Goal: Task Accomplishment & Management: Use online tool/utility

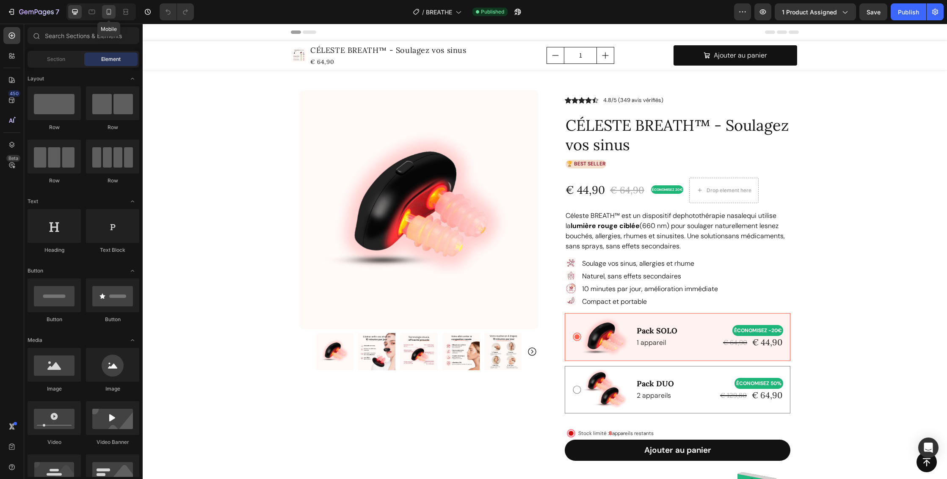
click at [109, 14] on icon at bounding box center [109, 13] width 2 height 1
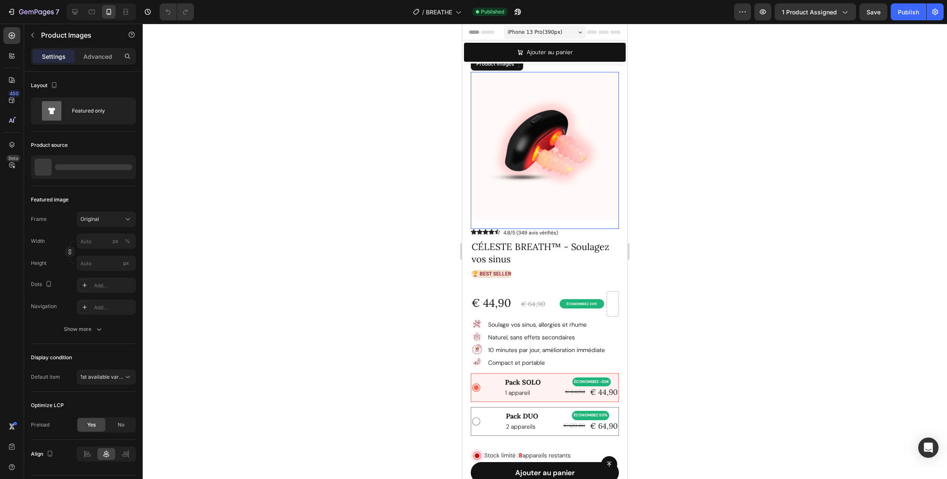
click at [576, 186] on img at bounding box center [545, 146] width 148 height 148
click at [544, 215] on div "Product Images 21" at bounding box center [545, 150] width 148 height 157
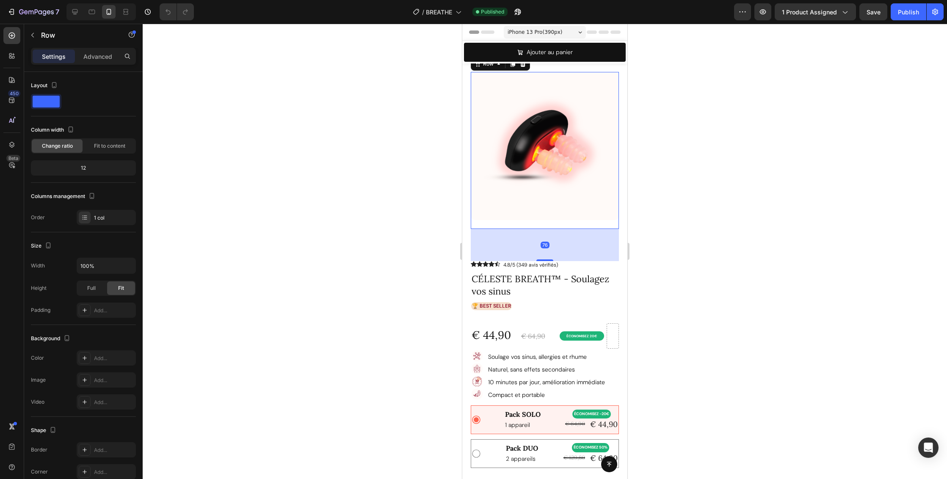
drag, startPoint x: 543, startPoint y: 222, endPoint x: 544, endPoint y: 254, distance: 32.2
click at [544, 260] on div at bounding box center [545, 261] width 17 height 2
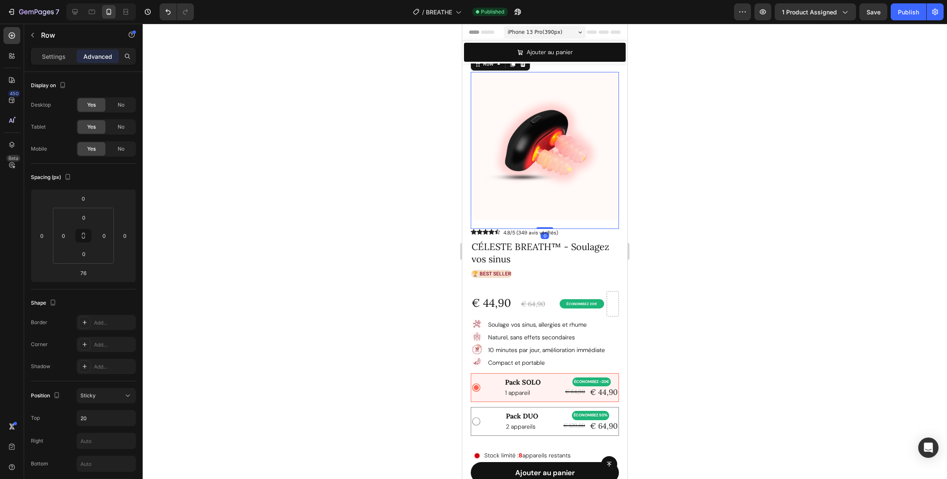
drag, startPoint x: 544, startPoint y: 254, endPoint x: 547, endPoint y: 218, distance: 36.1
click at [547, 218] on div "Product Images Row 0" at bounding box center [545, 150] width 148 height 157
type input "0"
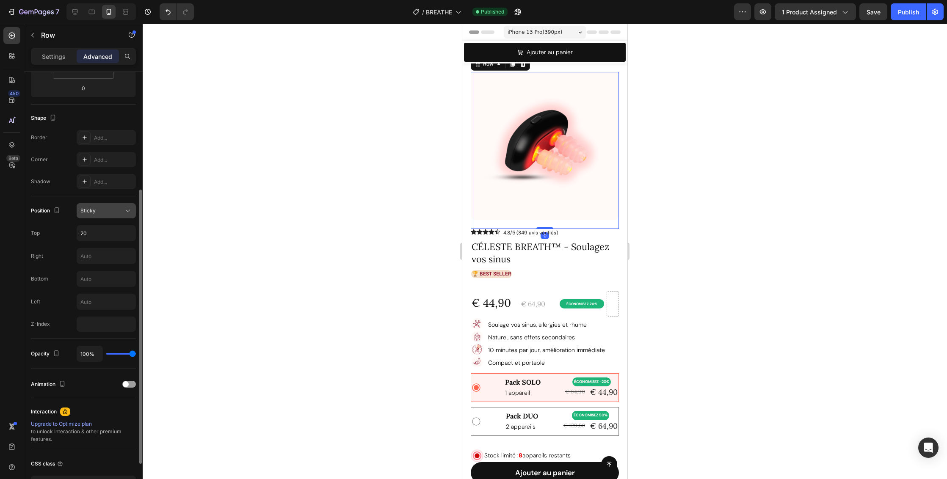
scroll to position [247, 0]
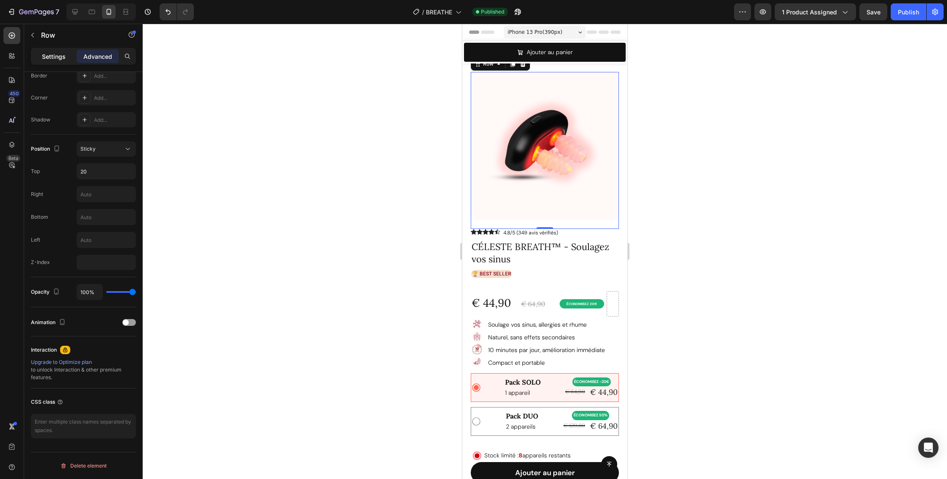
click at [58, 56] on p "Settings" at bounding box center [54, 56] width 24 height 9
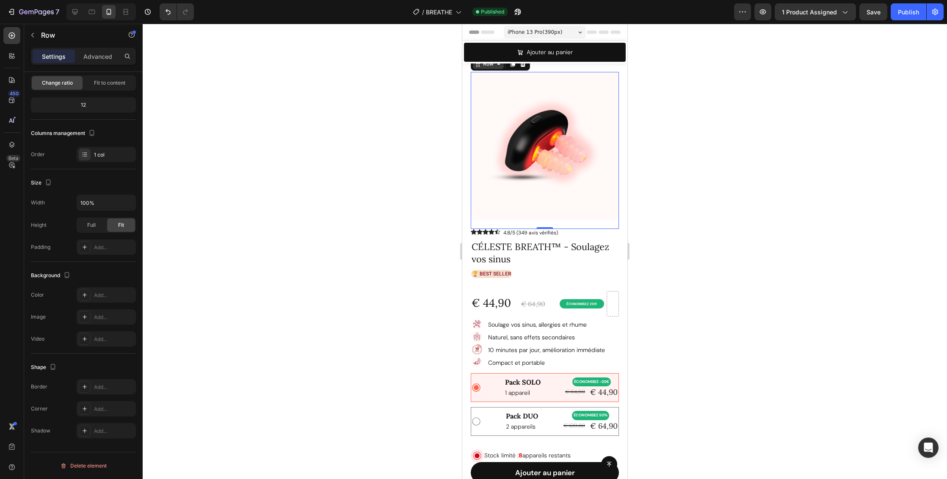
click at [489, 67] on div "Row" at bounding box center [488, 64] width 14 height 8
click at [486, 66] on div "Row" at bounding box center [488, 64] width 14 height 8
click at [12, 144] on icon at bounding box center [12, 145] width 8 height 8
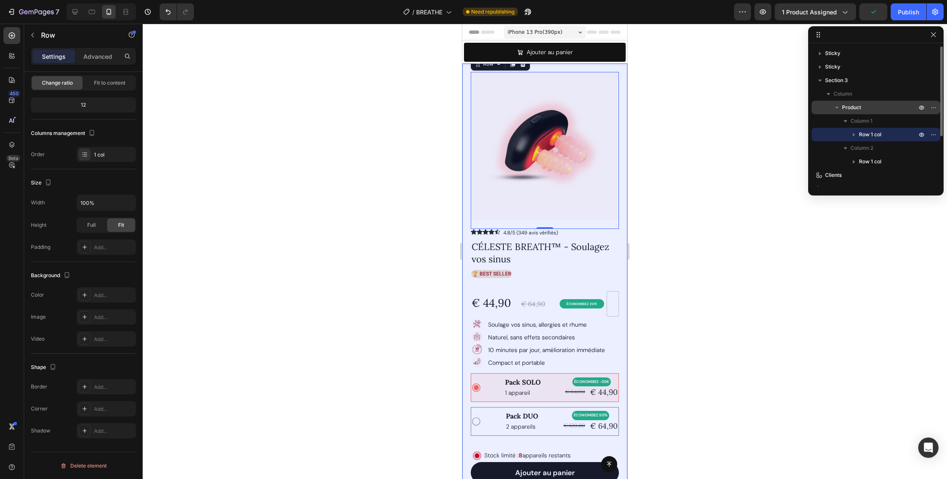
click at [888, 108] on p "Product" at bounding box center [880, 107] width 76 height 8
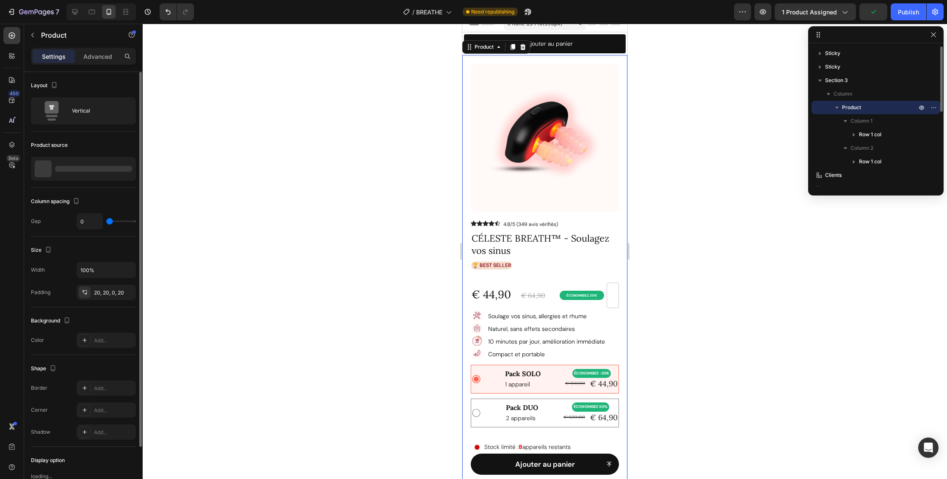
scroll to position [10, 0]
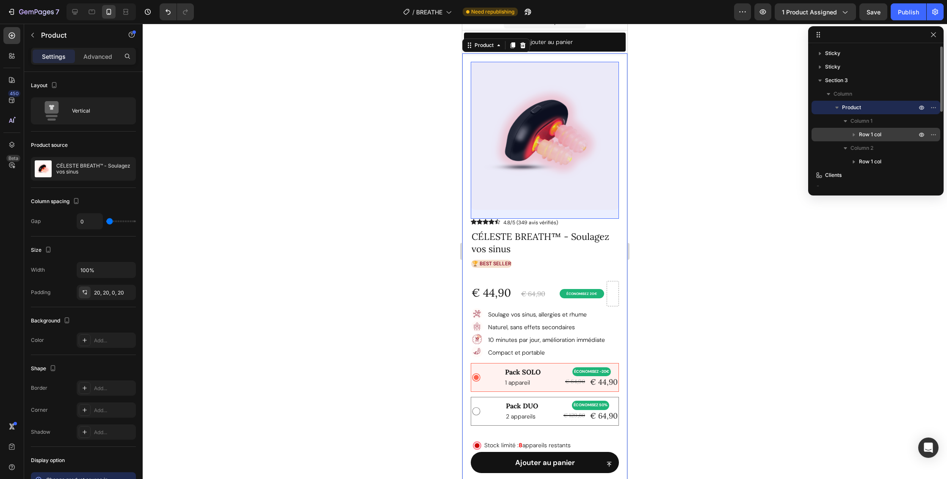
click at [885, 136] on p "Row 1 col" at bounding box center [888, 134] width 59 height 8
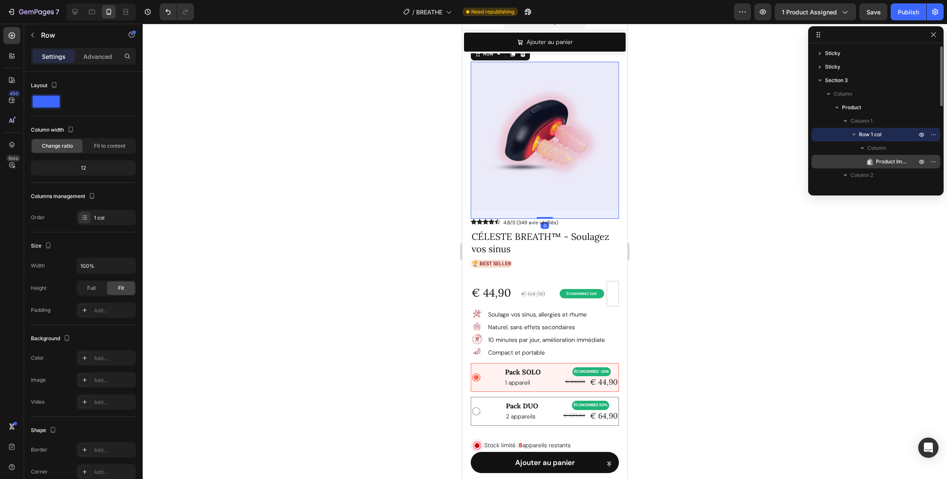
click at [892, 160] on span "Product Images" at bounding box center [892, 162] width 32 height 8
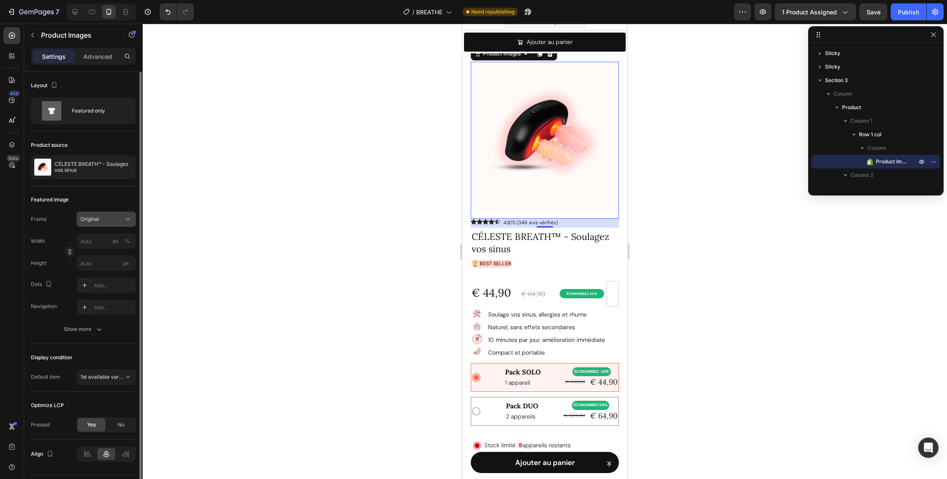
click at [113, 222] on div "Original" at bounding box center [100, 220] width 41 height 8
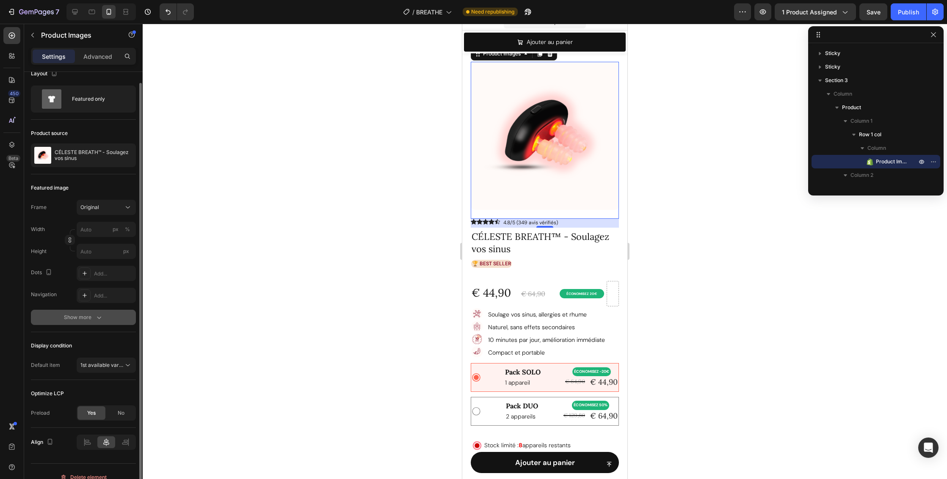
scroll to position [23, 0]
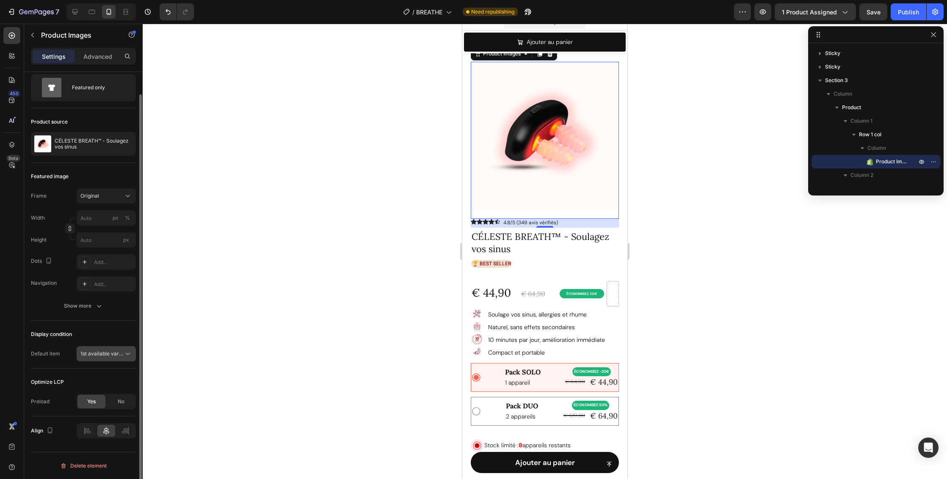
click at [115, 354] on span "1st available variant" at bounding box center [103, 354] width 47 height 6
click at [115, 335] on div "Display condition" at bounding box center [83, 335] width 105 height 14
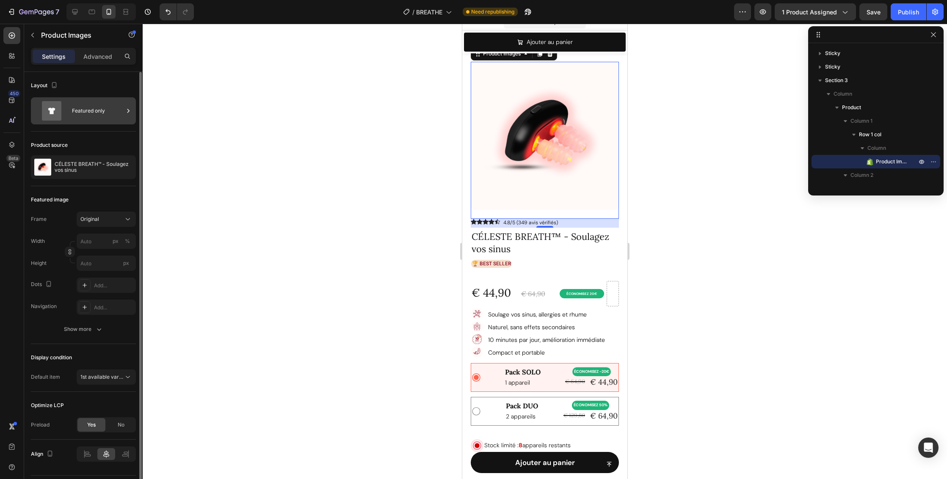
click at [67, 110] on icon at bounding box center [52, 110] width 34 height 19
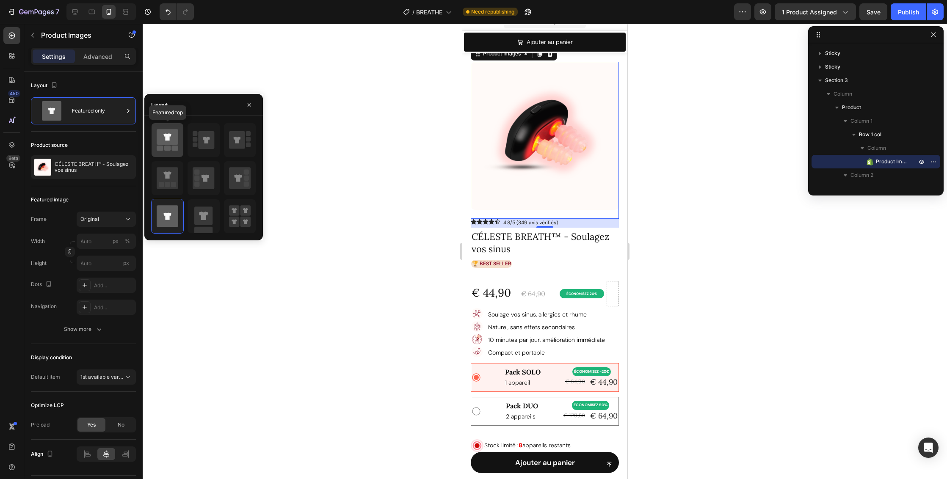
click at [168, 138] on icon at bounding box center [167, 136] width 8 height 7
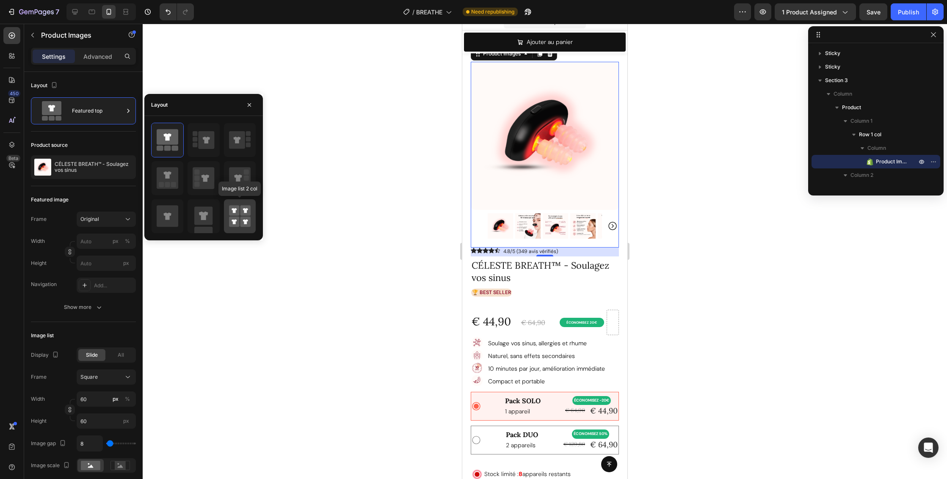
click at [227, 218] on div at bounding box center [240, 216] width 32 height 34
type input "50"
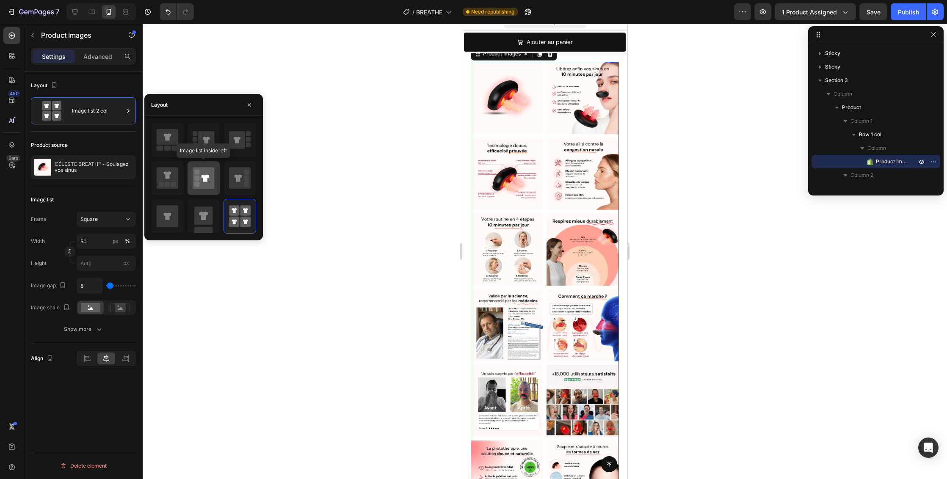
click at [209, 178] on icon at bounding box center [204, 178] width 22 height 22
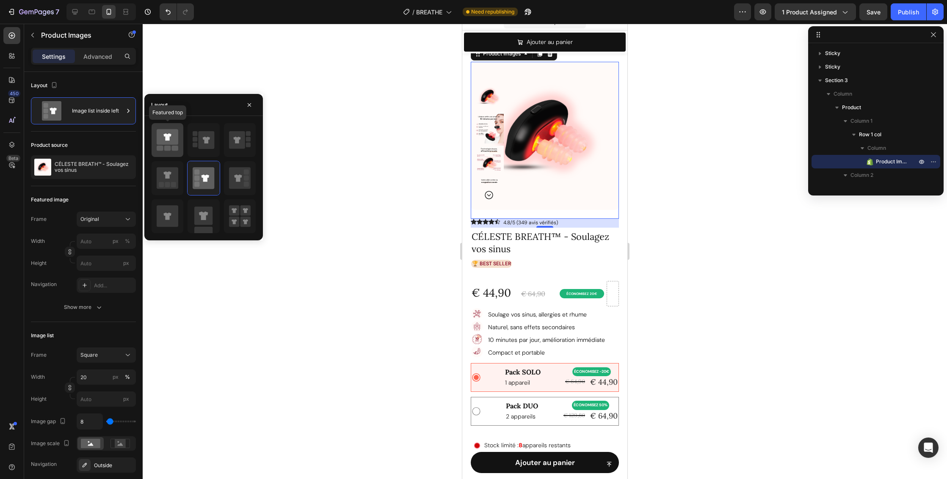
click at [174, 141] on icon at bounding box center [168, 137] width 22 height 16
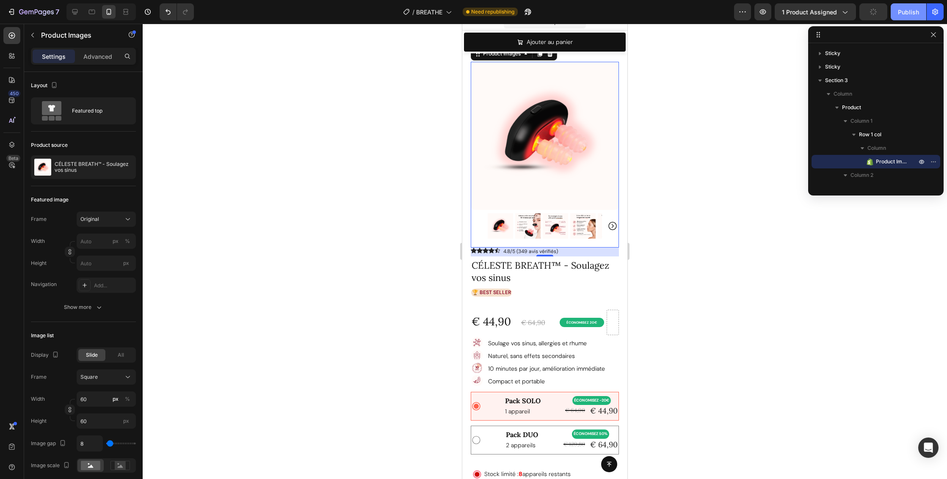
click at [910, 11] on div "Publish" at bounding box center [908, 12] width 21 height 9
click at [87, 109] on div "Featured top" at bounding box center [98, 110] width 52 height 19
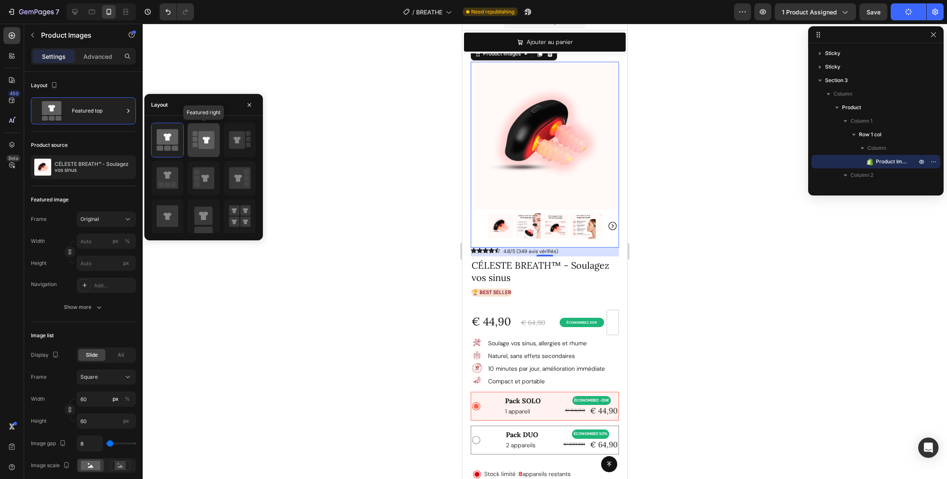
click at [209, 144] on icon at bounding box center [207, 140] width 16 height 18
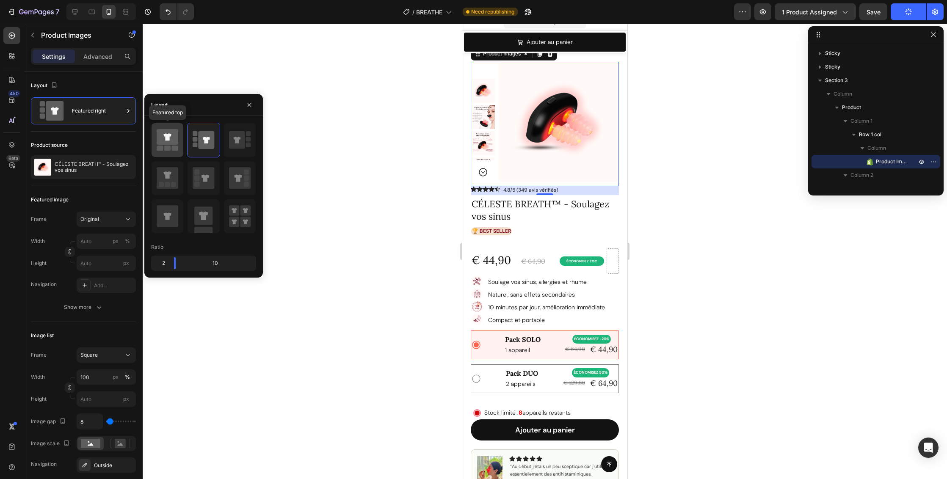
click at [172, 145] on icon at bounding box center [168, 137] width 22 height 16
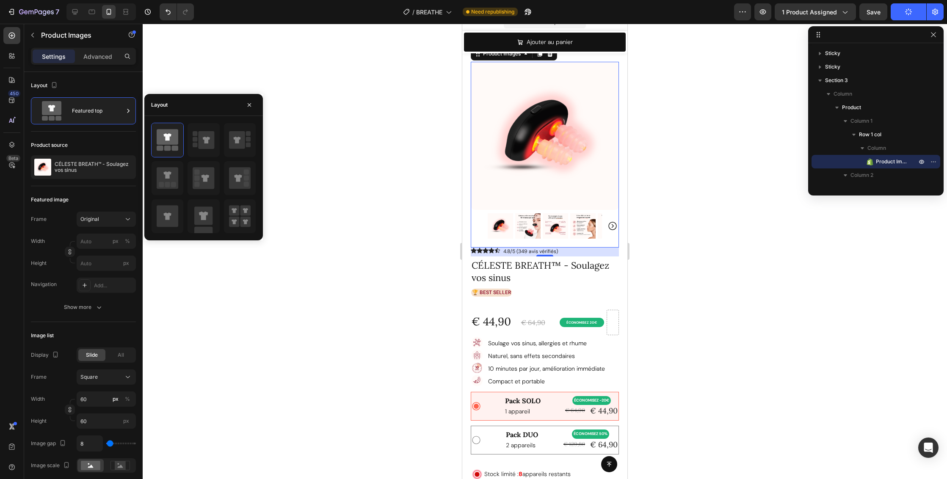
click at [763, 243] on div at bounding box center [545, 252] width 805 height 456
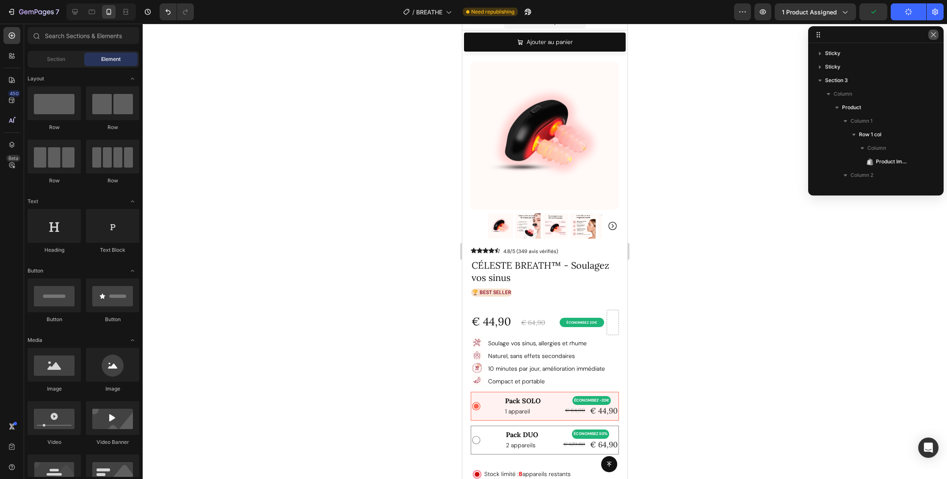
click at [935, 35] on icon "button" at bounding box center [933, 34] width 7 height 7
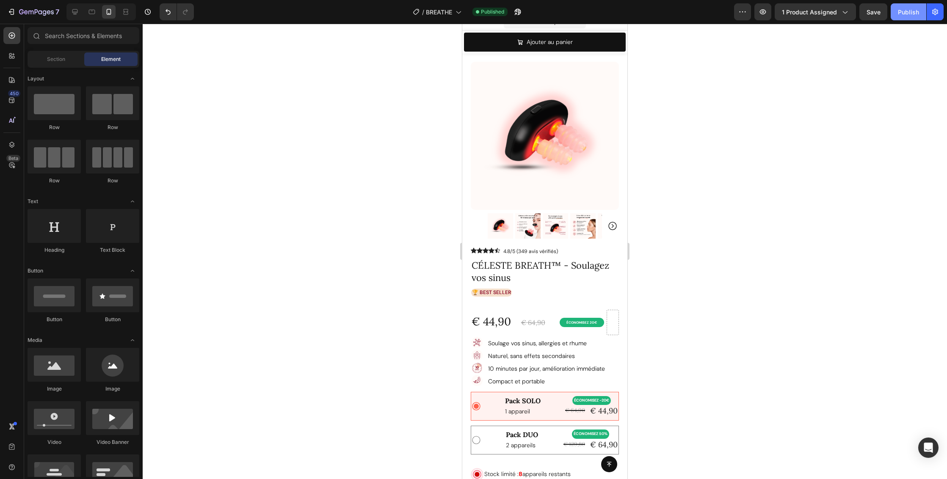
click at [912, 14] on div "Publish" at bounding box center [908, 12] width 21 height 9
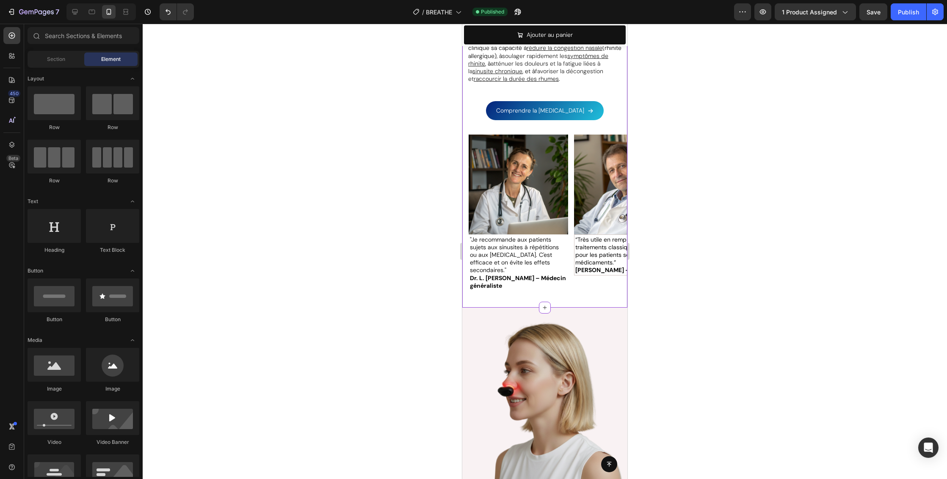
scroll to position [3045, 0]
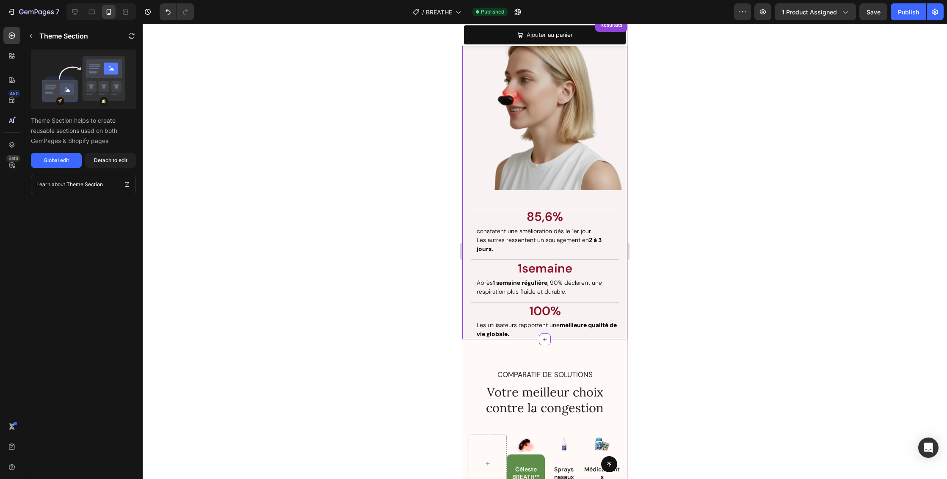
click at [526, 247] on div "constatent une amélioration dès le 1er jour. Les autres ressentent un soulageme…" at bounding box center [547, 240] width 143 height 28
click at [63, 163] on div "Global edit" at bounding box center [56, 161] width 25 height 8
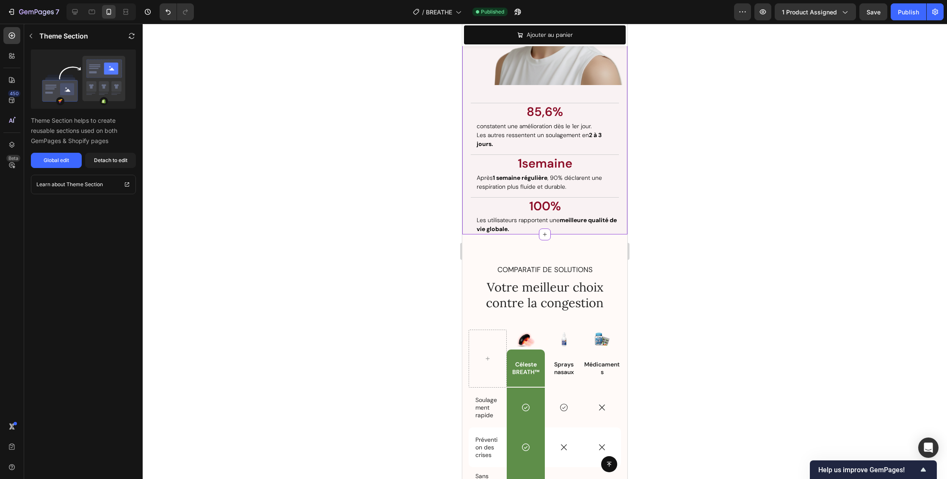
scroll to position [2982, 0]
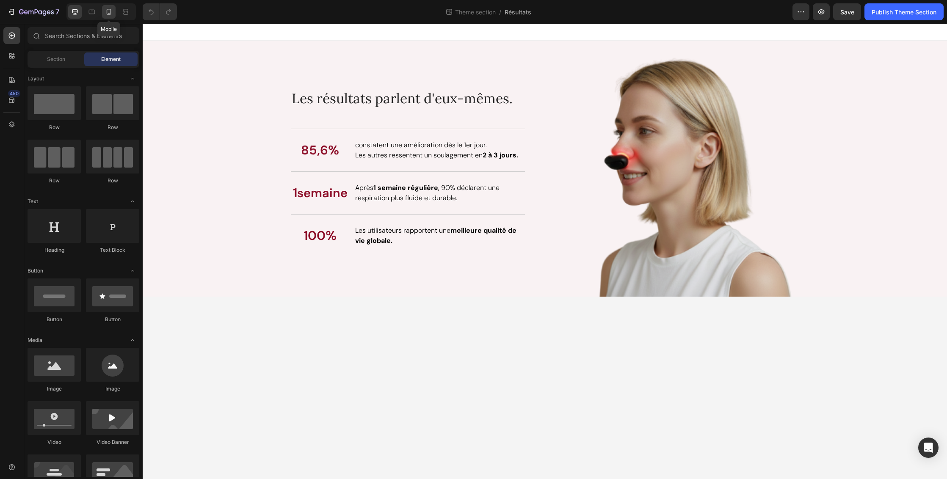
click at [111, 12] on icon at bounding box center [109, 12] width 8 height 8
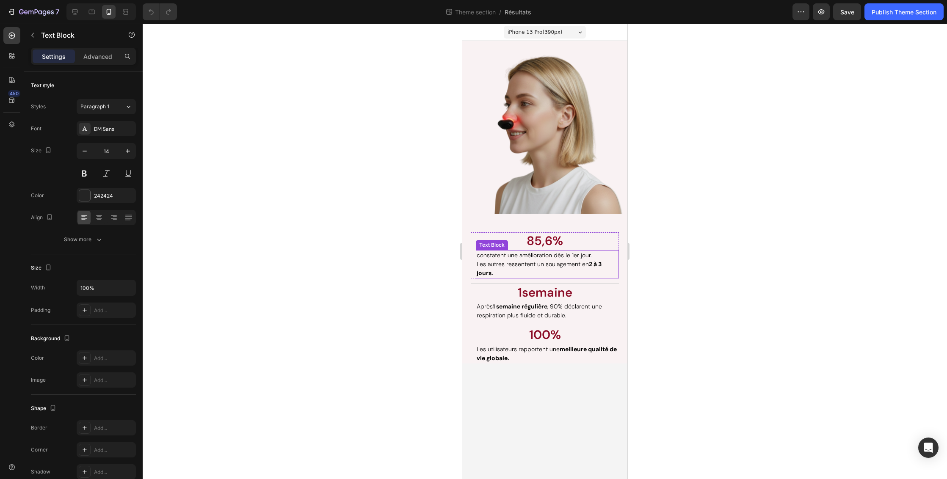
click at [518, 261] on span "Les autres ressentent un soulagement en 2 à 3 jours." at bounding box center [539, 268] width 125 height 17
click at [611, 239] on p "85,6%" at bounding box center [545, 241] width 147 height 16
click at [94, 56] on p "Advanced" at bounding box center [97, 56] width 29 height 9
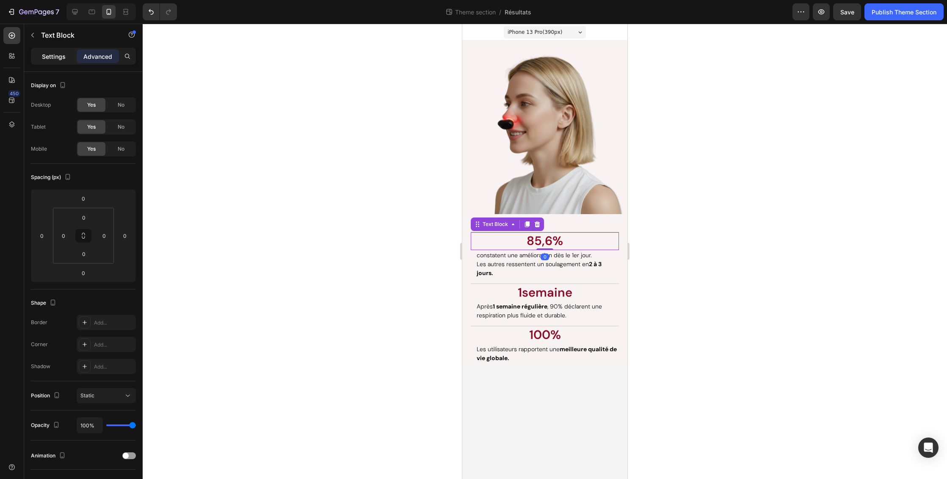
click at [59, 58] on p "Settings" at bounding box center [54, 56] width 24 height 9
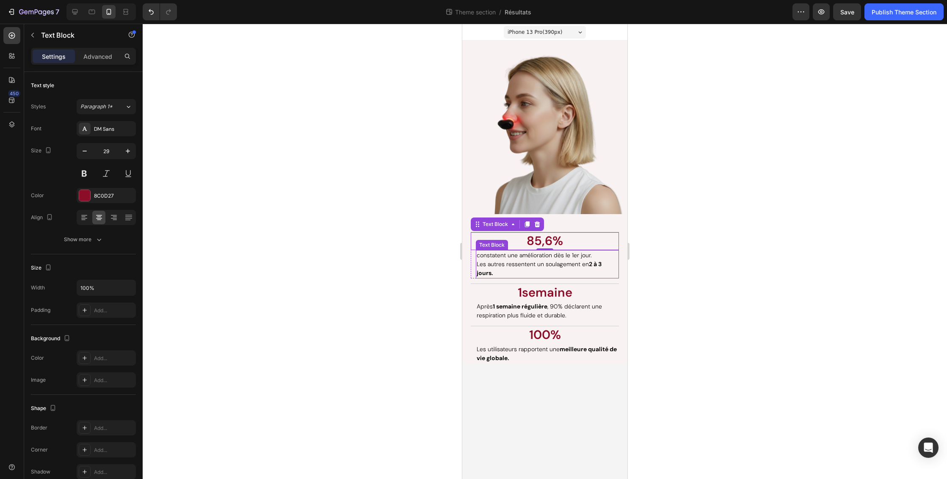
click at [618, 253] on p "constatent une amélioration dès le 1er jour. Les autres ressentent un soulageme…" at bounding box center [547, 264] width 141 height 27
click at [591, 242] on p "85,6%" at bounding box center [545, 241] width 147 height 16
click at [489, 226] on div "Text Block" at bounding box center [495, 225] width 29 height 8
click at [490, 210] on div "Row 2 cols" at bounding box center [488, 209] width 29 height 5
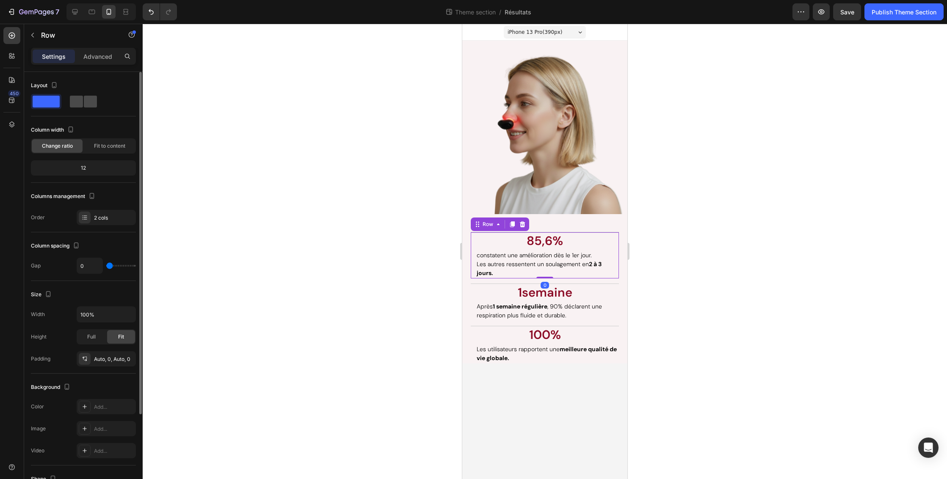
click at [86, 100] on span at bounding box center [90, 102] width 13 height 12
type input "14"
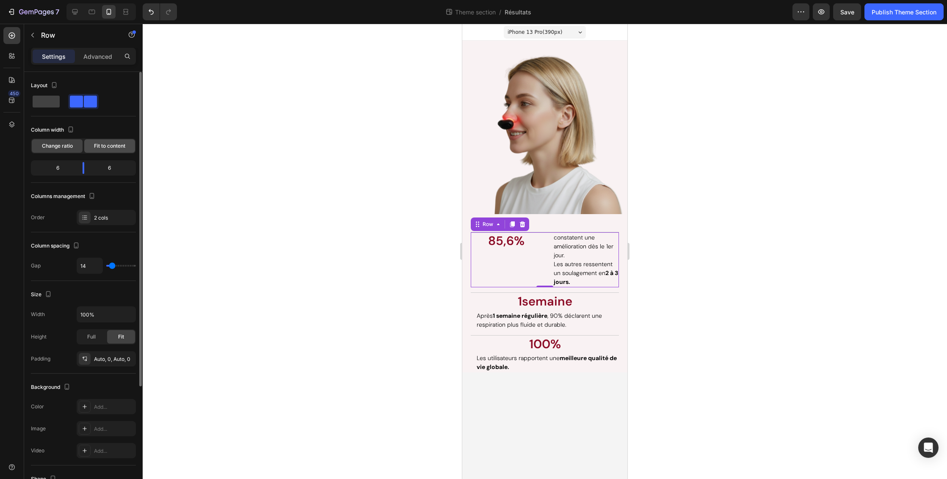
click at [108, 147] on span "Fit to content" at bounding box center [109, 146] width 31 height 8
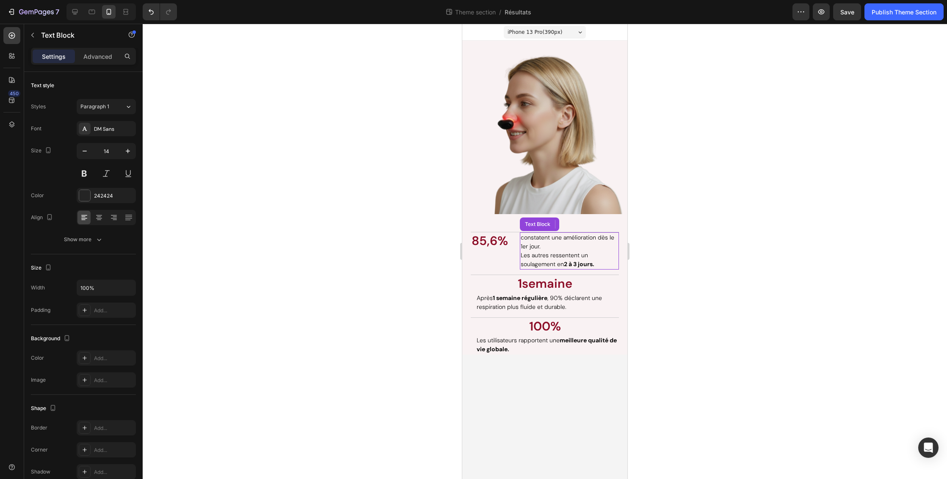
drag, startPoint x: 573, startPoint y: 251, endPoint x: 566, endPoint y: 251, distance: 7.2
click at [572, 251] on p "constatent une amélioration dès le 1er jour. Les autres ressentent un soulageme…" at bounding box center [569, 251] width 97 height 36
click at [558, 246] on p "constatent une amélioration dès le 1er jour. Les autres ressentent un soulageme…" at bounding box center [569, 251] width 97 height 36
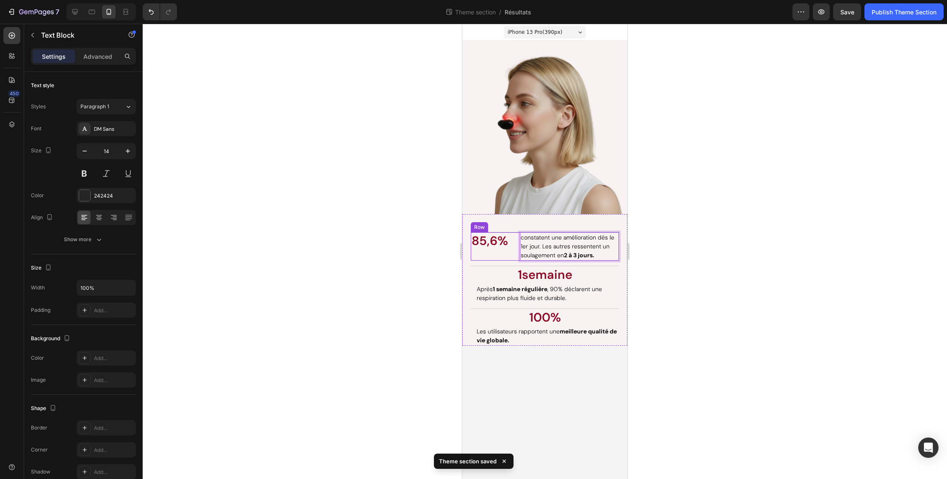
click at [506, 254] on div "85,6% Text Block" at bounding box center [490, 246] width 38 height 28
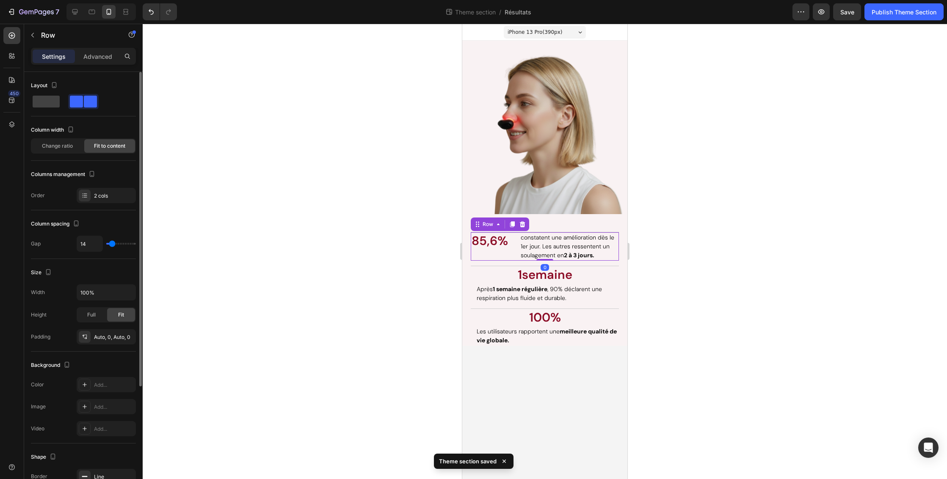
scroll to position [160, 0]
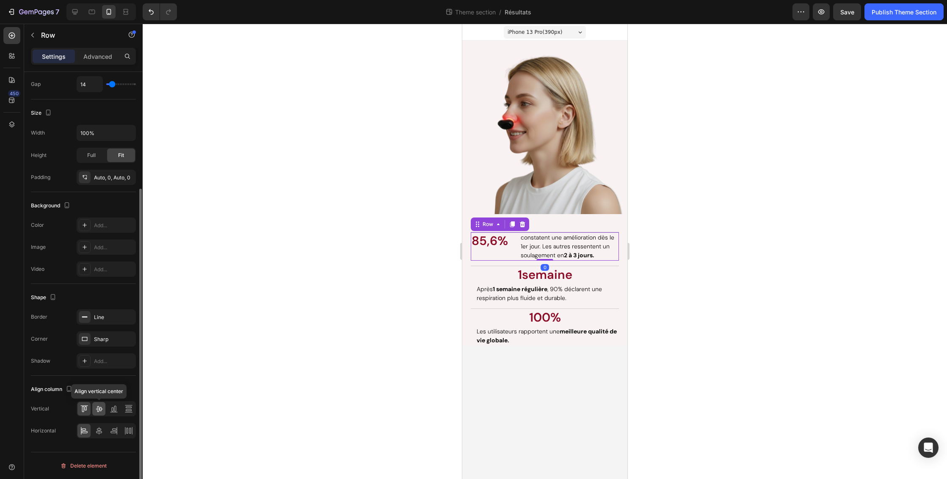
click at [98, 410] on icon at bounding box center [99, 409] width 8 height 8
click at [614, 274] on p "1 semaine" at bounding box center [545, 275] width 147 height 16
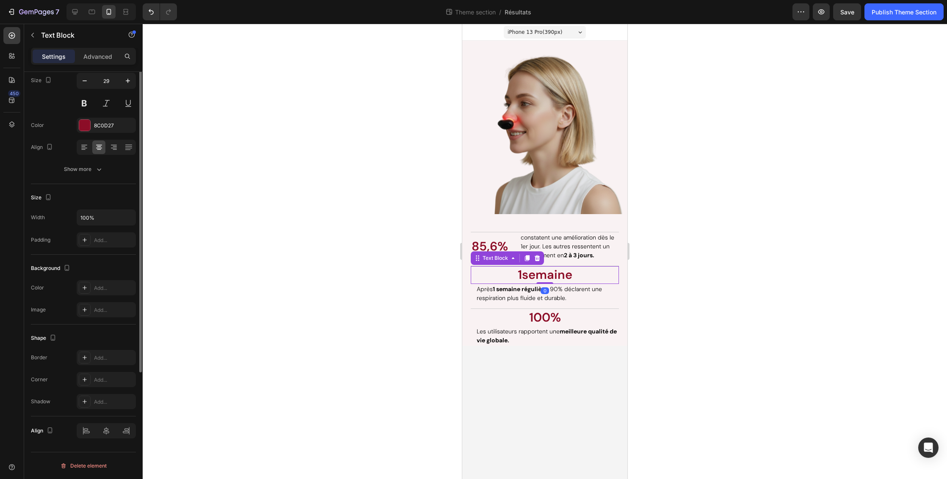
scroll to position [0, 0]
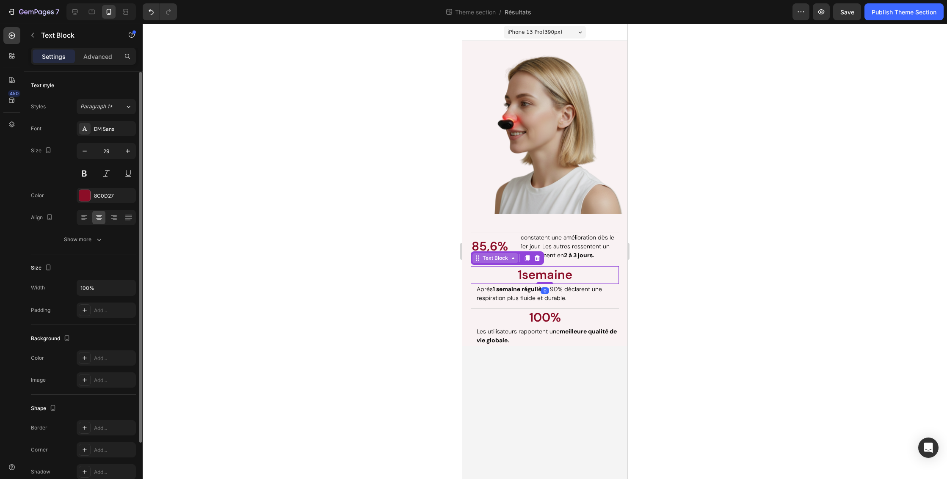
click at [494, 261] on div "Text Block" at bounding box center [495, 258] width 29 height 8
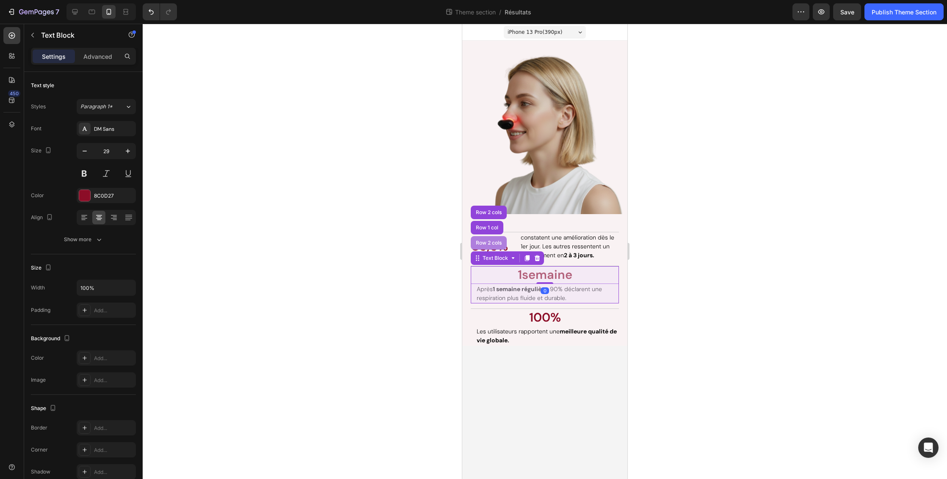
click at [495, 241] on div "Row 2 cols" at bounding box center [488, 243] width 29 height 5
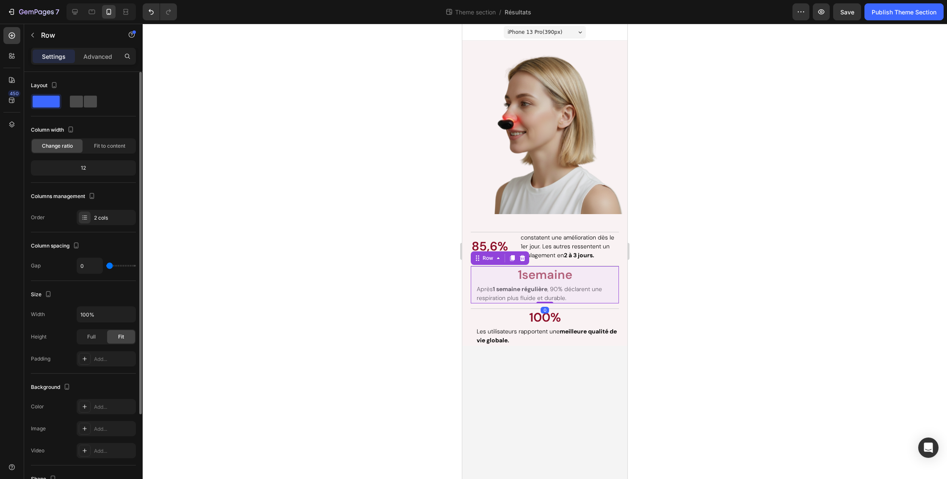
click at [87, 105] on span at bounding box center [90, 102] width 13 height 12
type input "14"
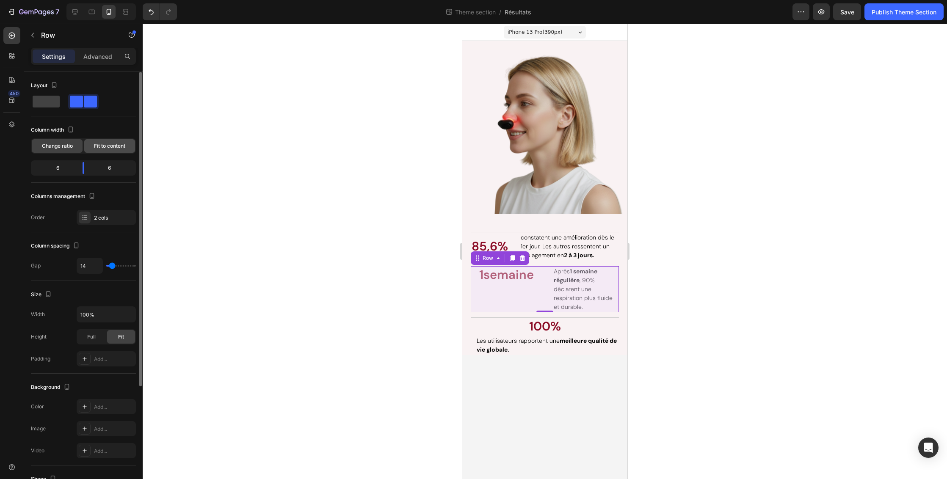
click at [108, 148] on span "Fit to content" at bounding box center [109, 146] width 31 height 8
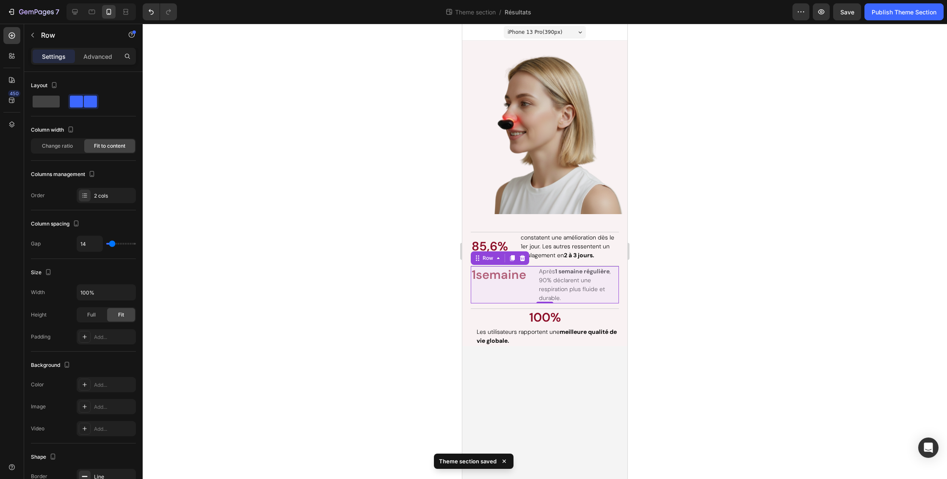
click at [514, 293] on div "1 semaine Text Block" at bounding box center [499, 284] width 56 height 37
click at [519, 277] on span "semaine" at bounding box center [501, 275] width 50 height 16
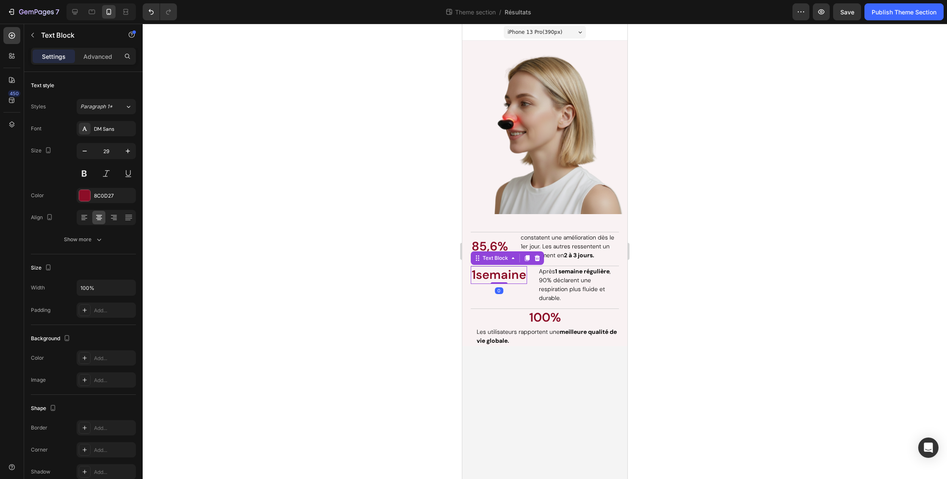
click at [491, 277] on span "semaine" at bounding box center [501, 275] width 50 height 16
click at [481, 277] on span "semaine" at bounding box center [501, 275] width 50 height 16
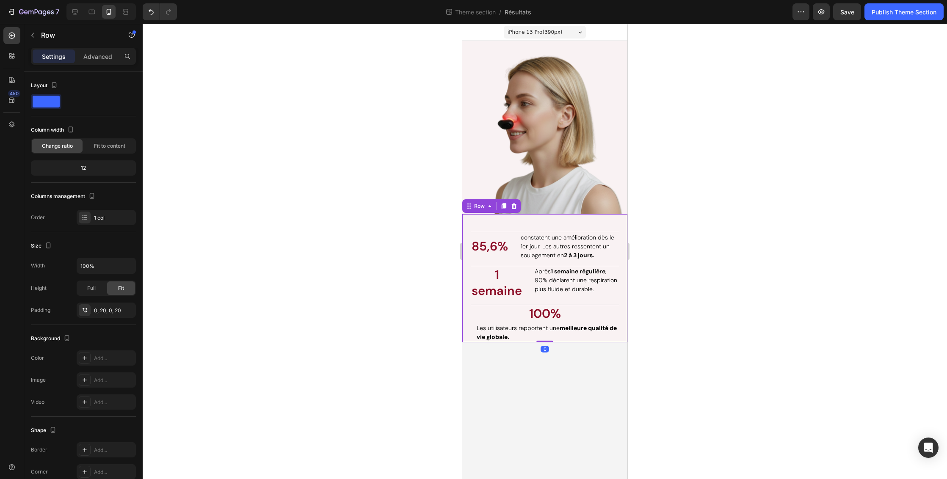
click at [617, 301] on div "Les résultats parlent d'eux-mêmes. Heading 85,6% Text Block constatent une amél…" at bounding box center [545, 278] width 148 height 128
click at [598, 289] on p "Après 1 semaine régulière , 90% déclarent une respiration plus fluide et durabl…" at bounding box center [576, 280] width 83 height 27
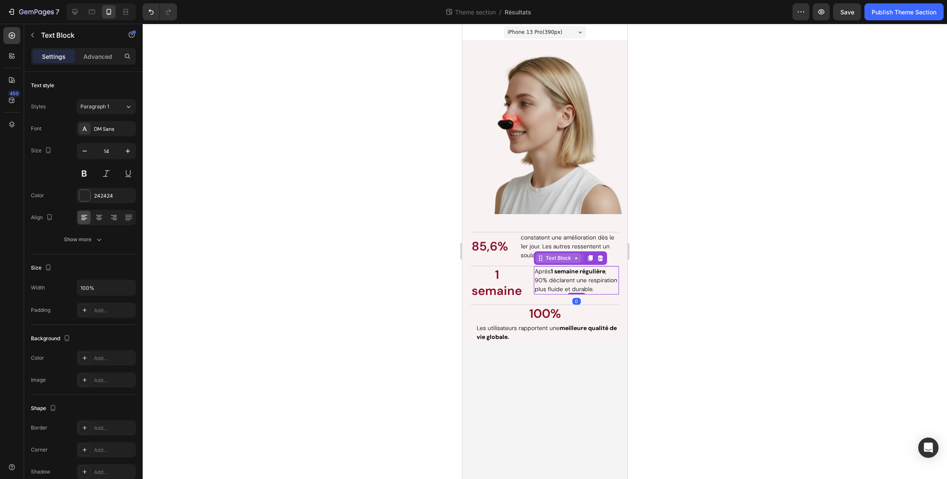
click at [550, 258] on div "Text Block" at bounding box center [558, 258] width 29 height 8
click at [547, 244] on div "Row 2 cols" at bounding box center [551, 243] width 29 height 5
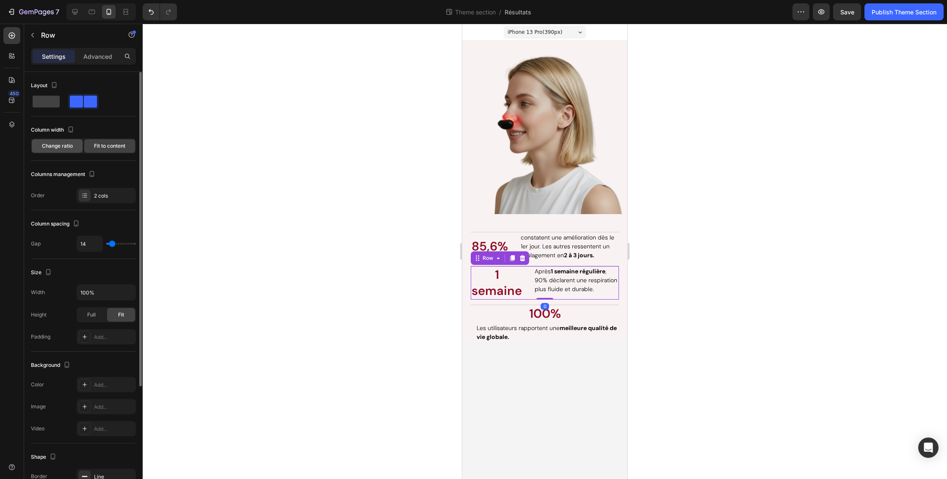
click at [73, 145] on div "Change ratio" at bounding box center [57, 146] width 51 height 14
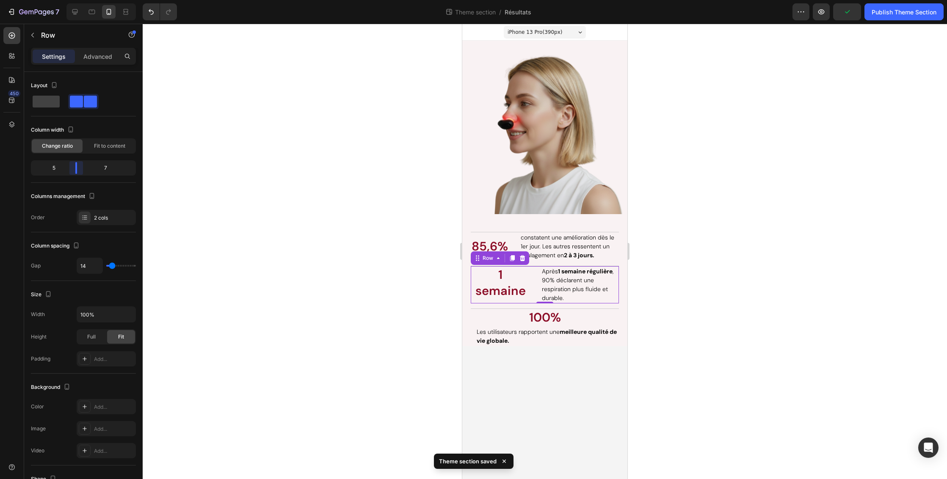
drag, startPoint x: 85, startPoint y: 168, endPoint x: 74, endPoint y: 169, distance: 10.7
click at [74, 0] on body "7 Theme section / Résultats Preview Publish Theme Section 450 Sections(18) Elem…" at bounding box center [473, 0] width 947 height 0
click at [618, 255] on div "constatent une amélioration dès le 1er jour. Les autres ressentent un soulageme…" at bounding box center [569, 246] width 99 height 28
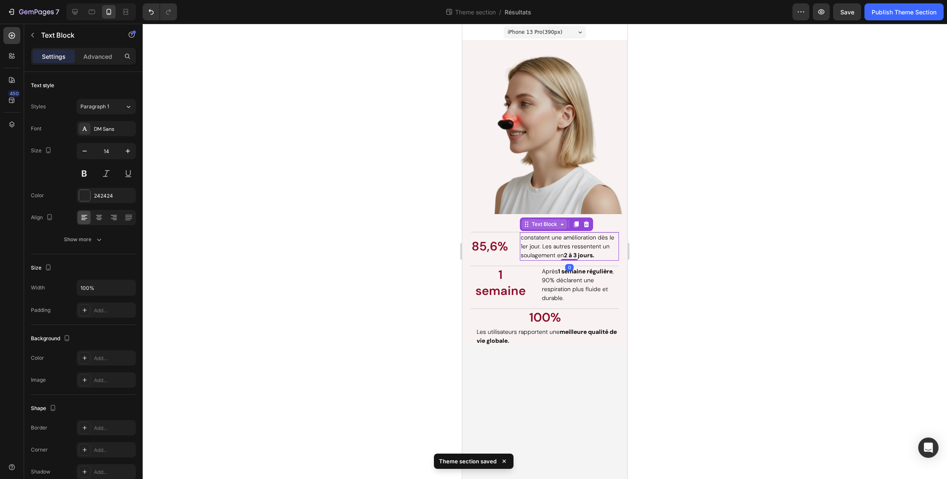
click at [545, 225] on div "Text Block" at bounding box center [544, 225] width 29 height 8
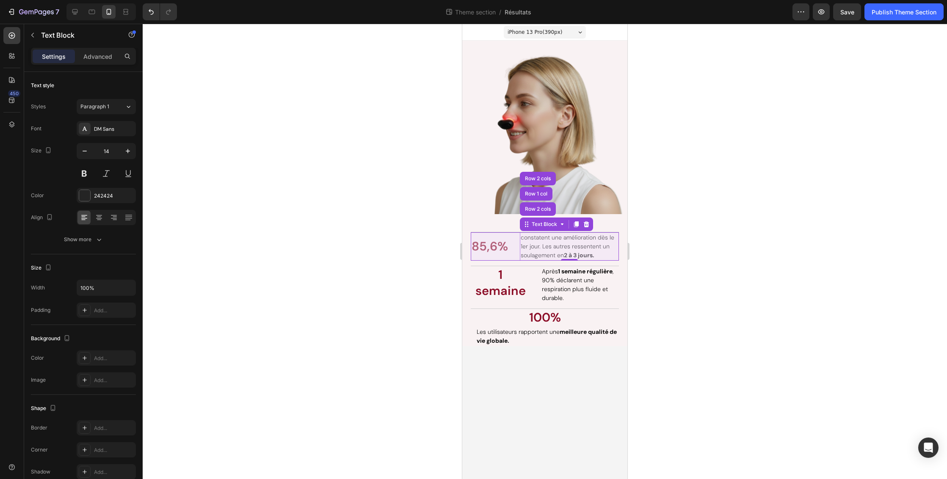
drag, startPoint x: 539, startPoint y: 209, endPoint x: 490, endPoint y: 197, distance: 51.0
click at [539, 209] on div "Row 2 cols" at bounding box center [537, 209] width 29 height 5
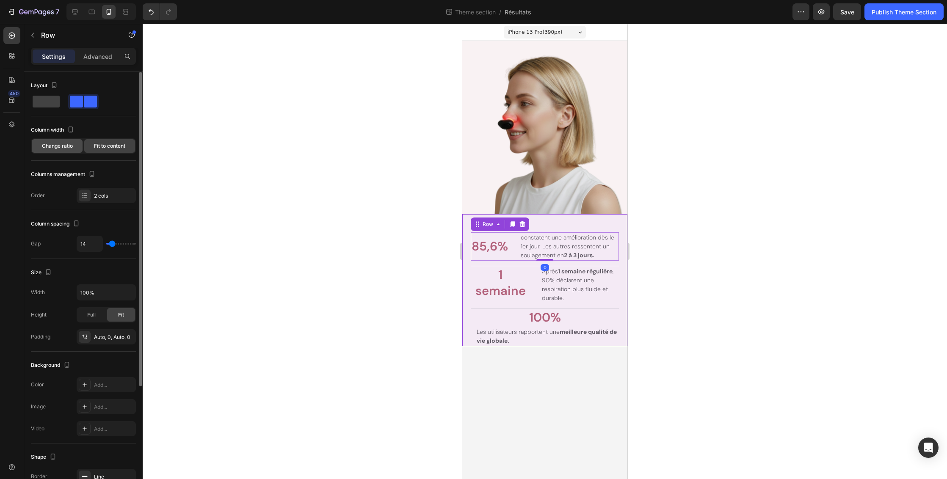
click at [68, 146] on span "Change ratio" at bounding box center [57, 146] width 31 height 8
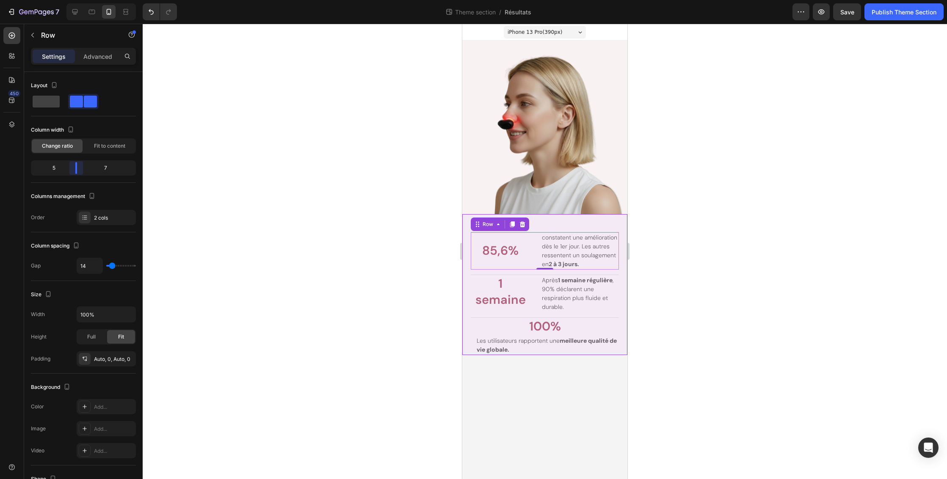
drag, startPoint x: 84, startPoint y: 170, endPoint x: 78, endPoint y: 170, distance: 5.9
click at [78, 0] on body "7 Theme section / Résultats Preview Save Publish Theme Section 450 Sections(18)…" at bounding box center [473, 0] width 947 height 0
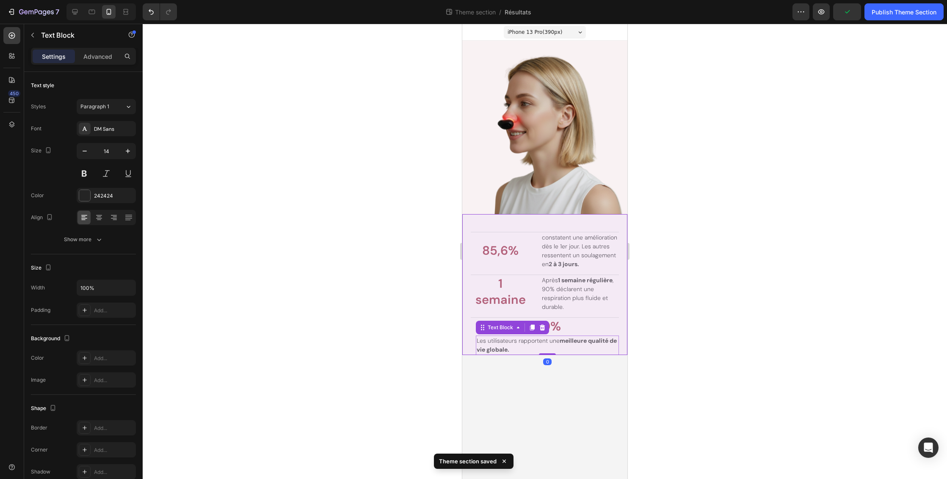
click at [612, 339] on p "Les utilisateurs rapportent une meilleure qualité de vie globale." at bounding box center [547, 346] width 141 height 18
click at [506, 325] on div "Text Block" at bounding box center [500, 328] width 29 height 8
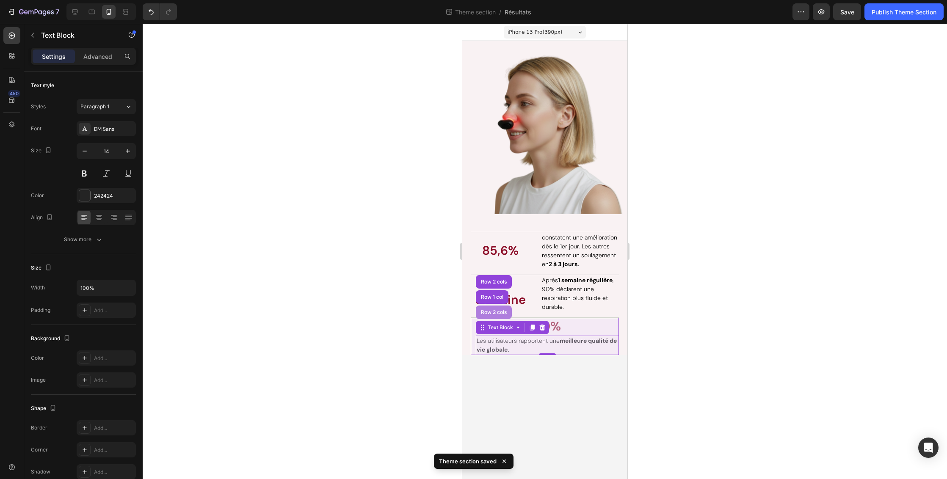
click at [501, 310] on div "Row 2 cols" at bounding box center [493, 312] width 29 height 5
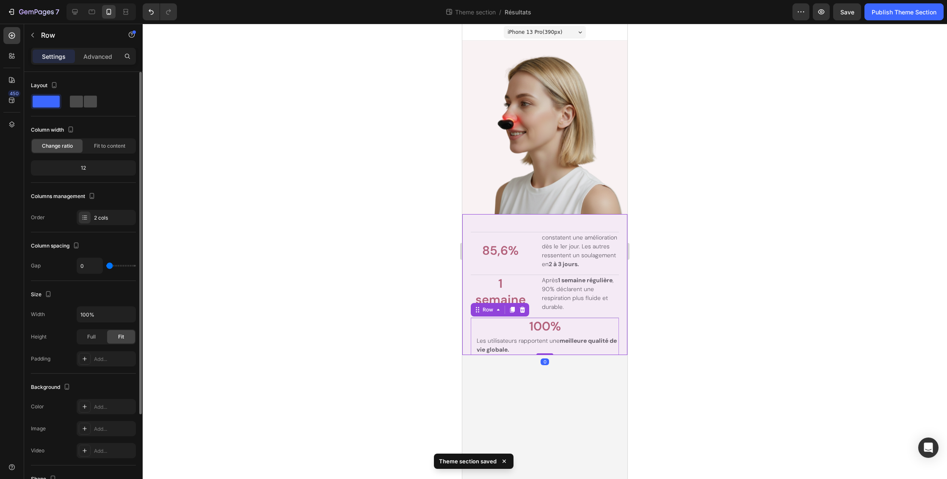
click at [84, 102] on span at bounding box center [90, 102] width 13 height 12
type input "14"
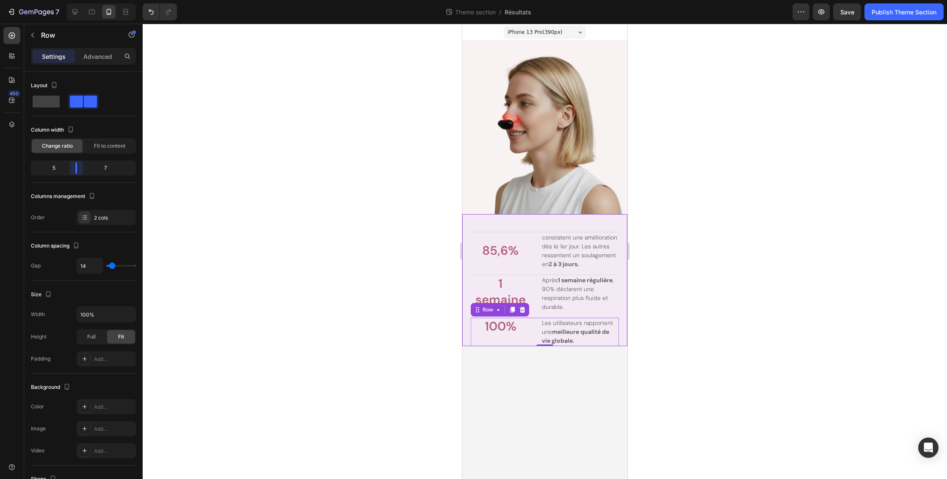
drag, startPoint x: 82, startPoint y: 169, endPoint x: 73, endPoint y: 169, distance: 8.9
click at [73, 0] on body "7 Theme section / Résultats Preview Save Publish Theme Section 450 Sections(18)…" at bounding box center [473, 0] width 947 height 0
click at [758, 237] on div at bounding box center [545, 252] width 805 height 456
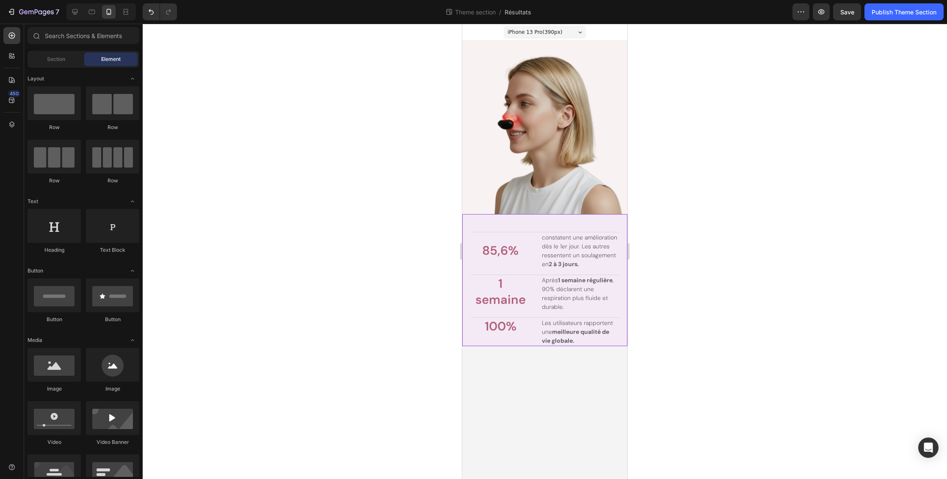
click at [754, 246] on div at bounding box center [545, 252] width 805 height 456
click at [717, 278] on div at bounding box center [545, 252] width 805 height 456
click at [602, 272] on div "Les résultats parlent d'eux-mêmes. Heading 85,6% Text Block constatent une amél…" at bounding box center [545, 280] width 148 height 132
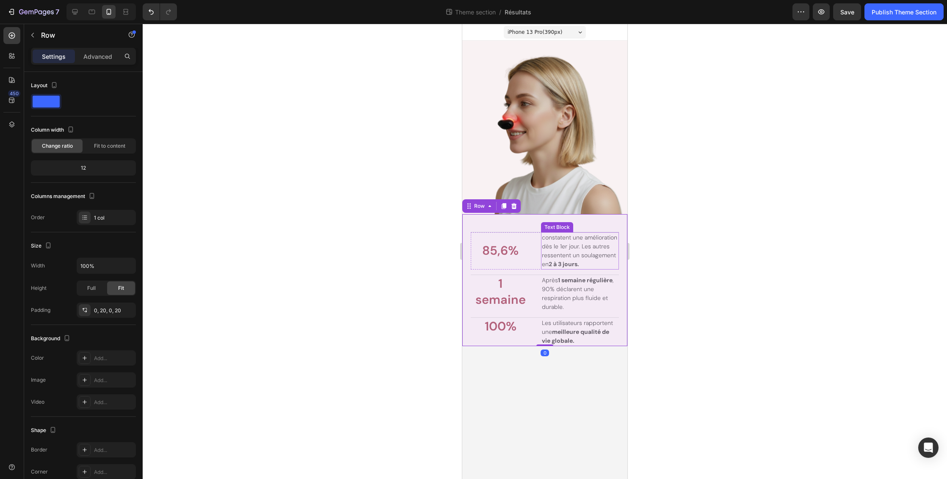
click at [592, 241] on span "constatent une amélioration dès le 1er jour. Les autres ressentent un soulageme…" at bounding box center [579, 251] width 75 height 34
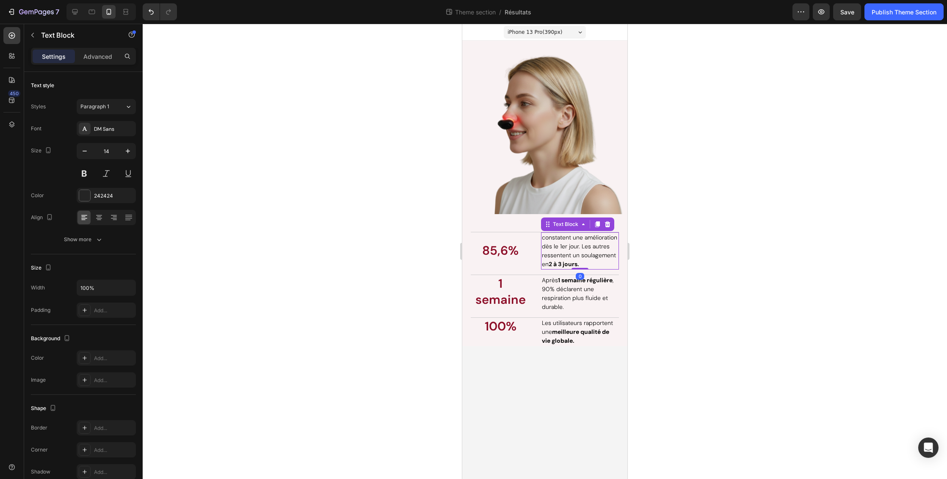
click at [717, 246] on div at bounding box center [545, 252] width 805 height 456
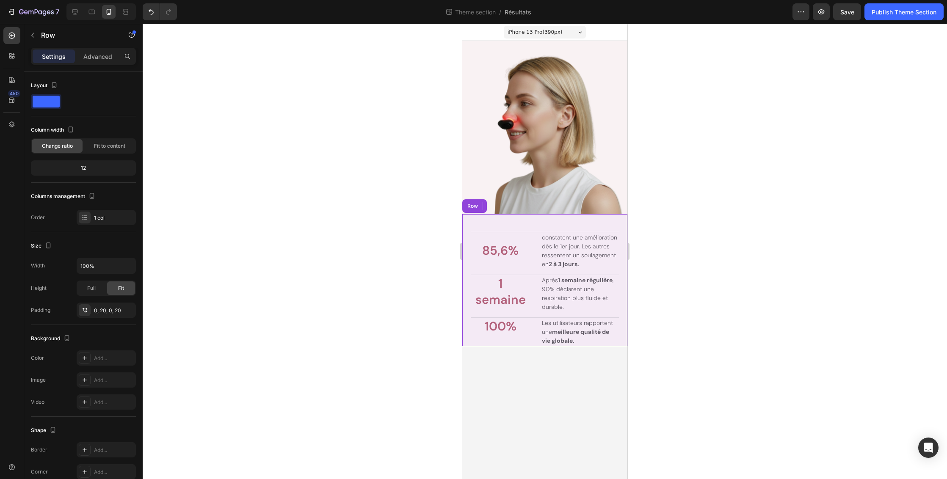
click at [552, 272] on div "Les résultats parlent d'eux-mêmes. Heading 85,6% Text Block constatent une amél…" at bounding box center [545, 280] width 148 height 132
click at [566, 258] on span "constatent une amélioration dès le 1er jour. Les autres ressentent un soulageme…" at bounding box center [579, 251] width 75 height 34
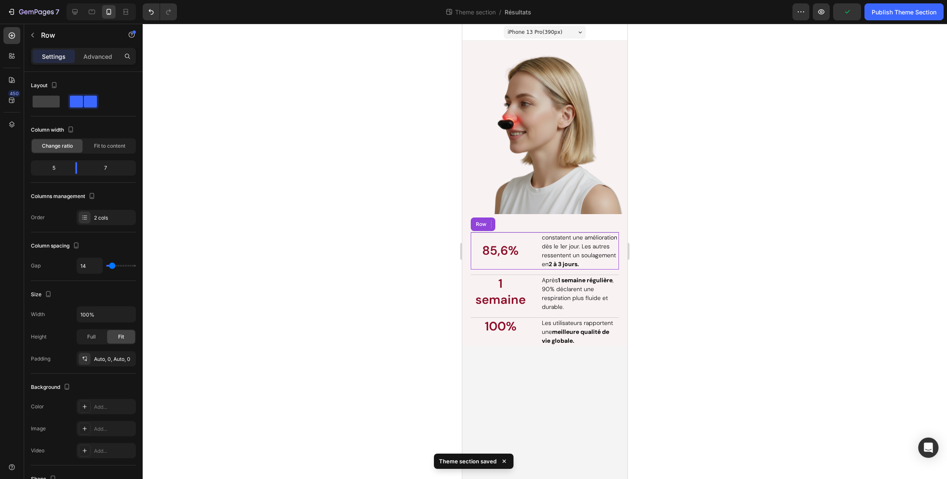
click at [484, 239] on div "85,6% Text Block" at bounding box center [500, 250] width 59 height 37
click at [480, 224] on icon at bounding box center [477, 224] width 7 height 7
click at [107, 59] on p "Advanced" at bounding box center [97, 56] width 29 height 9
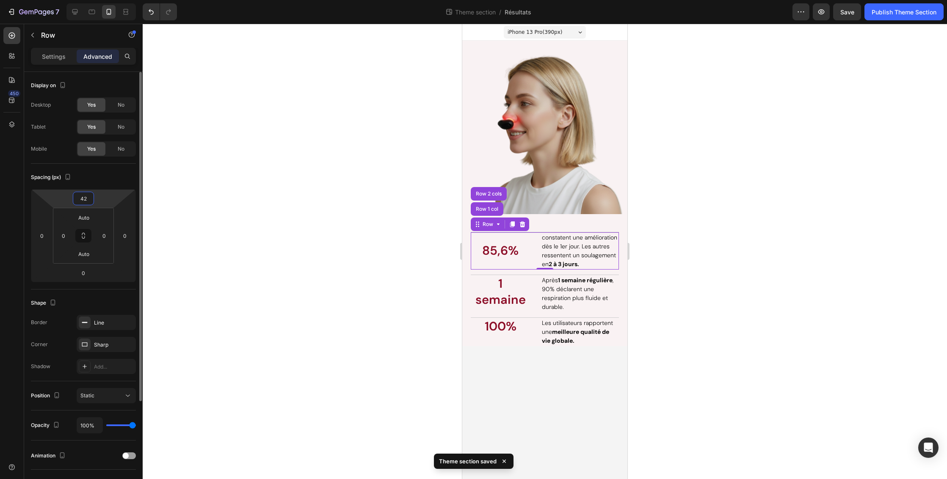
click at [83, 199] on input "42" at bounding box center [83, 198] width 17 height 13
click at [96, 180] on div "Spacing (px)" at bounding box center [83, 178] width 105 height 14
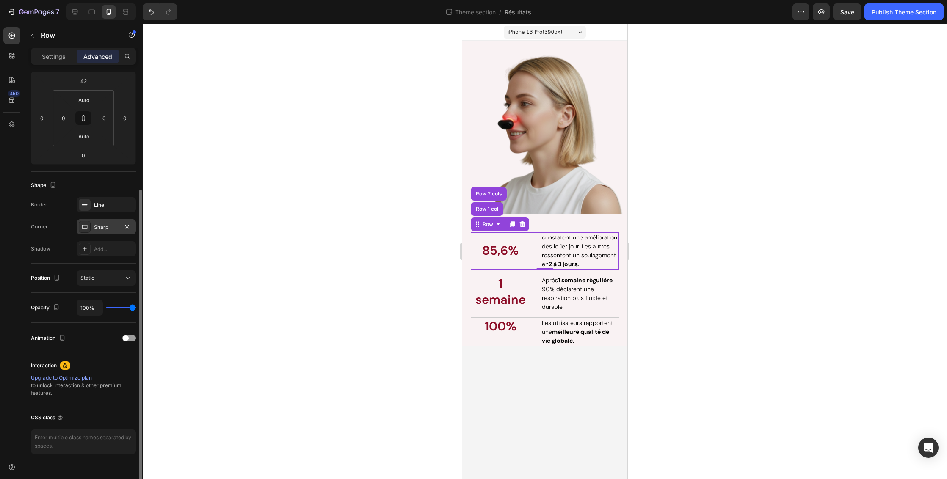
scroll to position [133, 0]
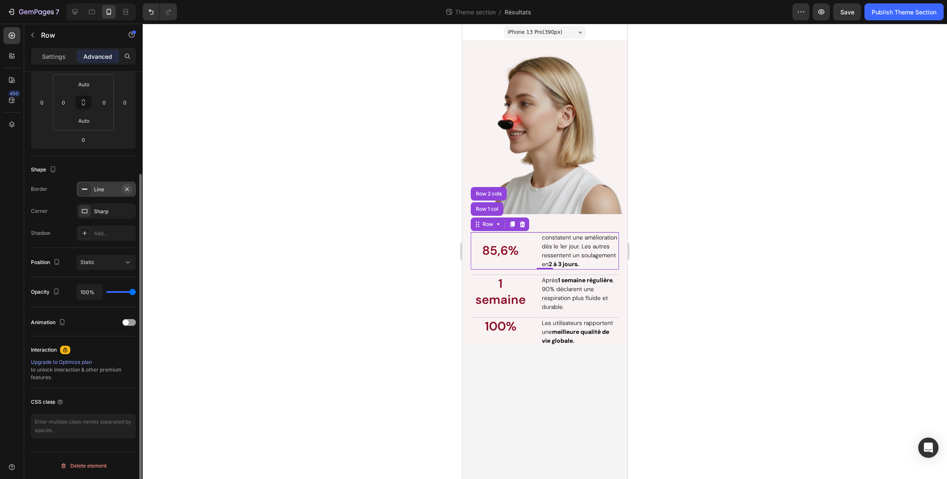
click at [128, 189] on icon "button" at bounding box center [127, 189] width 7 height 7
click at [655, 297] on div at bounding box center [545, 252] width 805 height 456
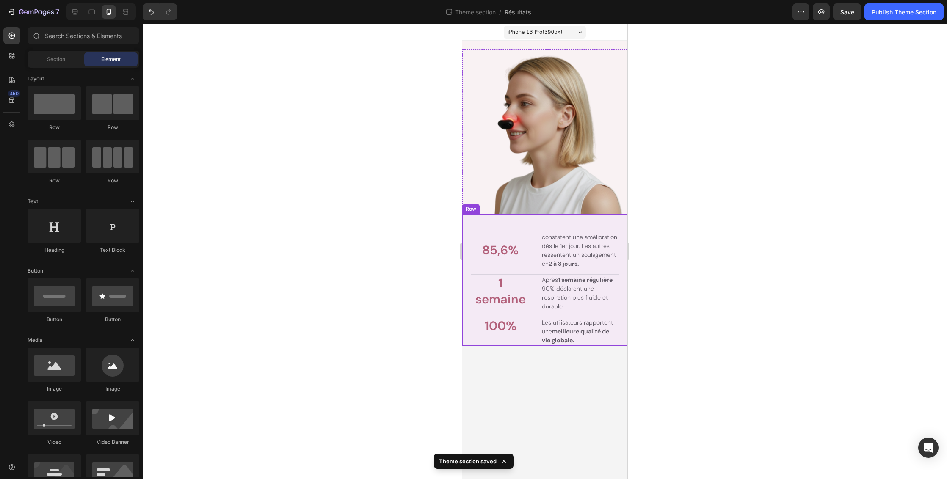
click at [589, 272] on div "Les résultats parlent d'eux-mêmes. Heading 85,6% Text Block constatent une amél…" at bounding box center [545, 280] width 148 height 132
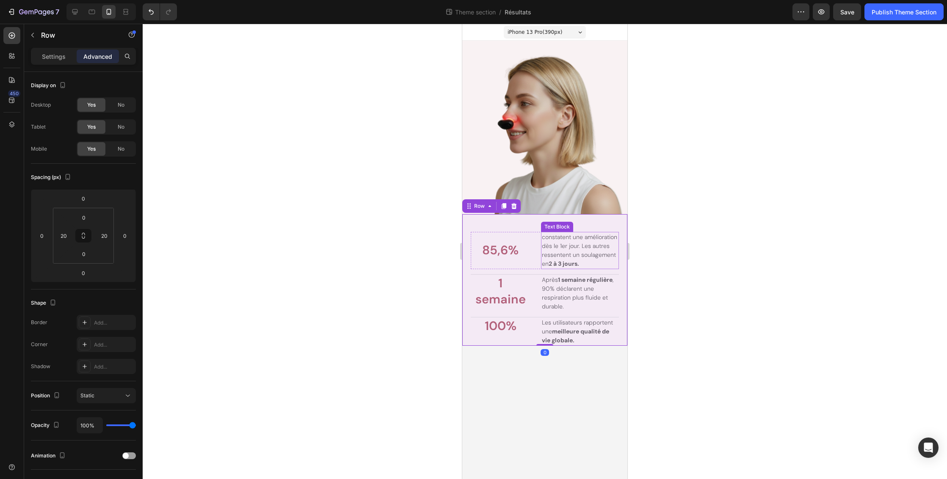
click at [588, 252] on span "constatent une amélioration dès le 1er jour. Les autres ressentent un soulageme…" at bounding box center [579, 250] width 75 height 34
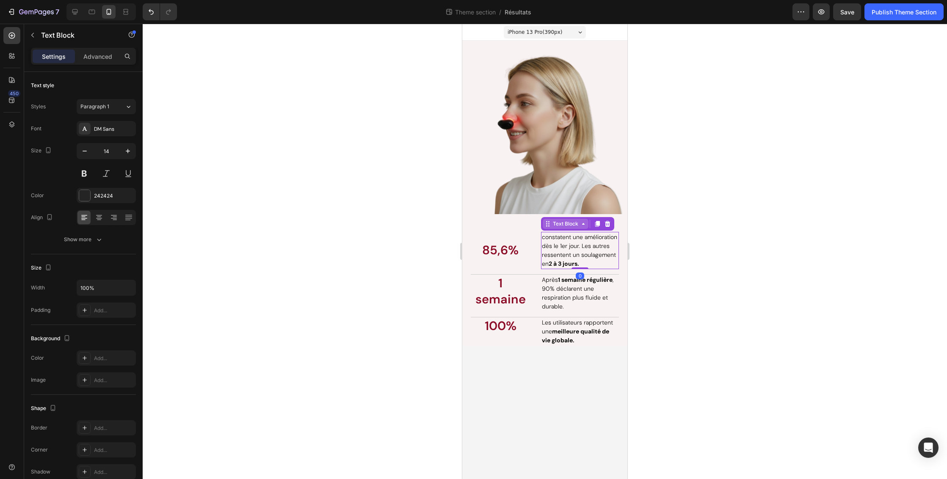
click at [549, 225] on icon at bounding box center [548, 224] width 7 height 7
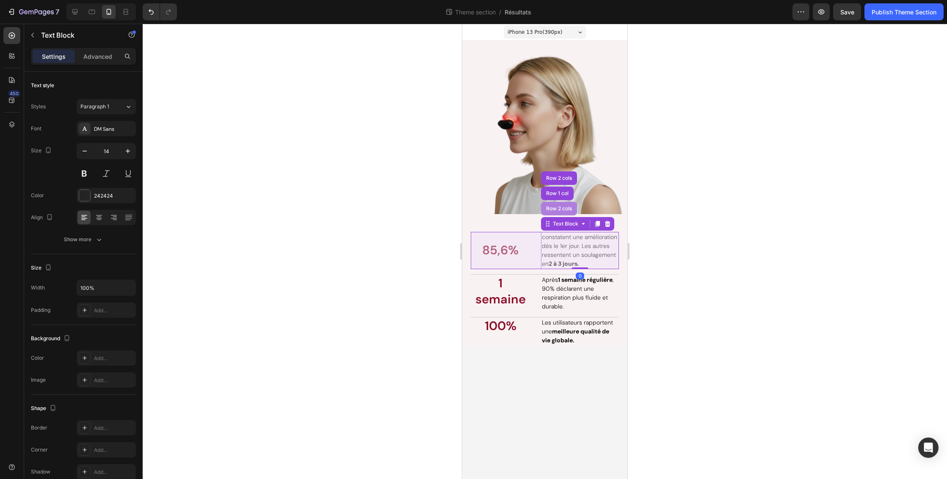
click at [556, 209] on div "Row 2 cols" at bounding box center [559, 208] width 29 height 5
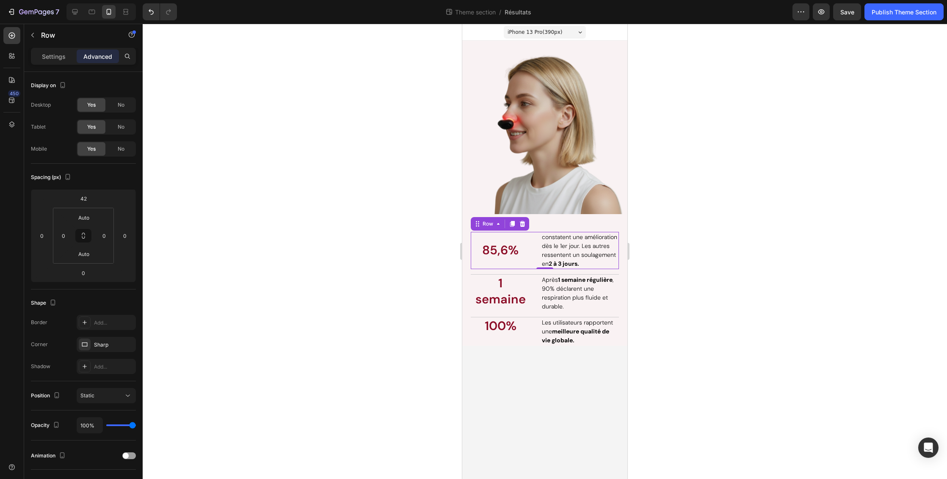
click at [715, 313] on div at bounding box center [545, 252] width 805 height 456
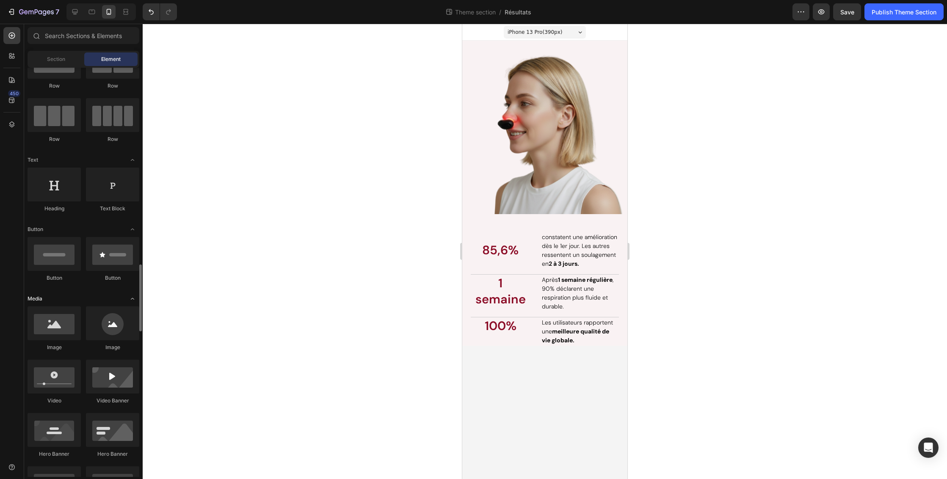
scroll to position [284, 0]
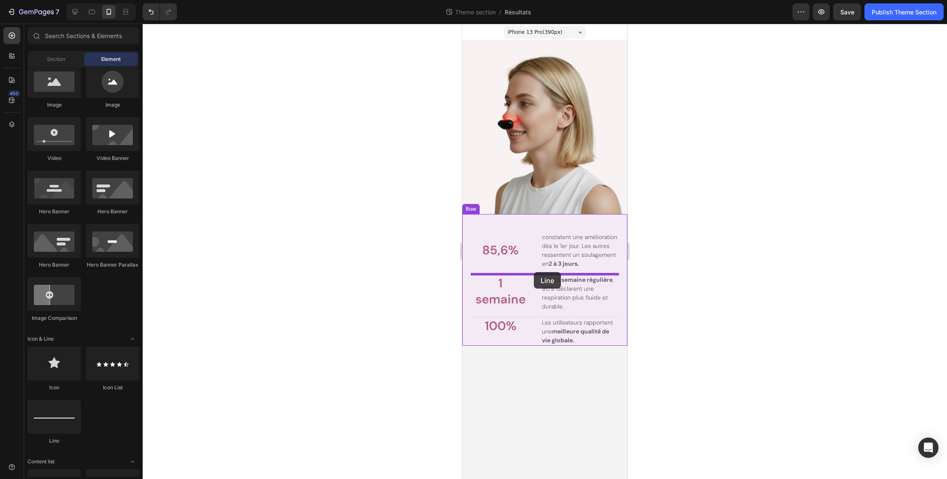
drag, startPoint x: 542, startPoint y: 434, endPoint x: 534, endPoint y: 272, distance: 162.4
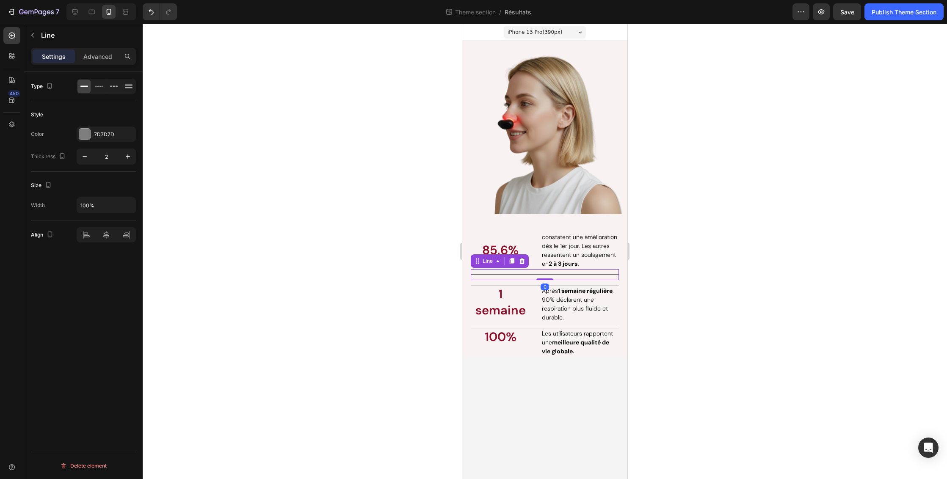
click at [752, 309] on div at bounding box center [545, 252] width 805 height 456
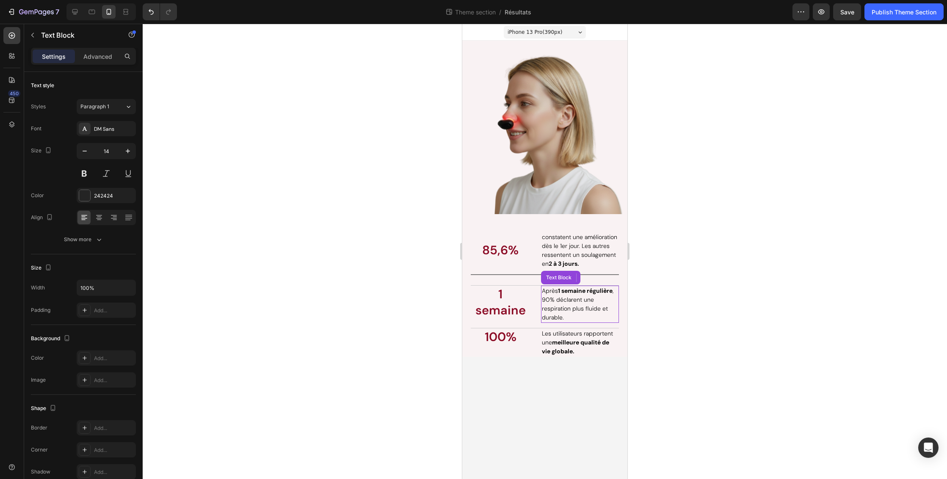
click at [548, 307] on span "Après 1 semaine régulière , 90% déclarent une respiration plus fluide et durabl…" at bounding box center [578, 304] width 72 height 34
click at [559, 280] on div "Text Block" at bounding box center [565, 278] width 29 height 8
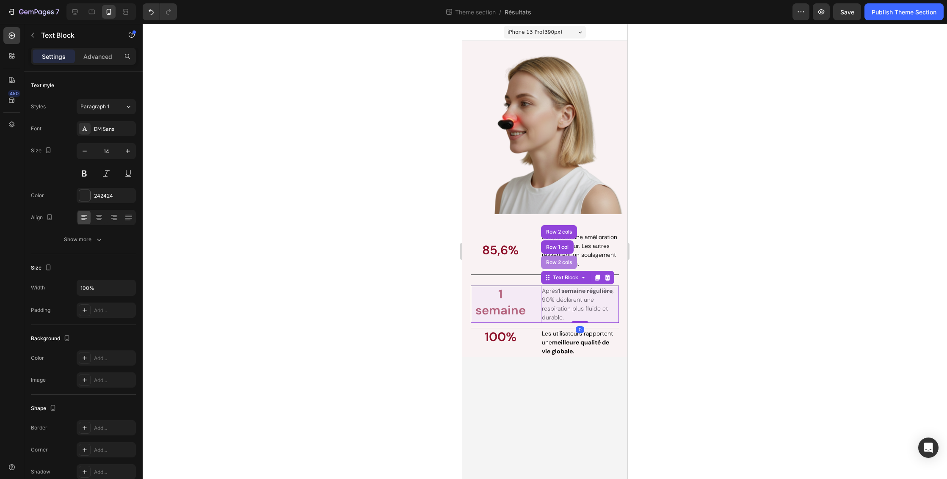
click at [559, 263] on div "Row 2 cols" at bounding box center [559, 262] width 29 height 5
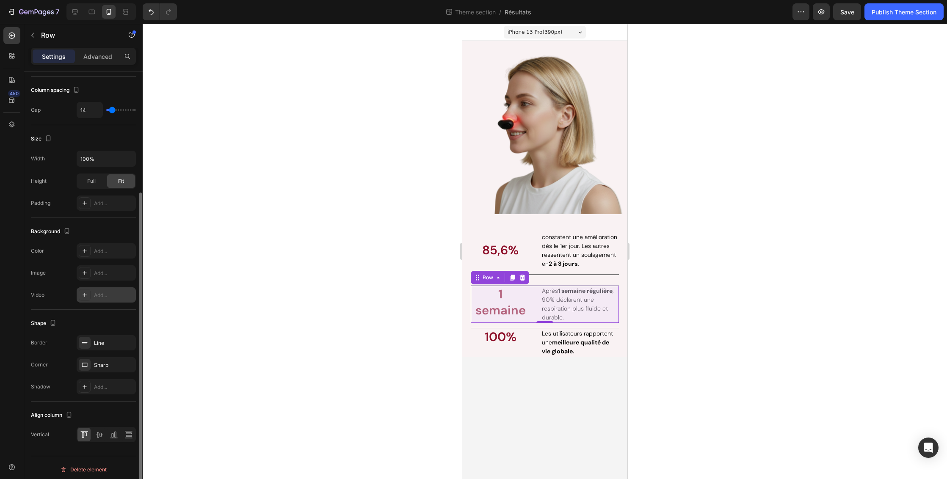
scroll to position [160, 0]
click at [127, 340] on icon "button" at bounding box center [127, 339] width 7 height 7
click at [737, 337] on div at bounding box center [545, 252] width 805 height 456
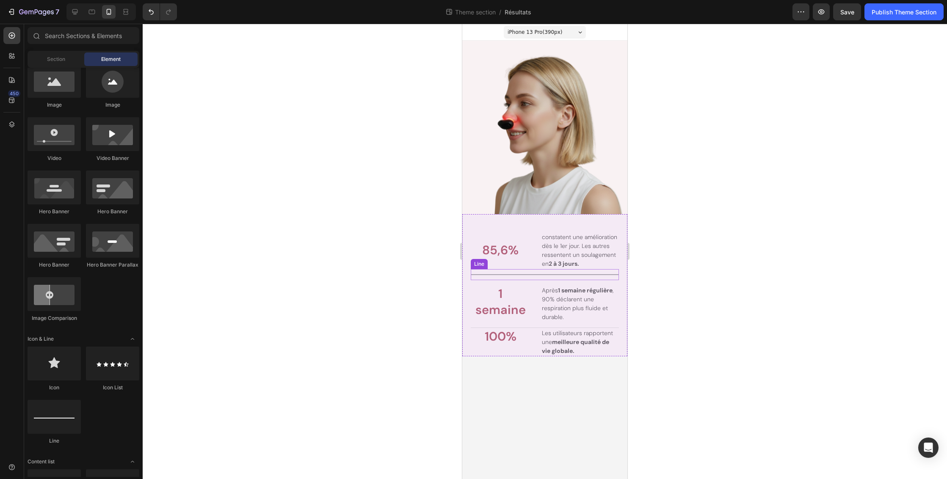
click at [598, 276] on div "Title Line" at bounding box center [545, 274] width 148 height 11
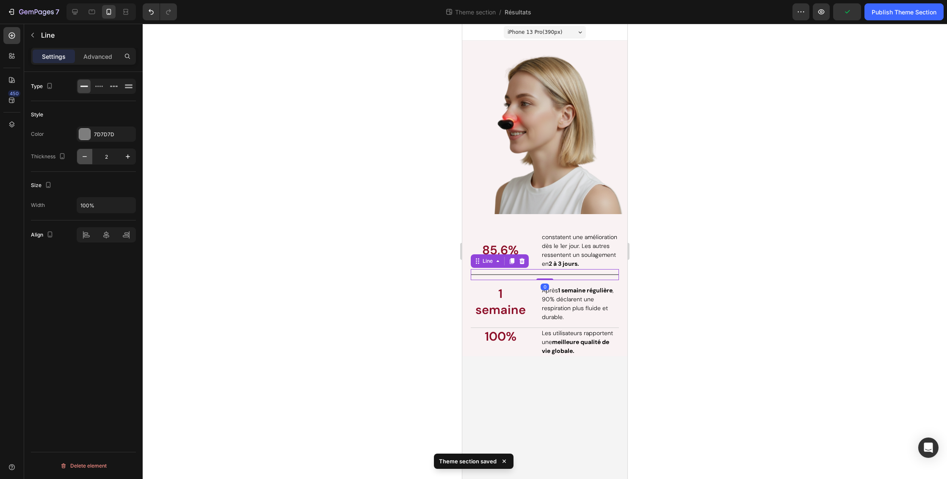
click at [83, 157] on icon "button" at bounding box center [85, 156] width 4 height 1
type input "1"
click at [514, 263] on icon at bounding box center [512, 261] width 5 height 6
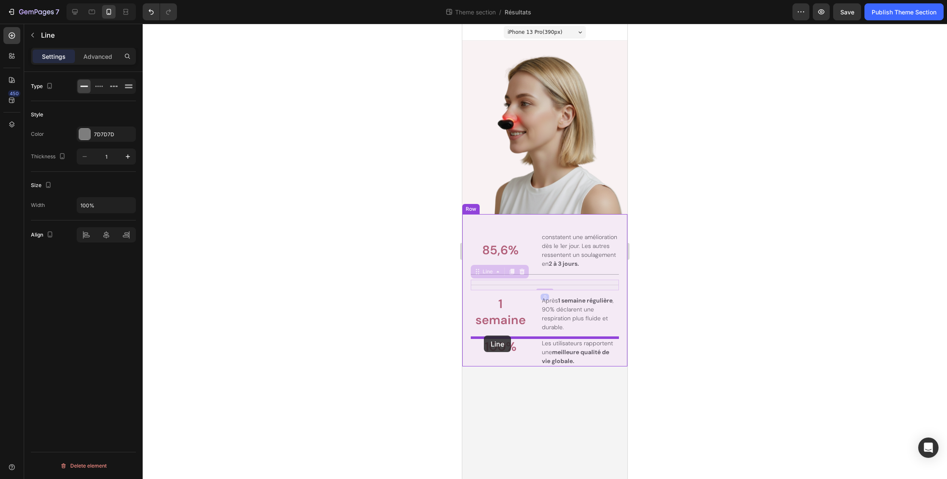
drag, startPoint x: 478, startPoint y: 274, endPoint x: 484, endPoint y: 336, distance: 61.7
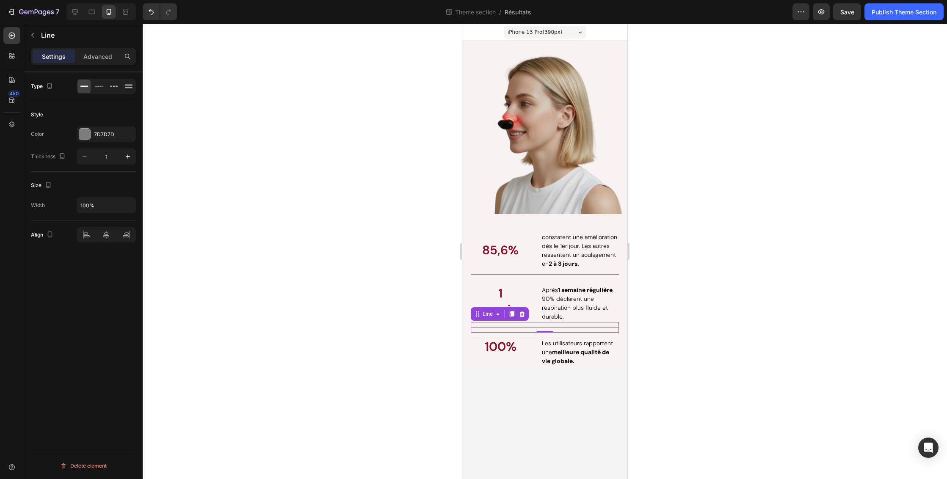
click at [751, 359] on div at bounding box center [545, 252] width 805 height 456
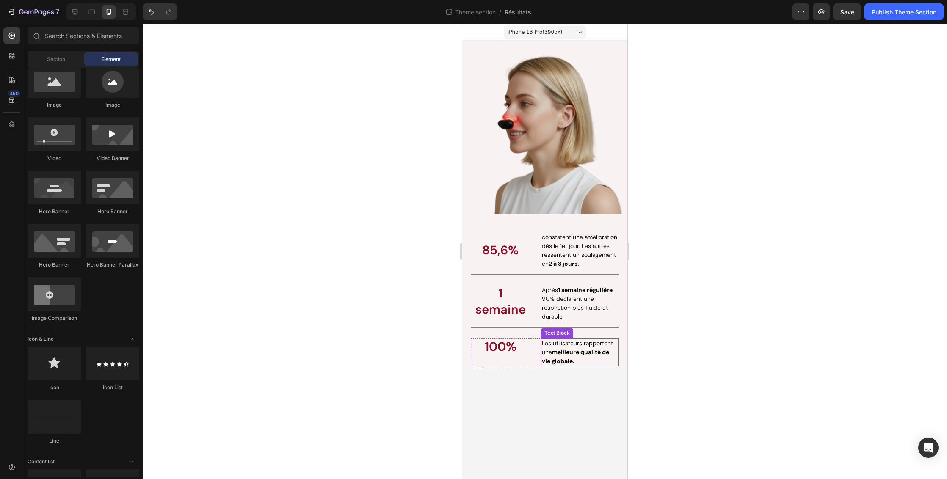
click at [568, 348] on p "Les utilisateurs rapportent une meilleure qualité de vie globale." at bounding box center [580, 352] width 76 height 27
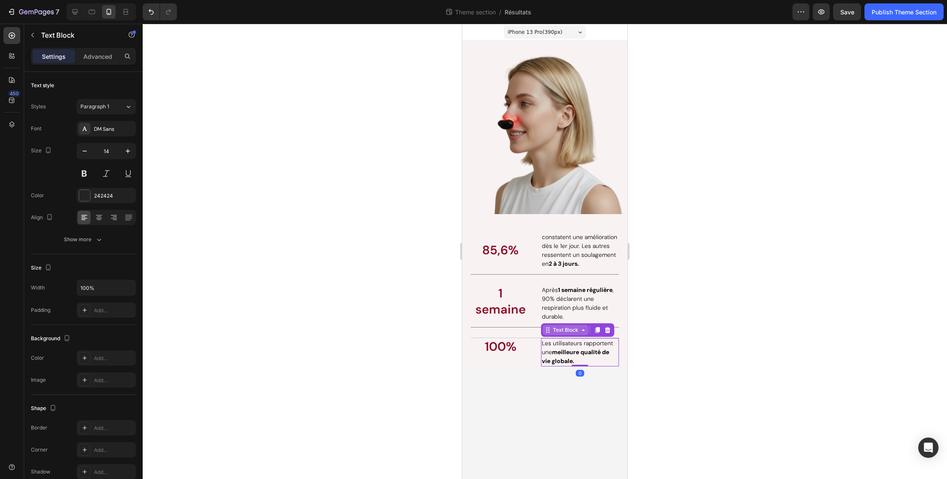
click at [553, 332] on div "Text Block" at bounding box center [565, 330] width 29 height 8
click at [553, 314] on div "Row 2 cols" at bounding box center [559, 315] width 29 height 5
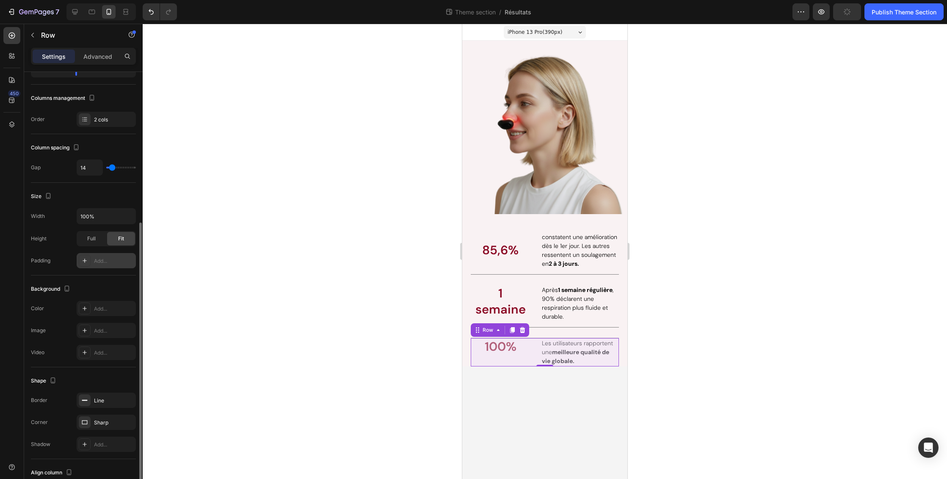
scroll to position [144, 0]
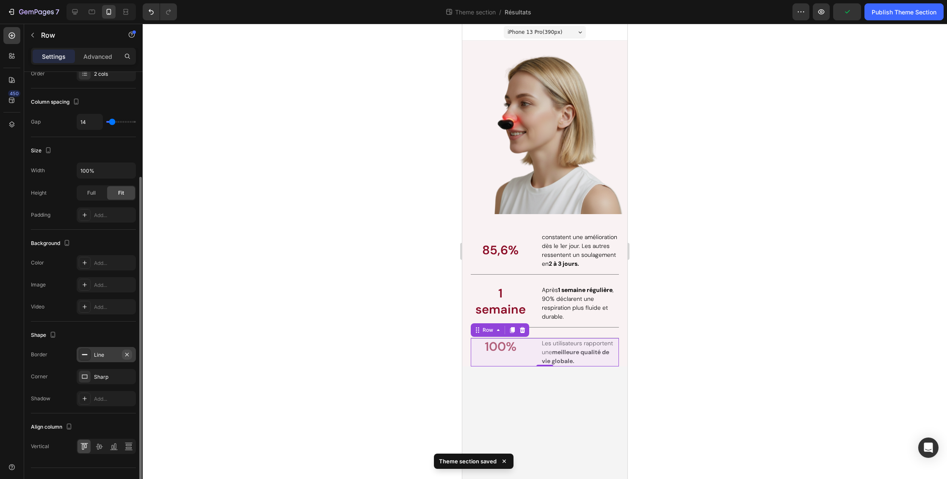
click at [128, 354] on icon "button" at bounding box center [126, 354] width 3 height 3
click at [101, 445] on icon at bounding box center [99, 447] width 7 height 6
click at [687, 362] on div at bounding box center [545, 252] width 805 height 456
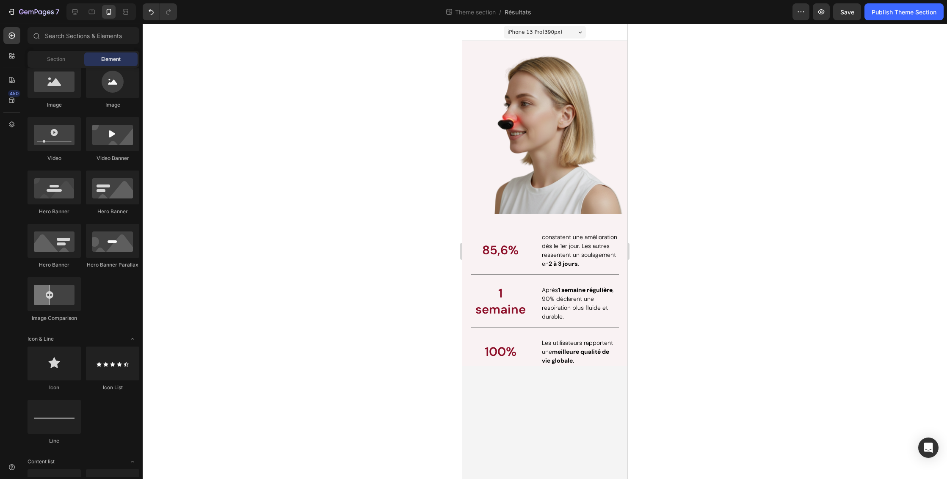
click at [772, 286] on div at bounding box center [545, 252] width 805 height 456
click at [498, 311] on span "semaine" at bounding box center [501, 309] width 50 height 16
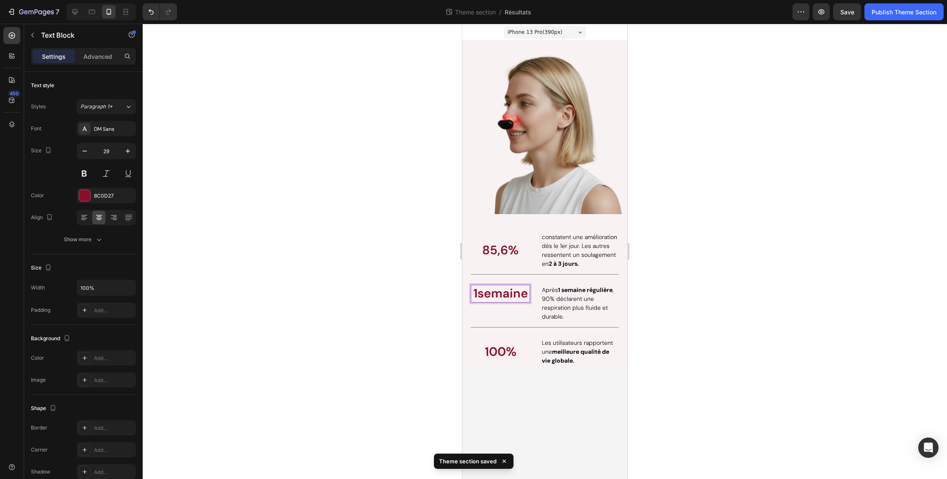
click at [705, 278] on div at bounding box center [545, 252] width 805 height 456
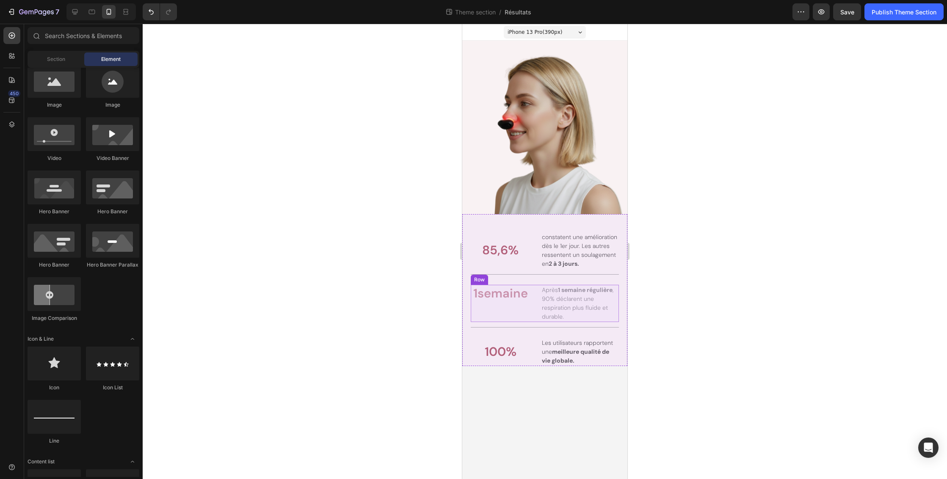
click at [514, 307] on div "1 semaine Text Block" at bounding box center [500, 303] width 59 height 37
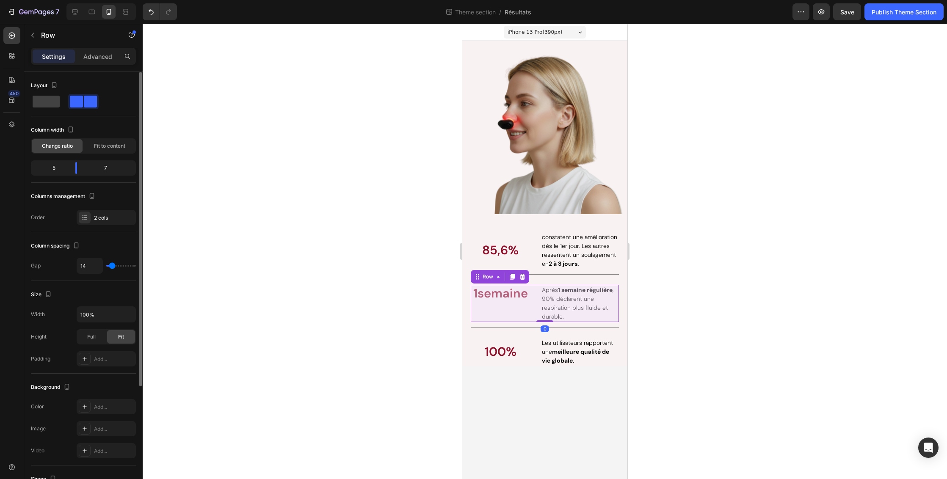
scroll to position [160, 0]
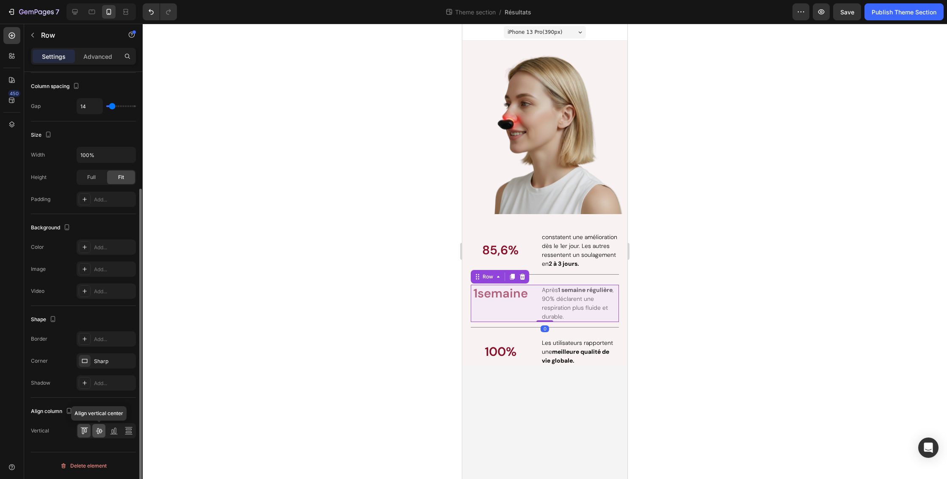
click at [100, 431] on icon at bounding box center [99, 432] width 7 height 6
click at [736, 326] on div at bounding box center [545, 252] width 805 height 456
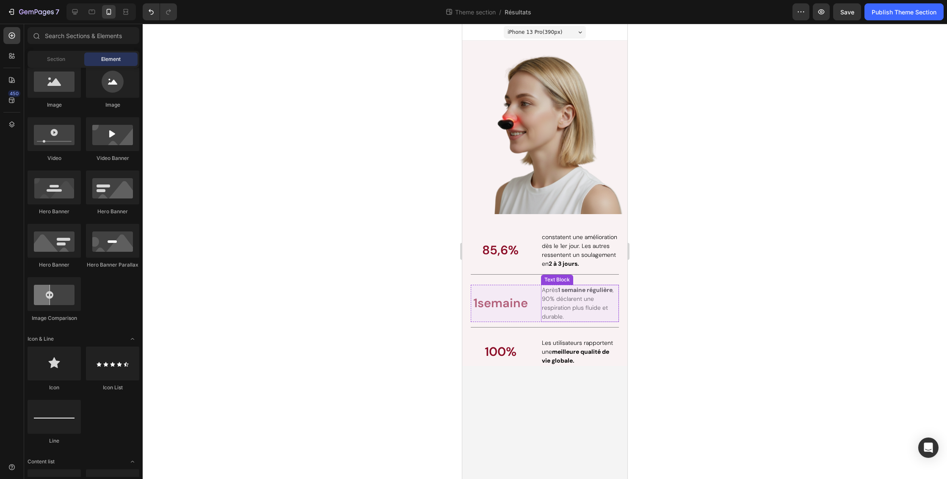
click at [568, 309] on span "Après 1 semaine régulière , 90% déclarent une respiration plus fluide et durabl…" at bounding box center [578, 303] width 72 height 34
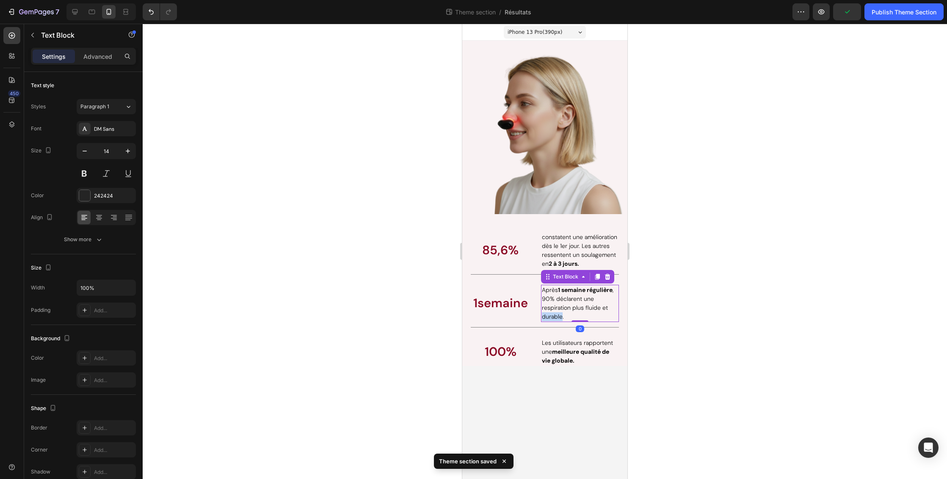
click at [554, 317] on span "Après 1 semaine régulière , 90% déclarent une respiration plus fluide et durabl…" at bounding box center [578, 303] width 72 height 34
click at [719, 308] on div at bounding box center [545, 252] width 805 height 456
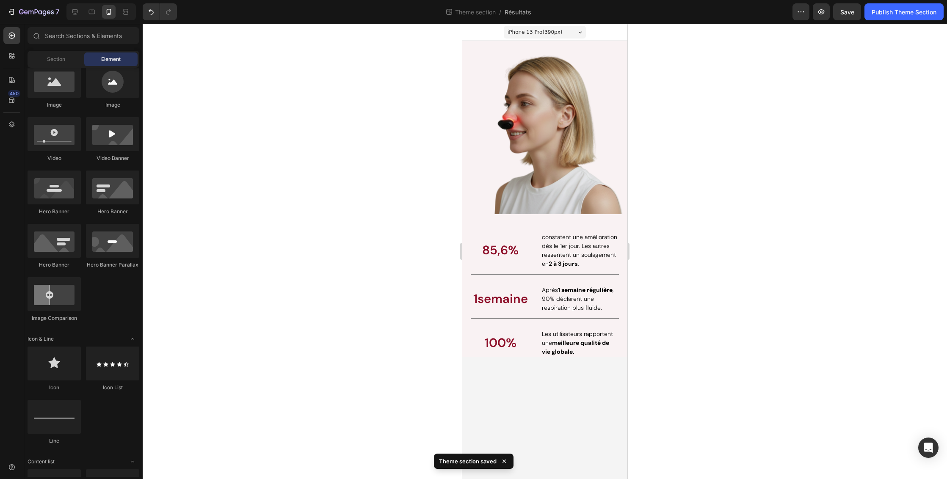
click at [721, 305] on div at bounding box center [545, 252] width 805 height 456
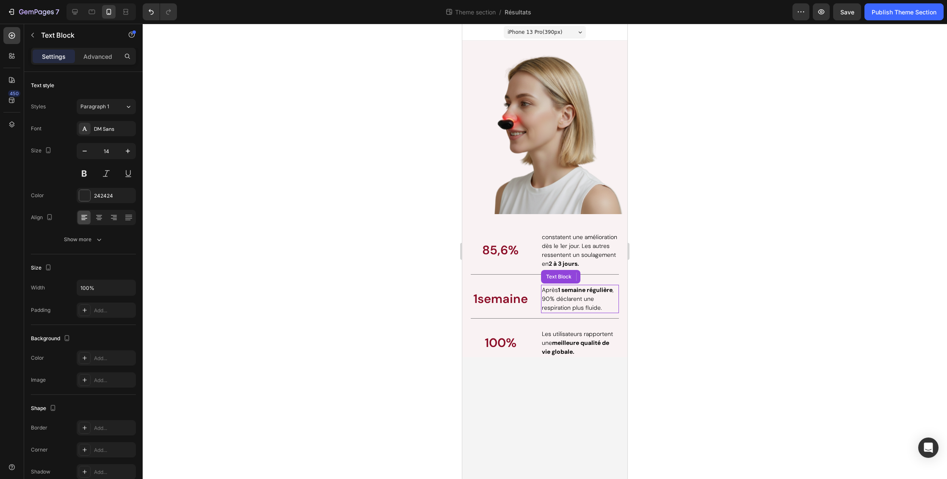
click at [551, 290] on span "Après 1 semaine régulière , 90% déclarent une respiration plus fluide." at bounding box center [578, 298] width 72 height 25
click at [547, 290] on span "Après 1 semaine régulière , 90% déclarent une respiration plus fluide." at bounding box center [578, 298] width 72 height 25
click at [542, 289] on div "Après 1 semaine régulière , 90% déclarent une respiration plus fluide." at bounding box center [580, 299] width 78 height 28
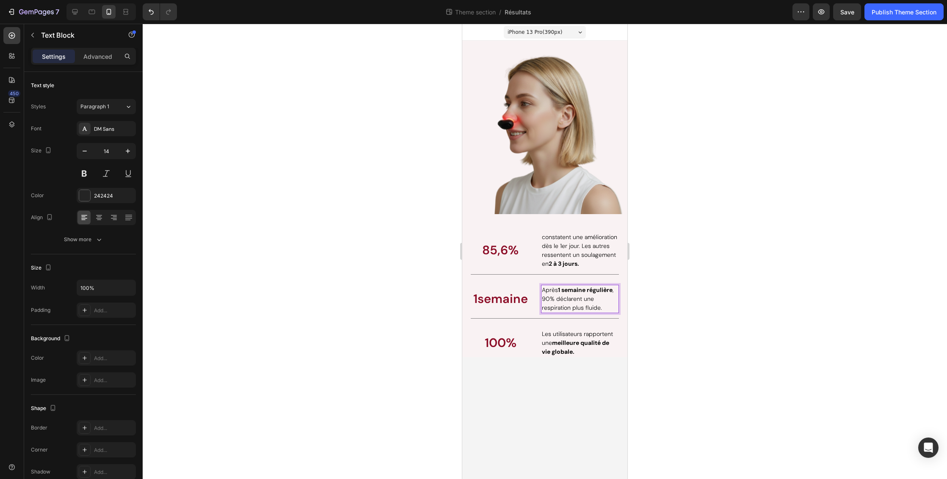
click at [542, 289] on div "Après 1 semaine régulière , 90% déclarent une respiration plus fluide." at bounding box center [580, 299] width 78 height 28
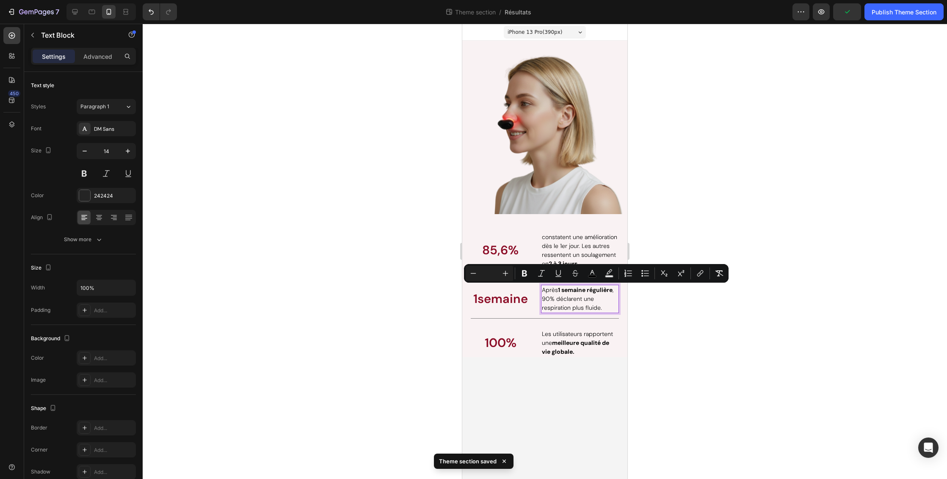
click at [546, 290] on span "Après 1 semaine régulière , 90% déclarent une respiration plus fluide." at bounding box center [578, 298] width 72 height 25
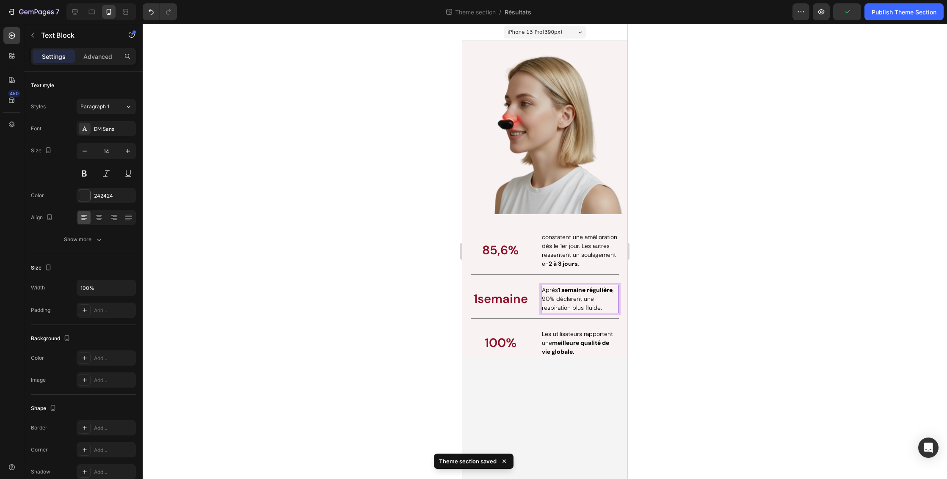
click at [614, 292] on span "Après 1 semaine régulière , 90% déclarent une respiration plus fluide." at bounding box center [578, 298] width 72 height 25
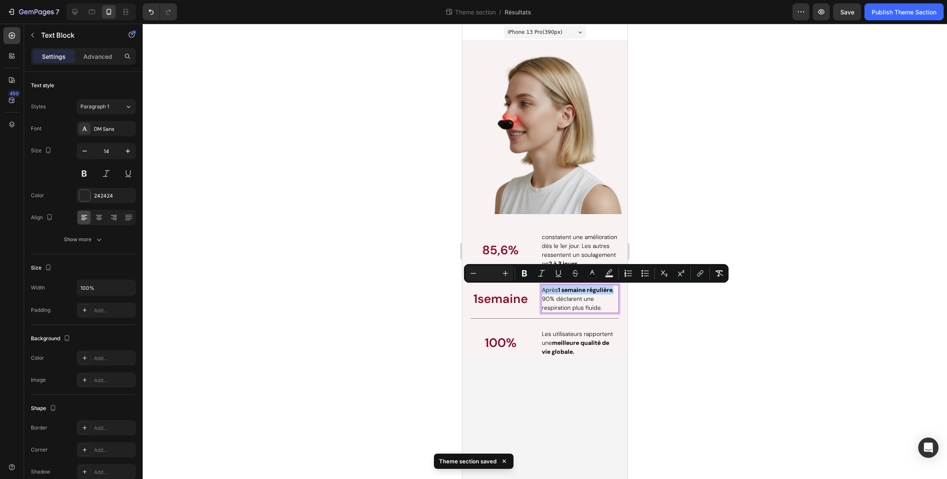
drag, startPoint x: 616, startPoint y: 291, endPoint x: 543, endPoint y: 291, distance: 73.3
click at [543, 291] on span "Après 1 semaine régulière , 90% déclarent une respiration plus fluide." at bounding box center [578, 298] width 72 height 25
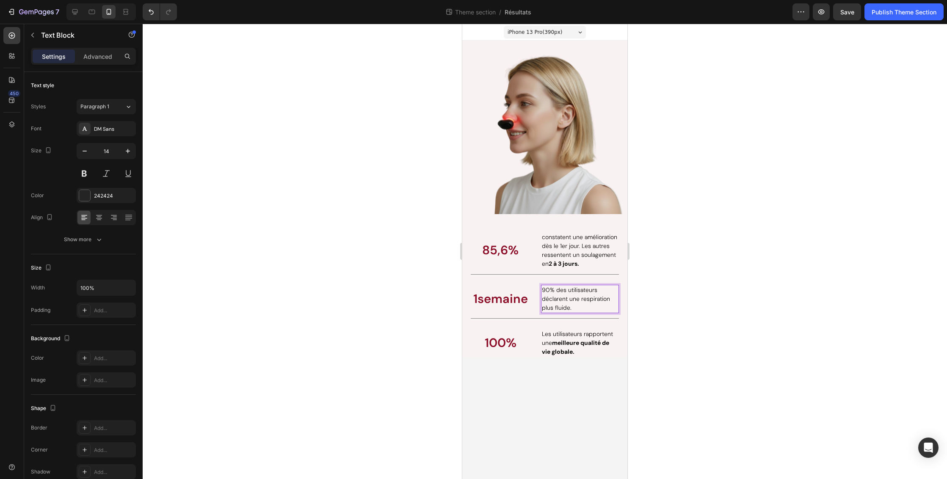
click at [737, 300] on div at bounding box center [545, 252] width 805 height 456
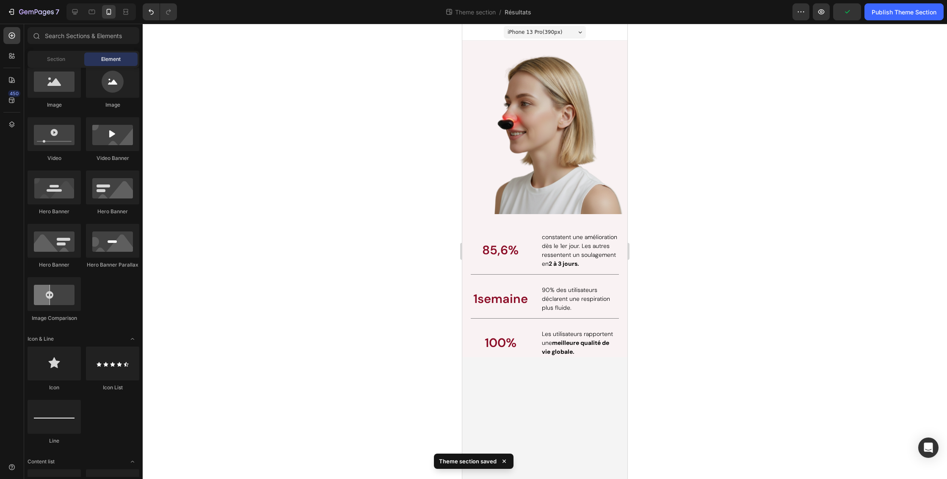
click at [715, 320] on div at bounding box center [545, 252] width 805 height 456
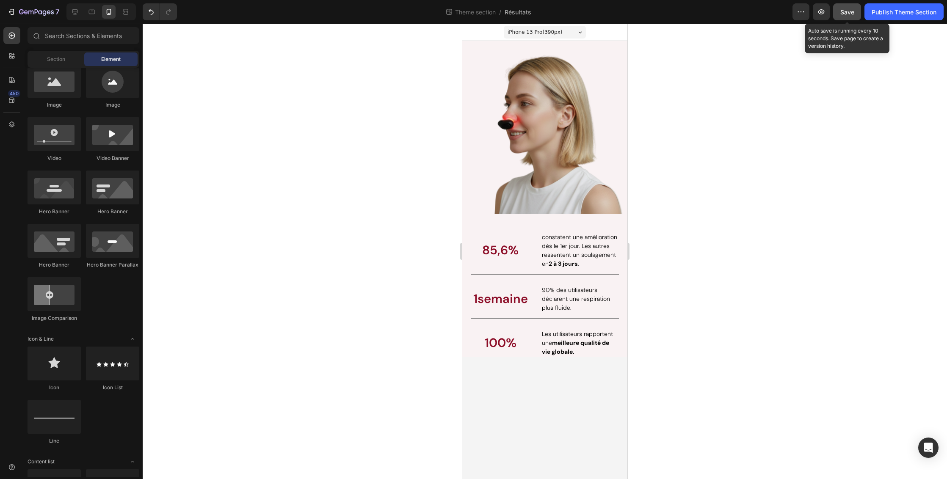
click at [852, 14] on span "Save" at bounding box center [848, 11] width 14 height 7
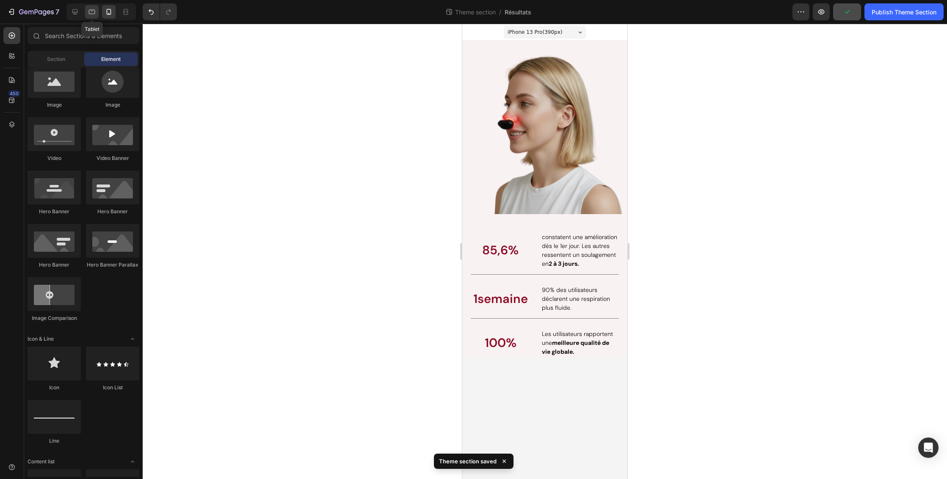
click at [94, 11] on icon at bounding box center [92, 12] width 8 height 8
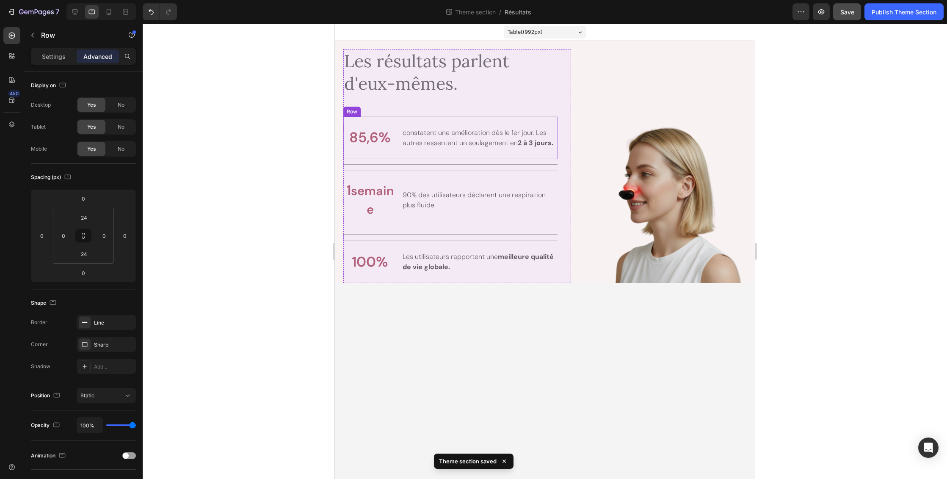
click at [476, 120] on div "85,6% Text Block constatent une amélioration dès le 1er jour. Les autres ressen…" at bounding box center [450, 137] width 214 height 43
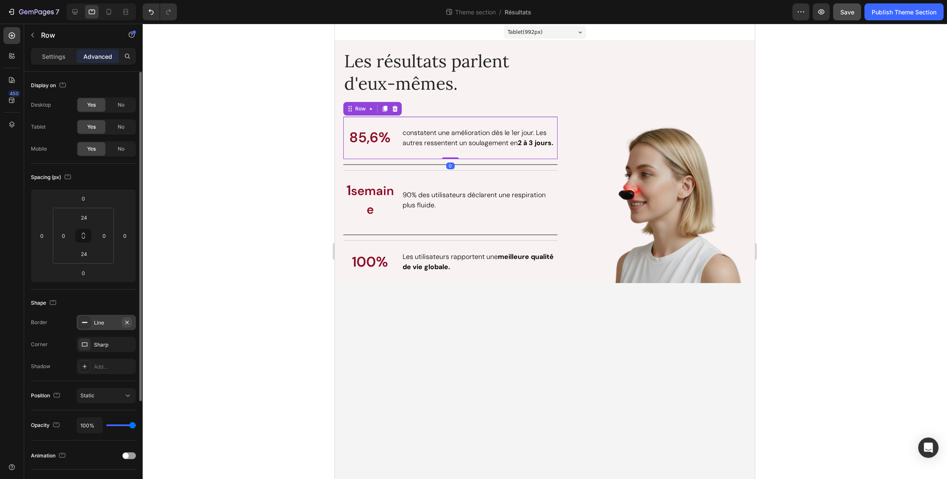
click at [129, 323] on icon "button" at bounding box center [127, 322] width 7 height 7
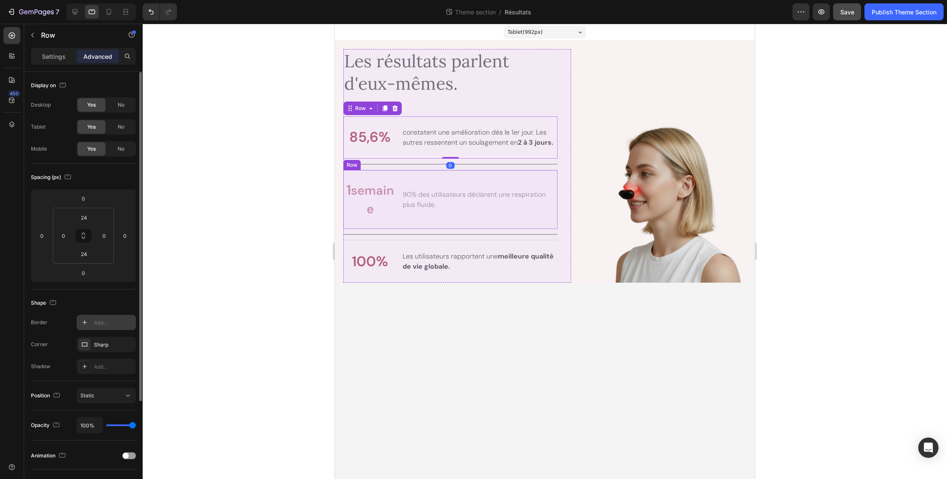
click at [526, 174] on div "1 semaine Text Block 90% des utilisateurs déclarent une respiration plus fluide…" at bounding box center [450, 200] width 214 height 60
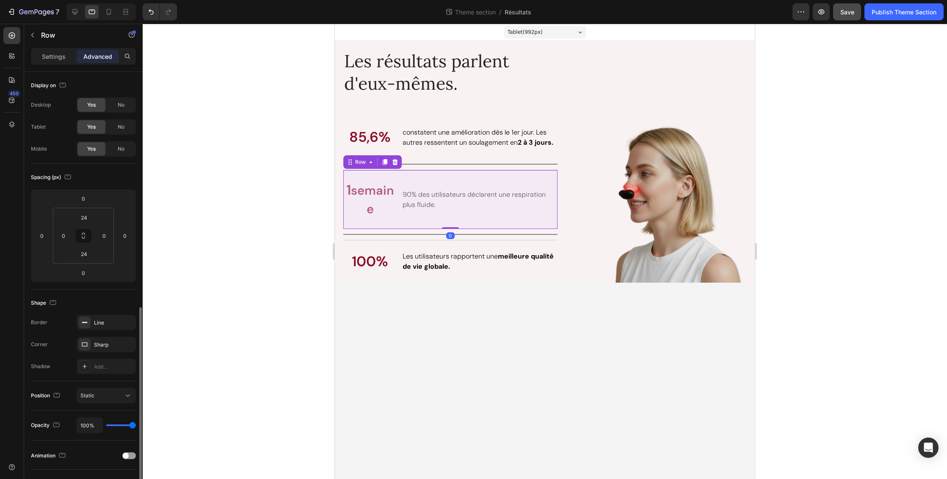
scroll to position [133, 0]
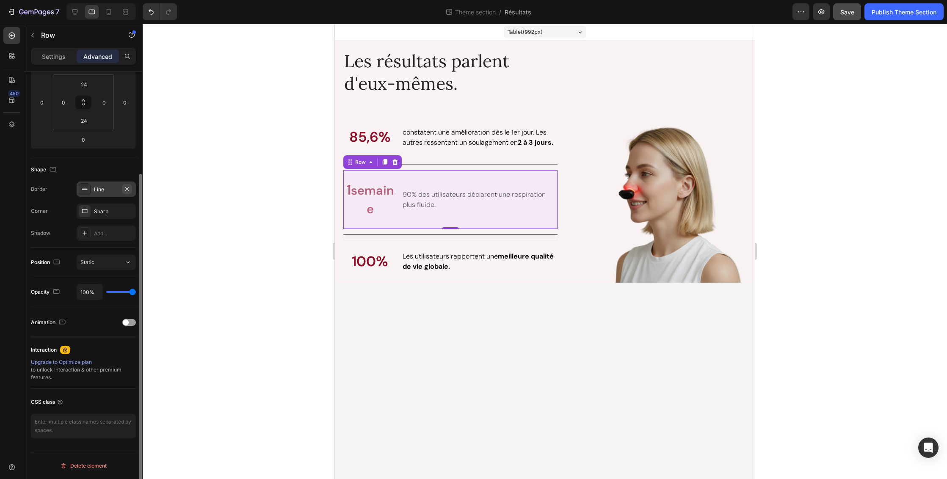
click at [127, 189] on icon "button" at bounding box center [126, 188] width 3 height 3
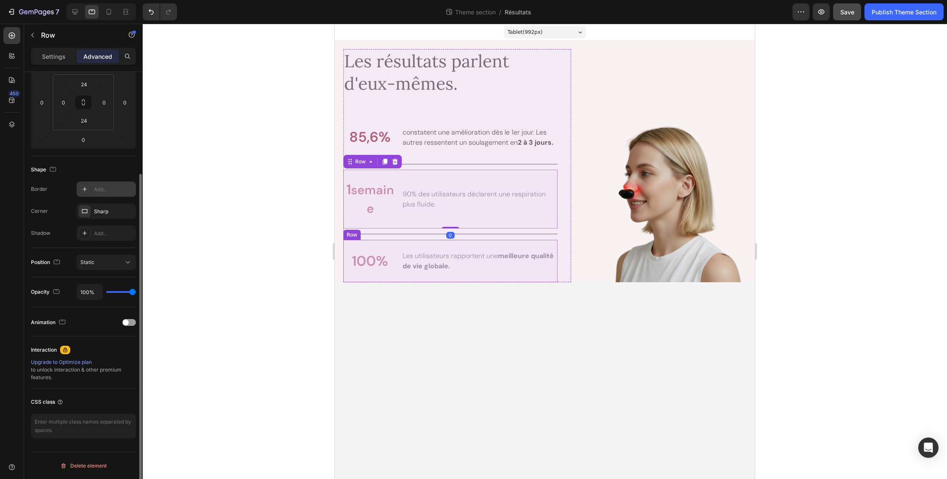
click at [438, 243] on div "100% Text Block Les utilisateurs rapportent une meilleure qualité de vie global…" at bounding box center [450, 261] width 214 height 43
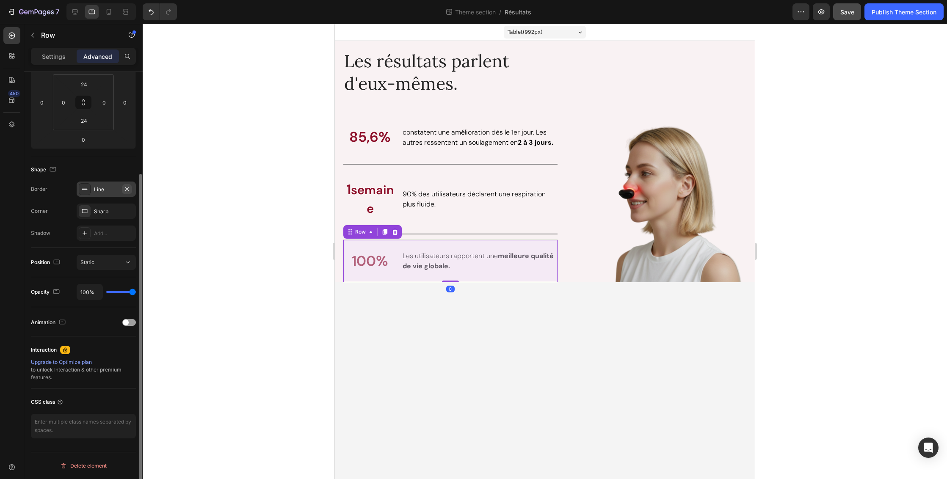
click at [127, 188] on icon "button" at bounding box center [127, 189] width 7 height 7
click at [244, 260] on div at bounding box center [545, 252] width 805 height 456
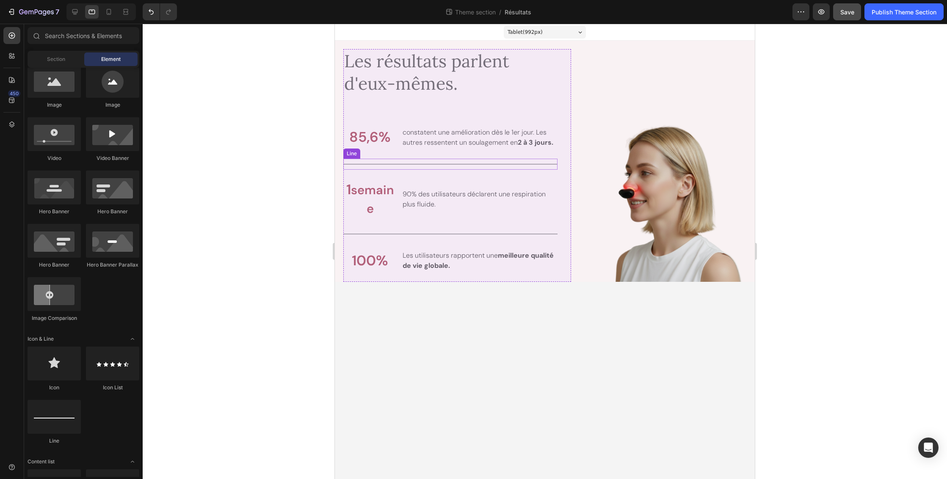
click at [504, 164] on div at bounding box center [450, 164] width 214 height 1
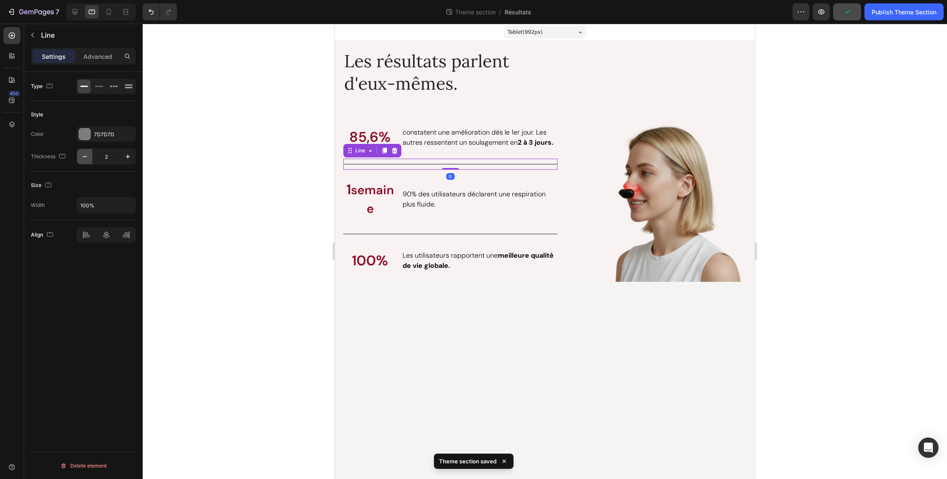
click at [86, 158] on icon "button" at bounding box center [84, 156] width 8 height 8
type input "1"
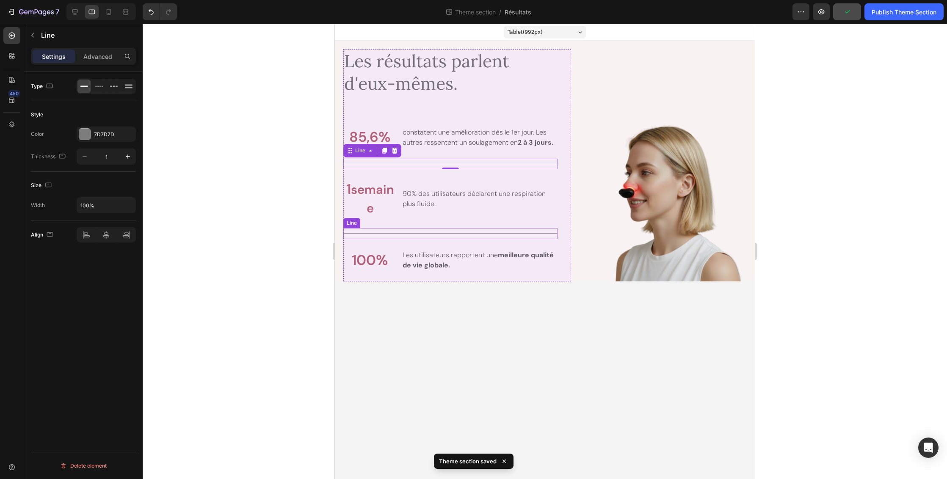
click at [436, 233] on div "Title Line" at bounding box center [450, 233] width 214 height 11
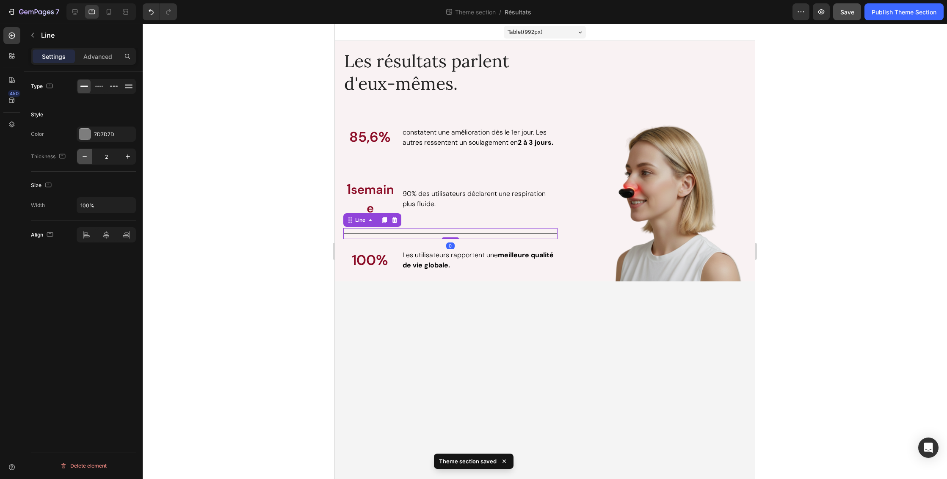
click at [88, 158] on icon "button" at bounding box center [84, 156] width 8 height 8
type input "1"
click at [829, 277] on div at bounding box center [545, 252] width 805 height 456
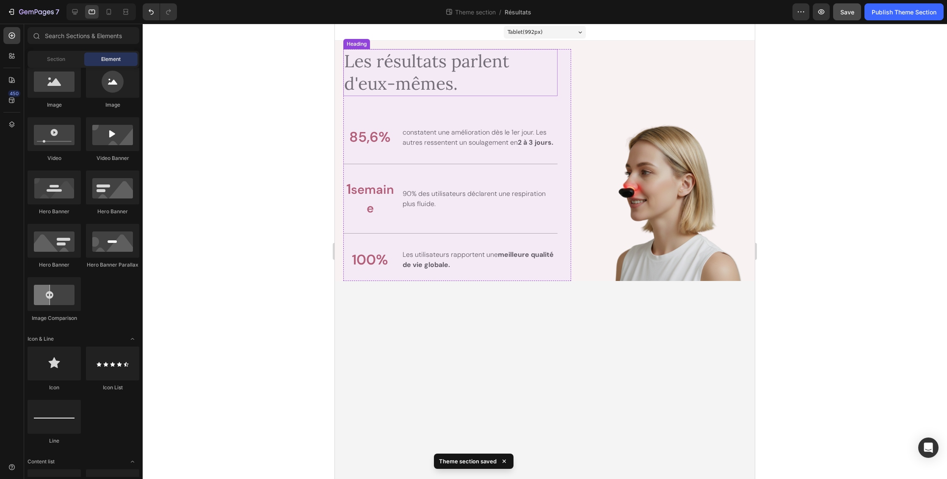
click at [514, 67] on h2 "Les résultats parlent d'eux-mêmes." at bounding box center [450, 72] width 214 height 47
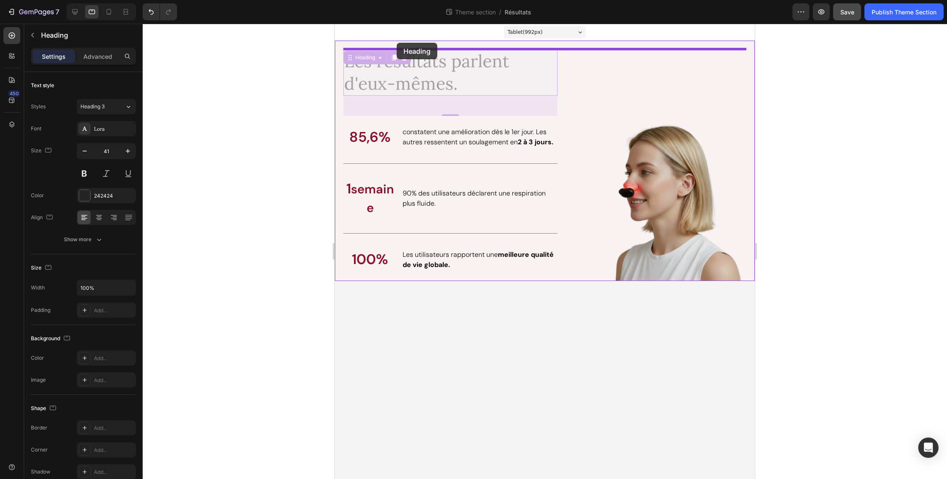
drag, startPoint x: 350, startPoint y: 58, endPoint x: 397, endPoint y: 43, distance: 49.1
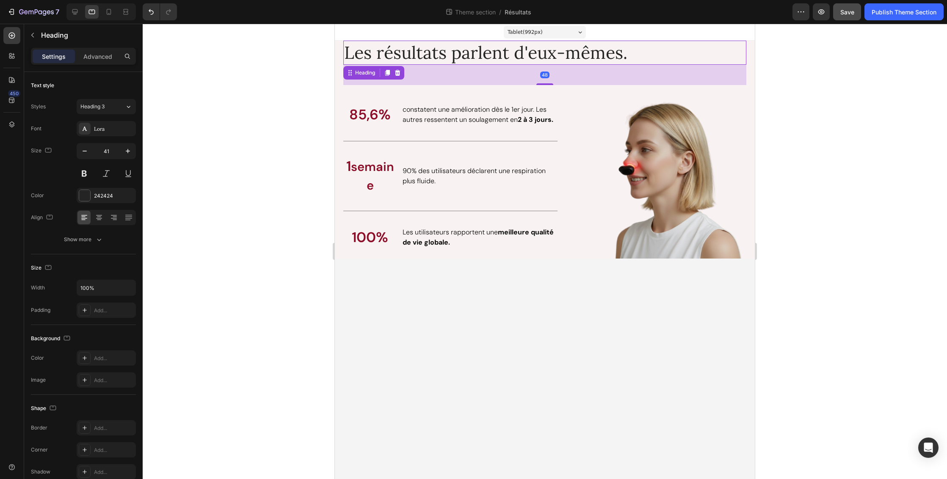
click at [824, 131] on div at bounding box center [545, 252] width 805 height 456
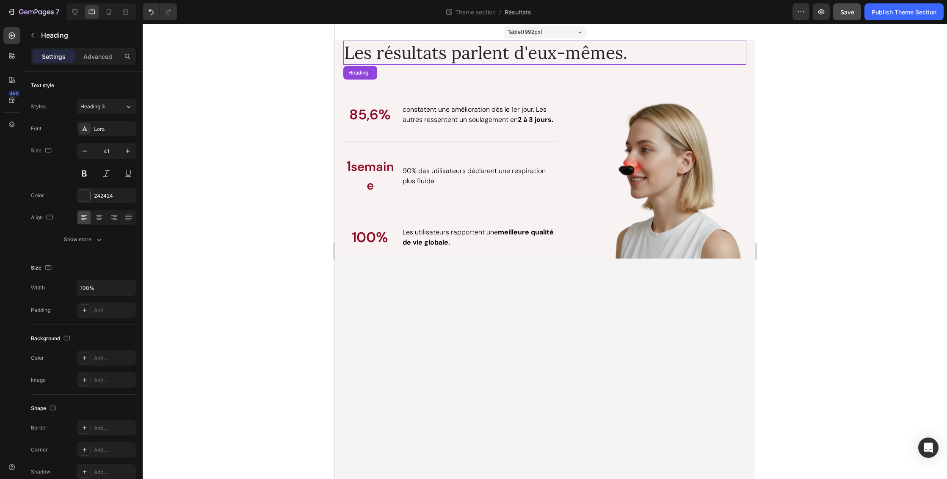
click at [623, 57] on h2 "Les résultats parlent d'eux-mêmes." at bounding box center [544, 53] width 403 height 24
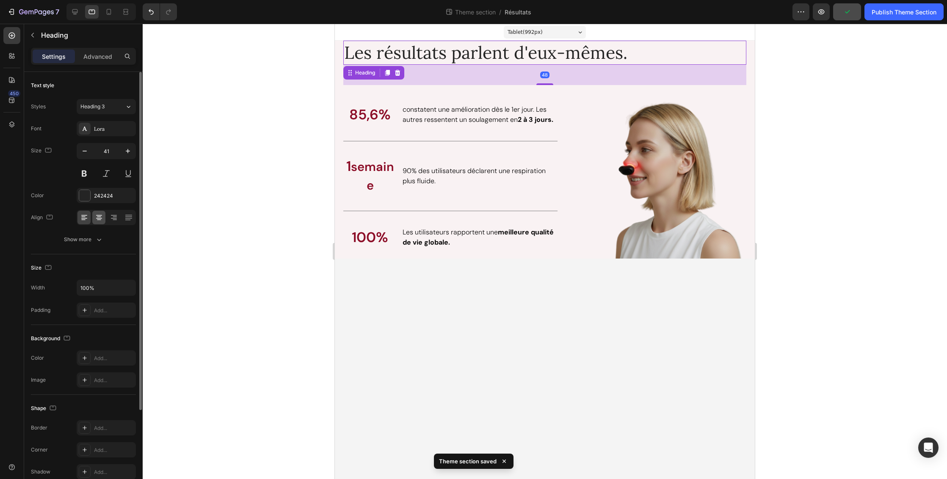
click at [99, 219] on icon at bounding box center [99, 217] width 8 height 8
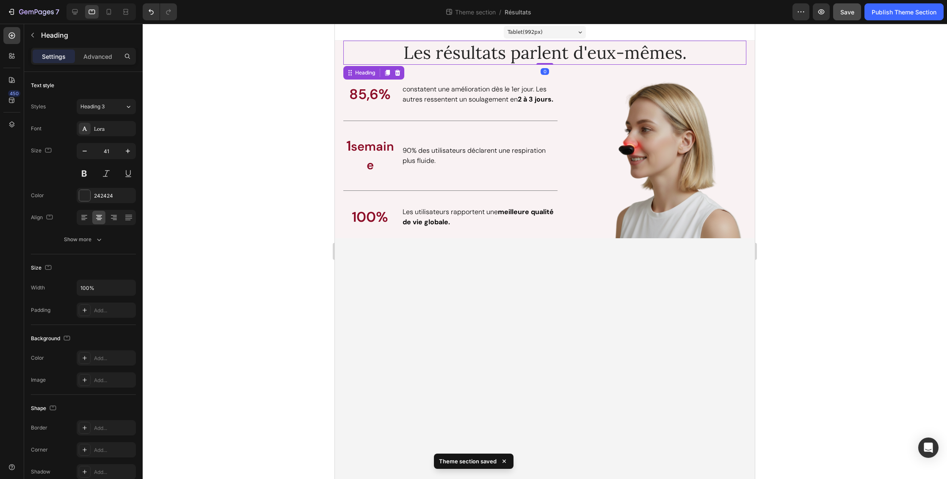
drag, startPoint x: 550, startPoint y: 84, endPoint x: 551, endPoint y: 62, distance: 22.5
click at [551, 62] on div "Les résultats parlent d'eux-mêmes. Heading 0" at bounding box center [544, 53] width 403 height 24
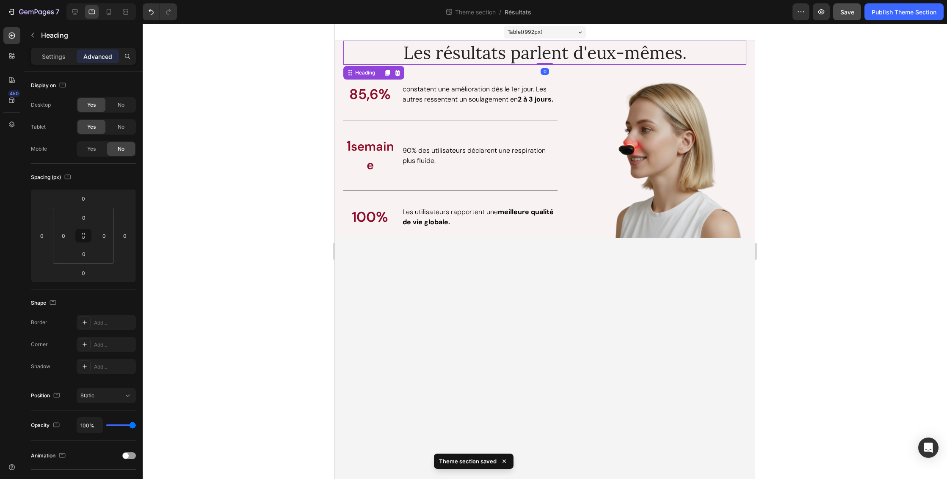
click at [815, 147] on div at bounding box center [545, 252] width 805 height 456
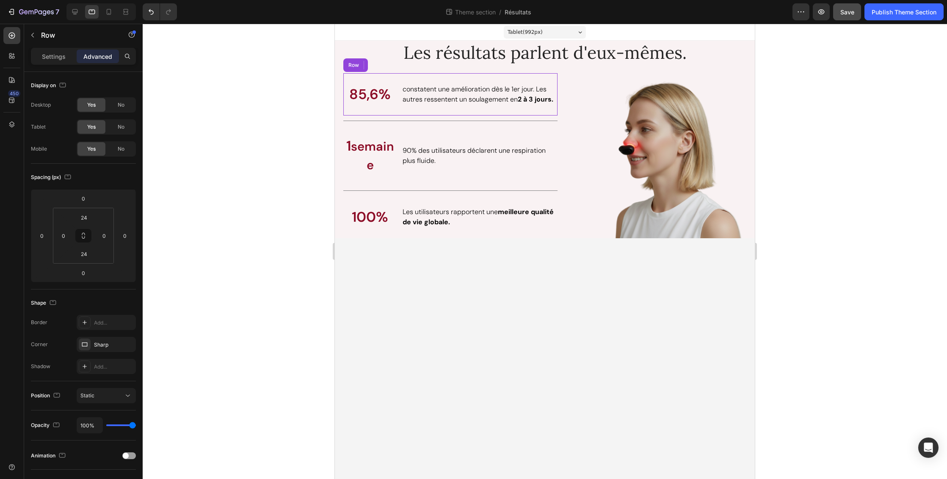
click at [447, 78] on div "85,6% Text Block constatent une amélioration dès le 1er jour. Les autres ressen…" at bounding box center [450, 94] width 214 height 42
click at [50, 55] on p "Settings" at bounding box center [54, 56] width 24 height 9
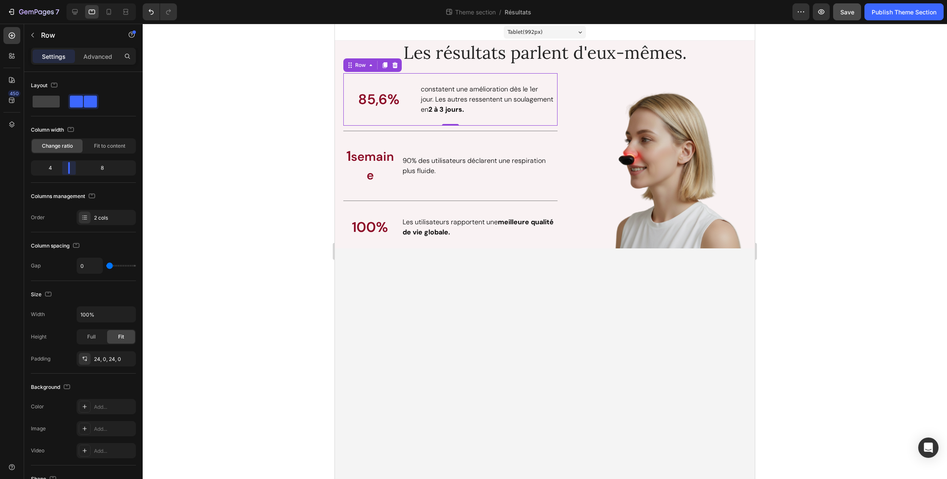
drag, startPoint x: 64, startPoint y: 169, endPoint x: 70, endPoint y: 169, distance: 6.4
click at [70, 0] on body "7 Theme section / Résultats Preview Save Publish Theme Section 450 Sections(18)…" at bounding box center [473, 0] width 947 height 0
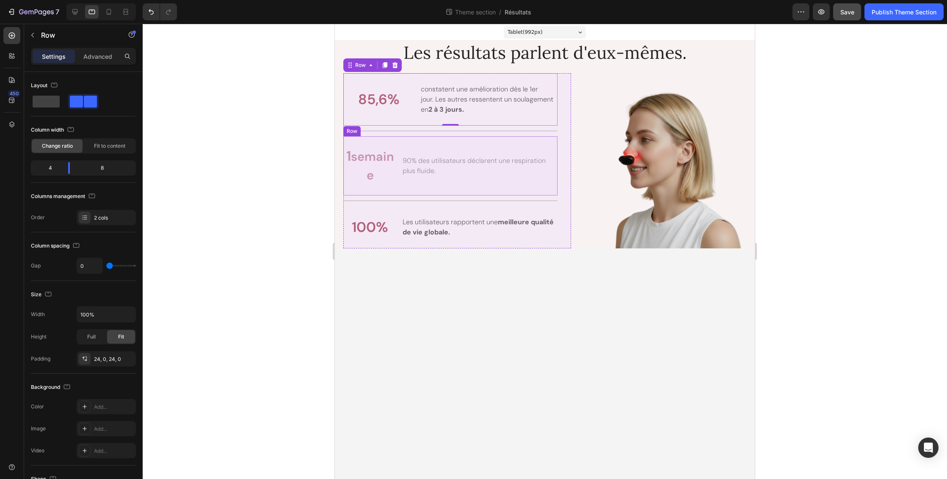
click at [443, 143] on div "1 semaine Text Block 90% des utilisateurs déclarent une respiration plus fluide…" at bounding box center [450, 165] width 214 height 59
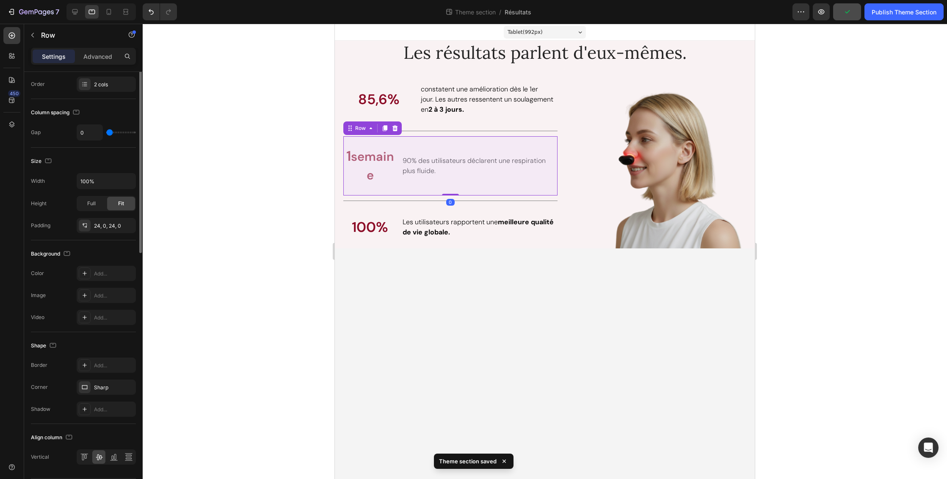
scroll to position [0, 0]
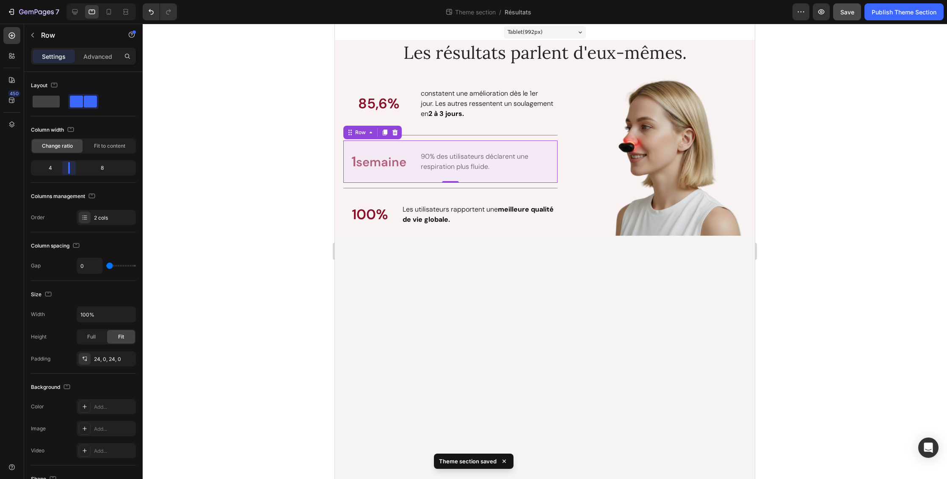
drag, startPoint x: 65, startPoint y: 170, endPoint x: 71, endPoint y: 170, distance: 5.5
click at [71, 0] on body "7 Theme section / Résultats Preview Save Publish Theme Section 450 Sections(18)…" at bounding box center [473, 0] width 947 height 0
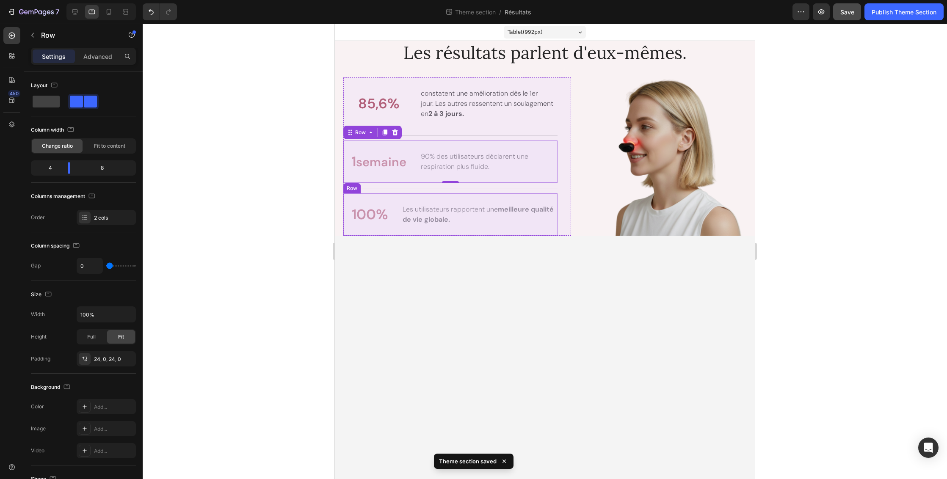
click at [446, 199] on div "100% Text Block Les utilisateurs rapportent une meilleure qualité de vie global…" at bounding box center [450, 215] width 214 height 42
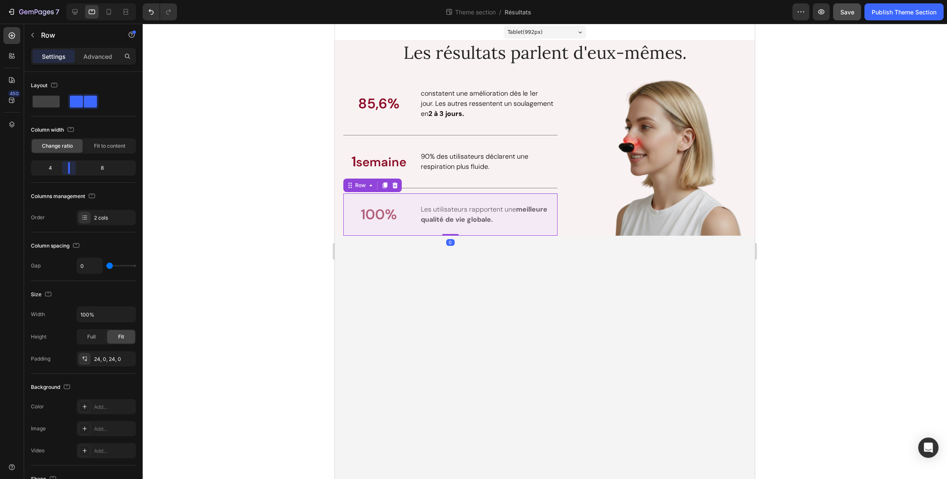
click at [67, 0] on body "7 Theme section / Résultats Preview Save Publish Theme Section 450 Sections(18)…" at bounding box center [473, 0] width 947 height 0
click at [246, 187] on div at bounding box center [545, 252] width 805 height 456
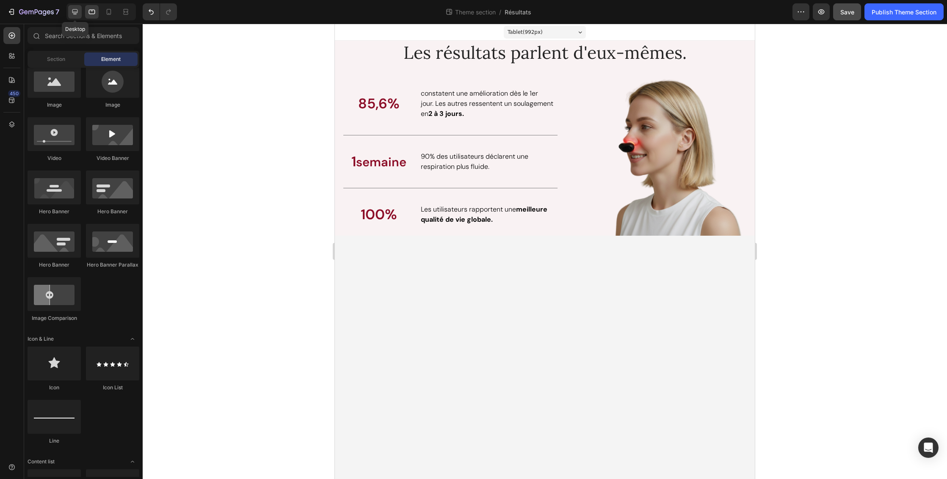
click at [76, 13] on icon at bounding box center [75, 12] width 6 height 6
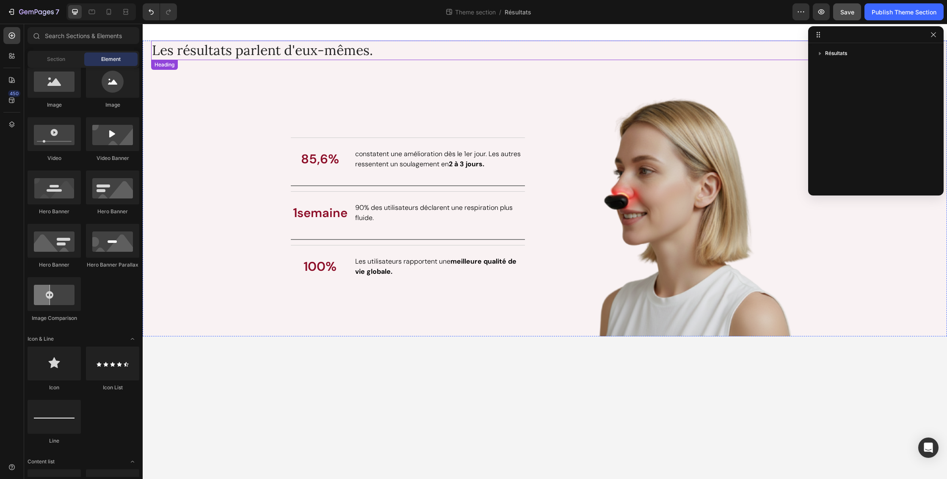
click at [341, 51] on h2 "Les résultats parlent d'eux-mêmes." at bounding box center [545, 50] width 788 height 19
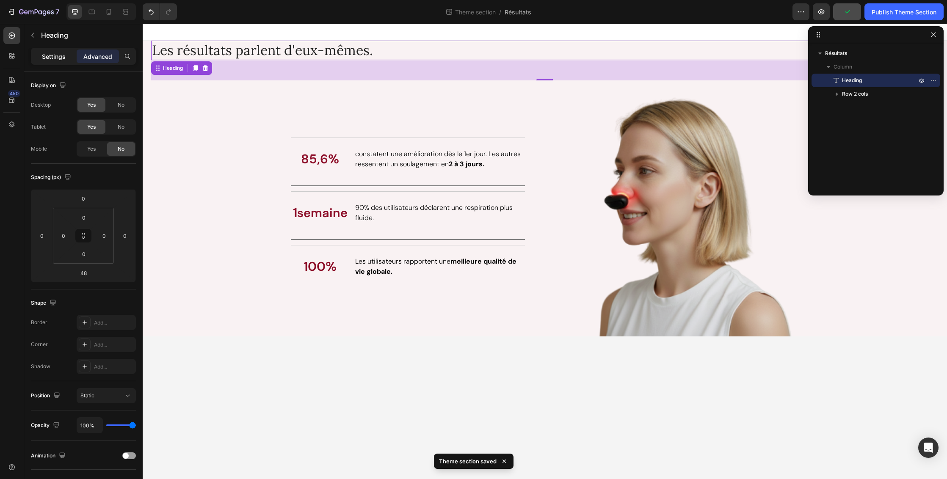
click at [47, 58] on p "Settings" at bounding box center [54, 56] width 24 height 9
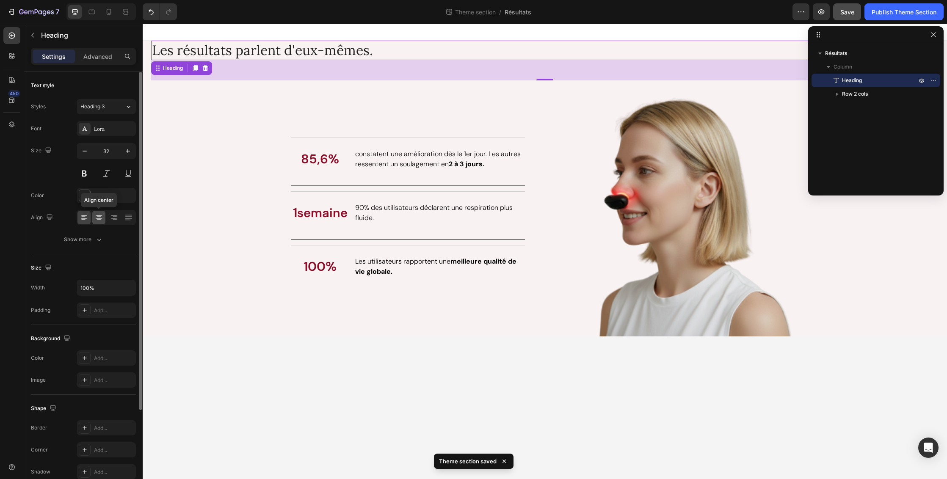
click at [97, 217] on icon at bounding box center [99, 217] width 4 height 1
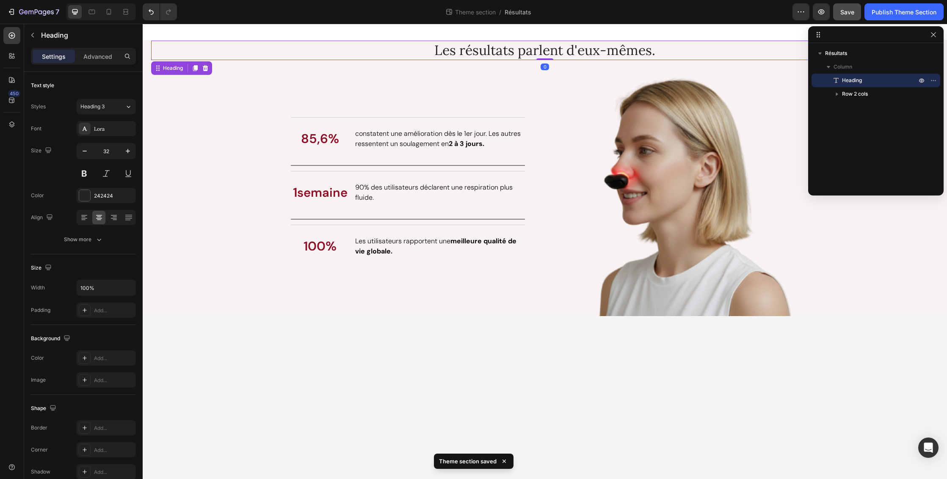
drag, startPoint x: 543, startPoint y: 79, endPoint x: 546, endPoint y: 53, distance: 26.4
click at [546, 53] on div "Les résultats parlent d'eux-mêmes. Heading 0" at bounding box center [545, 50] width 788 height 19
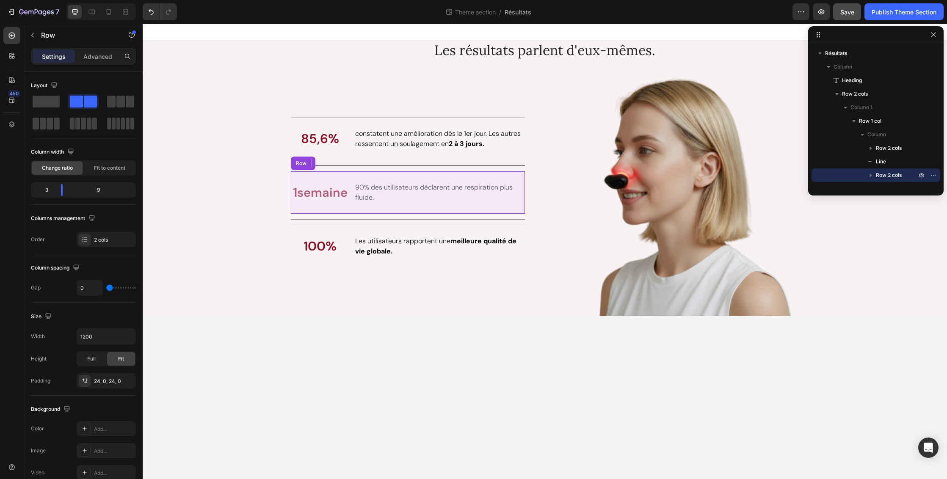
click at [521, 176] on div "1 semaine Text Block 90% des utilisateurs déclarent une respiration plus fluide…" at bounding box center [408, 192] width 234 height 43
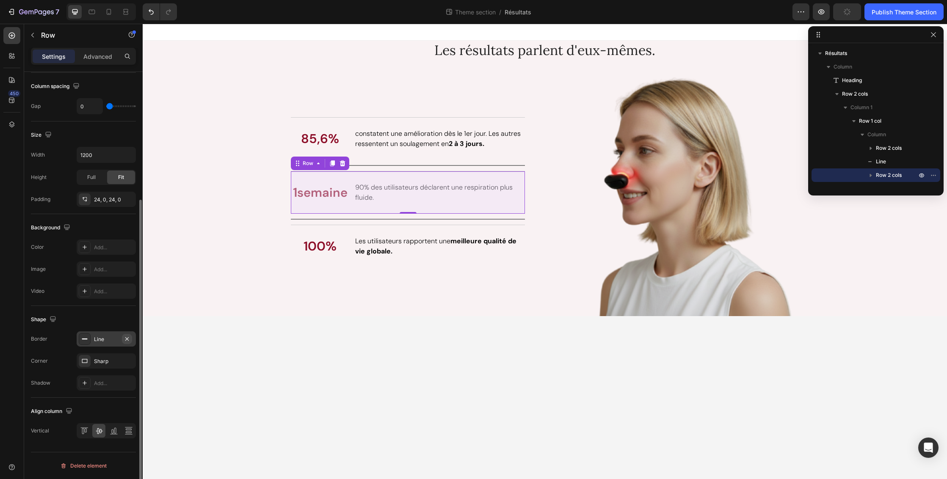
click at [129, 337] on icon "button" at bounding box center [126, 338] width 3 height 3
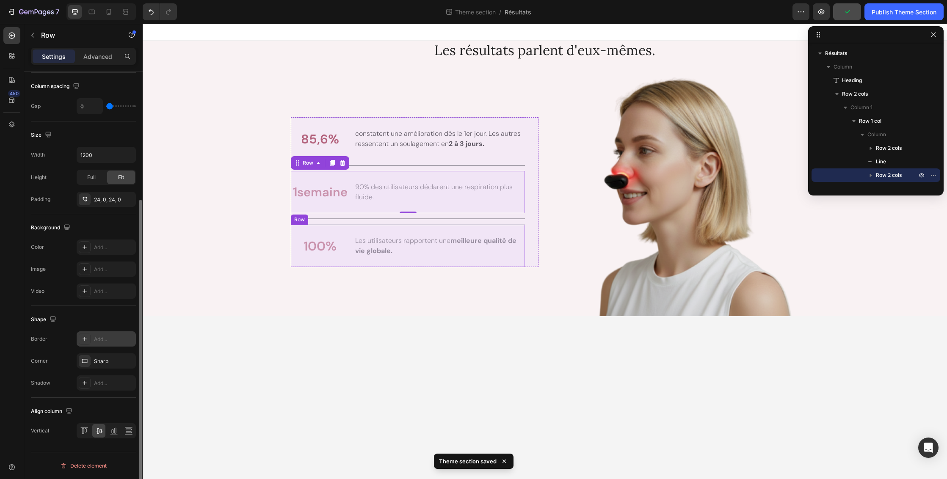
click at [464, 232] on div "100% Text Block Les utilisateurs rapportent une meilleure qualité de vie global…" at bounding box center [408, 245] width 234 height 43
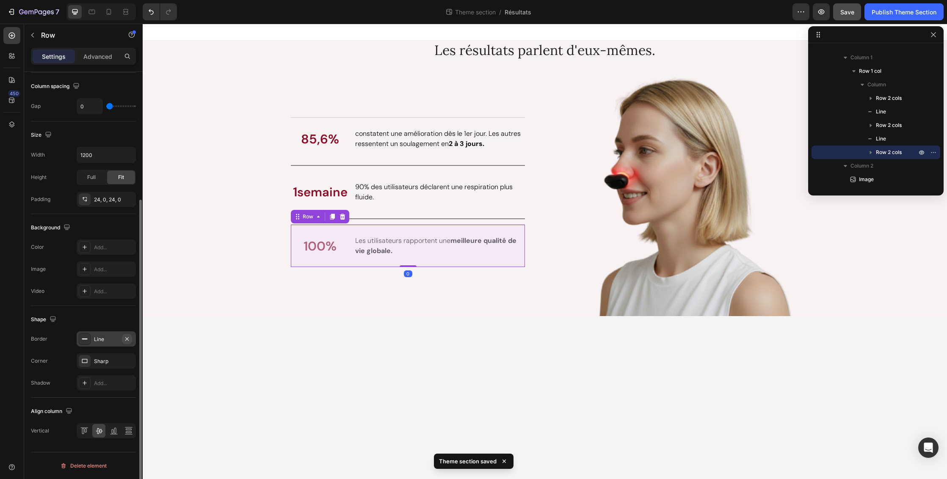
click at [129, 339] on icon "button" at bounding box center [127, 339] width 7 height 7
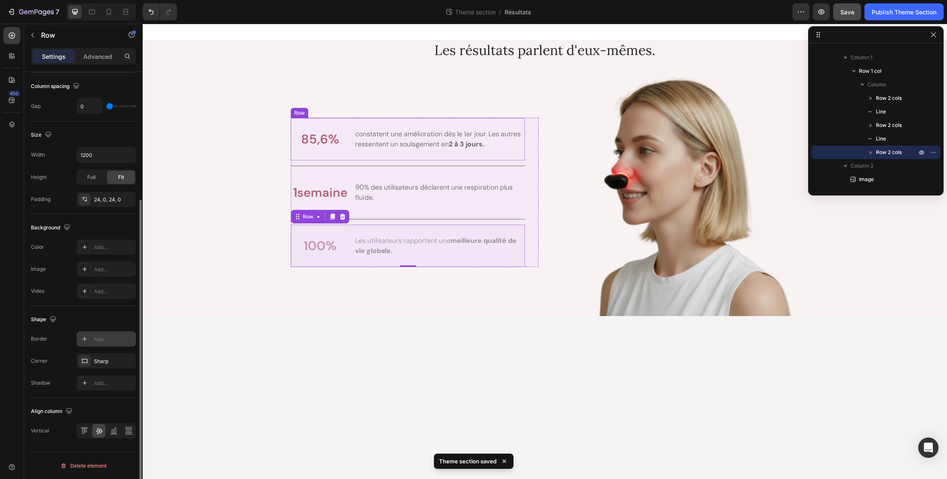
click at [495, 121] on div "85,6% Text Block constatent une amélioration dès le 1er jour. Les autres ressen…" at bounding box center [408, 139] width 234 height 43
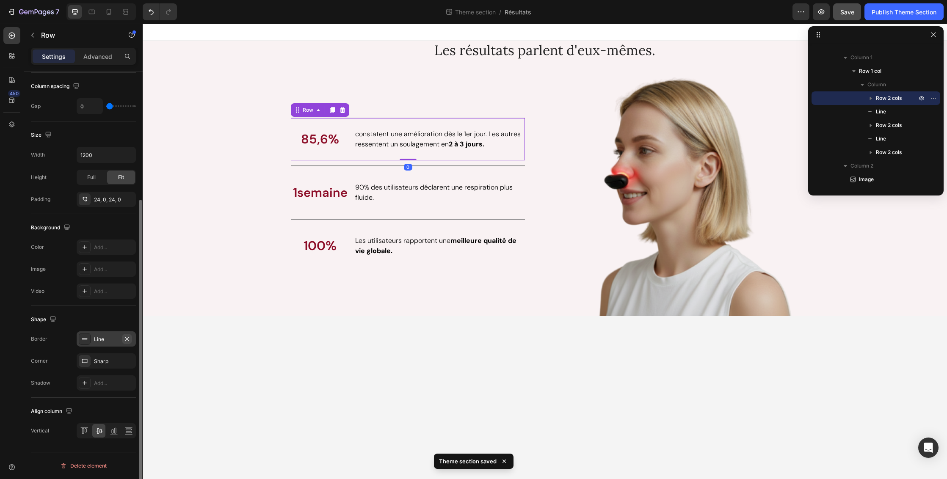
click at [128, 340] on icon "button" at bounding box center [127, 339] width 7 height 7
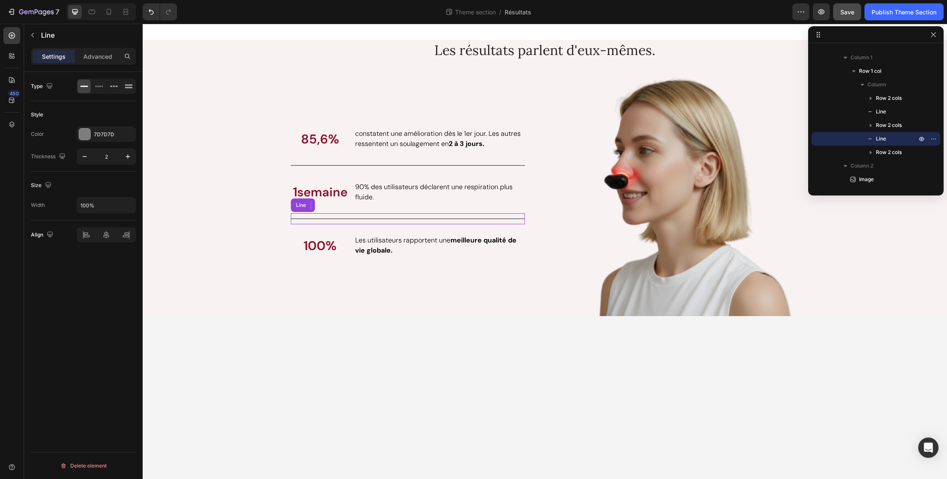
click at [441, 222] on div "Title Line" at bounding box center [408, 218] width 234 height 11
click at [86, 156] on icon "button" at bounding box center [84, 156] width 8 height 8
type input "1"
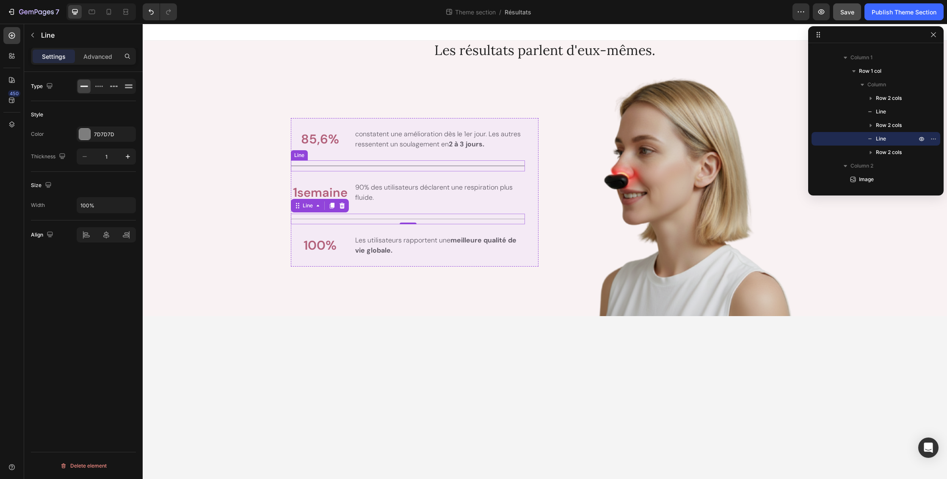
click at [385, 163] on div "Title Line" at bounding box center [408, 165] width 234 height 11
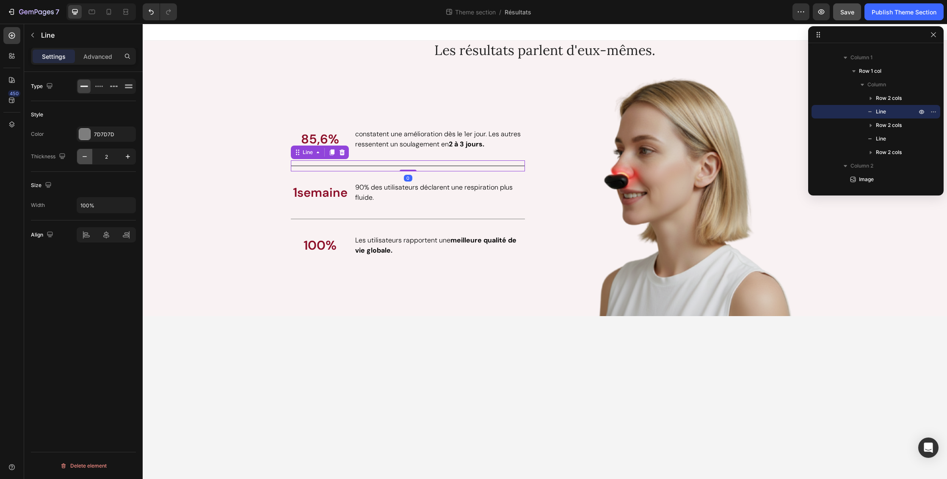
click at [84, 158] on icon "button" at bounding box center [84, 156] width 8 height 8
type input "1"
click at [218, 199] on div "Les résultats parlent d'eux-mêmes. Heading 85,6% Text Block constatent une amél…" at bounding box center [545, 179] width 788 height 276
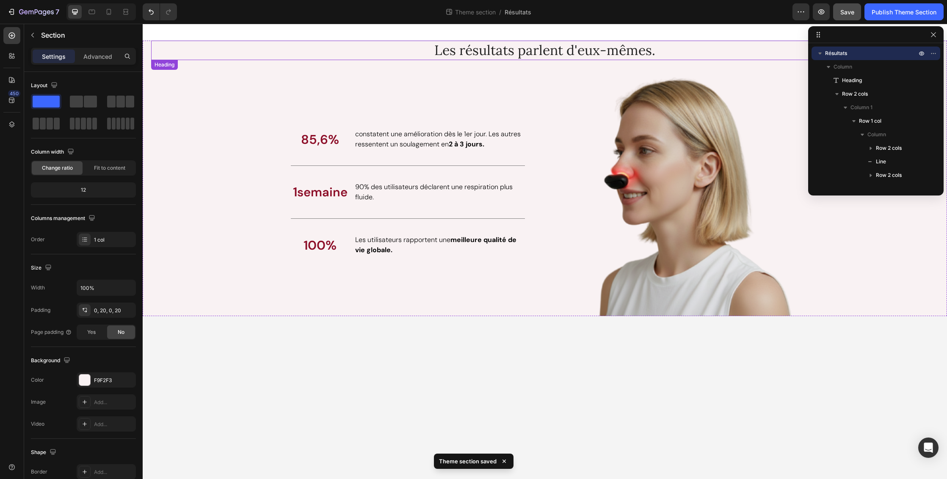
click at [625, 49] on h2 "Les résultats parlent d'eux-mêmes." at bounding box center [545, 50] width 788 height 19
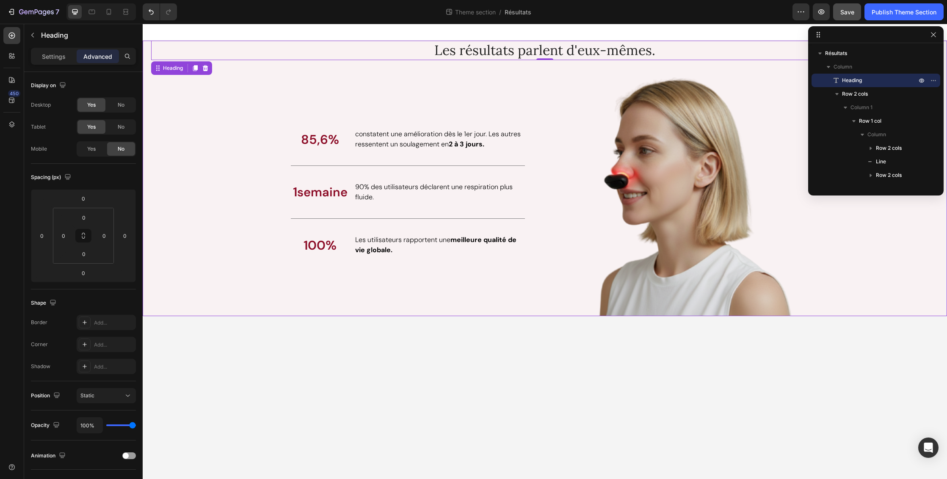
click at [850, 257] on div "Les résultats parlent d'eux-mêmes. Heading 0 85,6% Text Block constatent une am…" at bounding box center [545, 179] width 788 height 276
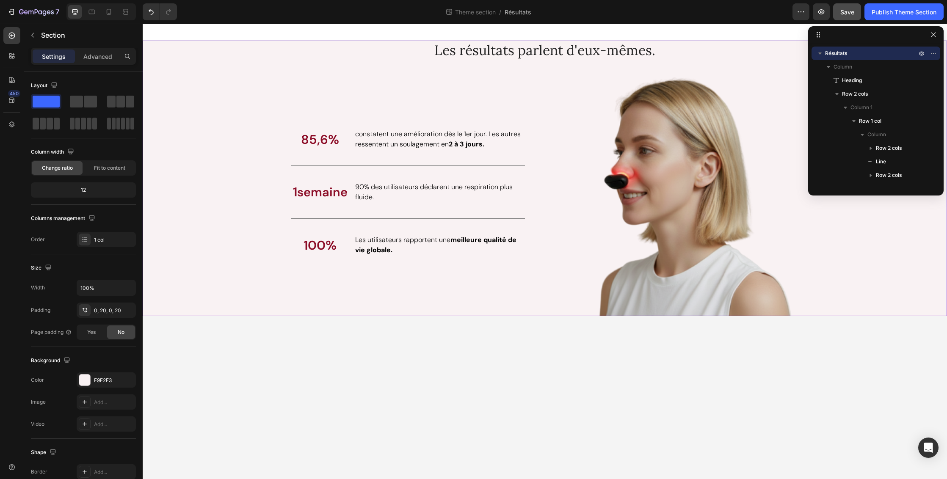
click at [598, 55] on h2 "Les résultats parlent d'eux-mêmes." at bounding box center [545, 50] width 788 height 19
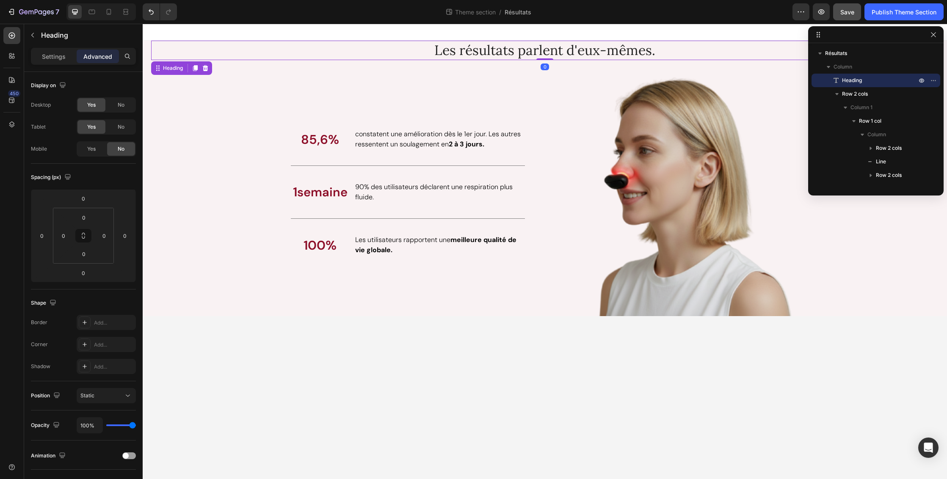
click at [109, 55] on p "Advanced" at bounding box center [97, 56] width 29 height 9
click at [84, 199] on input "0" at bounding box center [83, 198] width 17 height 13
click at [119, 290] on span "24px" at bounding box center [117, 293] width 12 height 6
type input "24"
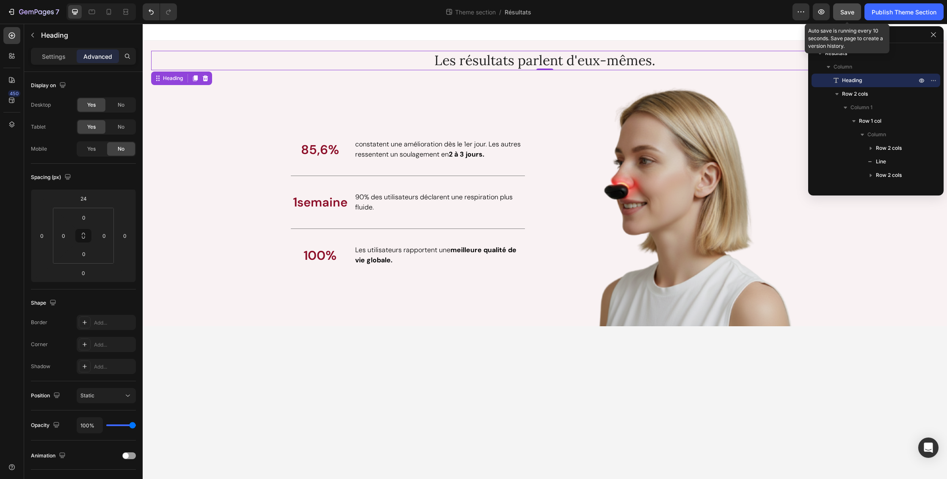
click at [850, 12] on span "Save" at bounding box center [848, 11] width 14 height 7
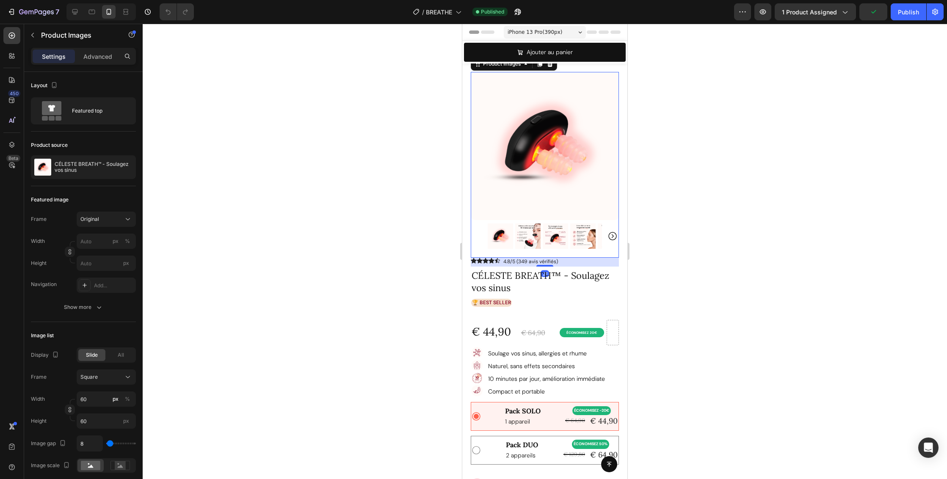
click at [725, 242] on div at bounding box center [545, 252] width 805 height 456
click at [608, 231] on icon "Carousel Next Arrow" at bounding box center [613, 236] width 10 height 10
click at [478, 231] on icon "Carousel Back Arrow" at bounding box center [477, 236] width 10 height 10
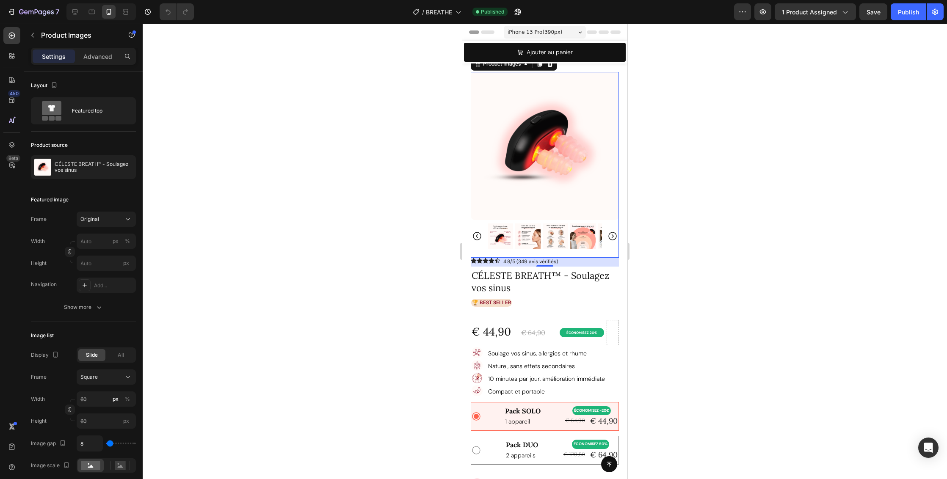
click at [478, 231] on icon "Carousel Back Arrow" at bounding box center [477, 236] width 10 height 10
click at [529, 229] on img at bounding box center [527, 236] width 25 height 25
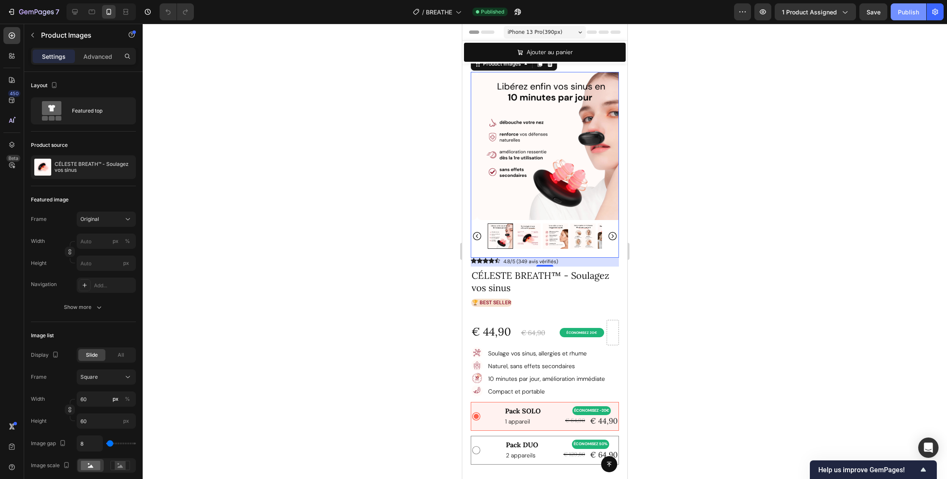
click at [908, 13] on div "Publish" at bounding box center [908, 12] width 21 height 9
click at [725, 194] on div at bounding box center [545, 252] width 805 height 456
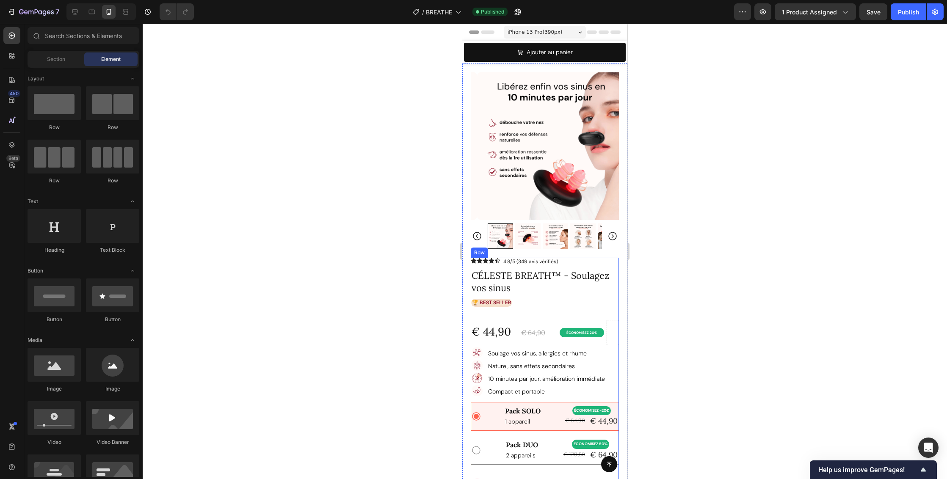
scroll to position [73, 0]
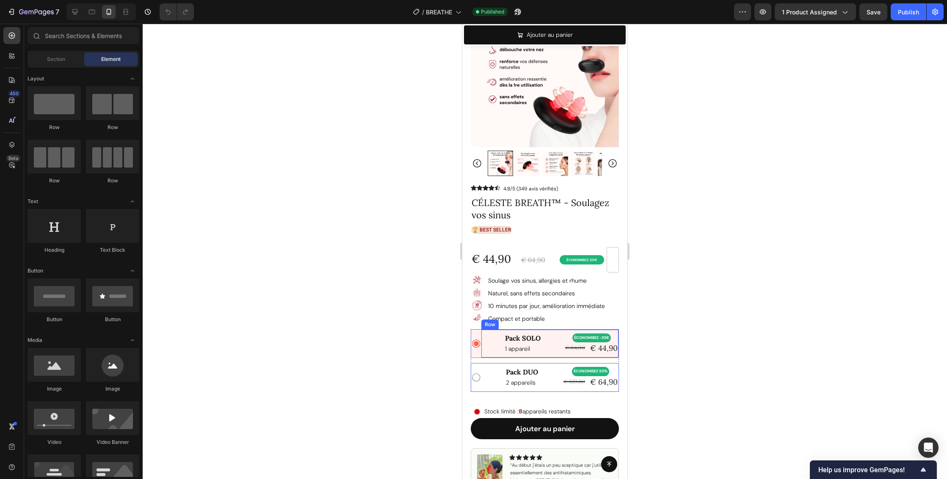
click at [551, 330] on div "Pack SOLO Text Block 1 appareil Text Block ÉCONOMISEZ -20€ Product Badge € 64,9…" at bounding box center [549, 344] width 137 height 28
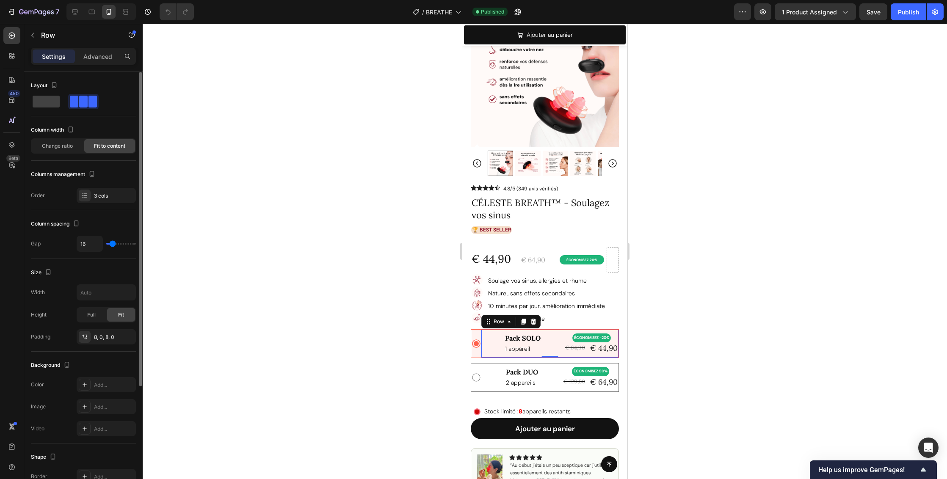
type input "14"
type input "12"
type input "7"
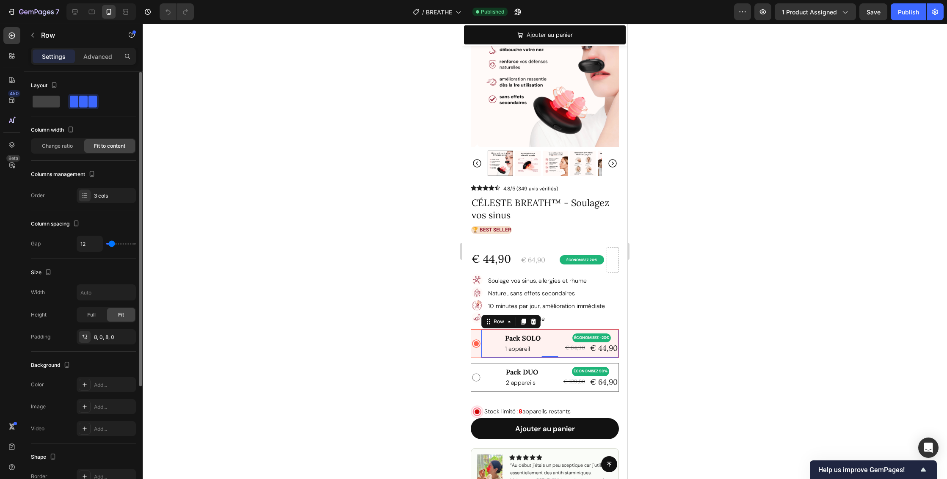
type input "7"
type input "3"
type input "0"
drag, startPoint x: 111, startPoint y: 244, endPoint x: 96, endPoint y: 244, distance: 15.2
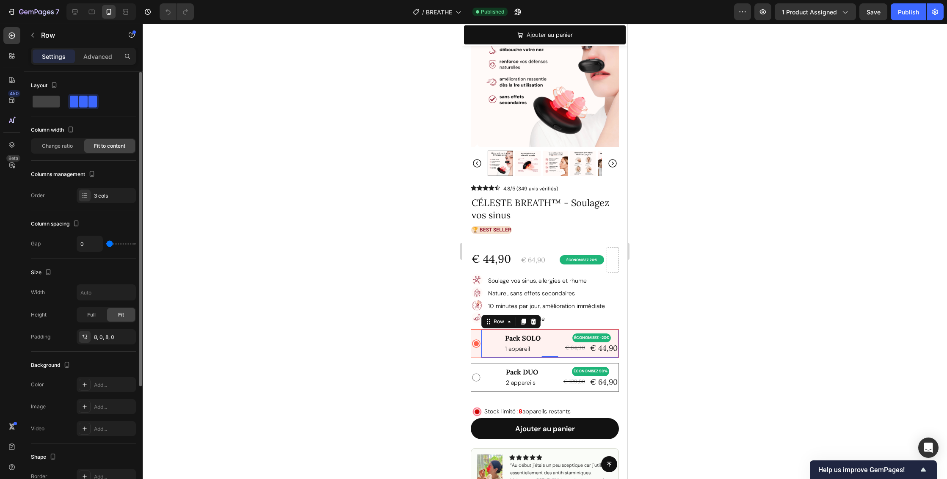
type input "0"
click at [96, 244] on div "0" at bounding box center [106, 244] width 59 height 16
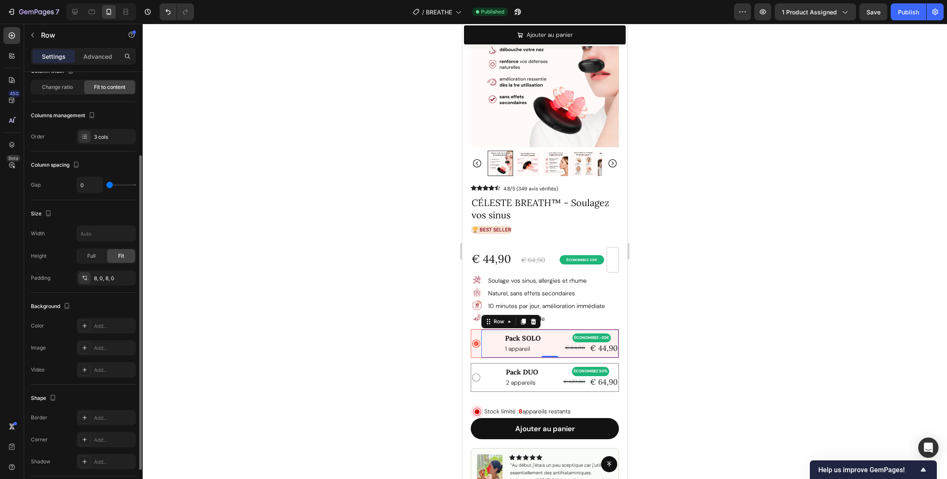
scroll to position [82, 0]
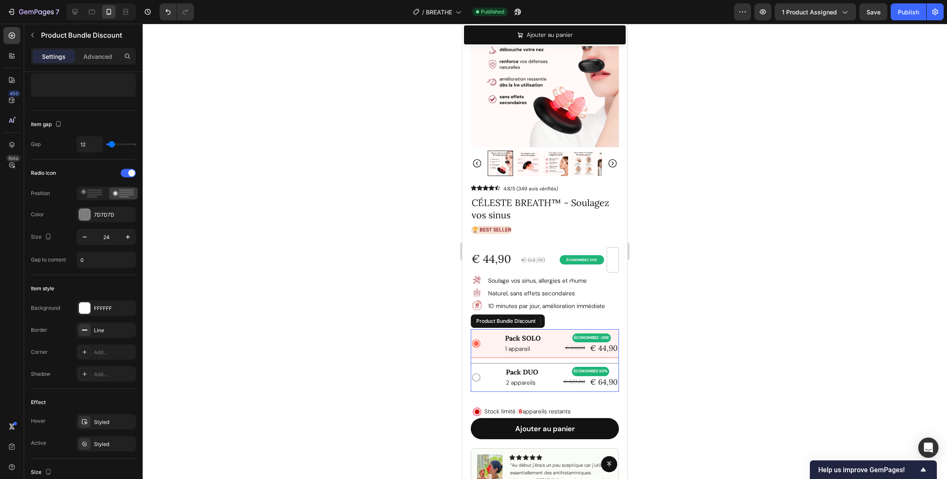
click at [477, 346] on div "Pack SOLO Text Block 1 appareil Text Block ÉCONOMISEZ -20€ Product Badge € 64,9…" at bounding box center [544, 344] width 147 height 28
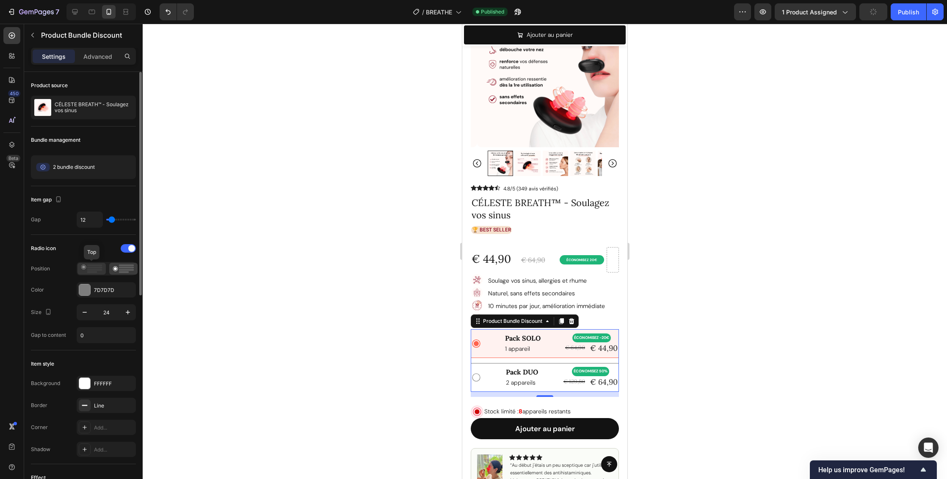
click at [88, 271] on rect at bounding box center [94, 270] width 15 height 2
click at [125, 269] on rect at bounding box center [126, 270] width 15 height 2
click at [97, 56] on p "Advanced" at bounding box center [97, 56] width 29 height 9
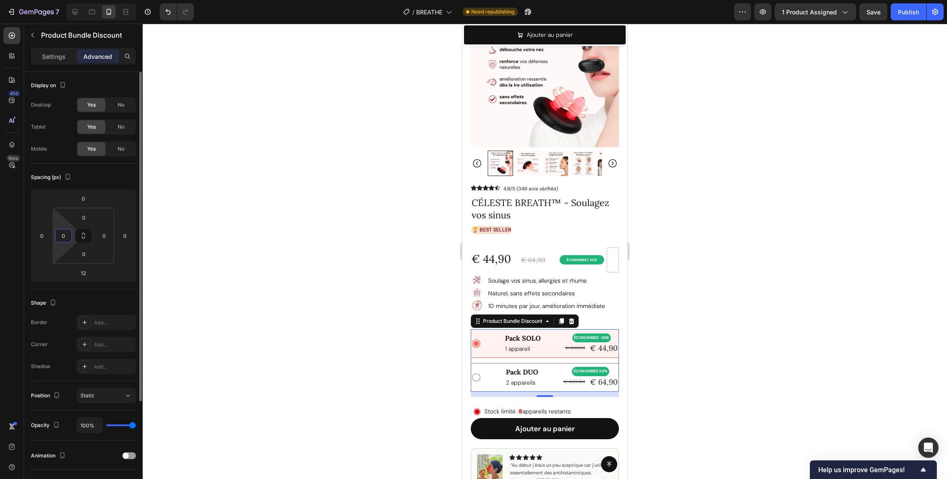
click at [61, 241] on input "0" at bounding box center [63, 236] width 13 height 13
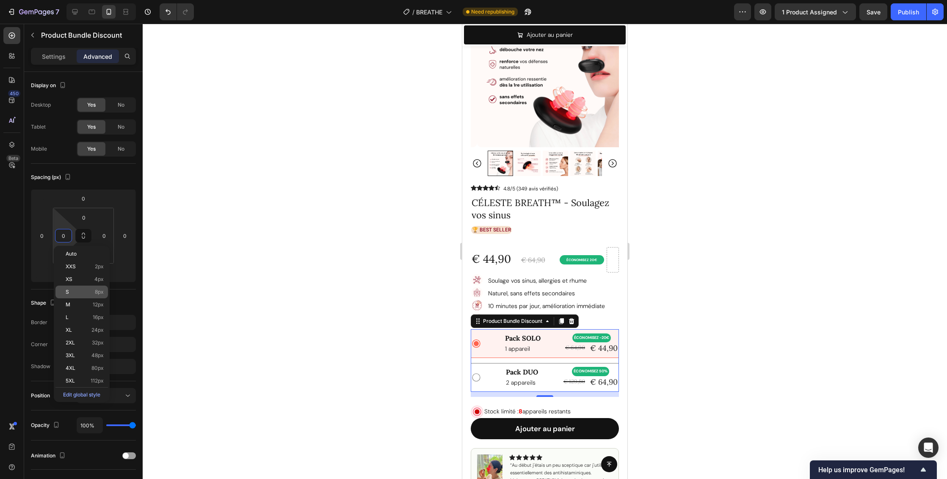
click at [94, 291] on p "S 8px" at bounding box center [85, 292] width 38 height 6
type input "8"
click at [729, 268] on div at bounding box center [545, 252] width 805 height 456
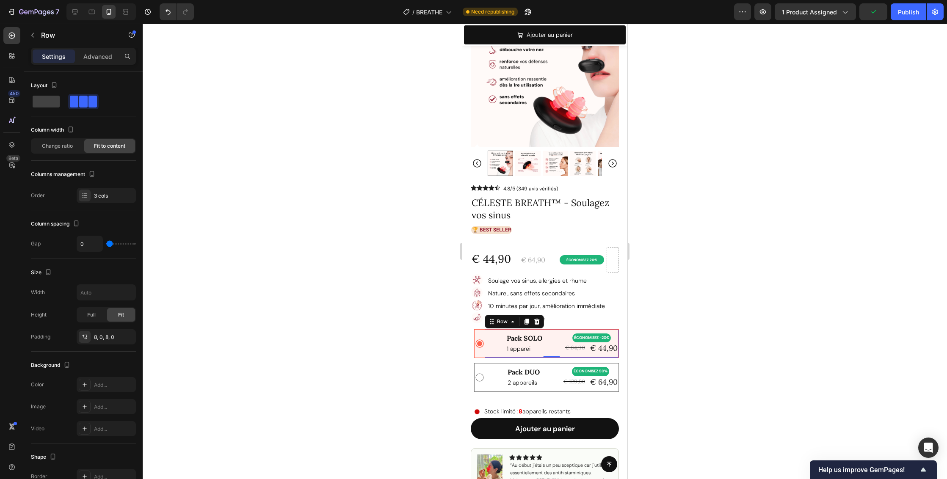
click at [542, 337] on div "Pack SOLO Text Block 1 appareil Text Block ÉCONOMISEZ -20€ Product Badge € 64,9…" at bounding box center [552, 344] width 134 height 28
click at [126, 338] on icon "button" at bounding box center [126, 336] width 3 height 3
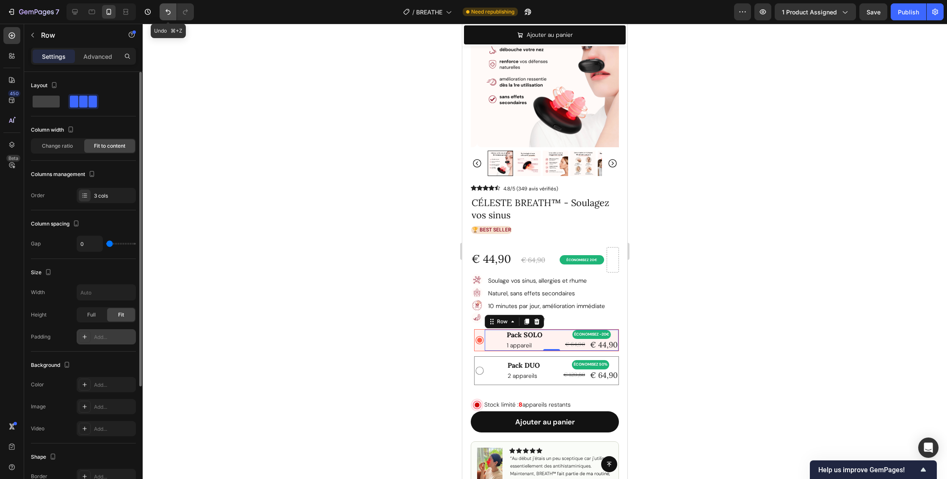
click at [162, 16] on button "Undo/Redo" at bounding box center [168, 11] width 17 height 17
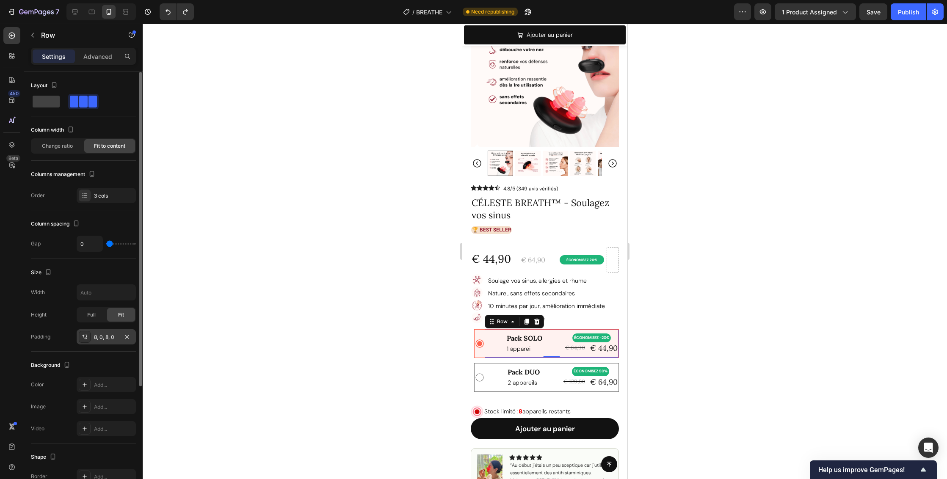
click at [752, 255] on div at bounding box center [545, 252] width 805 height 456
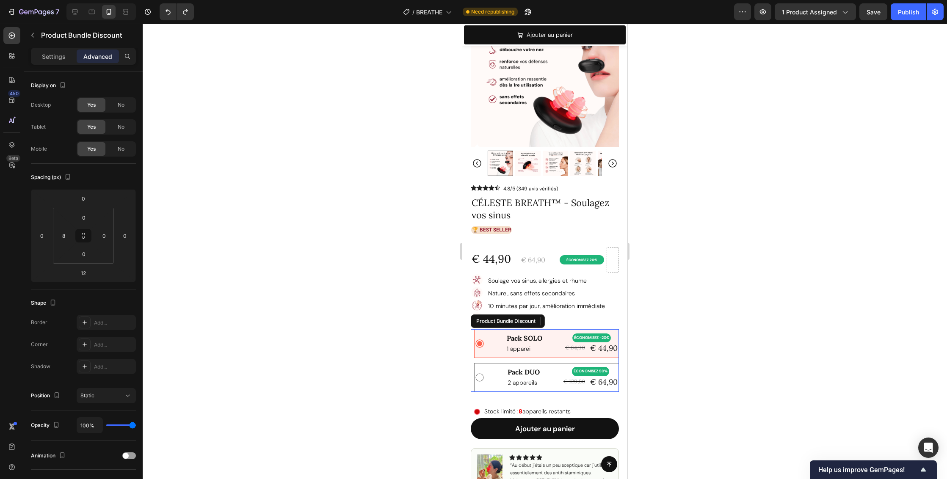
click at [480, 378] on div "Pack DUO Text Block 2 appareils Text Block ÉCONOMISEZ 50% Product Badge € 129,8…" at bounding box center [547, 378] width 144 height 28
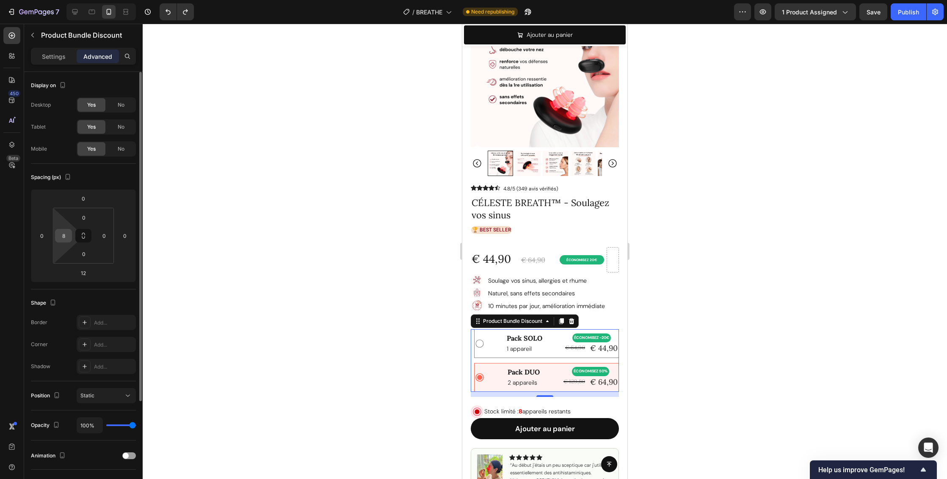
click at [68, 235] on input "8" at bounding box center [63, 236] width 13 height 13
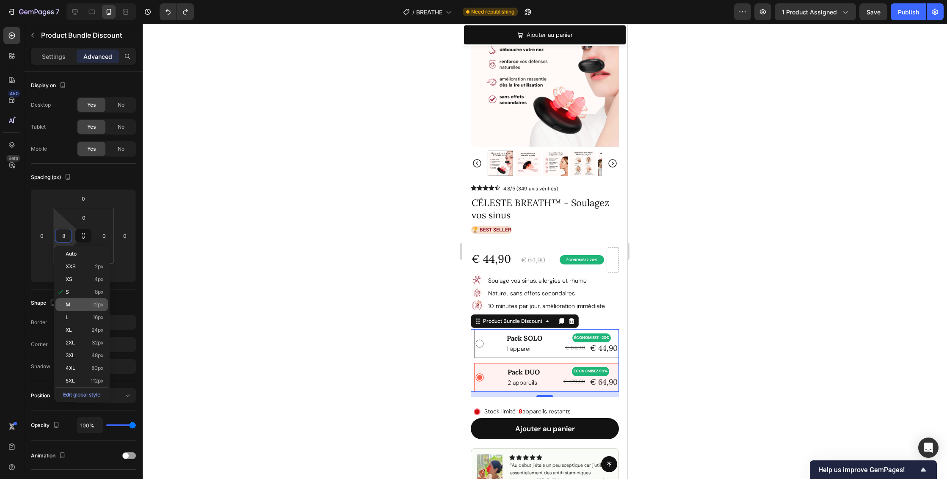
click at [101, 305] on span "12px" at bounding box center [98, 305] width 11 height 6
type input "12"
click at [730, 313] on div at bounding box center [545, 252] width 805 height 456
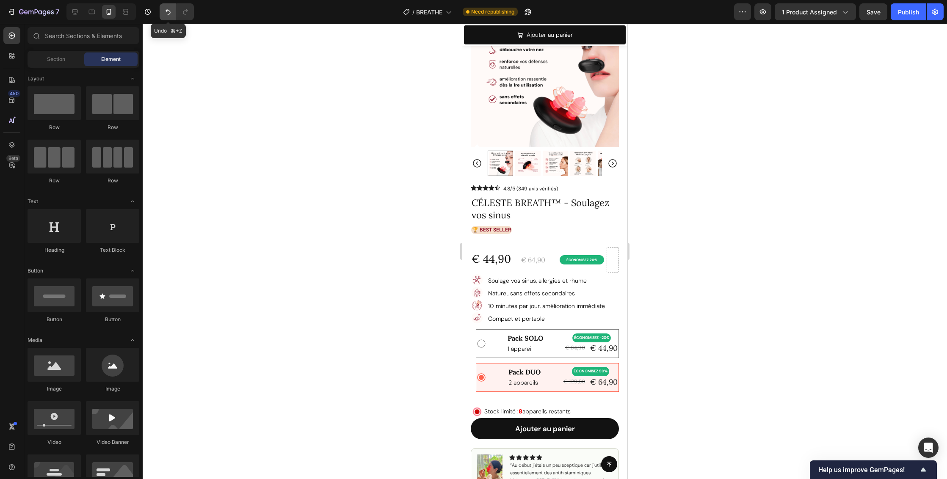
click at [174, 9] on button "Undo/Redo" at bounding box center [168, 11] width 17 height 17
click at [171, 10] on icon "Undo/Redo" at bounding box center [168, 12] width 8 height 8
click at [493, 378] on div "Pack DUO Text Block 2 appareils Text Block ÉCONOMISEZ 50% Product Badge € 129,8…" at bounding box center [552, 378] width 134 height 28
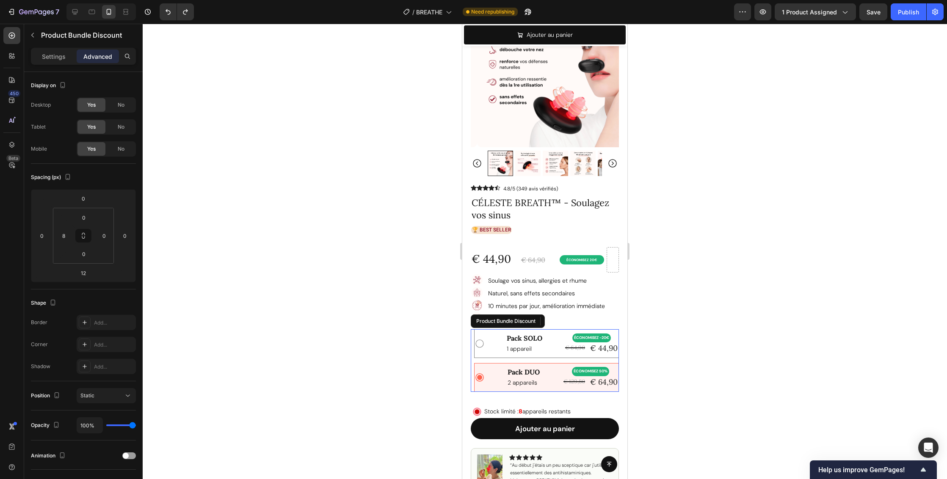
click at [481, 382] on div "Pack DUO Text Block 2 appareils Text Block ÉCONOMISEZ 50% Product Badge € 129,8…" at bounding box center [547, 378] width 144 height 28
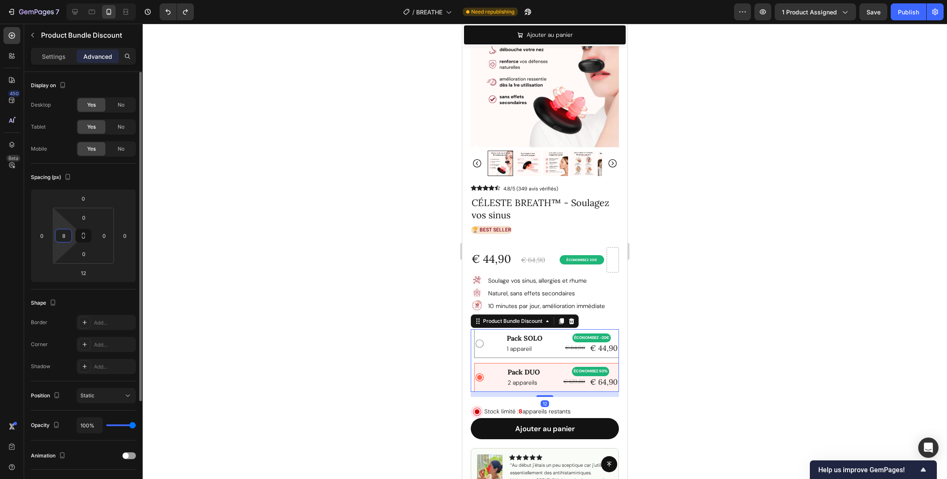
click at [63, 241] on input "8" at bounding box center [63, 236] width 13 height 13
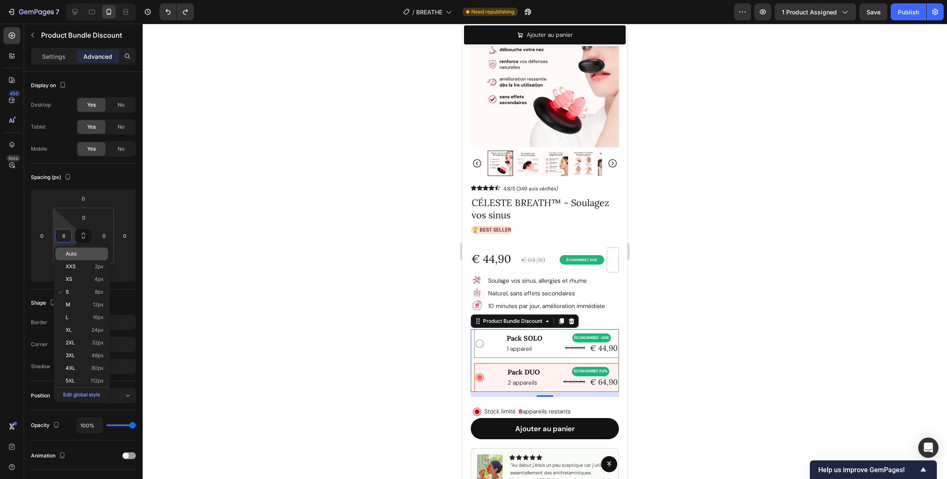
click at [75, 256] on span "Auto" at bounding box center [71, 254] width 11 height 6
type input "Auto"
click at [787, 313] on div at bounding box center [545, 252] width 805 height 456
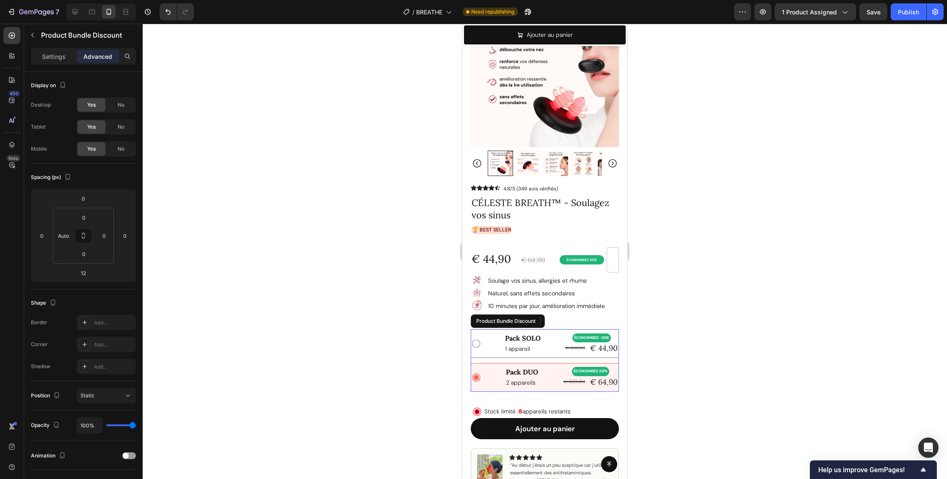
click at [477, 339] on icon at bounding box center [476, 344] width 10 height 10
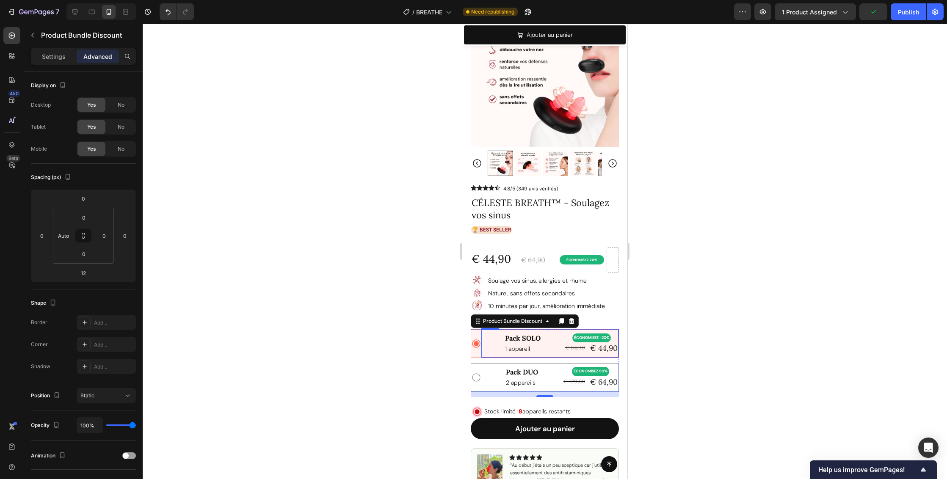
click at [498, 335] on div "Pack SOLO Text Block 1 appareil Text Block ÉCONOMISEZ -20€ Product Badge € 64,9…" at bounding box center [549, 344] width 137 height 28
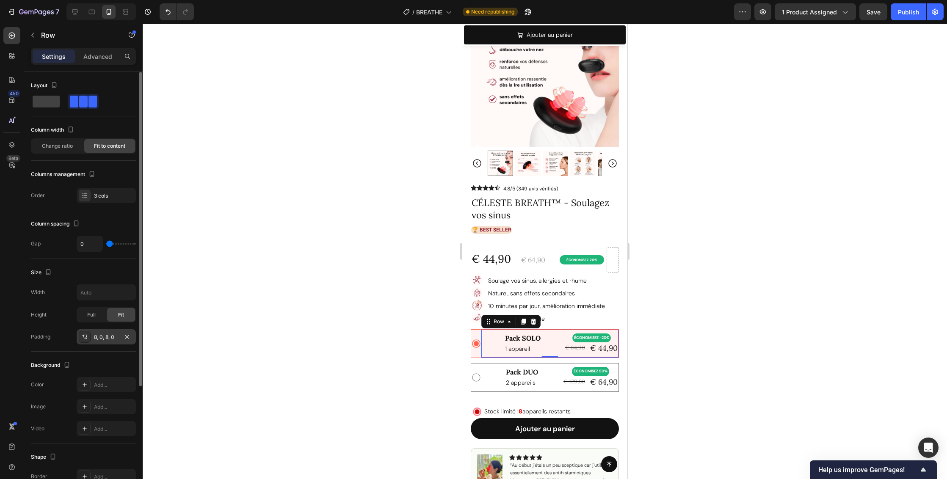
click at [97, 339] on div "8, 0, 8, 0" at bounding box center [106, 338] width 25 height 8
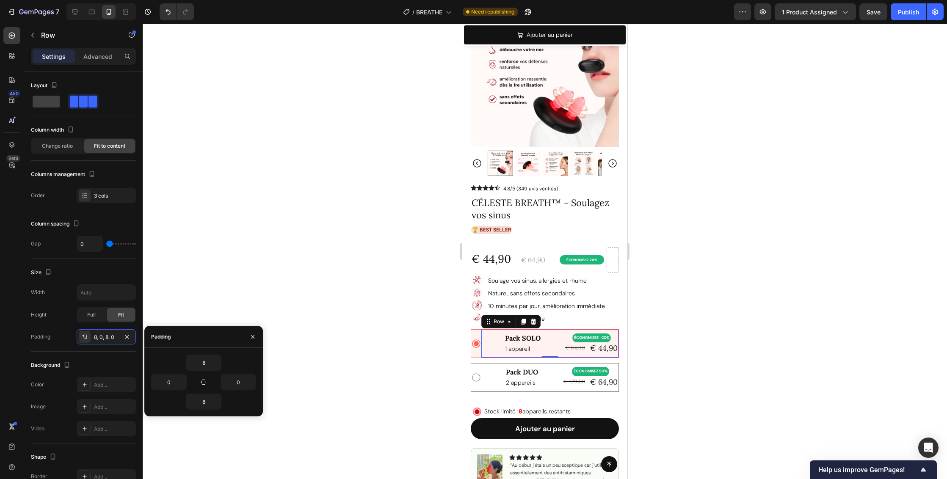
click at [288, 274] on div at bounding box center [545, 252] width 805 height 456
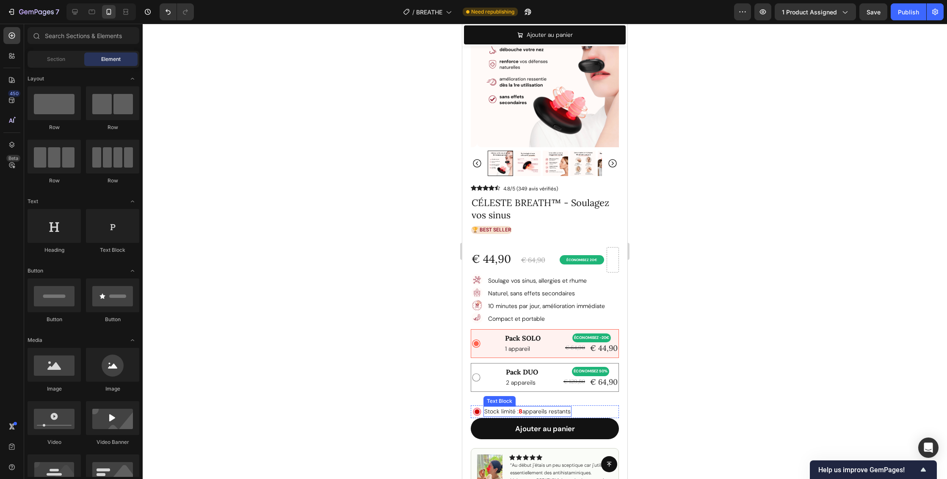
click at [545, 407] on p "Stock limité : 8 appareils restants" at bounding box center [527, 411] width 86 height 9
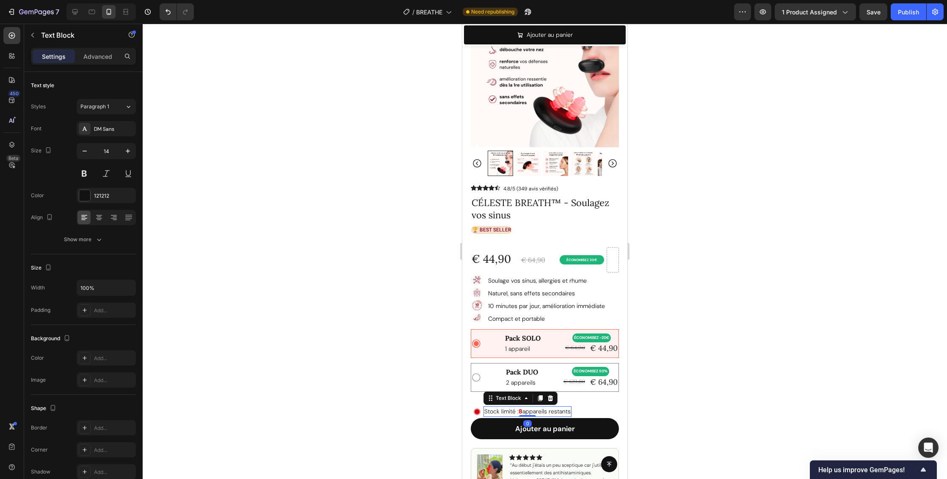
click at [537, 407] on p "Stock limité : 8 appareils restants" at bounding box center [527, 411] width 86 height 9
click at [760, 355] on div at bounding box center [545, 252] width 805 height 456
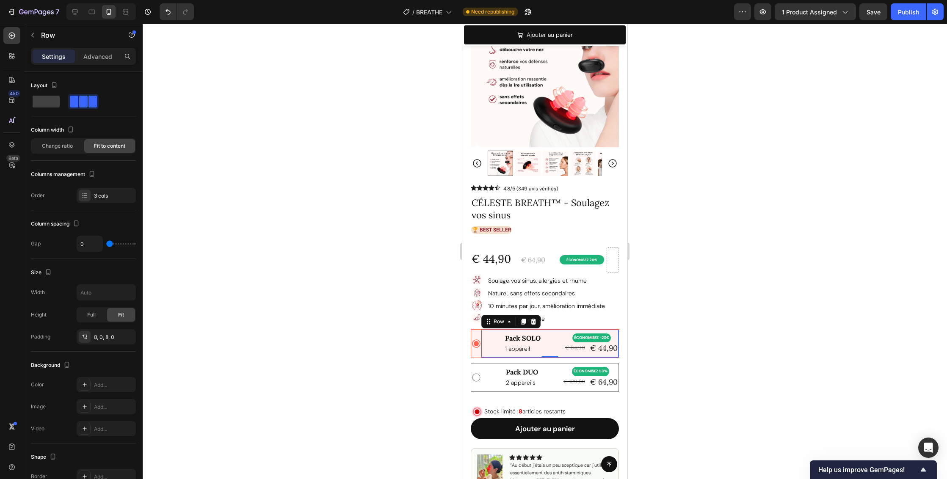
click at [541, 342] on div "Pack SOLO Text Block 1 appareil Text Block ÉCONOMISEZ -20€ Product Badge € 64,9…" at bounding box center [549, 344] width 137 height 28
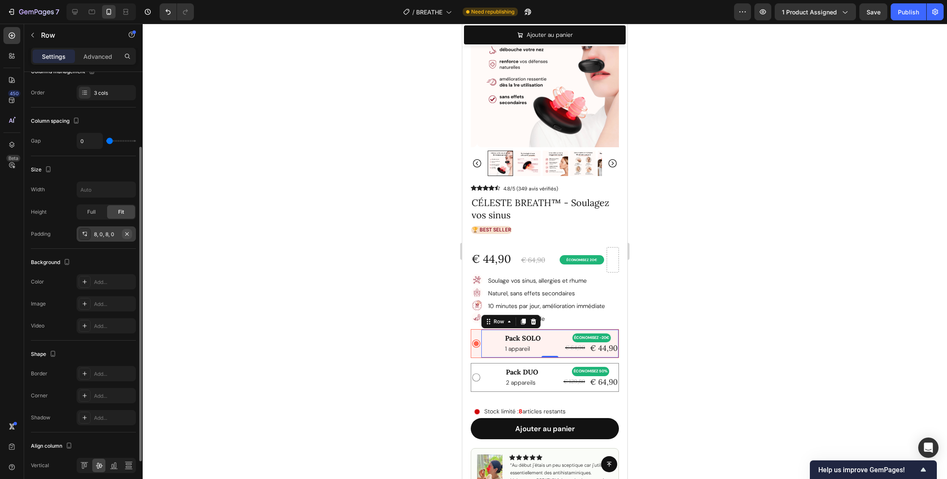
scroll to position [160, 0]
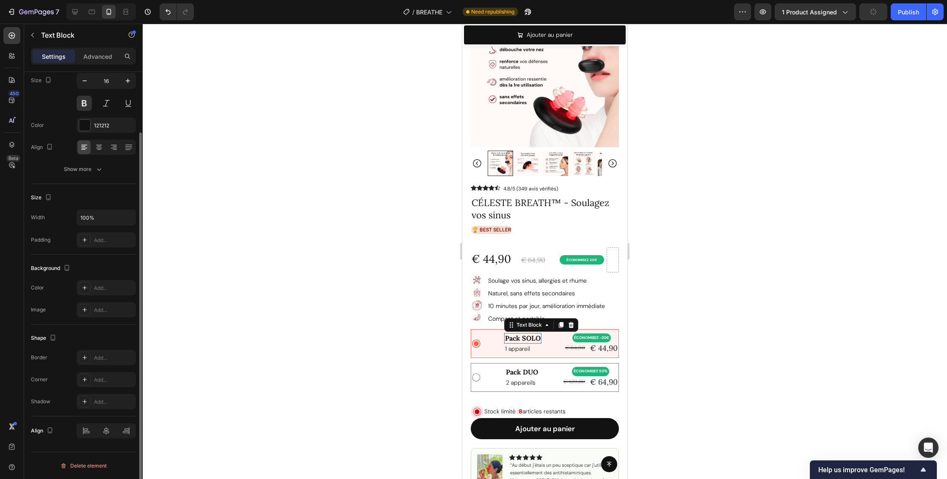
click at [507, 334] on p "Pack SOLO" at bounding box center [523, 338] width 36 height 9
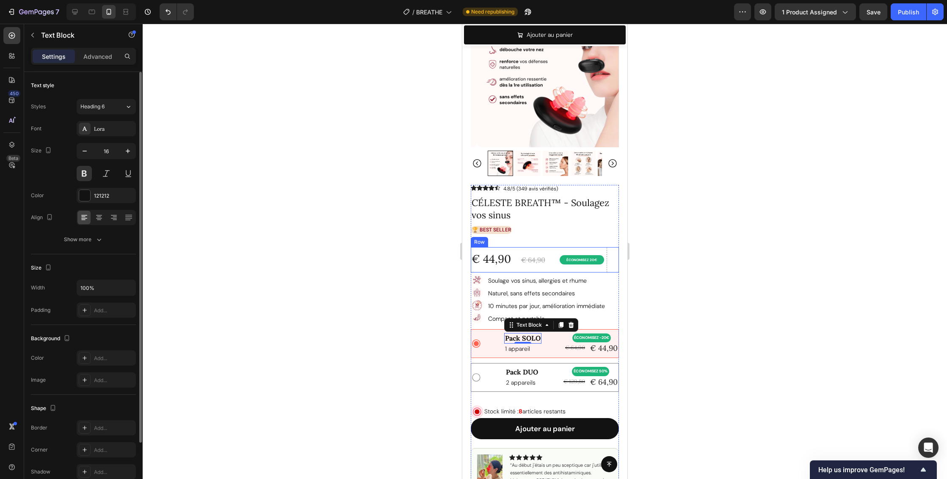
click at [712, 244] on div at bounding box center [545, 252] width 805 height 456
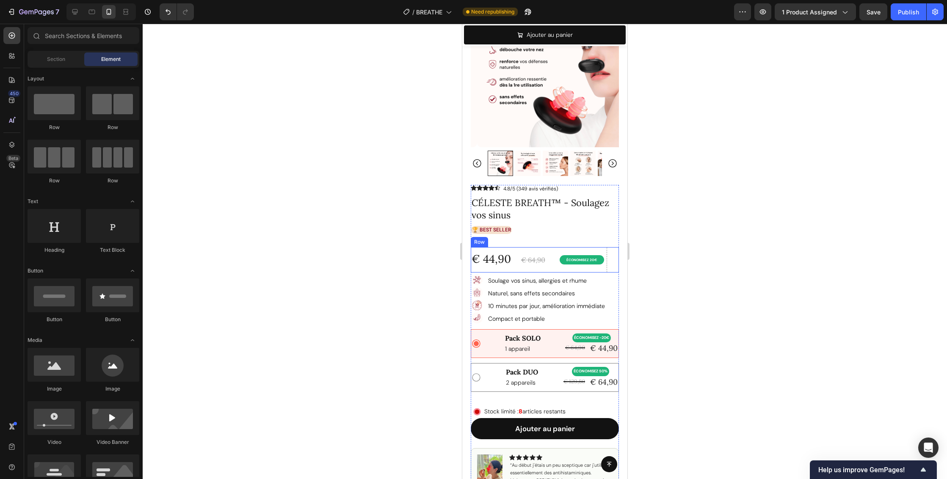
click at [752, 256] on div at bounding box center [545, 252] width 805 height 456
click at [497, 338] on div "Pack SOLO Text Block 1 appareil Text Block ÉCONOMISEZ -20€ Product Badge € 64,9…" at bounding box center [549, 344] width 137 height 28
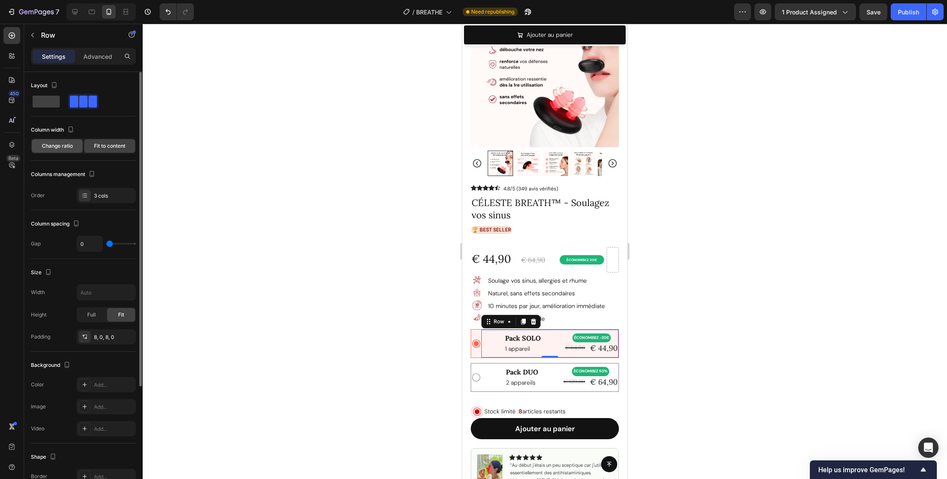
click at [63, 147] on span "Change ratio" at bounding box center [57, 146] width 31 height 8
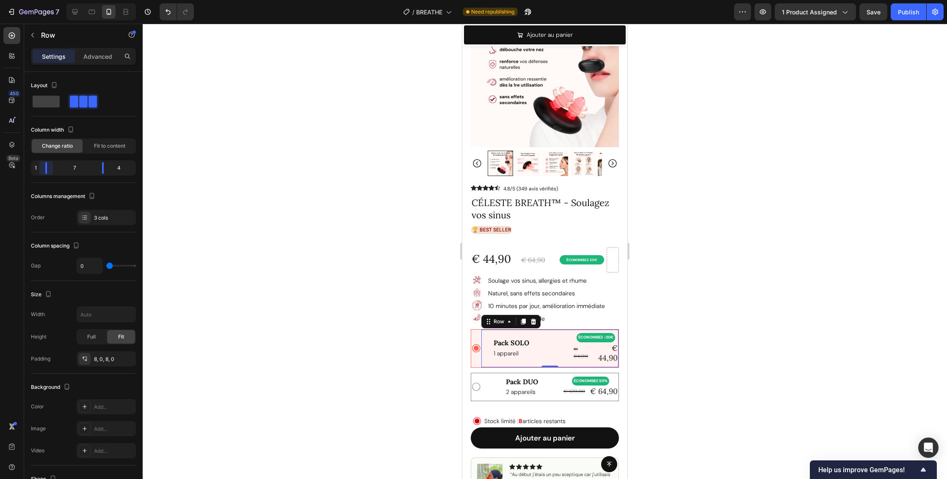
drag, startPoint x: 65, startPoint y: 166, endPoint x: 37, endPoint y: 167, distance: 28.0
click at [37, 0] on body "7 Version history / BREATHE Need republishing Preview 1 product assigned Save P…" at bounding box center [473, 0] width 947 height 0
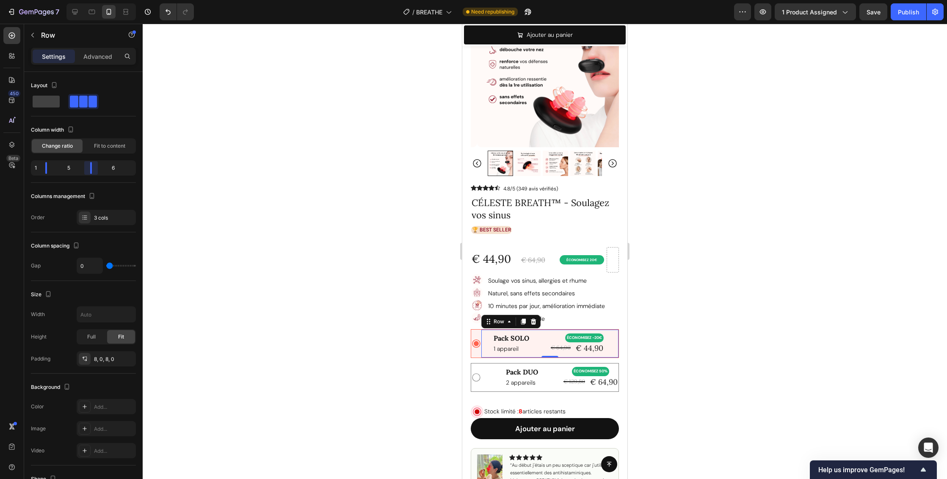
drag, startPoint x: 101, startPoint y: 169, endPoint x: 80, endPoint y: 169, distance: 21.2
click at [80, 0] on body "7 Version history / BREATHE Need republishing Preview 1 product assigned Save P…" at bounding box center [473, 0] width 947 height 0
click at [547, 364] on div "Pack DUO Text Block 2 appareils Text Block ÉCONOMISEZ 50% Product Badge € 129,8…" at bounding box center [549, 378] width 137 height 28
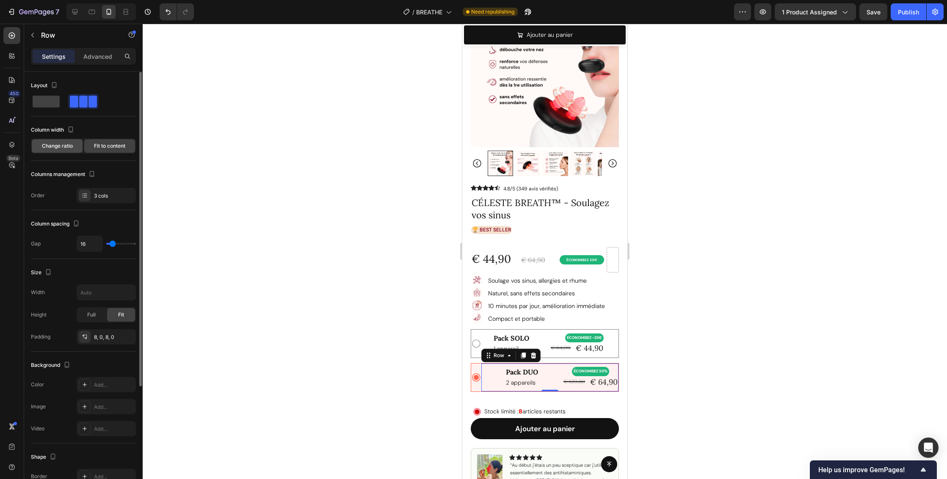
click at [57, 146] on span "Change ratio" at bounding box center [57, 146] width 31 height 8
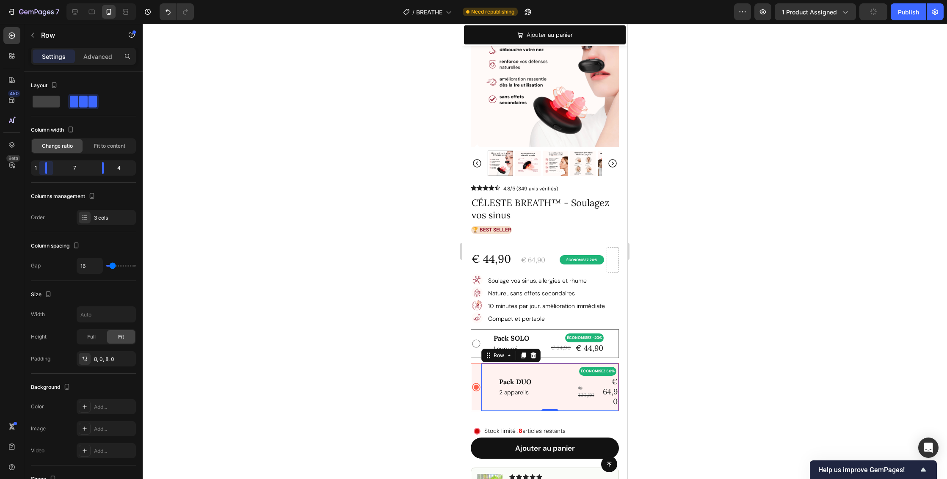
drag, startPoint x: 62, startPoint y: 171, endPoint x: 43, endPoint y: 172, distance: 19.5
click at [43, 0] on body "7 Version history / BREATHE Need republishing Preview 1 product assigned Publis…" at bounding box center [473, 0] width 947 height 0
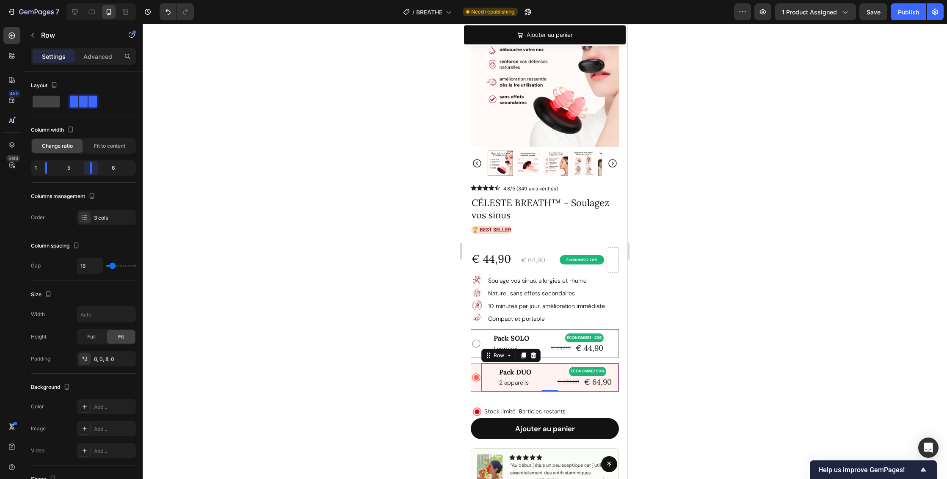
drag, startPoint x: 102, startPoint y: 170, endPoint x: 82, endPoint y: 172, distance: 20.5
click at [82, 0] on body "7 Version history / BREATHE Need republishing Preview 1 product assigned Save P…" at bounding box center [473, 0] width 947 height 0
drag, startPoint x: 45, startPoint y: 169, endPoint x: 28, endPoint y: 169, distance: 17.8
click at [28, 0] on body "7 Version history / BREATHE Need republishing Preview 1 product assigned Save P…" at bounding box center [473, 0] width 947 height 0
click at [808, 352] on div at bounding box center [545, 252] width 805 height 456
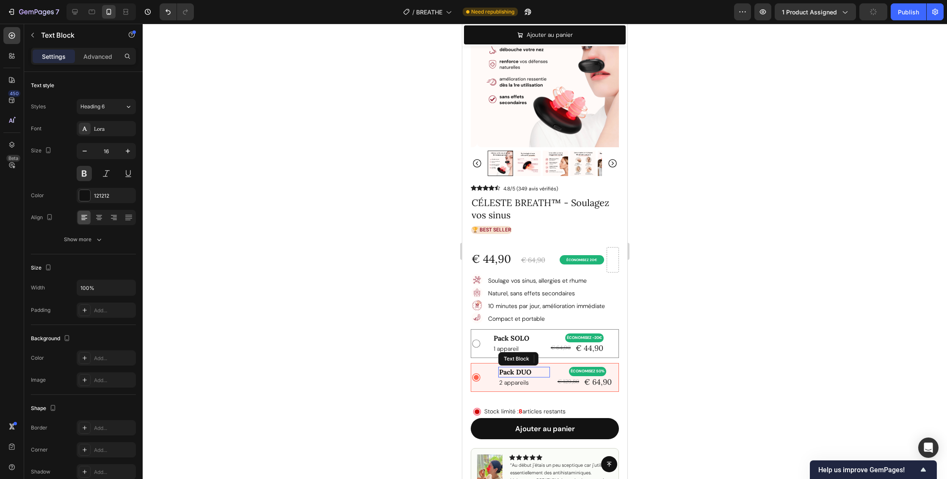
click at [517, 368] on p "Pack DUO" at bounding box center [524, 372] width 50 height 9
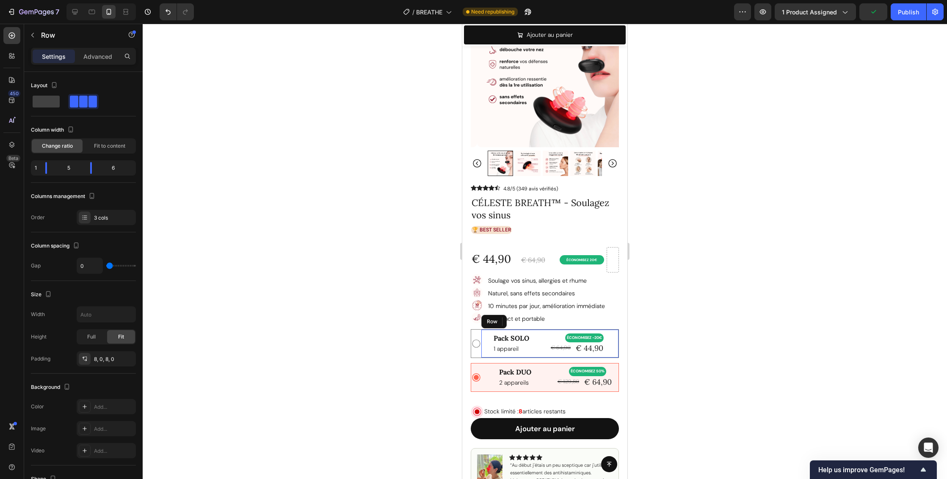
click at [487, 335] on div "Image" at bounding box center [486, 343] width 11 height 21
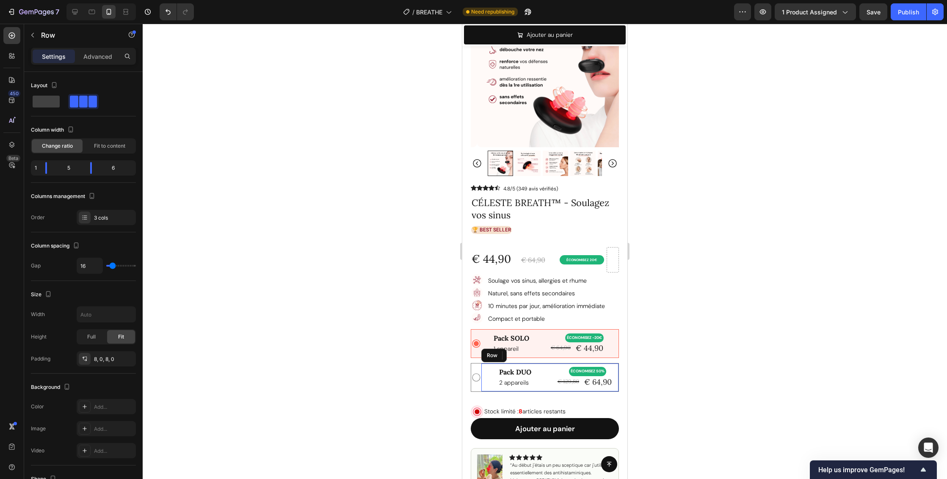
click at [490, 370] on div "Image" at bounding box center [486, 377] width 10 height 21
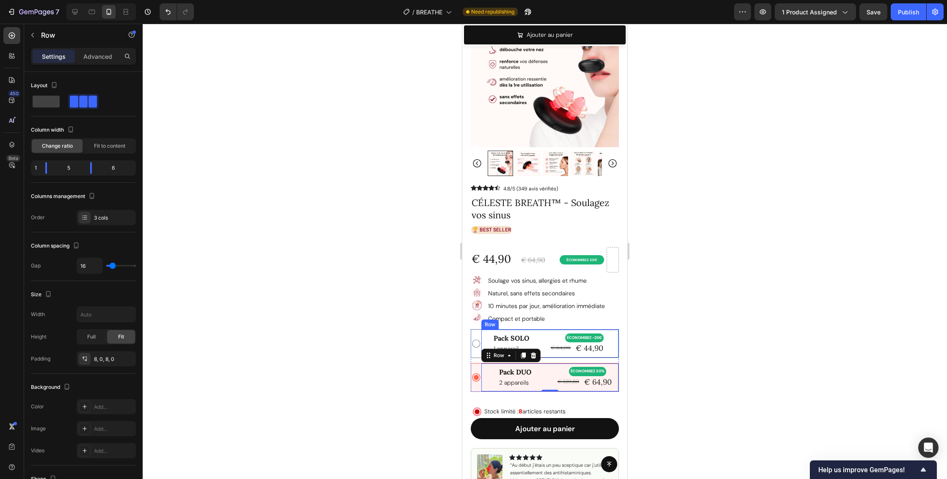
click at [488, 335] on div "Image" at bounding box center [486, 343] width 11 height 21
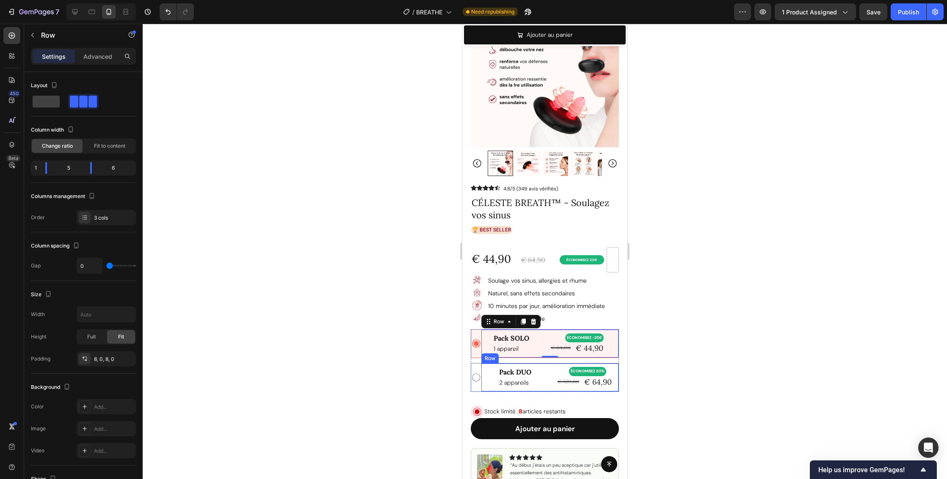
click at [491, 367] on div "Image" at bounding box center [486, 377] width 10 height 21
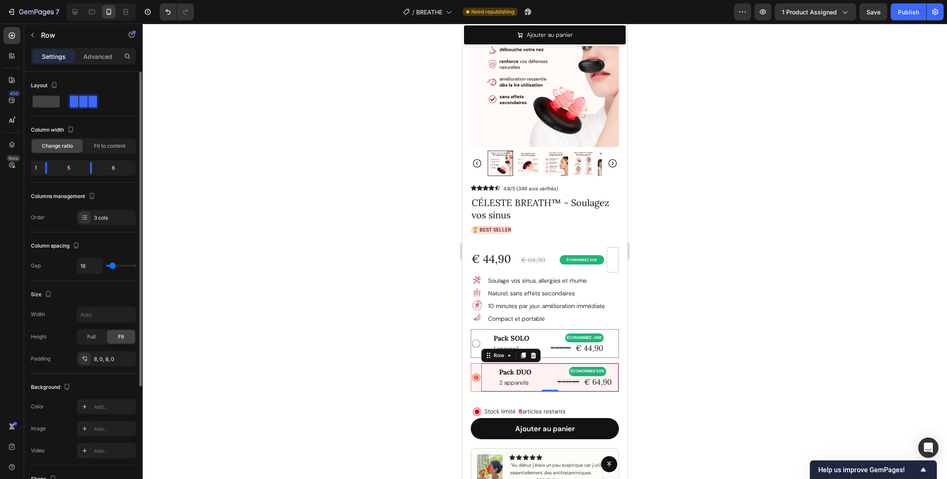
type input "20"
type input "14"
type input "9"
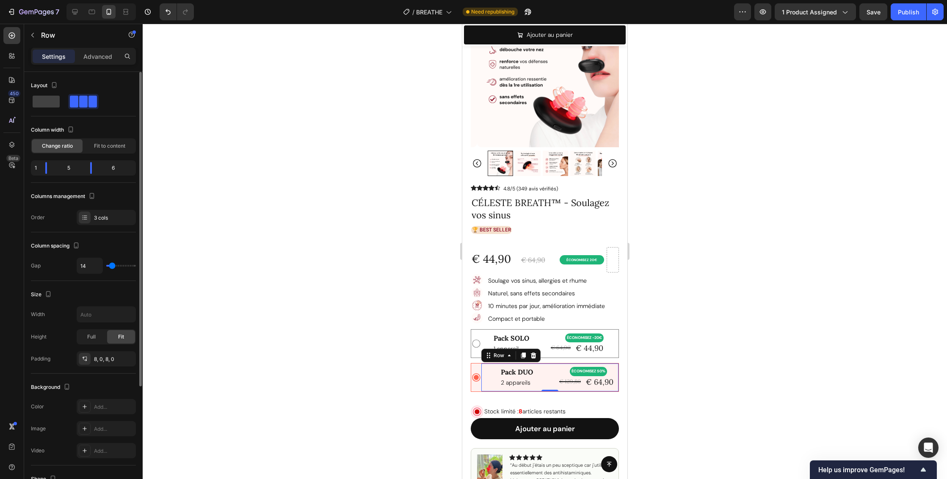
type input "9"
type input "3"
type input "0"
drag, startPoint x: 112, startPoint y: 266, endPoint x: 93, endPoint y: 265, distance: 19.1
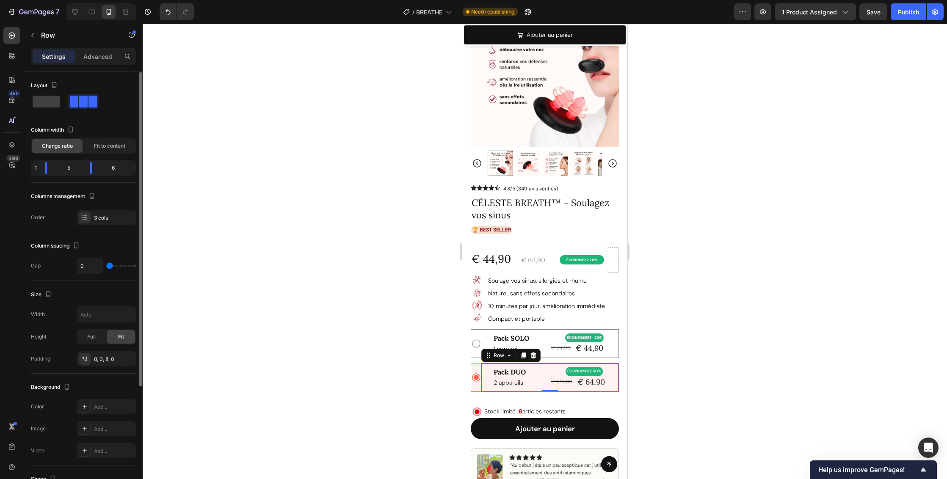
type input "0"
click at [93, 265] on div "0" at bounding box center [106, 266] width 59 height 16
click at [809, 340] on div at bounding box center [545, 252] width 805 height 456
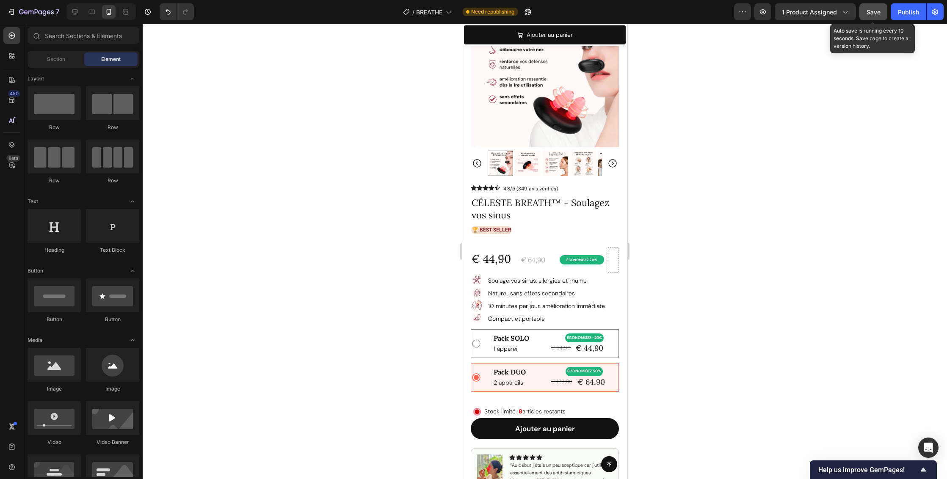
click at [878, 11] on span "Save" at bounding box center [874, 11] width 14 height 7
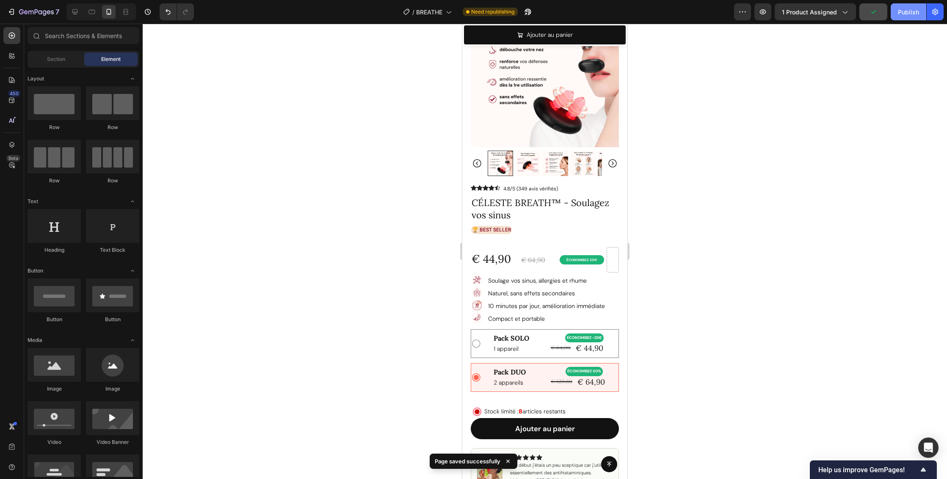
click at [901, 11] on div "Publish" at bounding box center [908, 12] width 21 height 9
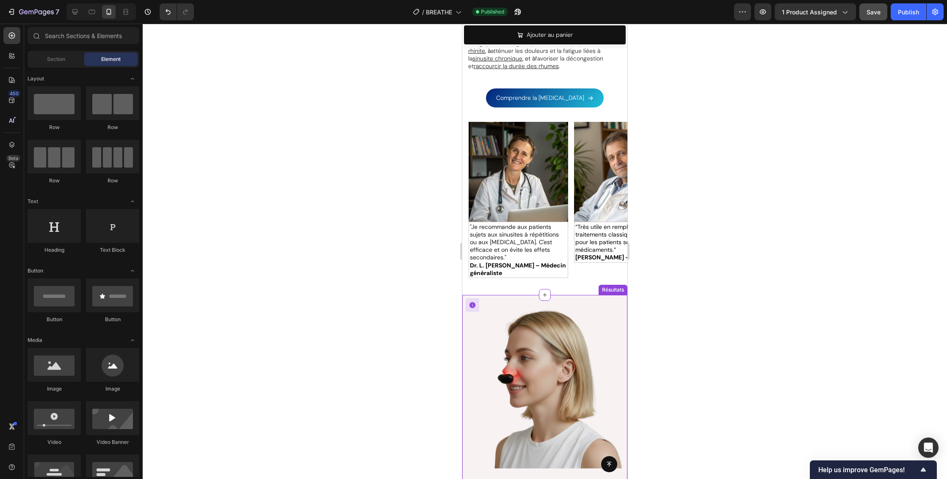
scroll to position [2506, 0]
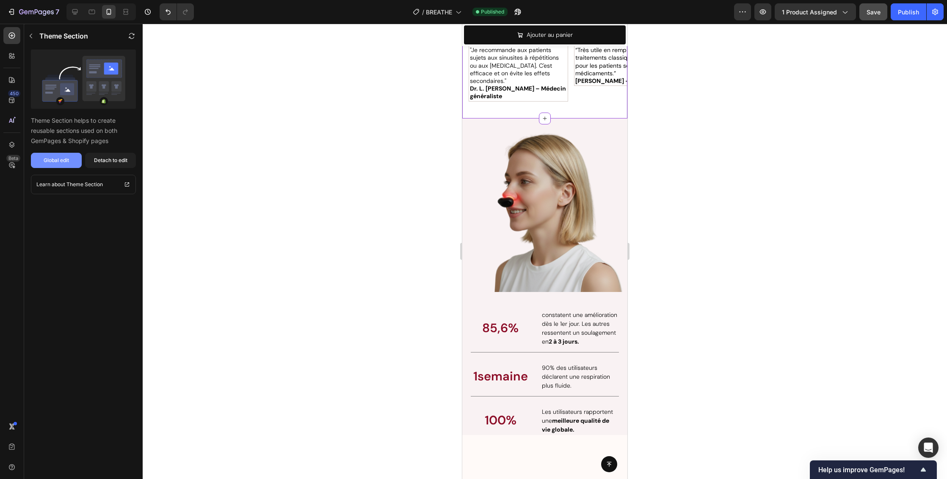
click at [65, 161] on div "Global edit" at bounding box center [56, 161] width 25 height 8
click at [911, 14] on div "Publish" at bounding box center [908, 12] width 21 height 9
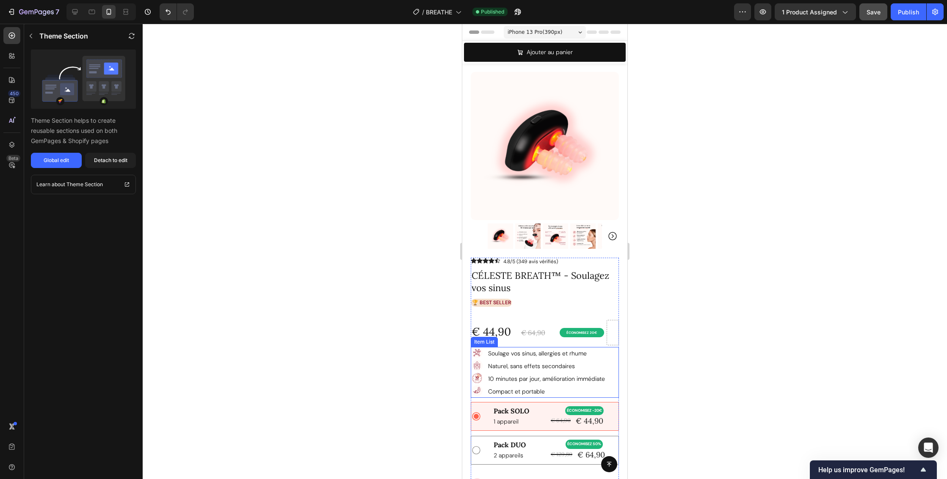
scroll to position [171, 0]
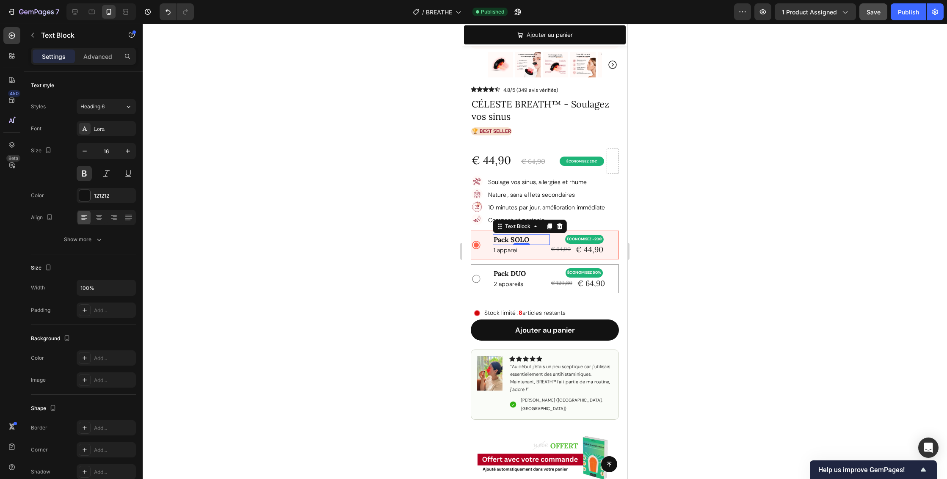
click at [747, 241] on div at bounding box center [545, 252] width 805 height 456
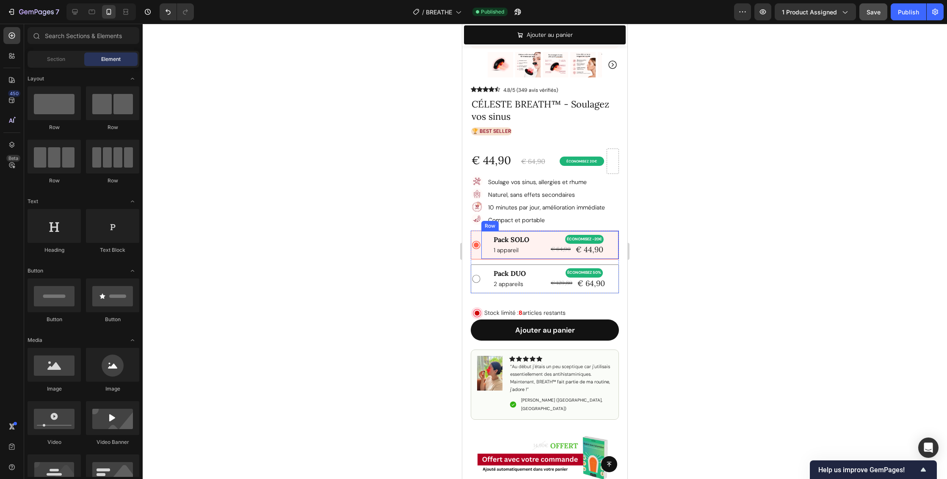
click at [487, 237] on div "Image" at bounding box center [486, 245] width 11 height 21
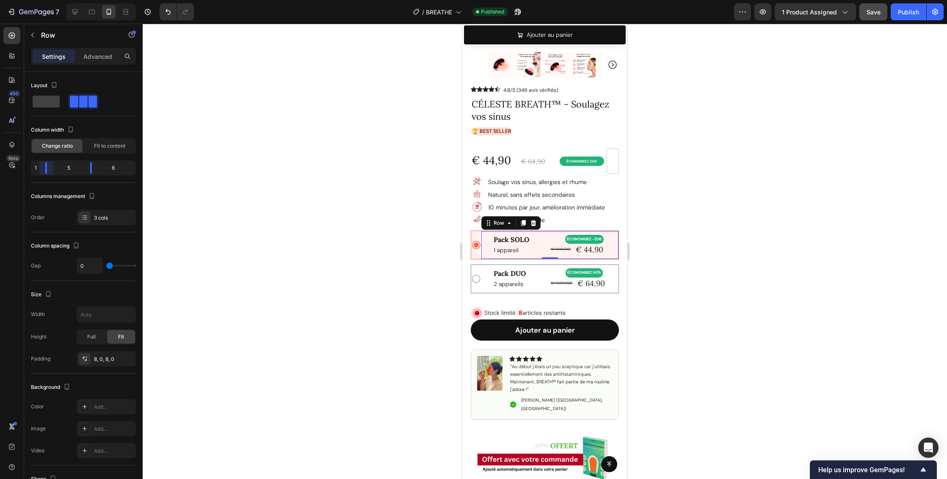
drag, startPoint x: 44, startPoint y: 169, endPoint x: 34, endPoint y: 168, distance: 10.2
click at [34, 0] on body "7 Version history / BREATHE Published Preview 1 product assigned Save Publish 4…" at bounding box center [473, 0] width 947 height 0
click at [119, 146] on span "Fit to content" at bounding box center [109, 146] width 31 height 8
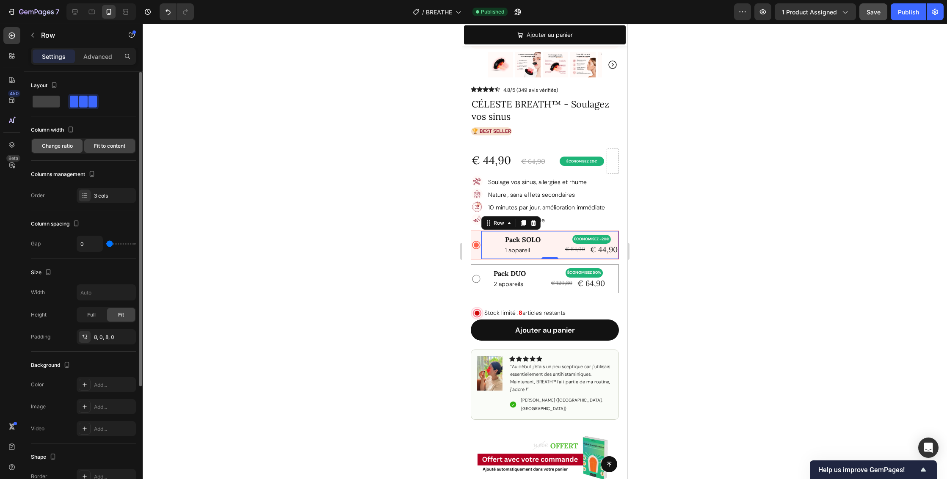
click at [57, 146] on span "Change ratio" at bounding box center [57, 146] width 31 height 8
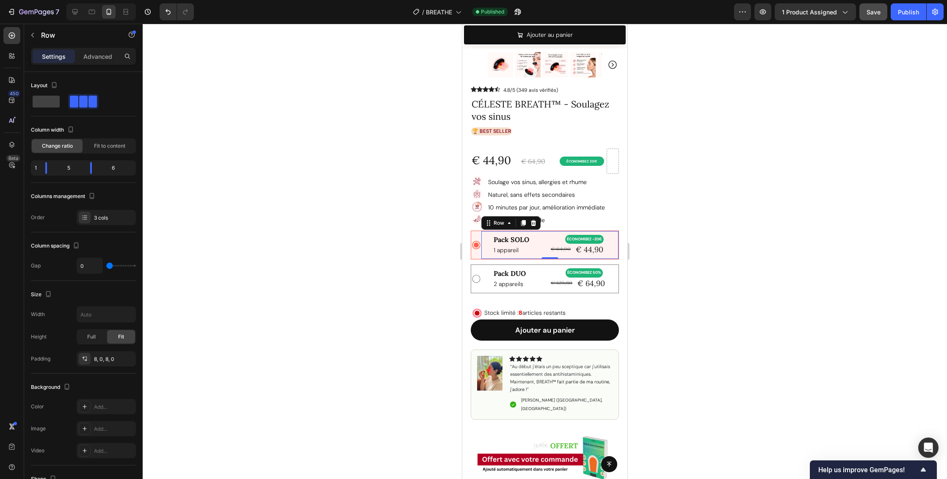
click at [706, 304] on div at bounding box center [545, 252] width 805 height 456
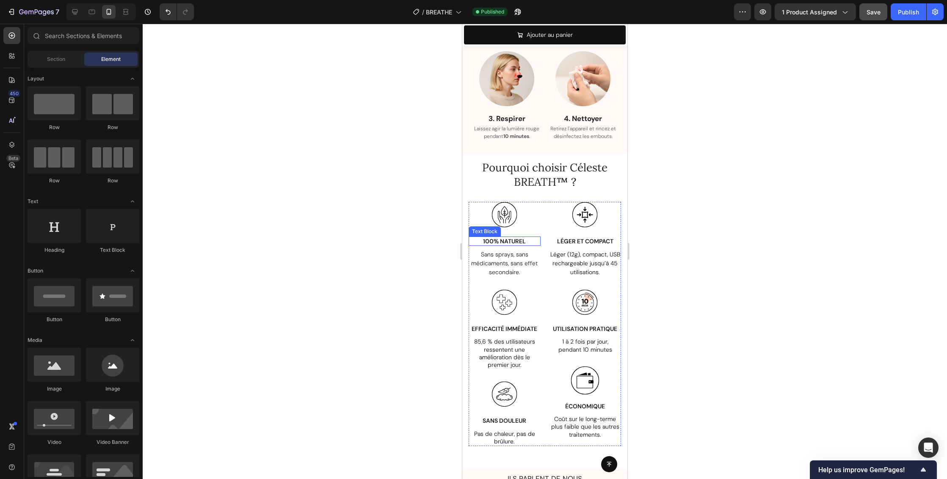
scroll to position [1657, 0]
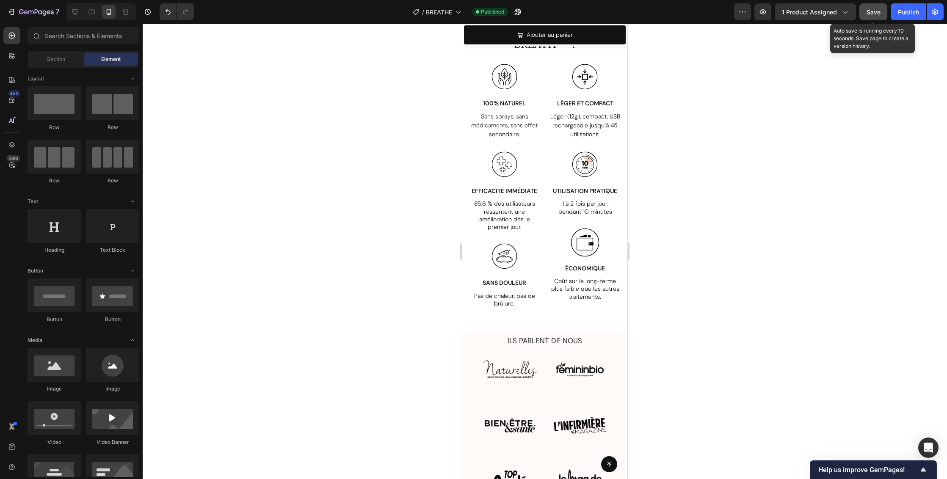
click at [871, 12] on span "Save" at bounding box center [874, 11] width 14 height 7
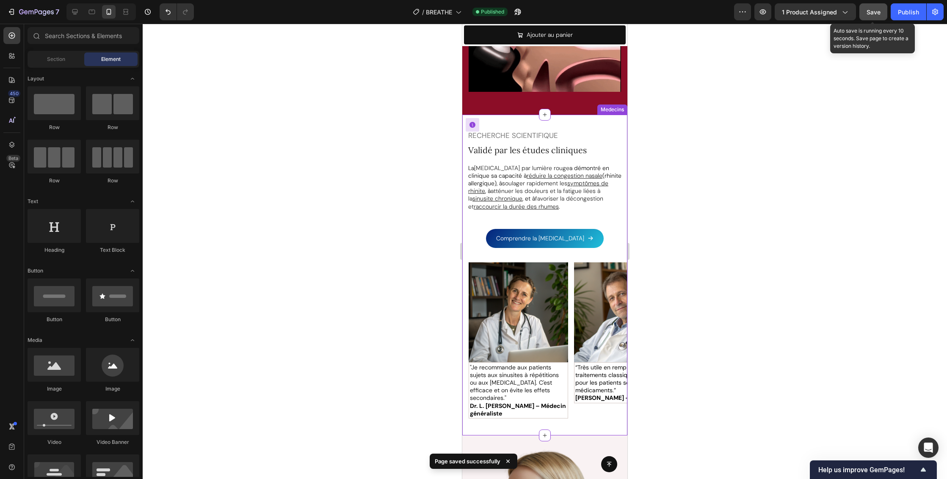
scroll to position [3062, 0]
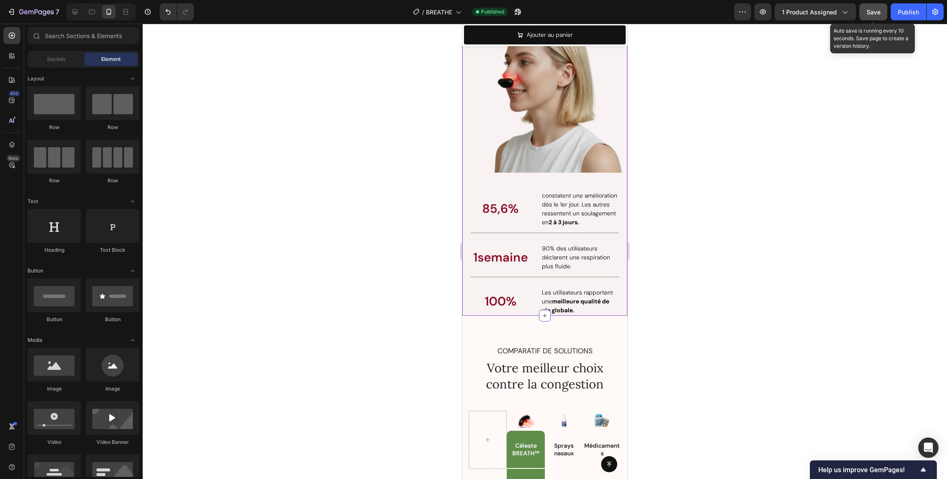
click at [517, 207] on p "85,6%" at bounding box center [501, 209] width 58 height 16
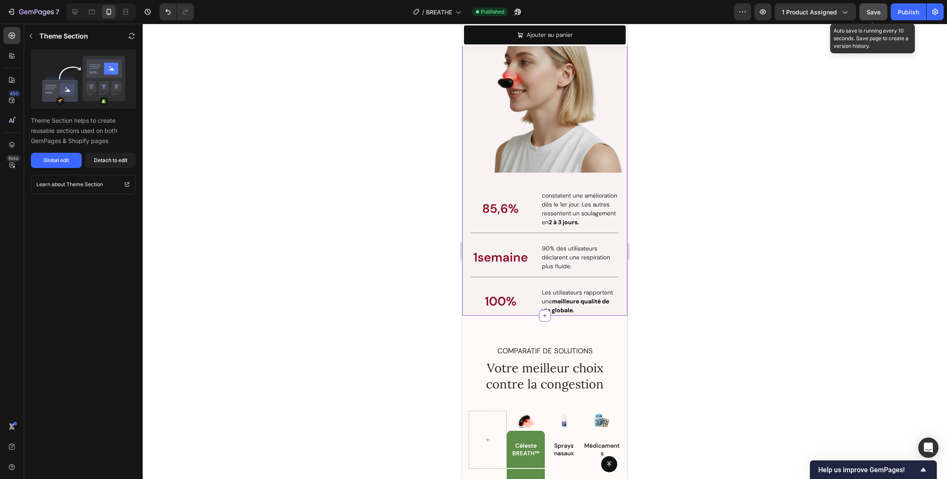
click at [738, 227] on div at bounding box center [545, 252] width 805 height 456
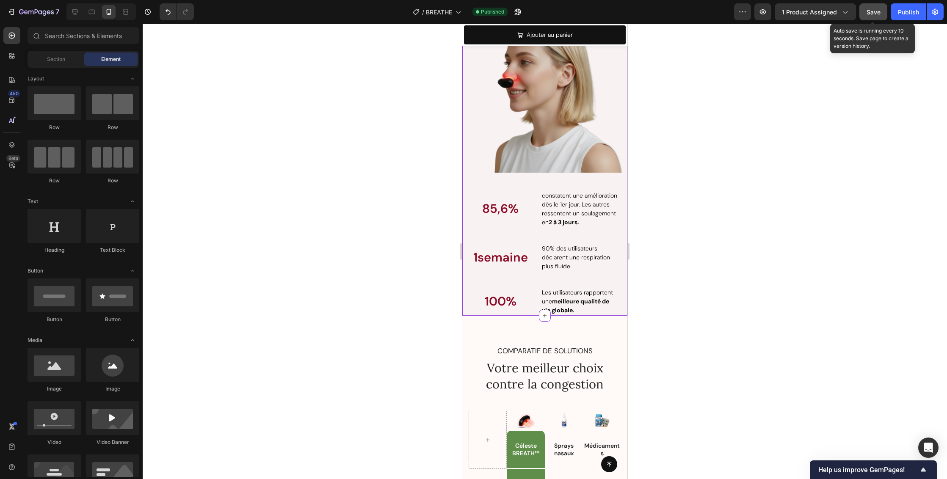
click at [582, 210] on span "constatent une amélioration dès le 1er jour. Les autres ressentent un soulageme…" at bounding box center [579, 209] width 75 height 34
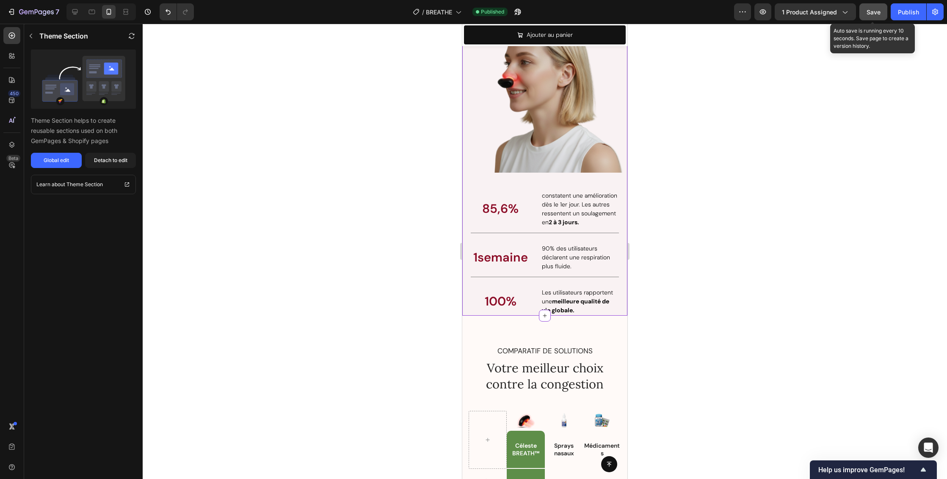
click at [761, 233] on div at bounding box center [545, 252] width 805 height 456
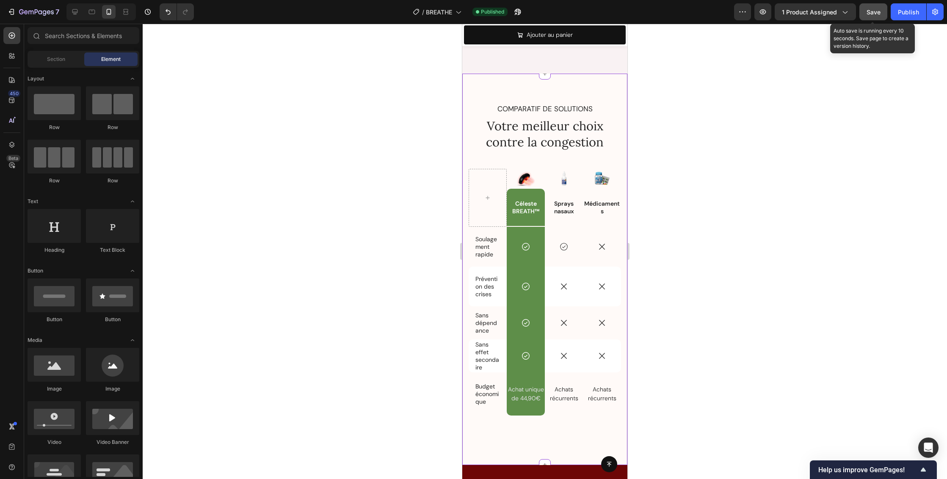
scroll to position [3739, 0]
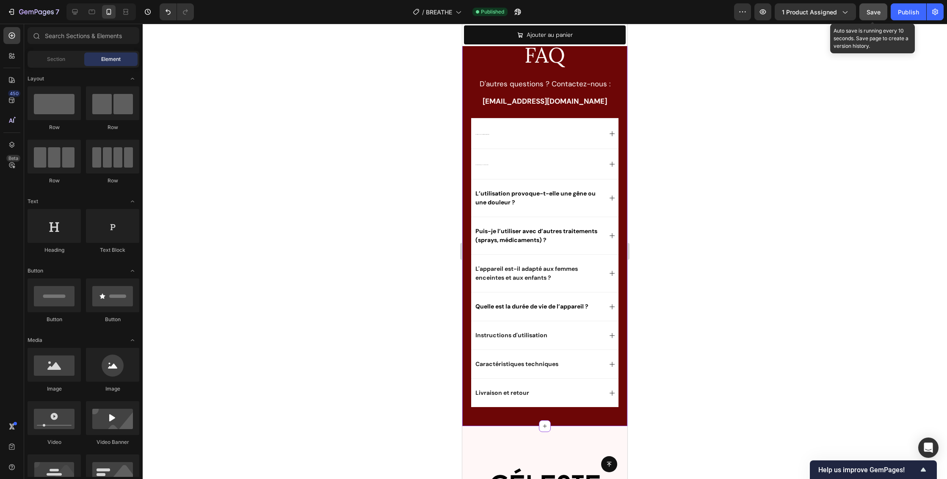
click at [509, 140] on div "À quelle fréquence dois-je utiliser Céleste BREATH™ ?" at bounding box center [538, 133] width 128 height 13
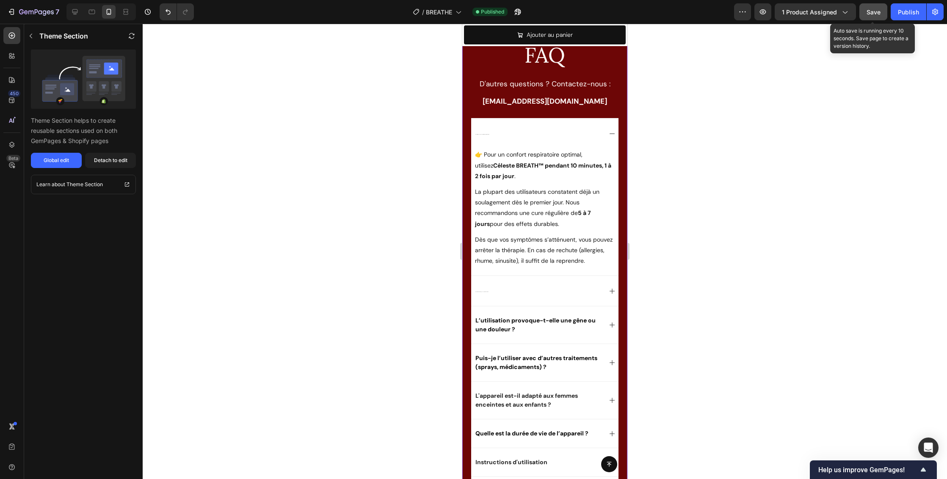
click at [483, 139] on p "À quelle fréquence dois-je utiliser Céleste BREATH™ ?" at bounding box center [483, 133] width 14 height 11
click at [53, 162] on div "Global edit" at bounding box center [56, 161] width 25 height 8
click at [77, 12] on icon at bounding box center [75, 12] width 6 height 6
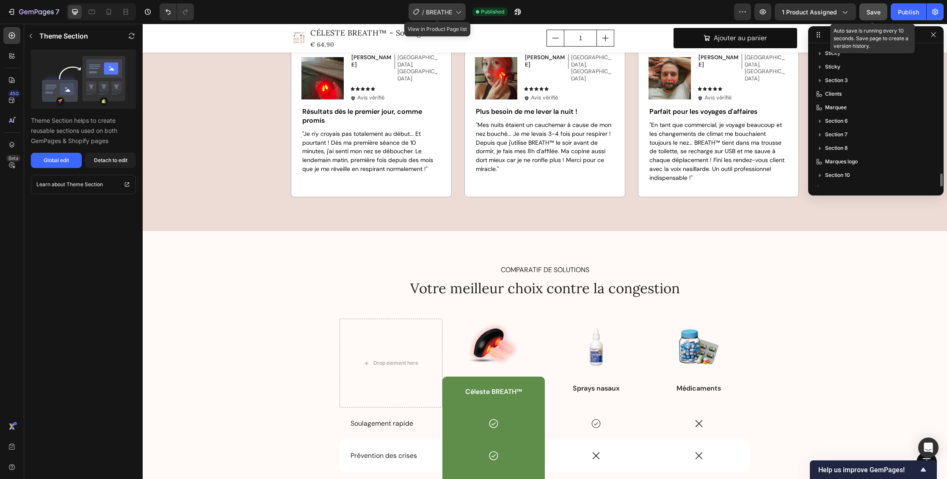
scroll to position [4305, 0]
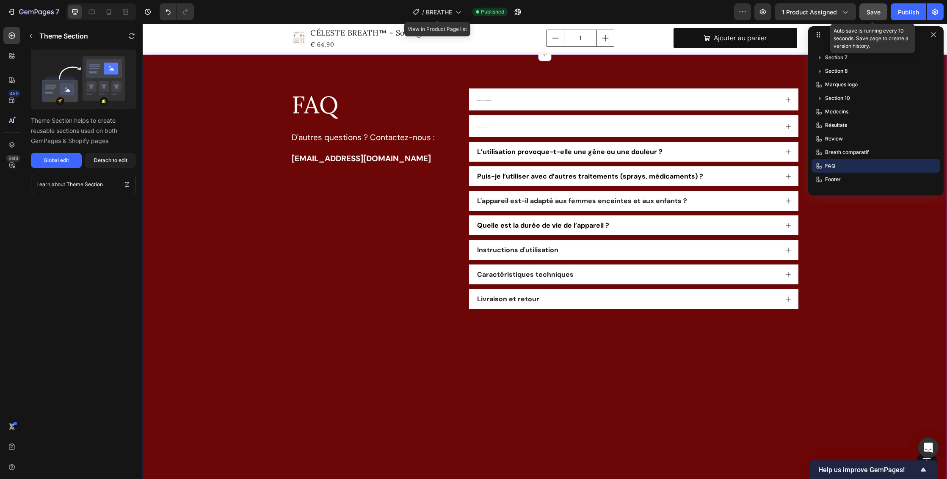
drag, startPoint x: 443, startPoint y: 13, endPoint x: 275, endPoint y: 119, distance: 198.9
click at [443, 13] on span "BREATHE" at bounding box center [439, 12] width 26 height 9
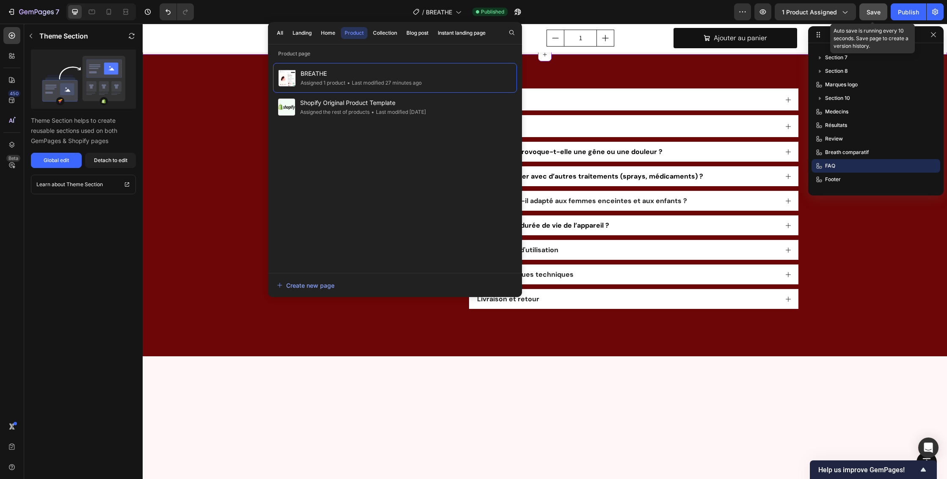
scroll to position [3762, 0]
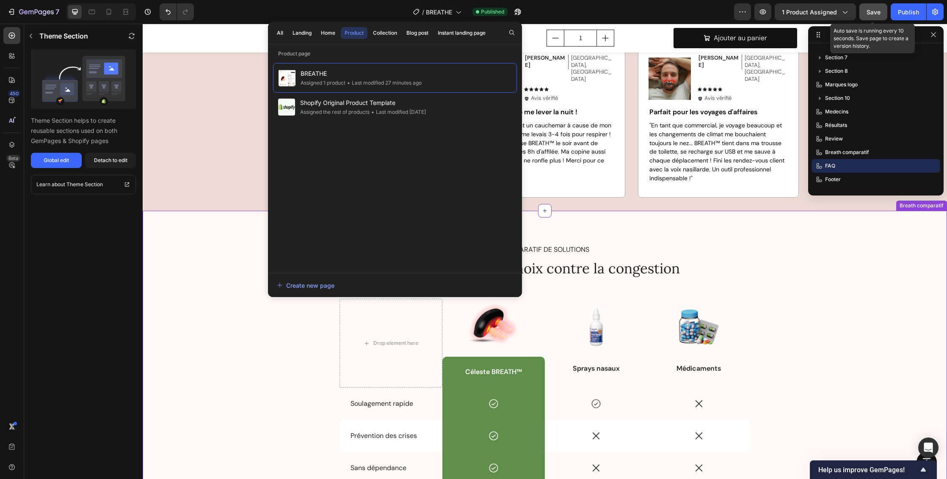
click at [714, 235] on div "COMPARATIF DE SOLUTIONS Text Block Votre meilleur choix contre la congestion He…" at bounding box center [545, 404] width 805 height 386
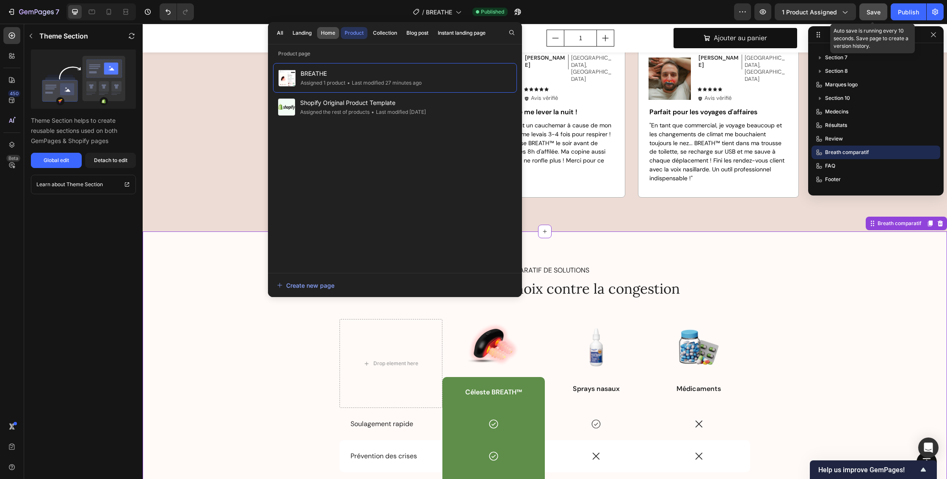
click at [323, 33] on div "Home" at bounding box center [328, 33] width 14 height 8
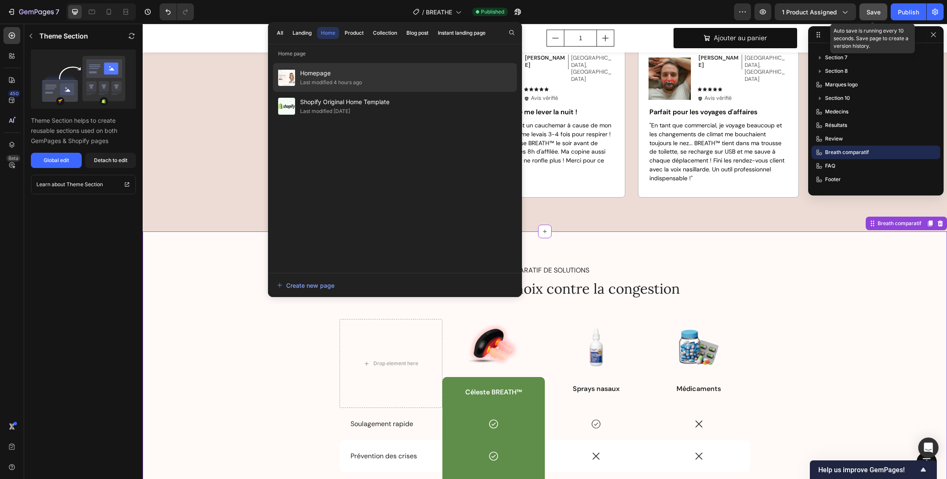
click at [324, 79] on div "Last modified 4 hours ago" at bounding box center [331, 82] width 62 height 8
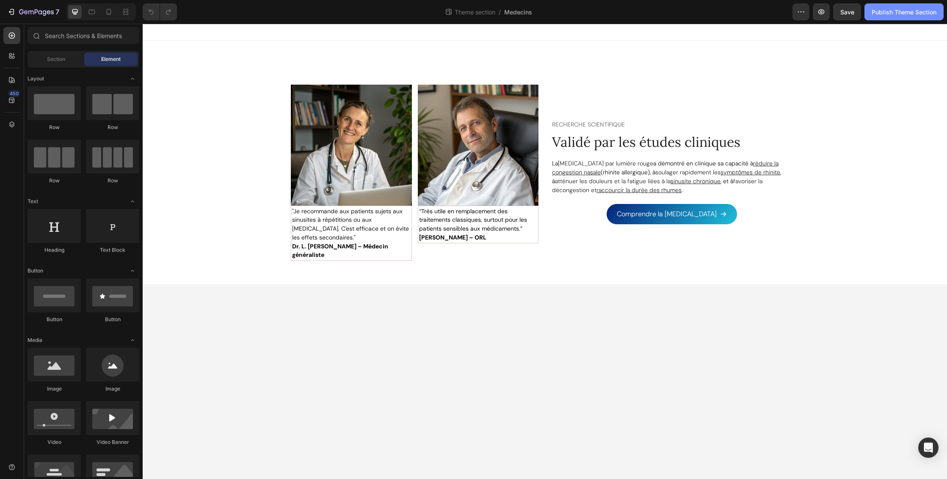
click at [894, 15] on div "Publish Theme Section" at bounding box center [904, 12] width 65 height 9
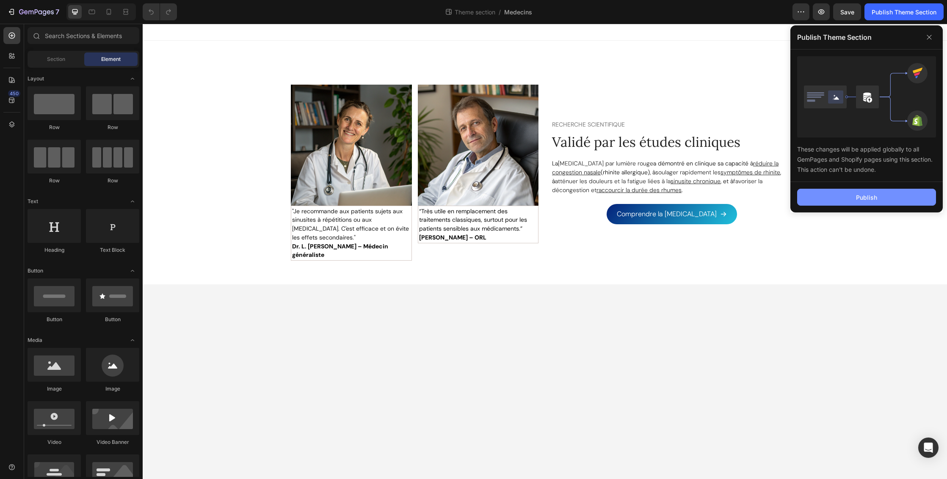
click at [860, 199] on div "Publish" at bounding box center [866, 197] width 21 height 9
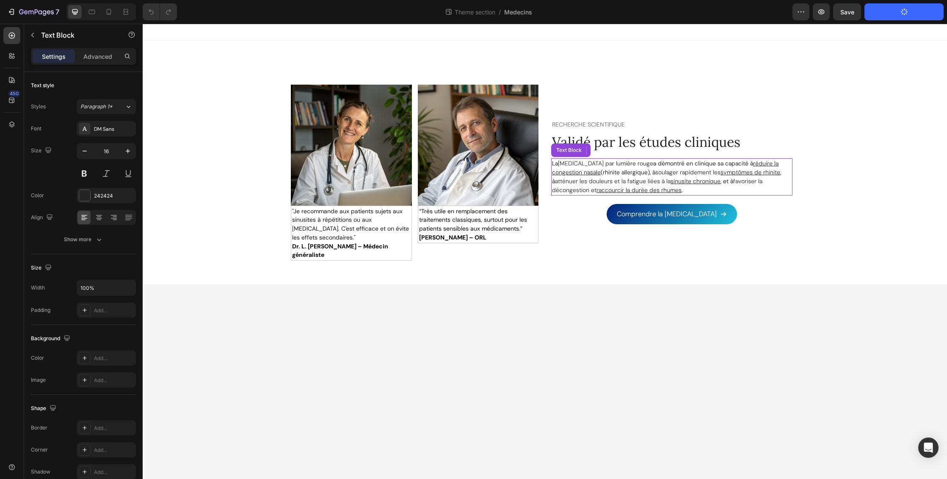
click at [655, 169] on span "(rhinite allergique), à" at bounding box center [628, 173] width 55 height 8
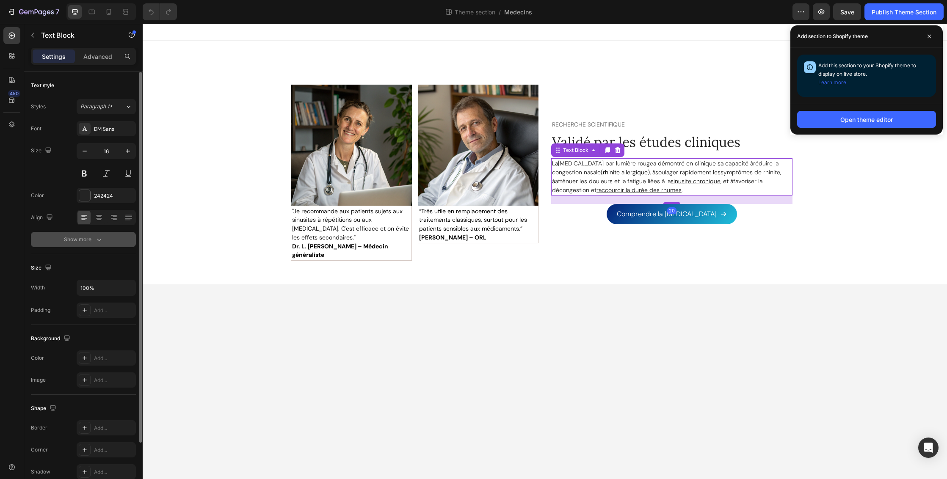
click at [96, 243] on icon "button" at bounding box center [99, 239] width 8 height 8
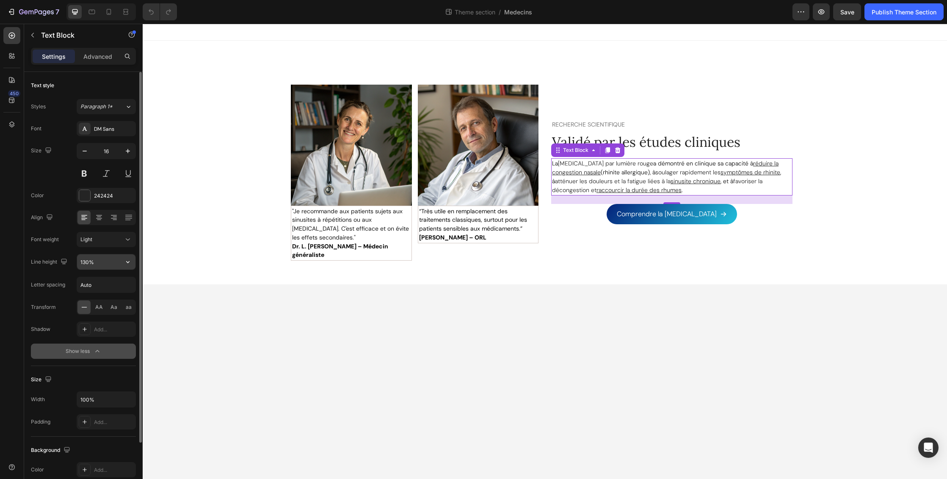
click at [111, 261] on input "130%" at bounding box center [106, 261] width 58 height 15
click at [127, 263] on icon "button" at bounding box center [127, 262] width 3 height 2
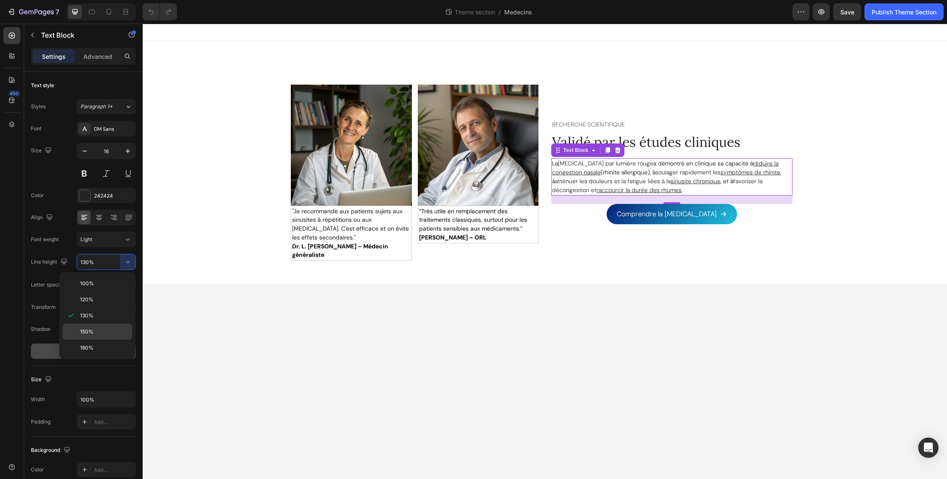
click at [101, 328] on p "150%" at bounding box center [104, 332] width 48 height 8
type input "150%"
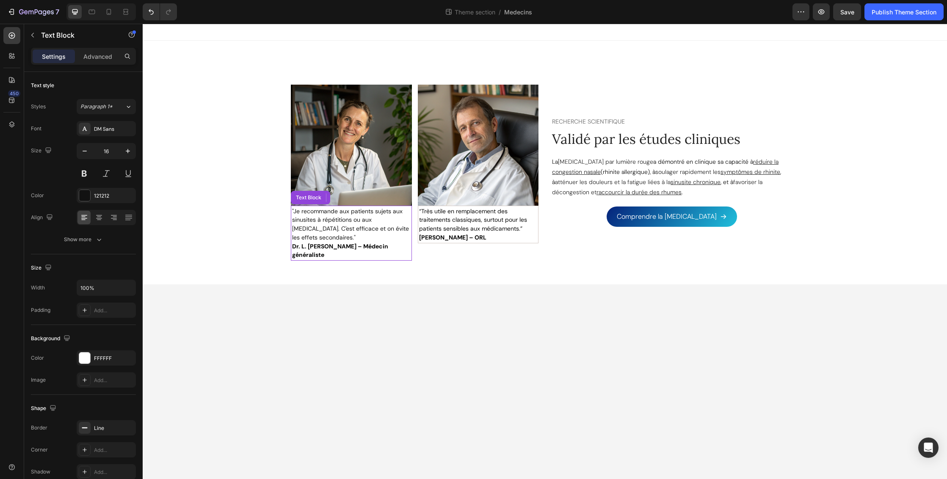
click at [367, 219] on span ""Je recommande aux patients sujets aux sinusites à répétitions ou aux [MEDICAL_…" at bounding box center [350, 224] width 117 height 34
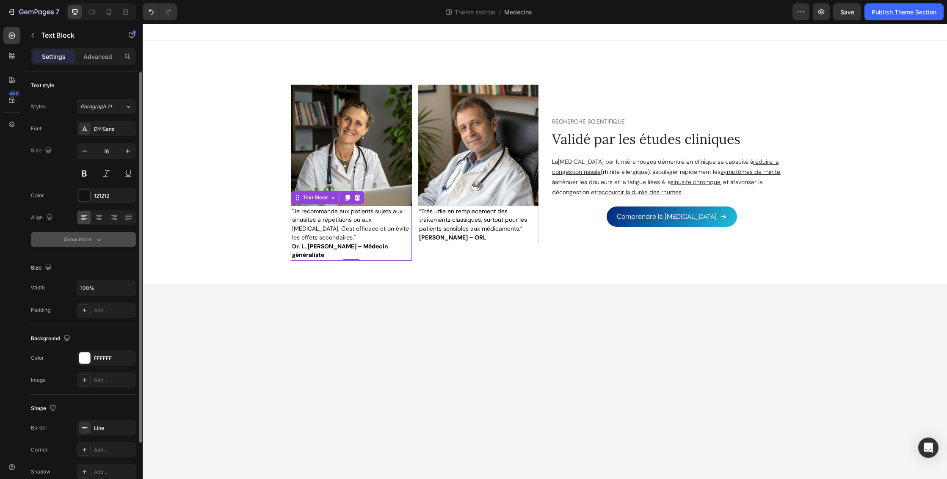
click at [95, 241] on icon "button" at bounding box center [99, 239] width 8 height 8
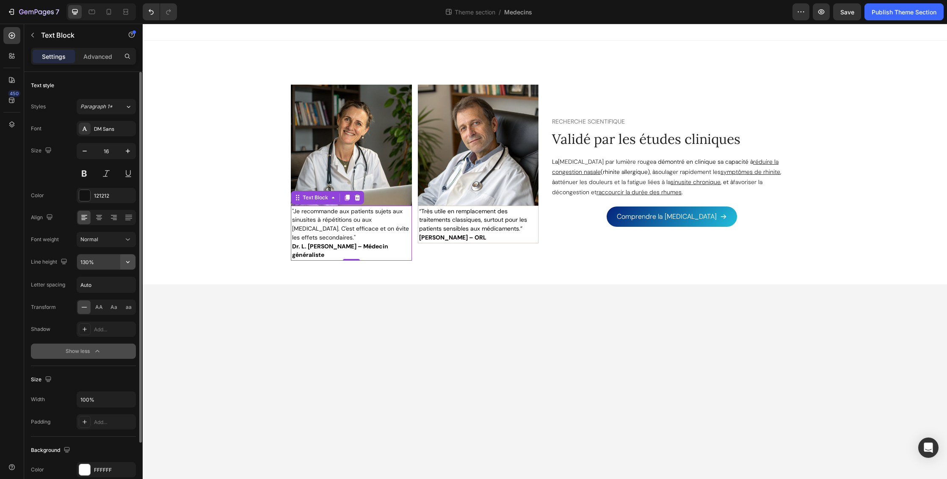
click at [127, 262] on icon "button" at bounding box center [128, 262] width 8 height 8
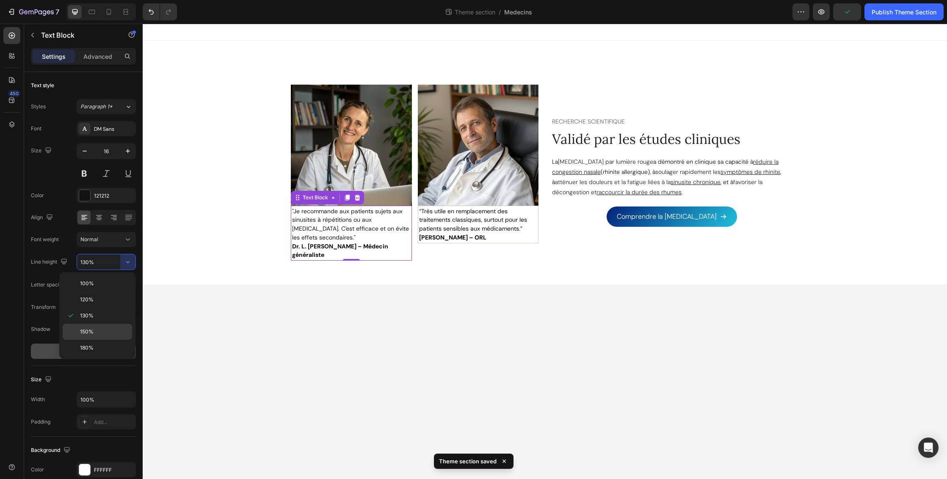
click at [95, 326] on div "150%" at bounding box center [97, 332] width 69 height 16
type input "150%"
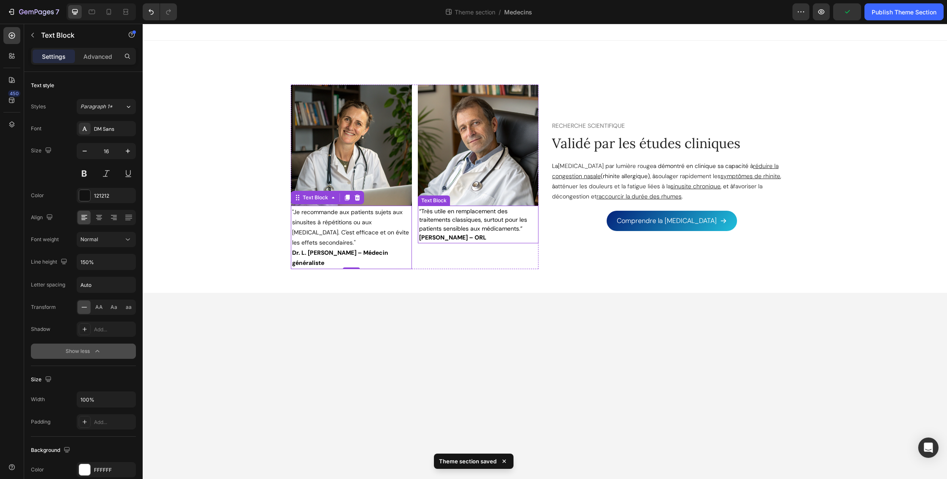
click at [476, 226] on span "“Très utile en remplacement des traitements classiques, surtout pour les patien…" at bounding box center [473, 219] width 108 height 25
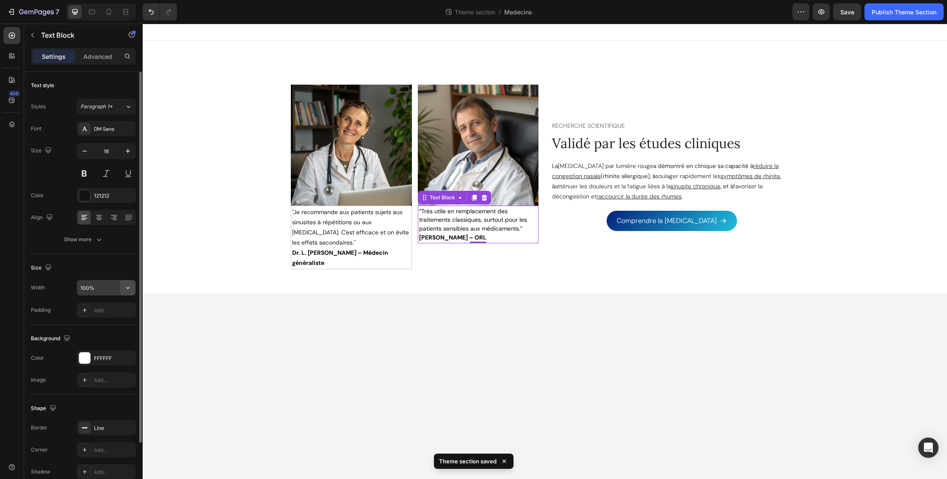
click at [131, 288] on icon "button" at bounding box center [128, 288] width 8 height 8
click at [118, 271] on div "Size" at bounding box center [83, 268] width 105 height 14
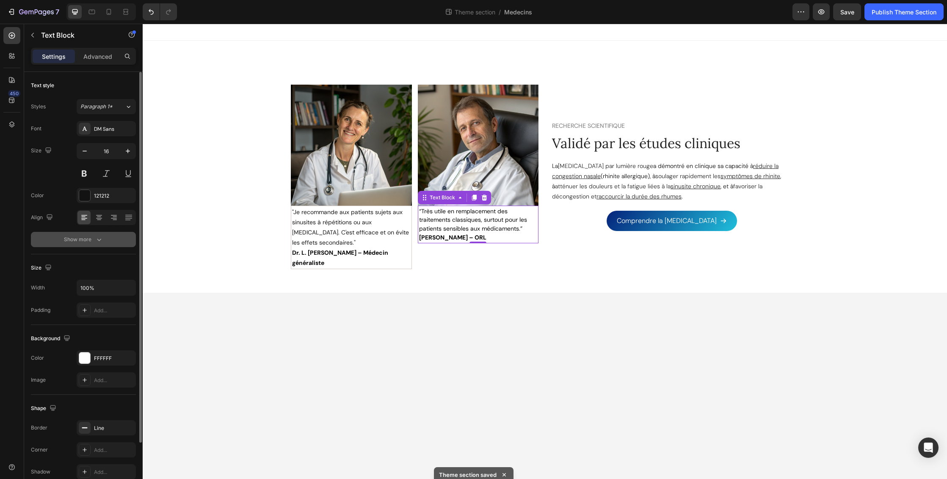
click at [93, 238] on div "Show more" at bounding box center [83, 239] width 39 height 8
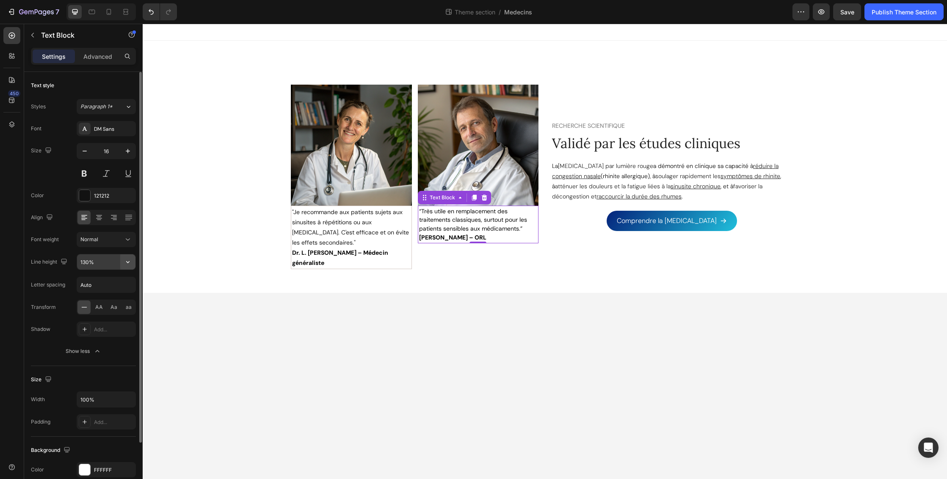
click at [129, 261] on icon "button" at bounding box center [128, 262] width 8 height 8
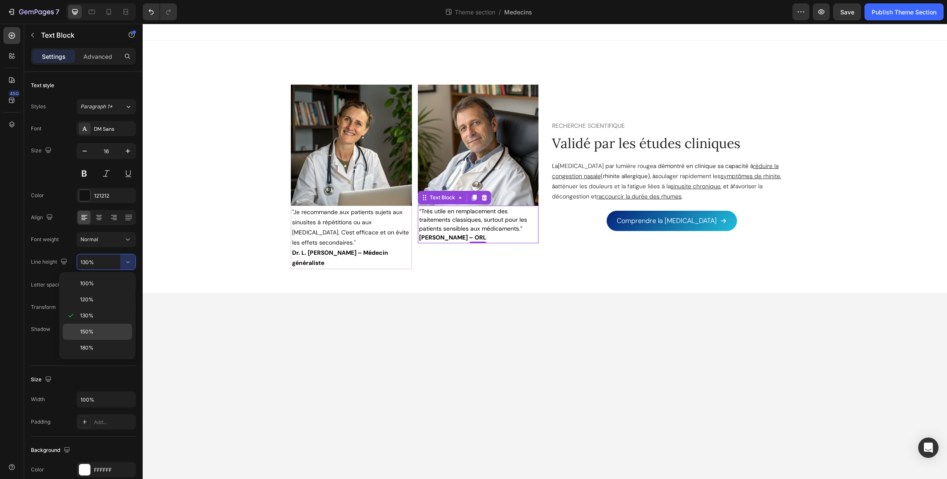
click at [96, 331] on p "150%" at bounding box center [104, 332] width 48 height 8
type input "150%"
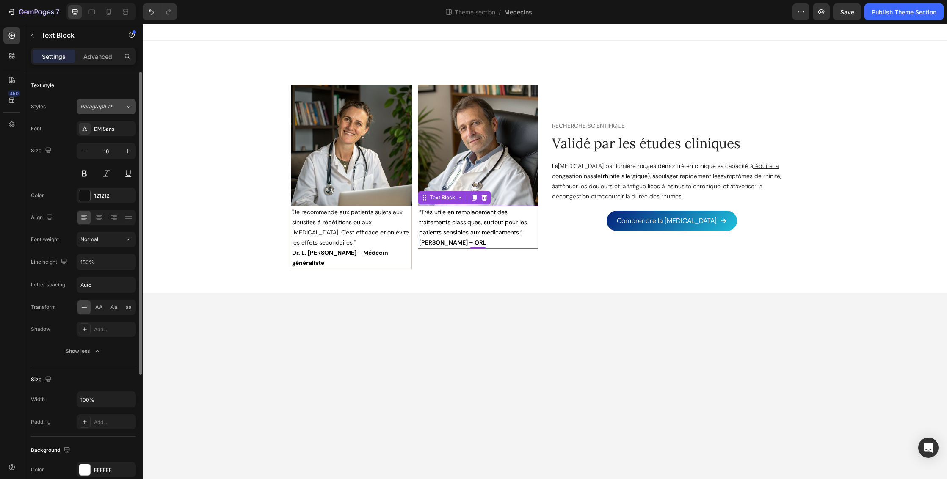
click at [127, 103] on icon at bounding box center [128, 106] width 7 height 8
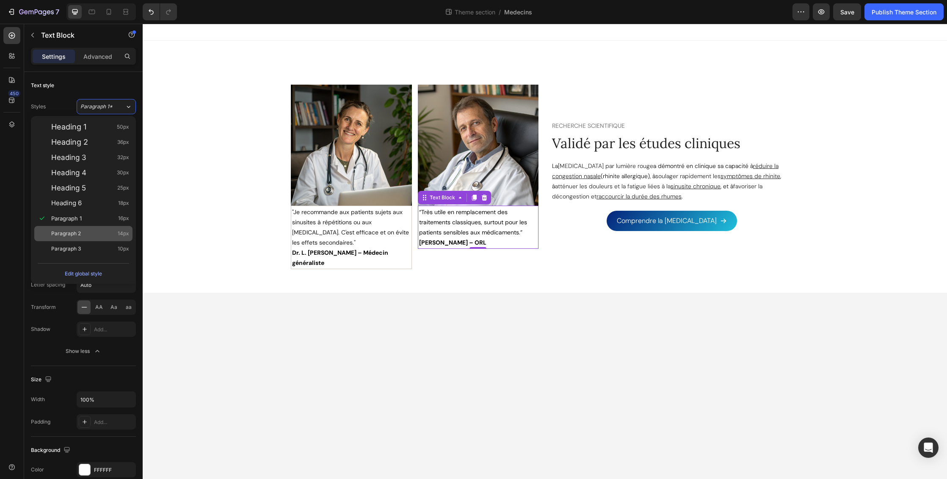
click at [118, 236] on span "14px" at bounding box center [123, 234] width 11 height 8
type input "14"
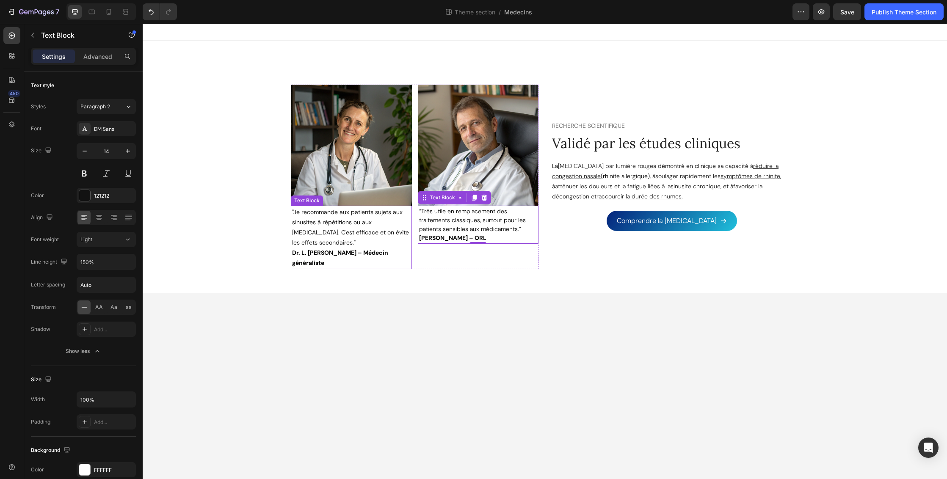
click at [346, 227] on p ""Je recommande aux patients sujets aux sinusites à répétitions ou aux allergies…" at bounding box center [351, 237] width 119 height 61
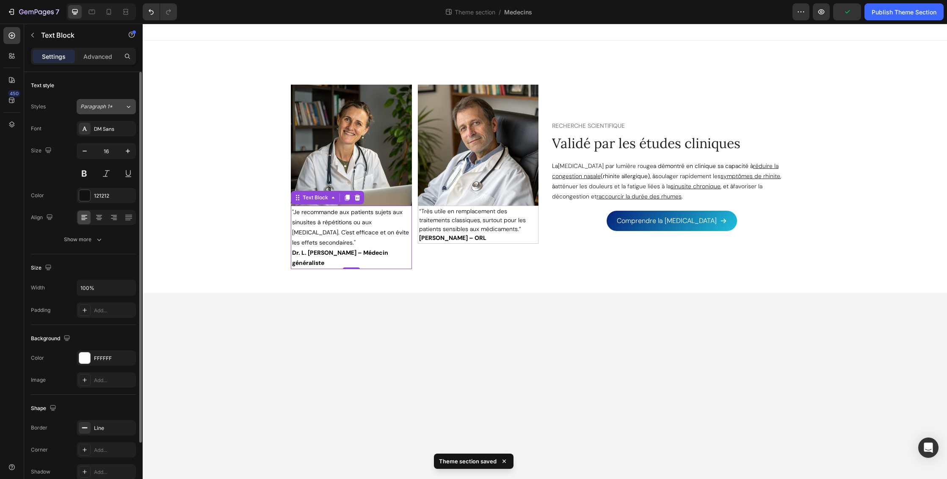
click at [126, 105] on icon at bounding box center [128, 106] width 7 height 8
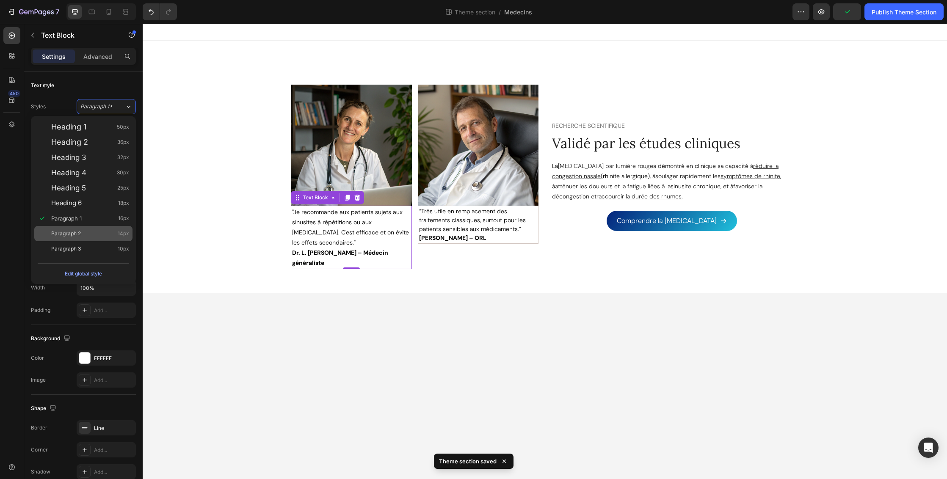
click at [95, 235] on div "Paragraph 2 14px" at bounding box center [90, 234] width 78 height 8
type input "14"
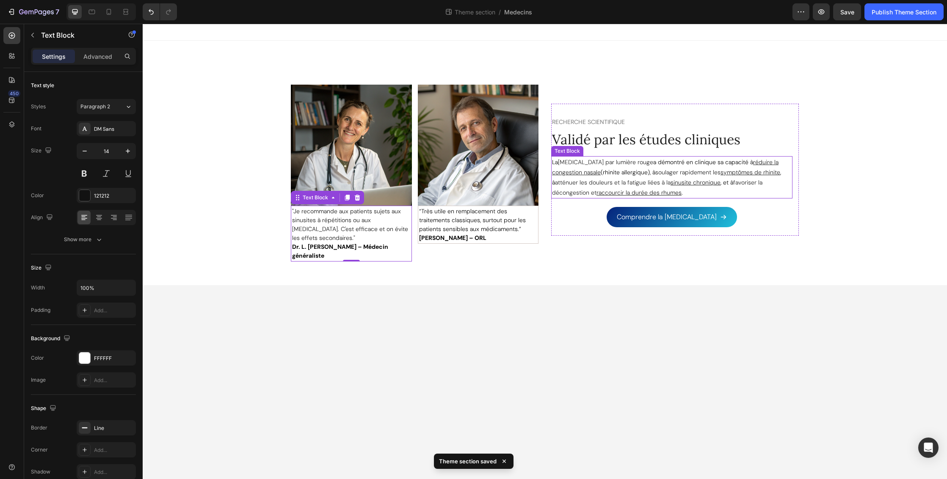
click at [668, 169] on span "soulager rapidement les" at bounding box center [687, 173] width 65 height 8
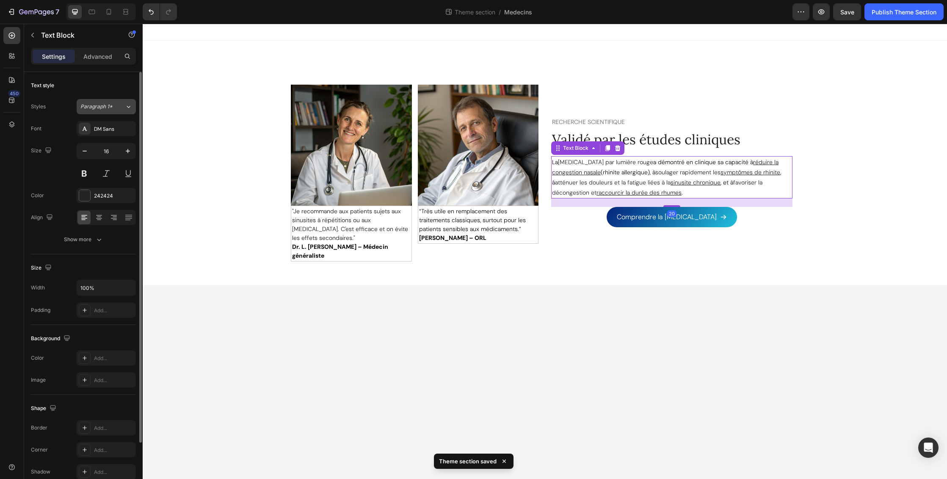
click at [130, 106] on icon at bounding box center [128, 106] width 7 height 8
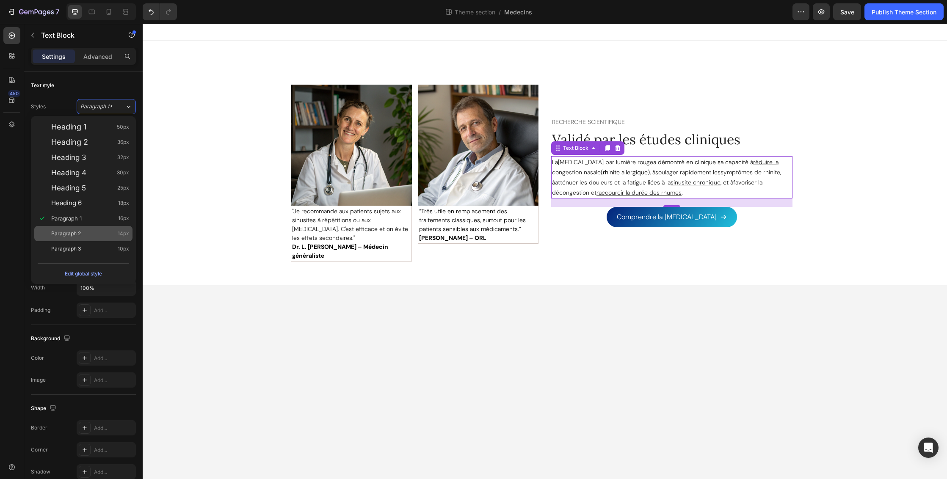
click at [104, 233] on div "Paragraph 2 14px" at bounding box center [90, 234] width 78 height 8
type input "14"
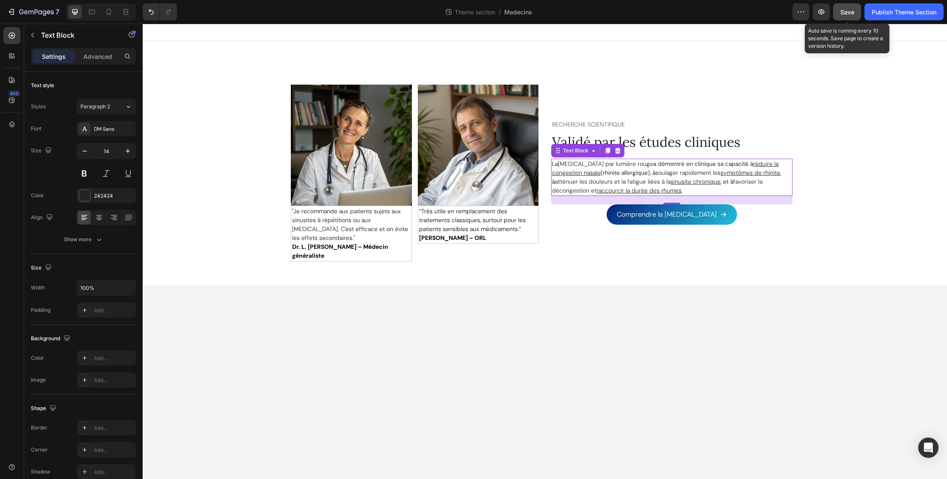
click at [839, 14] on button "Save" at bounding box center [847, 11] width 28 height 17
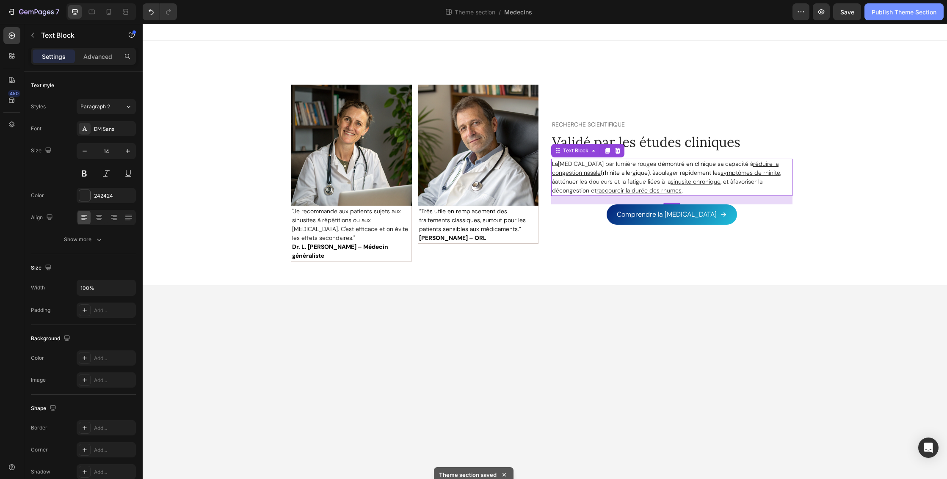
click at [887, 11] on div "Publish Theme Section" at bounding box center [904, 12] width 65 height 9
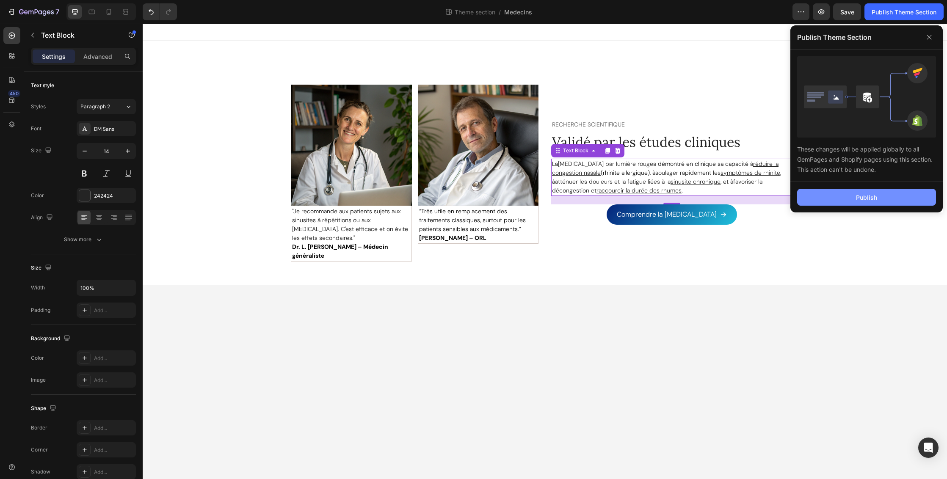
click at [884, 195] on button "Publish" at bounding box center [866, 197] width 139 height 17
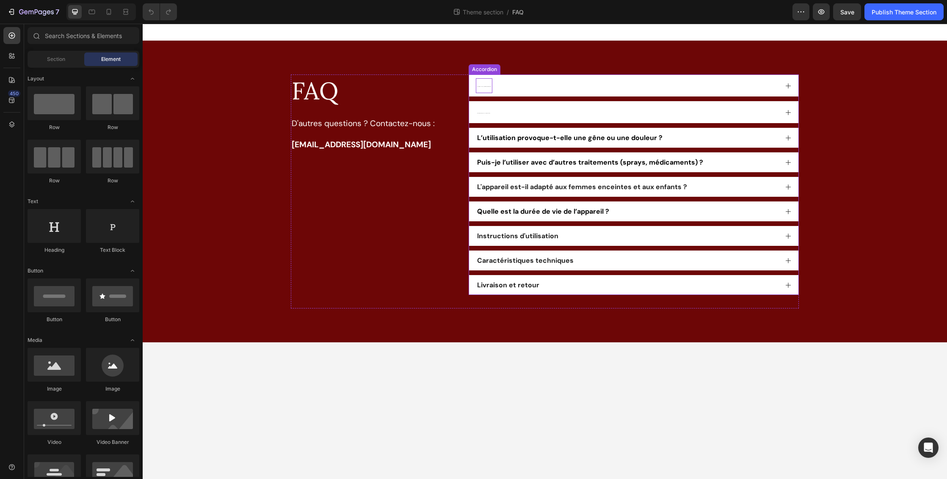
click at [483, 87] on p "À quelle fréquence dois-je utiliser Céleste BREATH™ ?" at bounding box center [484, 86] width 14 height 12
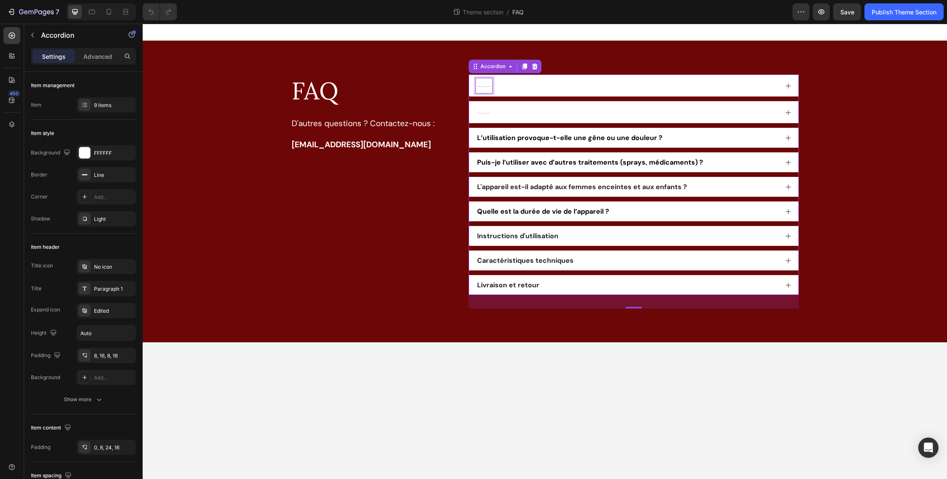
click at [481, 86] on span "À quelle fréquence dois-je utiliser Céleste BREATH™ ?" at bounding box center [484, 86] width 14 height 0
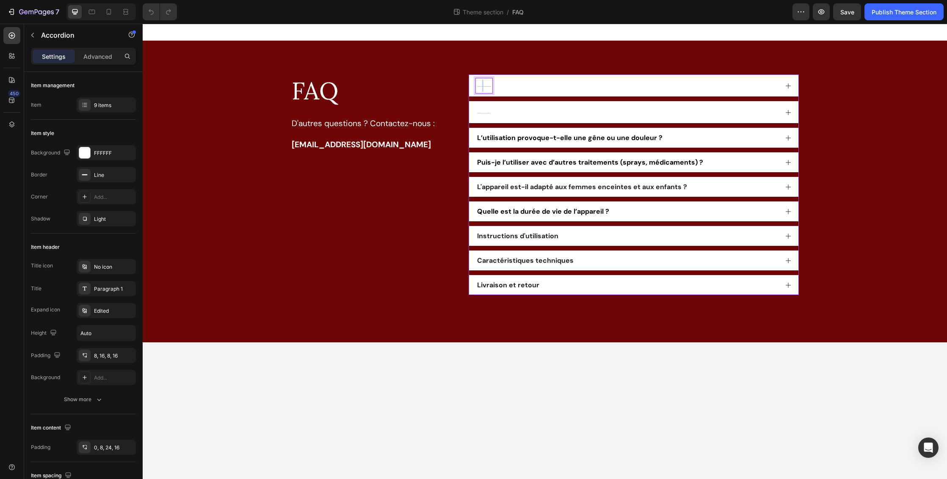
click at [481, 86] on span "À quelle fréquence dois-je utiliser Céleste BREATH™ ?" at bounding box center [484, 86] width 14 height 0
click at [418, 72] on input "1" at bounding box center [411, 74] width 17 height 10
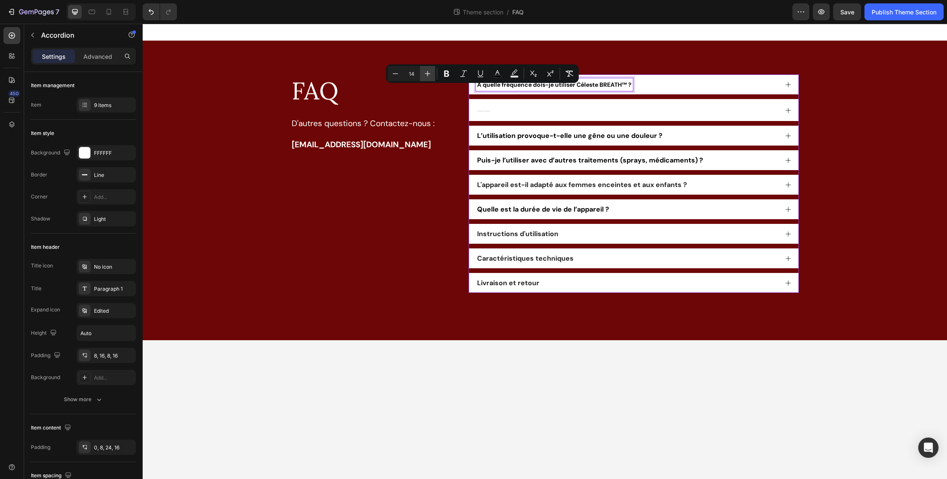
click at [429, 73] on icon "Editor contextual toolbar" at bounding box center [427, 73] width 8 height 8
type input "16"
click at [512, 137] on span "L’utilisation provoque-t-elle une gêne ou une douleur ?" at bounding box center [569, 135] width 185 height 9
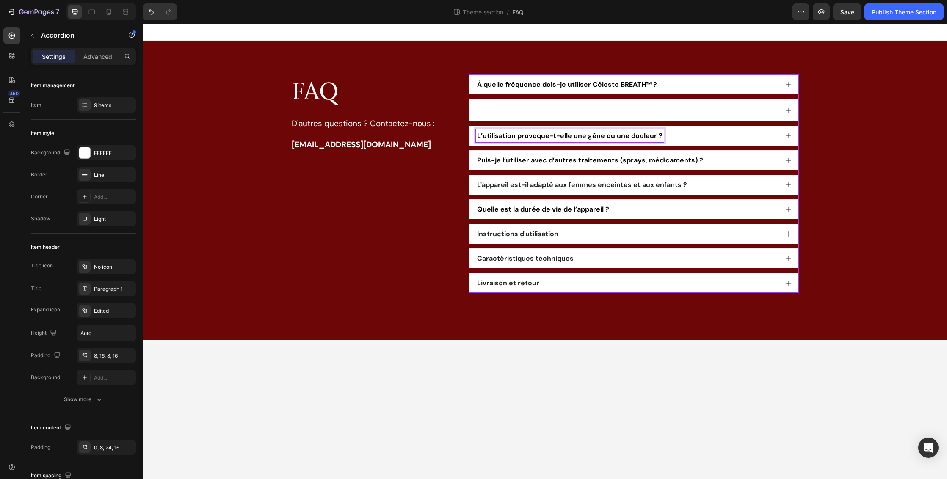
click at [512, 138] on span "L’utilisation provoque-t-elle une gêne ou une douleur ?" at bounding box center [569, 135] width 185 height 9
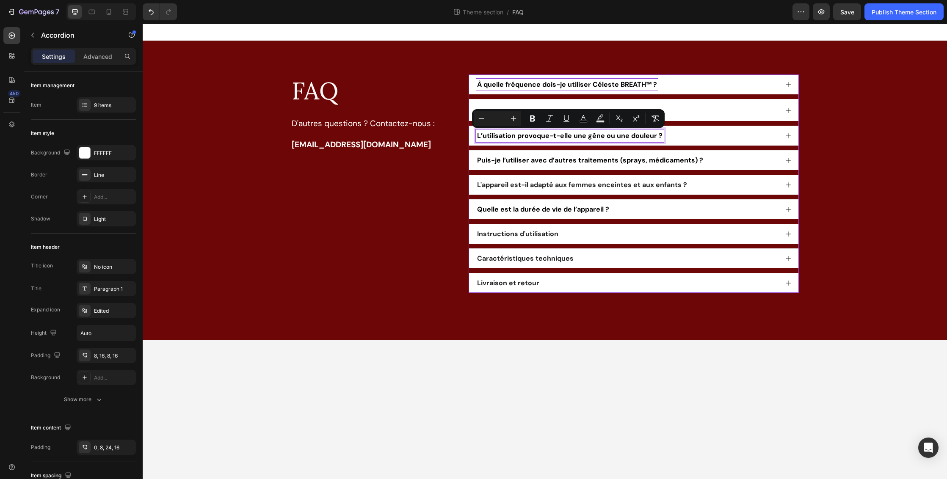
click at [548, 88] on span "À quelle fréquence dois-je utiliser Céleste BREATH™ ?" at bounding box center [567, 84] width 180 height 9
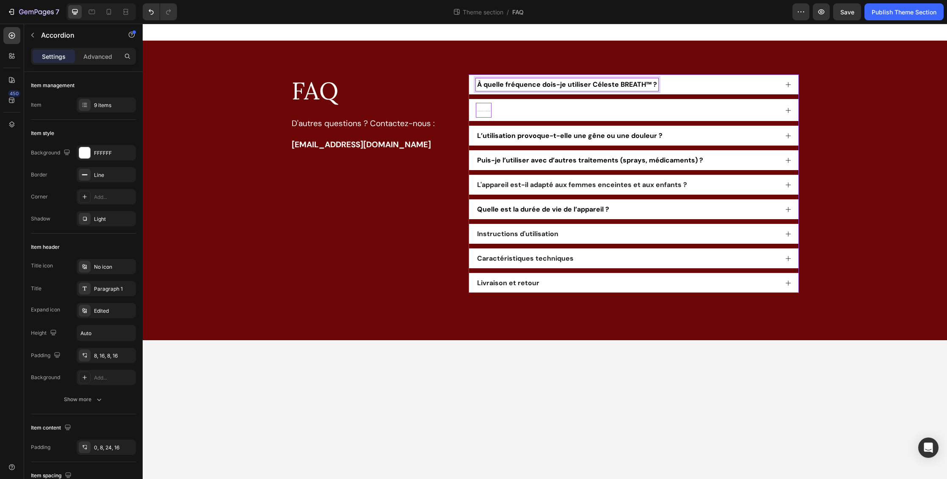
click at [482, 112] on p "En combien de temps peut-on voir des résultats ?" at bounding box center [483, 110] width 13 height 12
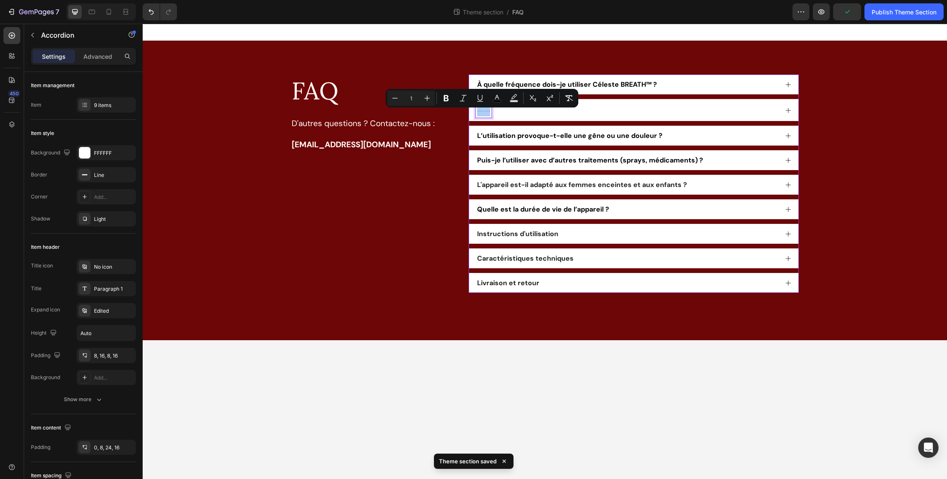
click at [411, 99] on input "1" at bounding box center [411, 98] width 17 height 10
click at [419, 99] on input "1" at bounding box center [411, 98] width 17 height 10
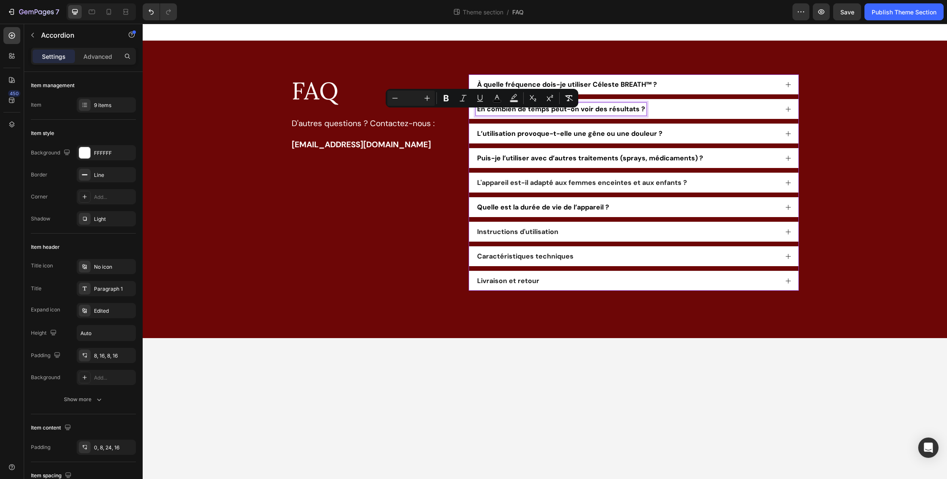
click at [846, 137] on div "FAQ Heading D'autres questions ? Contactez-nous : [EMAIL_ADDRESS][DOMAIN_NAME] …" at bounding box center [545, 190] width 788 height 230
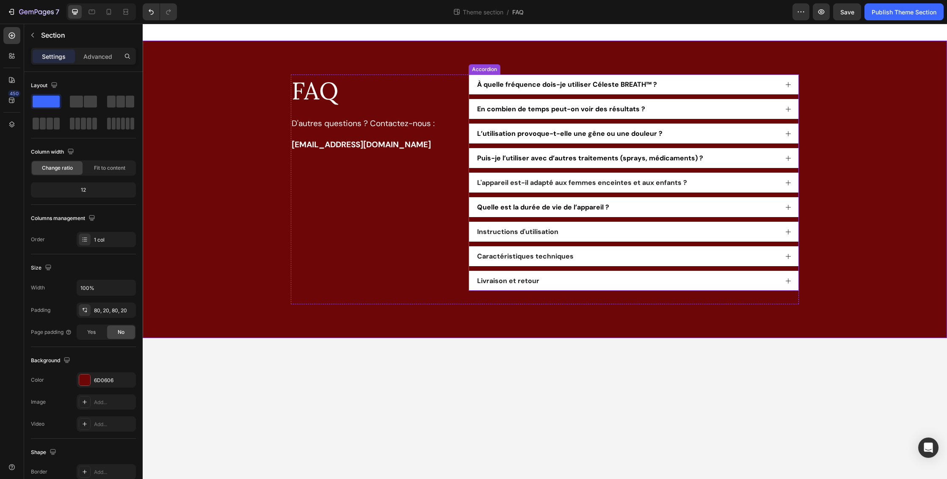
click at [605, 75] on div "À quelle fréquence dois-je utiliser Céleste BREATH™ ?" at bounding box center [633, 85] width 329 height 20
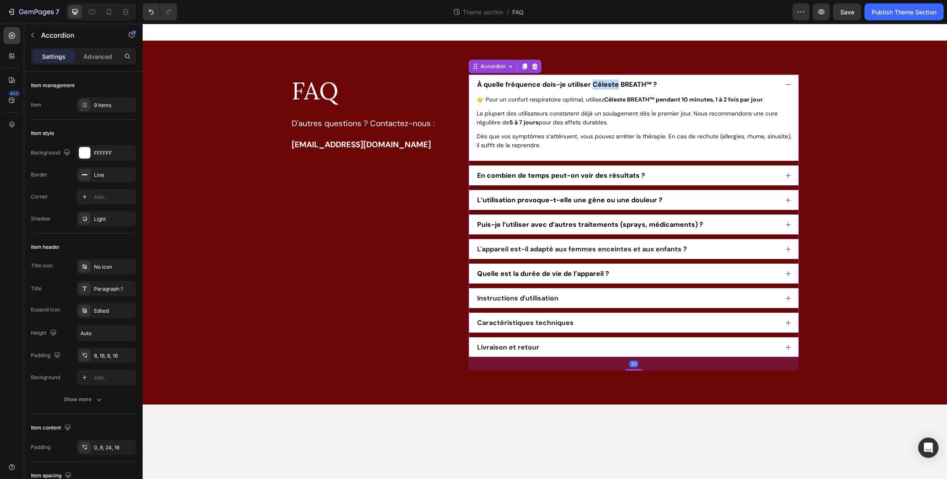
click at [606, 83] on span "À quelle fréquence dois-je utiliser Céleste BREATH™ ?" at bounding box center [567, 84] width 180 height 9
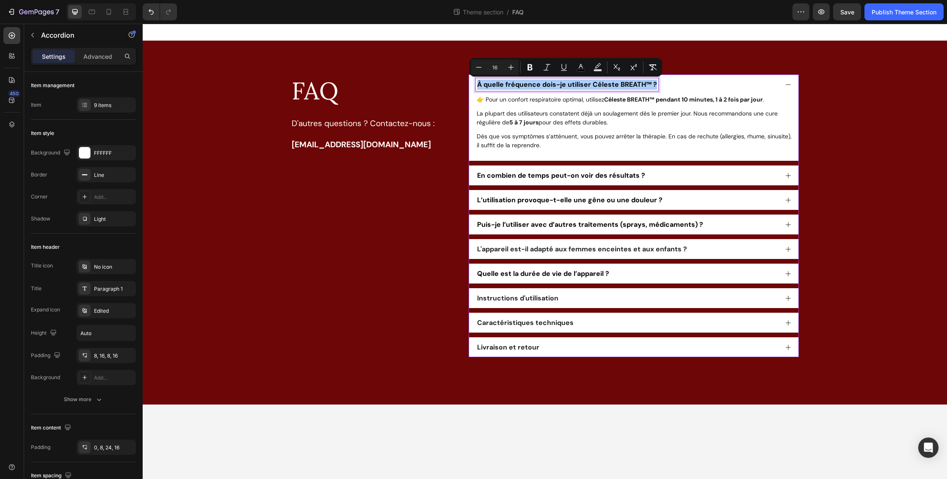
click at [501, 67] on input "16" at bounding box center [495, 67] width 17 height 10
type input "1"
click at [856, 140] on div "FAQ Heading D'autres questions ? Contactez-nous : [EMAIL_ADDRESS][DOMAIN_NAME] …" at bounding box center [545, 223] width 788 height 296
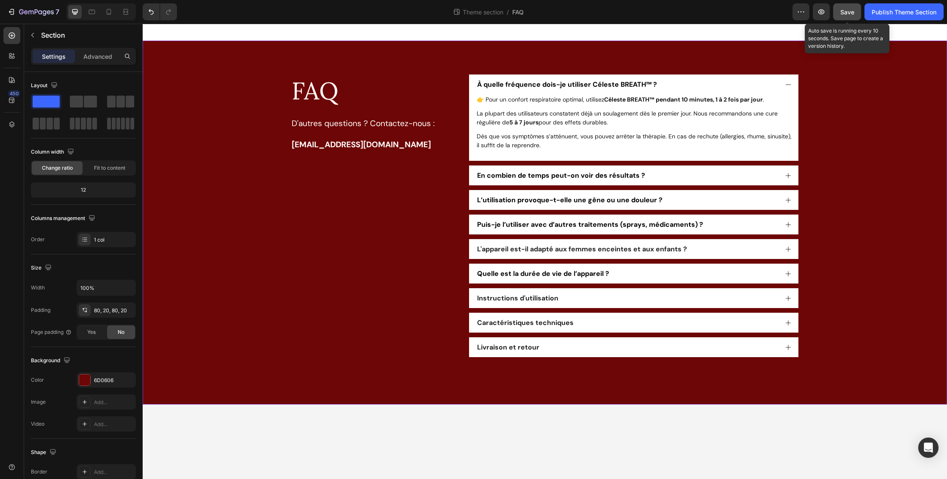
click at [847, 14] on span "Save" at bounding box center [848, 11] width 14 height 7
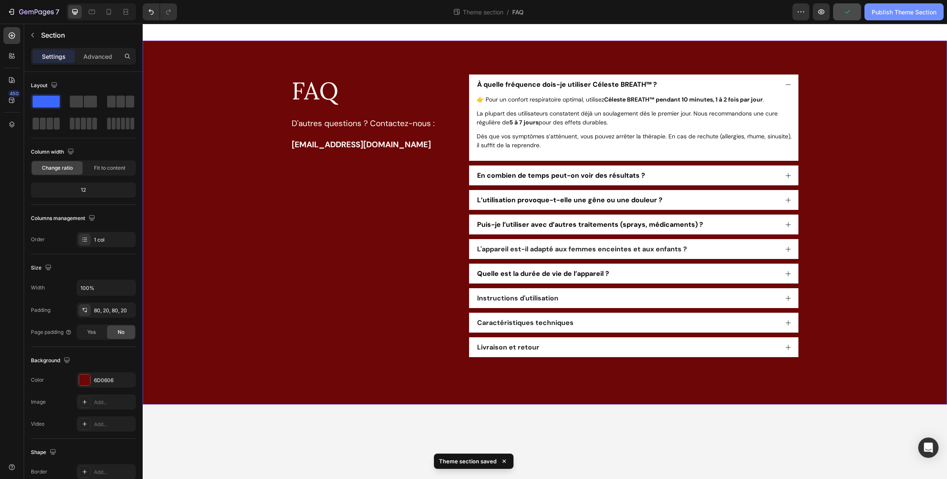
click at [907, 13] on div "Publish Theme Section" at bounding box center [904, 12] width 65 height 9
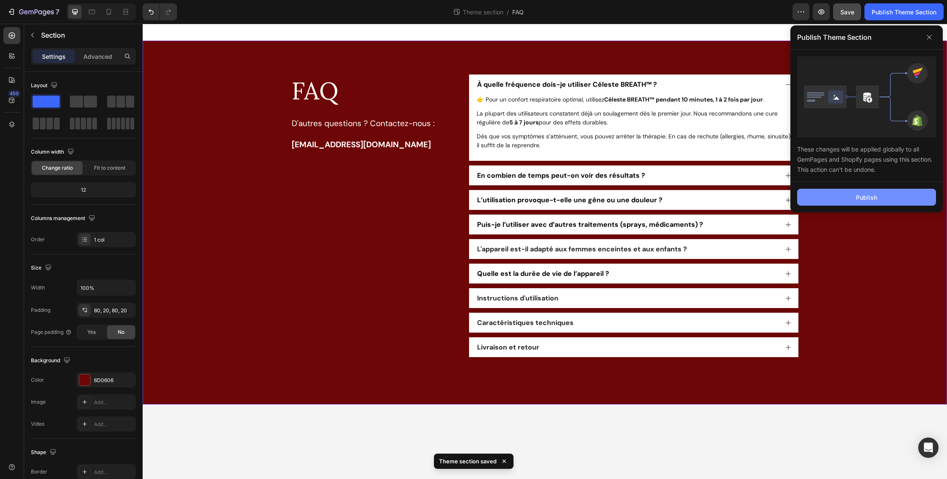
click at [885, 194] on button "Publish" at bounding box center [866, 197] width 139 height 17
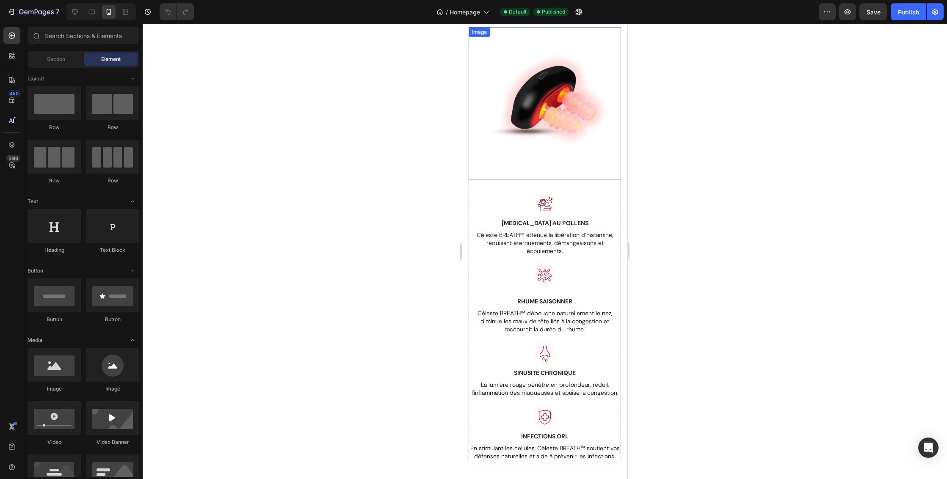
scroll to position [857, 0]
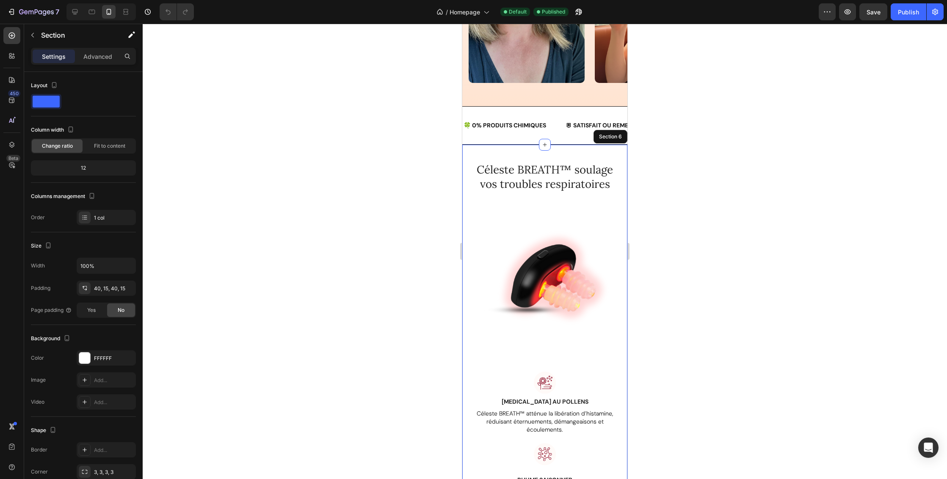
click at [600, 151] on div "Céleste BREATH™ soulage vos troubles respiratoires Heading Row Image [MEDICAL_D…" at bounding box center [544, 421] width 165 height 553
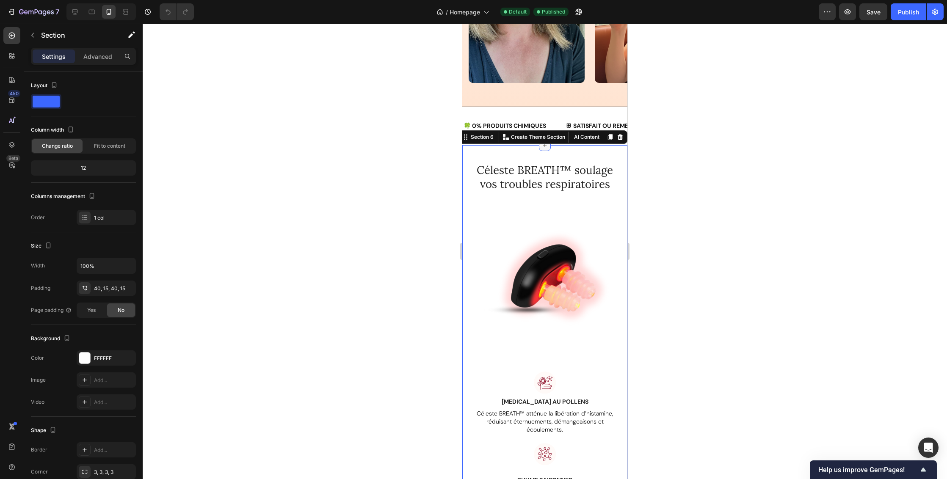
click at [544, 146] on icon at bounding box center [545, 145] width 7 height 7
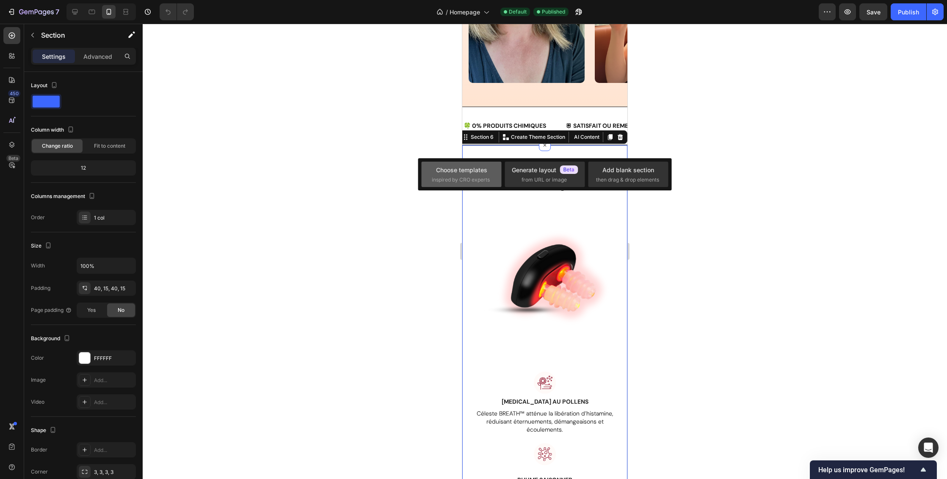
click at [465, 175] on div "Choose templates inspired by CRO experts" at bounding box center [461, 175] width 59 height 18
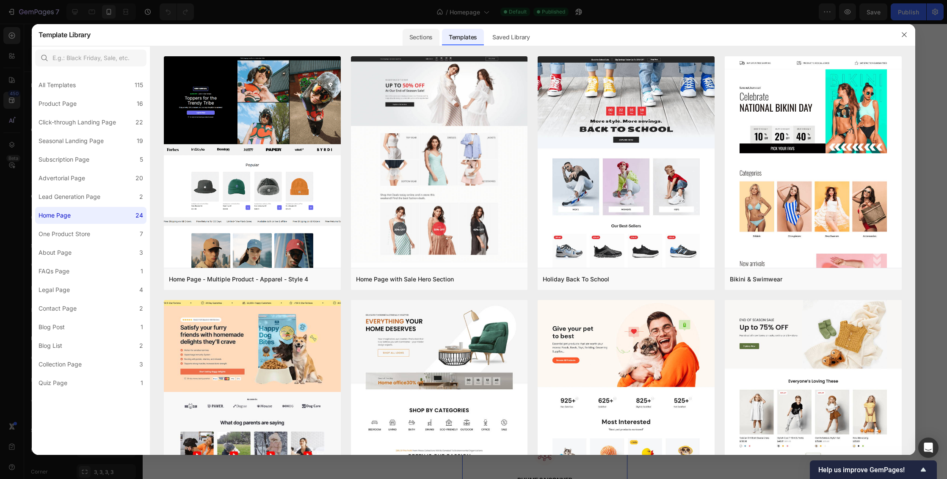
click at [420, 37] on div "Sections" at bounding box center [421, 37] width 37 height 17
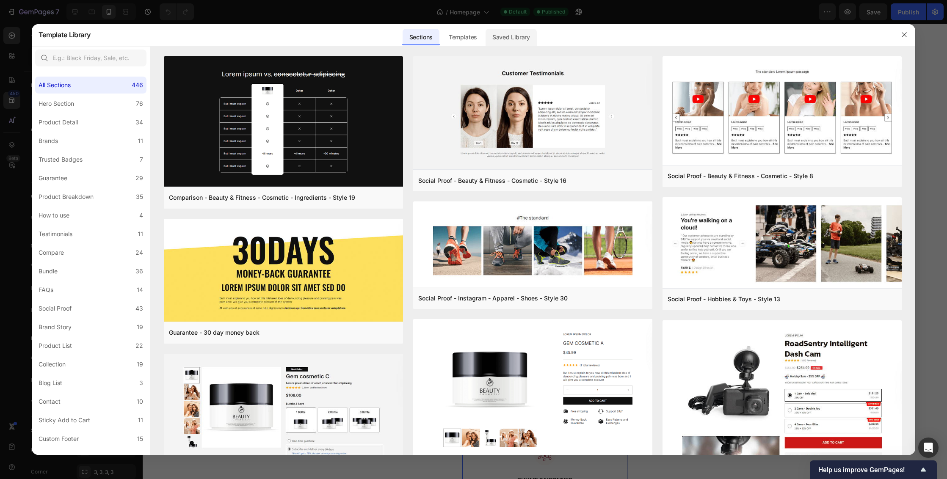
click at [501, 39] on div "Saved Library" at bounding box center [511, 37] width 51 height 17
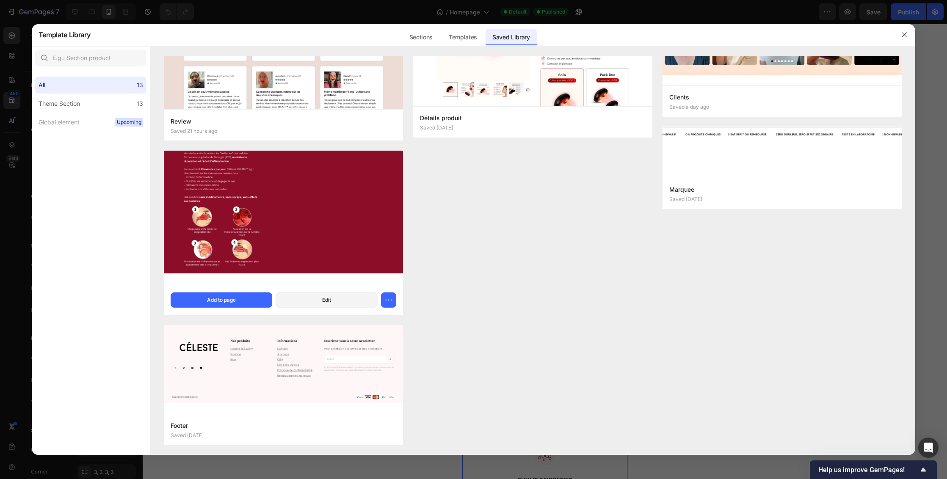
scroll to position [0, 0]
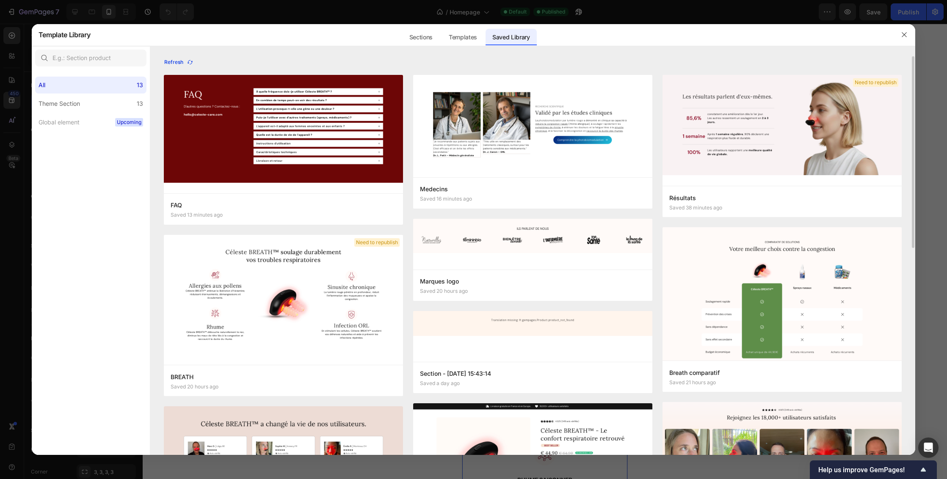
click at [189, 59] on icon "button" at bounding box center [190, 62] width 7 height 7
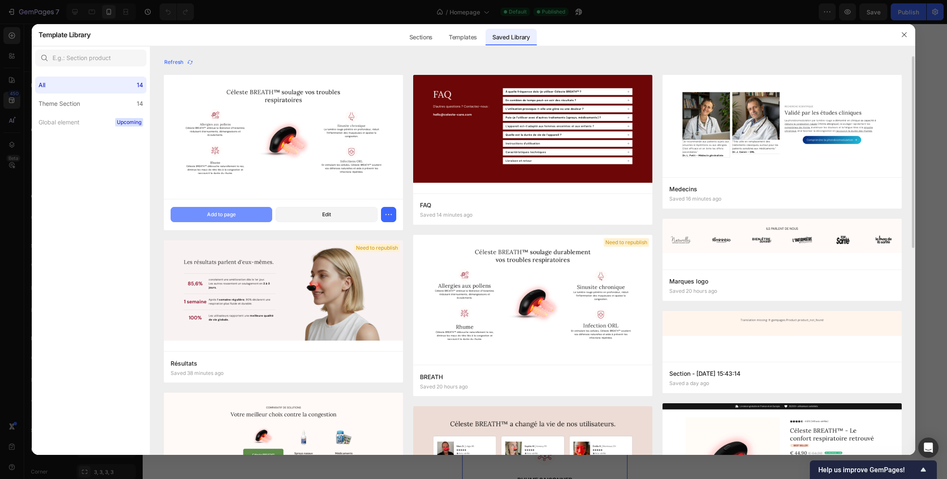
click at [238, 214] on button "Add to page" at bounding box center [222, 214] width 102 height 15
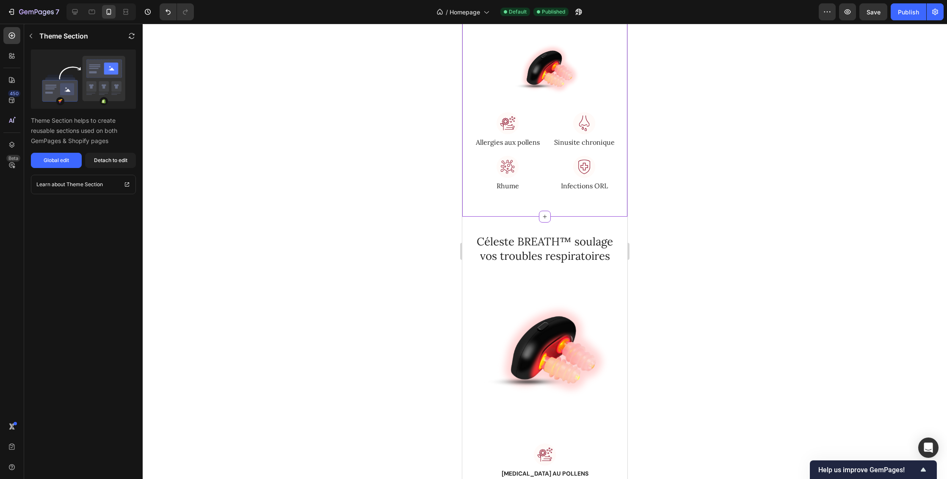
scroll to position [887, 0]
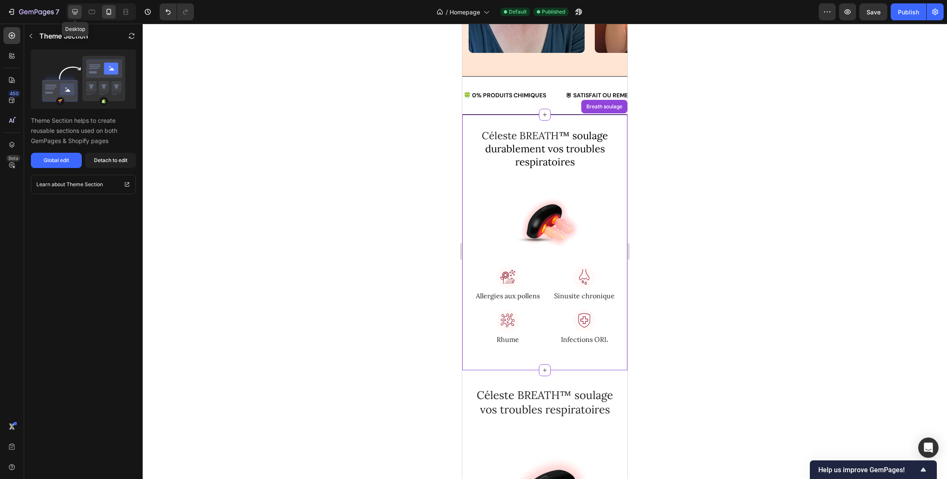
click at [75, 11] on icon at bounding box center [75, 12] width 8 height 8
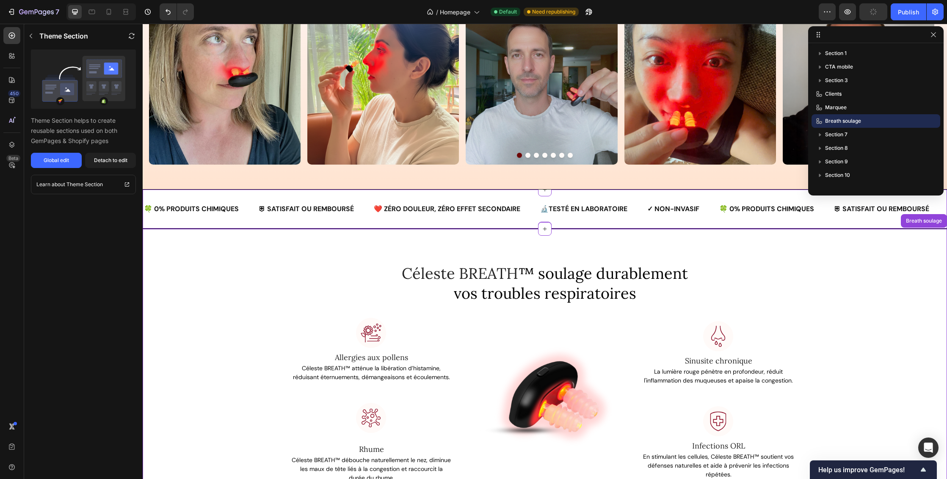
scroll to position [1027, 0]
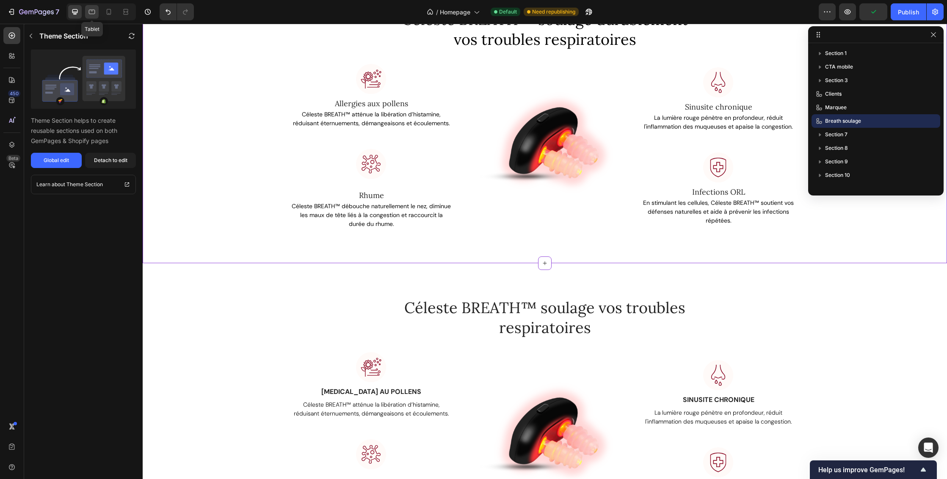
click at [91, 11] on icon at bounding box center [92, 12] width 8 height 8
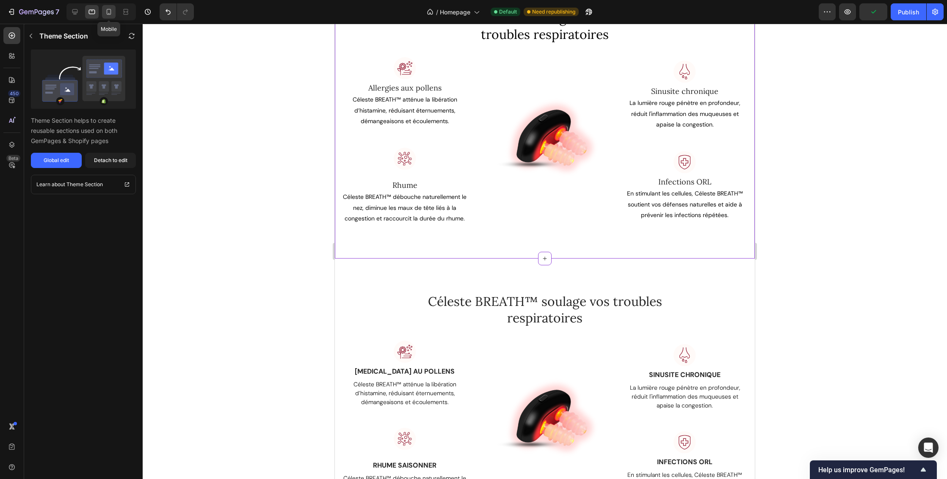
scroll to position [949, 0]
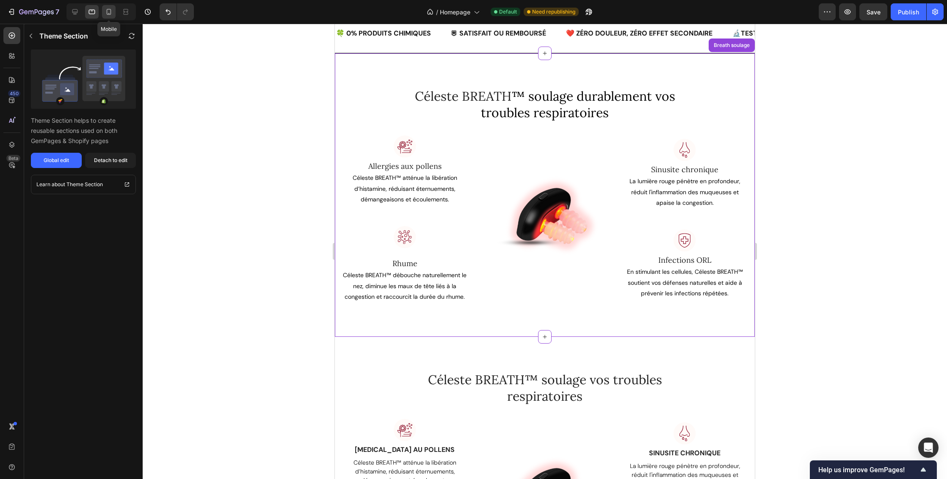
click at [111, 11] on icon at bounding box center [109, 12] width 5 height 6
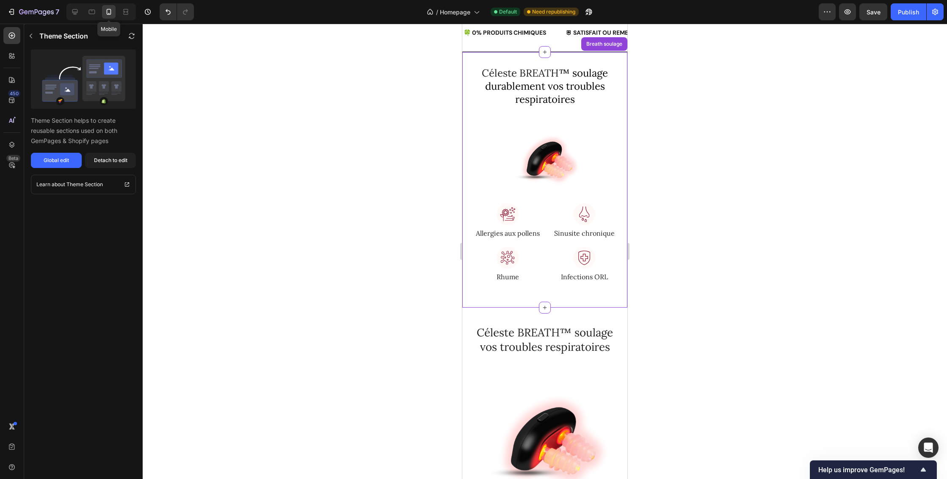
scroll to position [947, 0]
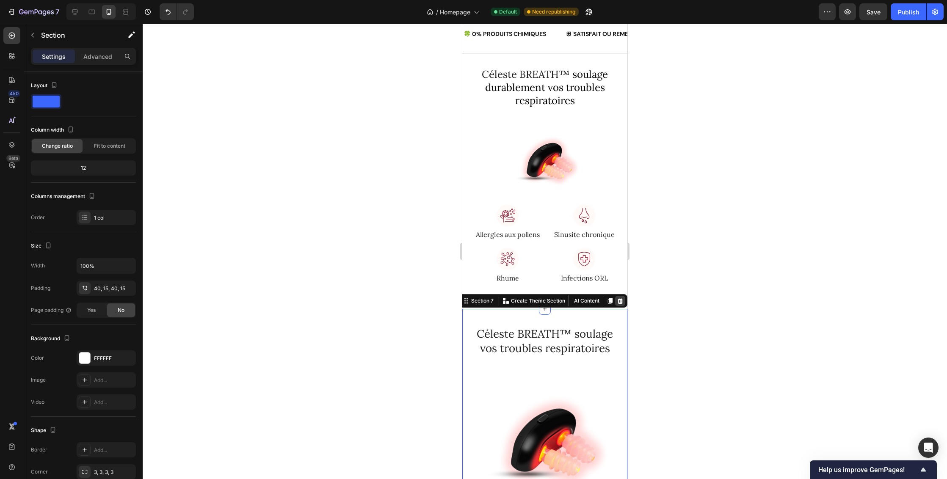
click at [617, 298] on icon at bounding box center [620, 301] width 7 height 7
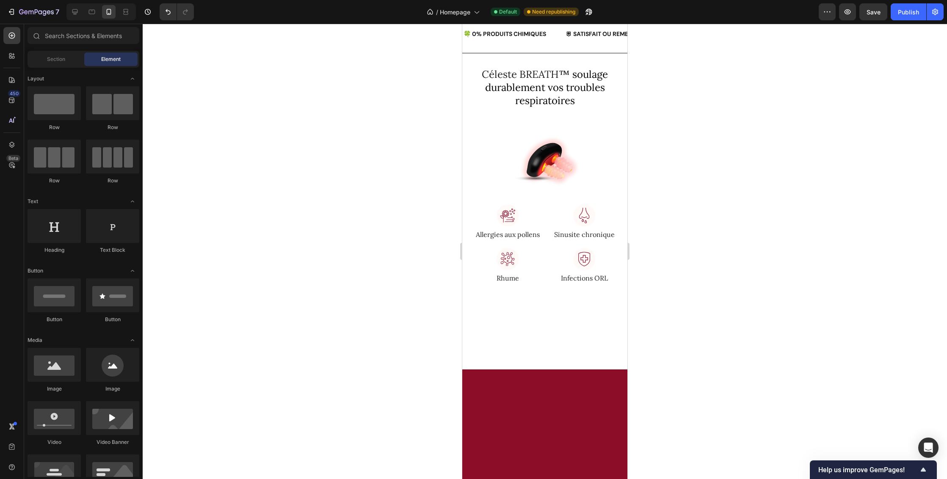
click at [575, 317] on div at bounding box center [544, 339] width 165 height 61
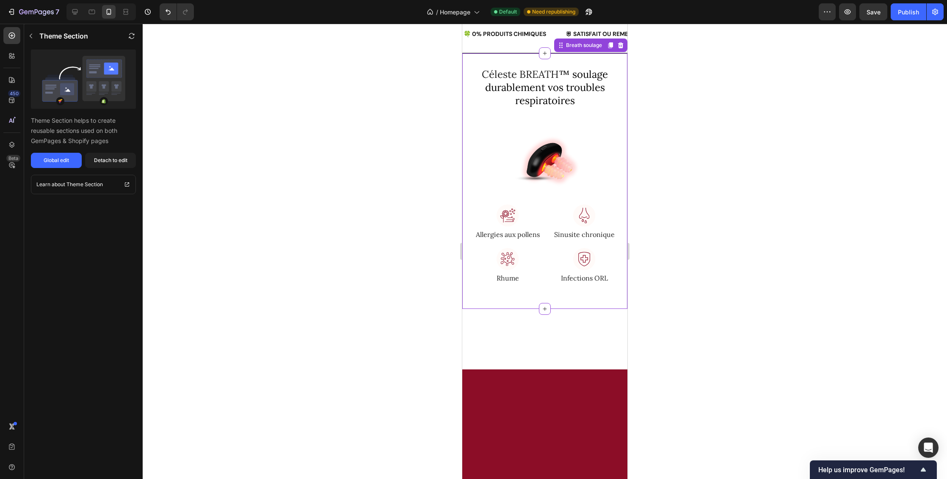
click at [615, 96] on div "Céleste BREATH ™ soulage durablement vos troubles respiratoires Heading" at bounding box center [544, 87] width 165 height 41
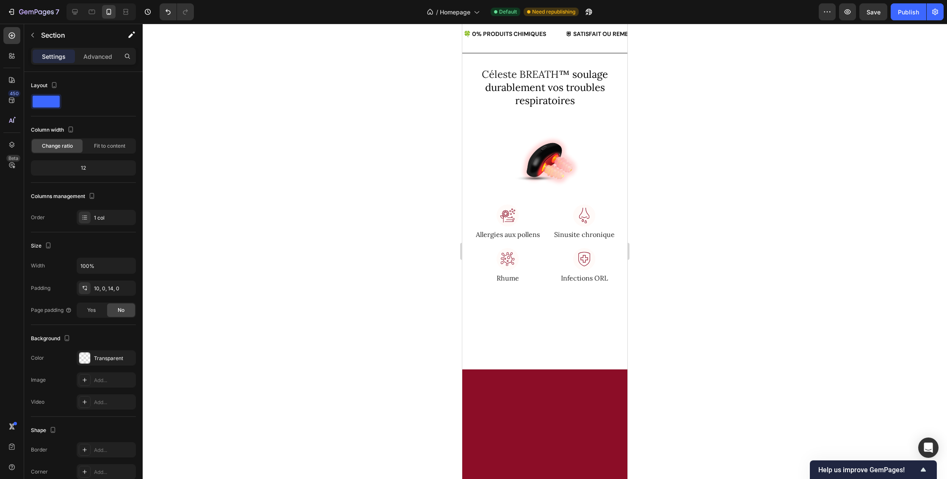
click at [552, 356] on div at bounding box center [544, 339] width 165 height 61
click at [612, 63] on div "Céleste BREATH ™ soulage durablement vos troubles respiratoires Heading Row Ima…" at bounding box center [544, 181] width 165 height 256
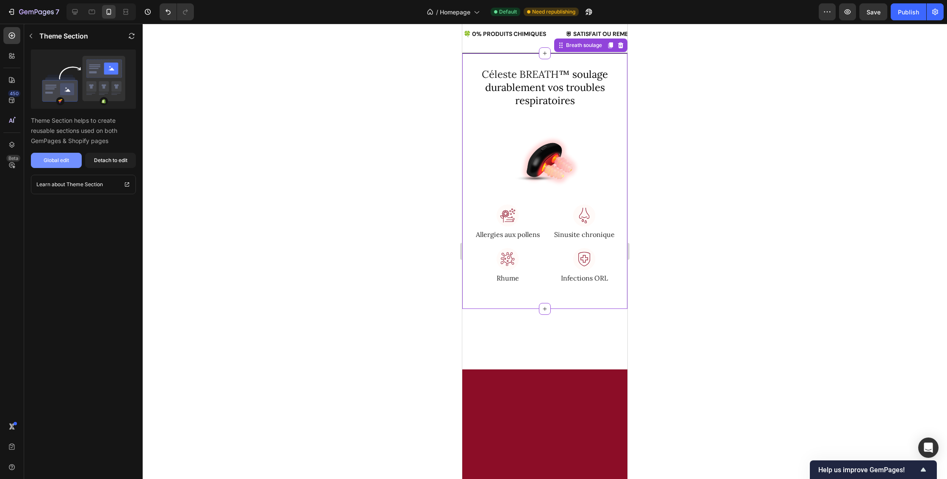
click at [50, 161] on div "Global edit" at bounding box center [56, 161] width 25 height 8
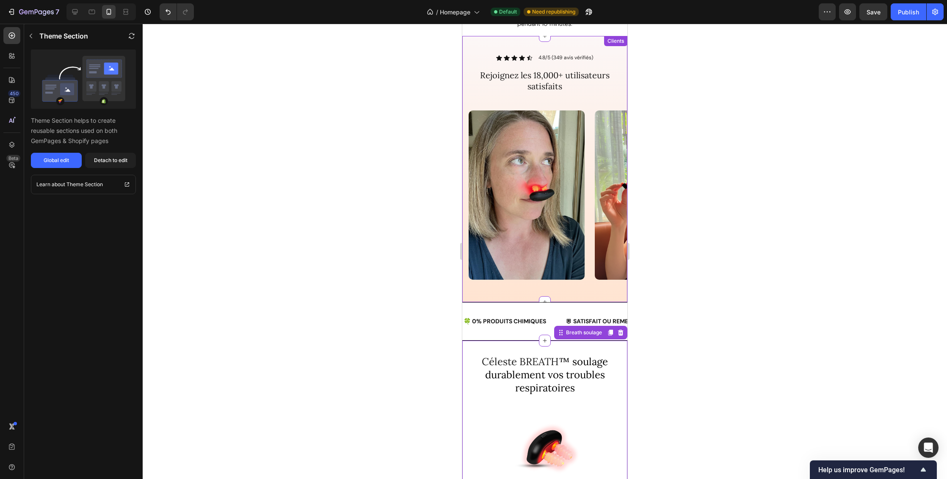
scroll to position [942, 0]
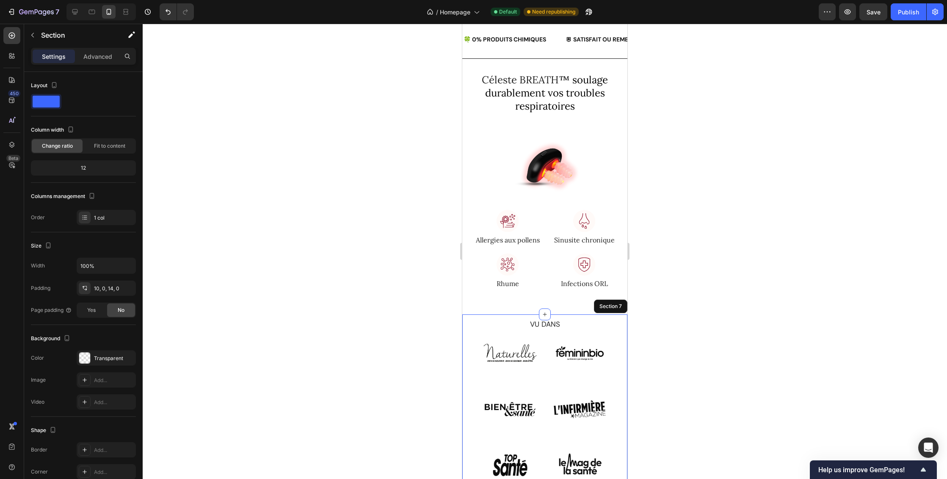
click at [607, 315] on div "VU DANS Text Block Image Image Image Image Image Image Row Section 7" at bounding box center [544, 407] width 165 height 184
click at [617, 224] on div "Image [MEDICAL_DATA] aux pollens Text block Céleste BREATH™ atténue la libérati…" at bounding box center [544, 254] width 165 height 88
click at [612, 315] on div "VU DANS Text Block Image Image Image Image Image Image Row Section 7 Create The…" at bounding box center [544, 407] width 165 height 184
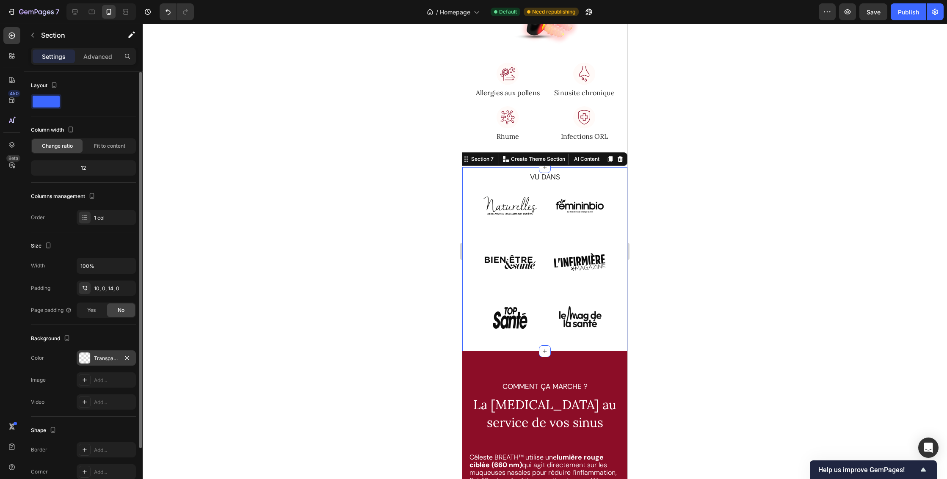
click at [104, 359] on div "Transparent" at bounding box center [106, 359] width 25 height 8
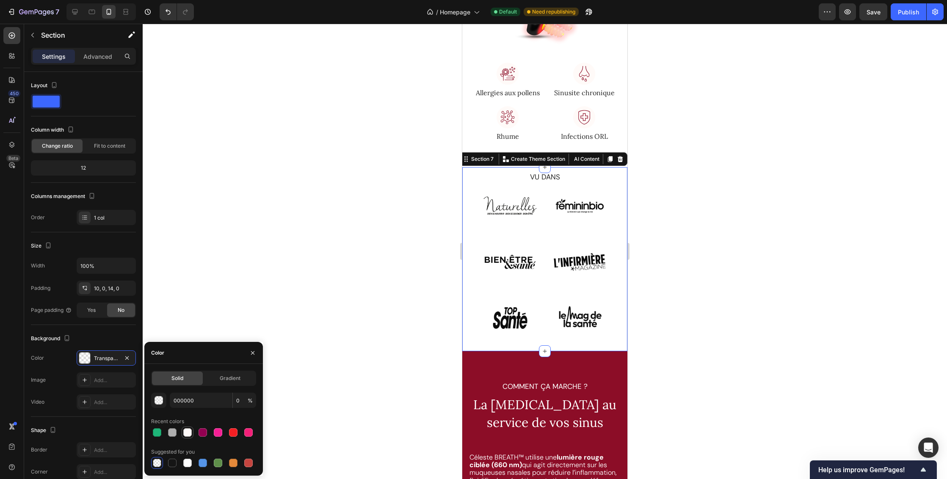
click at [191, 435] on div at bounding box center [187, 433] width 8 height 8
type input "FFFAF8"
type input "100"
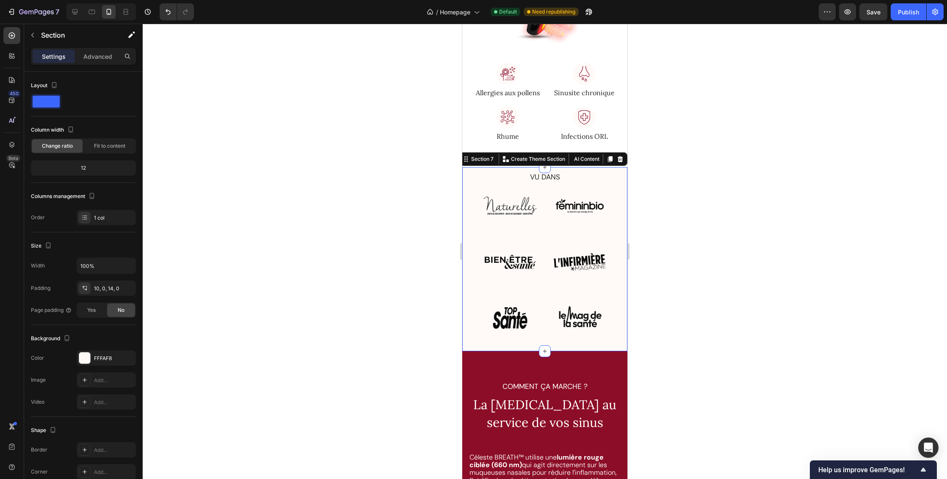
click at [707, 342] on div at bounding box center [545, 252] width 805 height 456
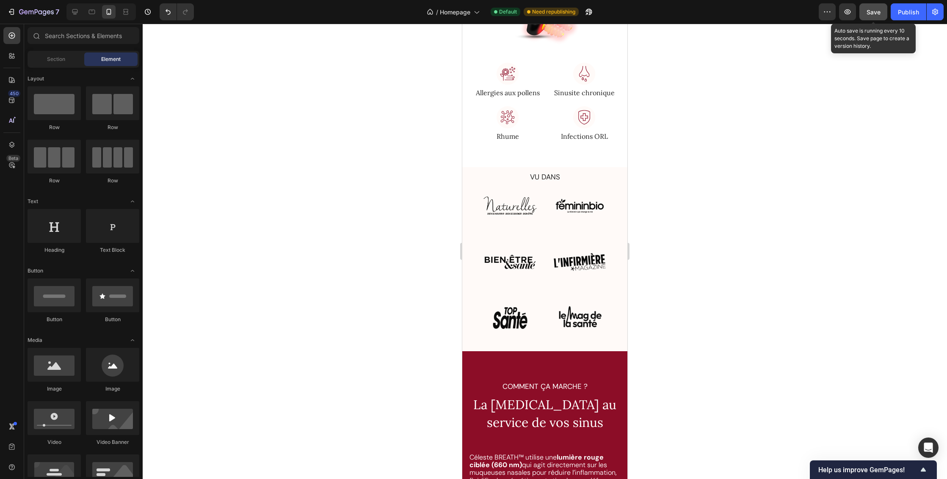
click at [877, 9] on span "Save" at bounding box center [874, 11] width 14 height 7
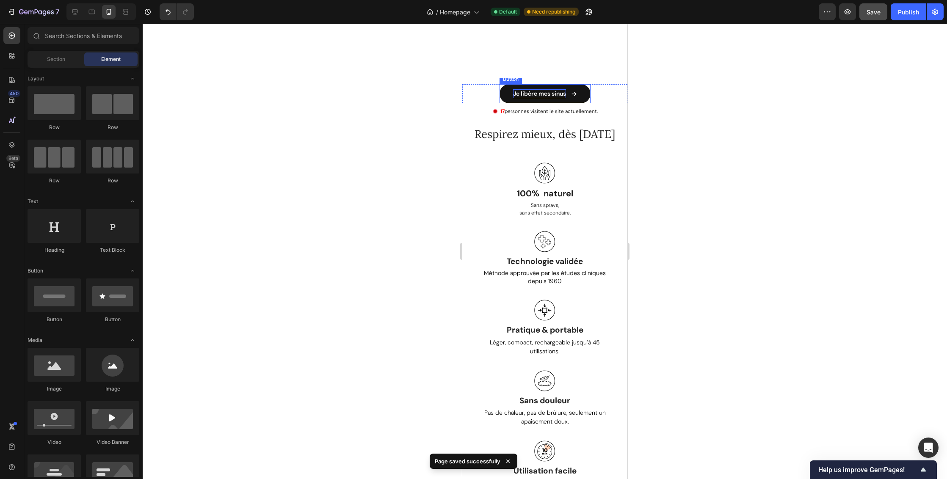
scroll to position [257, 0]
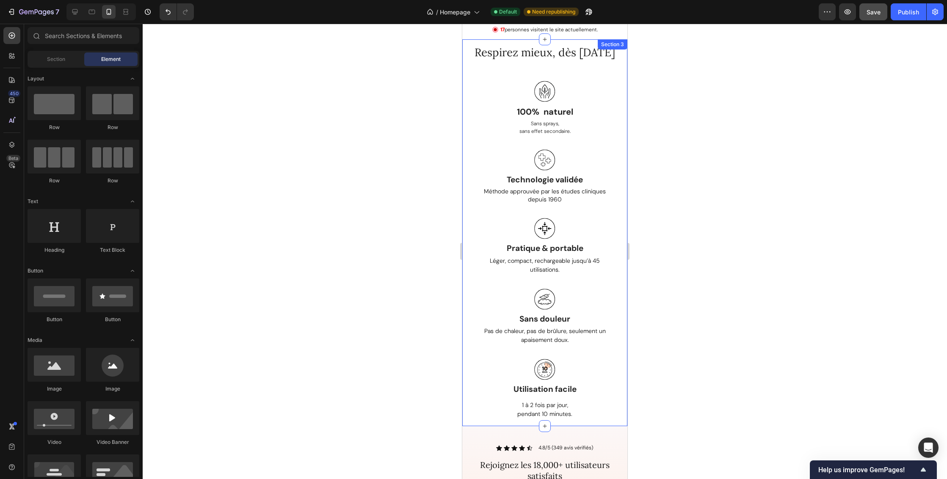
click at [617, 190] on div "Respirez mieux, dès [DATE] Heading Row Image 100% naturel Text block Sans spray…" at bounding box center [544, 232] width 165 height 387
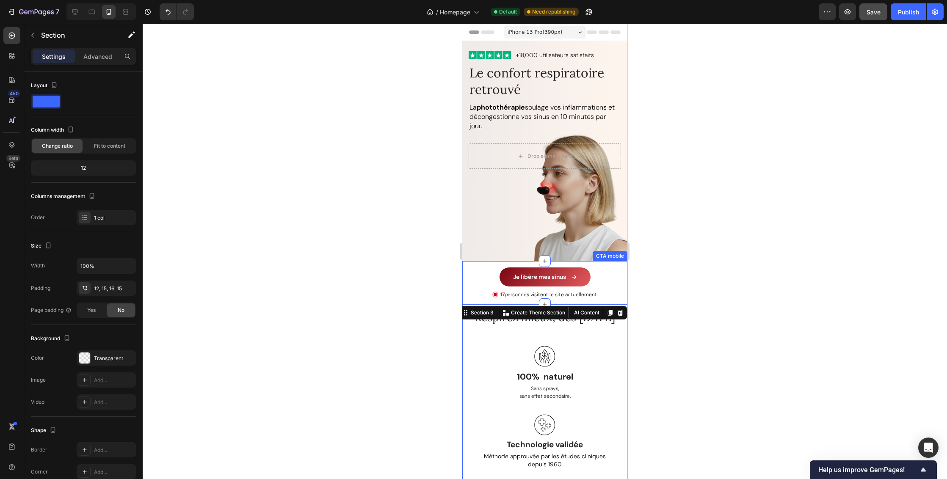
scroll to position [70, 0]
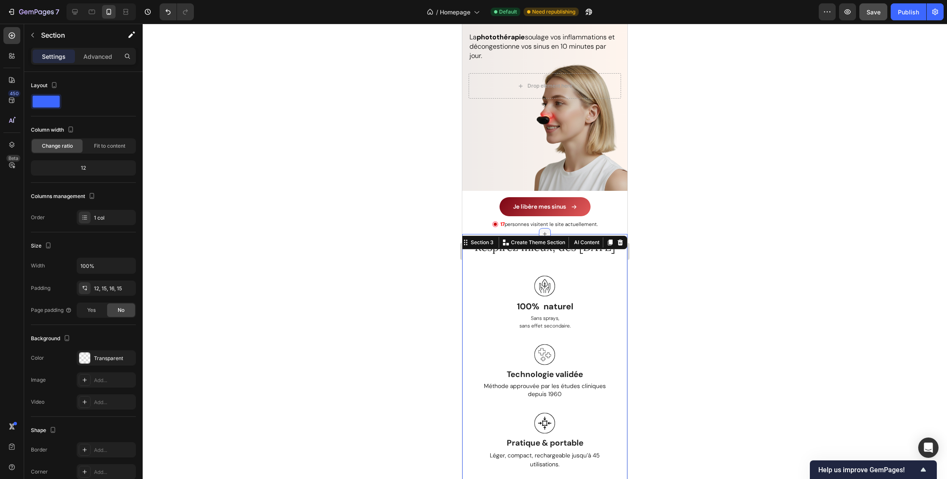
click at [542, 231] on icon at bounding box center [545, 234] width 7 height 7
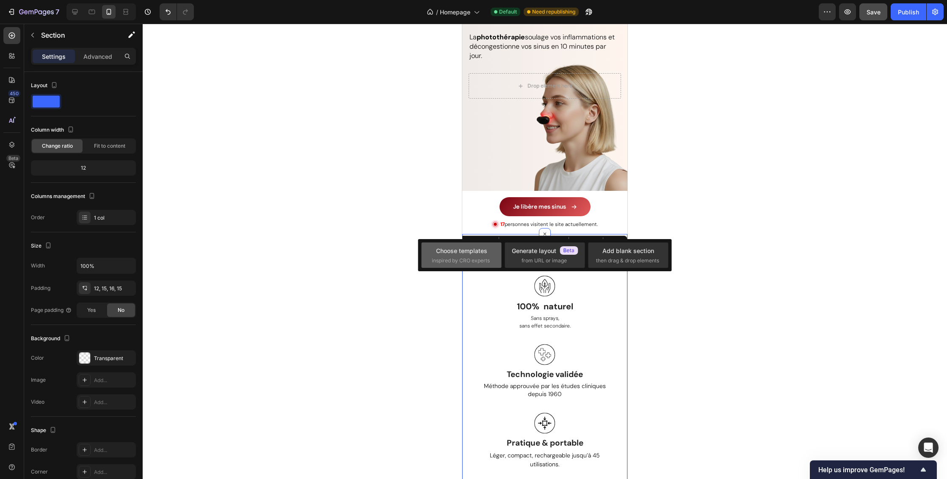
click at [466, 256] on div "Choose templates inspired by CRO experts" at bounding box center [461, 255] width 59 height 18
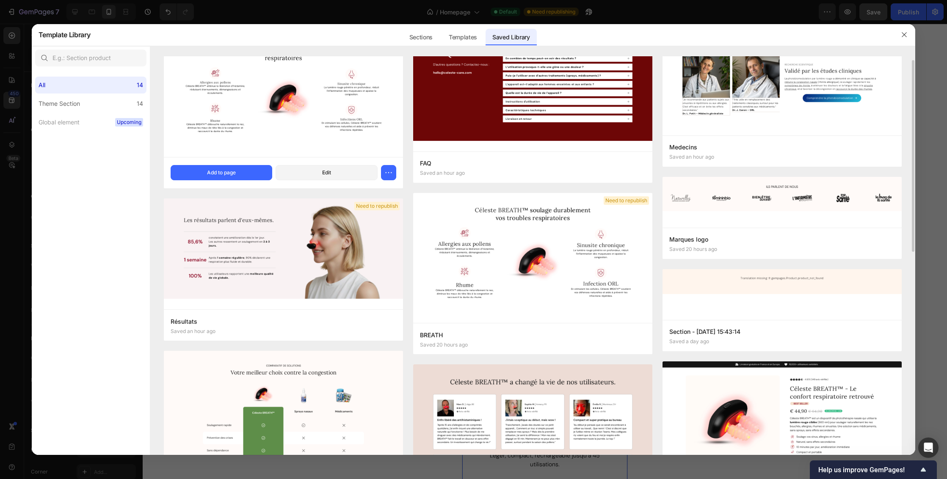
scroll to position [0, 0]
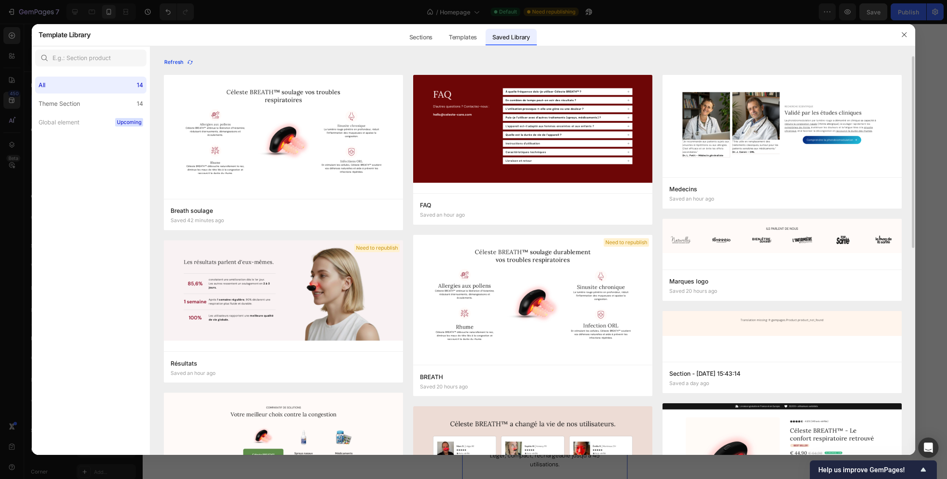
click at [189, 62] on icon "button" at bounding box center [190, 62] width 7 height 7
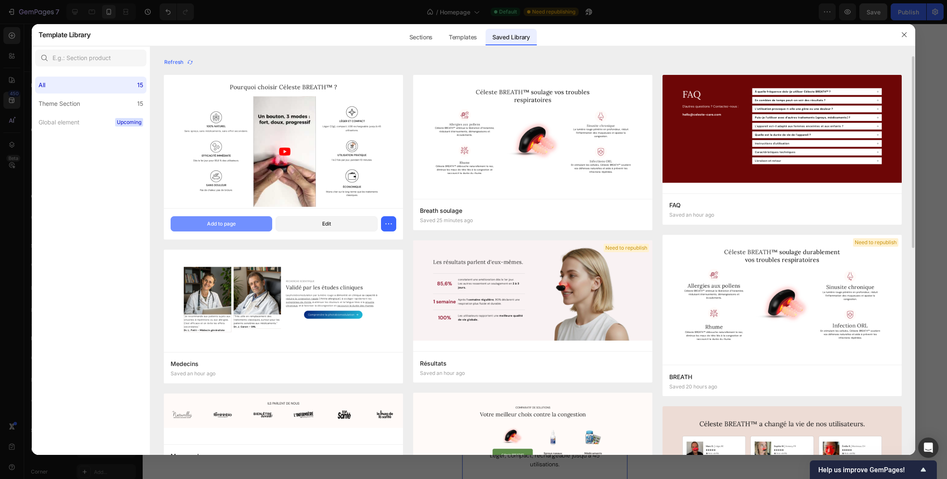
click at [228, 226] on div "Add to page" at bounding box center [221, 224] width 29 height 8
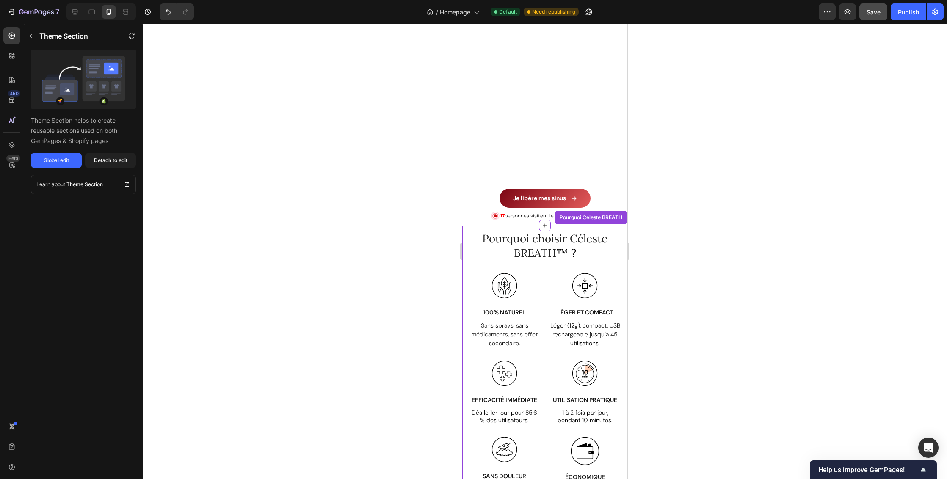
scroll to position [272, 0]
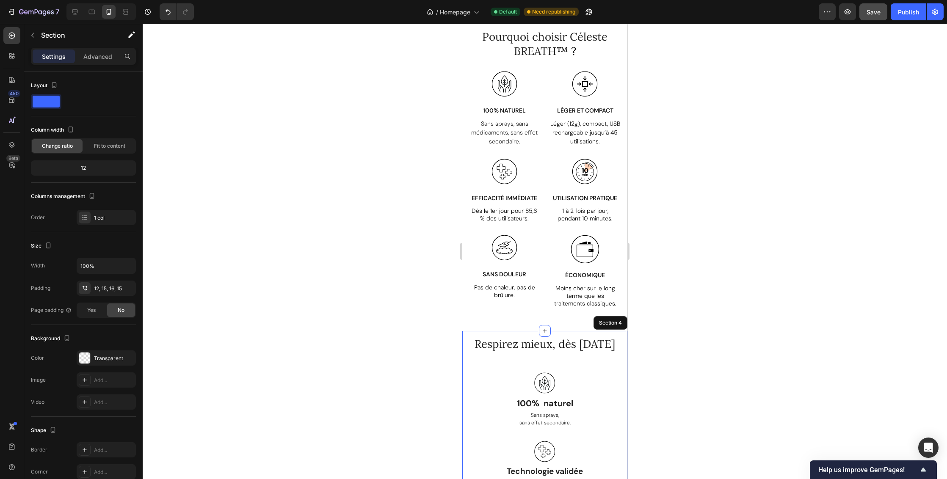
click at [76, 10] on icon at bounding box center [75, 12] width 8 height 8
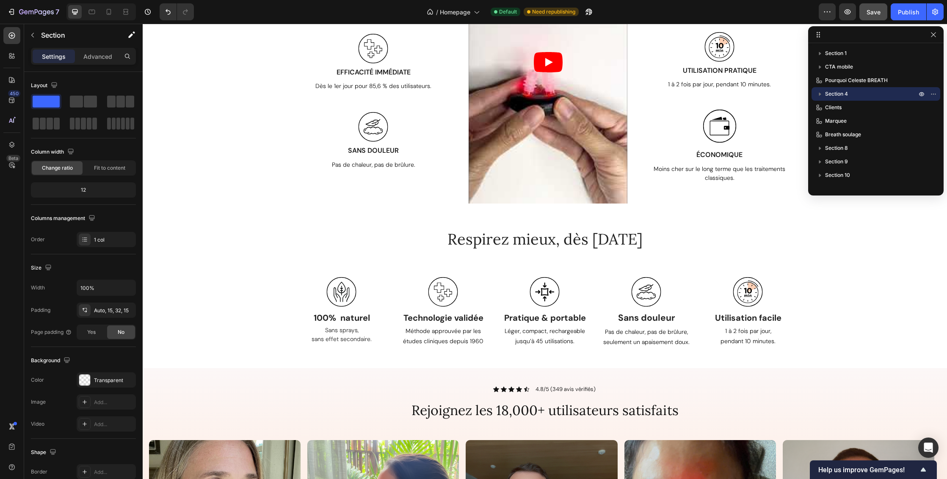
scroll to position [478, 0]
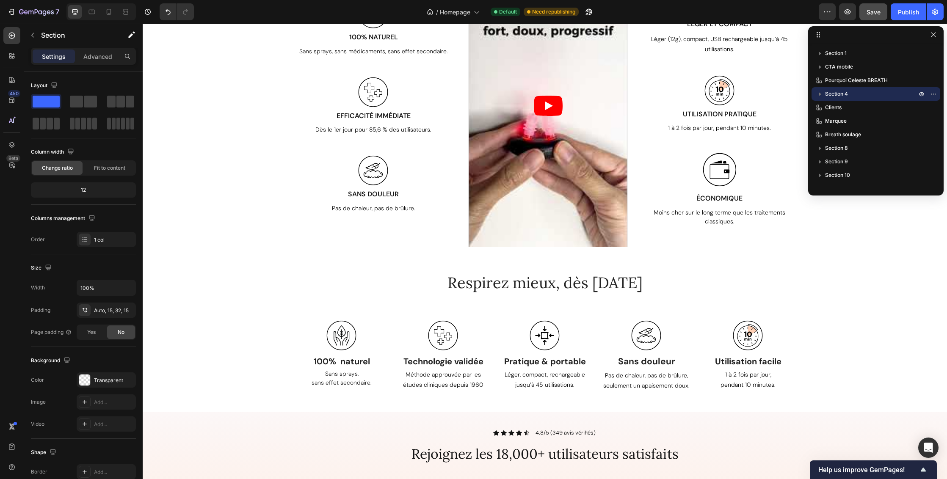
click at [839, 288] on div "Respirez mieux, dès [DATE] Heading Row Image 100% naturel Text block Sans spray…" at bounding box center [545, 335] width 792 height 126
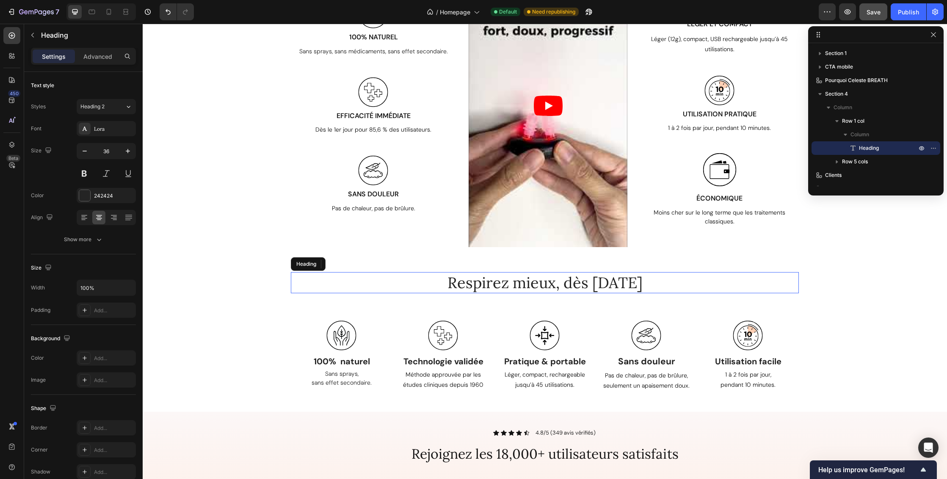
click at [614, 282] on h2 "Respirez mieux, dès [DATE]" at bounding box center [545, 283] width 508 height 22
click at [822, 279] on div "Respirez mieux, dès [DATE] Heading 0 Row Image 100% naturel Text block Sans spr…" at bounding box center [545, 335] width 792 height 126
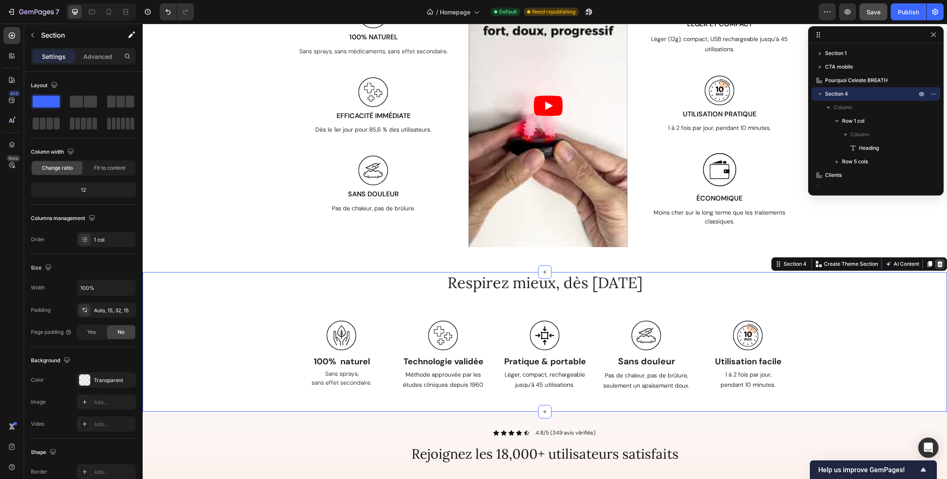
click at [937, 265] on icon at bounding box center [940, 264] width 7 height 7
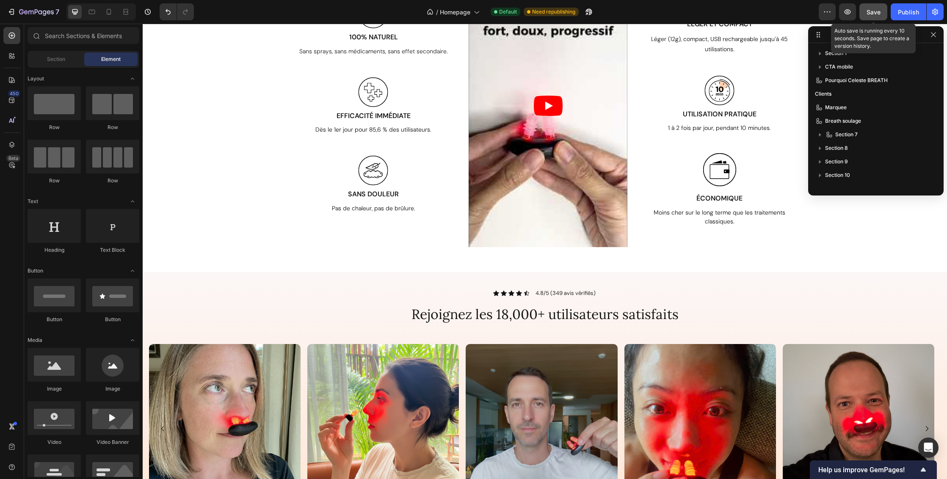
click at [878, 11] on span "Save" at bounding box center [874, 11] width 14 height 7
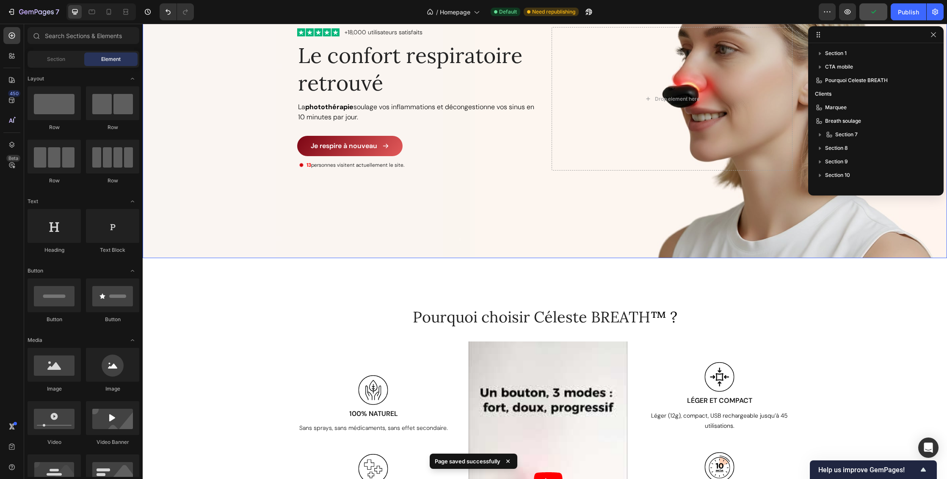
scroll to position [213, 0]
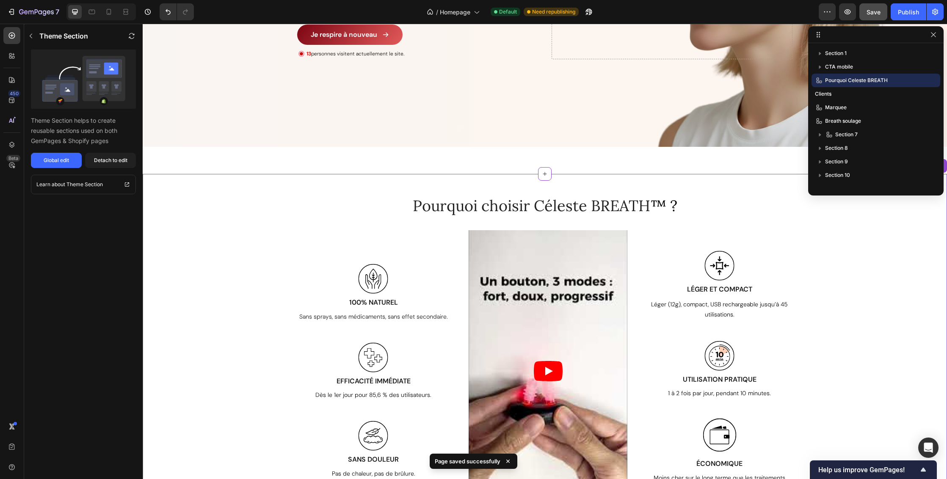
click at [582, 270] on article at bounding box center [548, 371] width 159 height 282
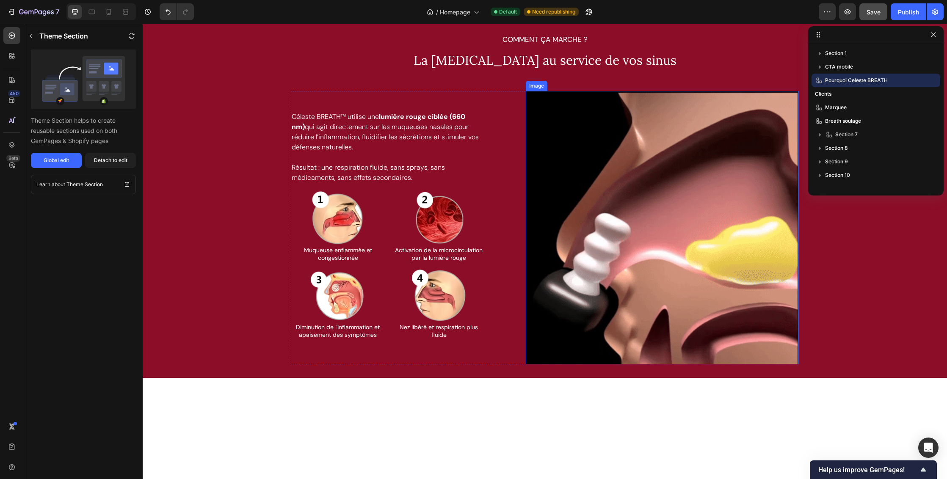
scroll to position [1605, 0]
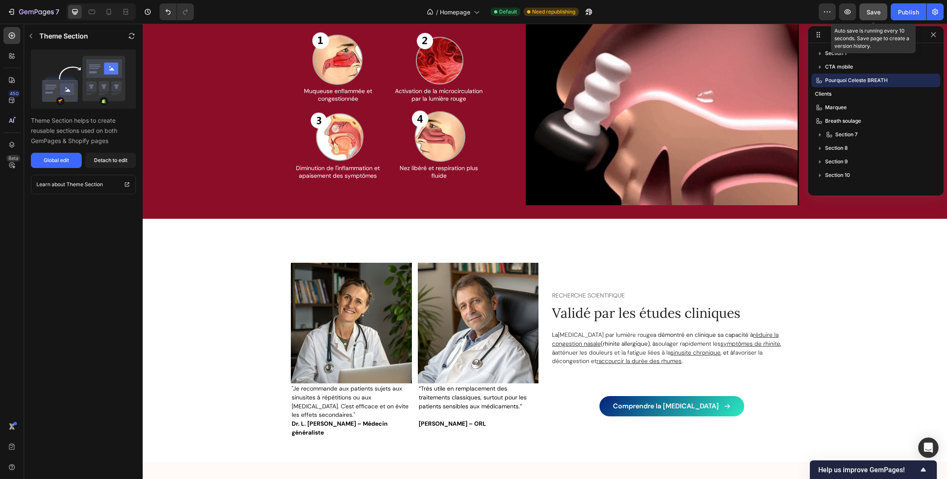
click at [877, 13] on span "Save" at bounding box center [874, 11] width 14 height 7
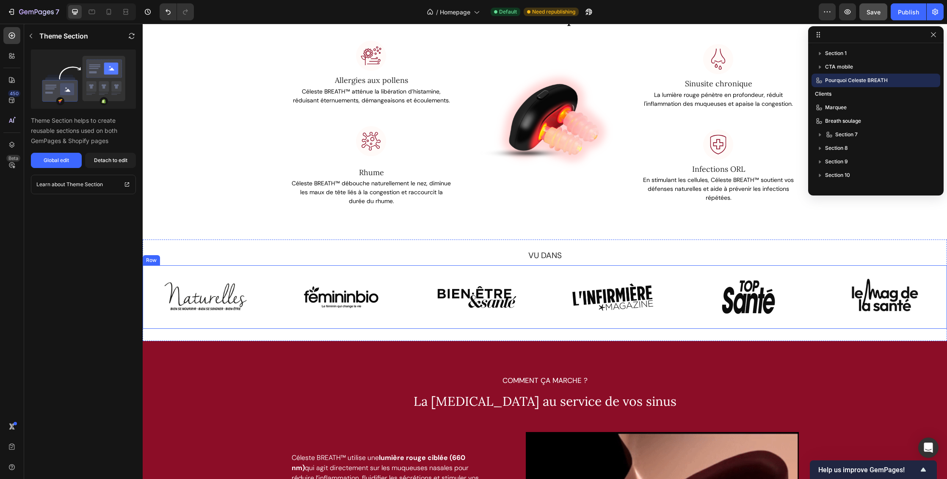
scroll to position [894, 0]
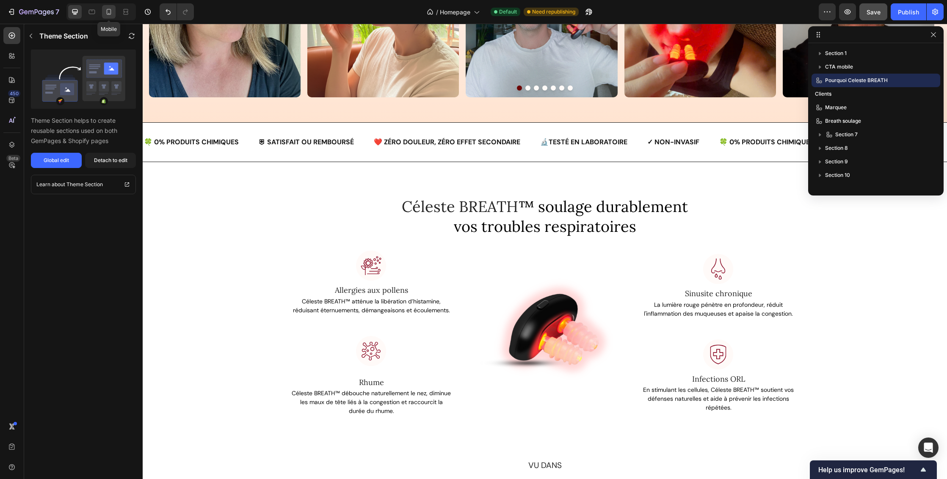
click at [109, 11] on icon at bounding box center [109, 12] width 8 height 8
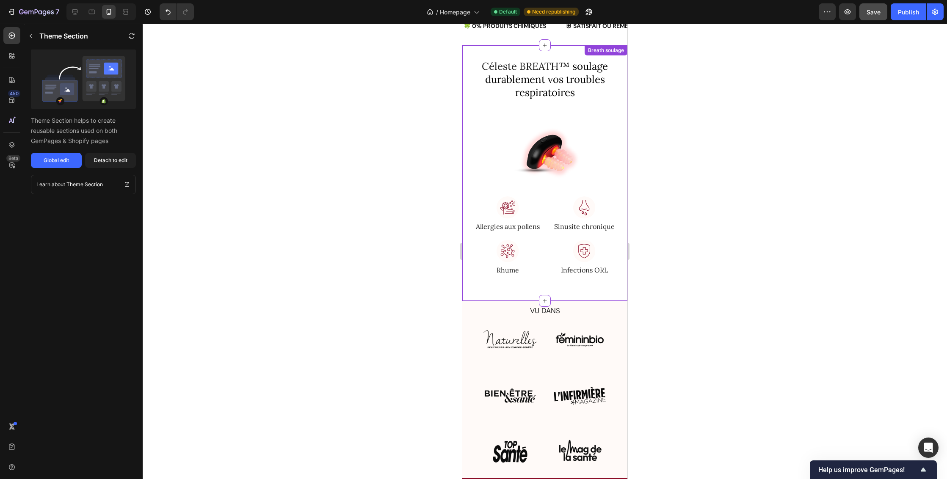
scroll to position [934, 0]
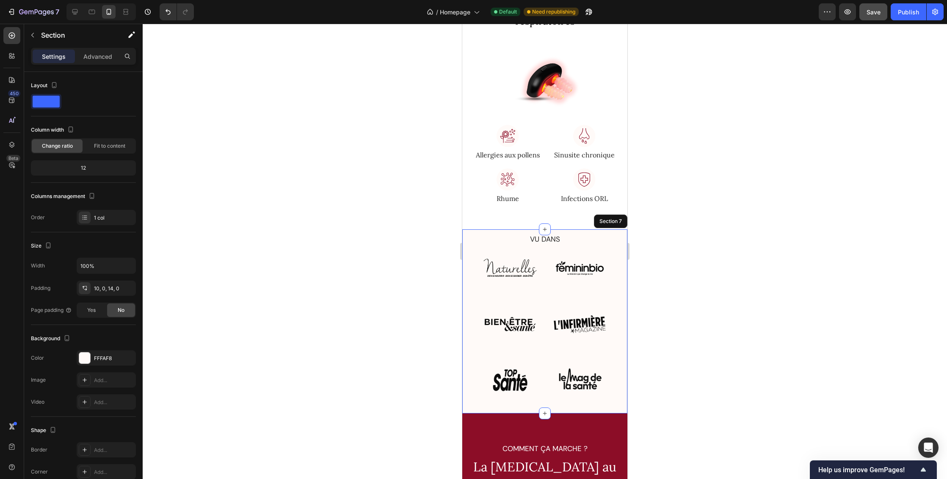
drag, startPoint x: 585, startPoint y: 229, endPoint x: 888, endPoint y: 182, distance: 307.2
click at [585, 230] on div "VU DANS Text Block Image Image Image Image Image Image Row Section 7" at bounding box center [544, 322] width 165 height 184
click at [75, 13] on icon at bounding box center [75, 12] width 6 height 6
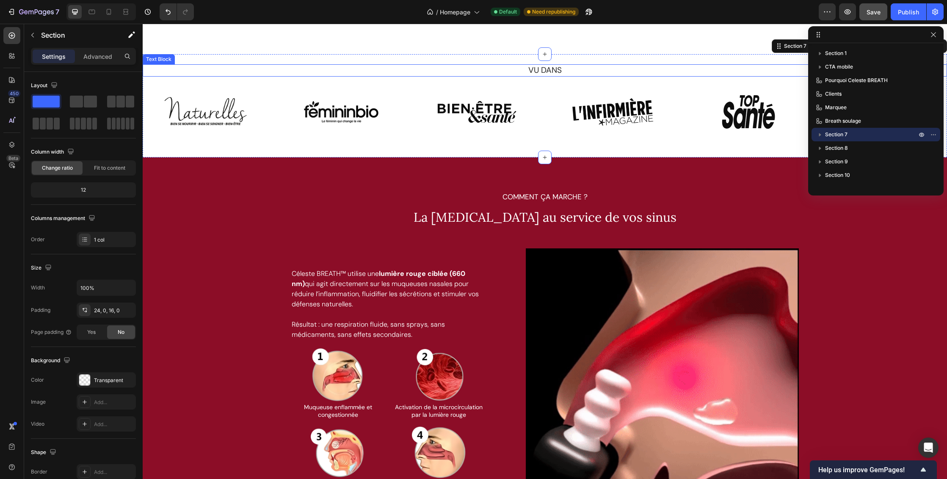
scroll to position [974, 0]
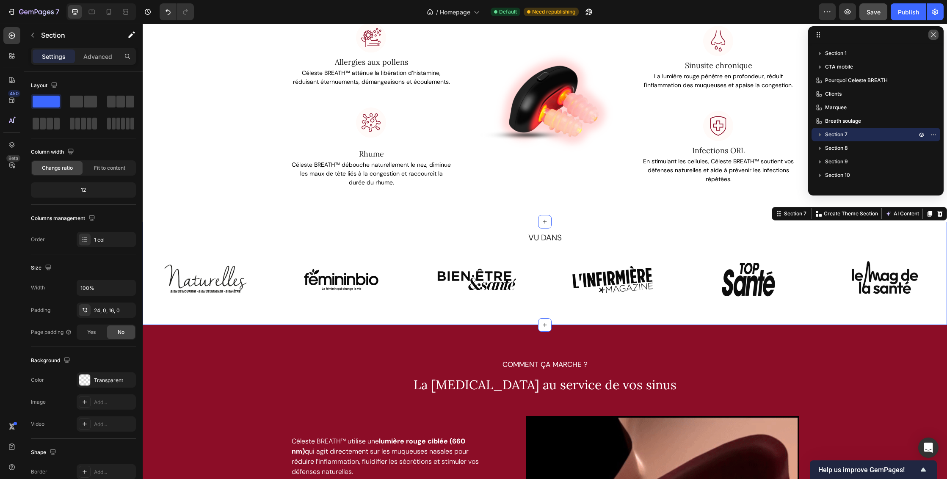
click at [934, 35] on icon "button" at bounding box center [933, 34] width 7 height 7
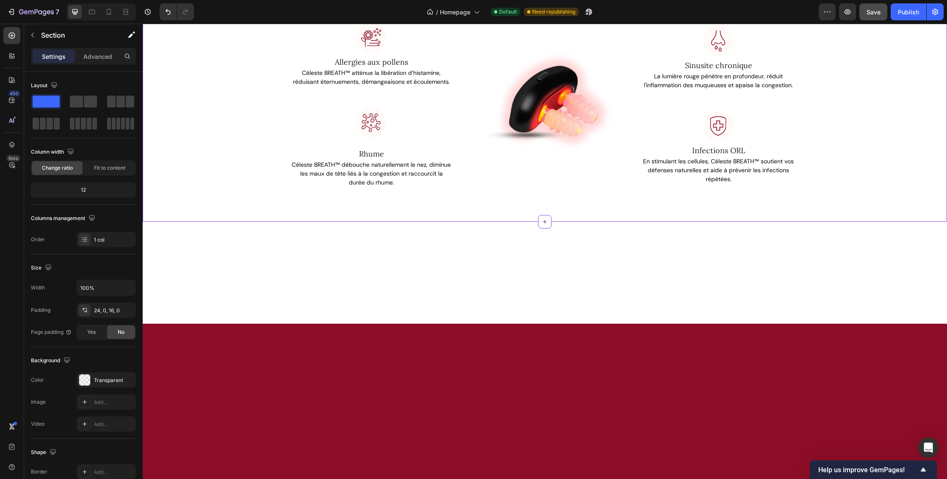
scroll to position [575, 0]
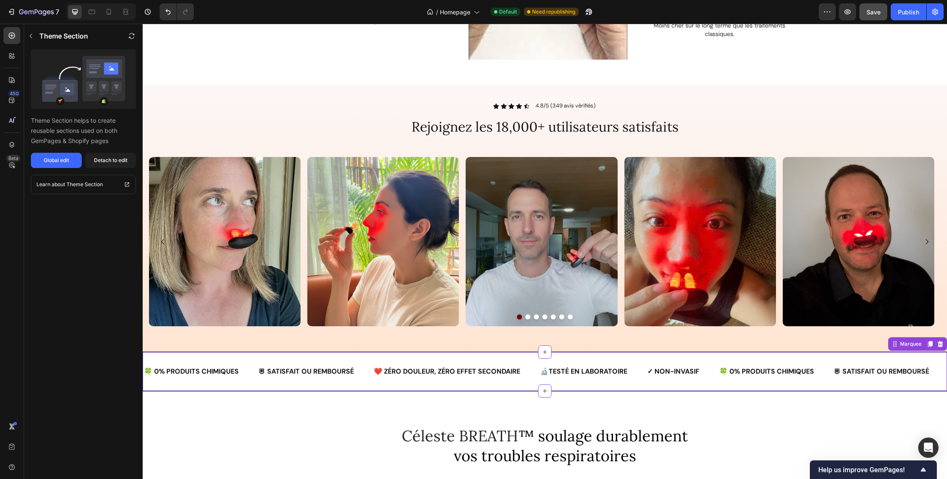
click at [590, 370] on p "🔬TESTÉ EN LABORATOIRE" at bounding box center [583, 372] width 87 height 10
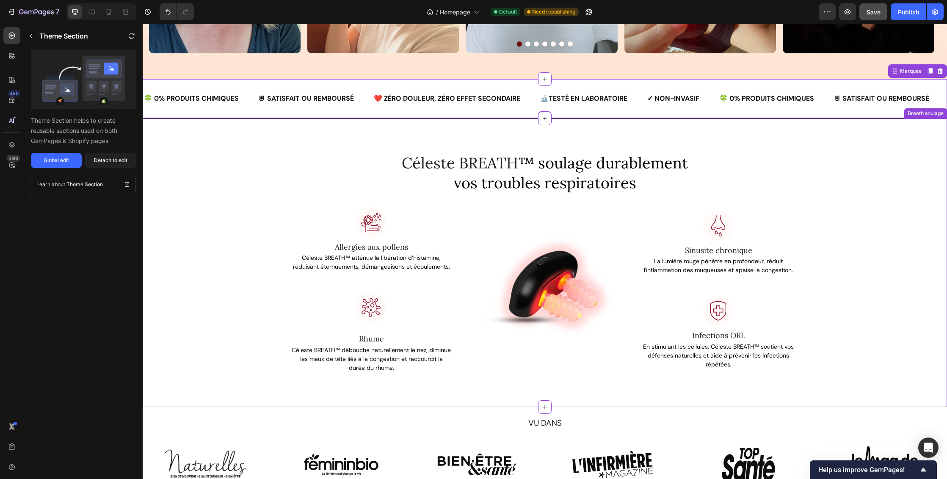
scroll to position [991, 0]
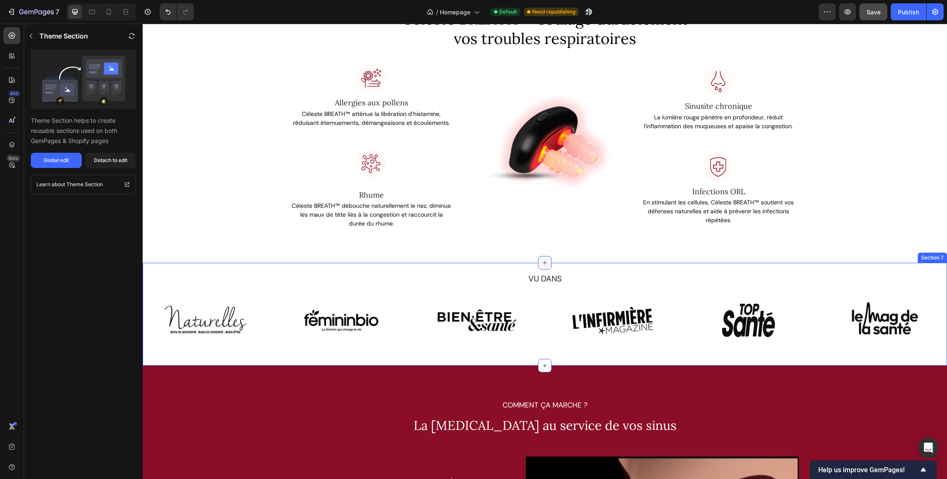
click at [542, 261] on icon at bounding box center [545, 263] width 7 height 7
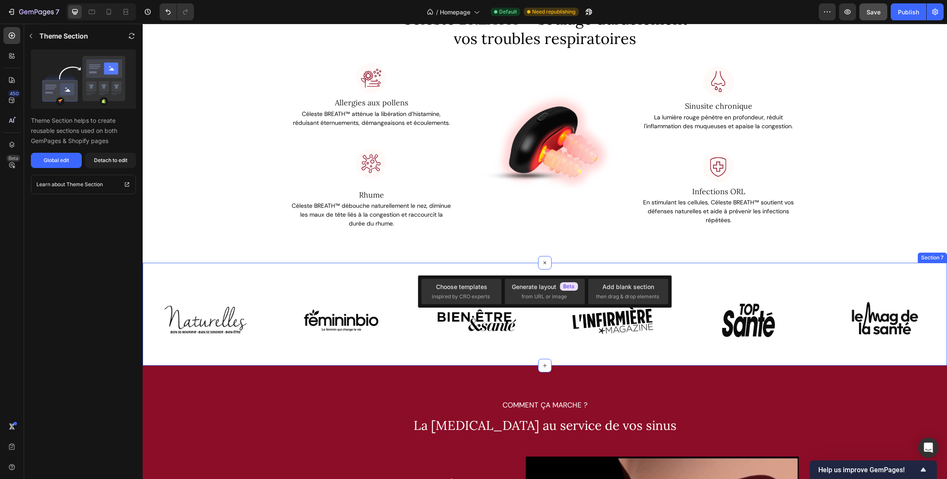
click at [711, 350] on img at bounding box center [748, 321] width 85 height 64
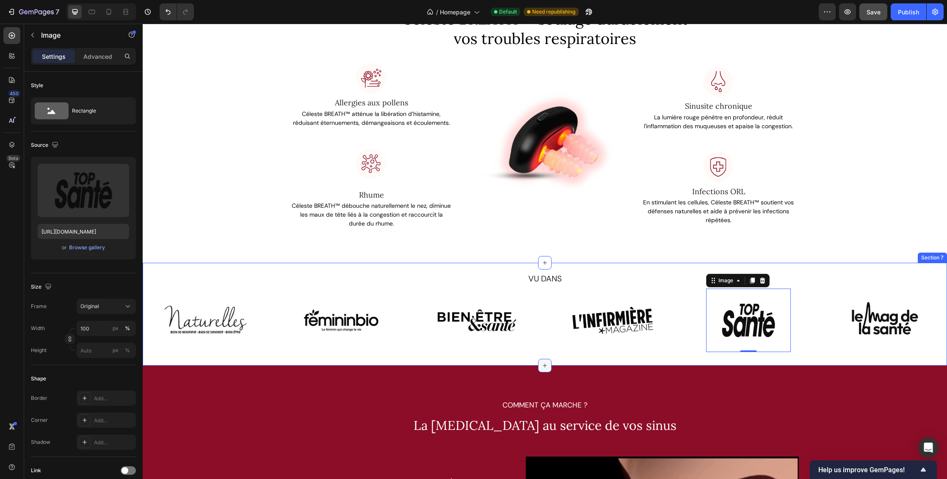
click at [543, 363] on icon at bounding box center [545, 365] width 7 height 7
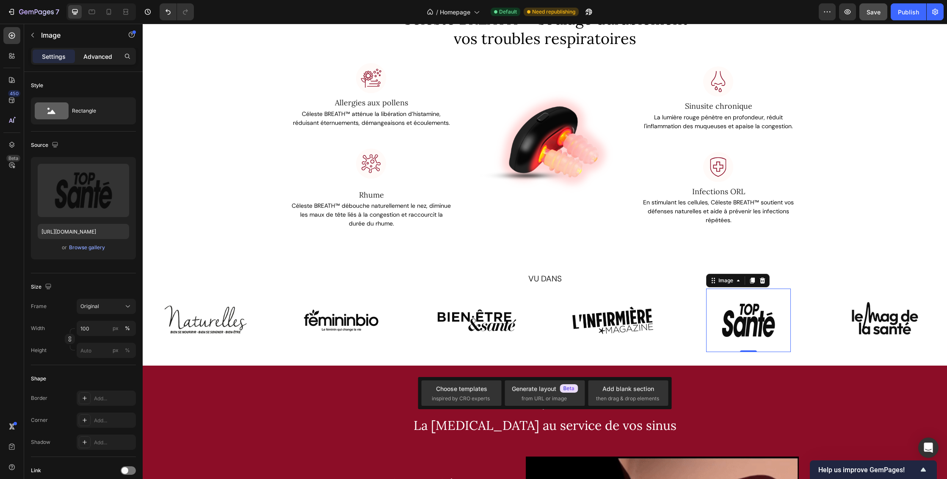
click at [90, 56] on p "Advanced" at bounding box center [97, 56] width 29 height 9
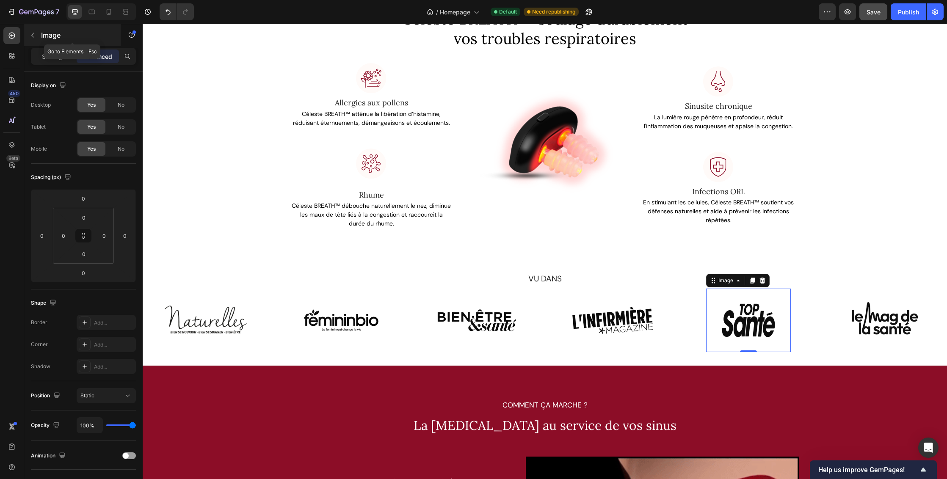
click at [34, 37] on icon "button" at bounding box center [32, 35] width 7 height 7
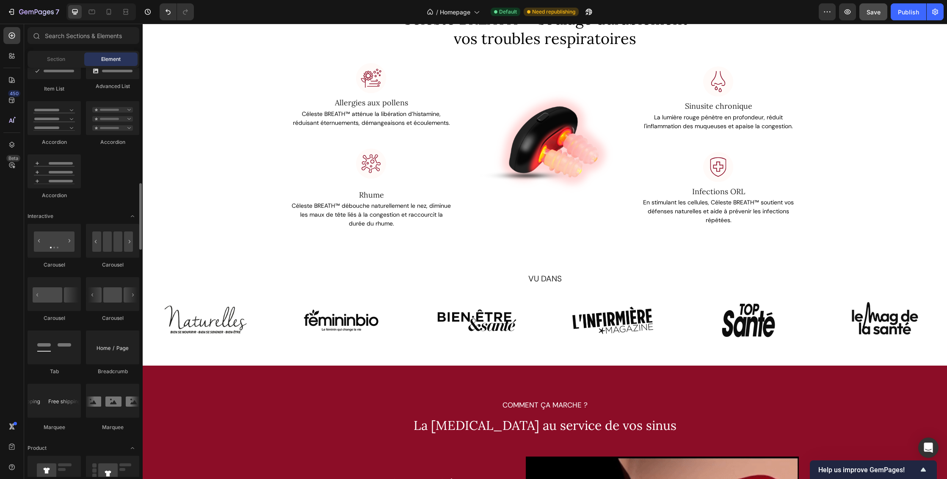
scroll to position [721, 0]
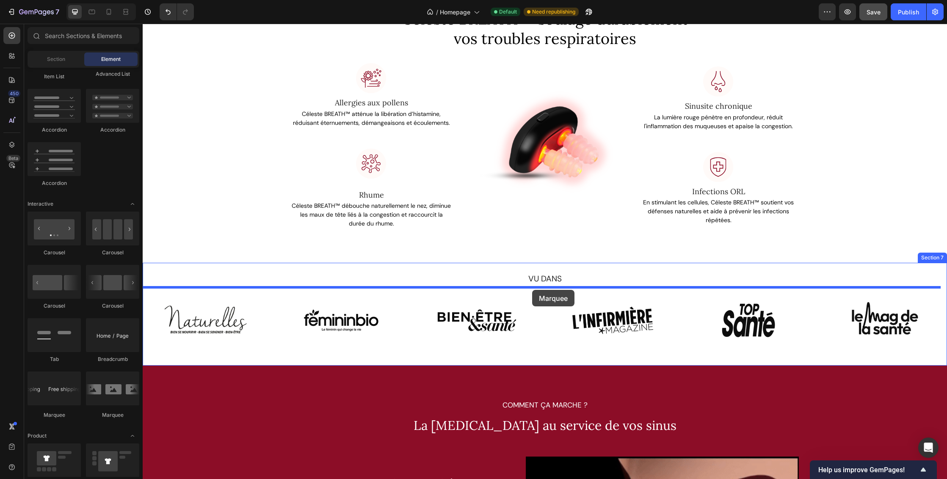
drag, startPoint x: 265, startPoint y: 420, endPoint x: 532, endPoint y: 290, distance: 296.6
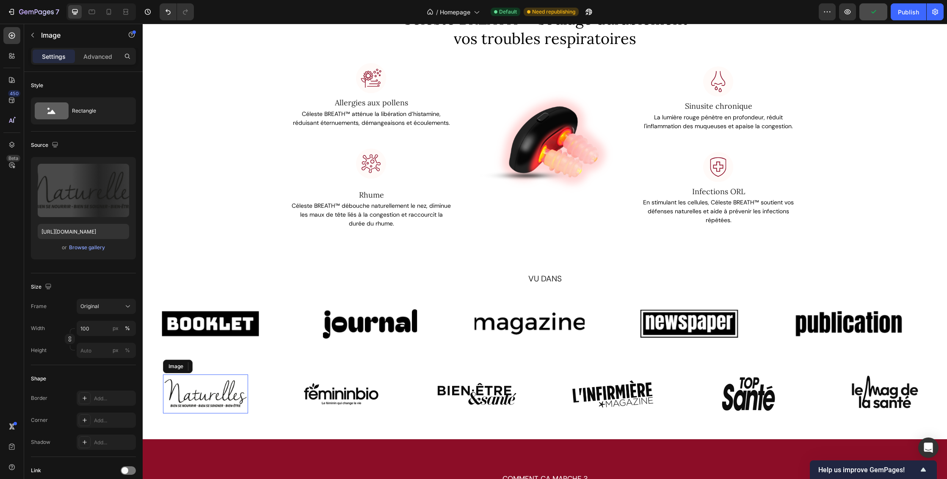
click at [221, 392] on img at bounding box center [205, 394] width 85 height 39
click at [232, 319] on img at bounding box center [210, 324] width 110 height 47
click at [199, 302] on icon at bounding box center [199, 304] width 7 height 7
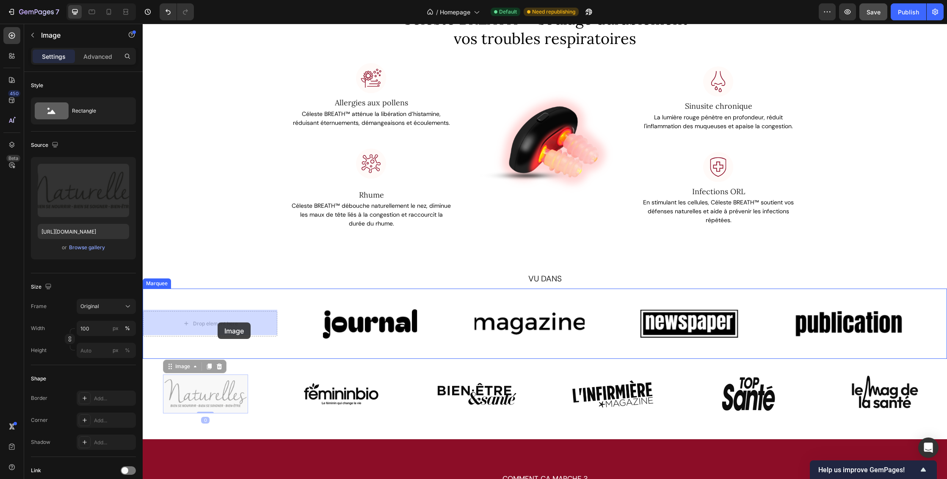
drag, startPoint x: 216, startPoint y: 396, endPoint x: 218, endPoint y: 323, distance: 73.7
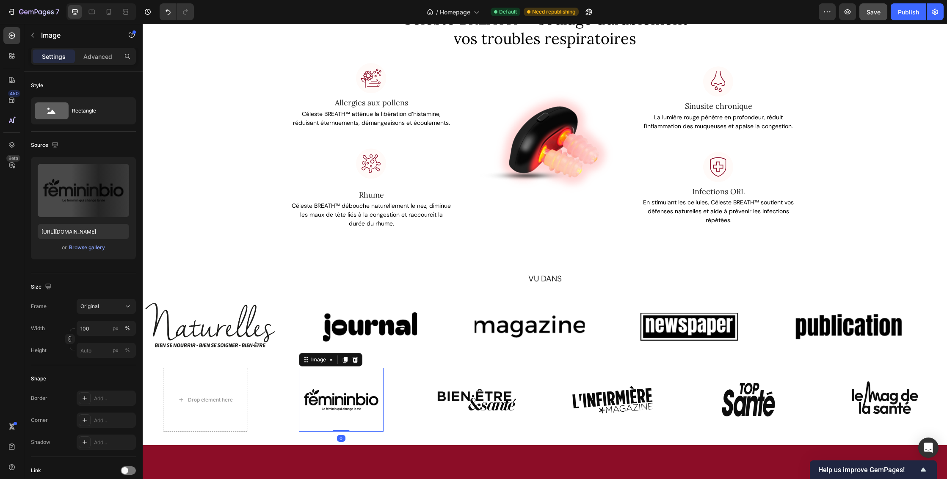
click at [339, 394] on img at bounding box center [341, 400] width 85 height 64
click at [388, 328] on img at bounding box center [370, 327] width 110 height 47
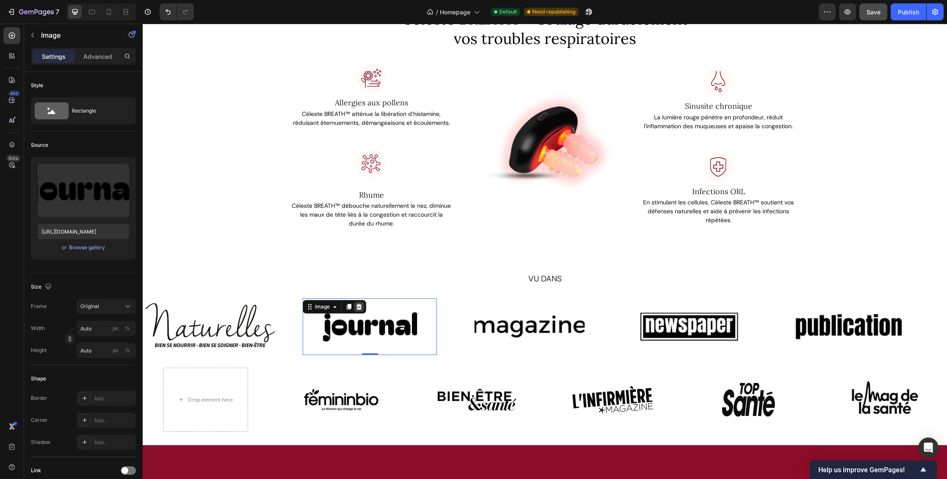
click at [358, 304] on icon at bounding box center [360, 307] width 6 height 6
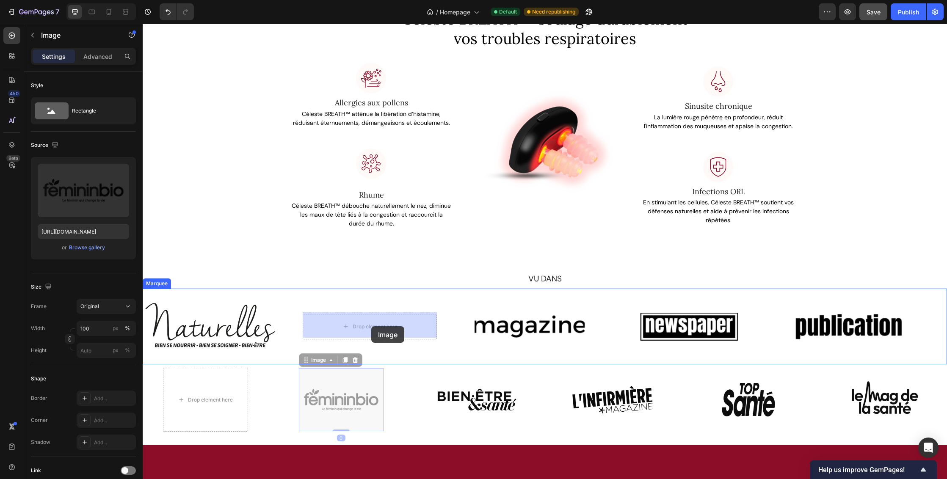
drag, startPoint x: 345, startPoint y: 403, endPoint x: 372, endPoint y: 325, distance: 82.1
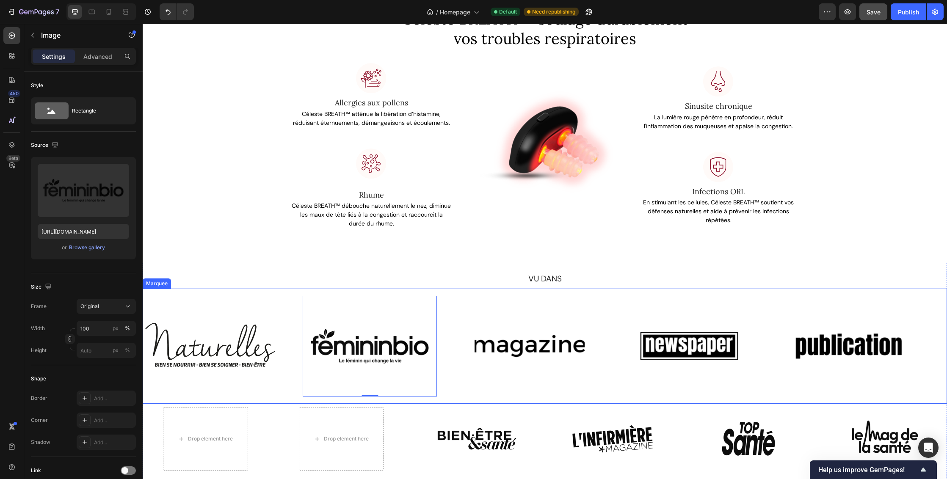
click at [505, 296] on div "Image Image 0 Image Image Image" at bounding box center [542, 346] width 798 height 101
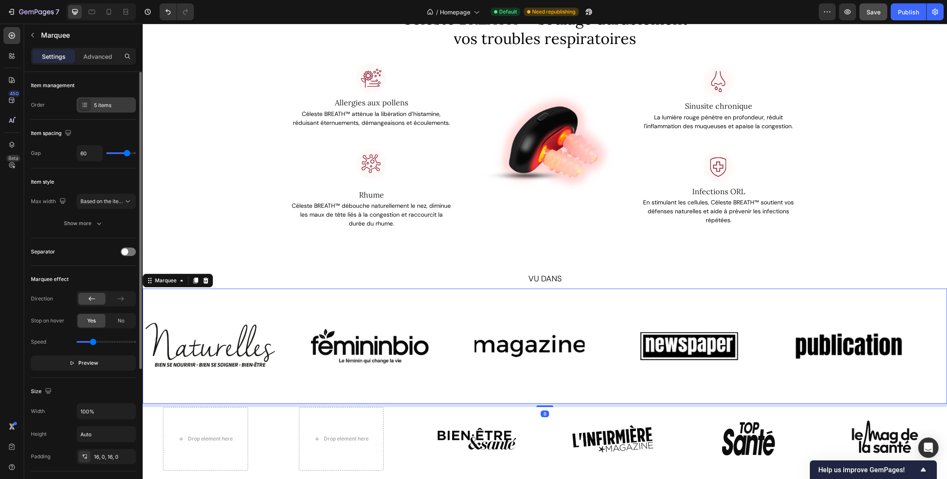
click at [117, 106] on div "5 items" at bounding box center [114, 106] width 40 height 8
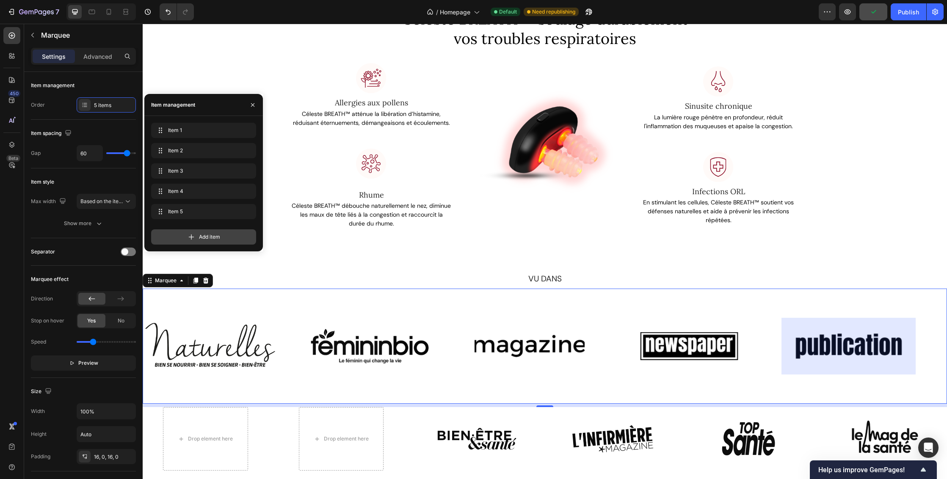
click at [218, 235] on span "Add item" at bounding box center [209, 237] width 21 height 8
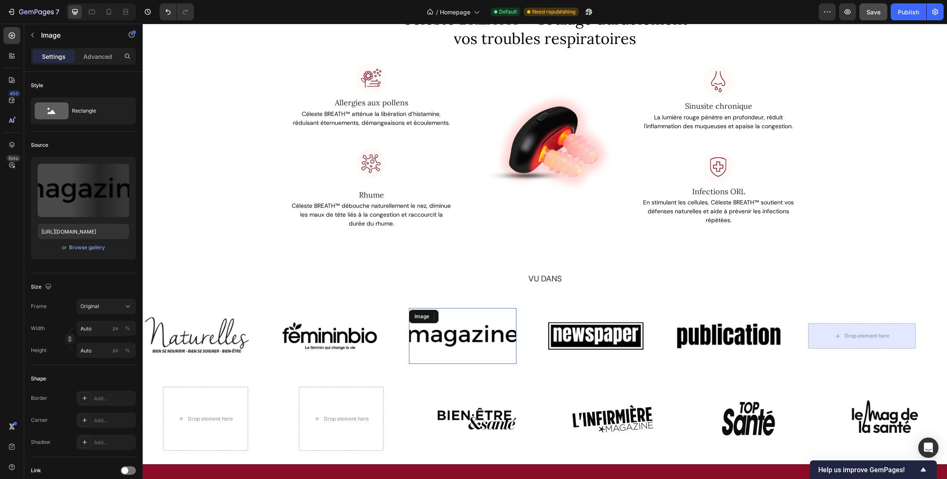
click at [476, 335] on img at bounding box center [463, 336] width 108 height 46
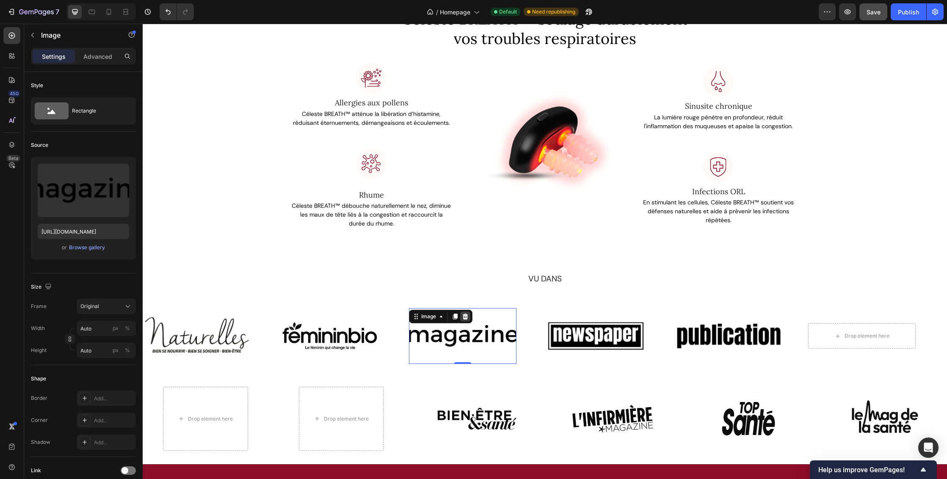
click at [465, 316] on icon at bounding box center [465, 316] width 7 height 7
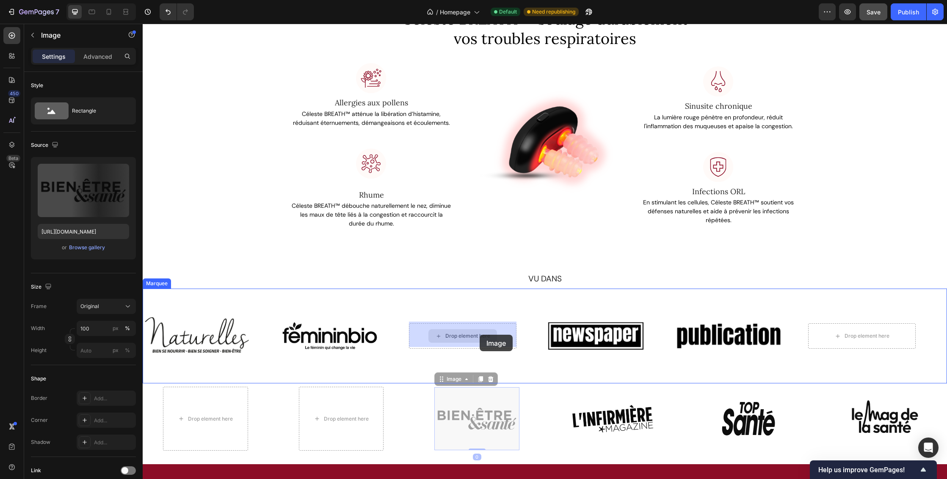
drag, startPoint x: 488, startPoint y: 413, endPoint x: 480, endPoint y: 335, distance: 78.3
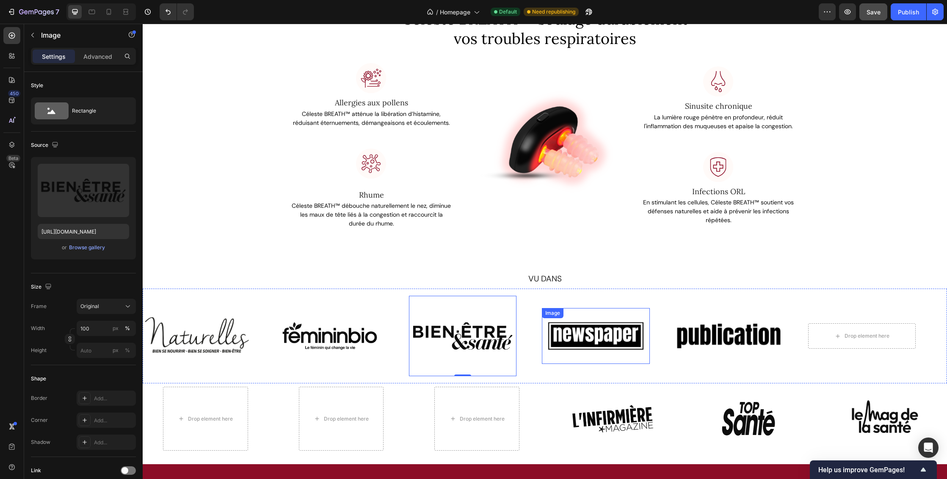
click at [614, 334] on img at bounding box center [596, 336] width 108 height 46
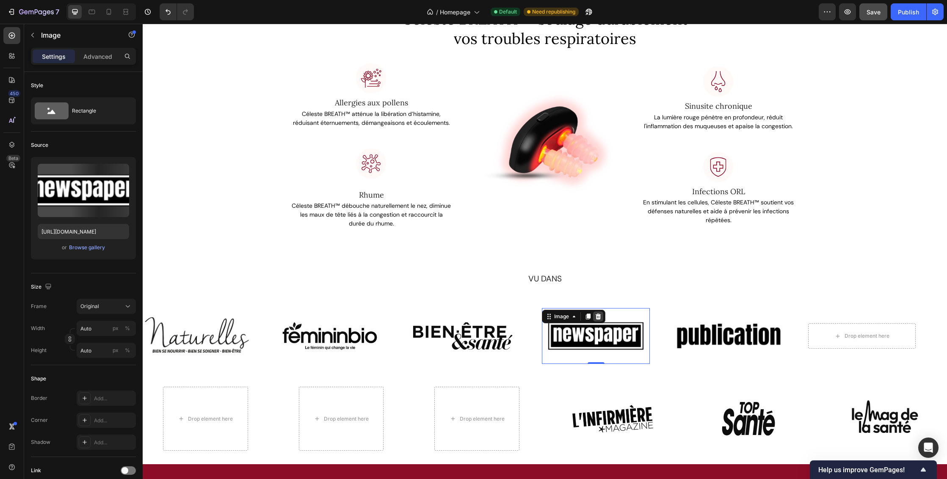
click at [598, 314] on icon at bounding box center [599, 317] width 6 height 6
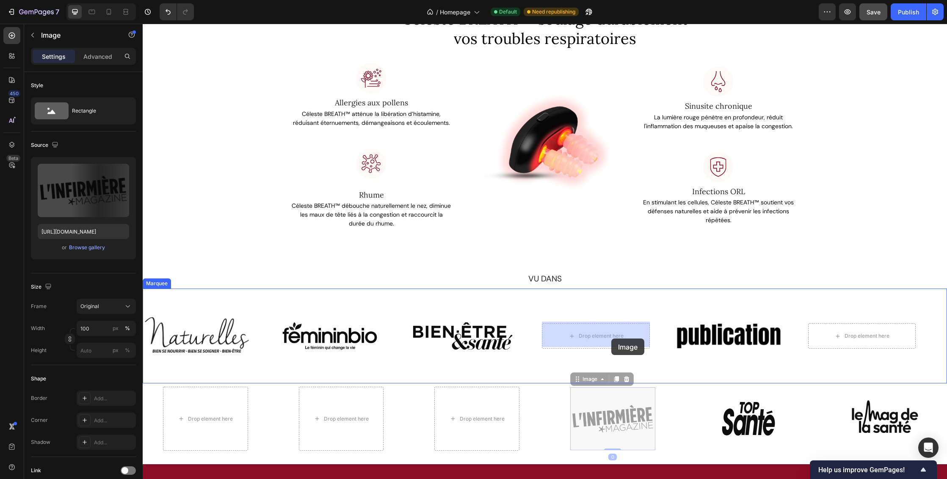
drag, startPoint x: 613, startPoint y: 413, endPoint x: 611, endPoint y: 339, distance: 74.1
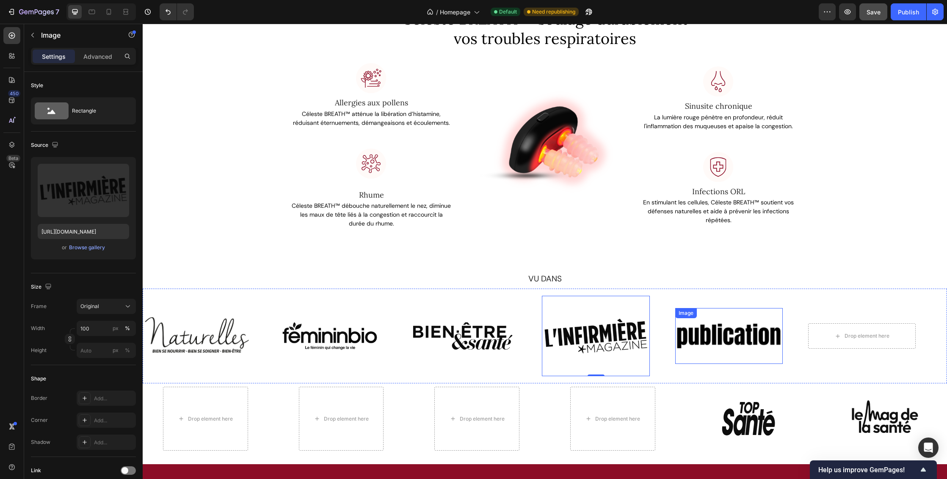
click at [748, 333] on img at bounding box center [729, 336] width 108 height 46
click at [732, 315] on icon at bounding box center [732, 317] width 6 height 6
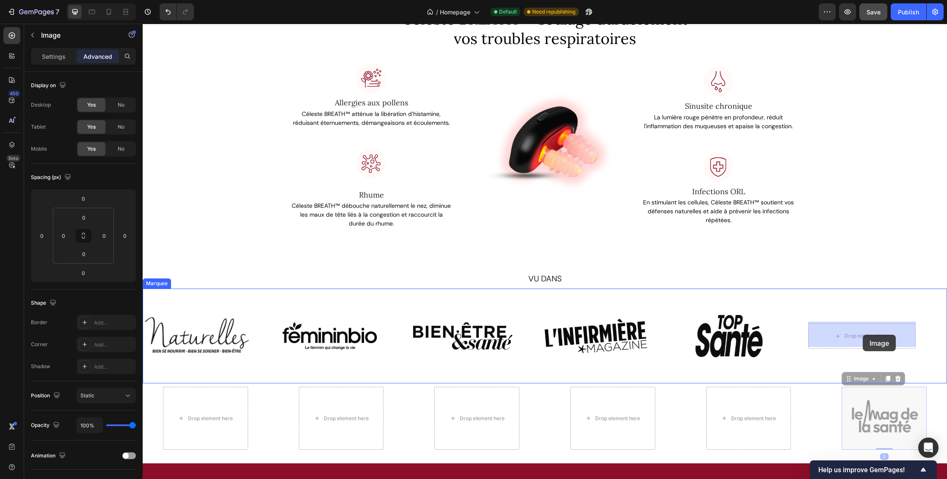
drag, startPoint x: 882, startPoint y: 420, endPoint x: 863, endPoint y: 335, distance: 87.6
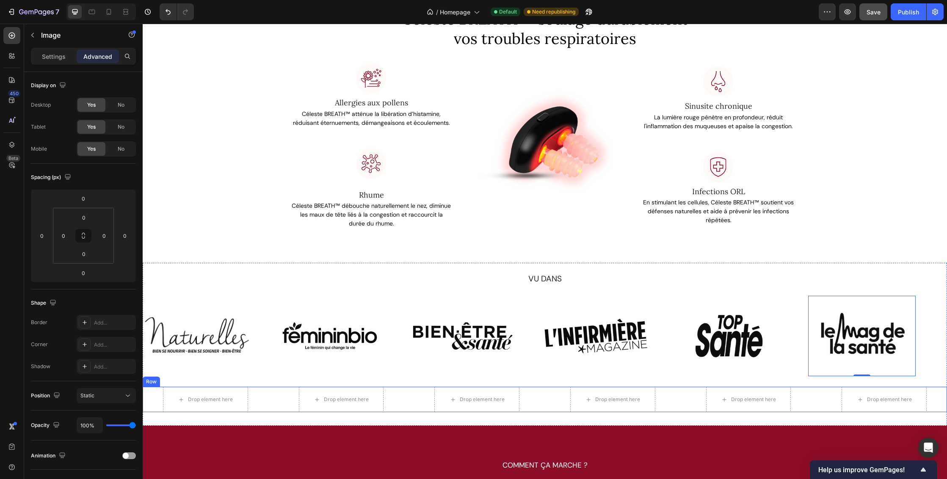
click at [817, 390] on div "Drop element here Drop element here Drop element here Drop element here Drop el…" at bounding box center [545, 399] width 805 height 25
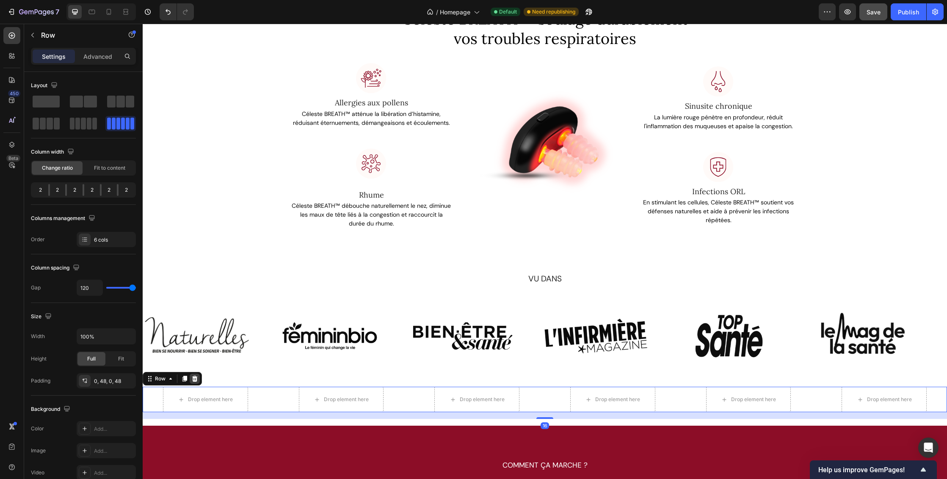
click at [196, 376] on icon at bounding box center [195, 379] width 6 height 6
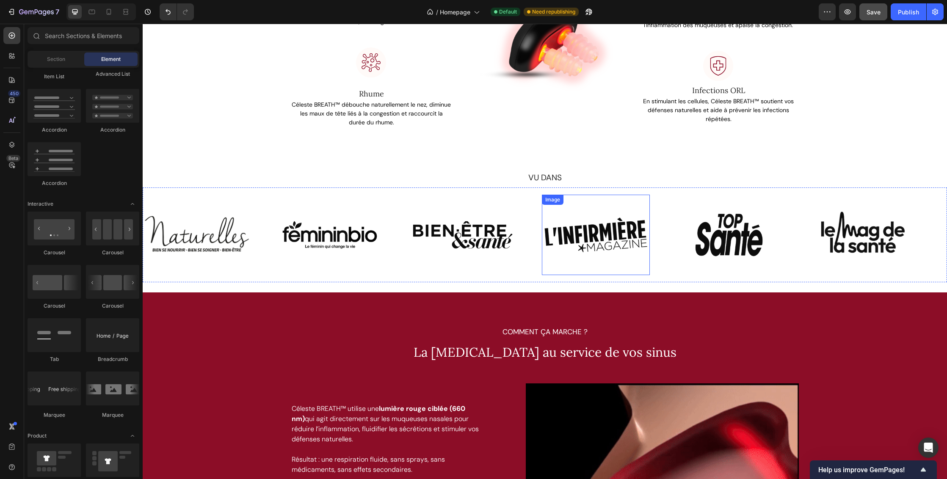
scroll to position [1061, 0]
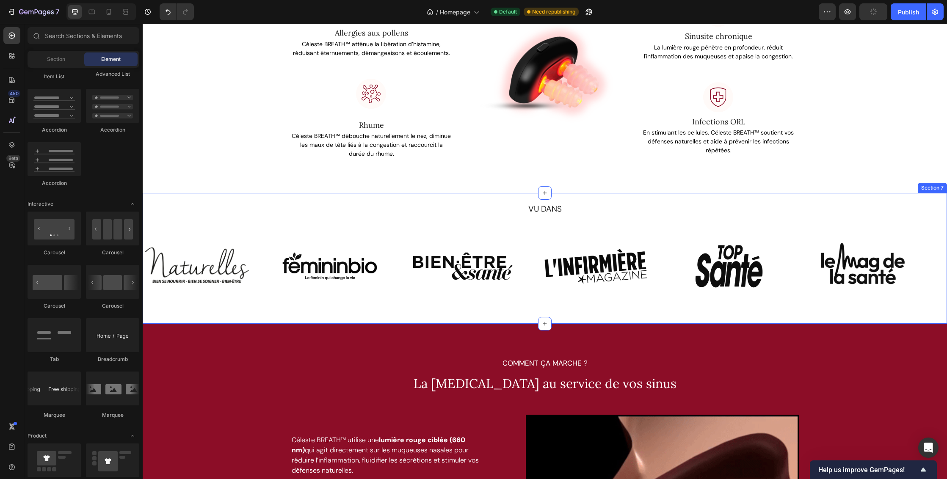
click at [636, 197] on div "VU DANS Text Block Image Image Image Image Image Image Image Image Image Image …" at bounding box center [545, 258] width 805 height 131
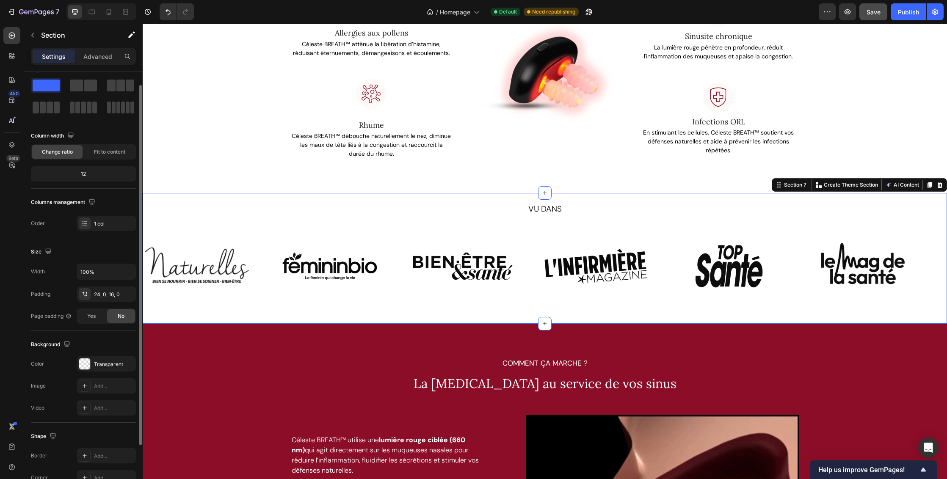
scroll to position [85, 0]
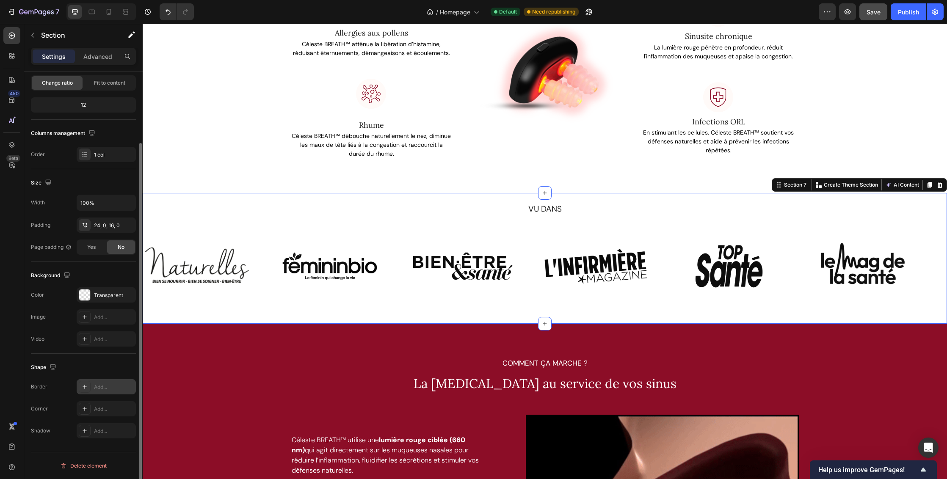
click at [110, 390] on div "Add..." at bounding box center [114, 388] width 40 height 8
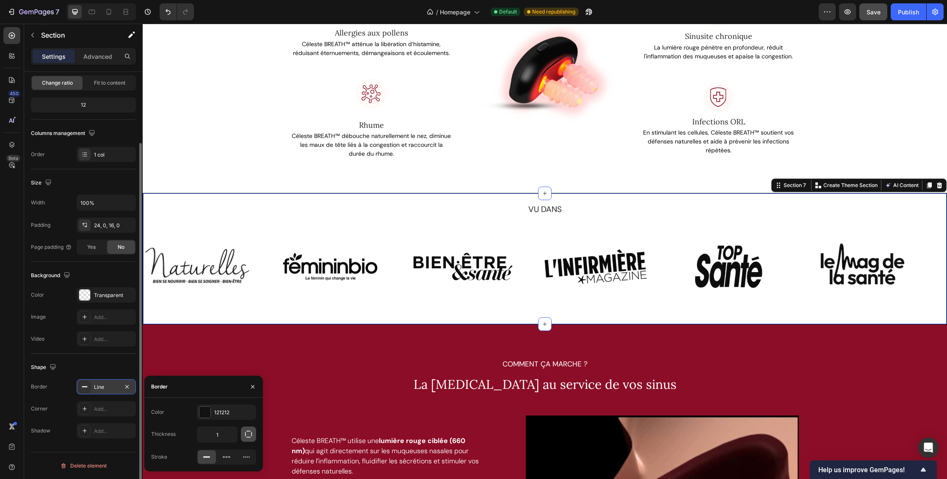
click at [247, 433] on icon "button" at bounding box center [248, 434] width 8 height 8
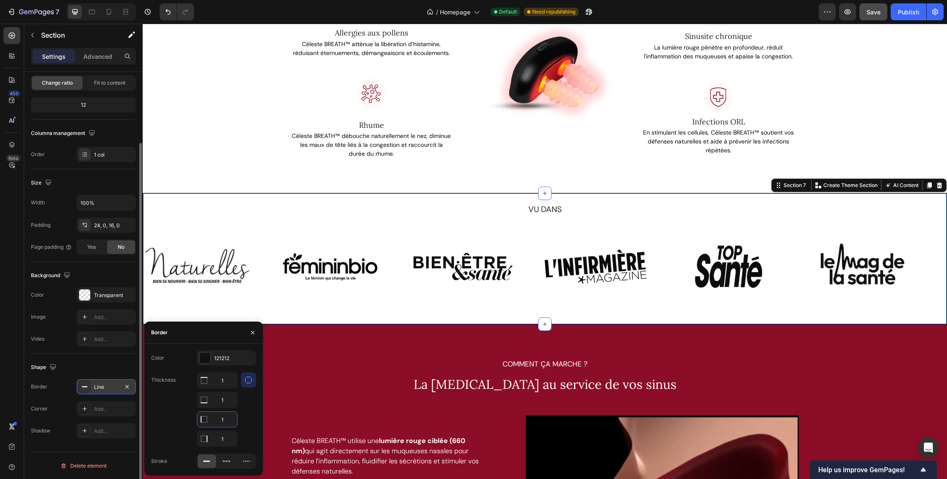
click at [224, 421] on input "1" at bounding box center [217, 419] width 40 height 15
click at [227, 422] on input "1" at bounding box center [217, 419] width 40 height 15
drag, startPoint x: 224, startPoint y: 422, endPoint x: 216, endPoint y: 422, distance: 8.1
click at [216, 422] on input "1" at bounding box center [217, 419] width 40 height 15
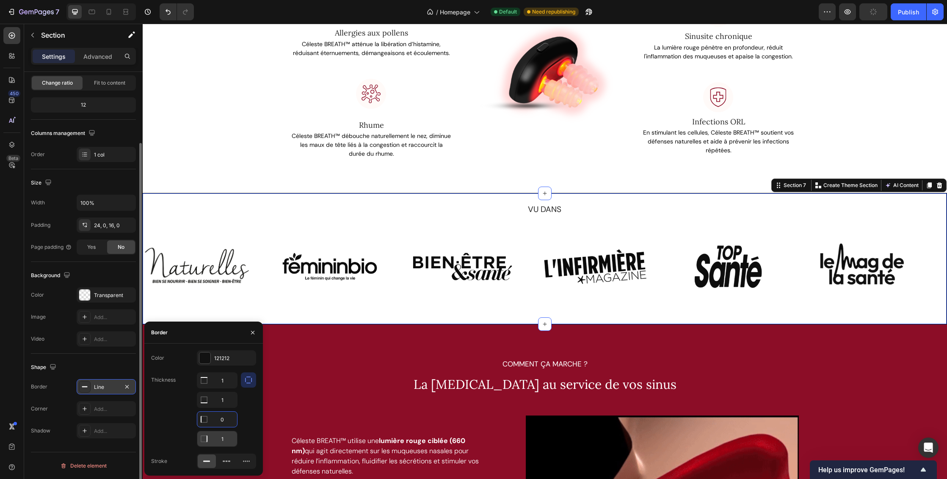
type input "0"
drag, startPoint x: 224, startPoint y: 440, endPoint x: 215, endPoint y: 438, distance: 9.0
click at [215, 438] on input "1" at bounding box center [217, 438] width 40 height 15
type input "0"
click at [614, 174] on div "Céleste BREATH ™ soulage durablement vos troubles respiratoires Heading Row Ima…" at bounding box center [545, 49] width 805 height 288
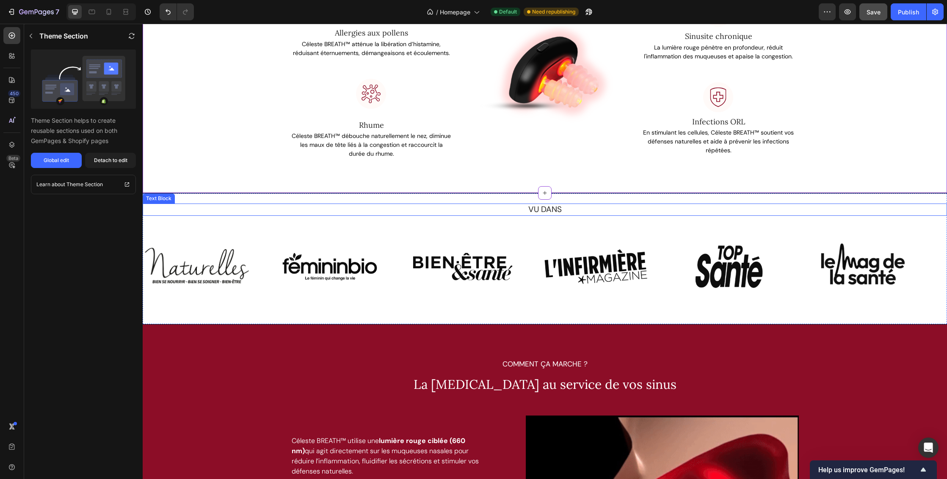
click at [776, 204] on div "VU DANS" at bounding box center [545, 210] width 805 height 12
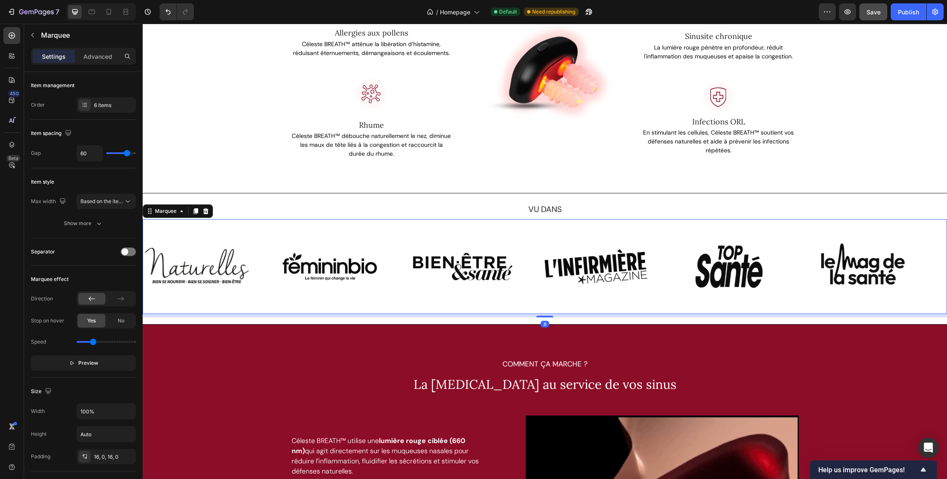
click at [562, 309] on div "Image Image Image Image Image Image Image Image Image Image Image Image Marquee…" at bounding box center [545, 266] width 805 height 95
type input "55"
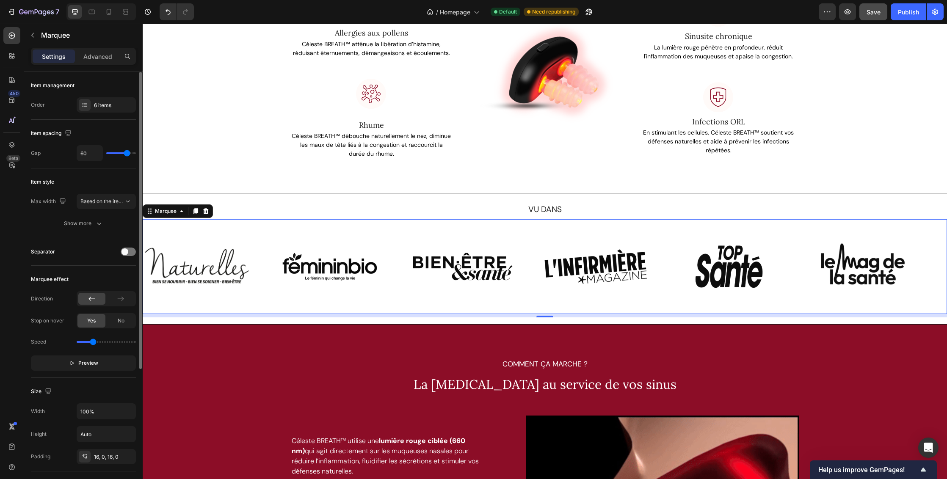
type input "55"
type input "54"
type input "40"
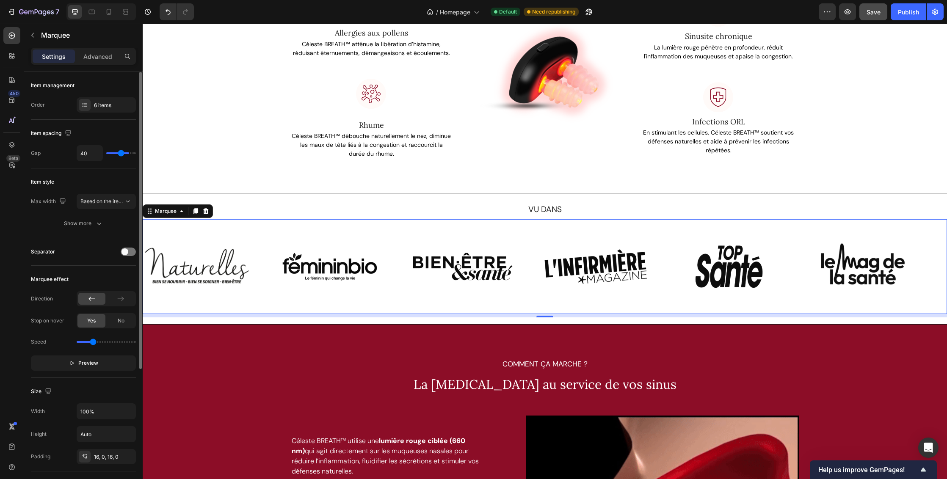
type input "0"
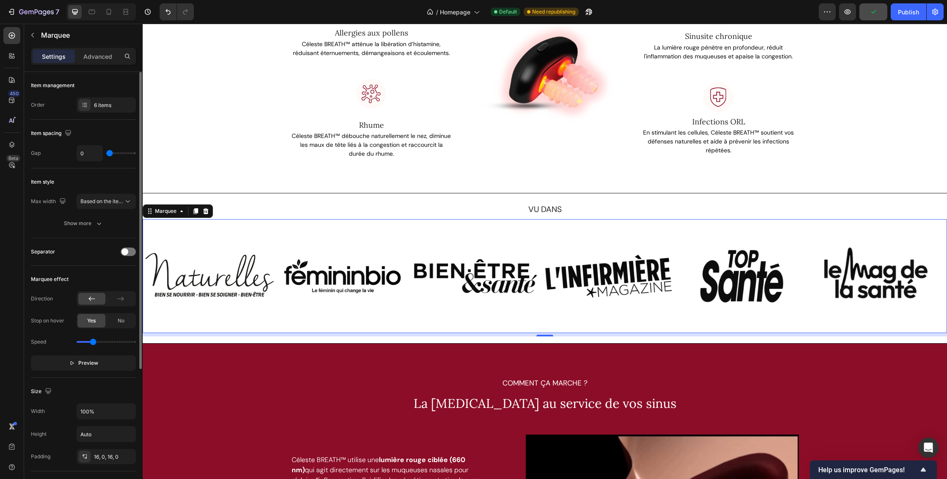
type input "8"
type input "39"
type input "48"
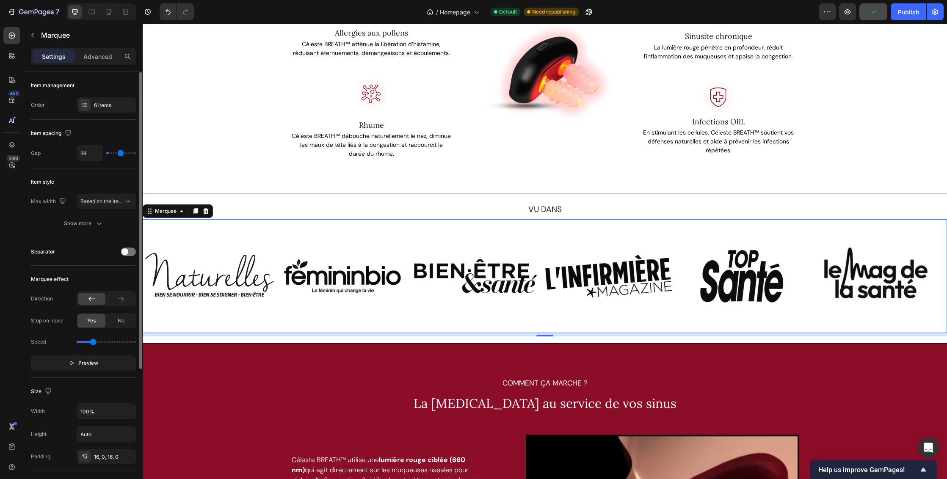
type input "48"
type input "61"
type input "74"
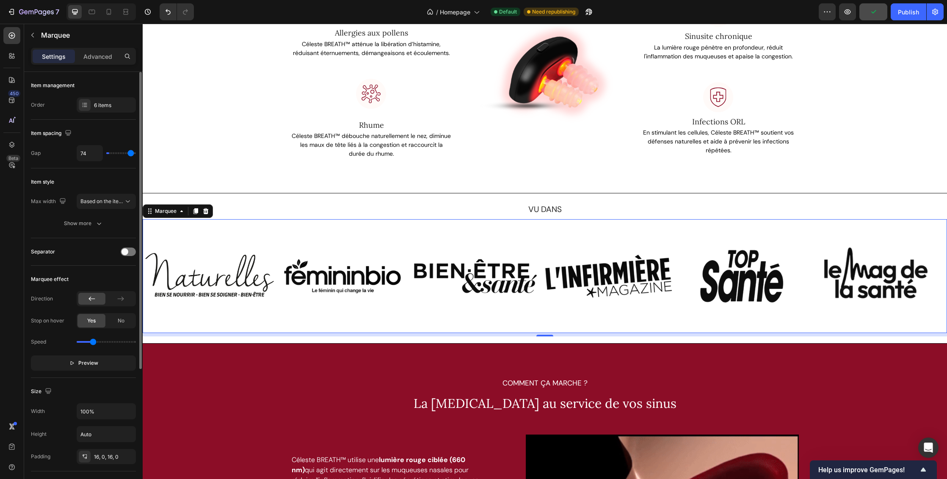
type input "80"
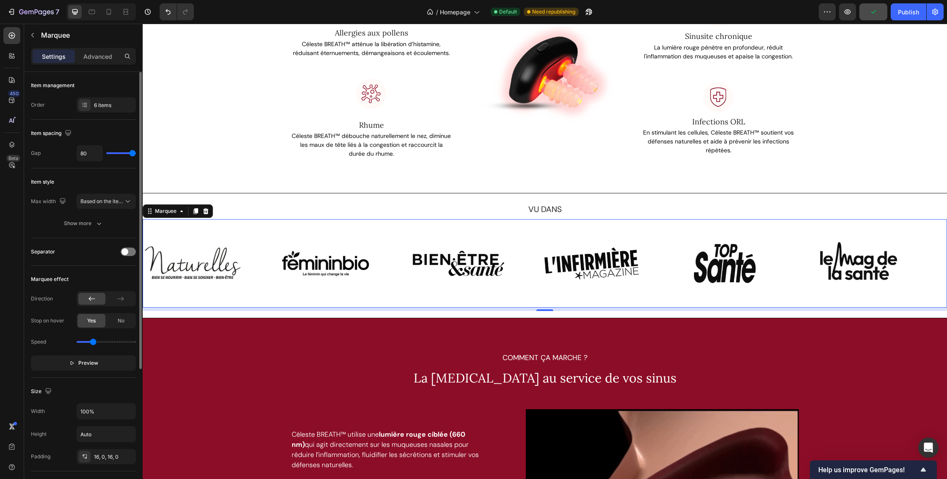
drag, startPoint x: 125, startPoint y: 155, endPoint x: 173, endPoint y: 157, distance: 47.9
type input "80"
click at [173, 0] on div "7 Version history / Homepage Default Need republishing Preview Publish 450 Beta…" at bounding box center [473, 0] width 947 height 0
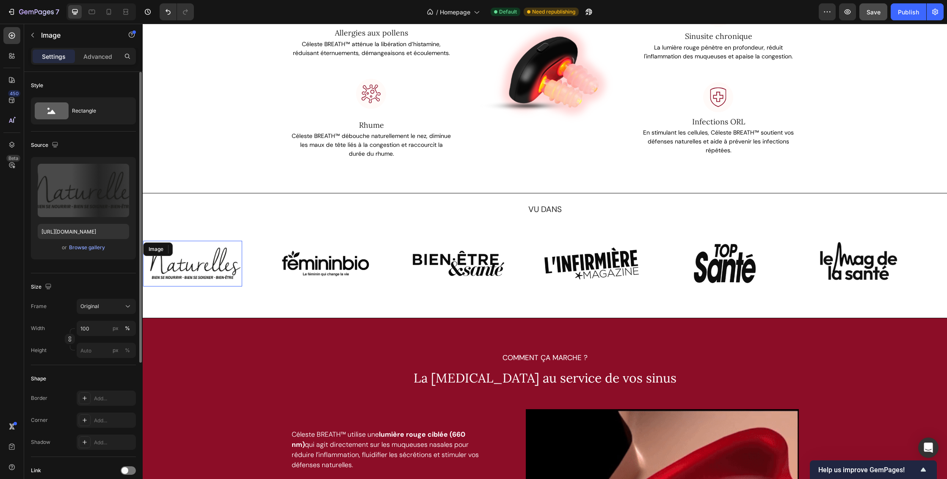
click at [217, 263] on img at bounding box center [192, 264] width 99 height 46
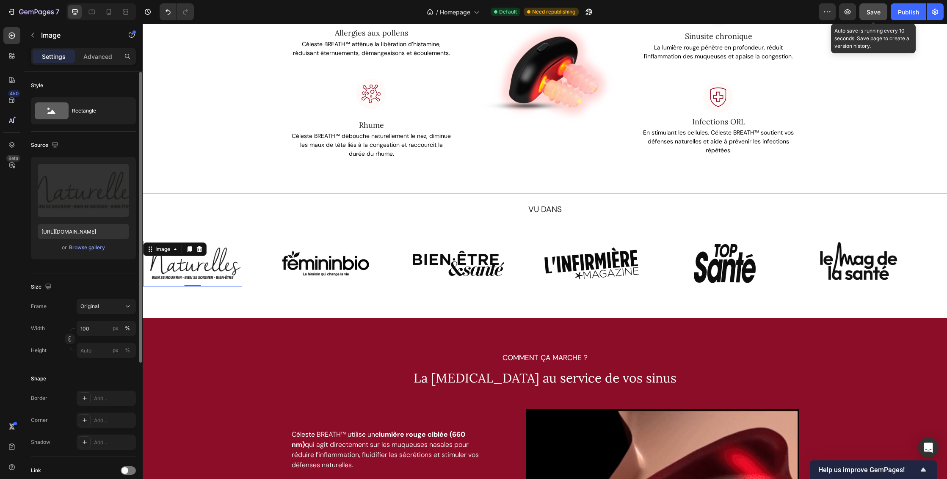
click at [871, 15] on span "Save" at bounding box center [874, 11] width 14 height 7
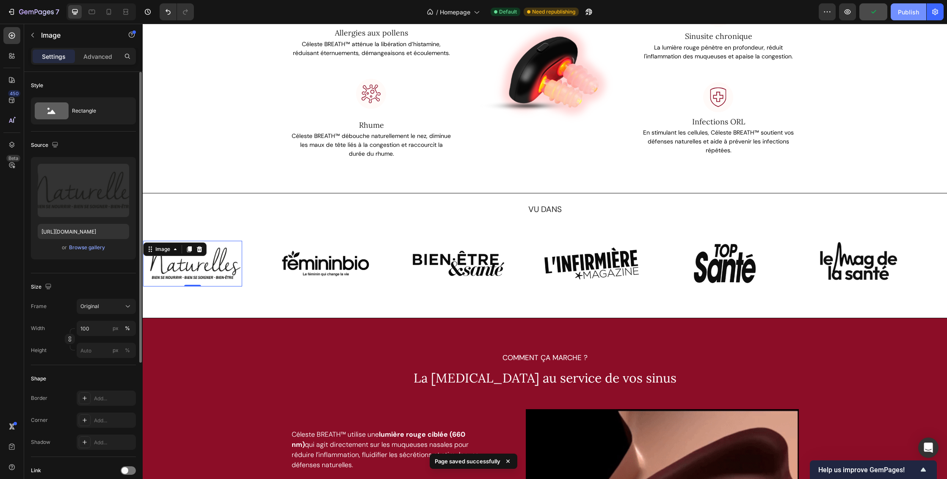
click at [908, 14] on div "Publish" at bounding box center [908, 12] width 21 height 9
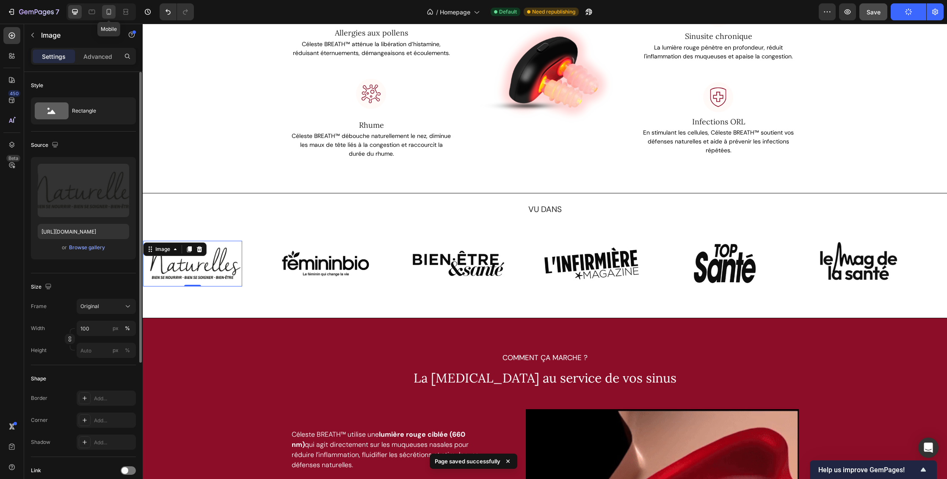
click at [112, 12] on icon at bounding box center [109, 12] width 8 height 8
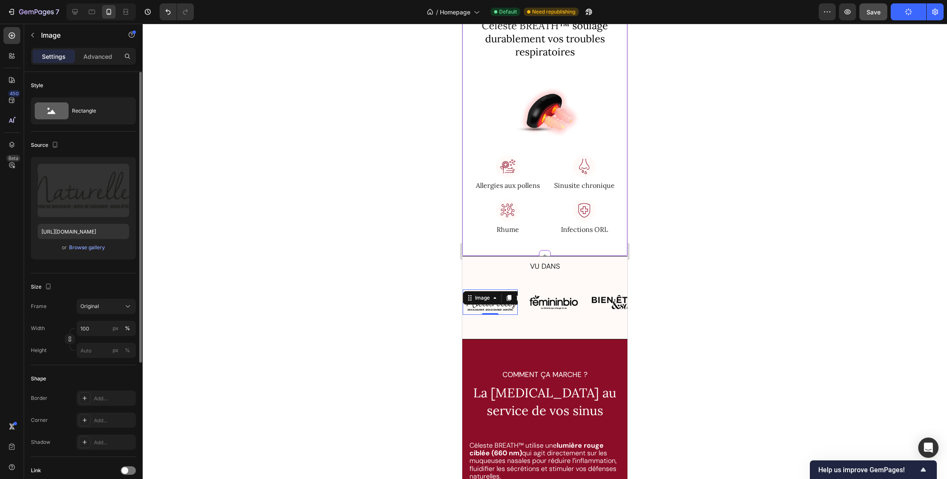
scroll to position [888, 0]
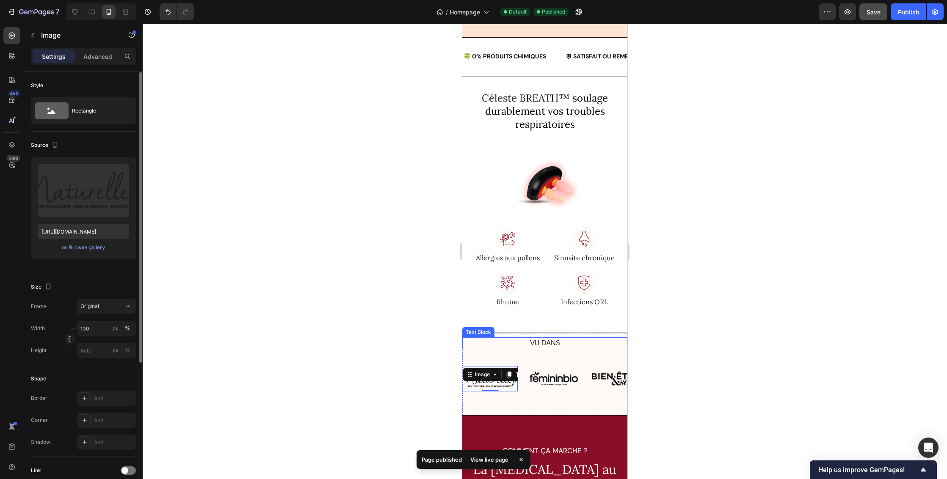
click at [602, 342] on p "VU DANS" at bounding box center [544, 342] width 163 height 9
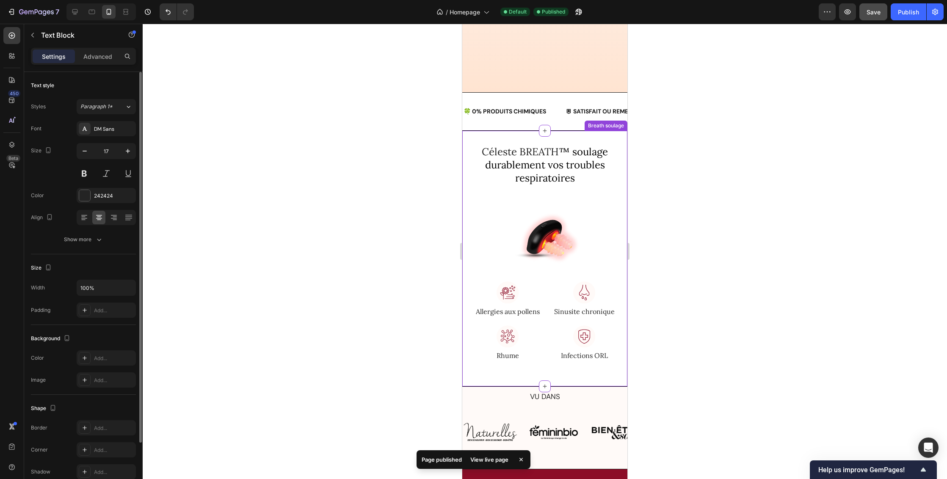
scroll to position [935, 0]
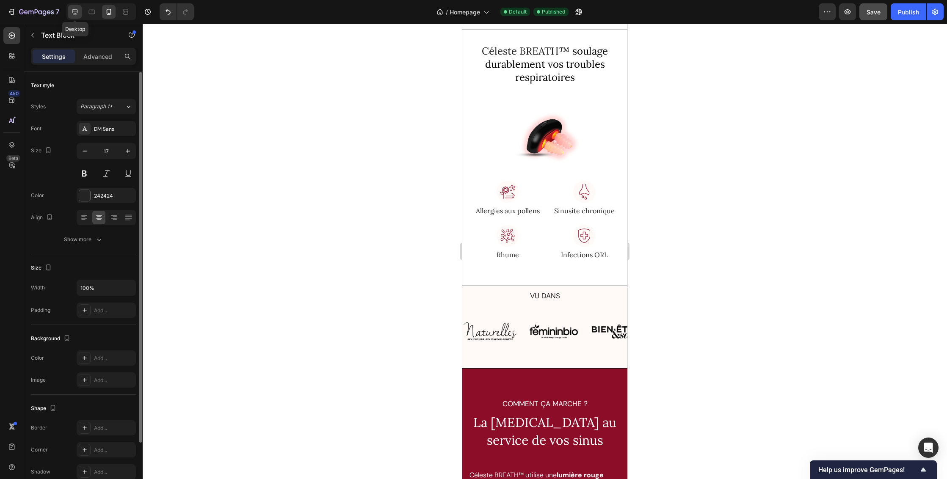
click at [74, 13] on icon at bounding box center [75, 12] width 6 height 6
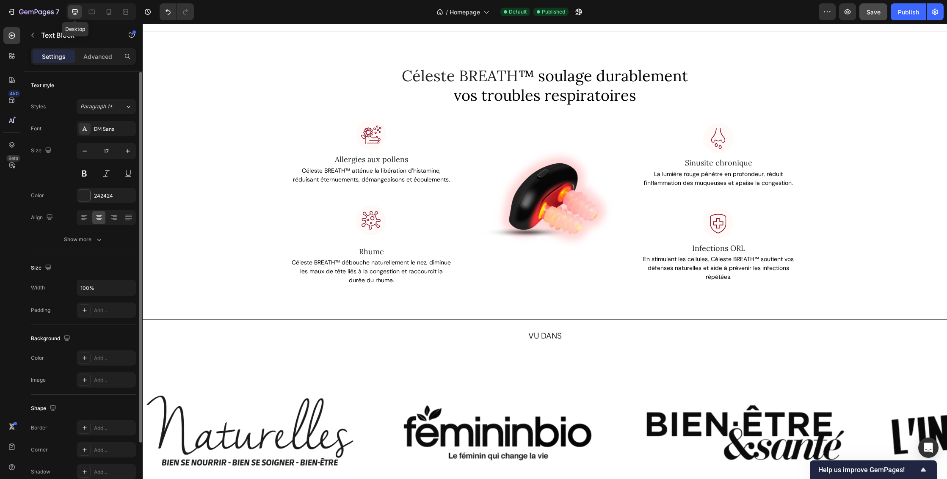
type input "19"
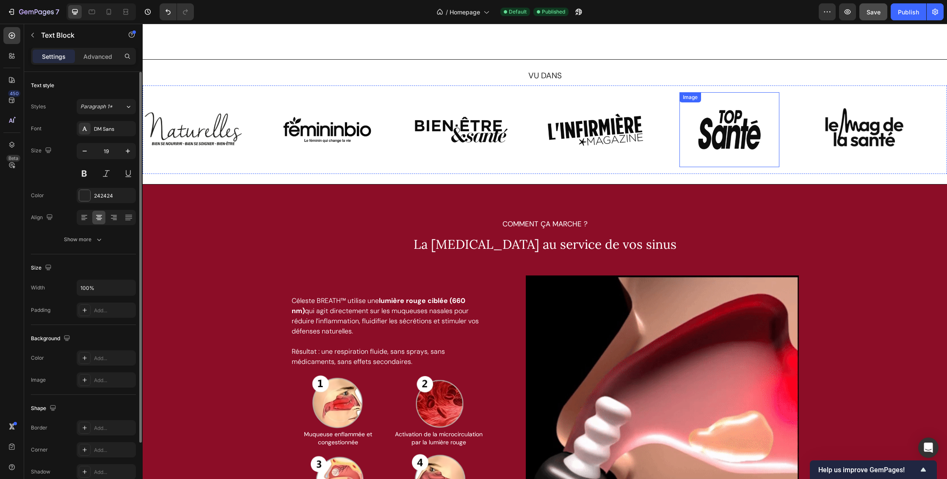
scroll to position [1147, 0]
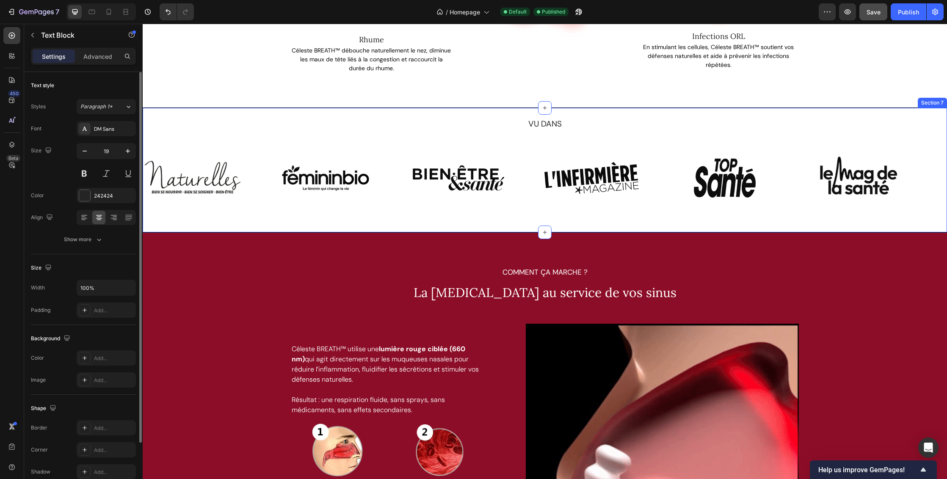
click at [697, 111] on div "VU DANS Text Block Image Image Image Image Image Image Image Image Image Image …" at bounding box center [545, 170] width 805 height 125
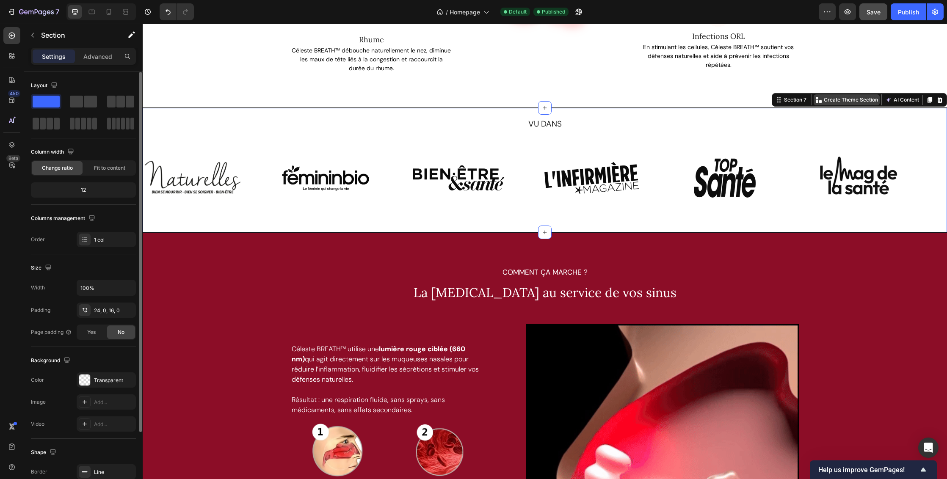
click at [827, 98] on p "Create Theme Section" at bounding box center [851, 100] width 54 height 8
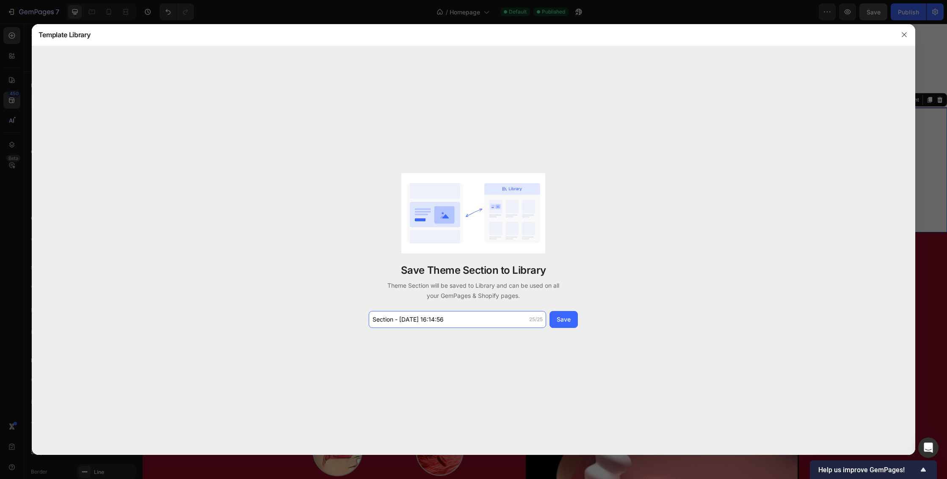
drag, startPoint x: 467, startPoint y: 319, endPoint x: 332, endPoint y: 311, distance: 135.7
click at [332, 311] on div "Save Theme Section to Library Theme Section will be saved to Library and can be…" at bounding box center [474, 250] width 884 height 409
type input "Vu dans"
click at [567, 321] on div "Save" at bounding box center [564, 319] width 14 height 9
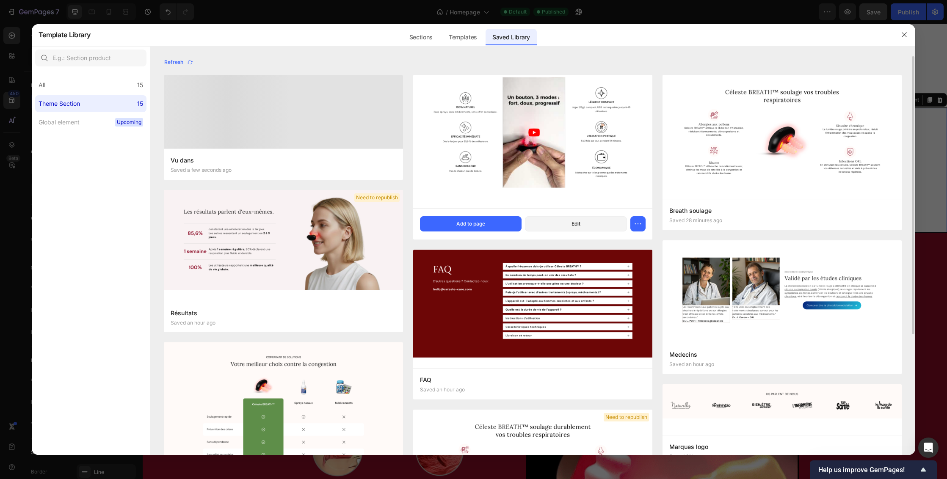
scroll to position [55, 0]
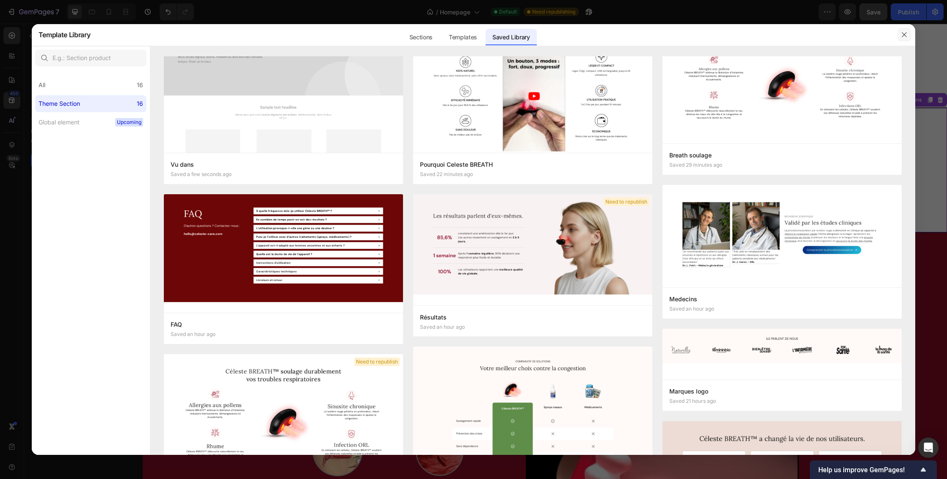
click at [904, 32] on icon "button" at bounding box center [904, 34] width 7 height 7
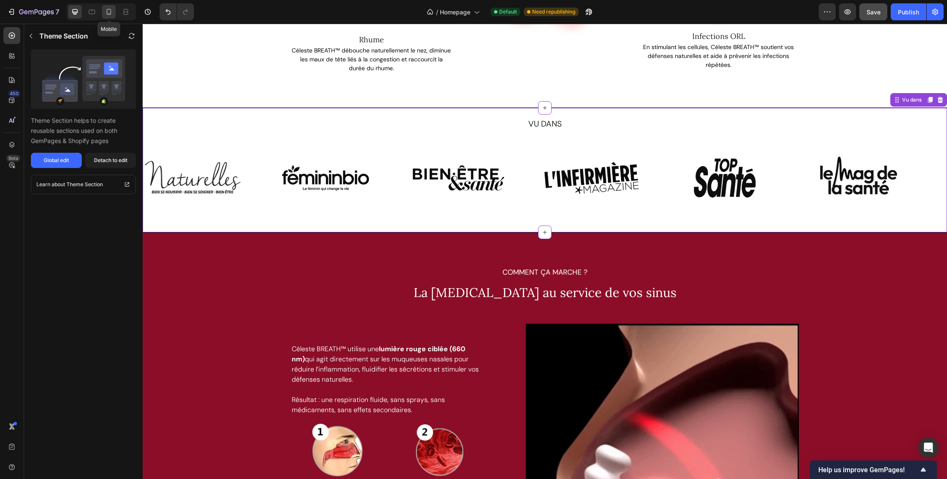
click at [110, 11] on icon at bounding box center [109, 12] width 8 height 8
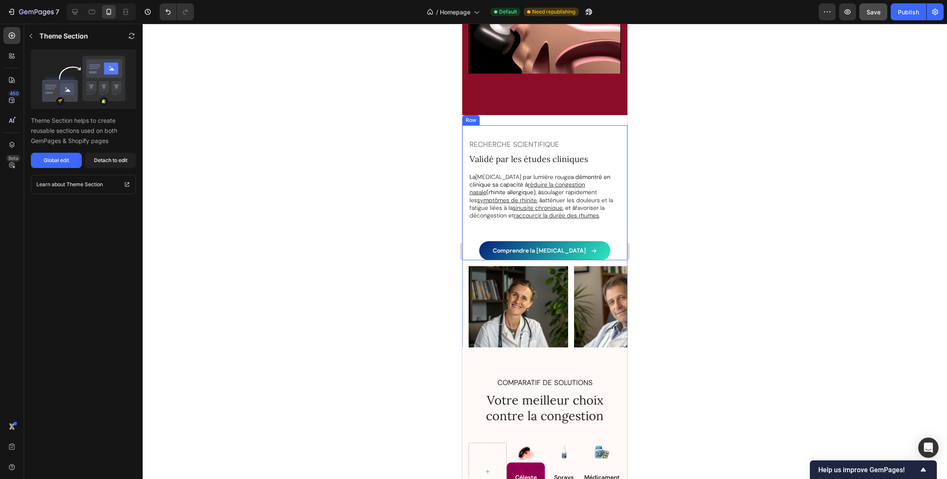
scroll to position [1673, 0]
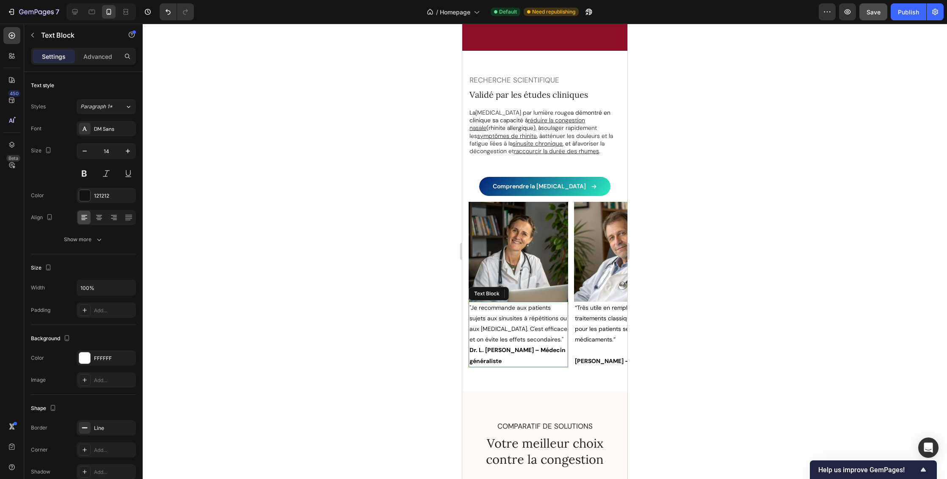
click at [530, 326] on span ""Je recommande aux patients sujets aux sinusites à répétitions ou aux allergies…" at bounding box center [519, 324] width 98 height 40
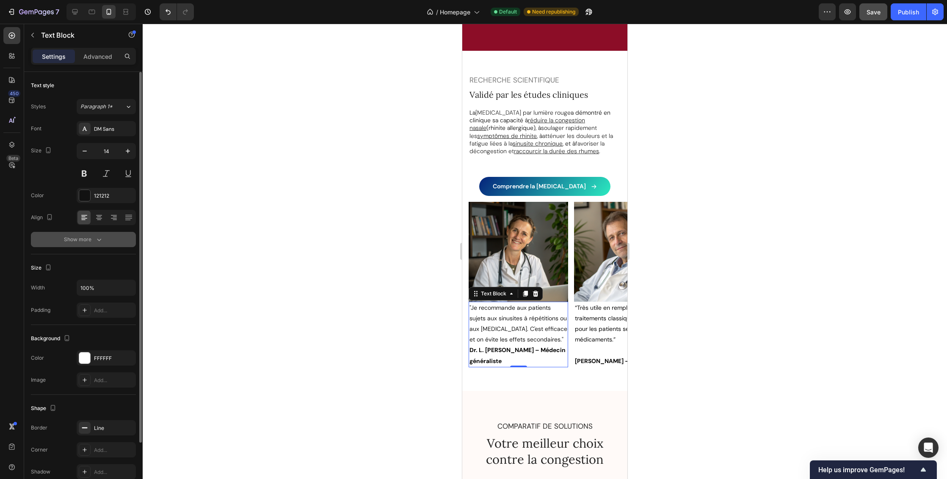
click at [99, 241] on icon "button" at bounding box center [99, 240] width 4 height 3
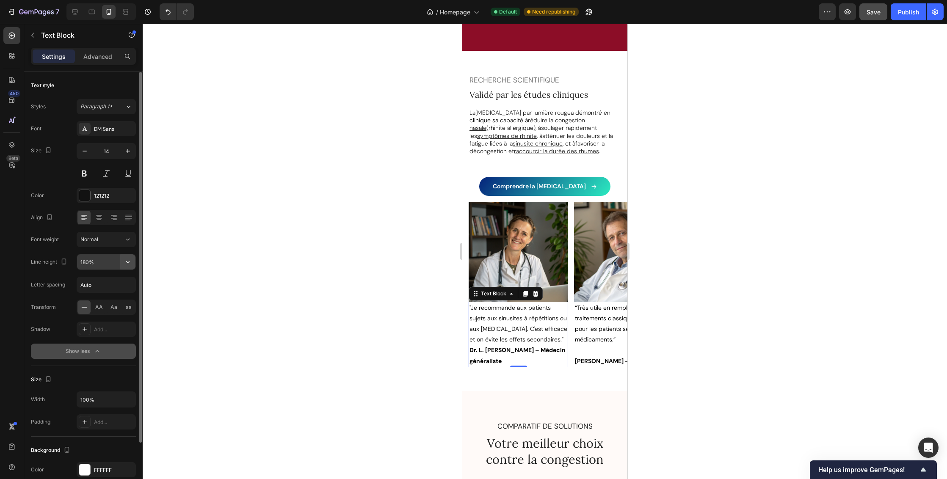
click at [128, 262] on icon "button" at bounding box center [128, 262] width 8 height 8
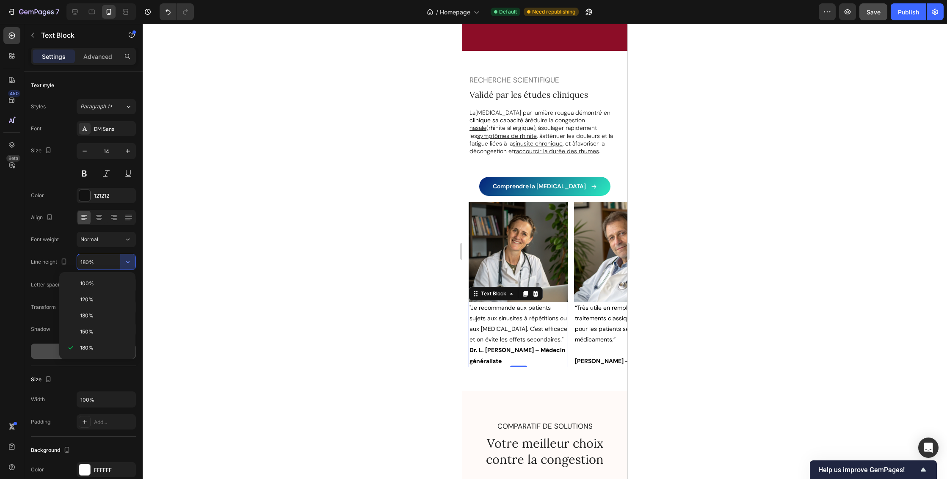
drag, startPoint x: 110, startPoint y: 330, endPoint x: 156, endPoint y: 329, distance: 46.2
click at [110, 330] on p "150%" at bounding box center [104, 332] width 48 height 8
type input "150%"
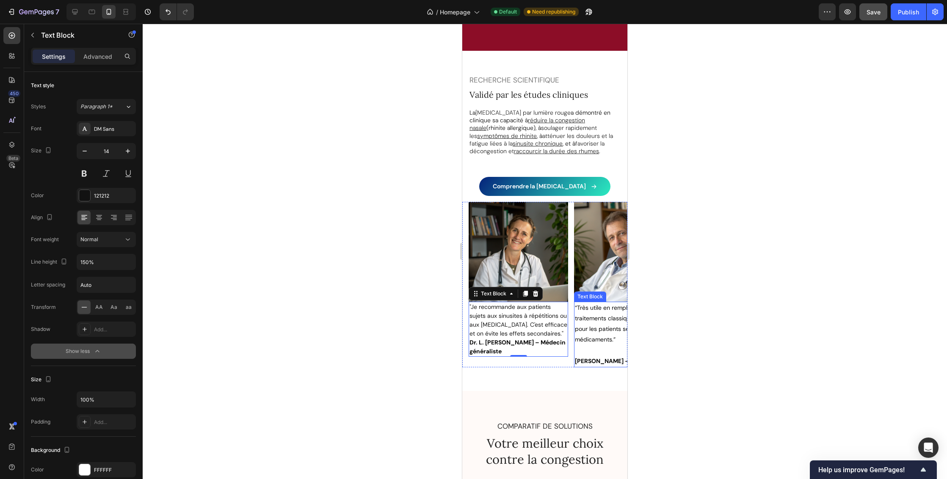
click at [589, 313] on span "“Très utile en remplacement des traitements classiques, surtout pour les patien…" at bounding box center [619, 324] width 88 height 40
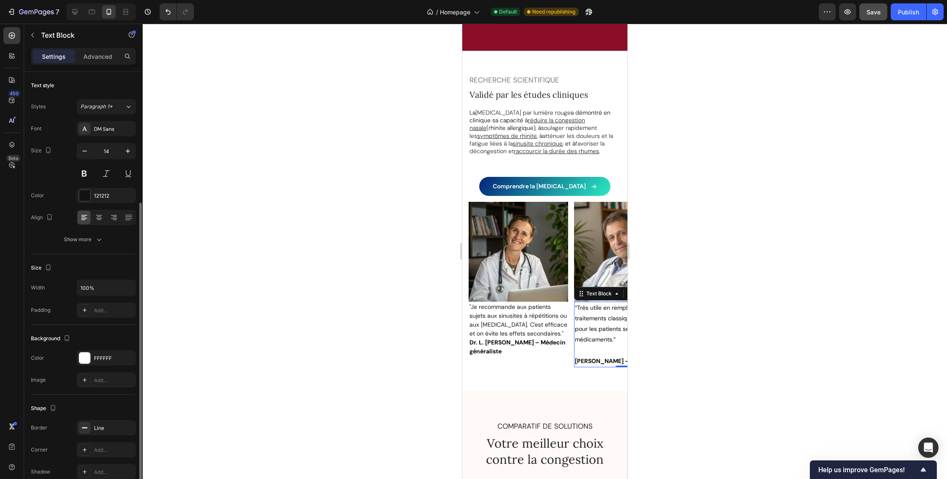
scroll to position [70, 0]
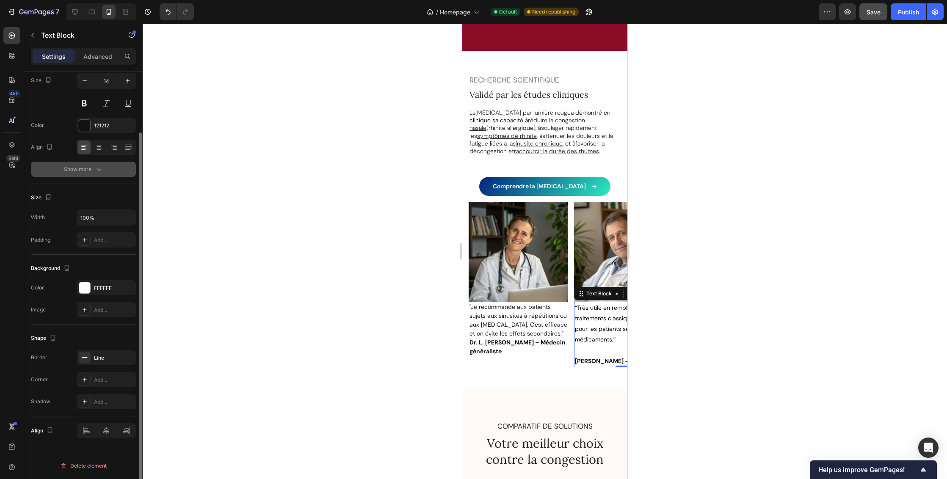
click at [95, 168] on icon "button" at bounding box center [99, 169] width 8 height 8
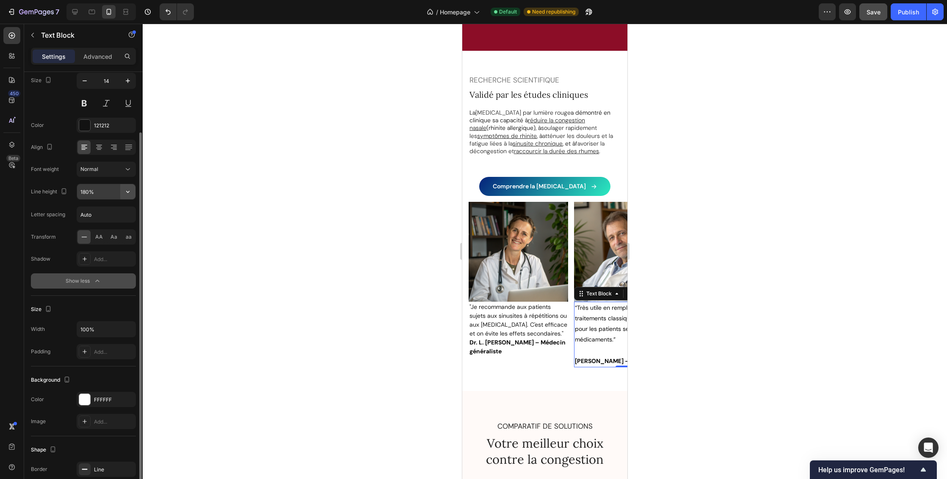
click at [127, 191] on icon "button" at bounding box center [128, 192] width 8 height 8
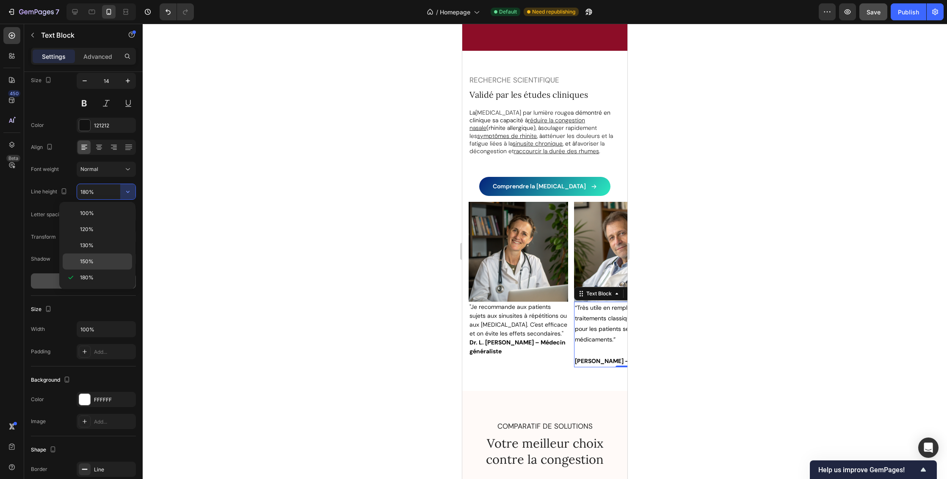
click at [99, 259] on p "150%" at bounding box center [104, 262] width 48 height 8
type input "150%"
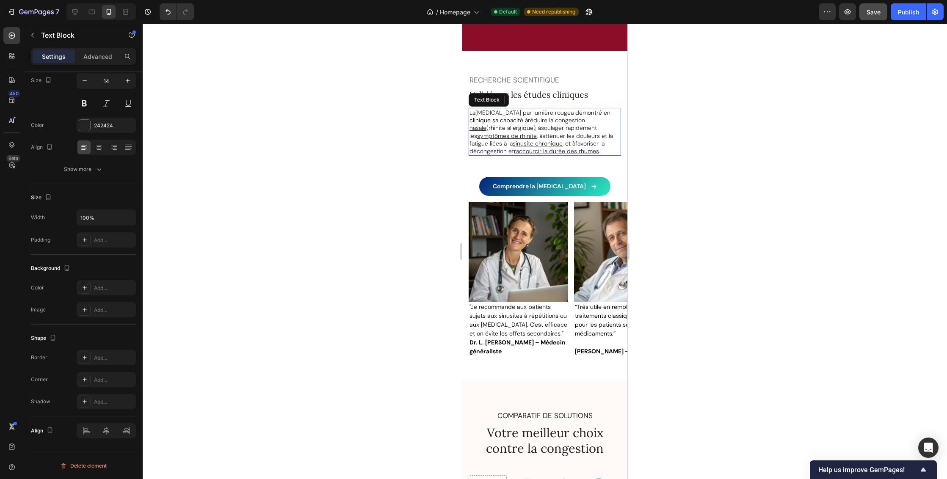
click at [555, 109] on span "photobiomodulation par lumière rouge" at bounding box center [523, 113] width 95 height 8
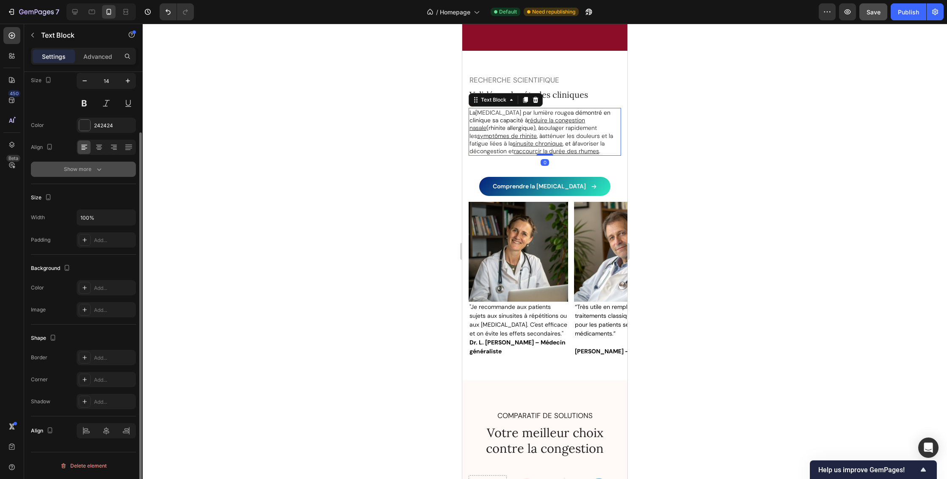
click at [101, 166] on icon "button" at bounding box center [99, 169] width 8 height 8
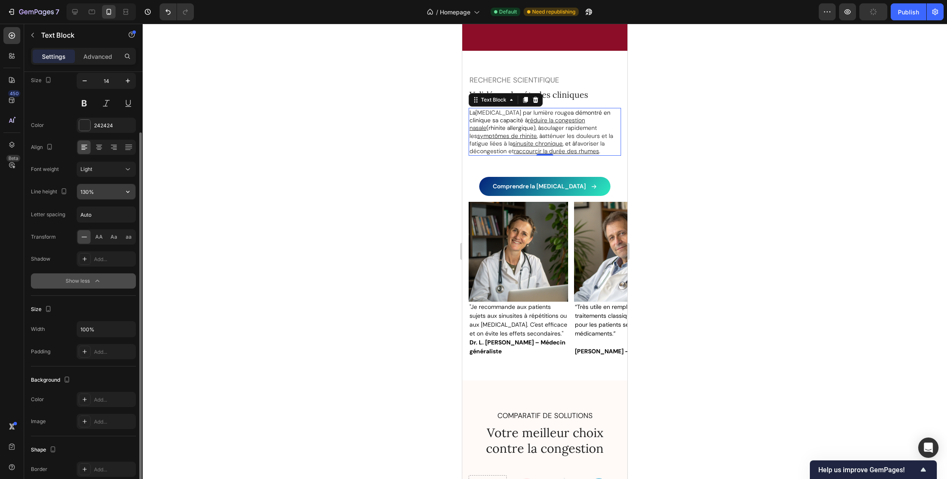
click at [130, 191] on icon "button" at bounding box center [128, 192] width 8 height 8
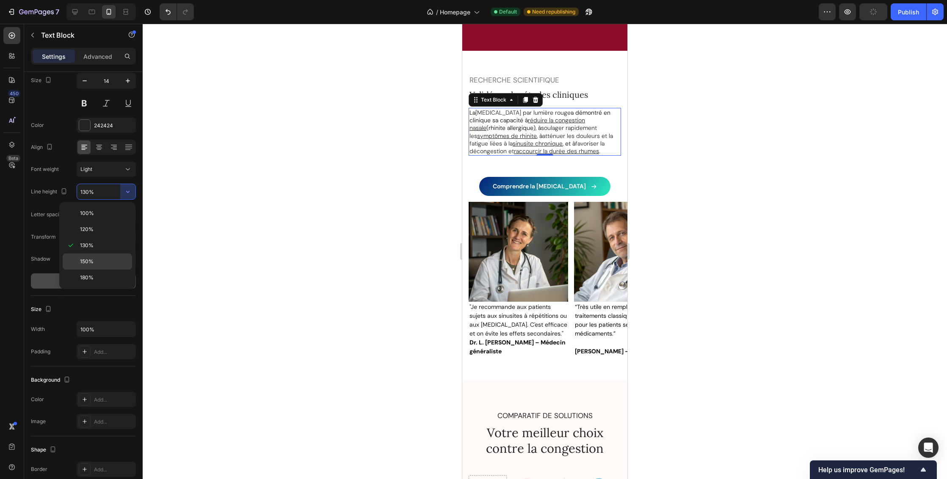
click at [104, 263] on p "150%" at bounding box center [104, 262] width 48 height 8
type input "150%"
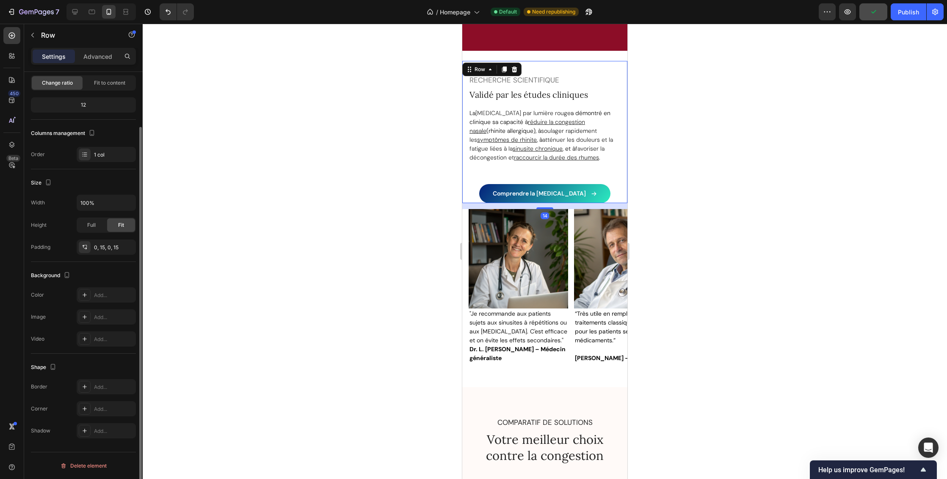
click at [556, 172] on div "Comprendre la photobiomodulation Button" at bounding box center [545, 183] width 152 height 40
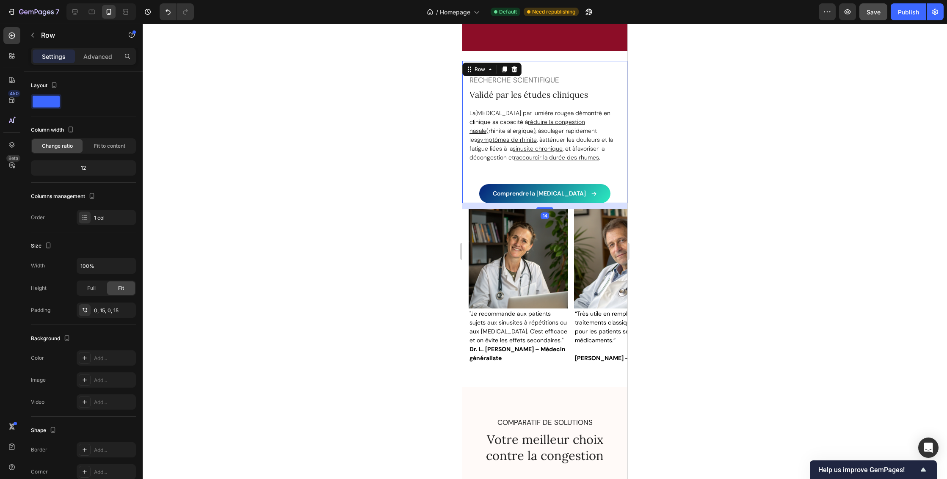
click at [619, 195] on div "RECHERCHE SCIENTIFIQUE Text Block Validé par les études cliniques Heading La ph…" at bounding box center [544, 132] width 165 height 142
click at [582, 155] on p "La photobiomodulation par lumière rouge a démontré en clinique sa capacité à ré…" at bounding box center [545, 135] width 151 height 53
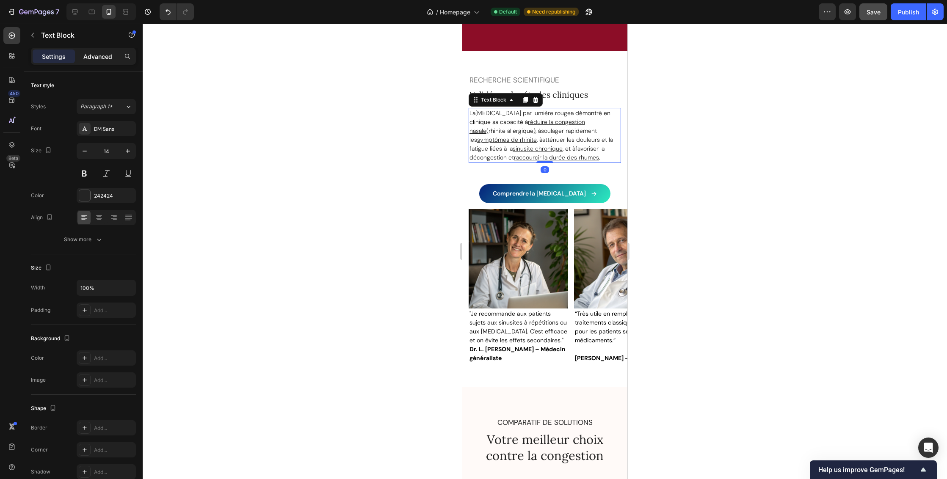
click at [88, 55] on p "Advanced" at bounding box center [97, 56] width 29 height 9
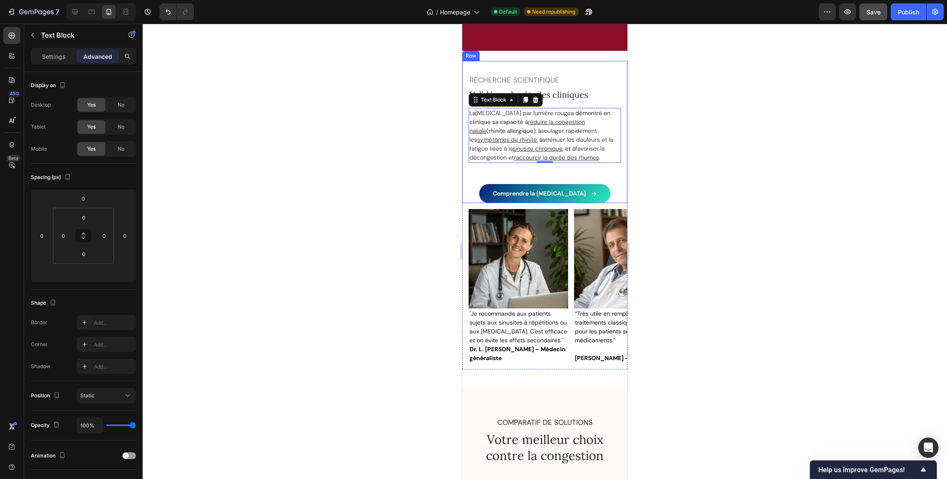
click at [617, 94] on div "RECHERCHE SCIENTIFIQUE Text Block Validé par les études cliniques Heading La ph…" at bounding box center [544, 132] width 165 height 142
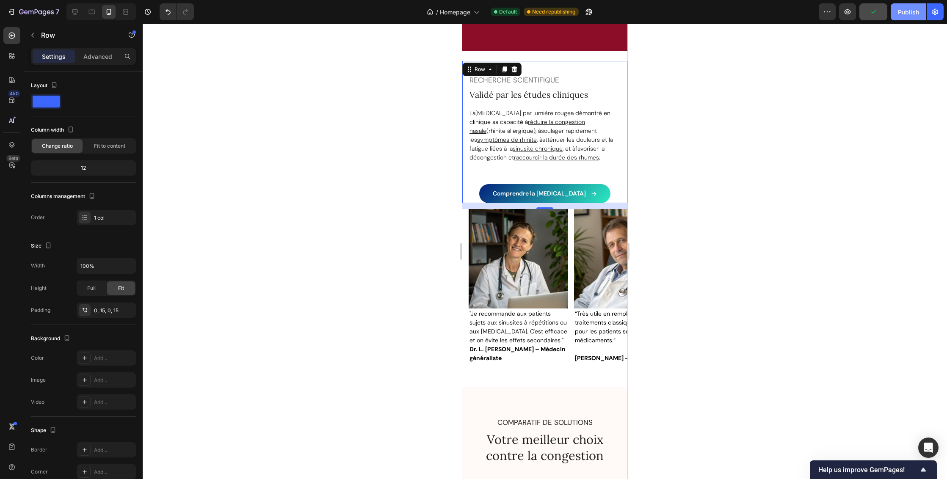
click at [910, 11] on div "Publish" at bounding box center [908, 12] width 21 height 9
click at [609, 350] on p at bounding box center [624, 349] width 98 height 9
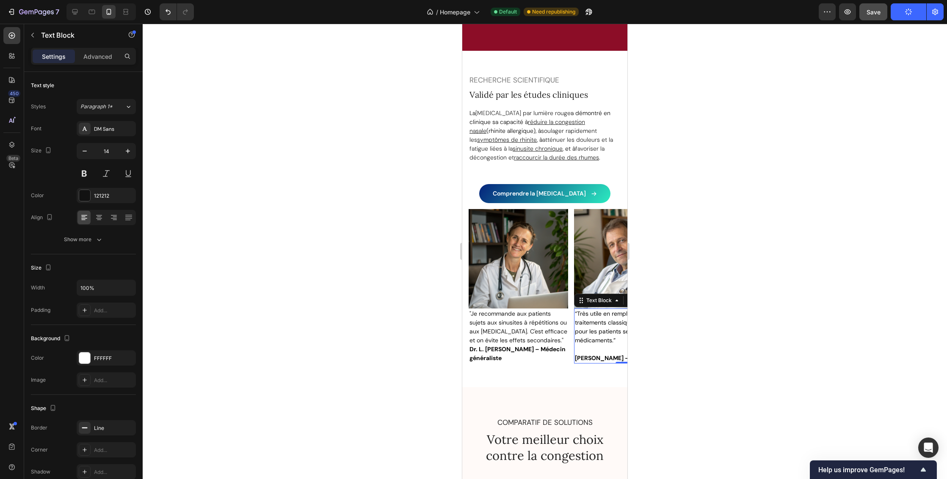
click at [598, 349] on p at bounding box center [624, 349] width 98 height 9
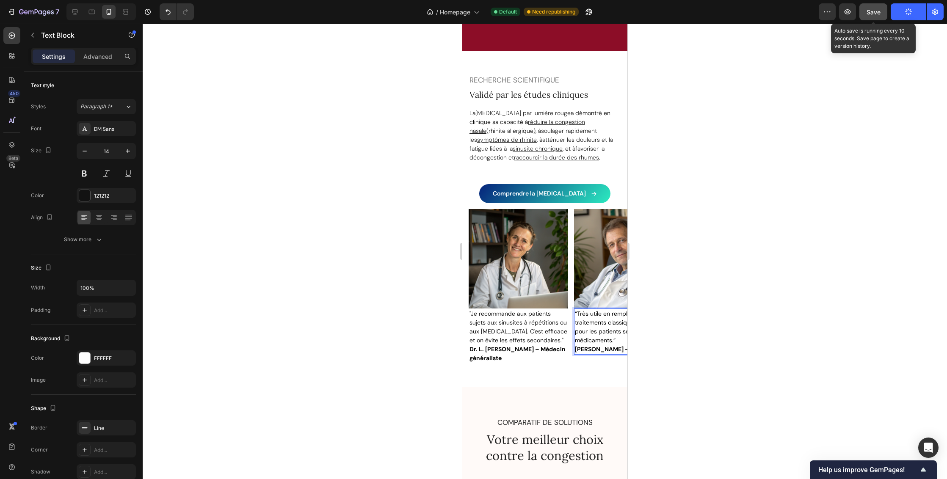
click at [881, 12] on span "Save" at bounding box center [874, 11] width 14 height 7
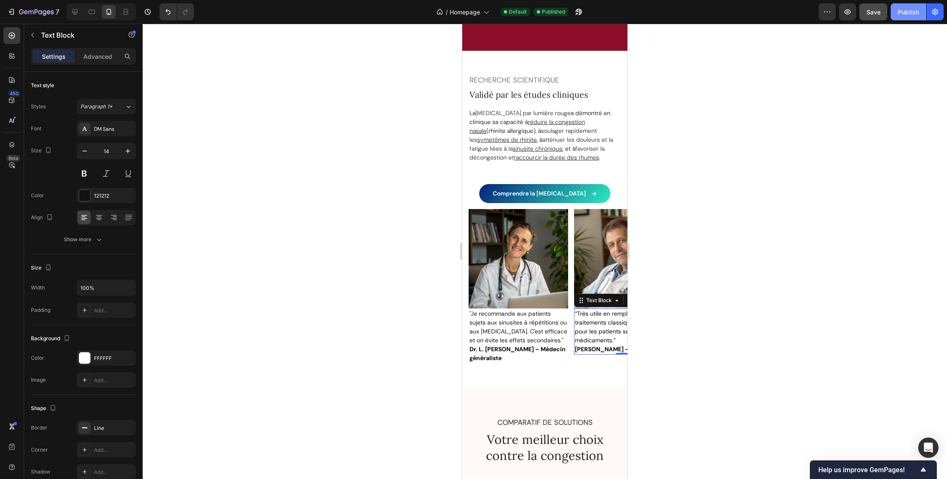
click at [914, 13] on div "Publish" at bounding box center [908, 12] width 21 height 9
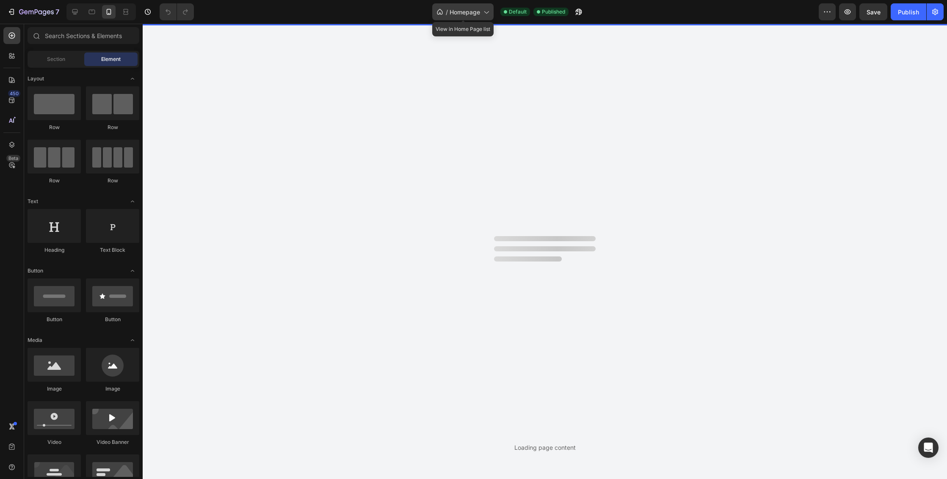
drag, startPoint x: 462, startPoint y: 11, endPoint x: 464, endPoint y: 16, distance: 5.1
click at [462, 11] on span "Homepage" at bounding box center [465, 12] width 30 height 9
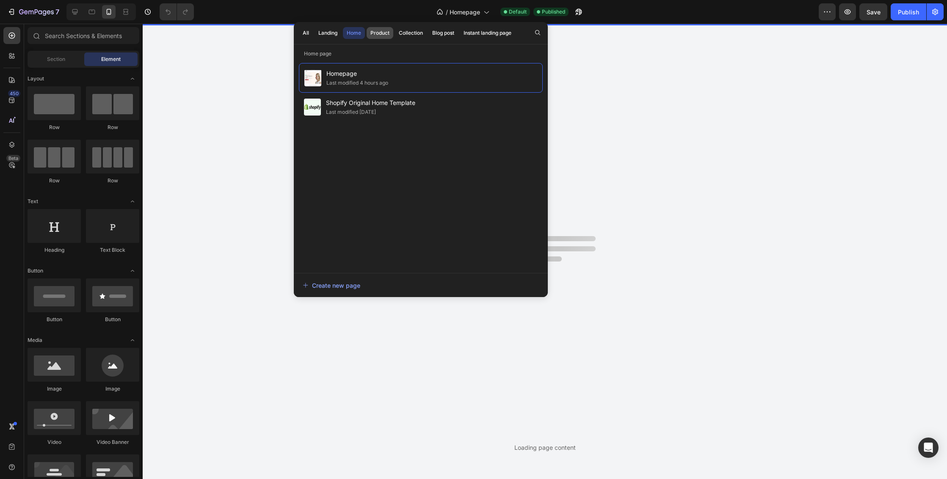
click at [379, 30] on div "Product" at bounding box center [380, 33] width 19 height 8
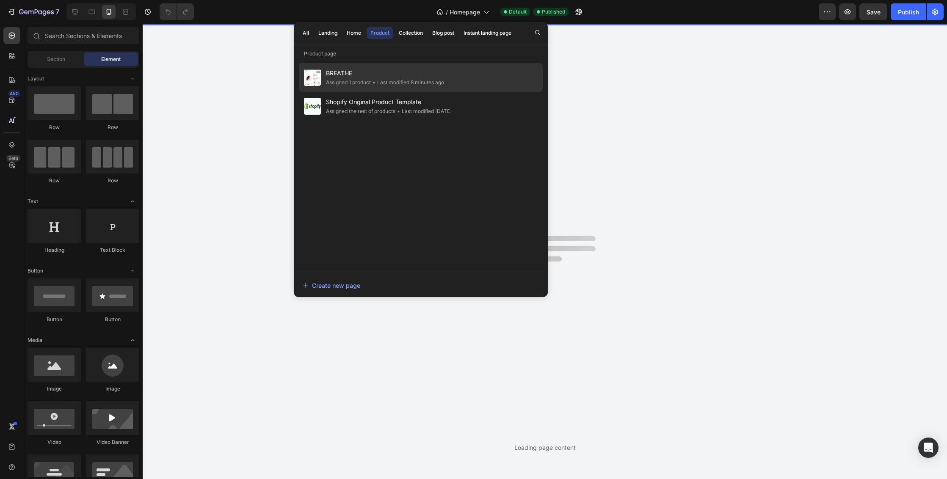
click at [361, 70] on span "BREATHE" at bounding box center [385, 73] width 118 height 10
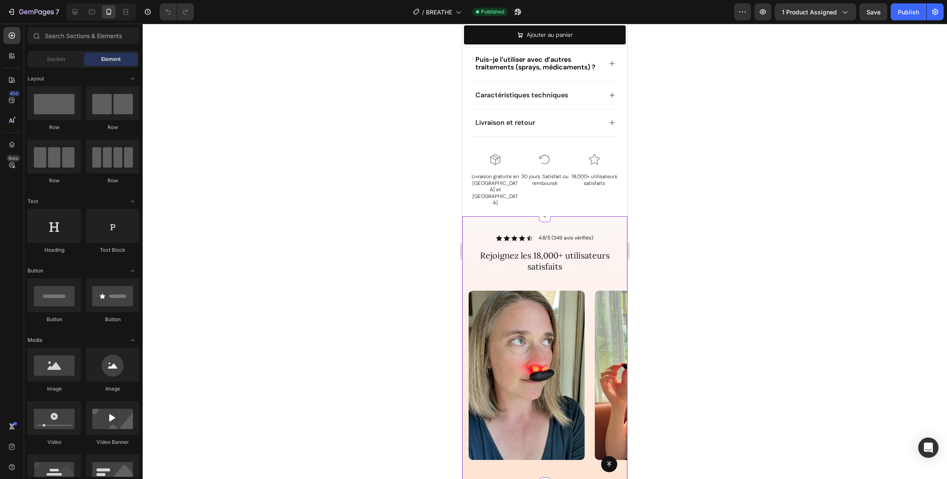
scroll to position [1018, 0]
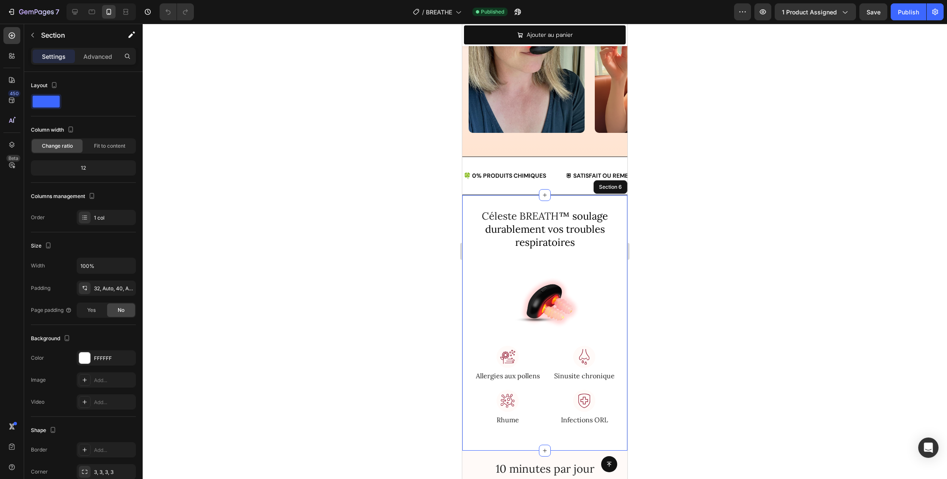
click at [575, 200] on div "Céleste BREATH ™ soulage durablement vos troubles respiratoires Heading Row Ima…" at bounding box center [544, 323] width 165 height 256
click at [540, 184] on p "Create Theme Section" at bounding box center [538, 187] width 54 height 8
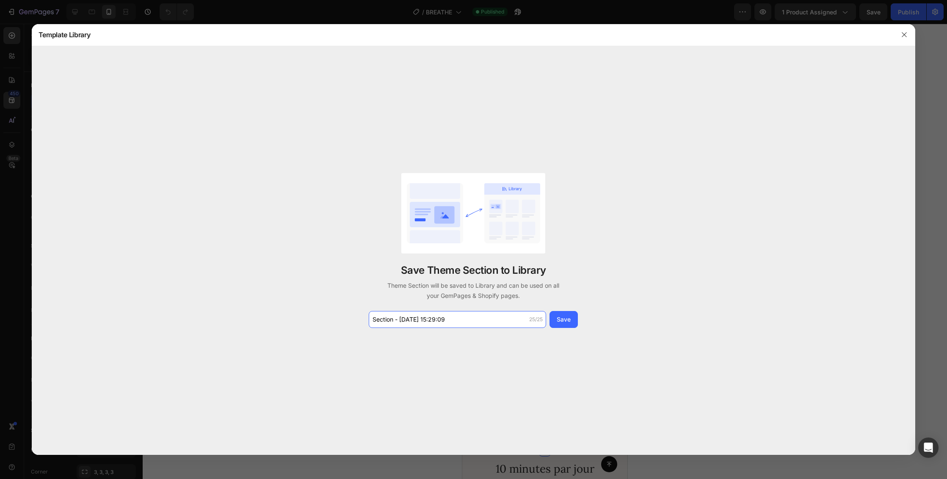
drag, startPoint x: 463, startPoint y: 320, endPoint x: 320, endPoint y: 316, distance: 143.2
click at [320, 316] on div "Save Theme Section to Library Theme Section will be saved to Library and can be…" at bounding box center [474, 250] width 884 height 409
type input "Breath soulage"
click at [567, 323] on div "Save" at bounding box center [564, 319] width 14 height 9
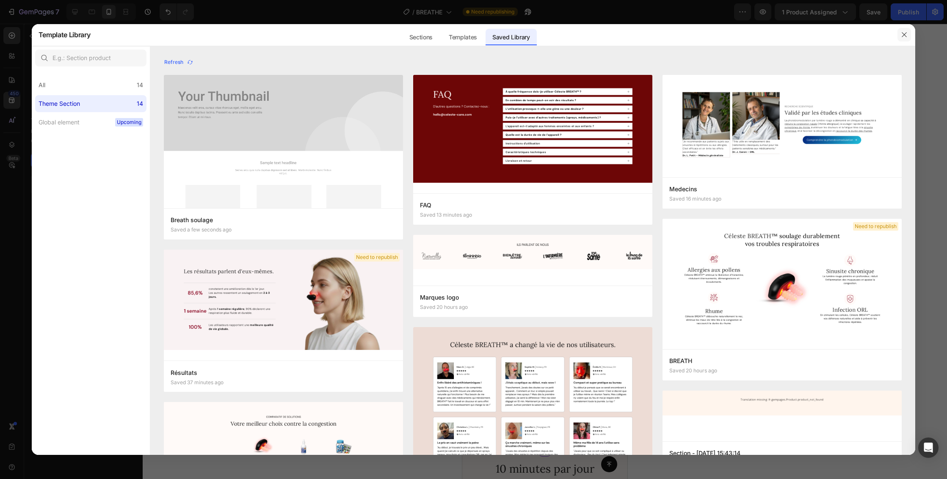
click at [907, 35] on icon "button" at bounding box center [904, 34] width 7 height 7
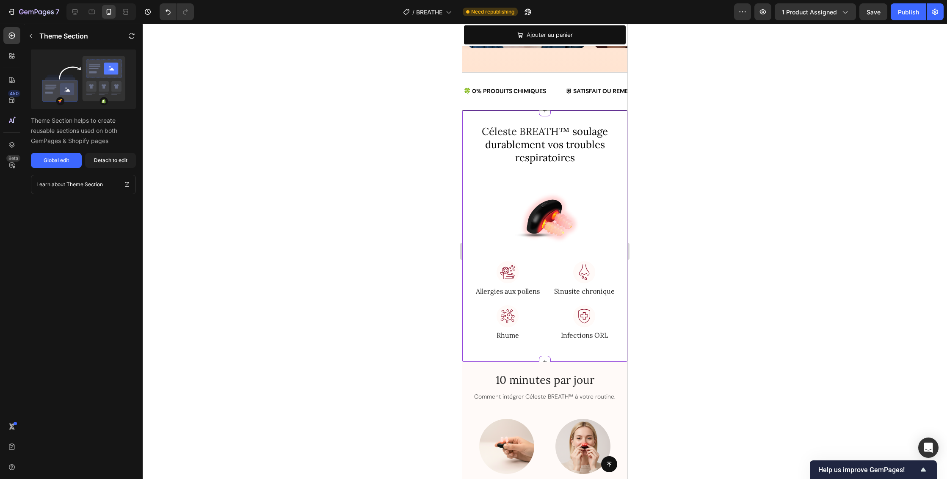
scroll to position [1174, 0]
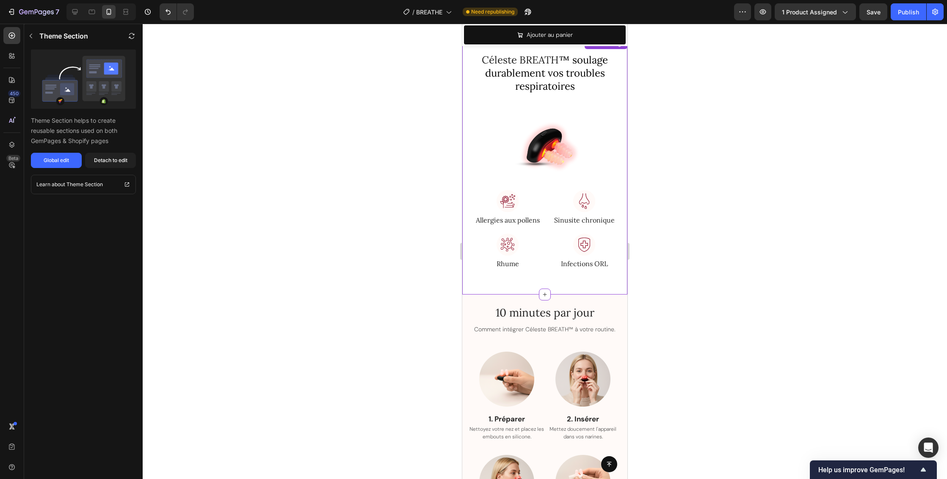
click at [559, 75] on span "™ soulage durablement vos troubles respiratoires" at bounding box center [546, 72] width 123 height 39
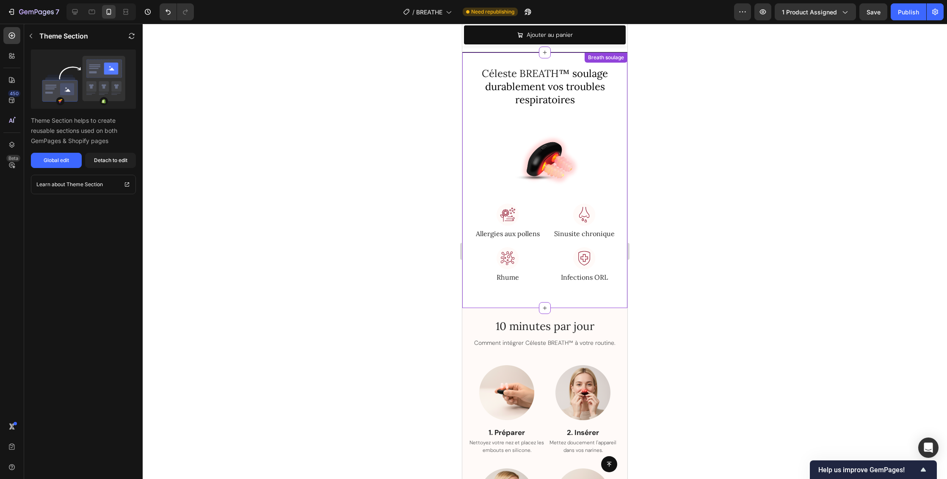
scroll to position [1123, 0]
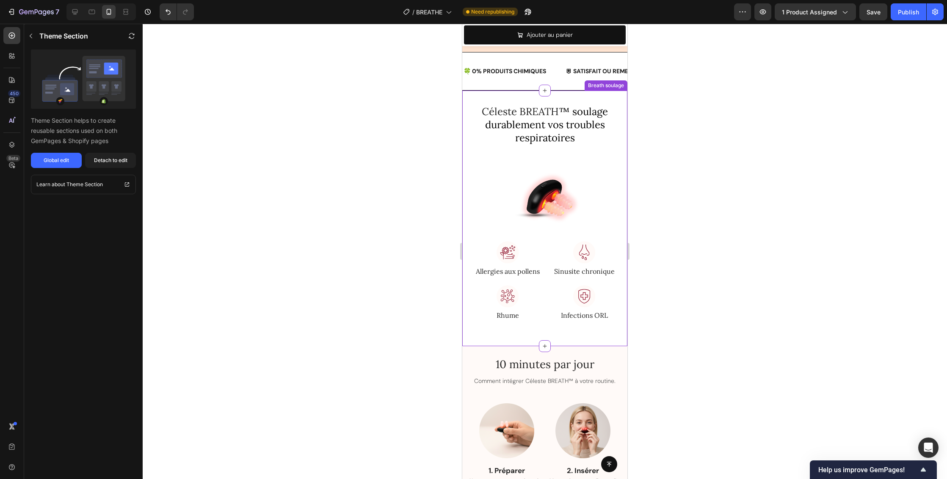
click at [614, 116] on h2 "Céleste BREATH ™ soulage durablement vos troubles respiratoires" at bounding box center [545, 124] width 152 height 41
click at [53, 158] on div "Global edit" at bounding box center [56, 161] width 25 height 8
click at [905, 11] on div "Publish" at bounding box center [908, 12] width 21 height 9
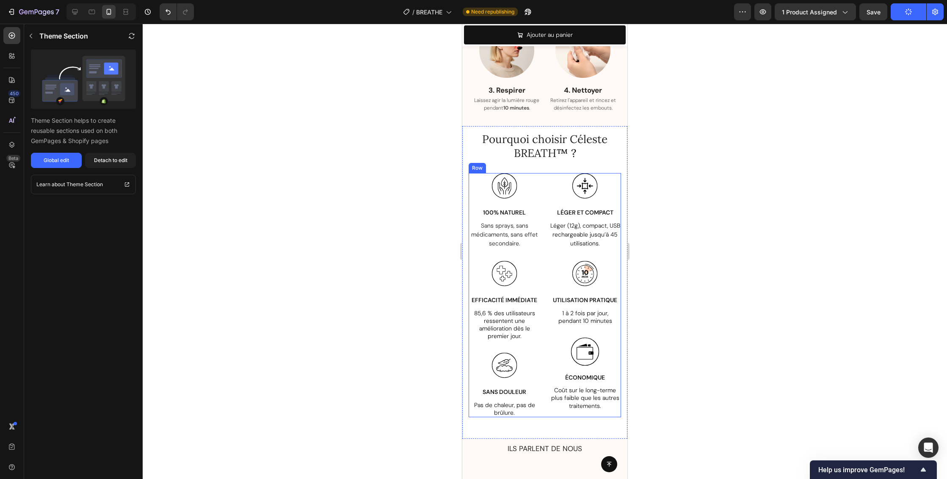
scroll to position [1600, 0]
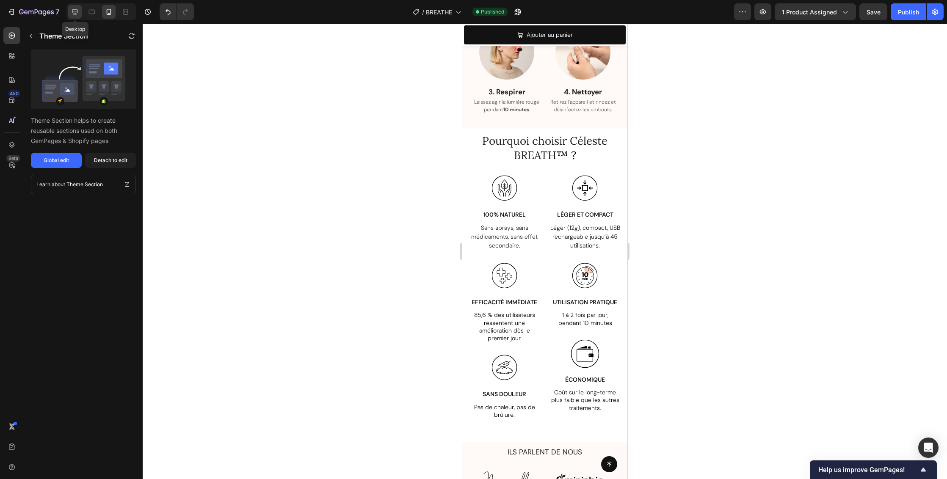
click at [75, 11] on icon at bounding box center [75, 12] width 8 height 8
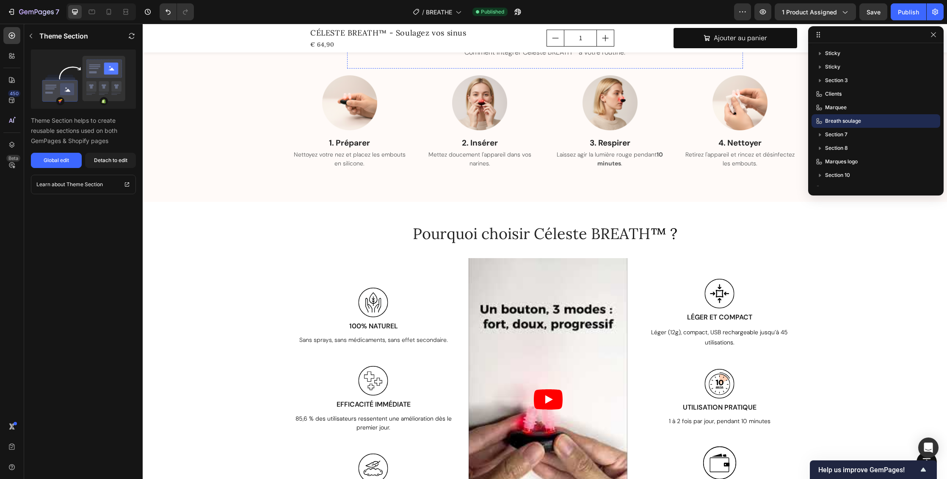
scroll to position [1538, 0]
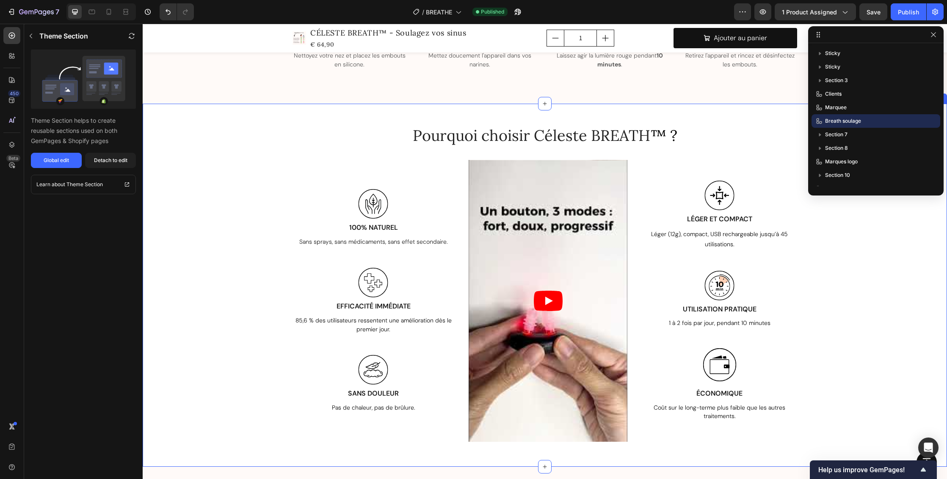
click at [563, 113] on div "Pourquoi choisir Céleste BREATH ™ ? Heading Row Image 100% NATUREL Text Block S…" at bounding box center [545, 285] width 805 height 363
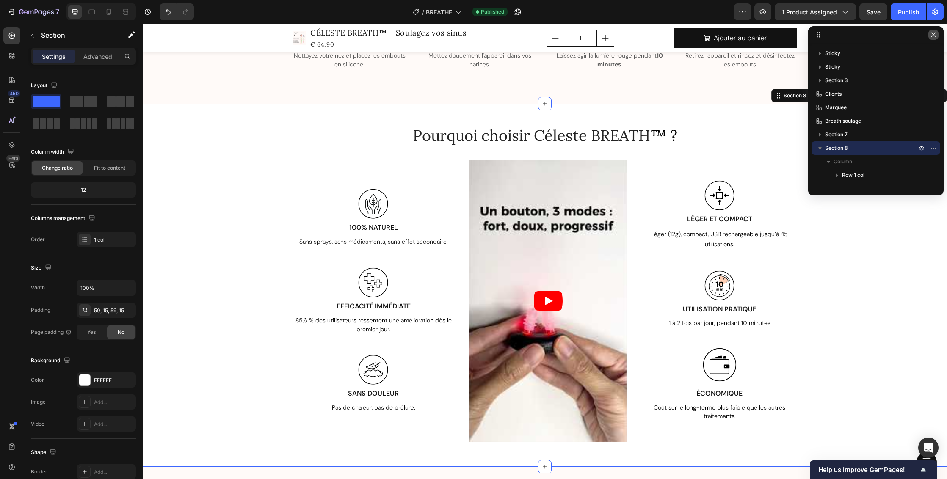
click at [932, 33] on icon "button" at bounding box center [933, 34] width 7 height 7
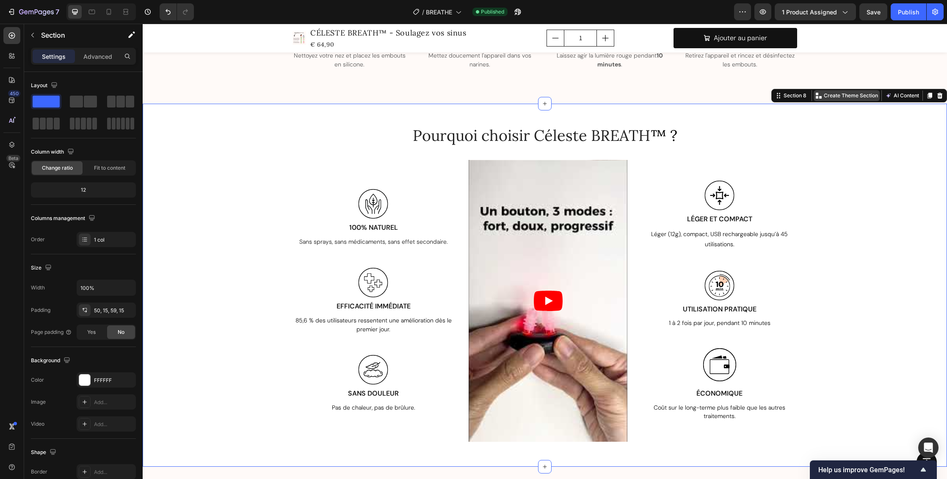
click at [859, 95] on p "Create Theme Section" at bounding box center [851, 96] width 54 height 8
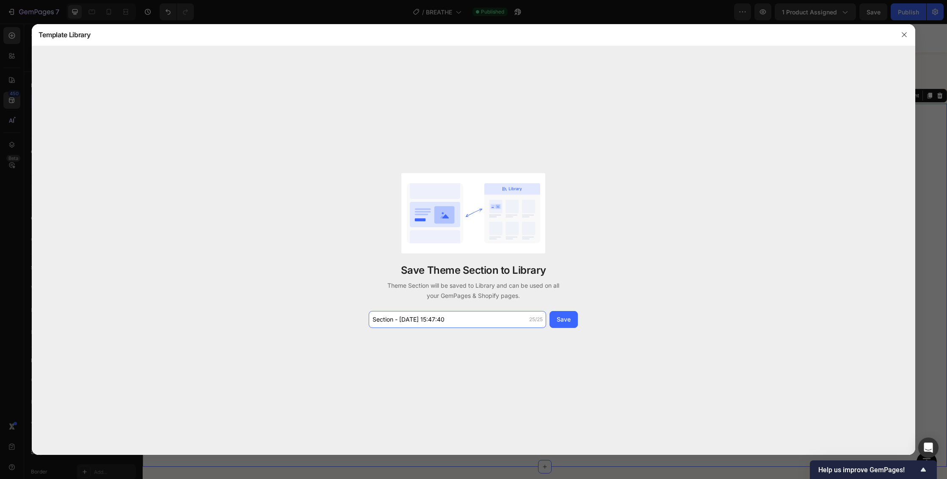
drag, startPoint x: 445, startPoint y: 321, endPoint x: 308, endPoint y: 319, distance: 136.8
click at [308, 319] on div "Save Theme Section to Library Theme Section will be saved to Library and can be…" at bounding box center [474, 250] width 884 height 409
type input "Pourquoi Celeste BREATH"
click at [564, 318] on div "Save" at bounding box center [564, 319] width 14 height 9
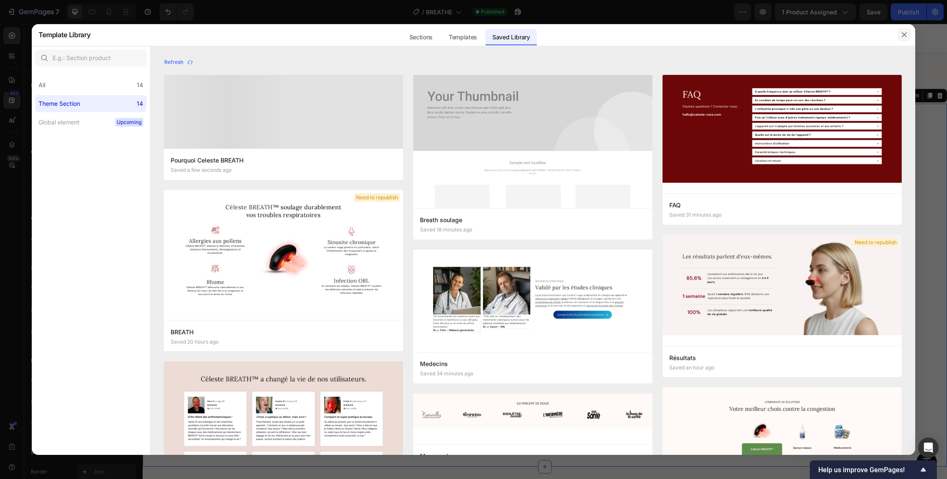
click at [902, 30] on button "button" at bounding box center [905, 35] width 14 height 14
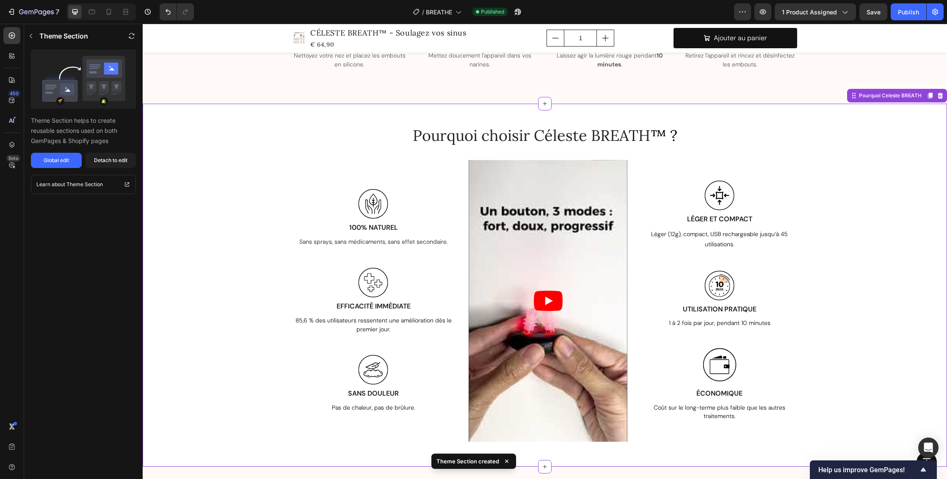
click at [865, 194] on div "Pourquoi choisir Céleste BREATH ™ ? Heading Row Image 100% NATUREL Text Block S…" at bounding box center [545, 283] width 792 height 317
click at [887, 175] on div "Pourquoi choisir Céleste BREATH ™ ? Heading Row Image 100% NATUREL Text Block S…" at bounding box center [545, 283] width 792 height 317
click at [364, 325] on span "85,6 % des utilisateurs ressentent une amélioration dès le premier jour." at bounding box center [374, 325] width 156 height 17
click at [58, 160] on div "Global edit" at bounding box center [56, 161] width 25 height 8
click at [111, 13] on icon at bounding box center [109, 12] width 5 height 6
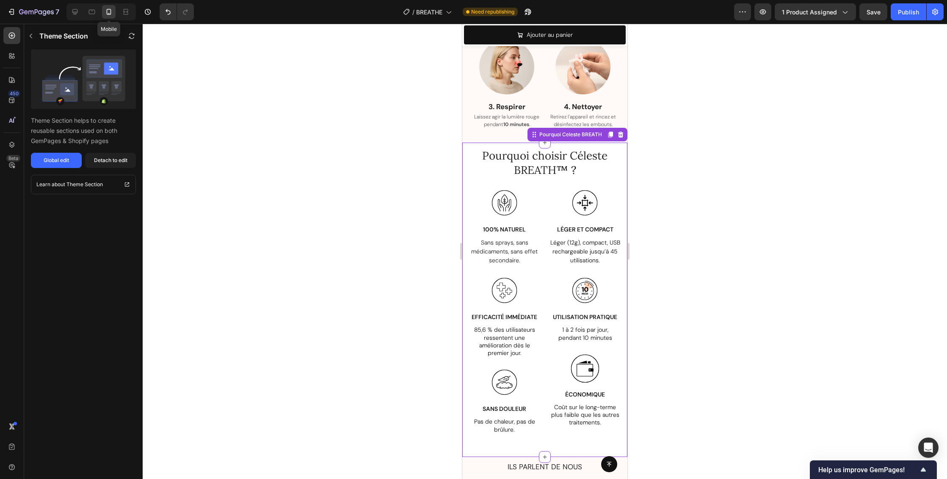
scroll to position [1627, 0]
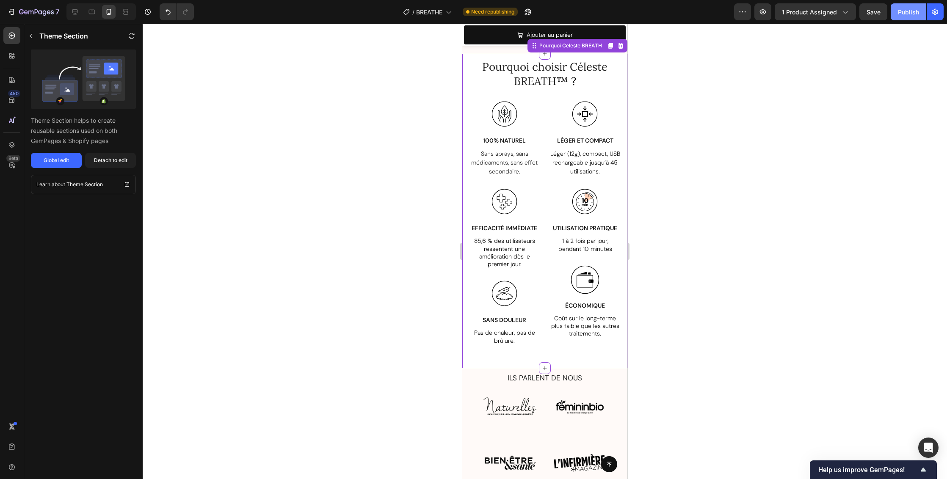
click at [920, 11] on button "Publish" at bounding box center [909, 11] width 36 height 17
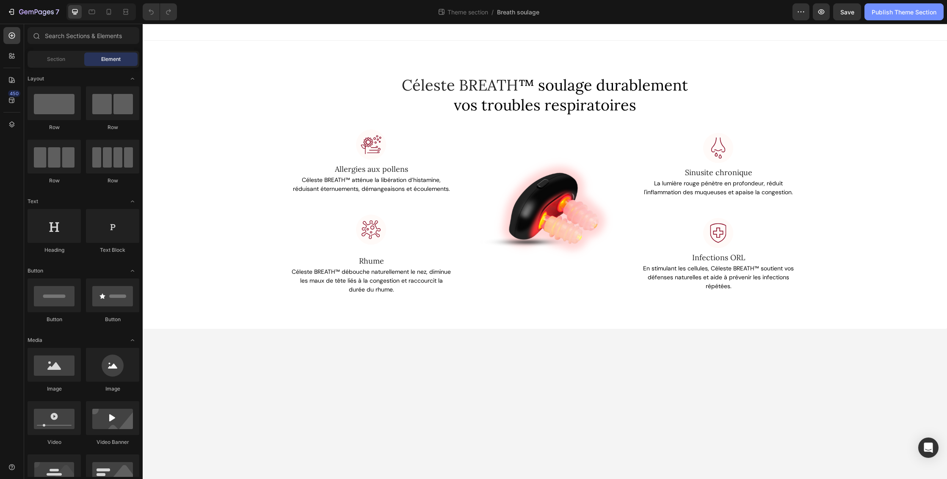
click at [879, 8] on div "Publish Theme Section" at bounding box center [904, 12] width 65 height 9
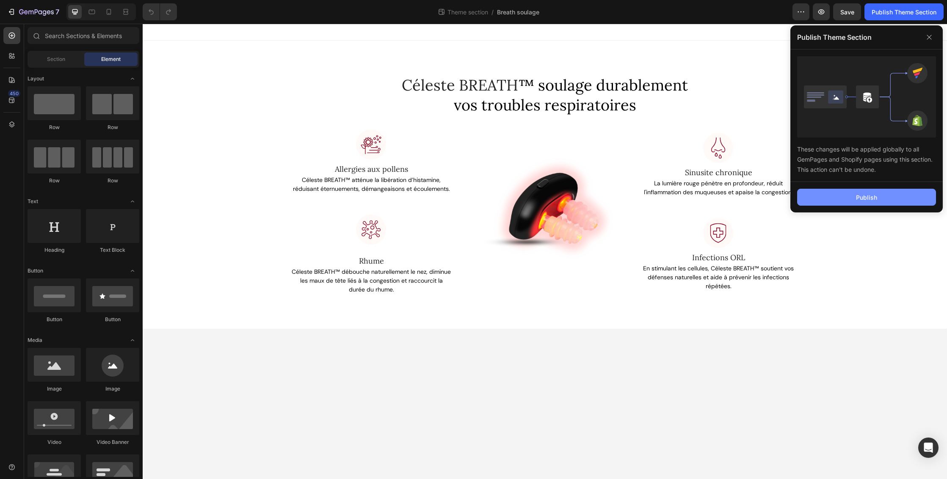
click at [872, 198] on div "Publish" at bounding box center [866, 197] width 21 height 9
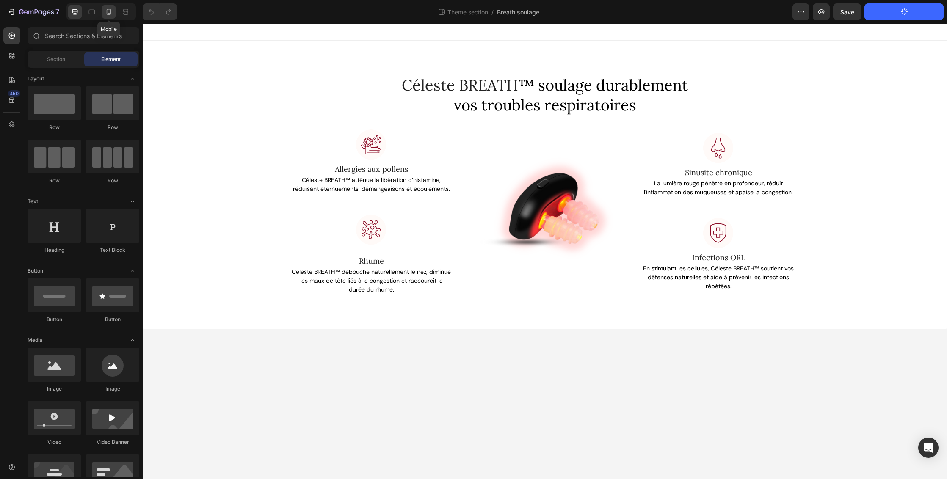
click at [107, 8] on icon at bounding box center [109, 12] width 8 height 8
click at [434, 87] on span "Céleste BREATH" at bounding box center [460, 84] width 116 height 19
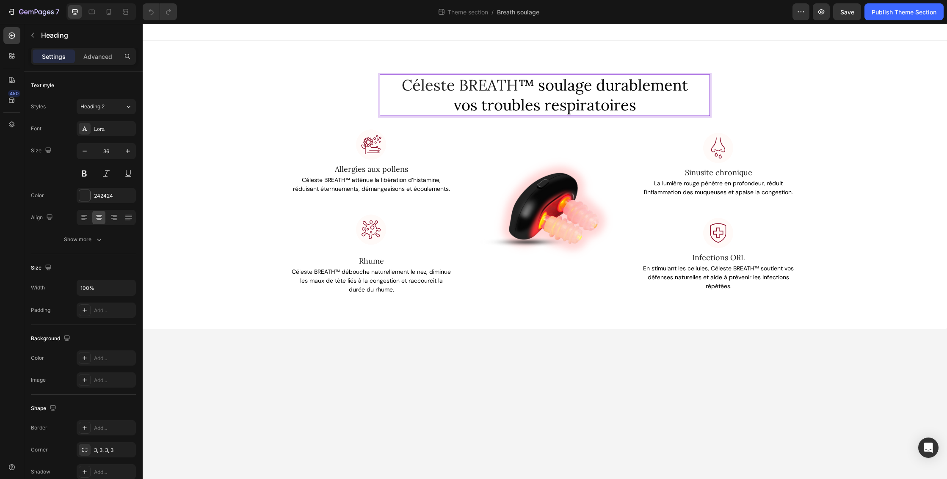
click at [434, 87] on span "Céleste BREATH" at bounding box center [460, 84] width 116 height 19
click at [108, 10] on icon at bounding box center [109, 12] width 8 height 8
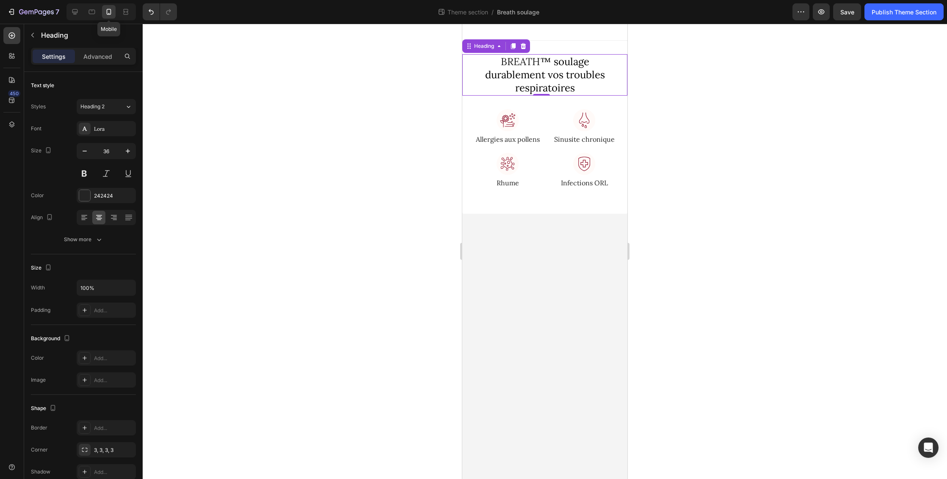
type input "24"
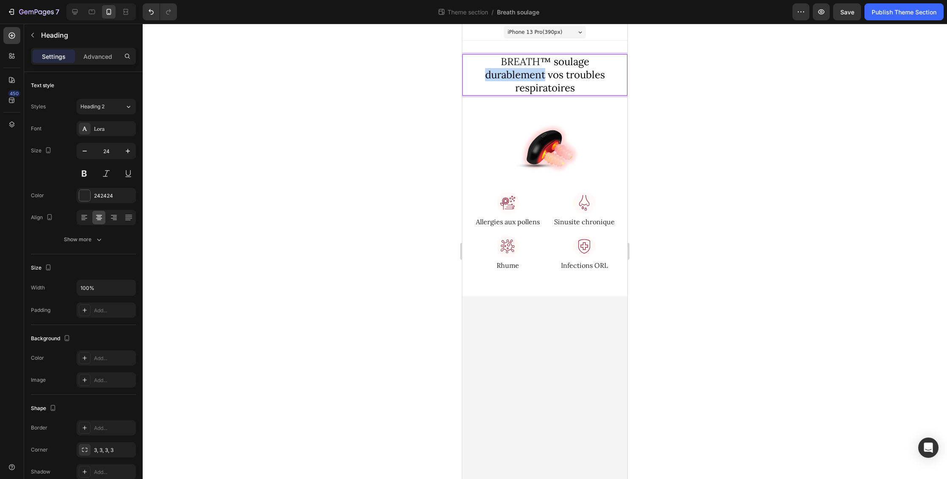
click at [510, 77] on span "™ soulage durablement vos troubles respiratoires" at bounding box center [545, 74] width 120 height 39
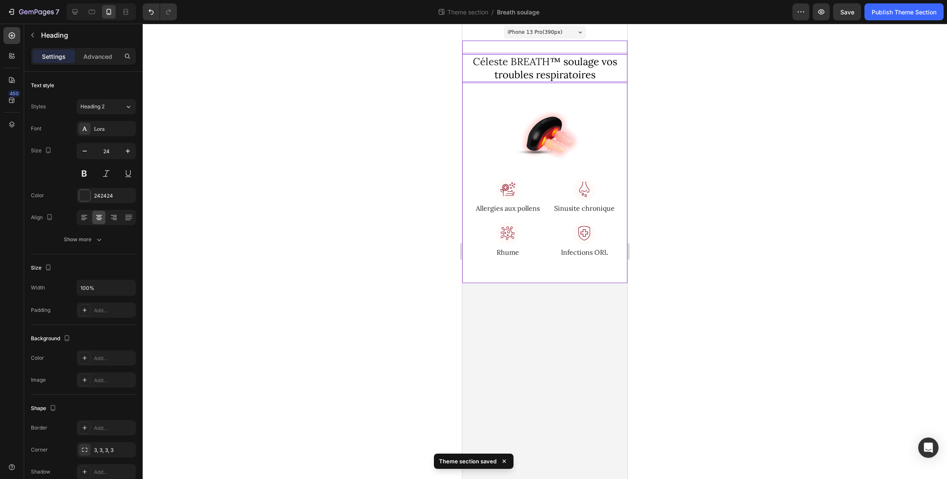
click at [568, 87] on div "Céleste BREATH ™ soulage vos troubles respiratoires Heading 0 Row Image Image A…" at bounding box center [544, 160] width 165 height 212
click at [605, 73] on p "⁠⁠⁠⁠⁠⁠⁠ Céleste BREATH ™ soulage vos troubles respiratoires" at bounding box center [545, 68] width 150 height 26
click at [591, 99] on div at bounding box center [544, 137] width 165 height 83
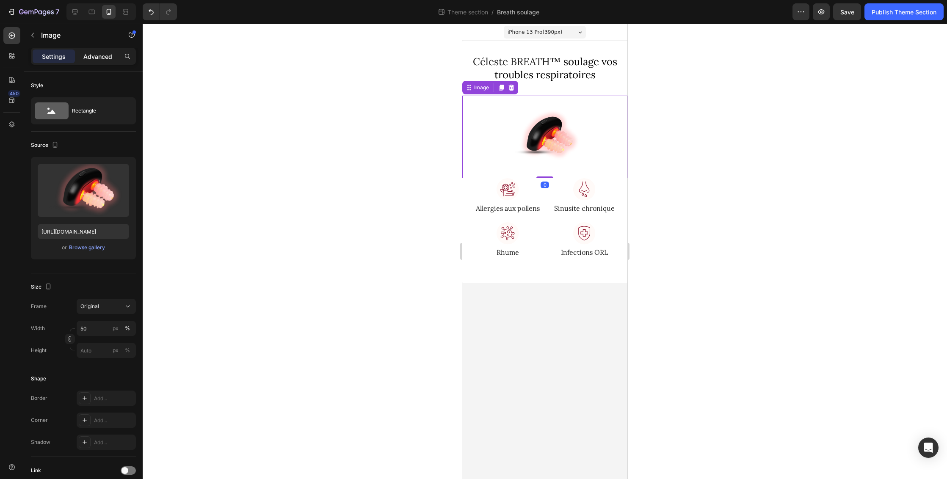
click at [102, 57] on p "Advanced" at bounding box center [97, 56] width 29 height 9
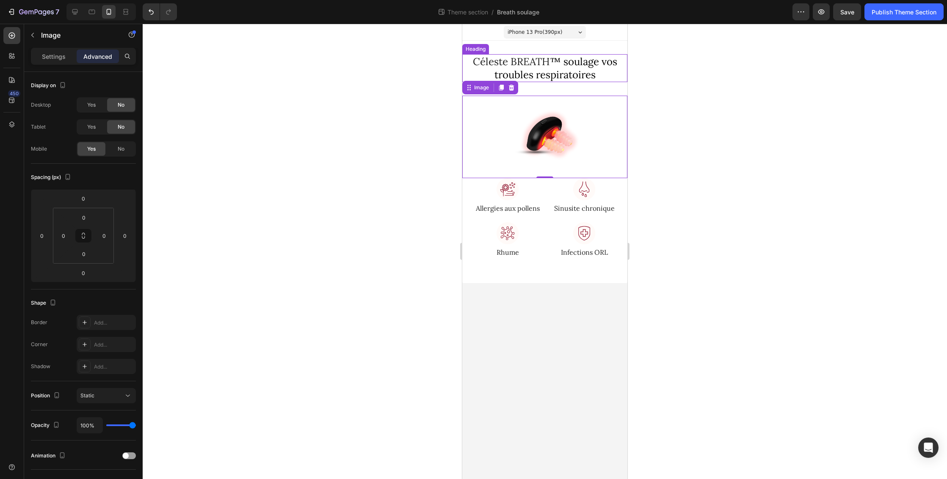
click at [609, 75] on p "⁠⁠⁠⁠⁠⁠⁠ Céleste BREATH ™ soulage vos troubles respiratoires" at bounding box center [545, 68] width 150 height 26
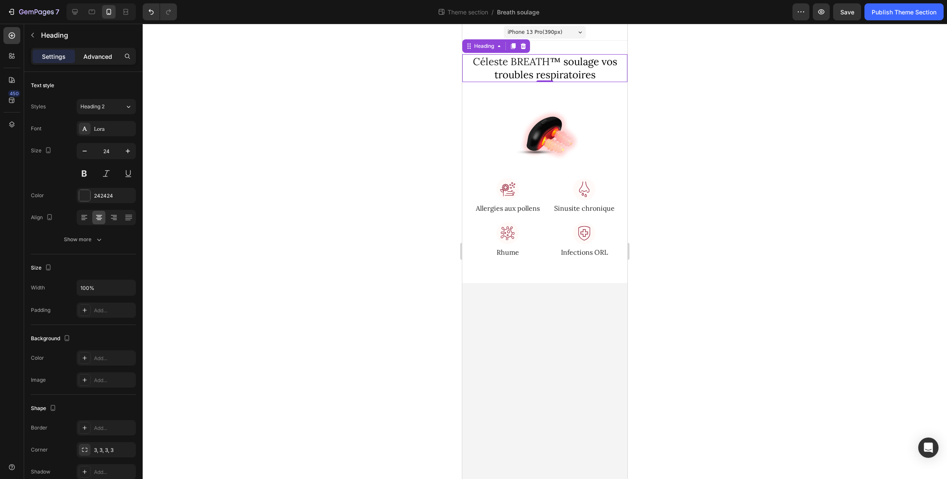
click at [102, 58] on p "Advanced" at bounding box center [97, 56] width 29 height 9
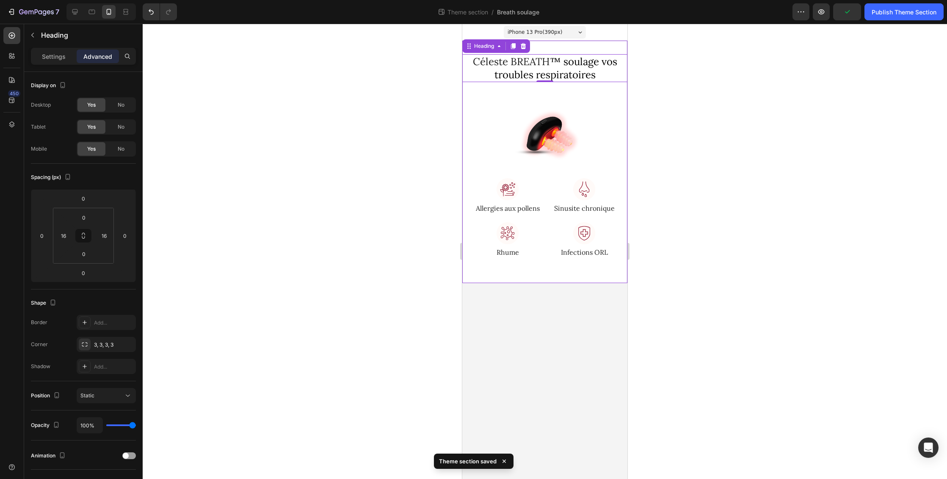
click at [595, 87] on div "⁠⁠⁠⁠⁠⁠⁠ Céleste BREATH ™ soulage vos troubles respiratoires Heading 0 Row Image…" at bounding box center [544, 160] width 165 height 212
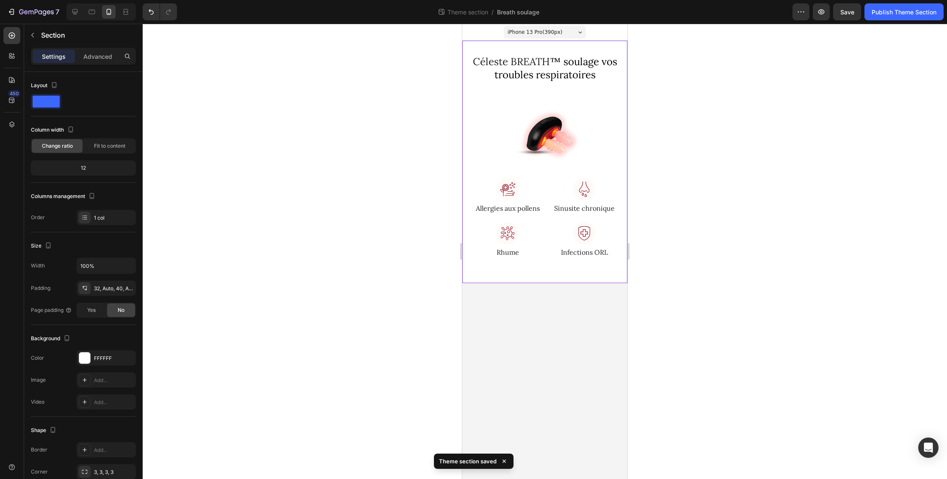
click at [623, 49] on div "⁠⁠⁠⁠⁠⁠⁠ Céleste BREATH ™ soulage vos troubles respiratoires Heading Row Image I…" at bounding box center [544, 162] width 165 height 243
click at [103, 58] on p "Advanced" at bounding box center [97, 56] width 29 height 9
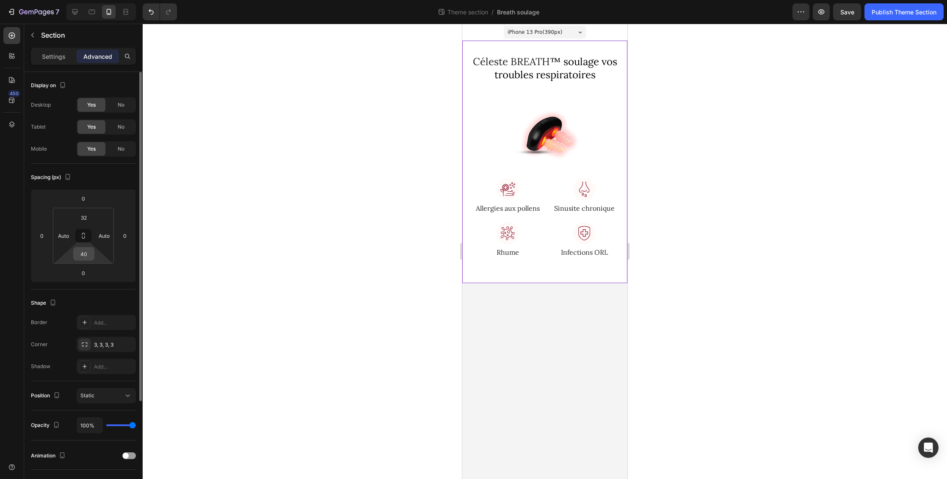
click at [90, 254] on input "40" at bounding box center [83, 254] width 17 height 13
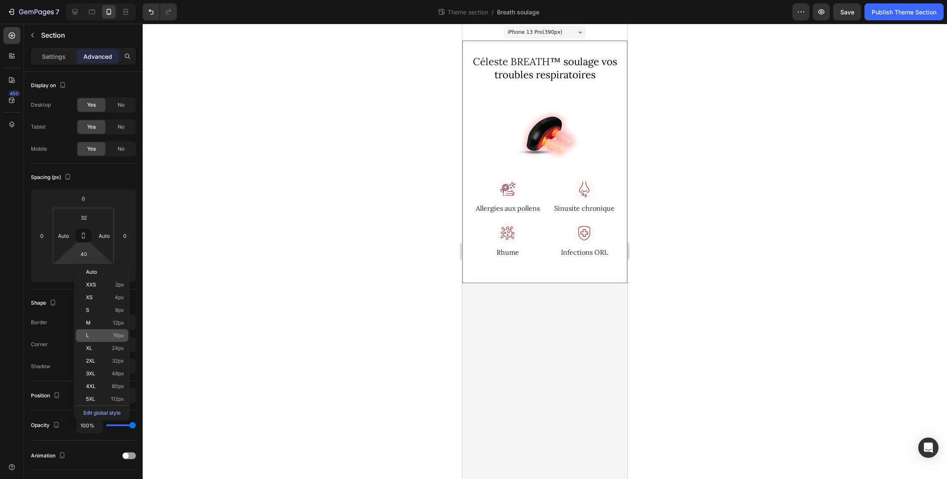
click at [121, 335] on span "16px" at bounding box center [118, 336] width 11 height 6
type input "16"
click at [78, 11] on icon at bounding box center [75, 12] width 8 height 8
type input "80"
type input "15"
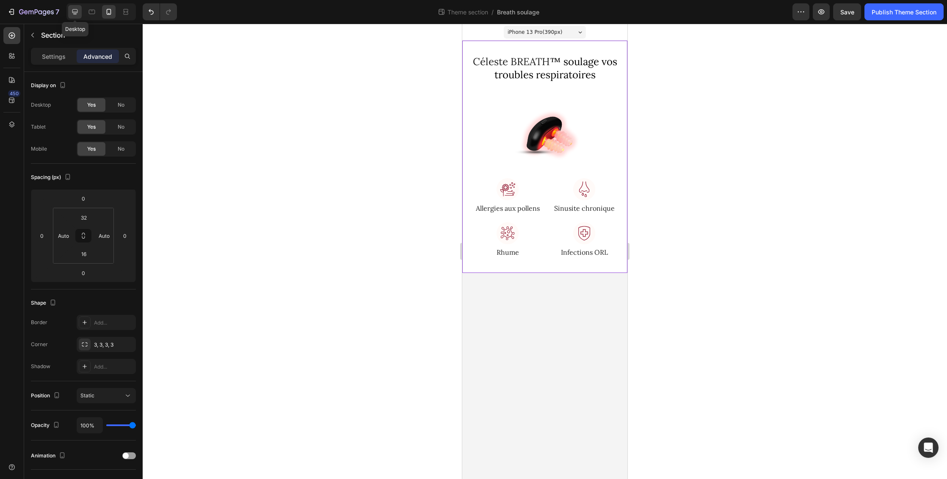
type input "80"
type input "15"
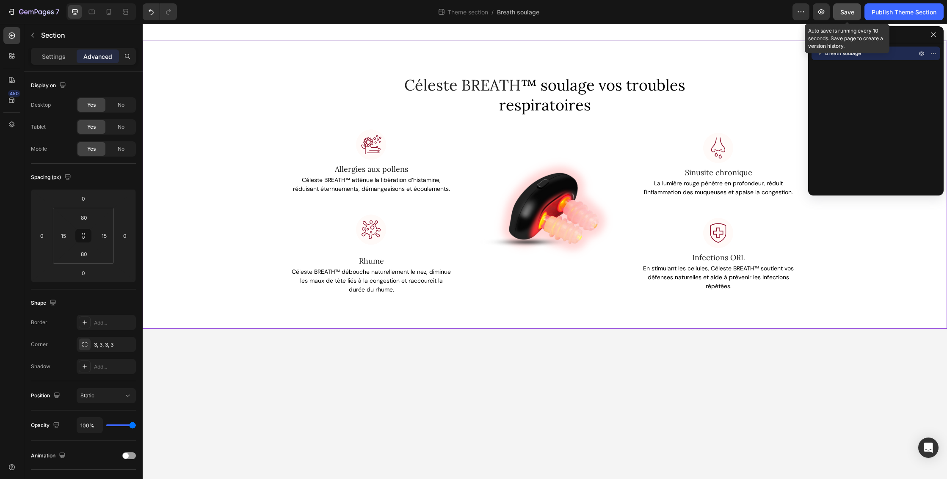
click at [856, 12] on button "Save" at bounding box center [847, 11] width 28 height 17
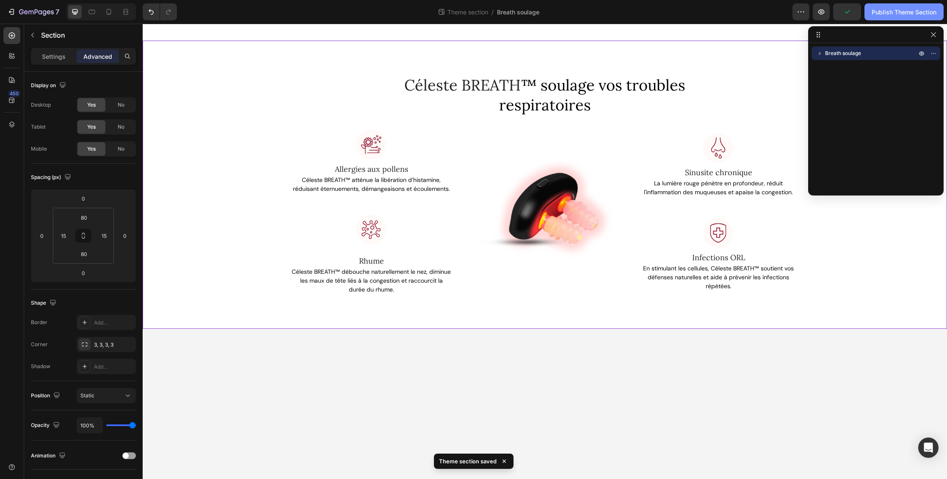
click at [925, 11] on div "Publish Theme Section" at bounding box center [904, 12] width 65 height 9
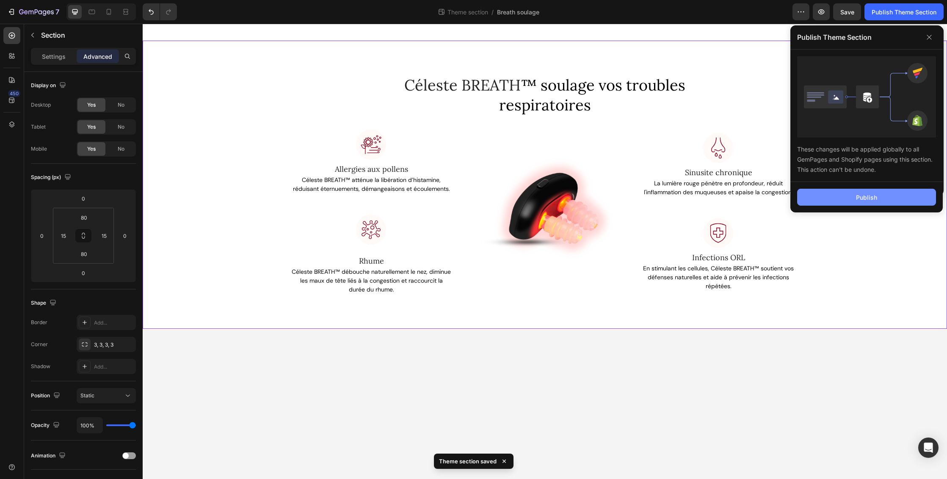
click at [860, 197] on div "Publish" at bounding box center [866, 197] width 21 height 9
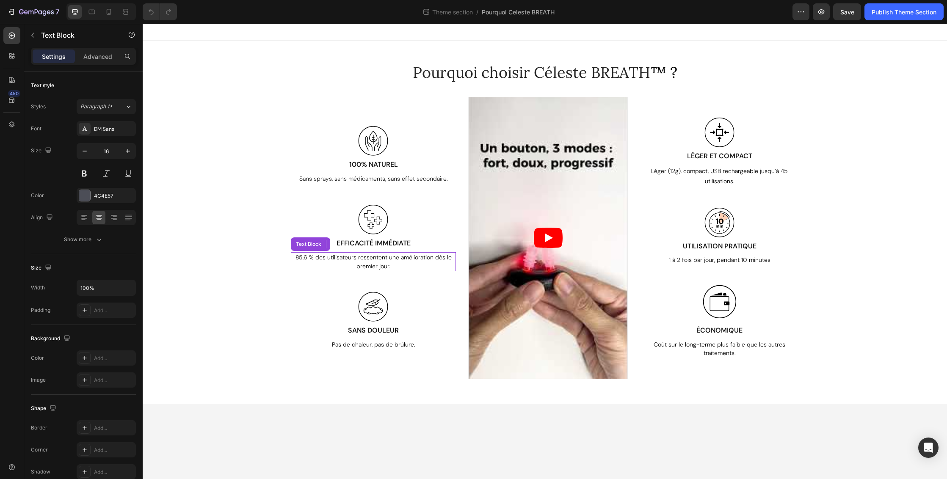
click at [300, 258] on span "85,6 % des utilisateurs ressentent une amélioration dès le premier jour." at bounding box center [374, 262] width 156 height 17
click at [297, 258] on span "85,6 % des utilisateurs ressentent une amélioration dès le premier jour." at bounding box center [374, 262] width 156 height 17
click at [296, 258] on span "85,6 % des utilisateurs ressentent une amélioration dès le premier jour." at bounding box center [374, 262] width 156 height 17
click at [395, 264] on span "Dès le 1er jour pour 85,6 % des utilisateurs ressentent une amélioration dès le…" at bounding box center [374, 262] width 158 height 17
click at [409, 259] on span "Dès le 1er jour pour 85,6 % des utilisateurs ressentent une amélioration dès le…" at bounding box center [374, 262] width 158 height 17
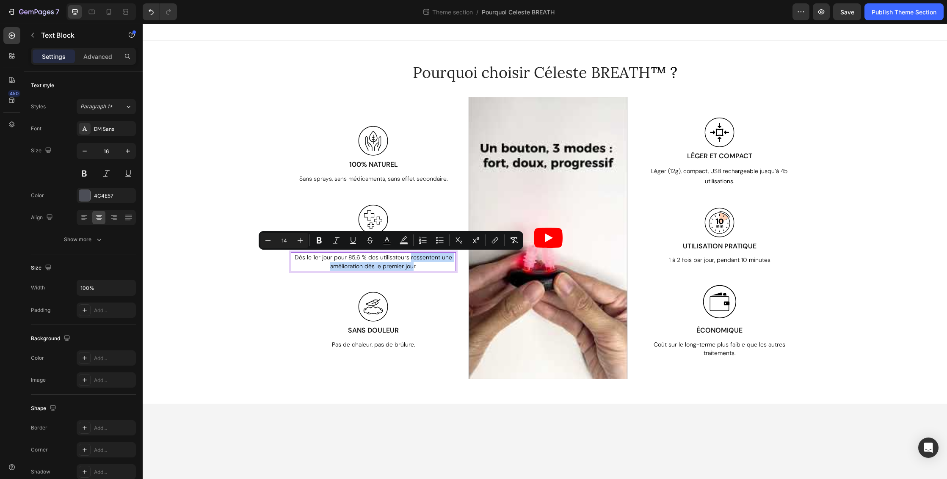
drag, startPoint x: 411, startPoint y: 257, endPoint x: 414, endPoint y: 267, distance: 10.6
click at [414, 267] on span "Dès le 1er jour pour 85,6 % des utilisateurs ressentent une amélioration dès le…" at bounding box center [374, 262] width 158 height 17
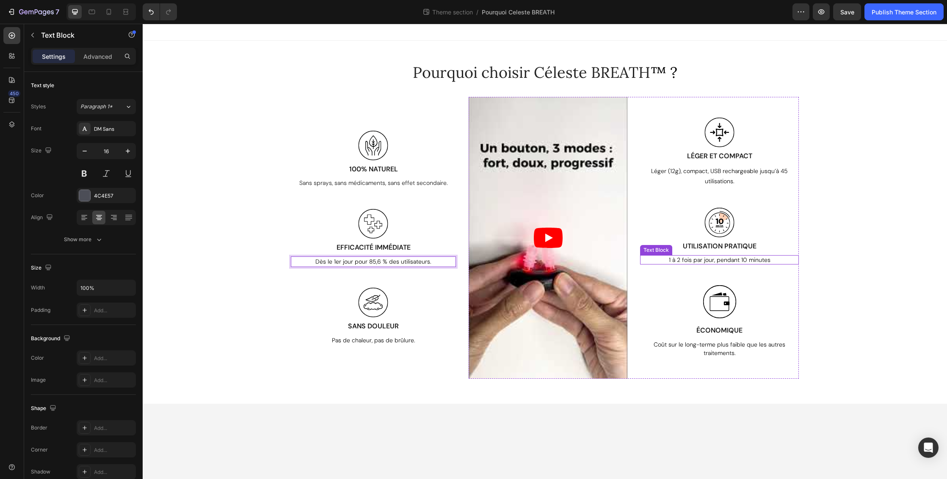
click at [760, 260] on span "1 à 2 fois par jour, pendant 10 minutes" at bounding box center [720, 260] width 102 height 8
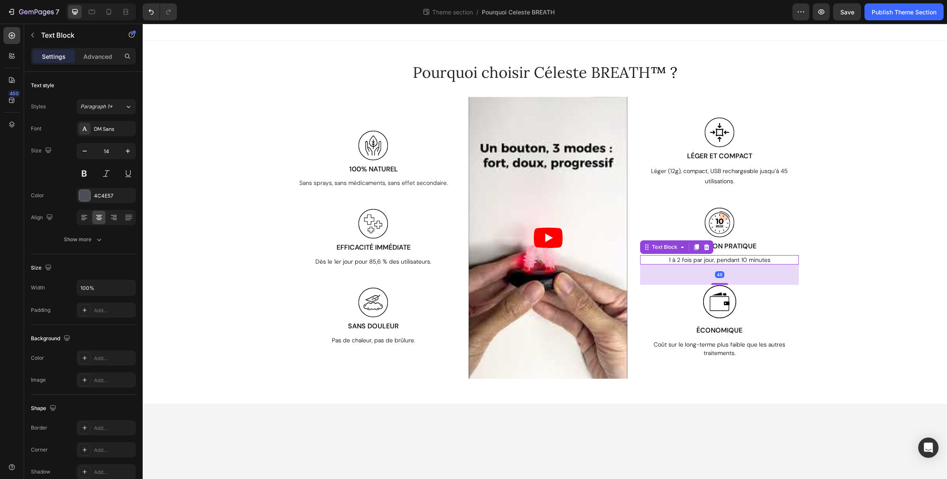
click at [773, 260] on p "1 à 2 fois par jour, pendant 10 minutes" at bounding box center [719, 260] width 157 height 8
click at [888, 13] on div "Publish Theme Section" at bounding box center [904, 12] width 65 height 9
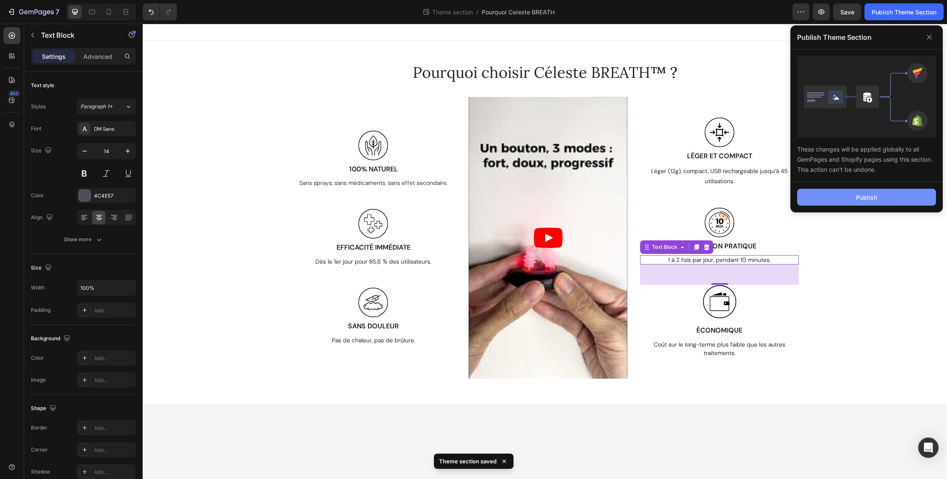
click at [883, 200] on button "Publish" at bounding box center [866, 197] width 139 height 17
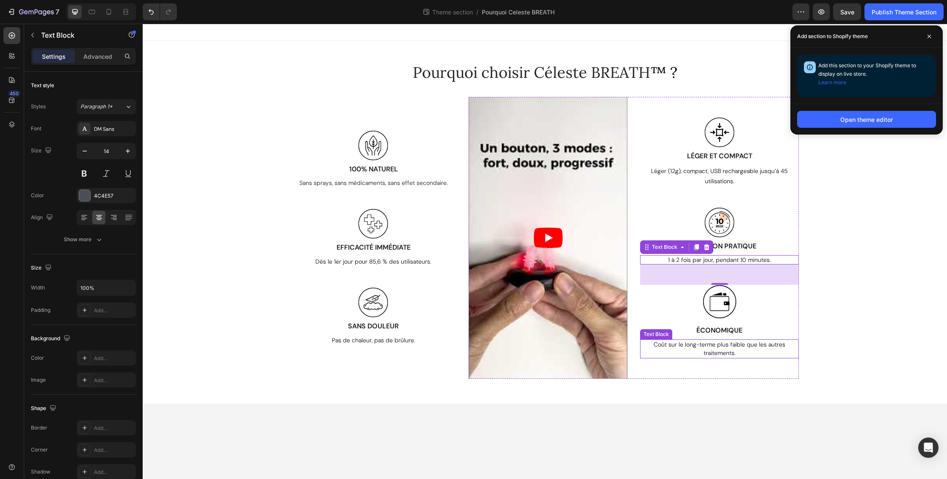
click at [718, 345] on span "Coût sur le long-terme plus faible que les autres traitements." at bounding box center [720, 349] width 132 height 17
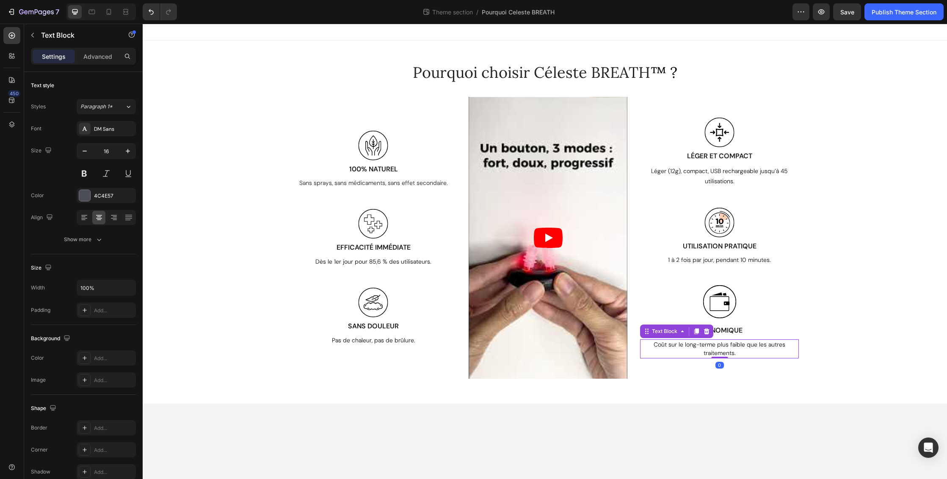
click at [718, 345] on span "Coût sur le long-terme plus faible que les autres traitements." at bounding box center [720, 349] width 132 height 17
click at [785, 112] on div "Image LÉGER ET COMPACT Text Block Léger (12g), compact, USB rechargeable jusqu’…" at bounding box center [719, 238] width 159 height 282
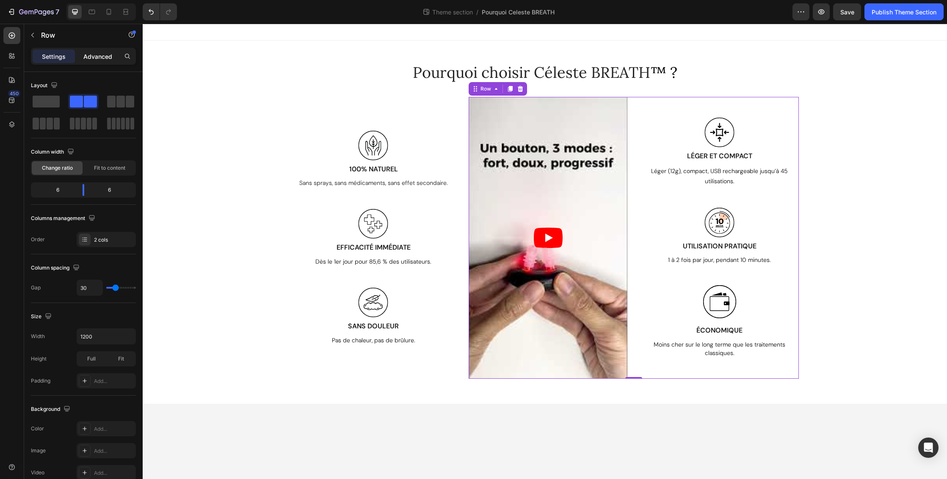
click at [99, 53] on p "Advanced" at bounding box center [97, 56] width 29 height 9
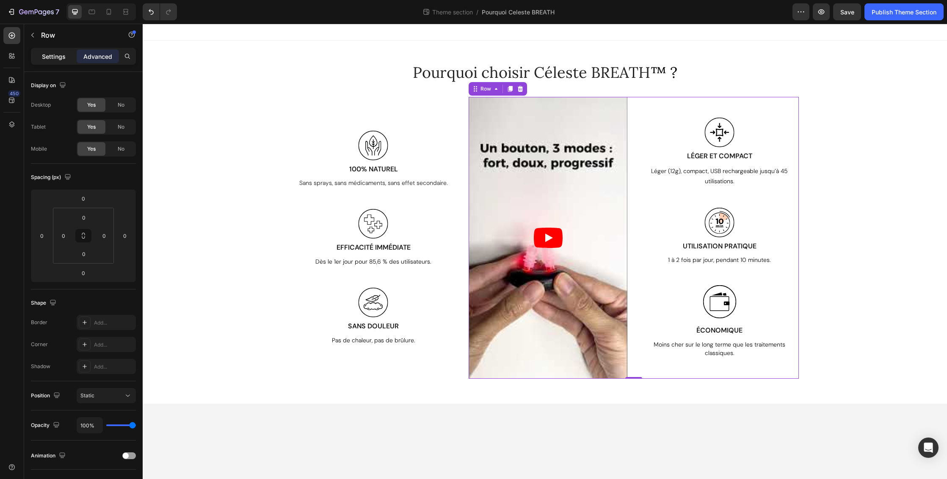
click at [51, 55] on p "Settings" at bounding box center [54, 56] width 24 height 9
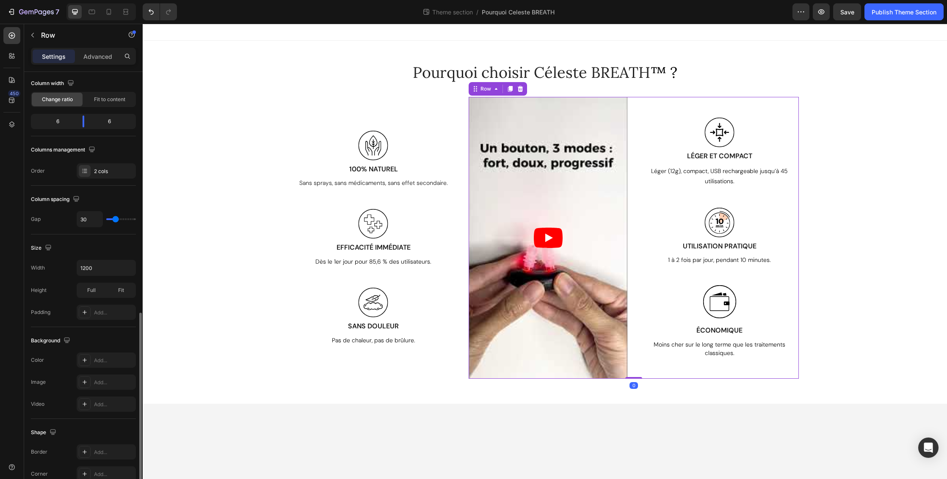
scroll to position [182, 0]
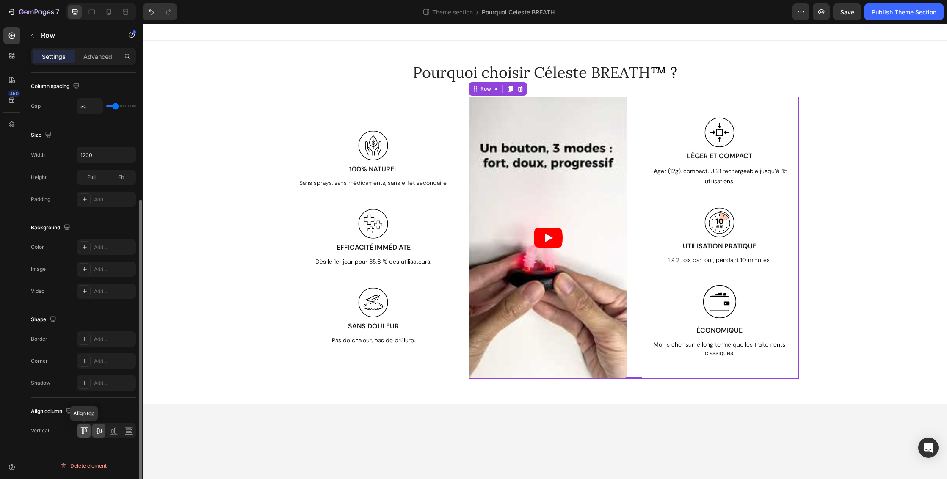
click at [83, 431] on icon at bounding box center [83, 432] width 2 height 6
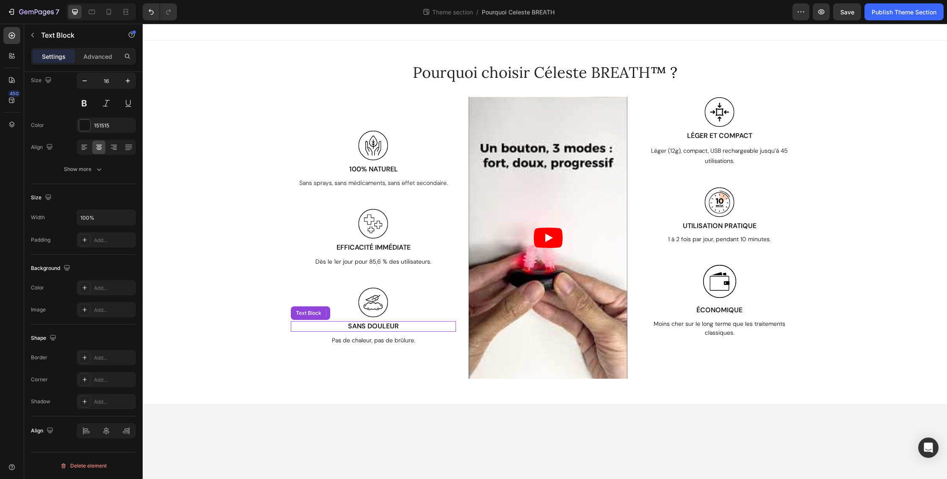
click at [450, 325] on p "SANS DOULEUR" at bounding box center [373, 326] width 163 height 9
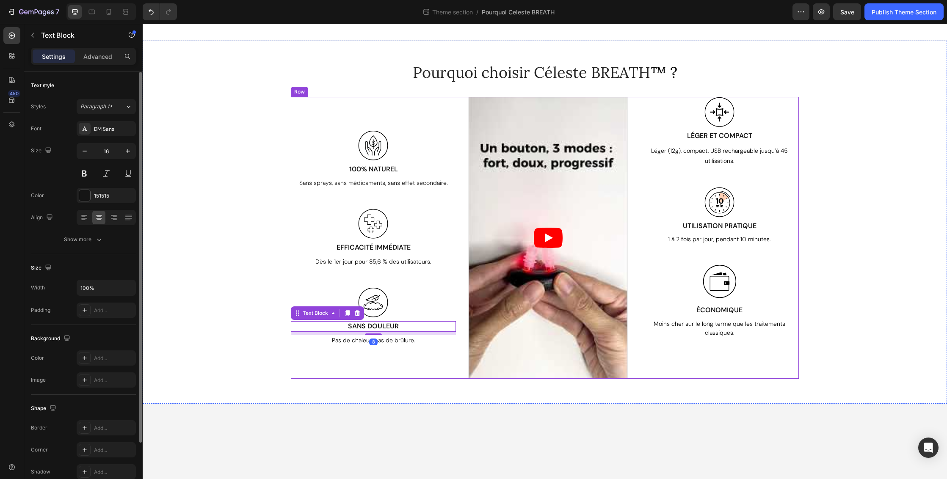
click at [462, 315] on div "Image 100% NATUREL Text Block Sans sprays, sans médicaments, sans effet seconda…" at bounding box center [545, 238] width 508 height 282
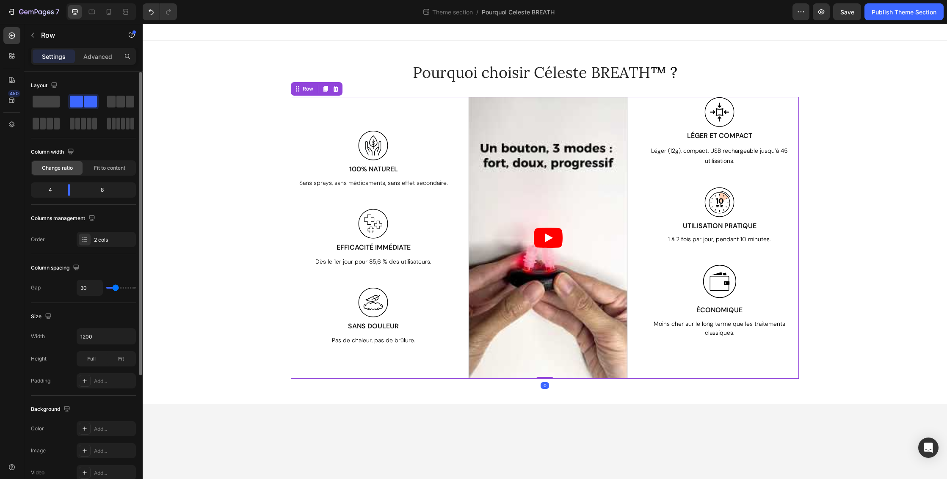
scroll to position [182, 0]
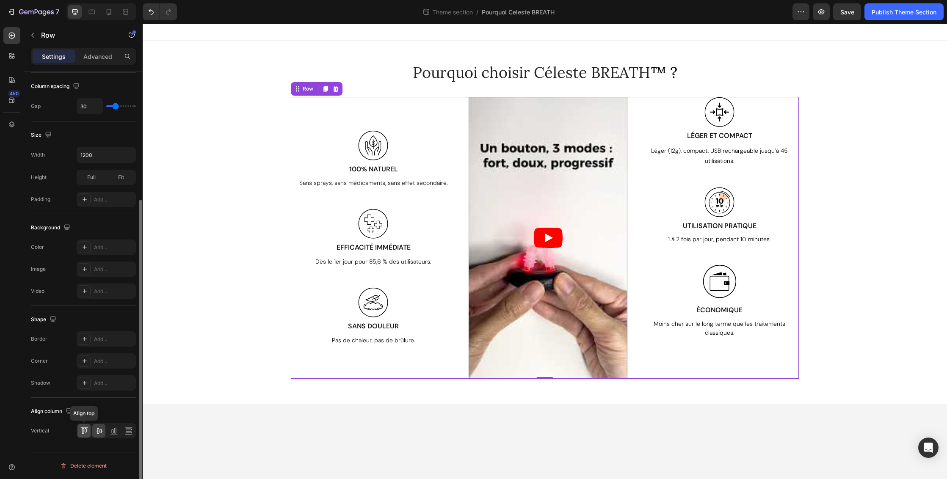
click at [83, 431] on icon at bounding box center [83, 432] width 2 height 6
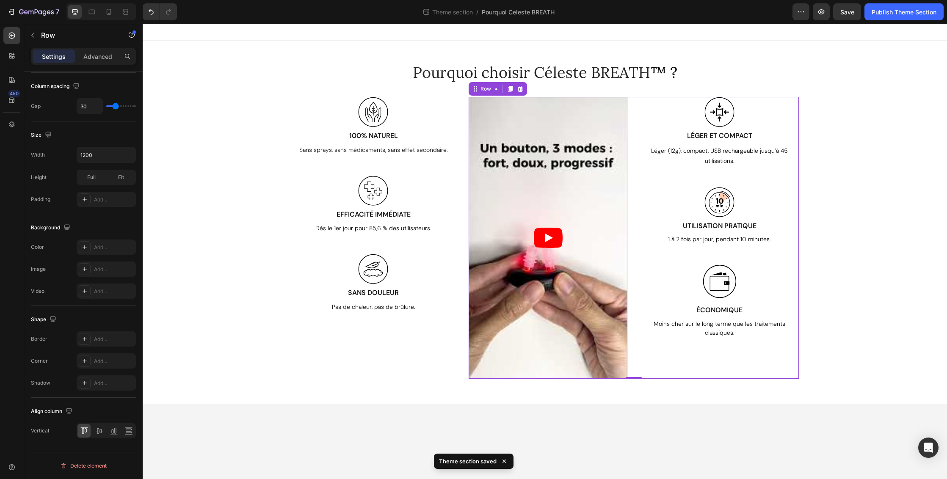
click at [732, 181] on div "Image LÉGER ET COMPACT Text Block Léger (12g), compact, USB rechargeable jusqu’…" at bounding box center [719, 238] width 159 height 282
click at [748, 156] on p "Léger (12g), compact, USB rechargeable jusqu’à 45 utilisations." at bounding box center [719, 156] width 157 height 20
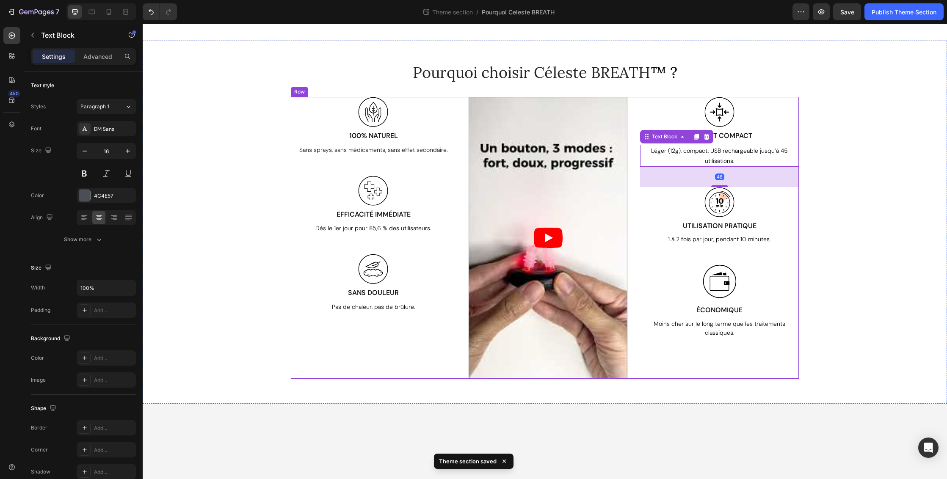
click at [440, 156] on div "Image 100% NATUREL Text Block Sans sprays, sans médicaments, sans effet seconda…" at bounding box center [373, 238] width 165 height 282
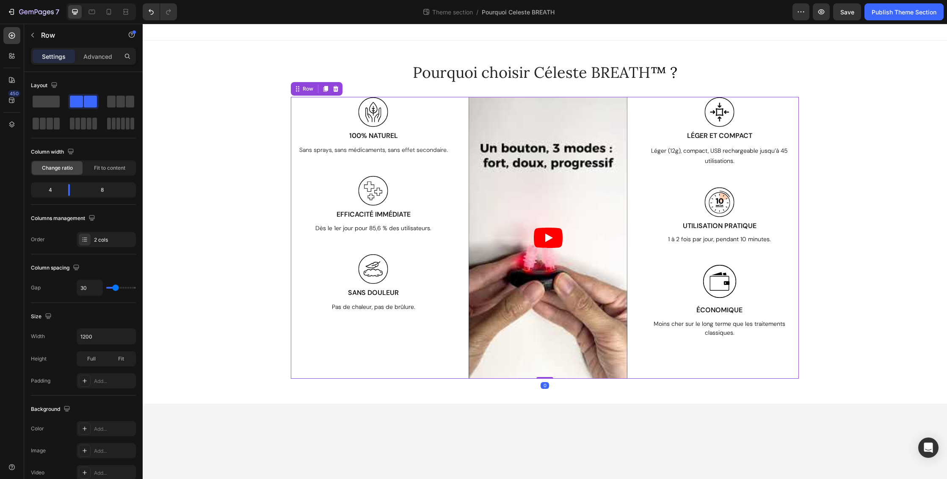
click at [433, 141] on div "Image 100% NATUREL Text Block Sans sprays, sans médicaments, sans effet seconda…" at bounding box center [373, 238] width 165 height 282
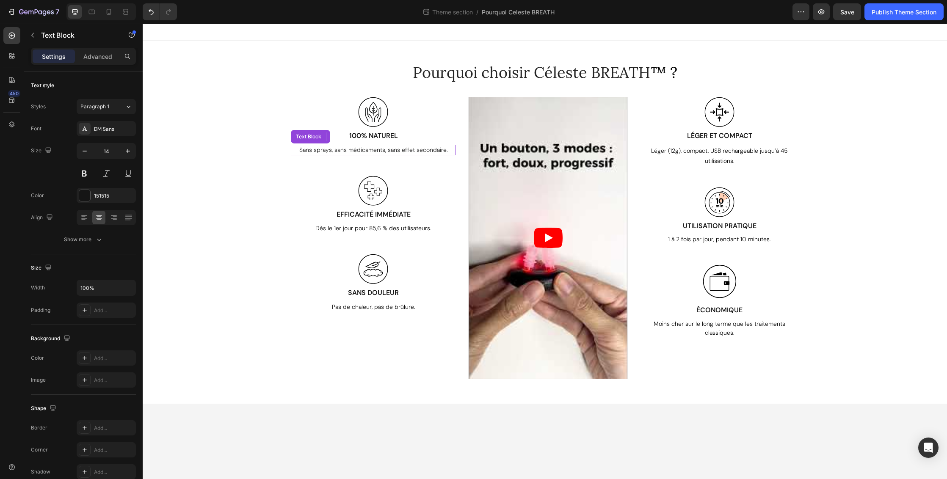
click at [448, 152] on p "Sans sprays, sans médicaments, sans effet secondaire." at bounding box center [373, 150] width 163 height 9
click at [434, 226] on p "Dès le 1er jour pour 85,6 % des utilisateurs." at bounding box center [373, 228] width 163 height 9
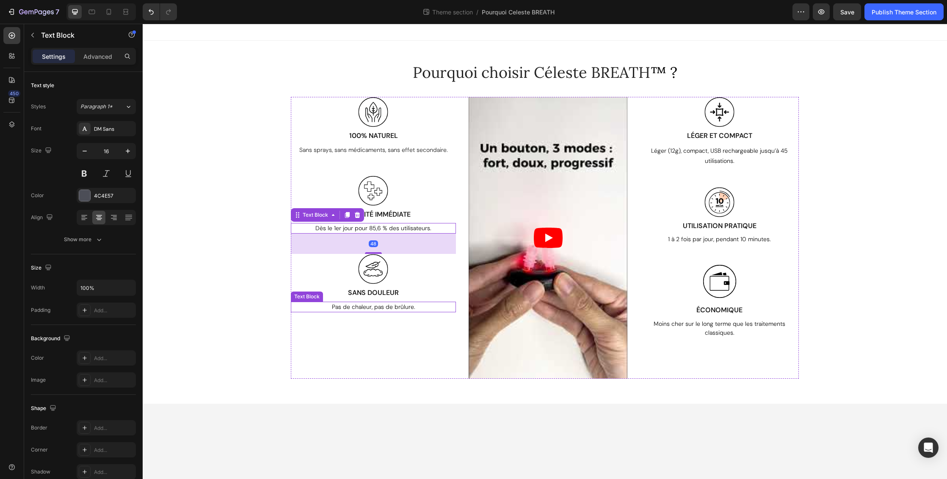
click at [423, 308] on p "Pas de chaleur, pas de brûlure." at bounding box center [373, 307] width 163 height 9
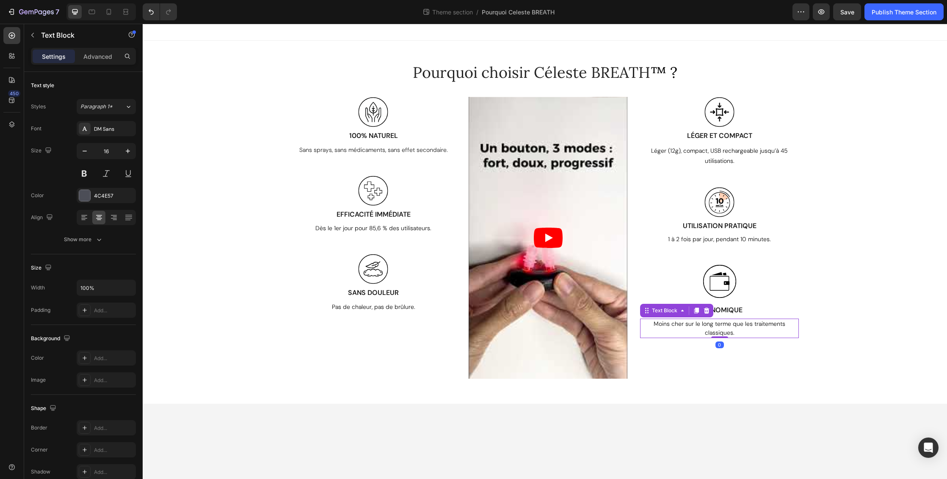
click at [750, 327] on p "Moins cher sur le long terme que les traitements classiques." at bounding box center [719, 329] width 157 height 18
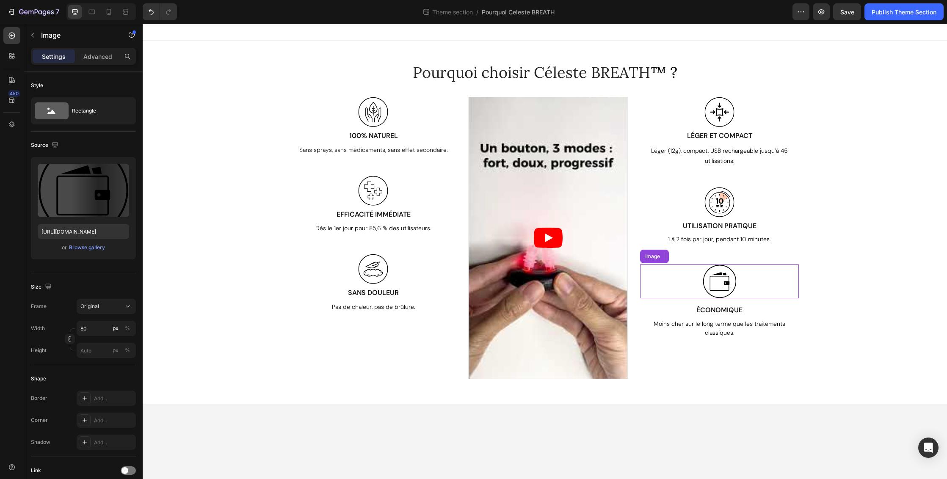
click at [727, 277] on img at bounding box center [720, 282] width 34 height 34
click at [102, 55] on p "Advanced" at bounding box center [97, 56] width 29 height 9
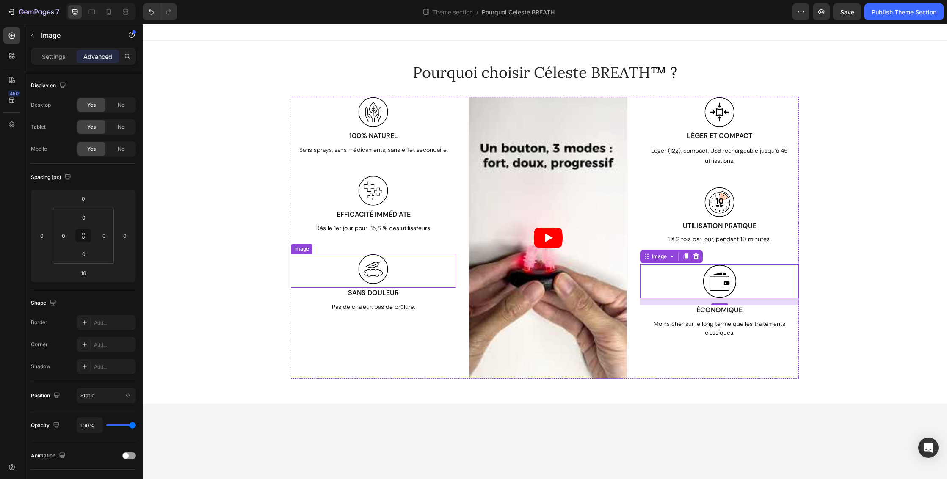
click at [389, 266] on img at bounding box center [374, 271] width 34 height 34
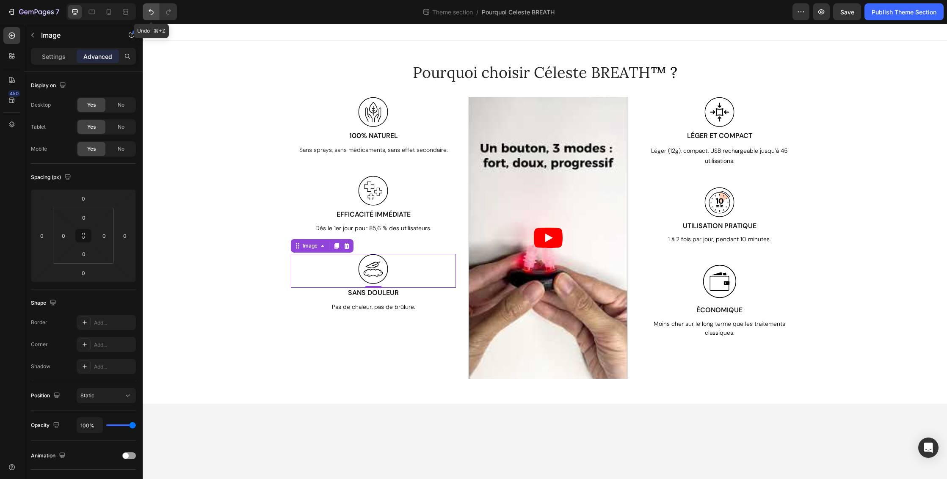
click at [152, 10] on icon "Undo/Redo" at bounding box center [151, 12] width 8 height 8
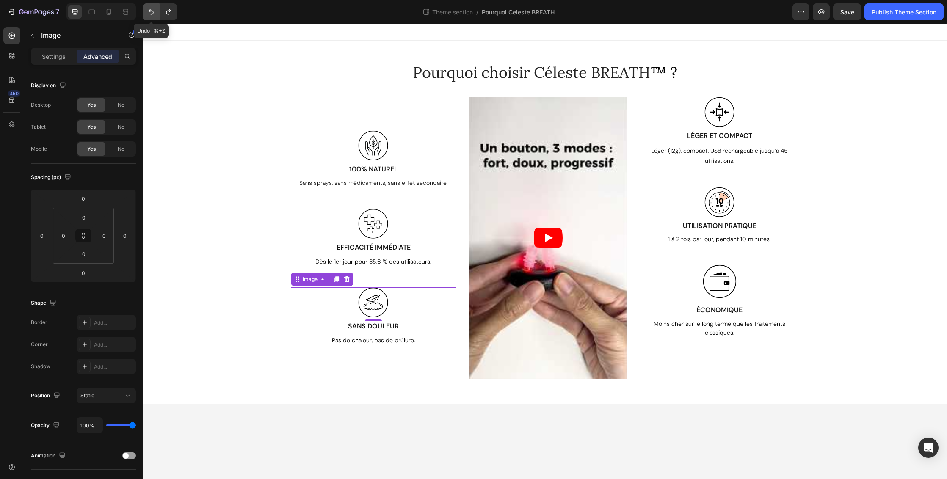
click at [152, 10] on icon "Undo/Redo" at bounding box center [151, 12] width 8 height 8
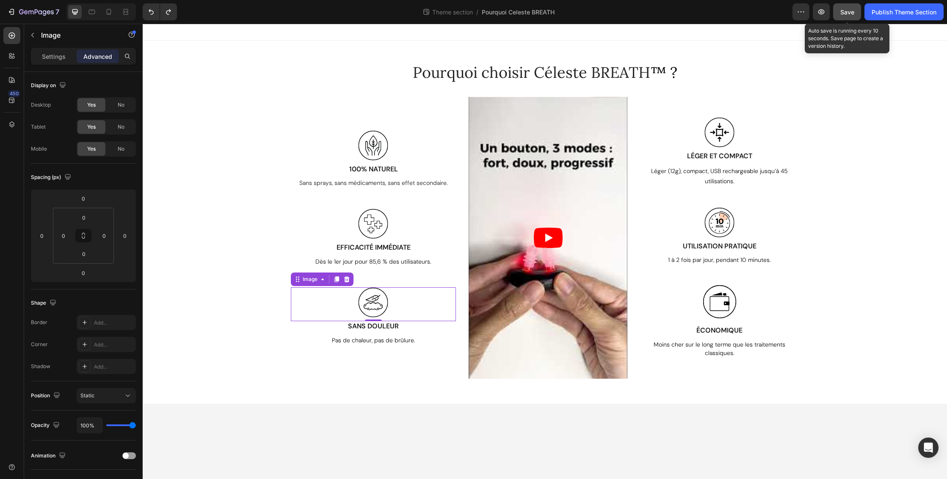
click at [851, 14] on span "Save" at bounding box center [848, 11] width 14 height 7
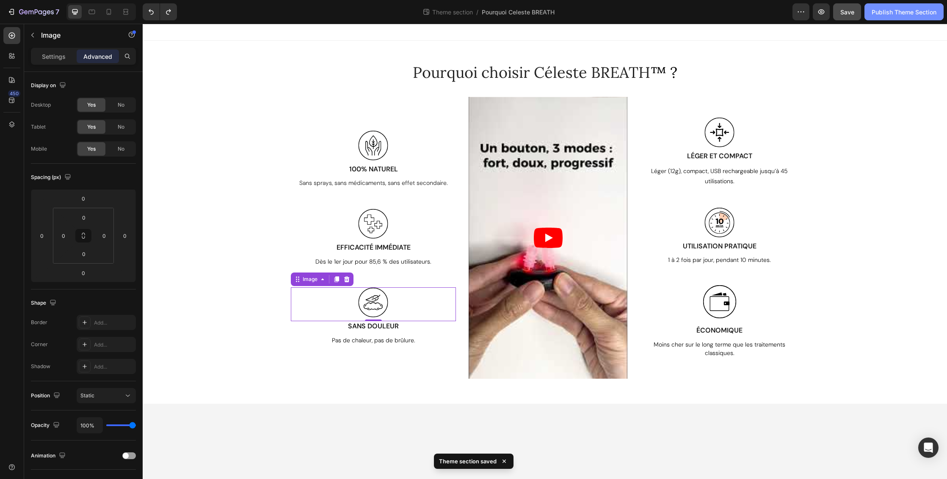
click at [907, 11] on div "Publish Theme Section" at bounding box center [904, 12] width 65 height 9
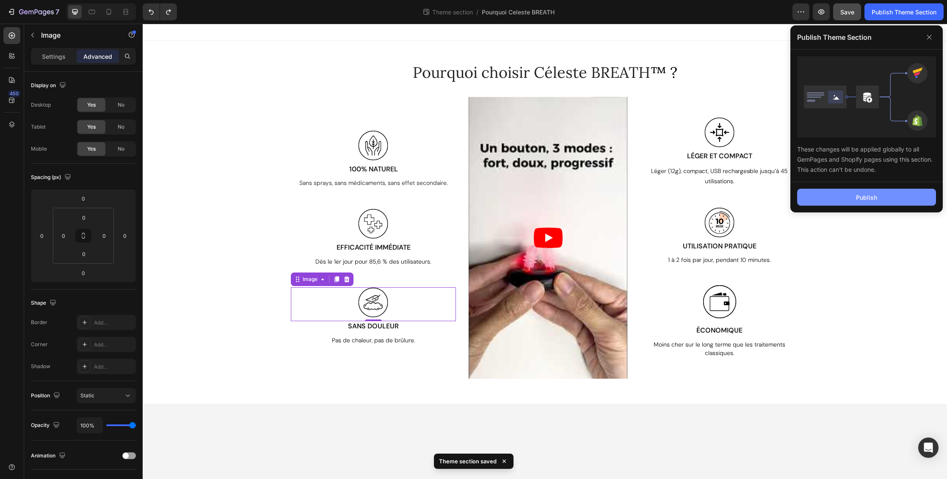
click at [863, 196] on div "Publish" at bounding box center [866, 197] width 21 height 9
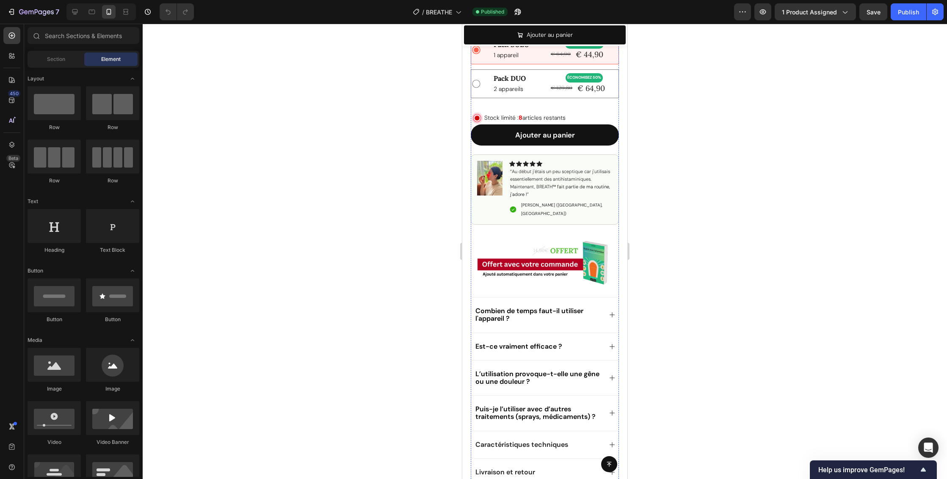
scroll to position [82, 0]
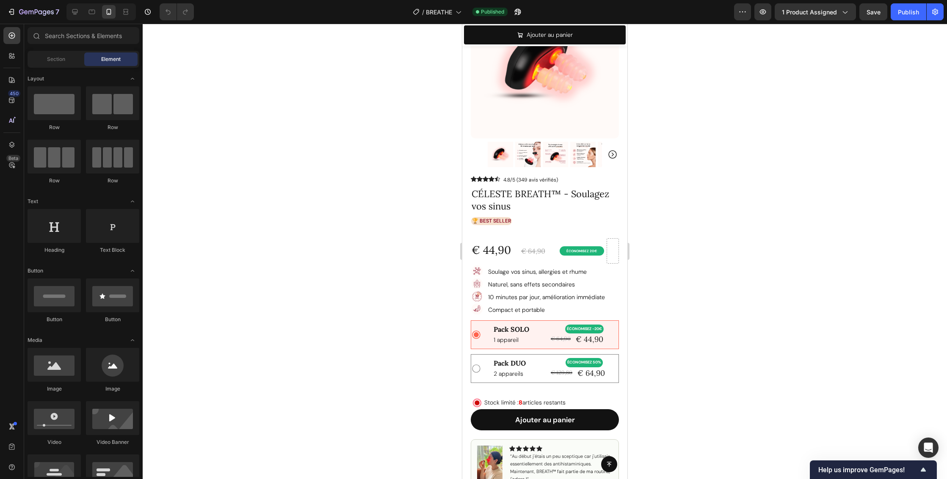
click at [762, 212] on div at bounding box center [545, 252] width 805 height 456
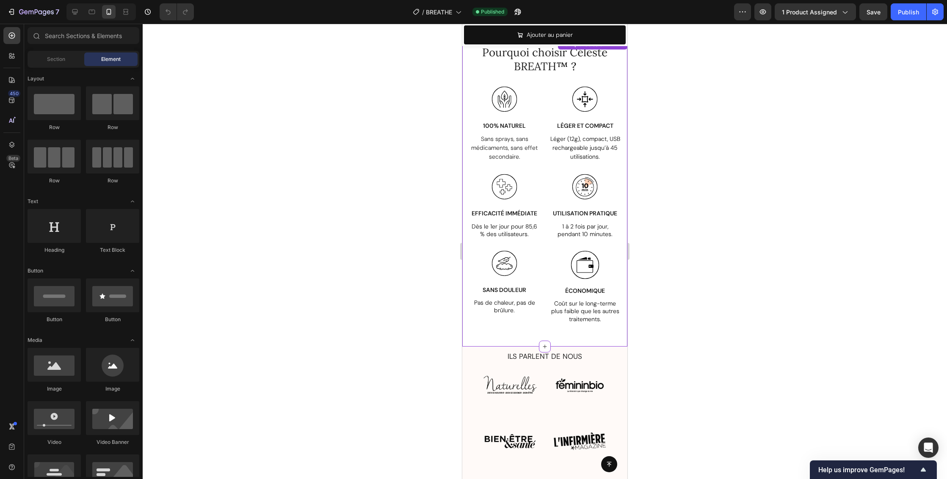
scroll to position [1602, 0]
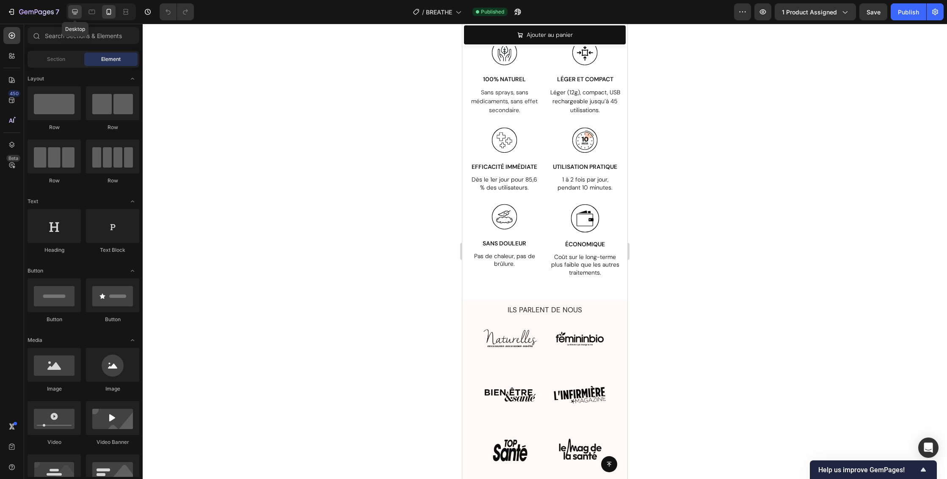
click at [75, 11] on icon at bounding box center [75, 12] width 8 height 8
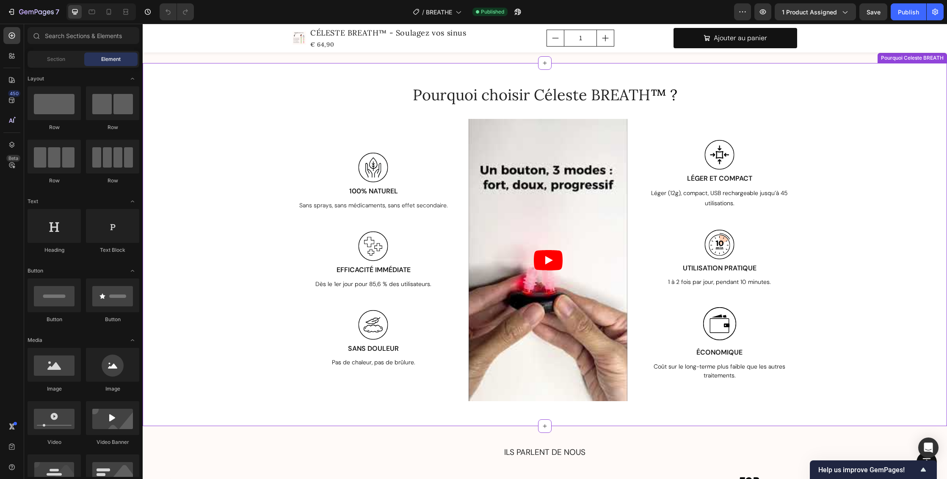
scroll to position [1763, 0]
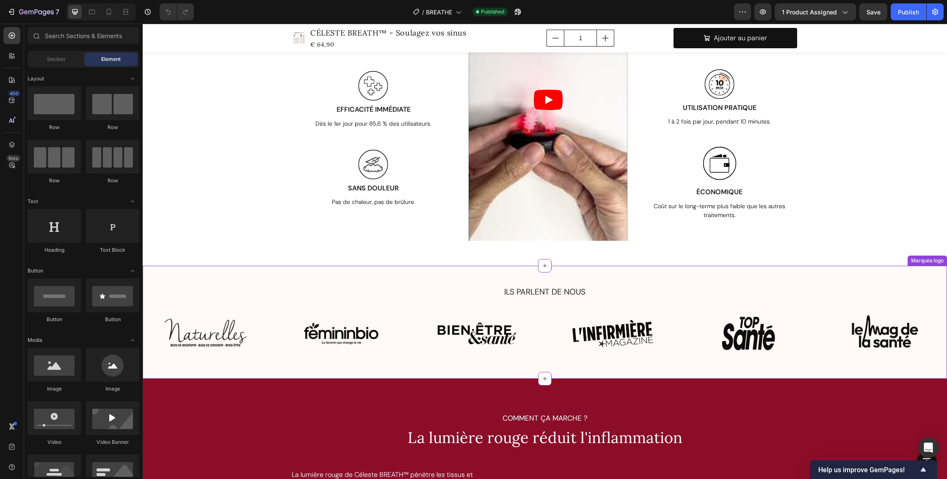
click at [617, 276] on div "ILS PARLENT DE NOUS Text Block Image Image Image Image Image Image Row Marques …" at bounding box center [545, 322] width 805 height 113
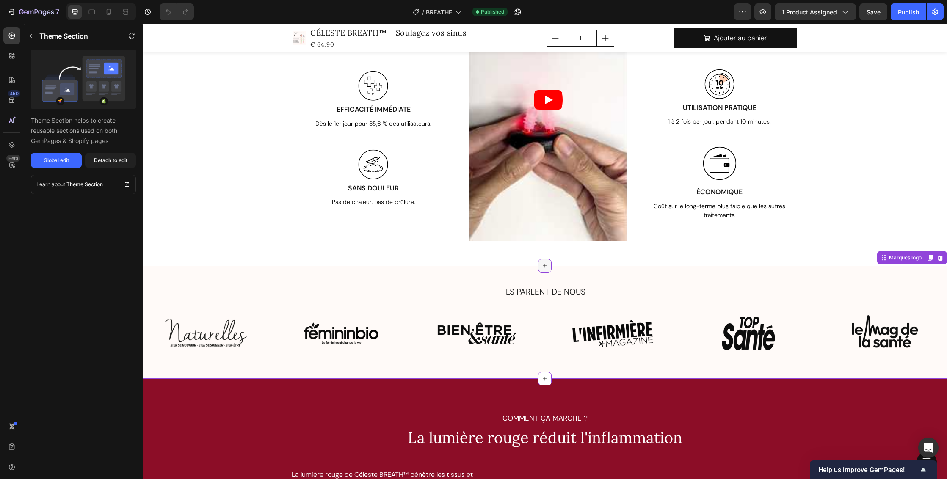
click at [542, 265] on icon at bounding box center [545, 266] width 7 height 7
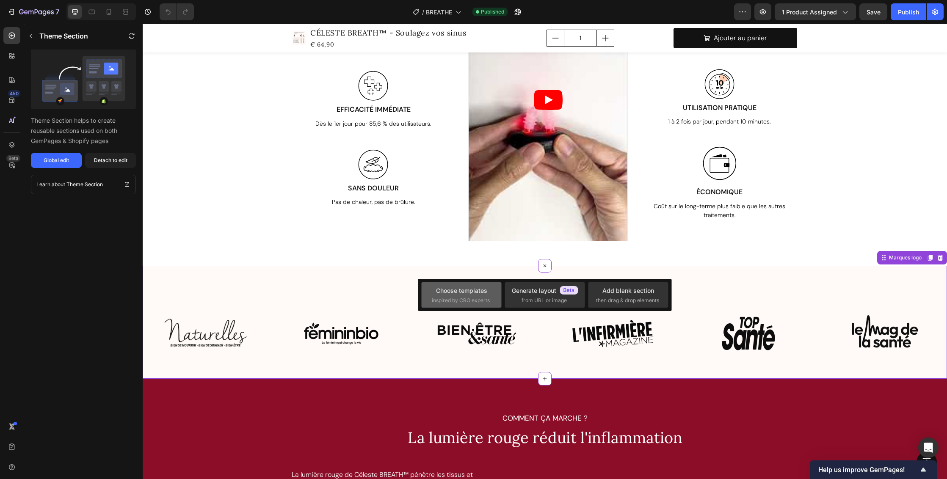
click at [465, 297] on span "inspired by CRO experts" at bounding box center [461, 301] width 58 height 8
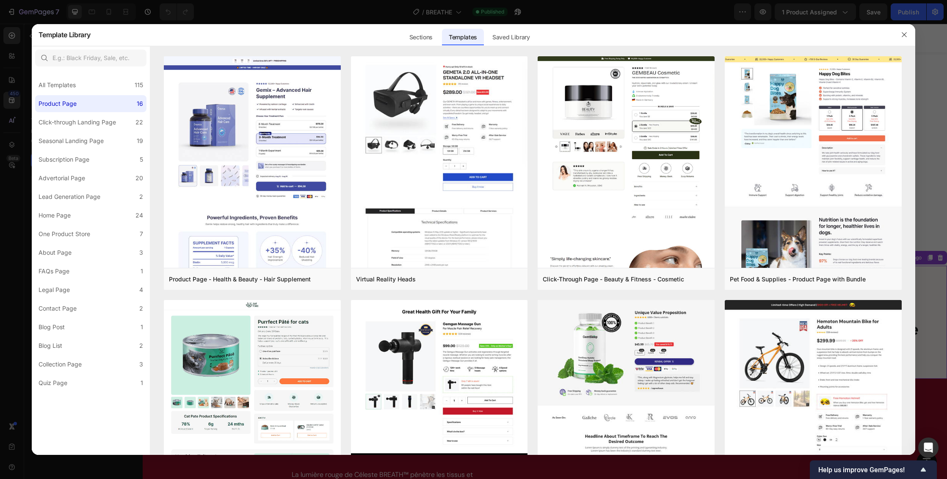
click at [392, 30] on div "Sections Templates Existing pages Saved Library Templates Saved Library" at bounding box center [469, 35] width 758 height 22
click at [515, 33] on div "Saved Library" at bounding box center [511, 37] width 51 height 17
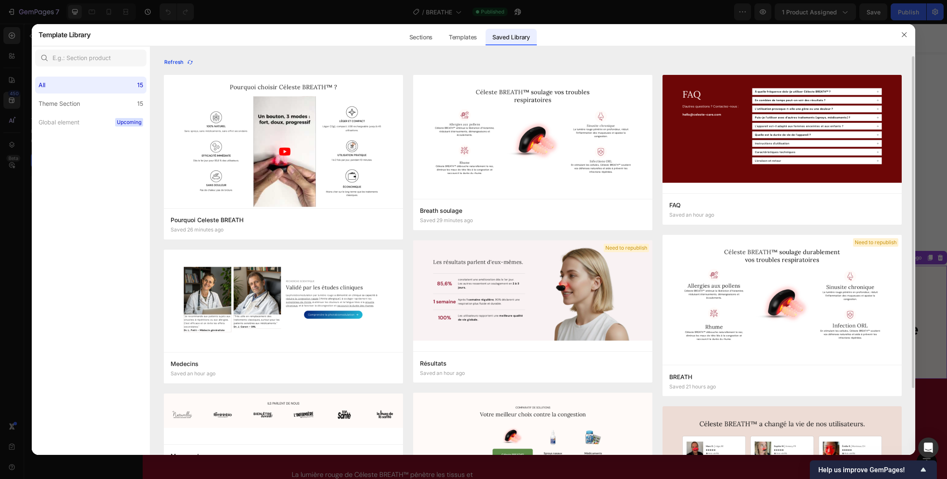
click at [192, 61] on icon "button" at bounding box center [190, 62] width 7 height 7
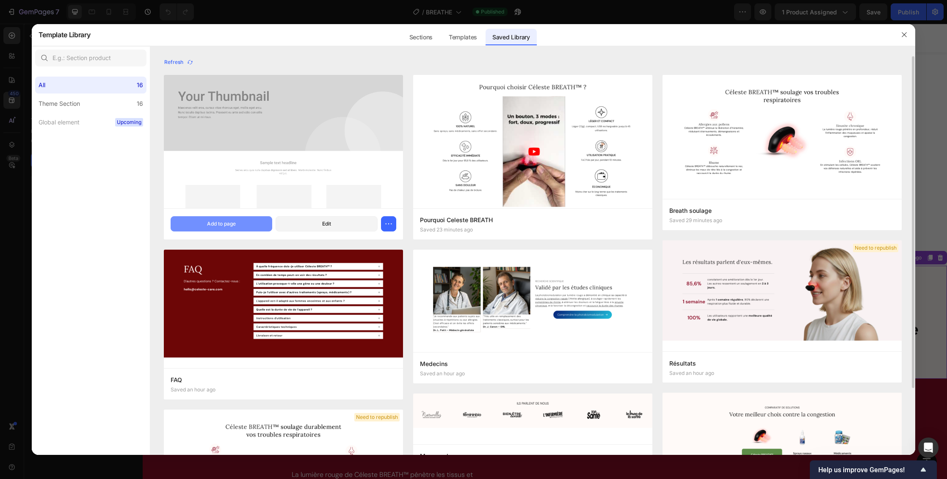
click at [258, 222] on button "Add to page" at bounding box center [222, 223] width 102 height 15
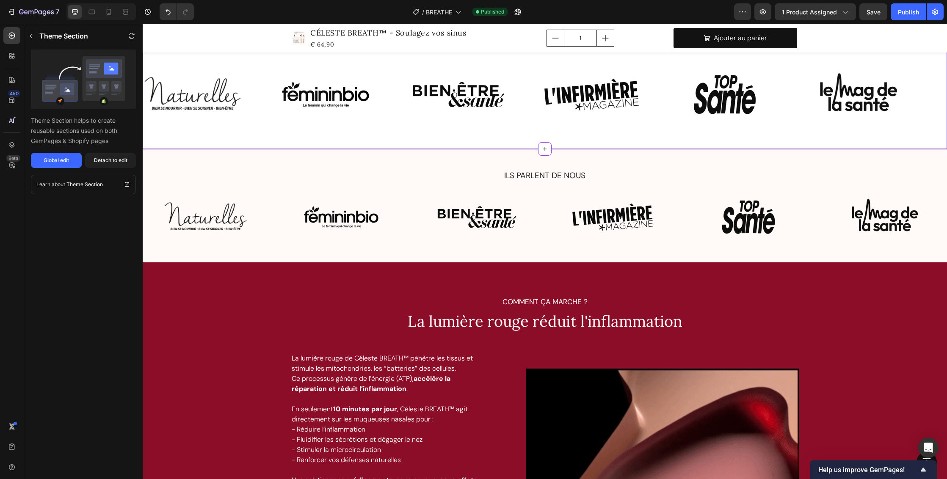
scroll to position [1942, 0]
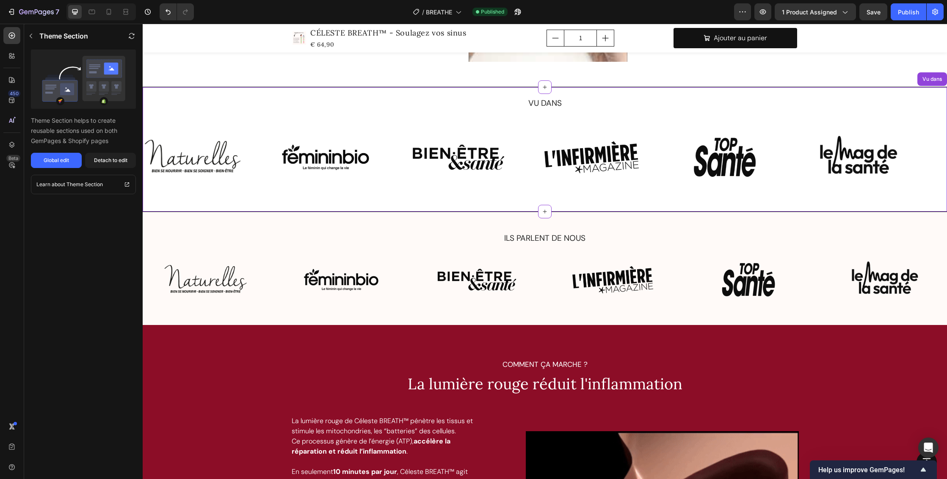
click at [740, 107] on p "VU DANS" at bounding box center [545, 103] width 803 height 11
click at [750, 217] on div "ILS PARLENT DE NOUS Text Block Image Image Image Image Image Image Row Marques …" at bounding box center [545, 268] width 805 height 113
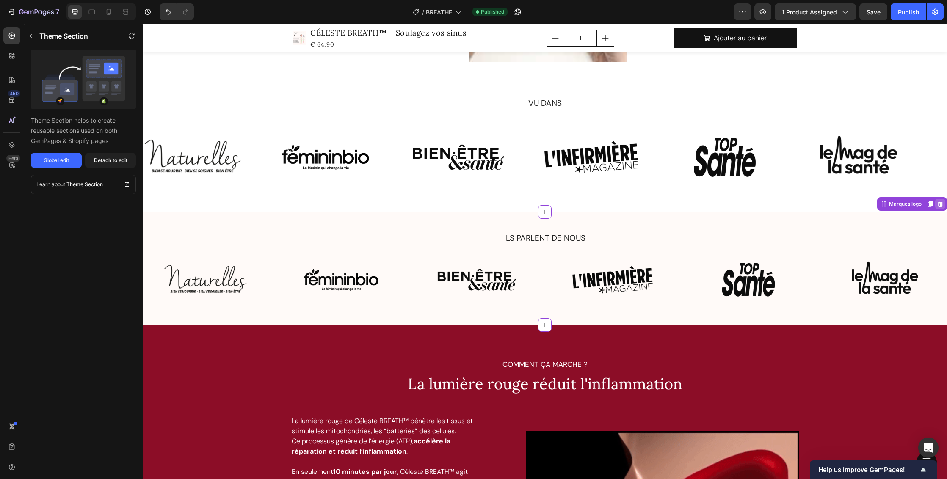
click at [937, 203] on icon at bounding box center [940, 204] width 7 height 7
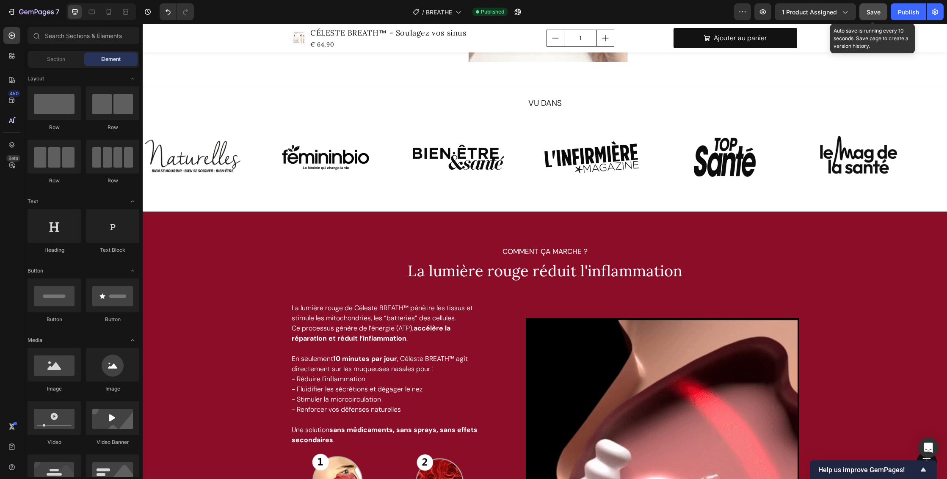
click at [878, 11] on span "Save" at bounding box center [874, 11] width 14 height 7
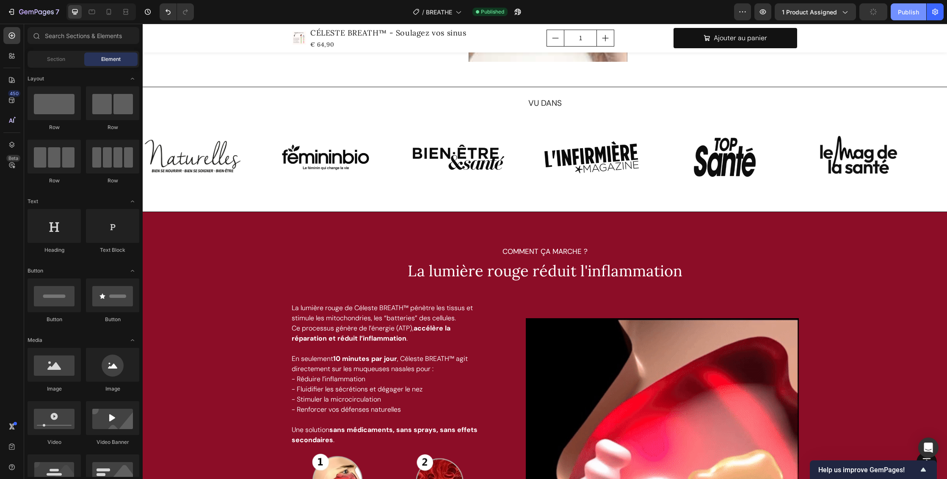
click at [904, 10] on div "Publish" at bounding box center [908, 12] width 21 height 9
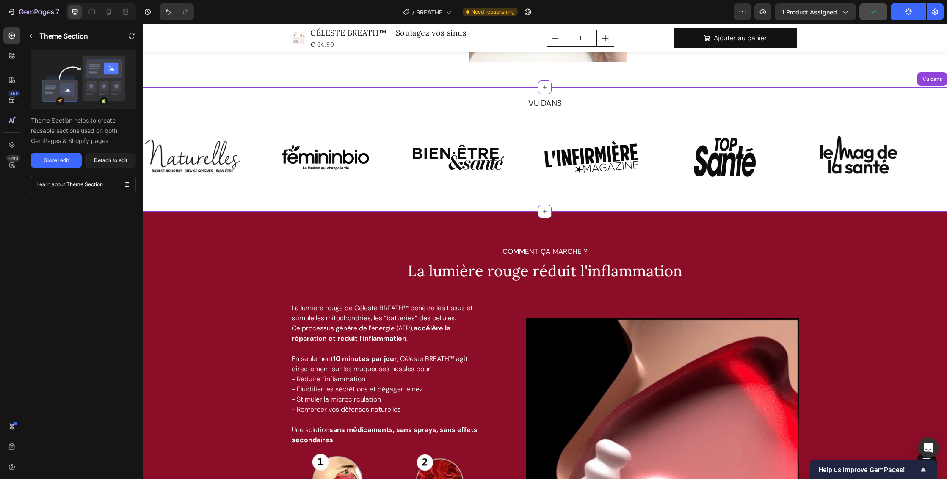
click at [409, 126] on img at bounding box center [458, 157] width 99 height 75
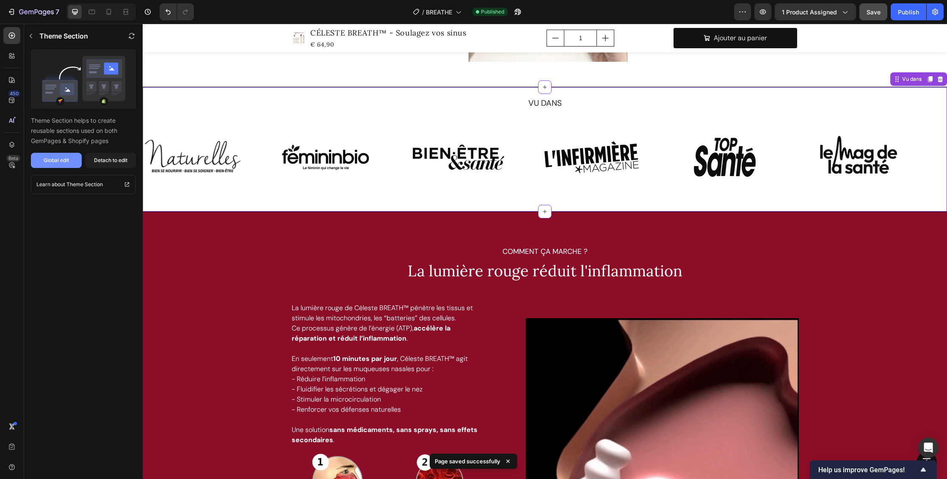
click at [71, 160] on button "Global edit" at bounding box center [56, 160] width 51 height 15
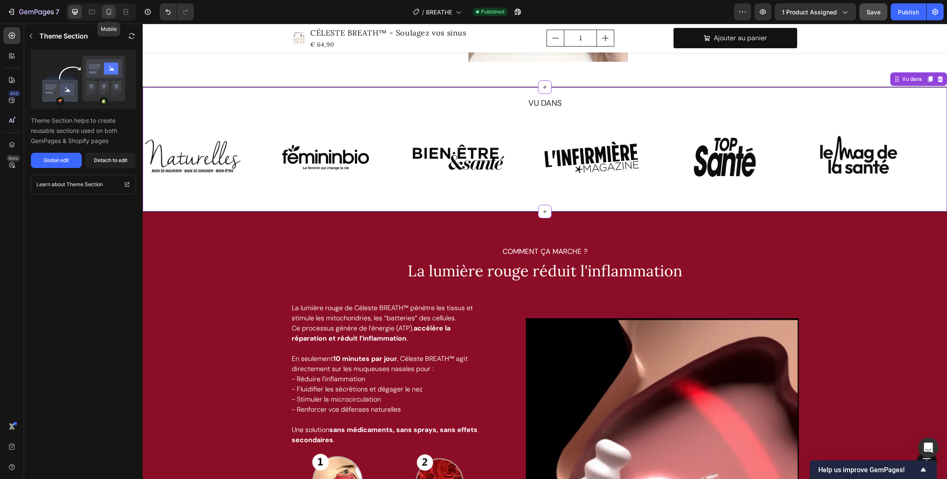
click at [112, 12] on icon at bounding box center [109, 12] width 8 height 8
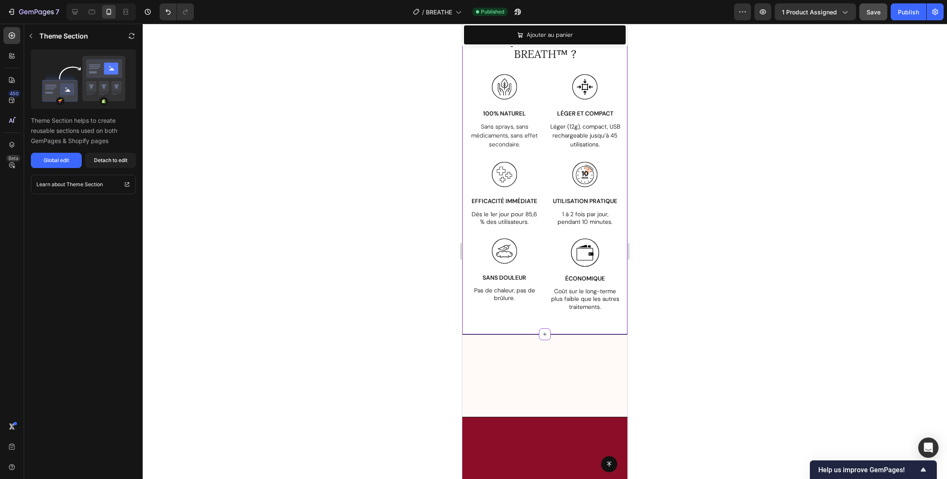
scroll to position [1460, 0]
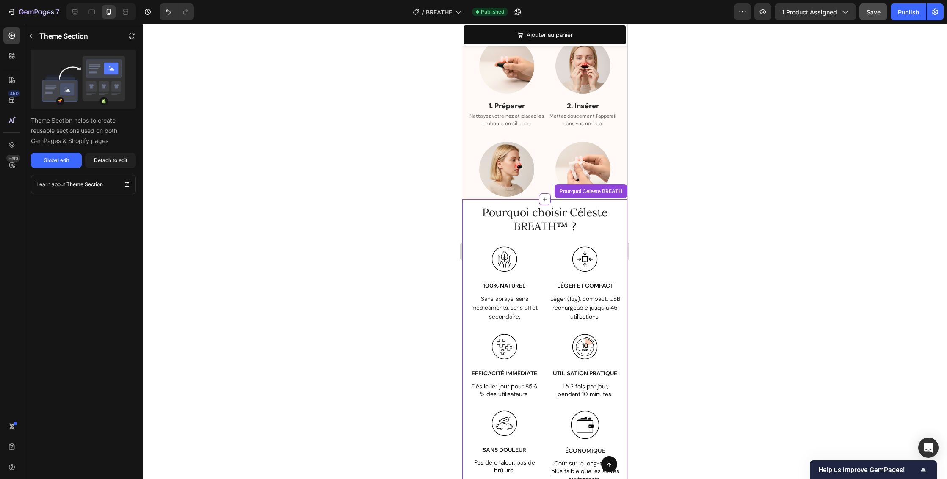
click at [556, 215] on span "Pourquoi choisir Céleste BREATH" at bounding box center [544, 219] width 125 height 28
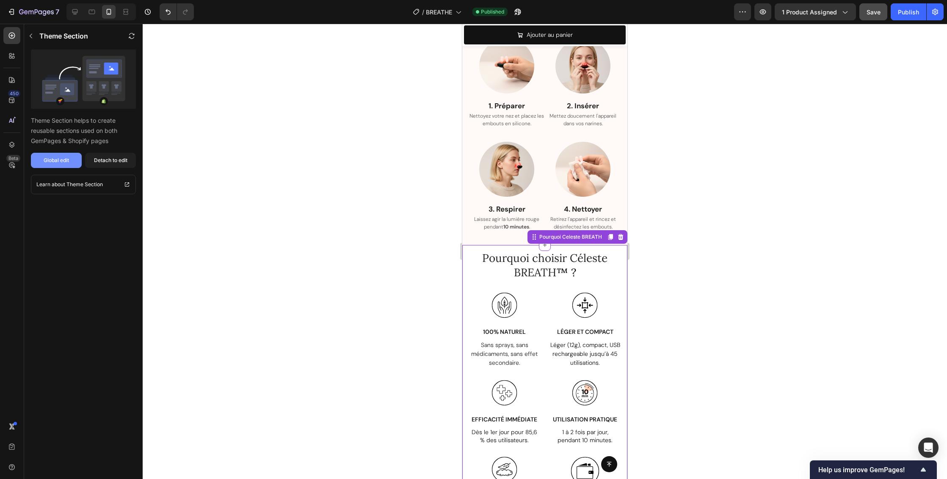
click at [64, 160] on div "Global edit" at bounding box center [56, 161] width 25 height 8
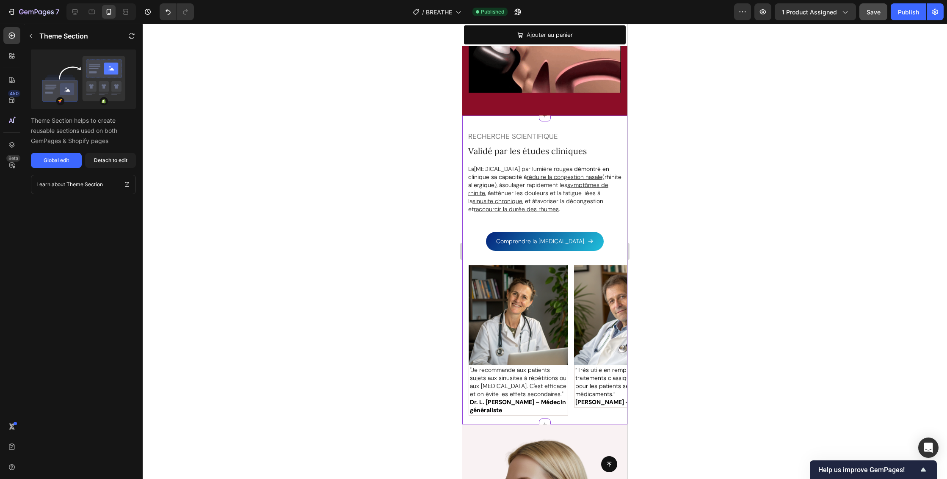
scroll to position [2916, 0]
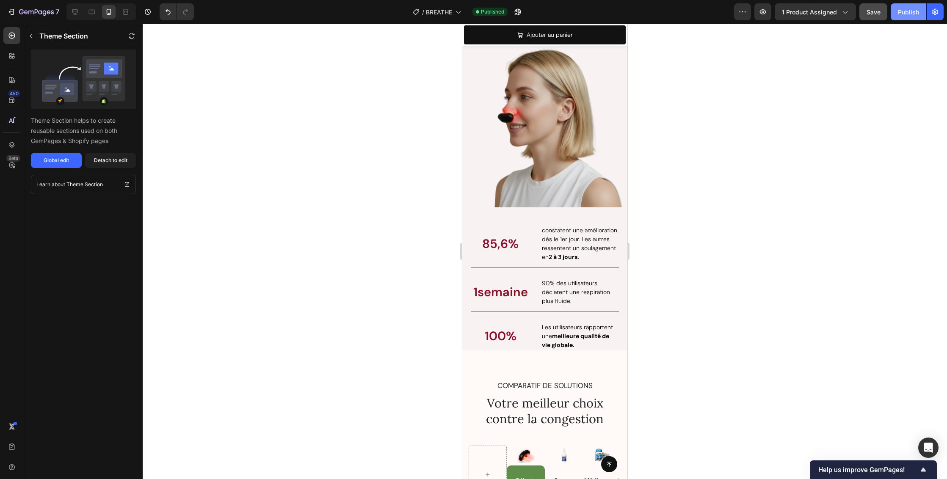
click at [910, 17] on button "Publish" at bounding box center [909, 11] width 36 height 17
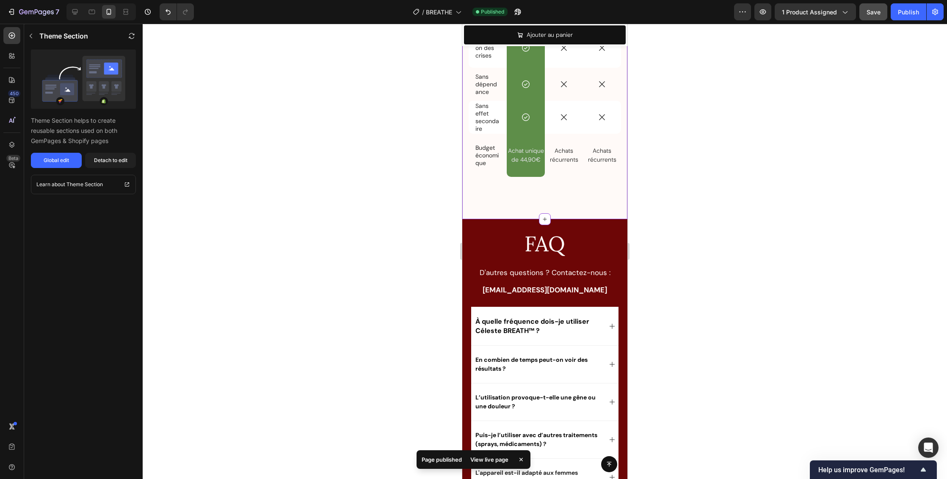
scroll to position [3604, 0]
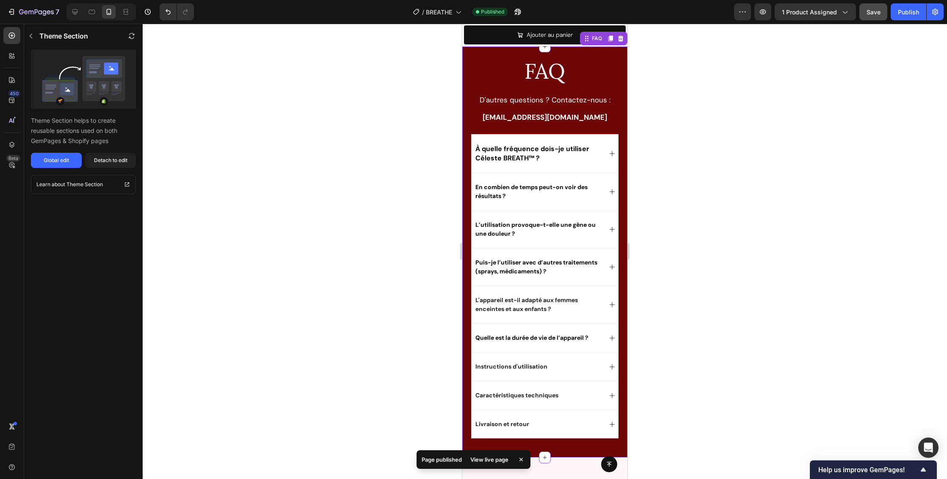
click at [550, 159] on span "À quelle fréquence dois-je utiliser Céleste BREATH™ ?" at bounding box center [533, 153] width 114 height 18
click at [56, 162] on div "Global edit" at bounding box center [56, 161] width 25 height 8
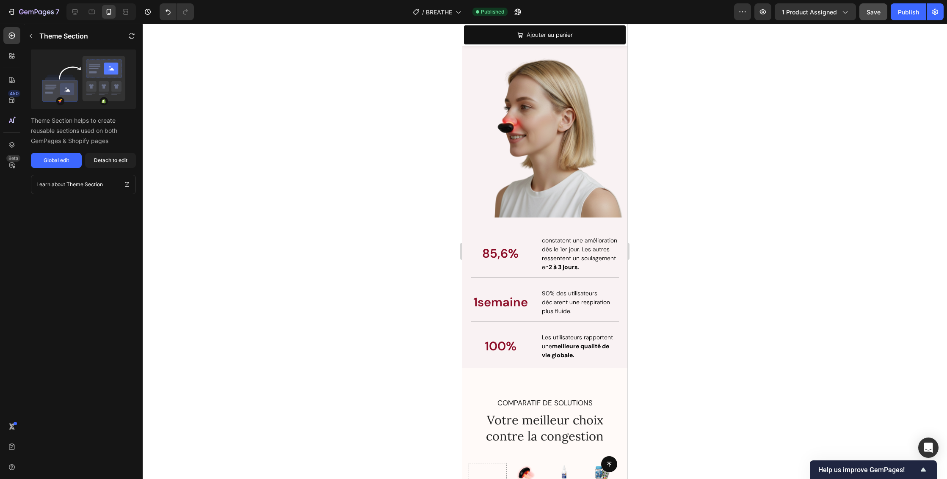
scroll to position [2815, 0]
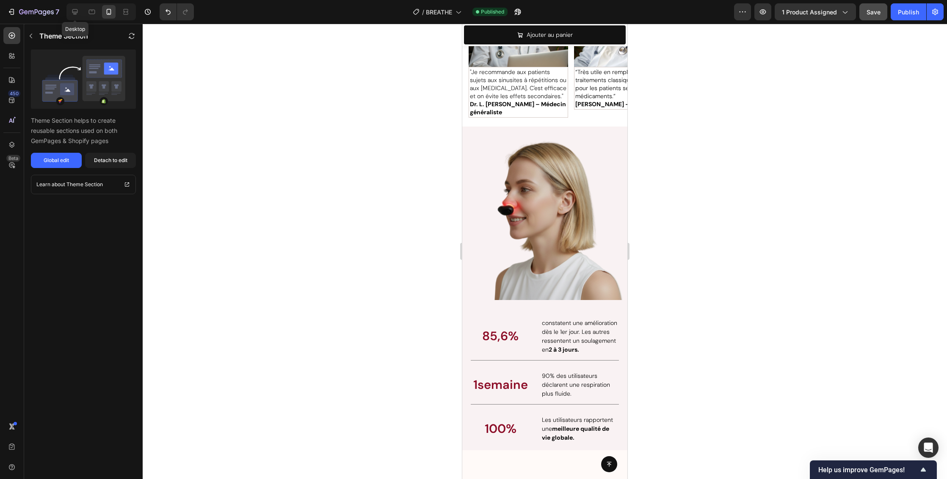
drag, startPoint x: 75, startPoint y: 11, endPoint x: 183, endPoint y: 56, distance: 116.9
click at [75, 11] on icon at bounding box center [75, 12] width 8 height 8
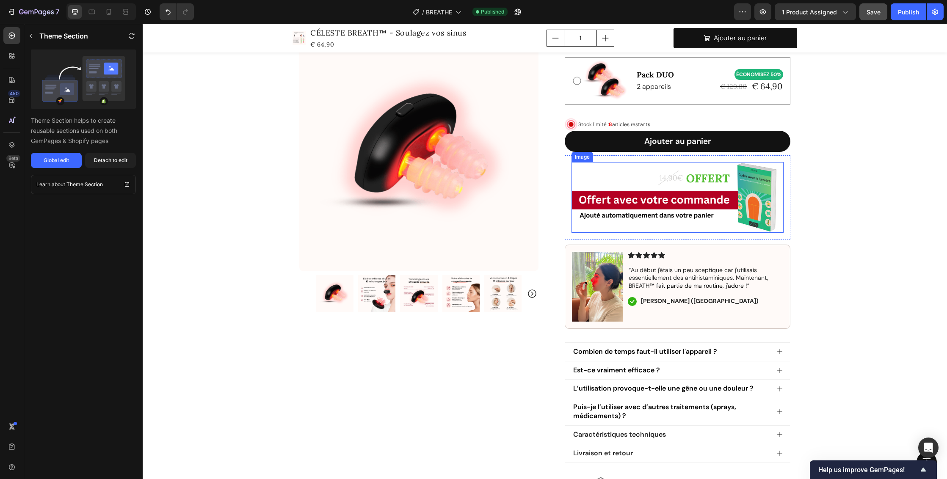
scroll to position [383, 0]
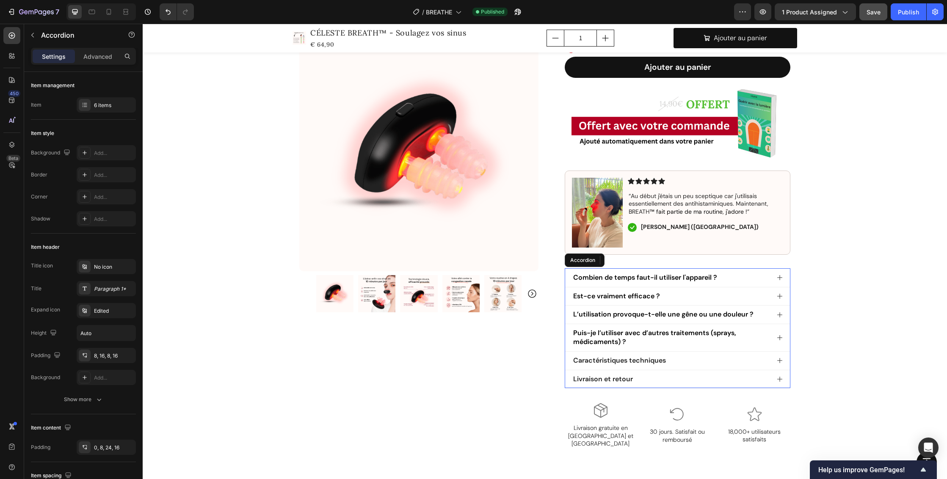
click at [691, 278] on span "Combien de temps faut-il utiliser l'appareil ?" at bounding box center [645, 277] width 144 height 9
click at [777, 277] on icon at bounding box center [779, 277] width 5 height 5
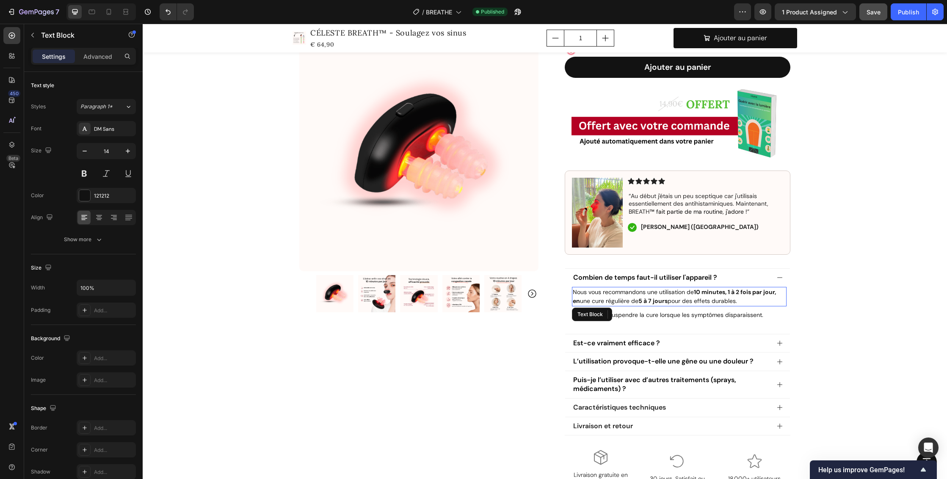
click at [581, 293] on p "Nous vous recommandons une utilisation de 10 minutes, 1 à 2 fois par jour, en u…" at bounding box center [679, 297] width 213 height 18
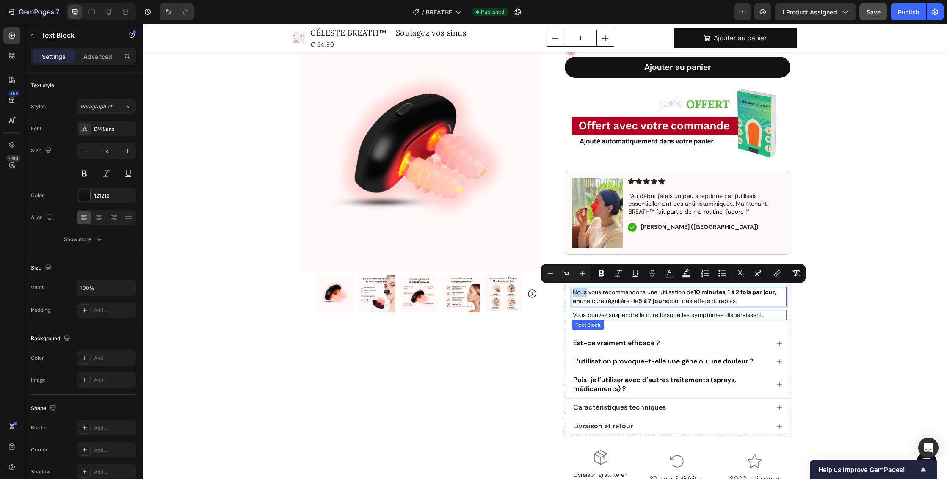
click at [616, 313] on p "Vous pouvez suspendre la cure lorsque les symptômes disparaissent." at bounding box center [679, 315] width 213 height 9
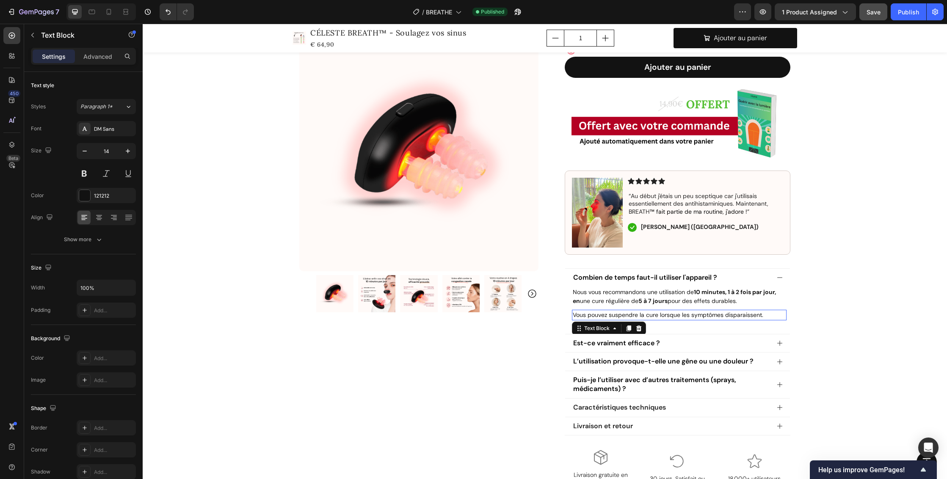
click at [616, 313] on p "Vous pouvez suspendre la cure lorsque les symptômes disparaissent." at bounding box center [679, 315] width 213 height 9
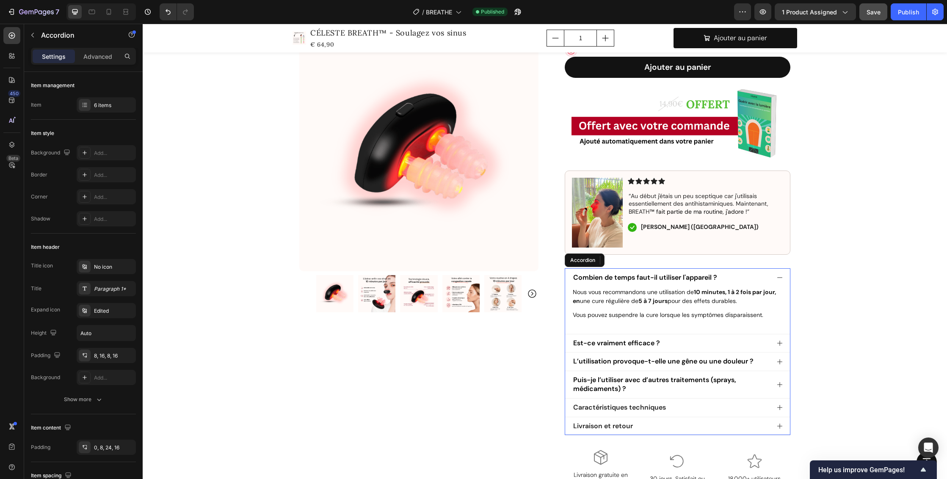
click at [689, 340] on div "Est-ce vraiment efficace ?" at bounding box center [671, 343] width 198 height 11
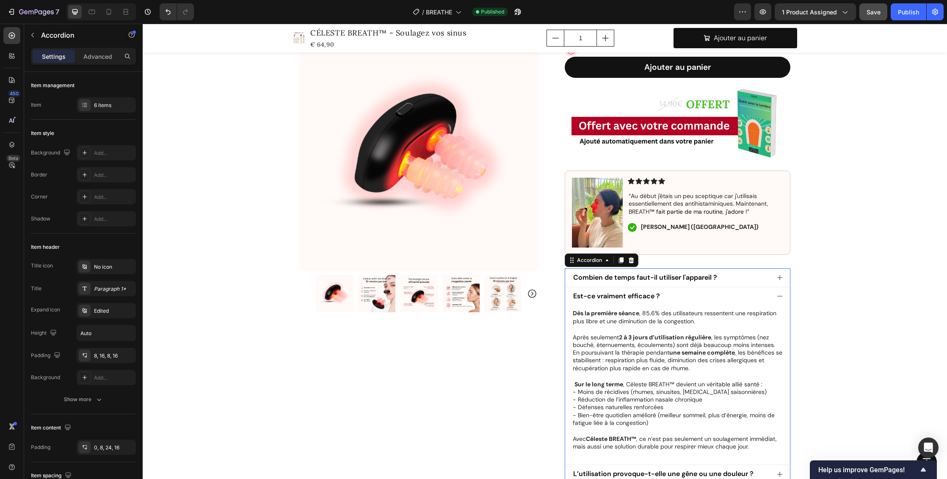
scroll to position [453, 0]
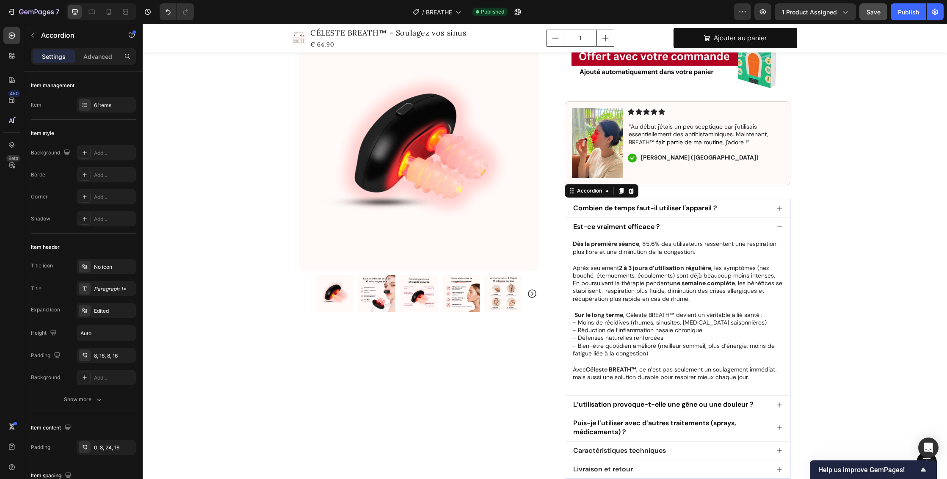
click at [777, 403] on icon at bounding box center [780, 405] width 7 height 7
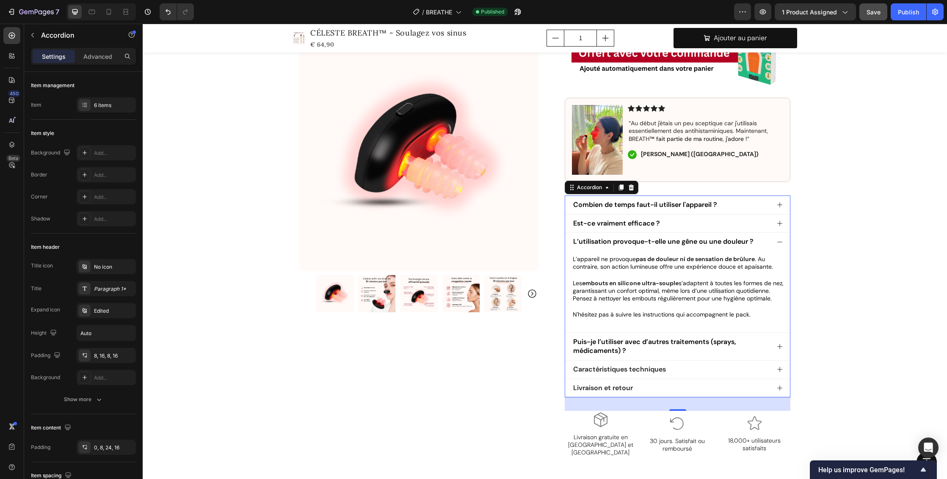
scroll to position [469, 0]
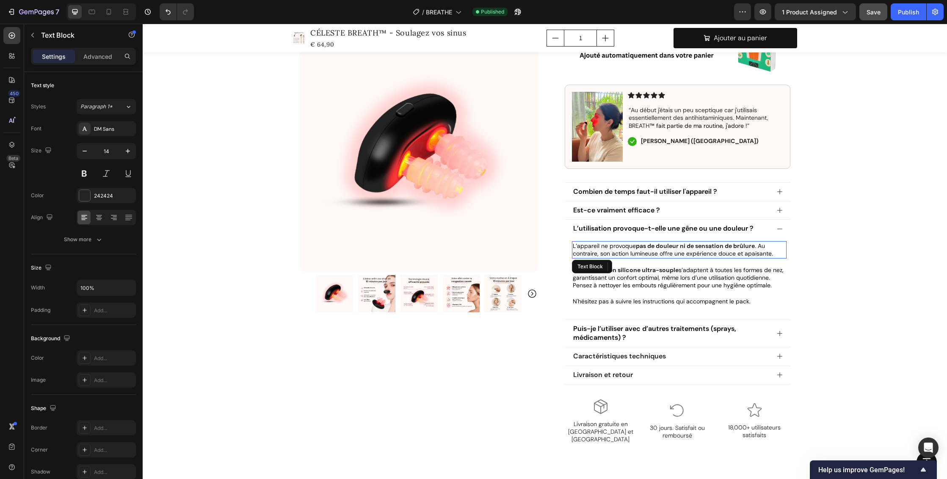
click at [606, 248] on span ". Au contraire, son action lumineuse offre une expérience douce et apaisante." at bounding box center [673, 249] width 200 height 15
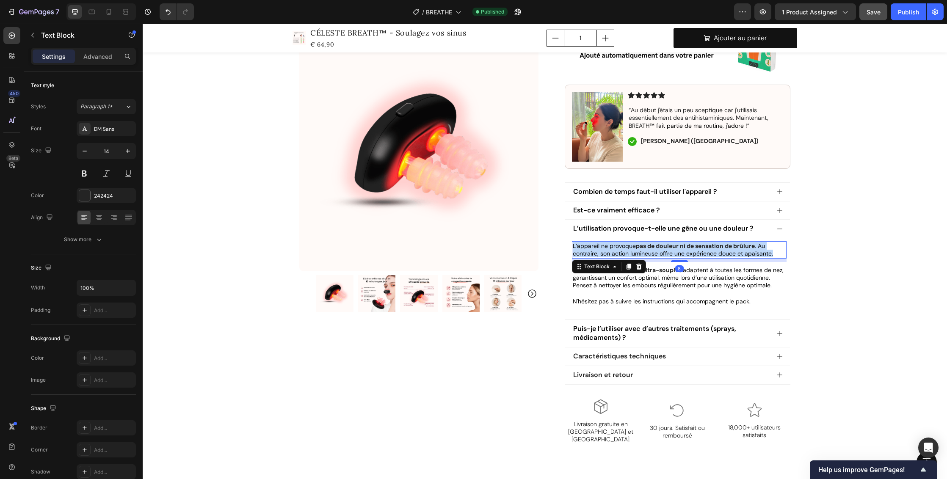
click at [606, 248] on span ". Au contraire, son action lumineuse offre une expérience douce et apaisante." at bounding box center [673, 249] width 200 height 15
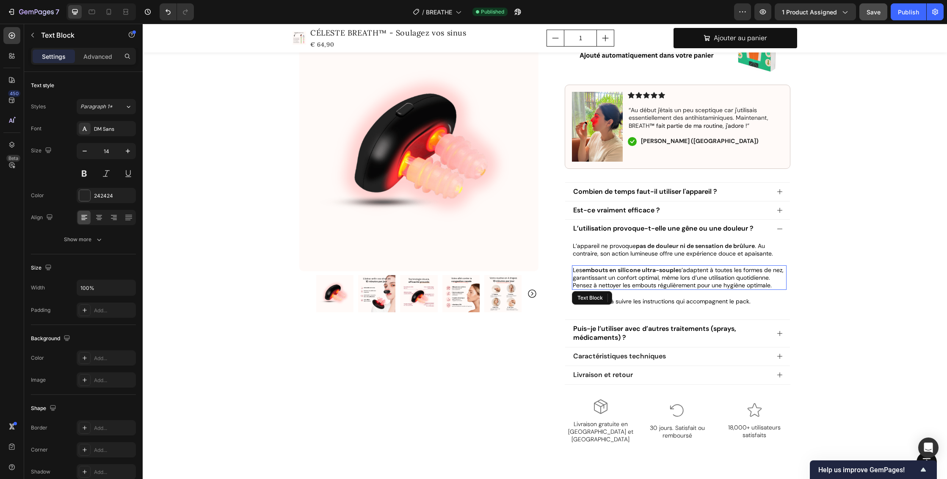
click at [618, 275] on span "s’adaptent à toutes les formes de nez, garantissant un confort optimal, même lo…" at bounding box center [678, 277] width 211 height 23
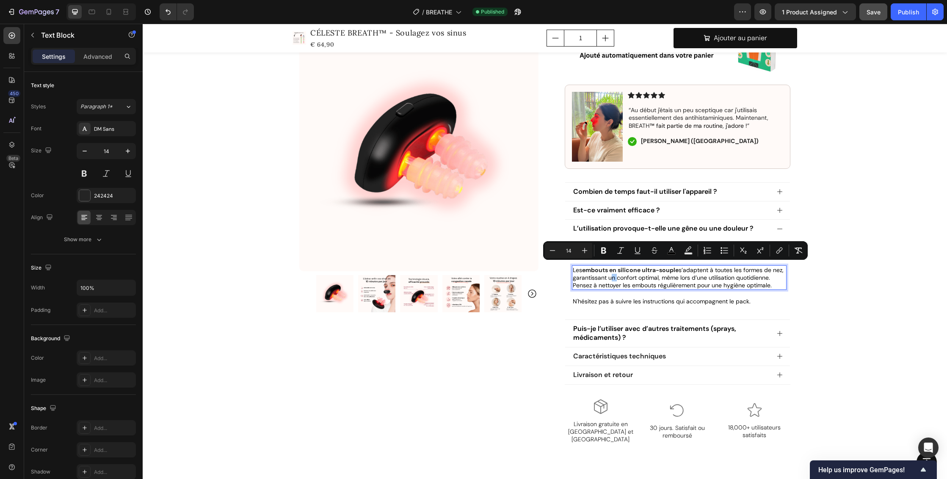
click at [213, 0] on div "7 Version history / BREATHE Published Preview 1 product assigned Save Publish" at bounding box center [473, 12] width 947 height 24
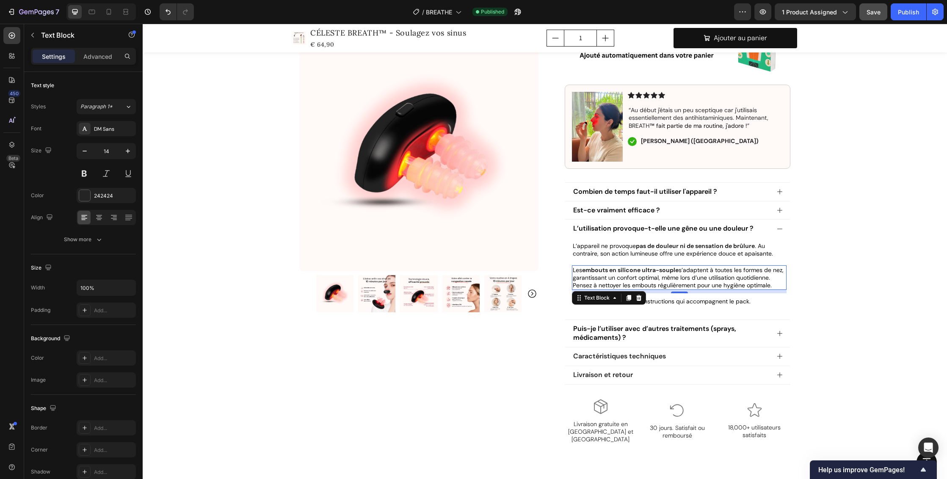
click at [618, 273] on span "s’adaptent à toutes les formes de nez, garantissant un confort optimal, même lo…" at bounding box center [678, 277] width 211 height 23
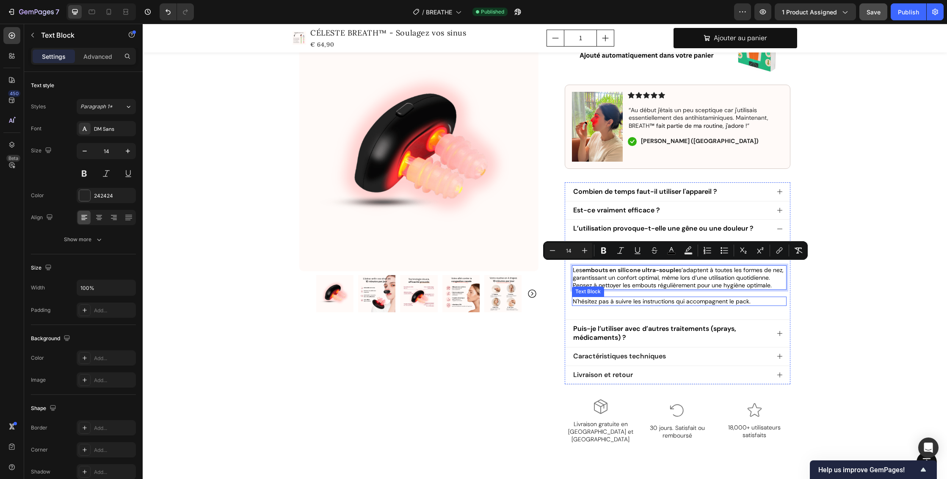
click at [598, 299] on span "N'hésitez pas à suivre les instructions qui accompagnent le pack." at bounding box center [662, 302] width 178 height 8
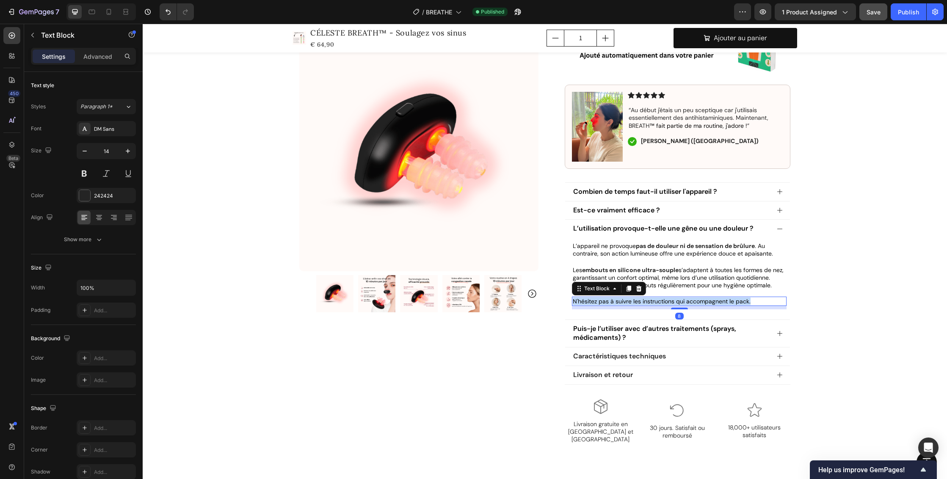
click at [598, 299] on span "N'hésitez pas à suivre les instructions qui accompagnent le pack." at bounding box center [662, 302] width 178 height 8
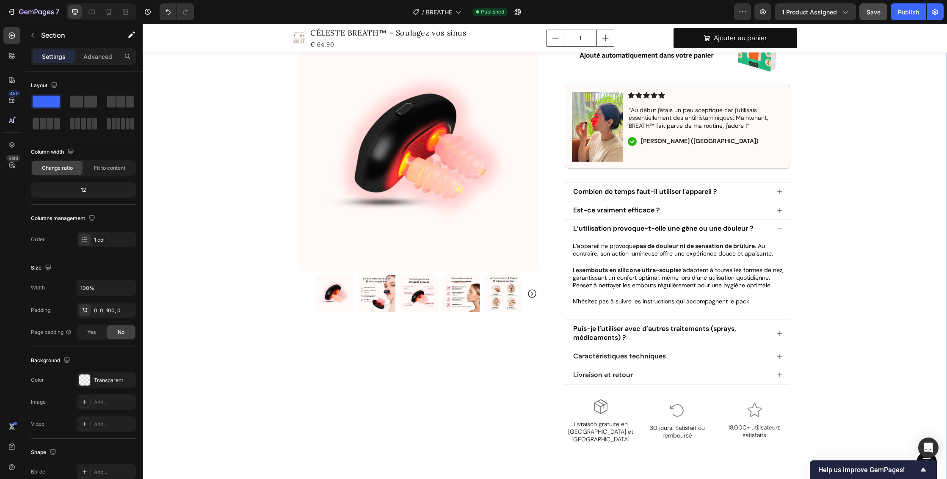
click at [854, 300] on div "Product Images Row Icon Icon Icon Icon Icon Icon List 4.8/5 (349 avis vérifiés)…" at bounding box center [545, 29] width 805 height 857
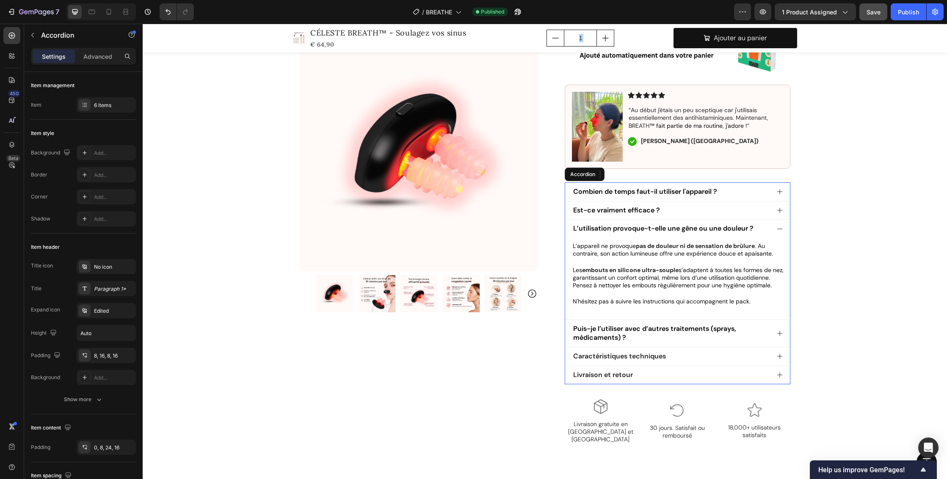
click at [777, 332] on icon at bounding box center [780, 333] width 7 height 7
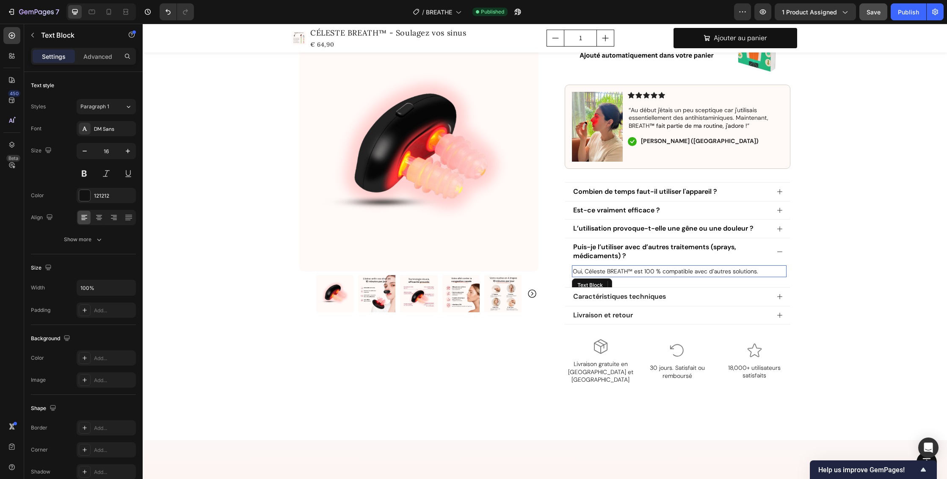
click at [675, 270] on span "Oui, Céleste BREATH™ est 100 % compatible avec d’autres solutions." at bounding box center [665, 272] width 185 height 8
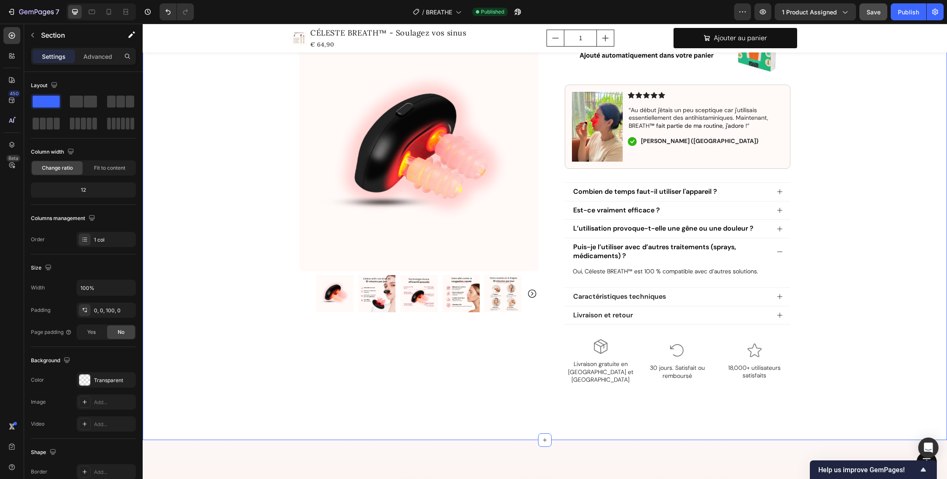
click at [597, 311] on span "Livraison et retour" at bounding box center [603, 315] width 60 height 9
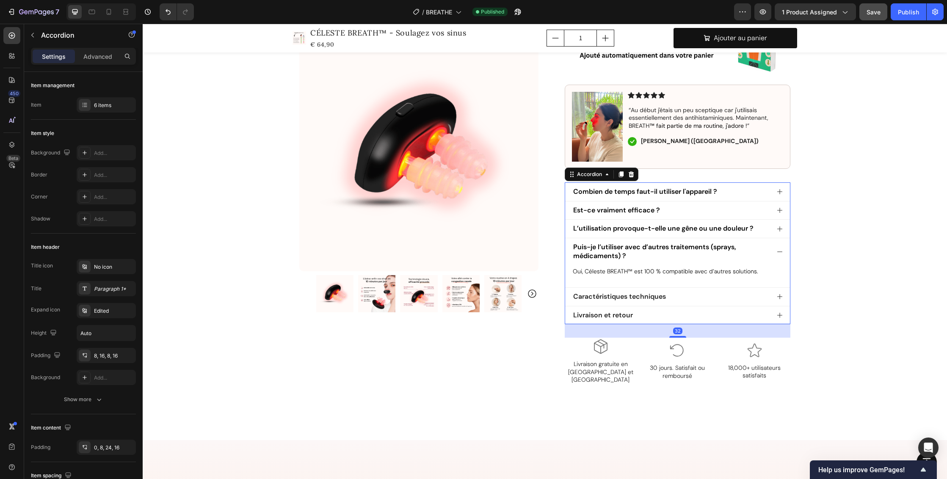
click at [749, 317] on div "Livraison et retour" at bounding box center [671, 315] width 198 height 11
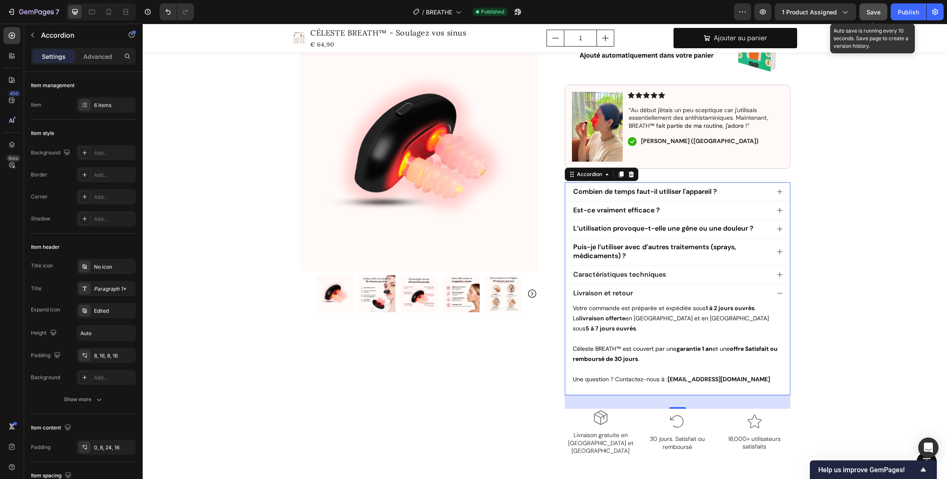
click at [870, 11] on span "Save" at bounding box center [874, 11] width 14 height 7
click at [913, 11] on div "Publish" at bounding box center [908, 12] width 21 height 9
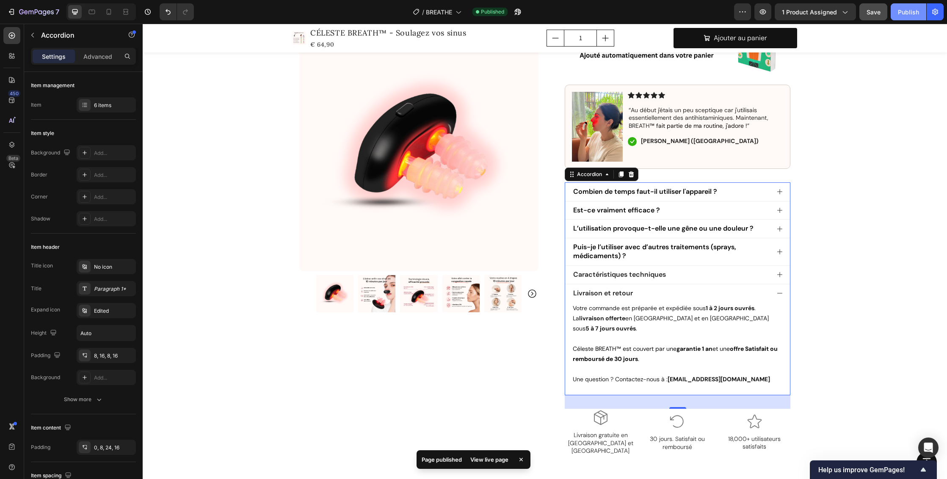
click at [908, 9] on div "Publish" at bounding box center [908, 12] width 21 height 9
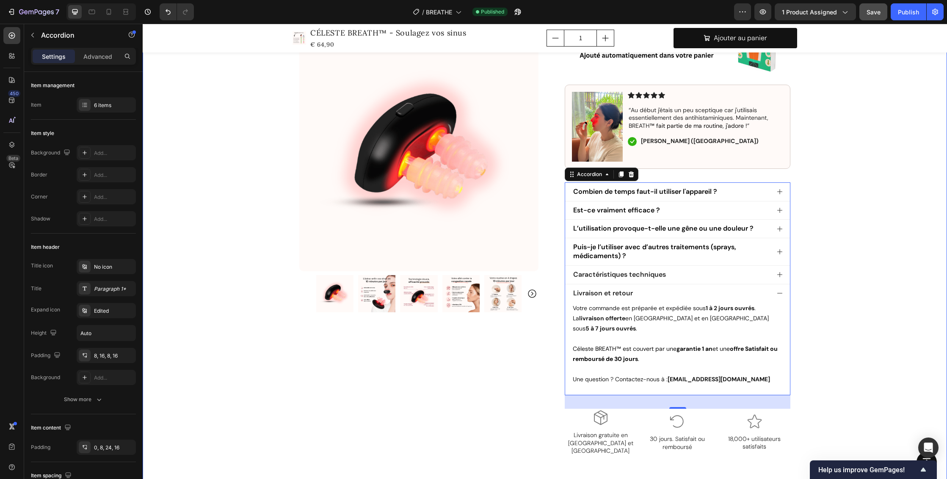
scroll to position [404, 0]
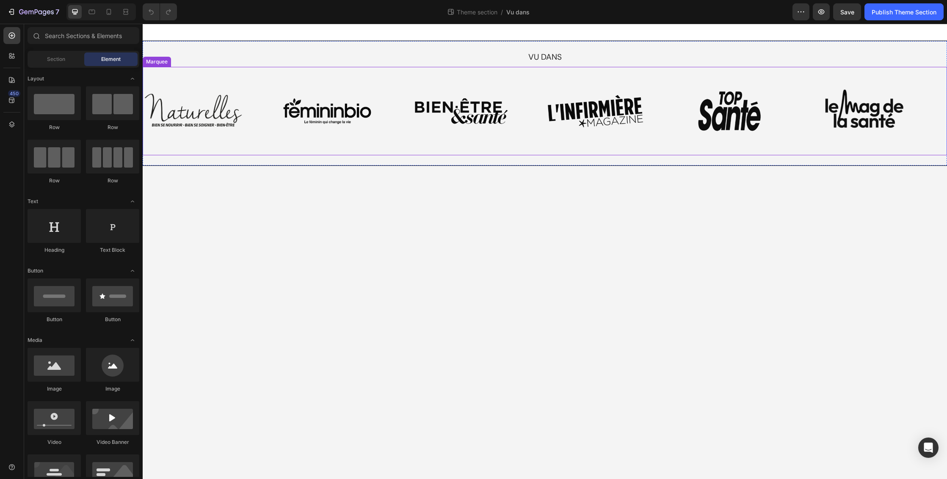
click at [395, 69] on div "Image Image Image Image Image Image Image Image Image Image Image Image Marquee" at bounding box center [545, 111] width 805 height 88
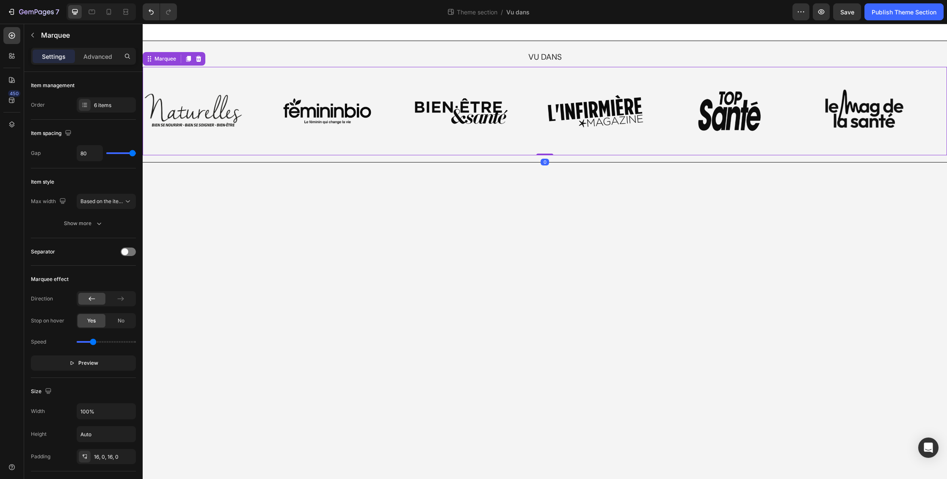
drag, startPoint x: 549, startPoint y: 158, endPoint x: 549, endPoint y: 148, distance: 9.7
click at [549, 148] on div "Image Image Image Image Image Image Image Image Image Image Image Image Marquee…" at bounding box center [545, 111] width 805 height 88
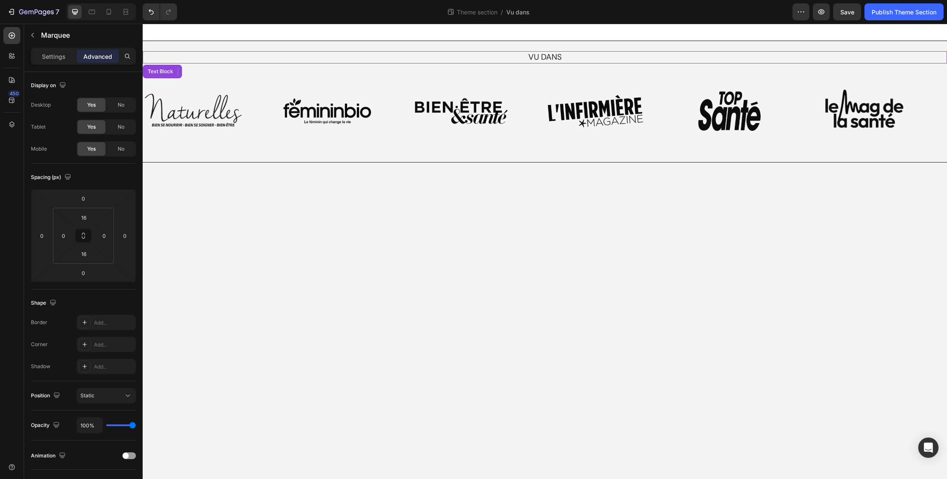
click at [608, 52] on div "VU DANS" at bounding box center [545, 57] width 805 height 12
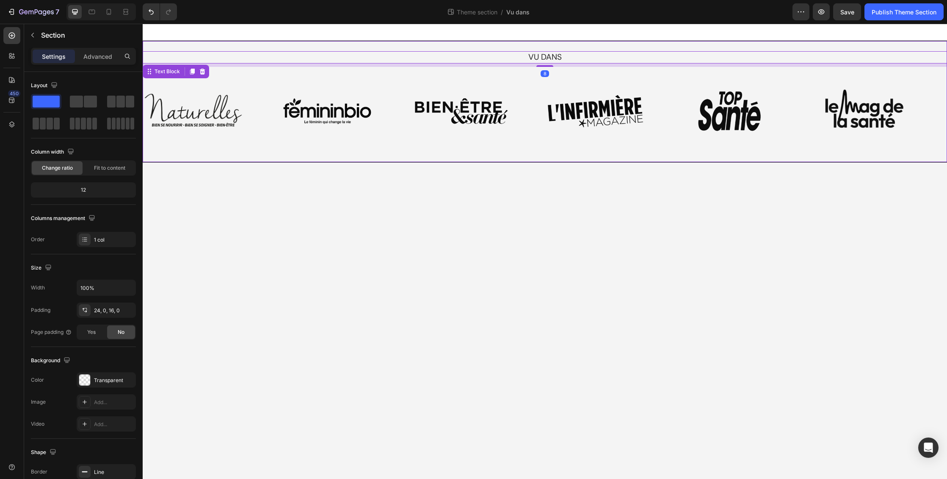
click at [610, 45] on div "VU DANS Text Block 8 Image Image Image Image Image Image Image Image Image Imag…" at bounding box center [545, 102] width 805 height 122
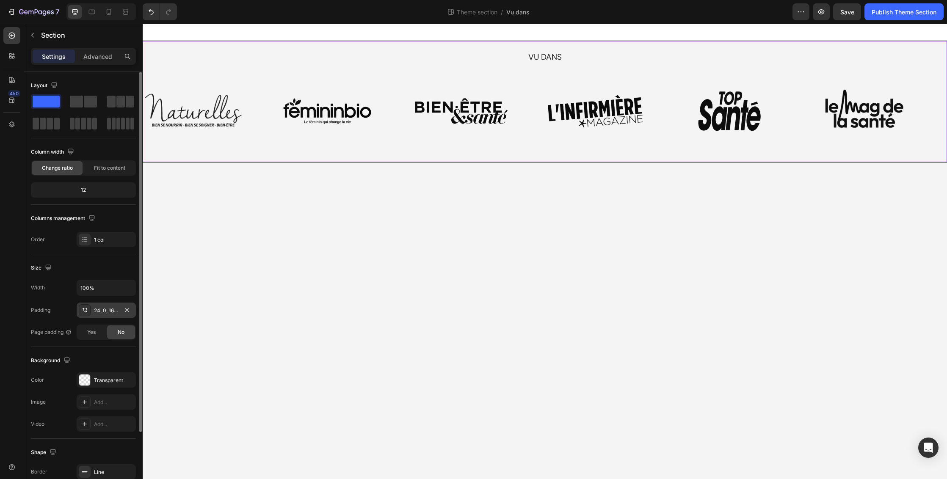
click at [111, 311] on div "24, 0, 16, 0" at bounding box center [106, 311] width 25 height 8
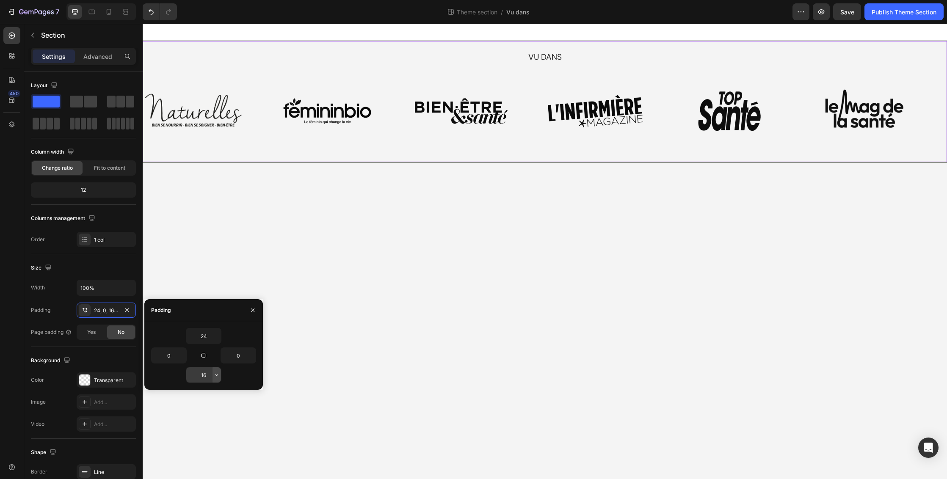
click at [217, 374] on icon "button" at bounding box center [216, 375] width 7 height 7
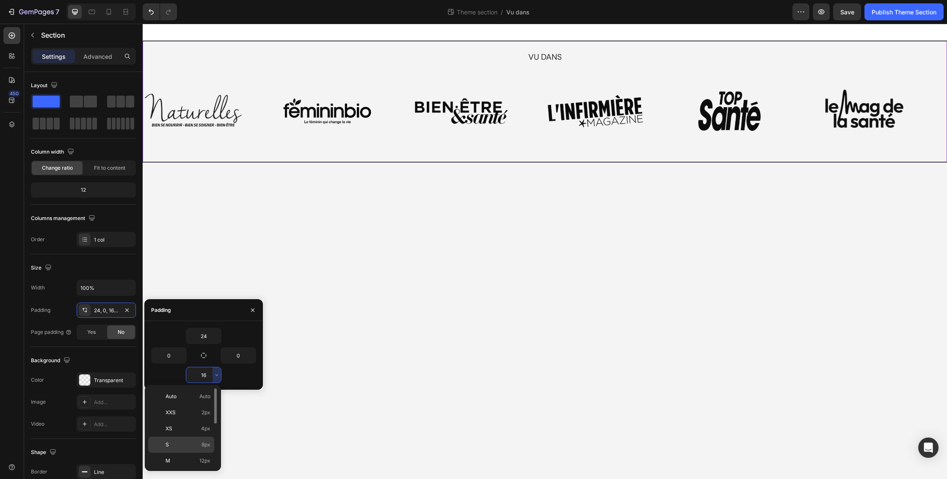
click at [204, 444] on span "8px" at bounding box center [206, 445] width 9 height 8
type input "8"
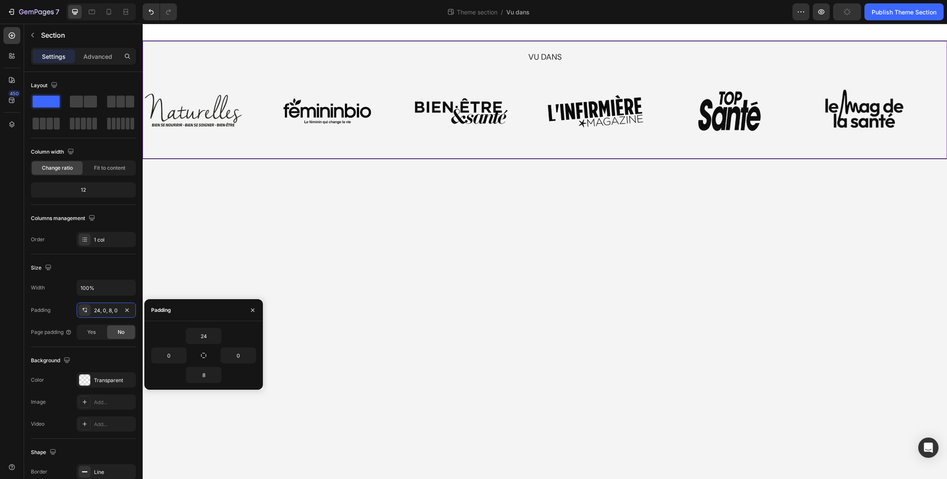
click at [445, 51] on div "VU DANS Text Block Image Image Image Image Image Image Image Image Image Image …" at bounding box center [545, 100] width 805 height 119
click at [216, 335] on icon "button" at bounding box center [216, 336] width 7 height 7
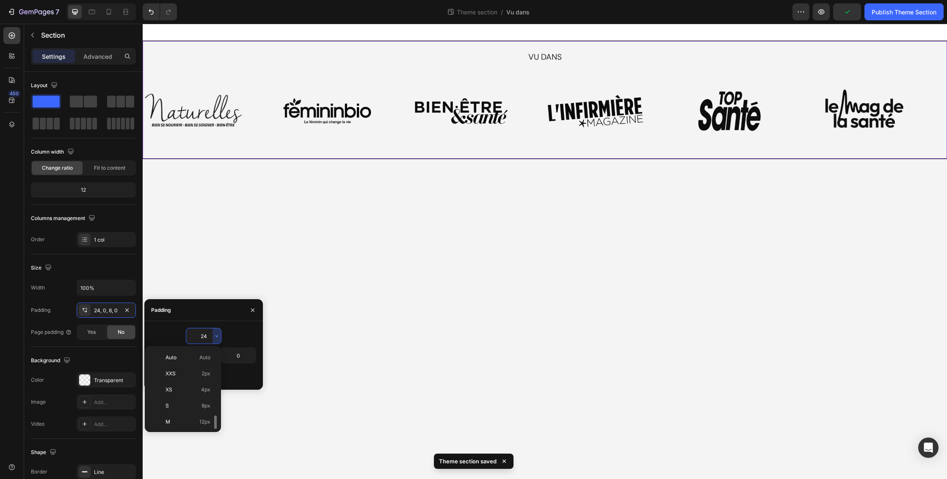
scroll to position [46, 0]
click at [206, 376] on span "12px" at bounding box center [204, 377] width 11 height 8
type input "12"
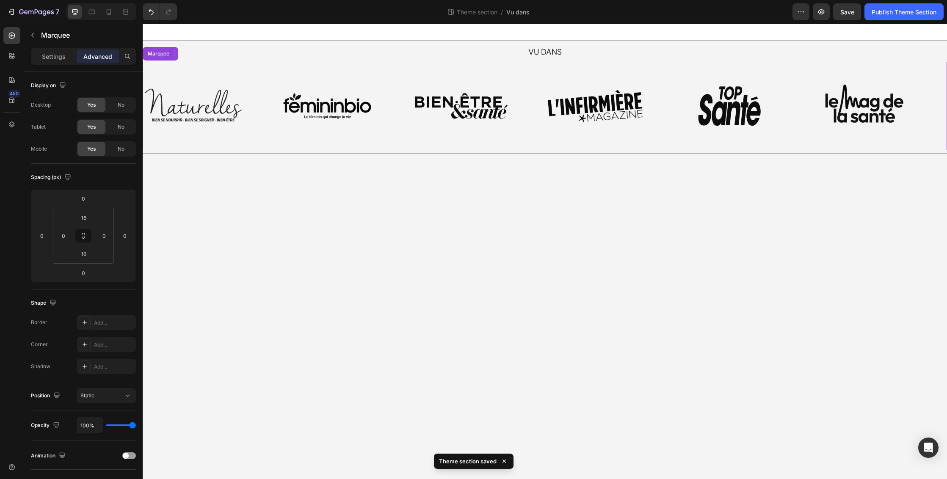
click at [655, 71] on div "Image" at bounding box center [612, 106] width 134 height 75
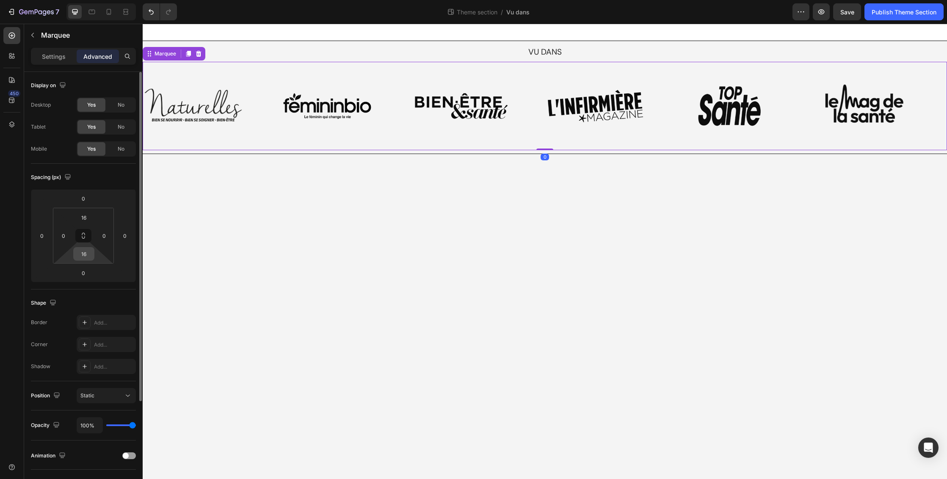
click at [91, 256] on input "16" at bounding box center [83, 254] width 17 height 13
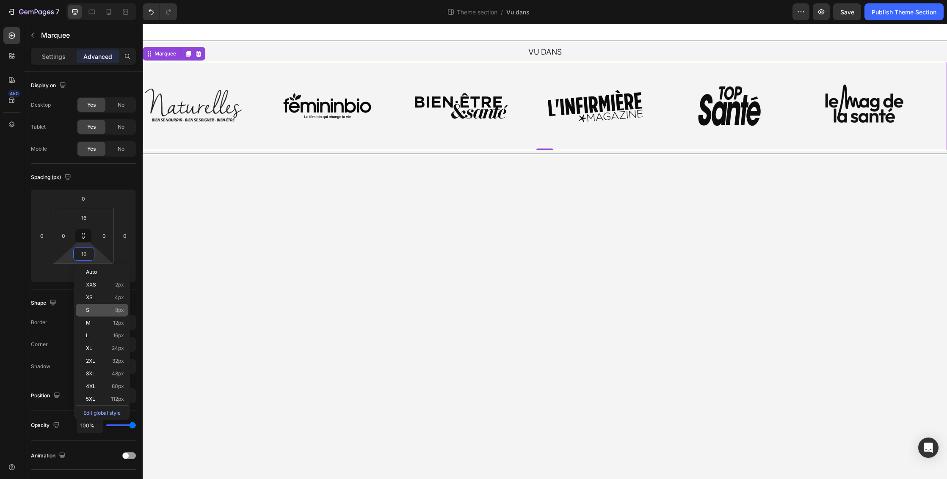
click at [119, 313] on span "8px" at bounding box center [119, 310] width 9 height 6
type input "8"
click at [553, 67] on div "Image Image Image Image Image Image Image Image Image Image Image Image Marquee…" at bounding box center [545, 104] width 805 height 85
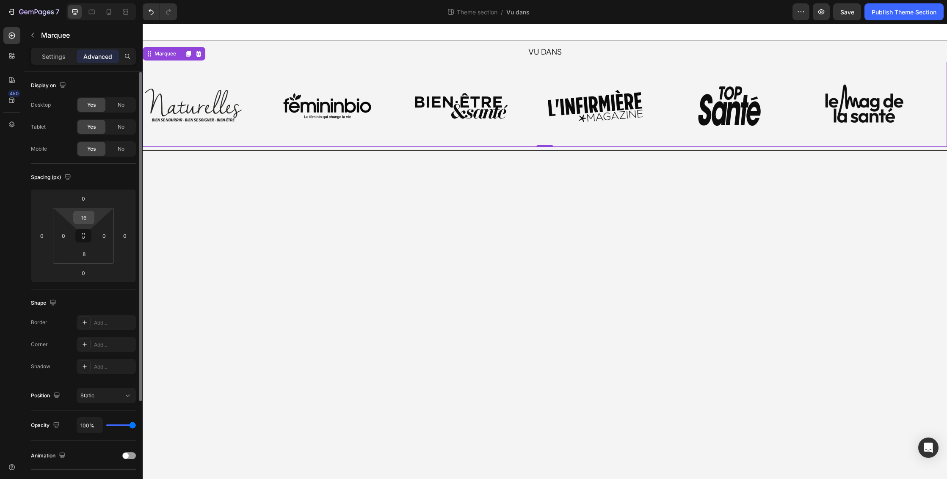
click at [89, 219] on input "16" at bounding box center [83, 217] width 17 height 13
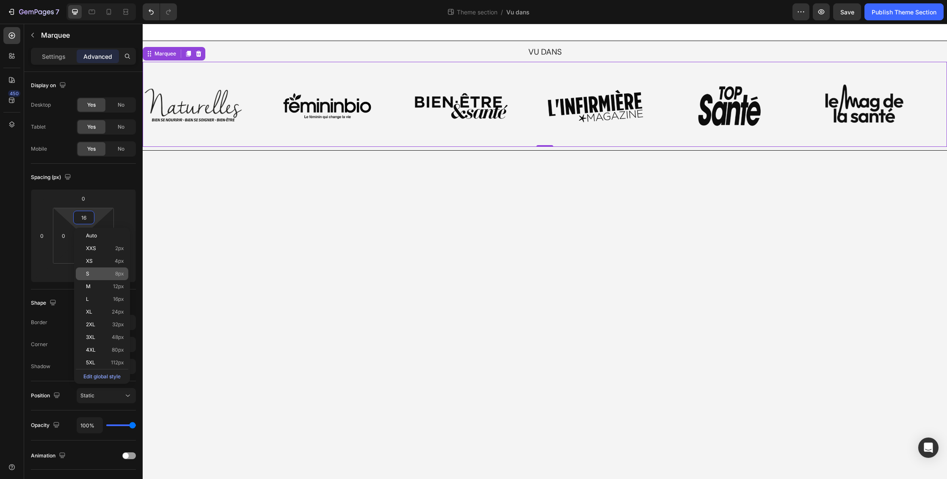
click at [118, 274] on span "8px" at bounding box center [119, 274] width 9 height 6
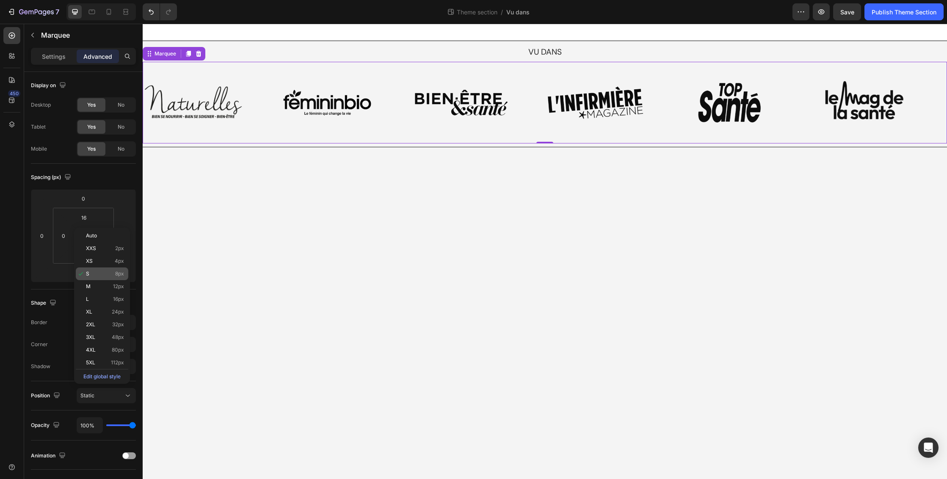
type input "8"
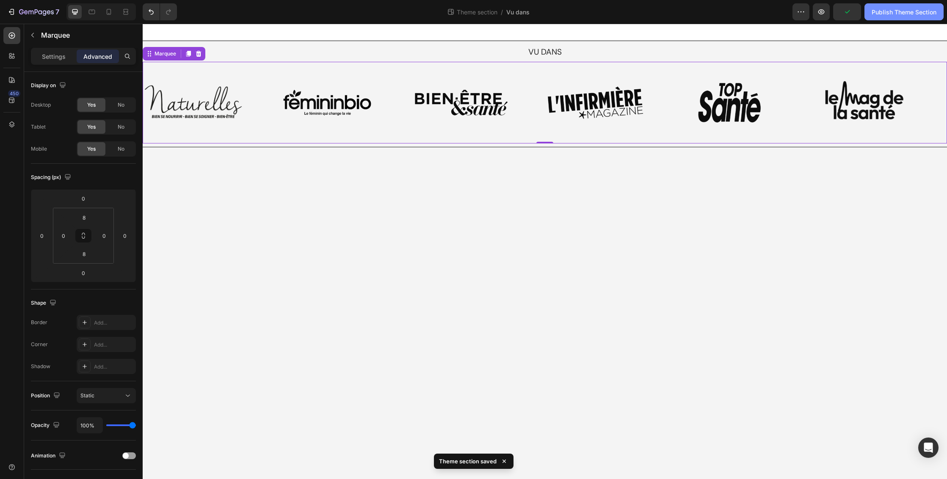
click at [888, 13] on div "Publish Theme Section" at bounding box center [904, 12] width 65 height 9
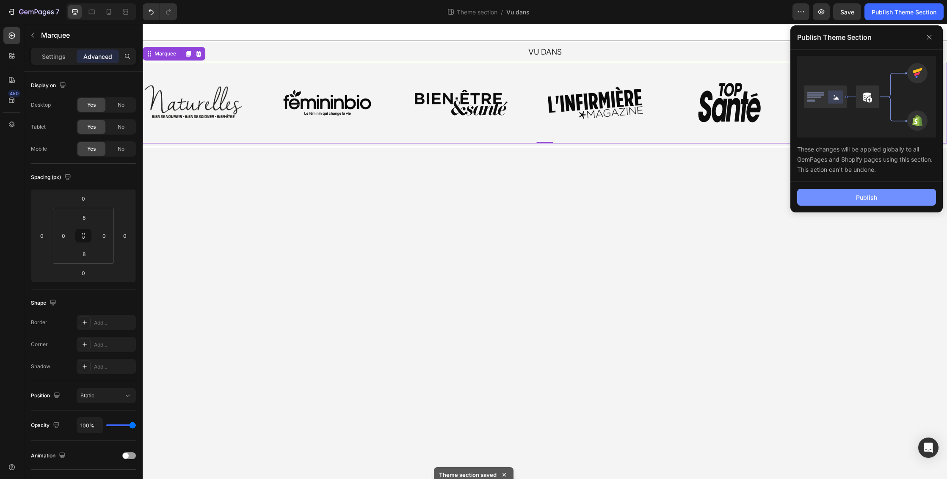
click at [861, 199] on div "Publish" at bounding box center [866, 197] width 21 height 9
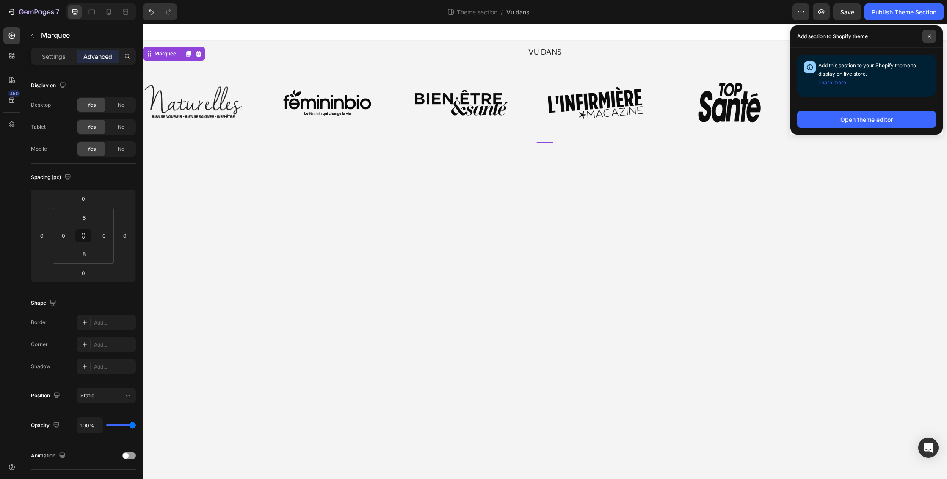
click at [931, 37] on icon at bounding box center [929, 36] width 4 height 4
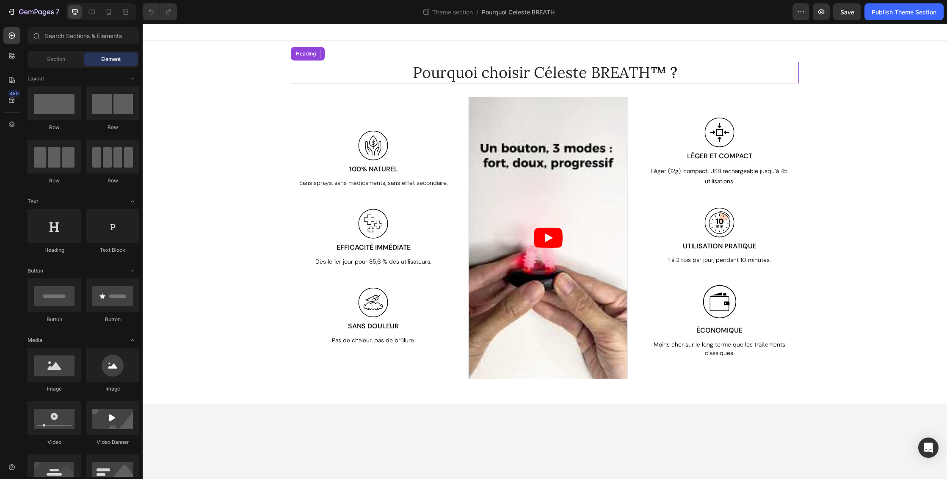
click at [536, 75] on span "Pourquoi choisir Céleste BREATH" at bounding box center [532, 72] width 238 height 19
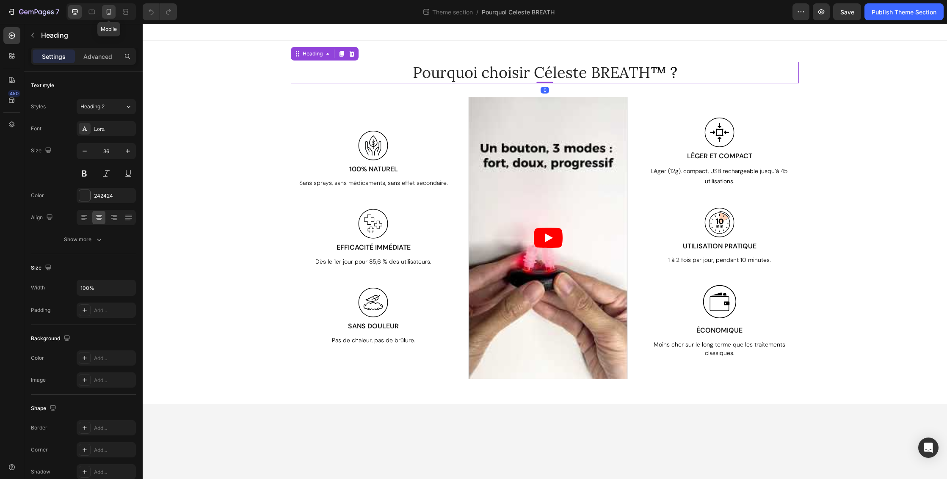
click at [109, 12] on icon at bounding box center [109, 12] width 8 height 8
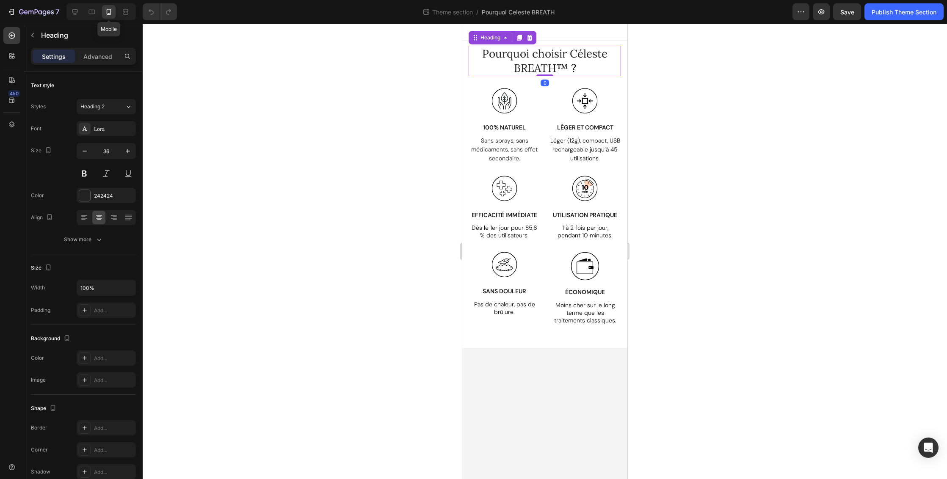
type input "26"
click at [101, 57] on p "Advanced" at bounding box center [97, 56] width 29 height 9
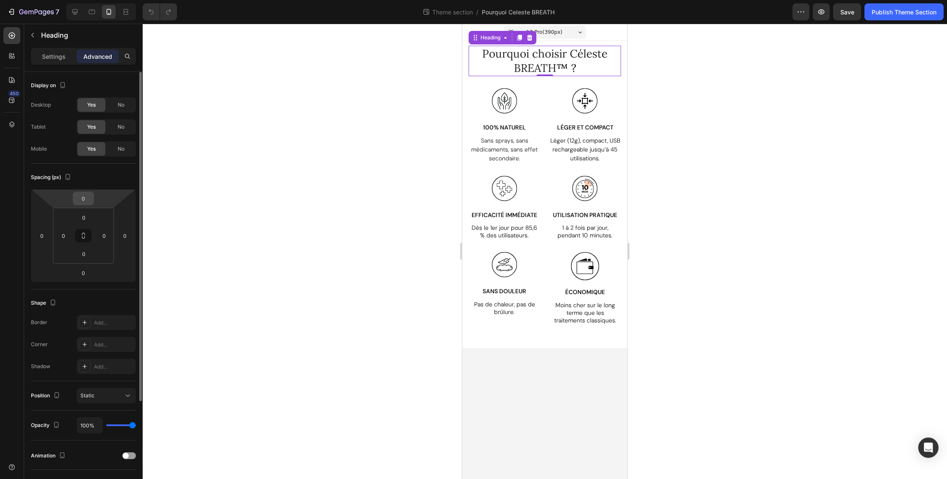
click at [84, 201] on input "0" at bounding box center [83, 198] width 17 height 13
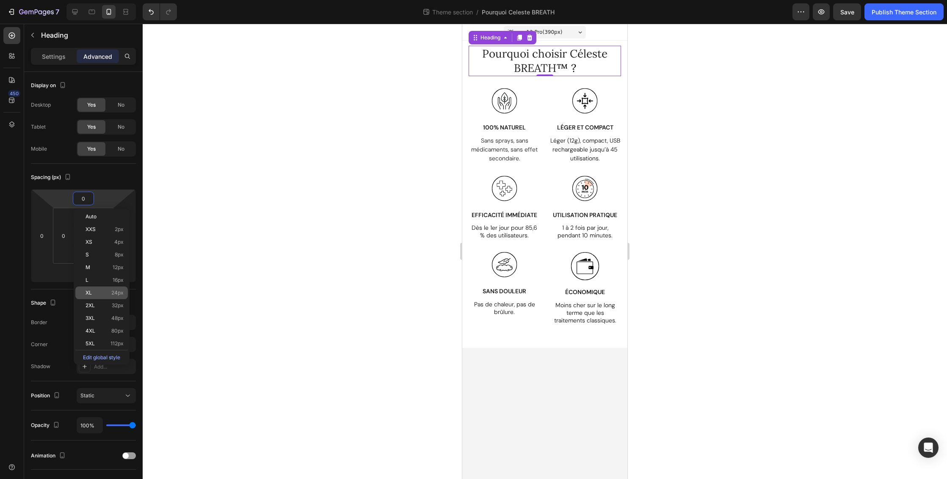
click at [121, 293] on span "24px" at bounding box center [117, 293] width 12 height 6
type input "24"
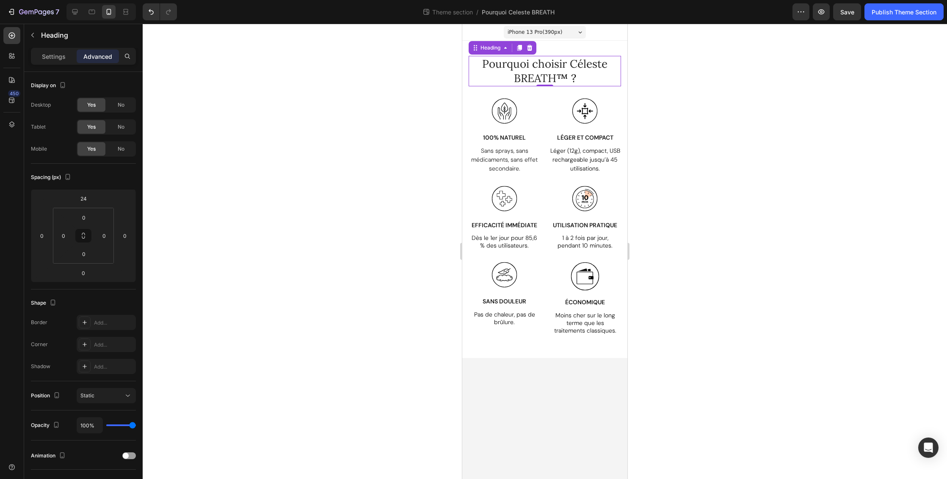
click at [725, 168] on div at bounding box center [545, 252] width 805 height 456
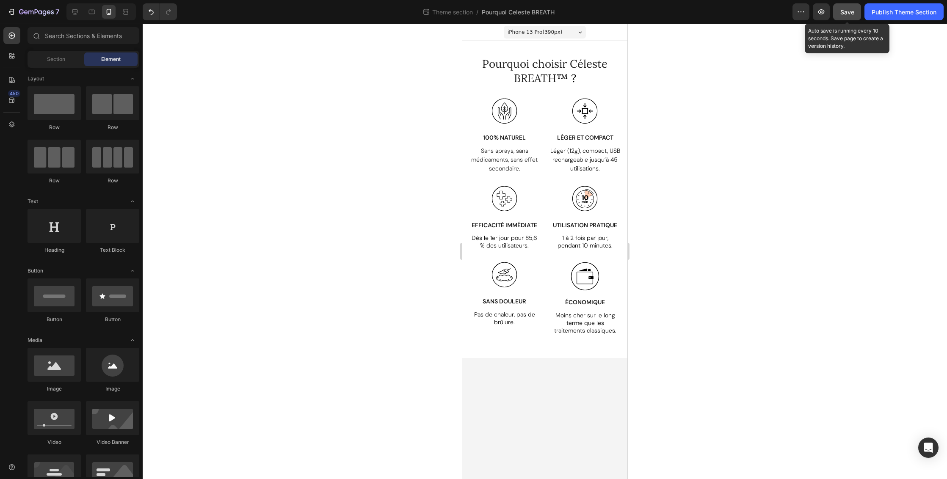
click at [844, 13] on span "Save" at bounding box center [848, 11] width 14 height 7
click at [889, 12] on div "Publish Theme Section" at bounding box center [904, 12] width 65 height 9
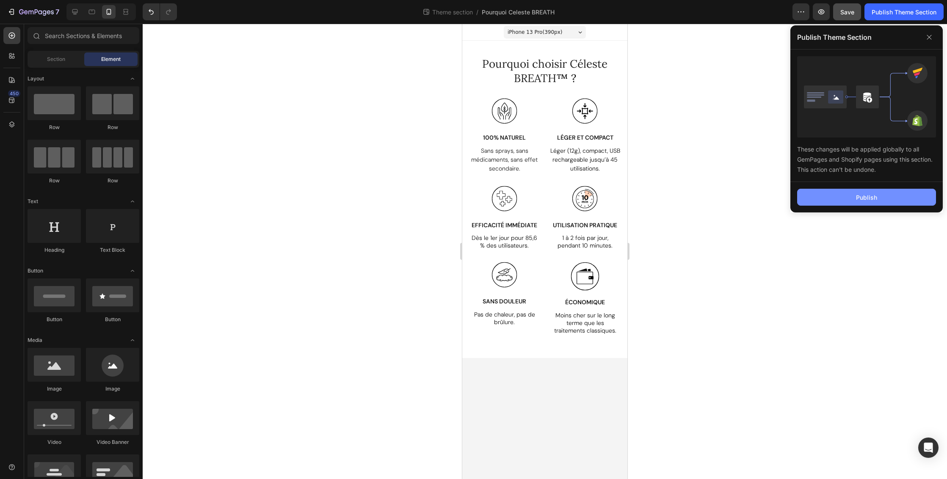
click at [888, 197] on button "Publish" at bounding box center [866, 197] width 139 height 17
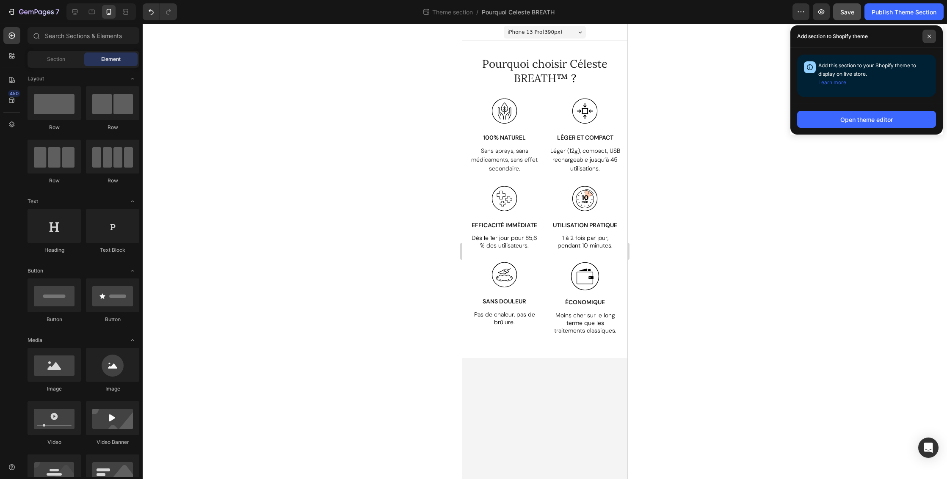
click at [929, 35] on icon at bounding box center [929, 36] width 4 height 4
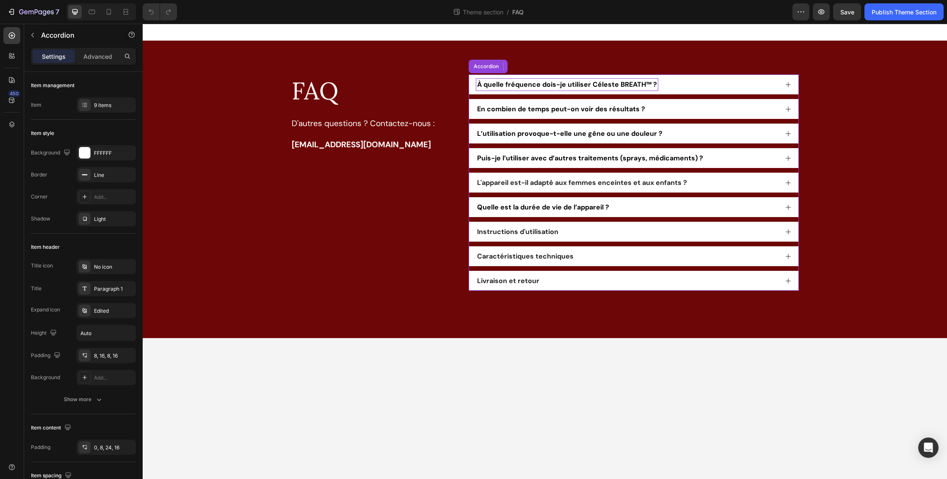
click at [569, 81] on span "À quelle fréquence dois-je utiliser Céleste BREATH™ ?" at bounding box center [567, 84] width 180 height 9
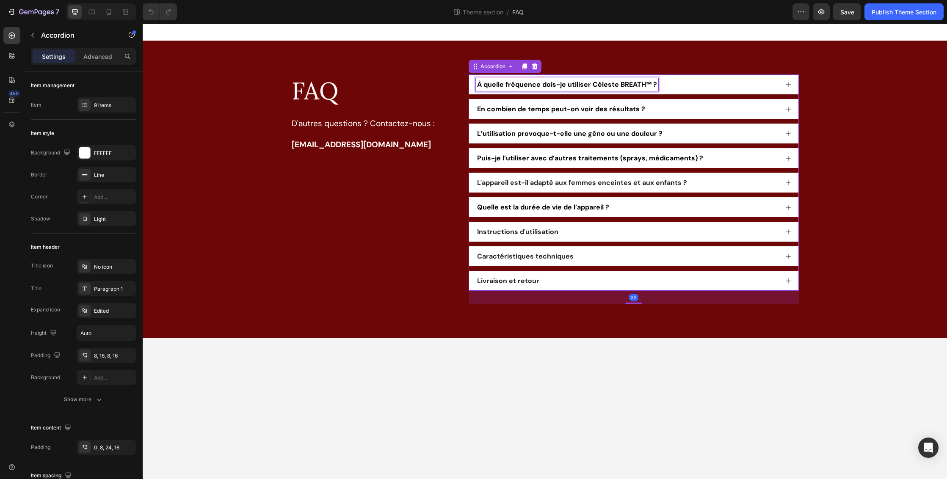
click at [569, 83] on span "À quelle fréquence dois-je utiliser Céleste BREATH™ ?" at bounding box center [567, 84] width 180 height 9
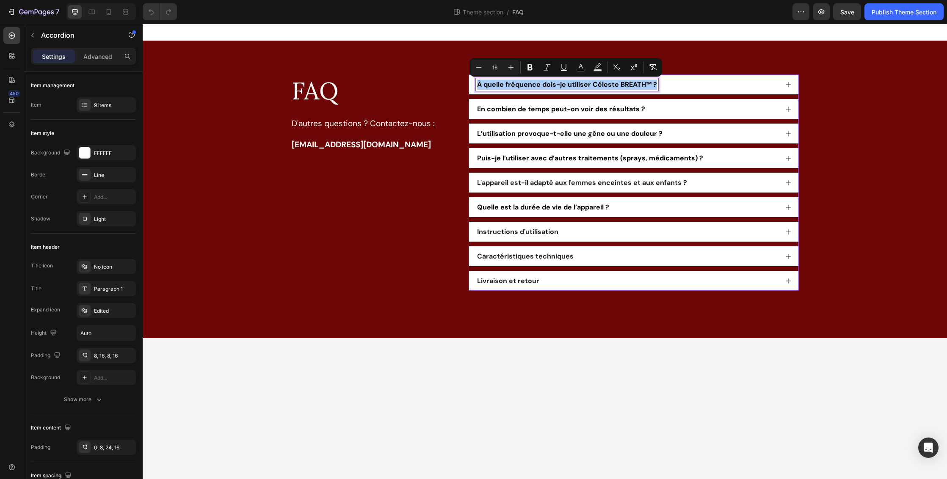
click at [500, 65] on input "16" at bounding box center [495, 67] width 17 height 10
type input "1"
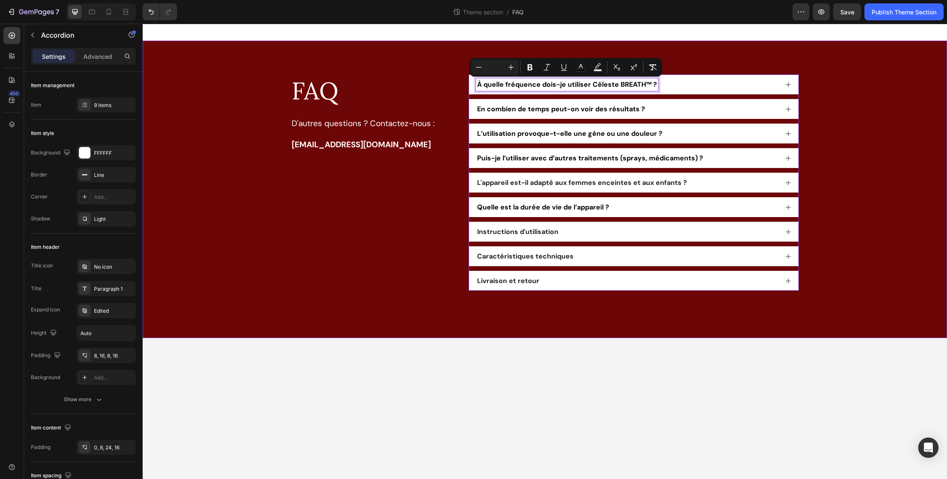
click at [845, 88] on div "FAQ Heading D'autres questions ? Contactez-nous : [EMAIL_ADDRESS][DOMAIN_NAME] …" at bounding box center [545, 190] width 788 height 230
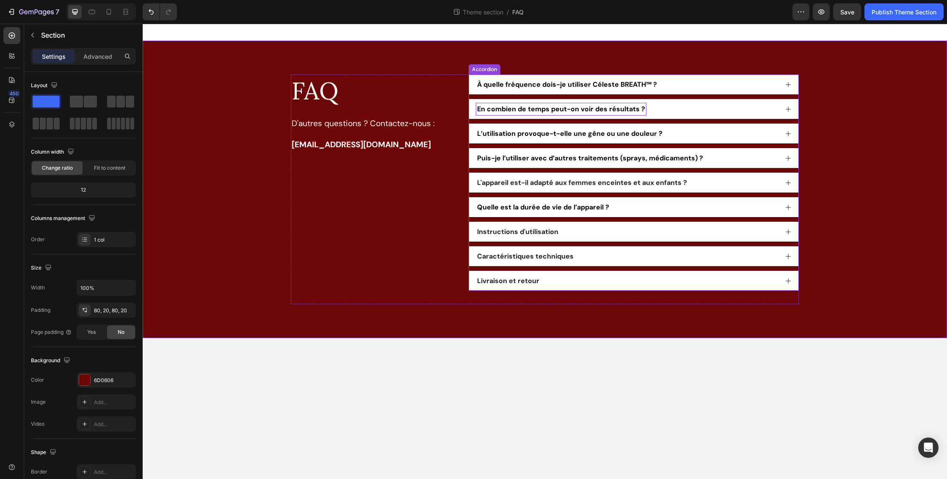
click at [593, 106] on span "En combien de temps peut-on voir des résultats ?" at bounding box center [561, 109] width 168 height 9
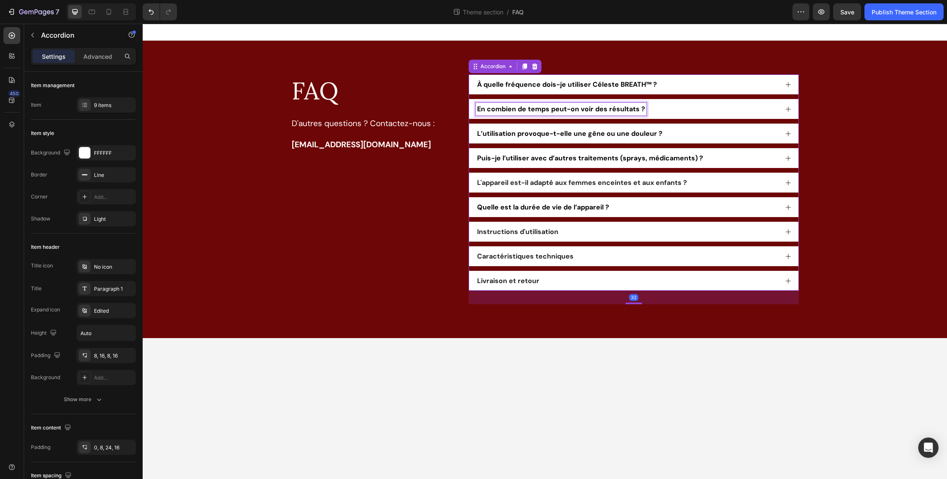
click at [593, 106] on span "En combien de temps peut-on voir des résultats ?" at bounding box center [561, 109] width 168 height 9
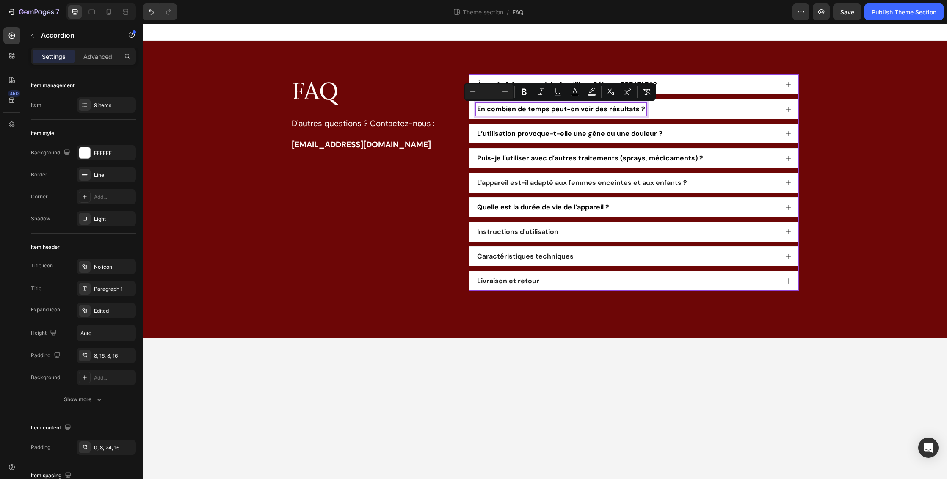
click at [878, 107] on div "FAQ Heading D'autres questions ? Contactez-nous : [EMAIL_ADDRESS][DOMAIN_NAME] …" at bounding box center [545, 190] width 788 height 230
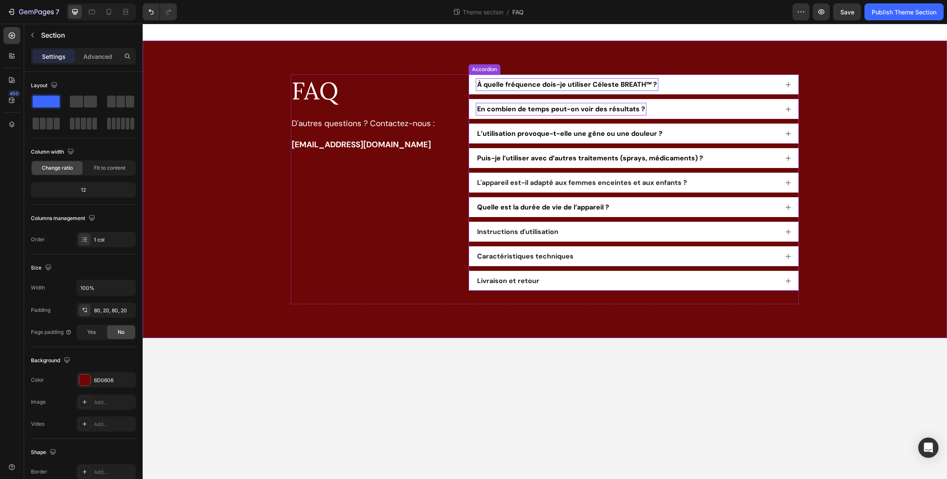
click at [618, 85] on span "À quelle fréquence dois-je utiliser Céleste BREATH™ ?" at bounding box center [567, 84] width 180 height 9
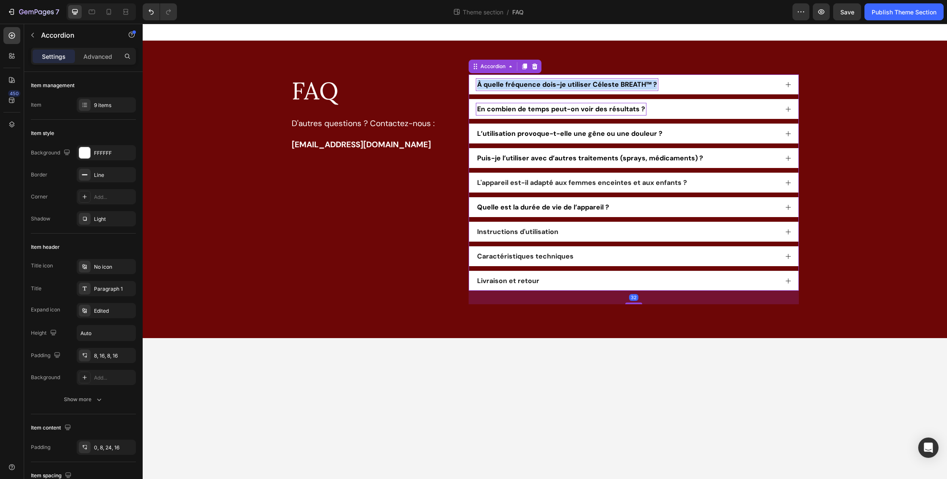
click at [618, 85] on span "À quelle fréquence dois-je utiliser Céleste BREATH™ ?" at bounding box center [567, 84] width 180 height 9
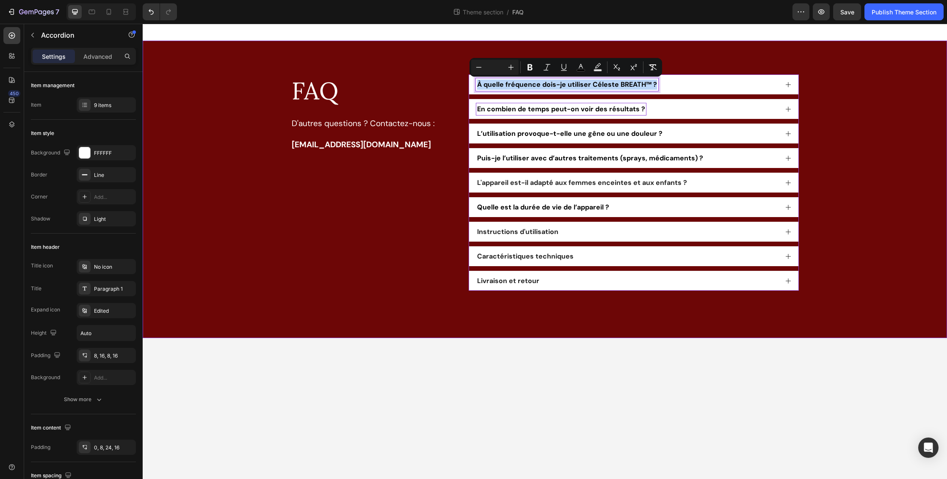
click at [836, 77] on div "FAQ Heading D'autres questions ? Contactez-nous : [EMAIL_ADDRESS][DOMAIN_NAME] …" at bounding box center [545, 190] width 788 height 230
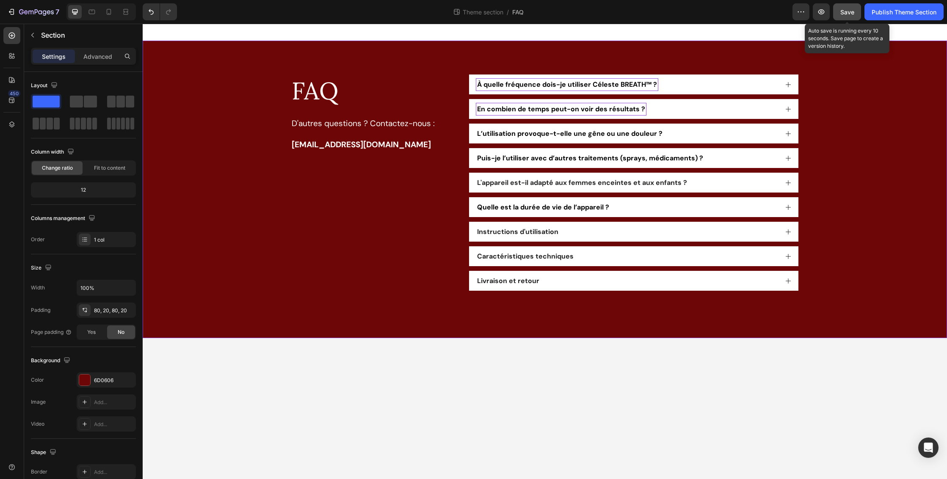
click at [853, 10] on span "Save" at bounding box center [848, 11] width 14 height 7
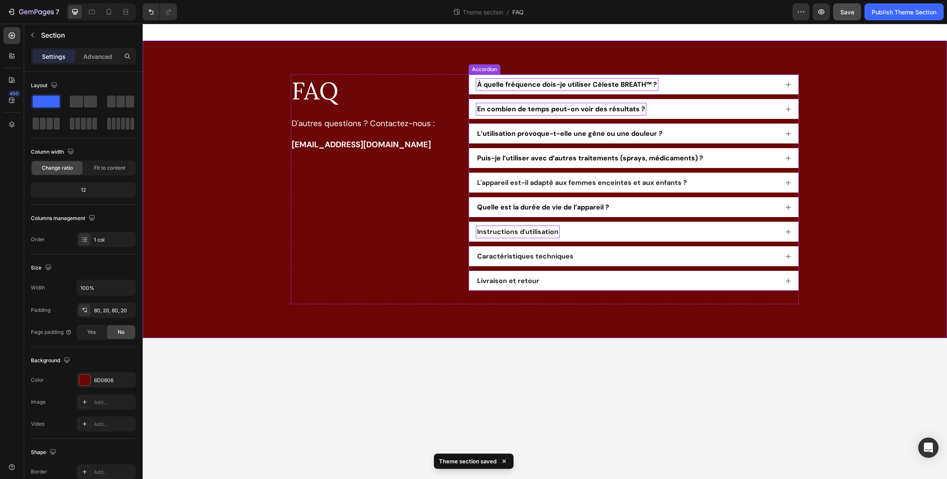
click at [520, 230] on p "Instructions d'utilisation" at bounding box center [517, 232] width 81 height 10
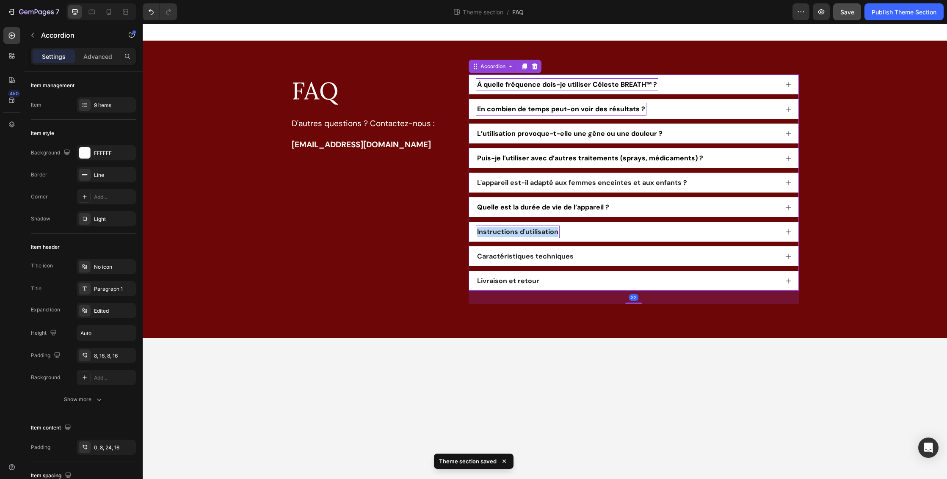
click at [520, 230] on p "Instructions d'utilisation" at bounding box center [517, 232] width 81 height 10
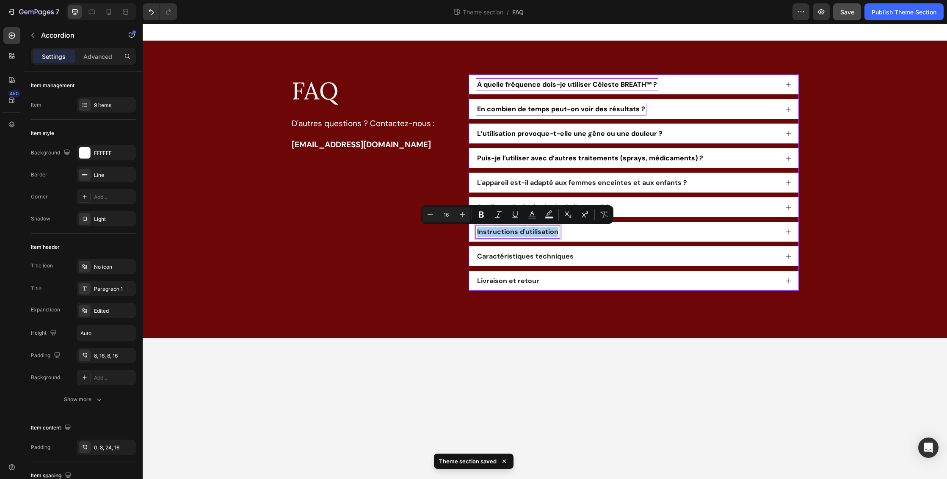
click at [451, 217] on input "16" at bounding box center [446, 215] width 17 height 10
type input "1"
click at [519, 257] on p "Caractéristiques techniques" at bounding box center [525, 257] width 97 height 10
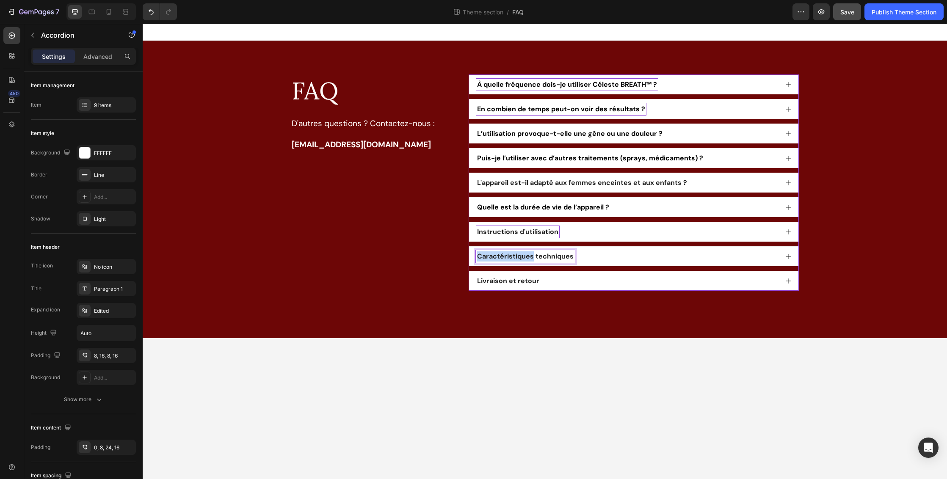
click at [519, 257] on p "Caractéristiques techniques" at bounding box center [525, 257] width 97 height 10
click at [459, 241] on input "16" at bounding box center [453, 239] width 17 height 10
type input "1"
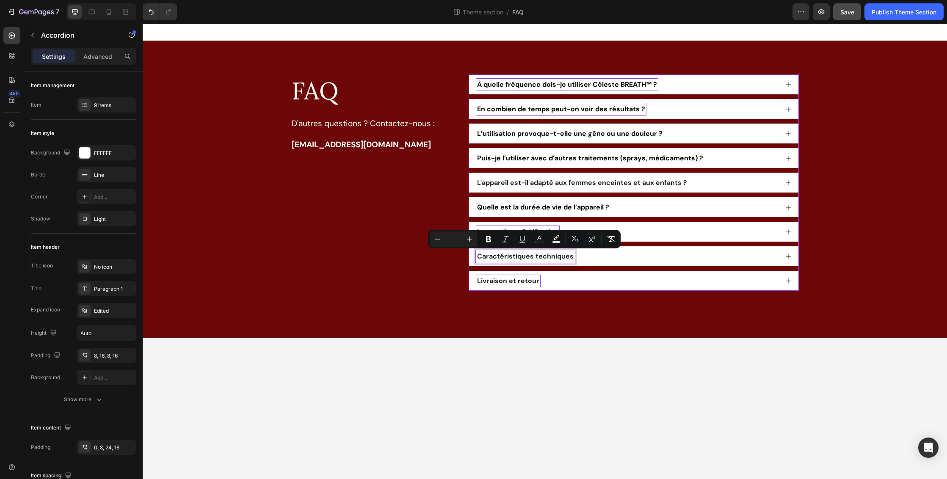
click at [532, 284] on p "Livraison et retour" at bounding box center [508, 281] width 62 height 10
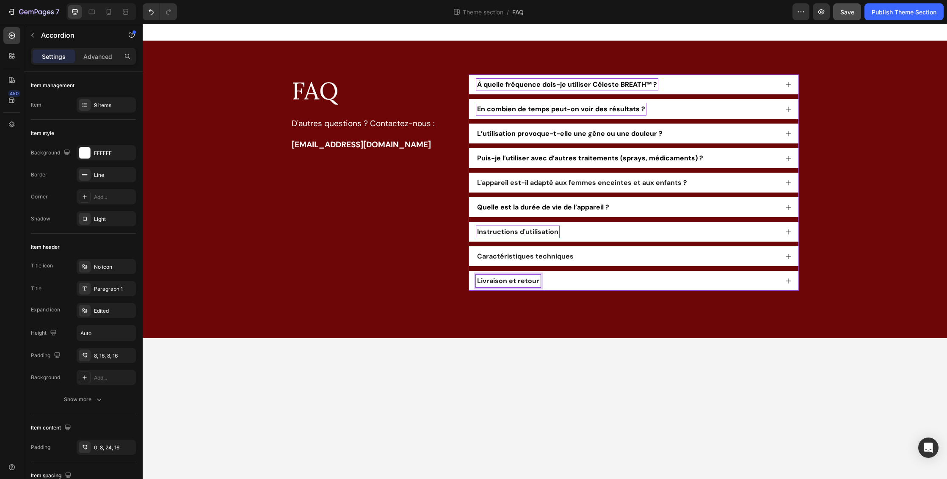
click at [525, 283] on p "Livraison et retour" at bounding box center [508, 281] width 62 height 10
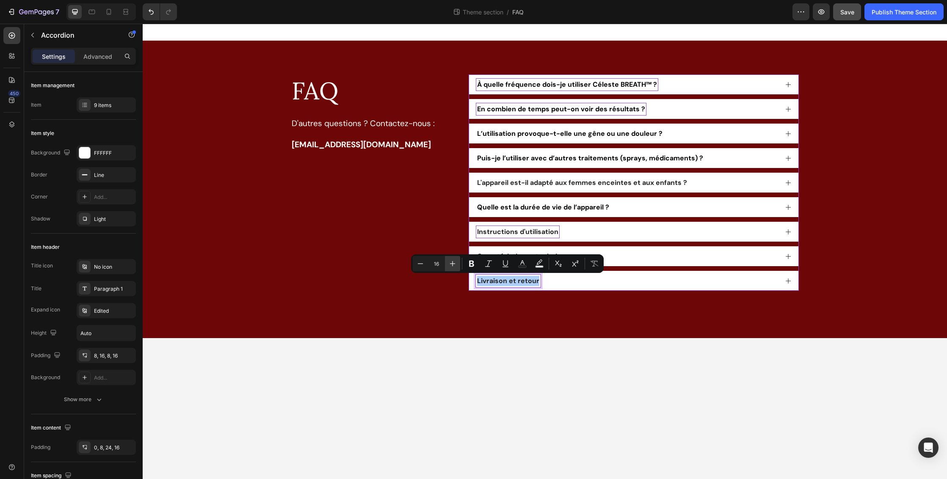
click at [445, 262] on button "Plus" at bounding box center [452, 263] width 15 height 15
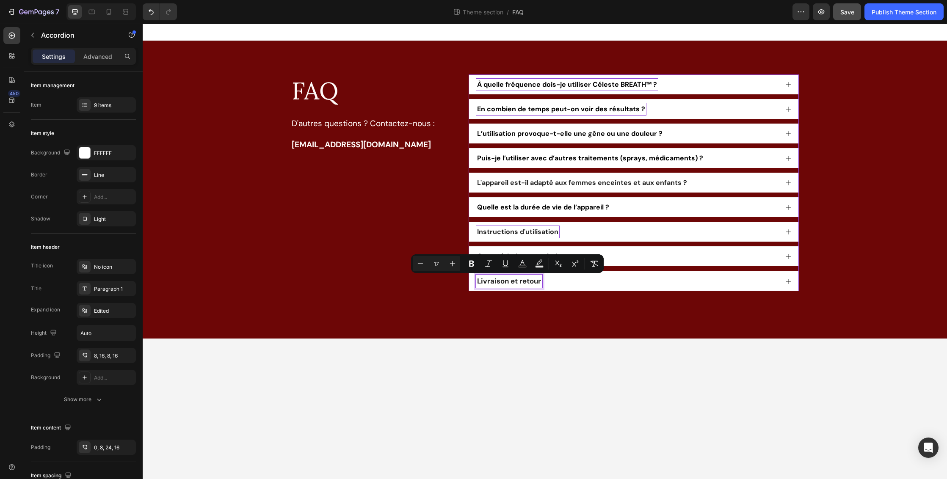
click at [445, 263] on input "17" at bounding box center [436, 264] width 17 height 10
type input "1"
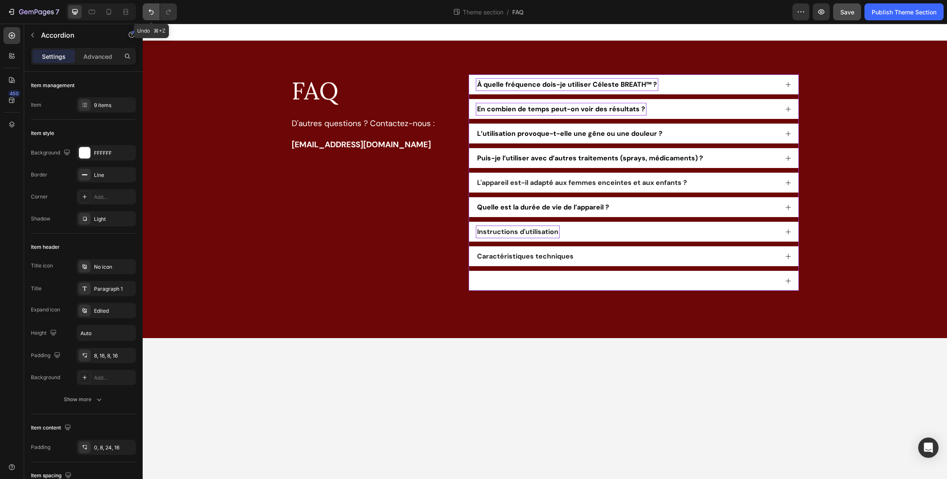
click at [149, 11] on icon "Undo/Redo" at bounding box center [151, 12] width 8 height 8
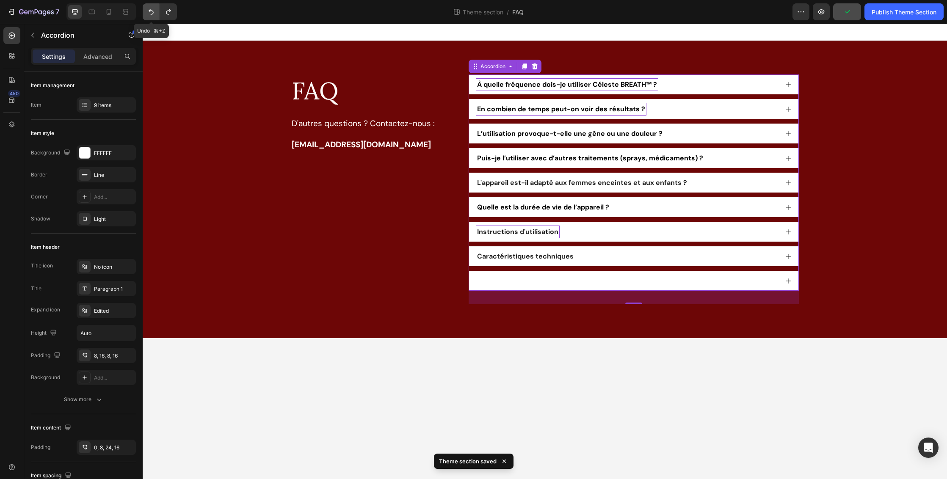
click at [149, 10] on icon "Undo/Redo" at bounding box center [151, 12] width 8 height 8
click at [508, 282] on p "Livraison et retour" at bounding box center [508, 281] width 62 height 10
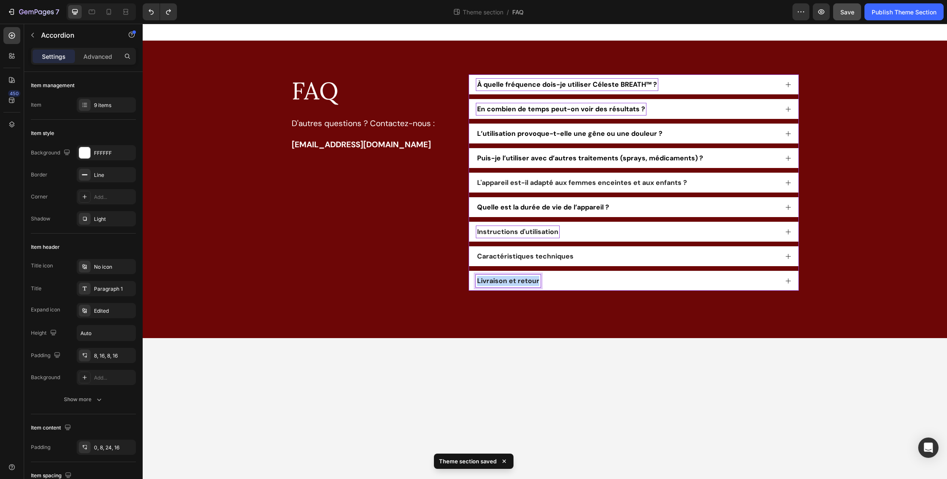
click at [508, 282] on p "Livraison et retour" at bounding box center [508, 281] width 62 height 10
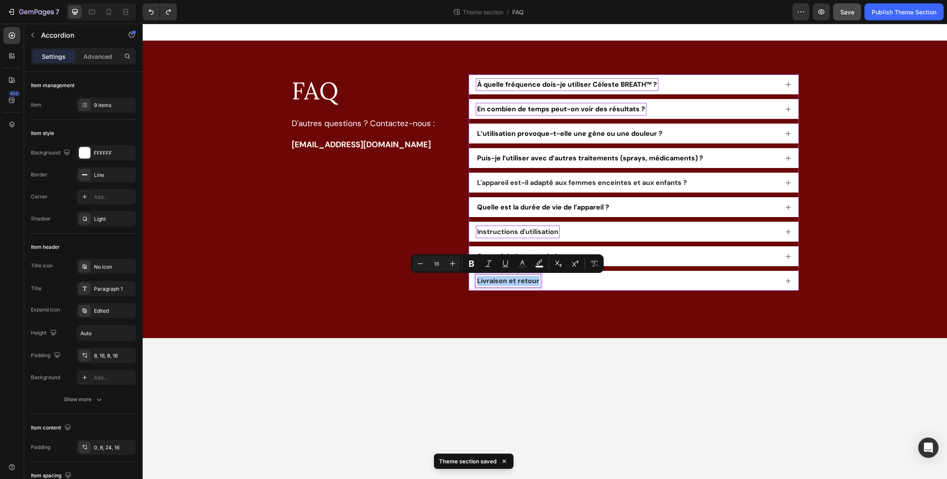
click at [442, 264] on input "16" at bounding box center [436, 264] width 17 height 10
type input "1"
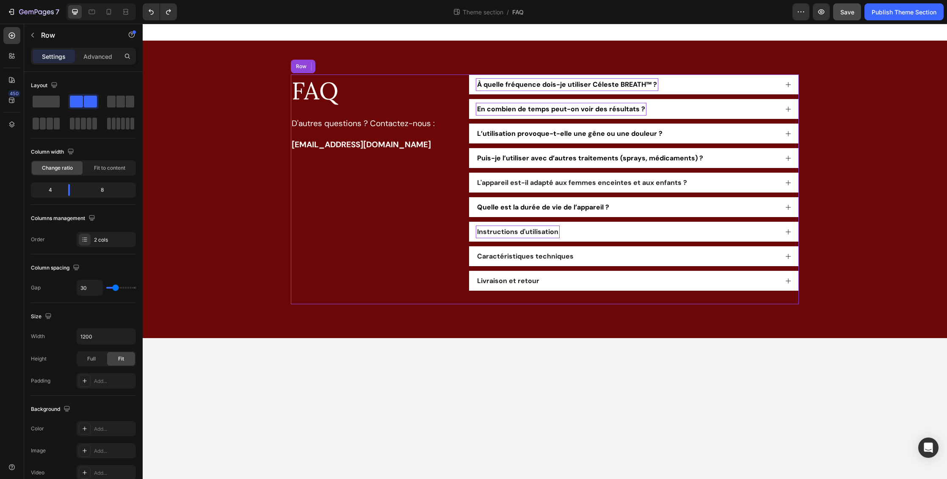
click at [412, 298] on div "FAQ Heading D'autres questions ? Contactez-nous : [EMAIL_ADDRESS][DOMAIN_NAME] …" at bounding box center [373, 190] width 165 height 230
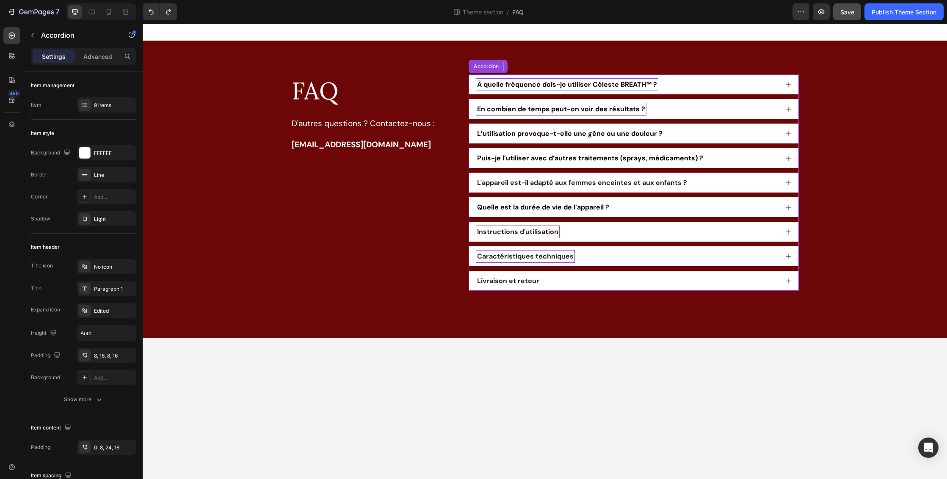
click at [502, 257] on span "Caractéristiques techniques" at bounding box center [525, 256] width 97 height 9
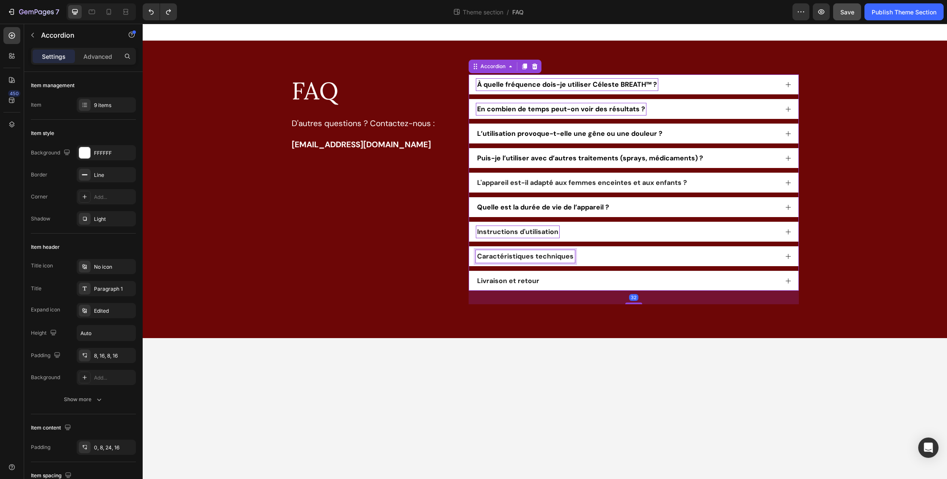
click at [502, 257] on span "Caractéristiques techniques" at bounding box center [525, 256] width 97 height 9
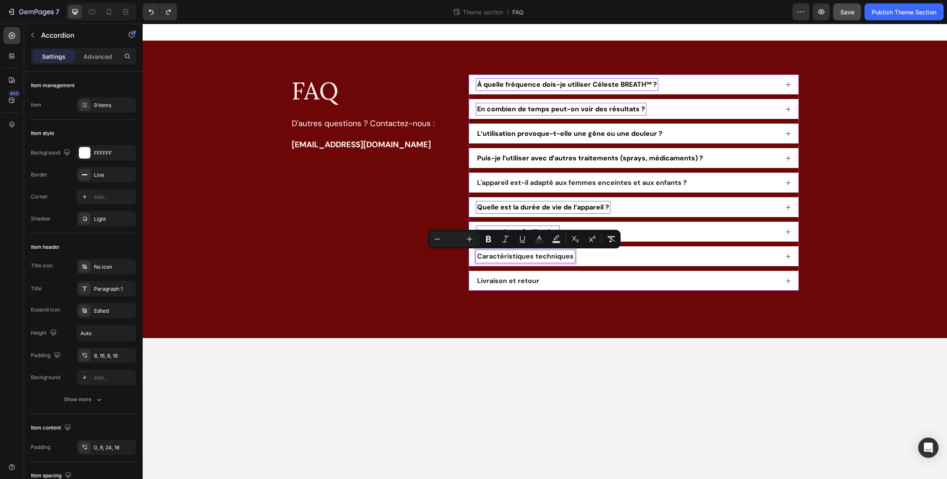
click at [545, 202] on p "Quelle est la durée de vie de l’appareil ?" at bounding box center [543, 207] width 132 height 10
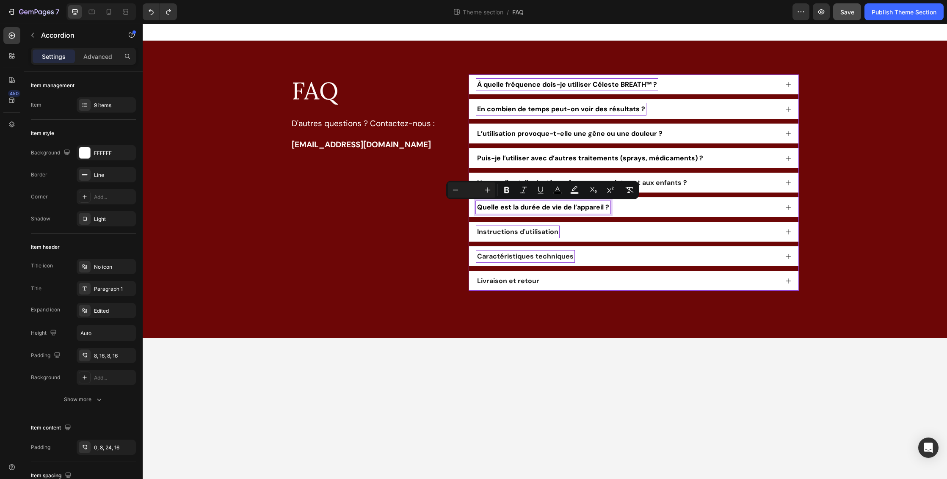
click at [526, 231] on span "Instructions d'utilisation" at bounding box center [517, 231] width 81 height 9
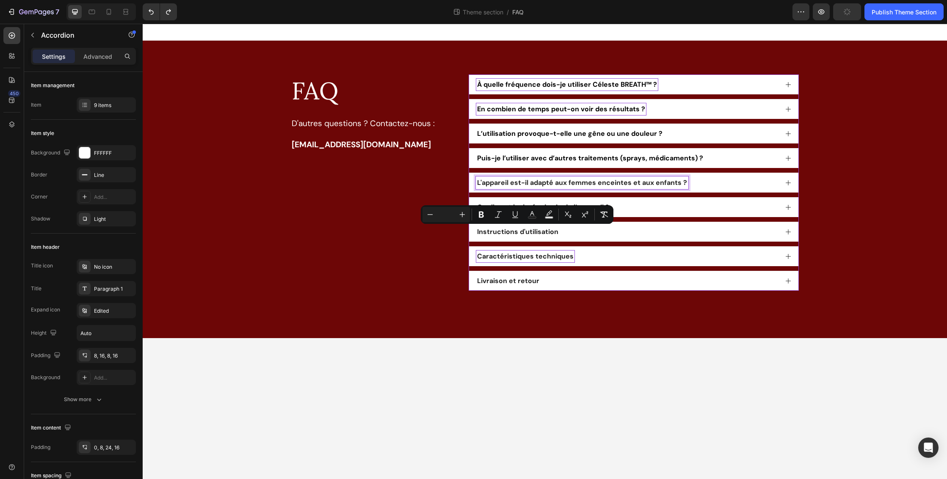
click at [545, 181] on span "L'appareil est-il adapté aux femmes enceintes et aux enfants ?" at bounding box center [582, 182] width 210 height 9
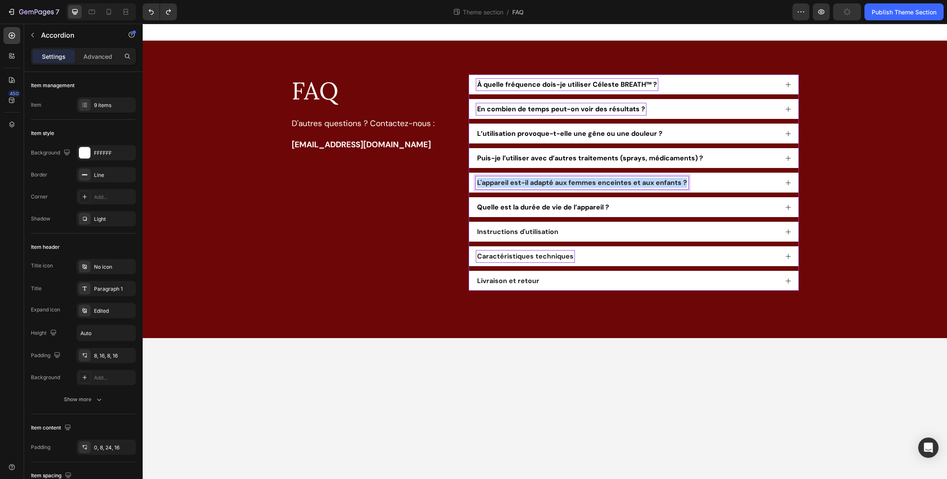
click at [545, 181] on span "L'appareil est-il adapté aux femmes enceintes et aux enfants ?" at bounding box center [582, 182] width 210 height 9
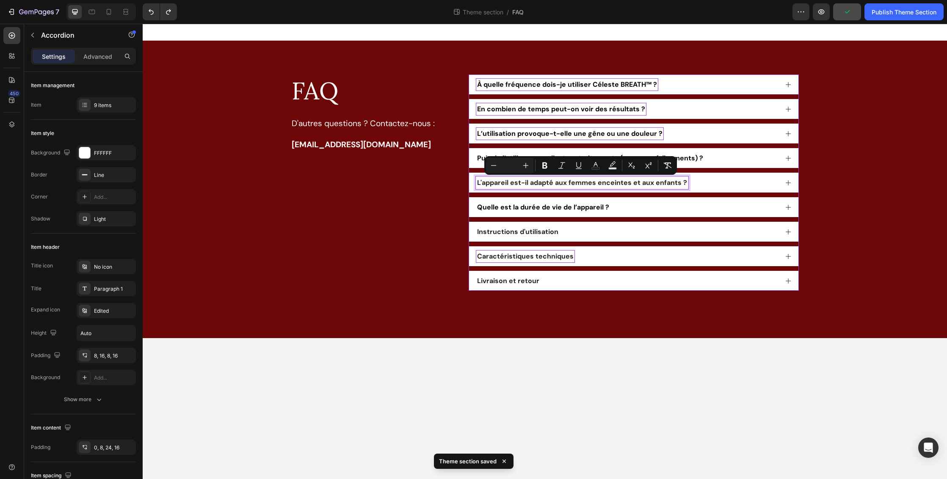
click at [534, 137] on span "L’utilisation provoque-t-elle une gêne ou une douleur ?" at bounding box center [569, 133] width 185 height 9
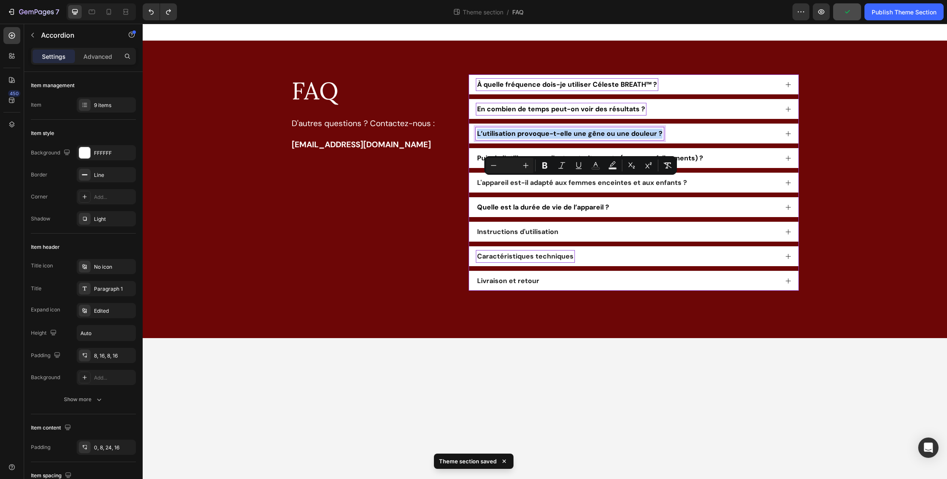
click at [534, 137] on span "L’utilisation provoque-t-elle une gêne ou une douleur ?" at bounding box center [569, 133] width 185 height 9
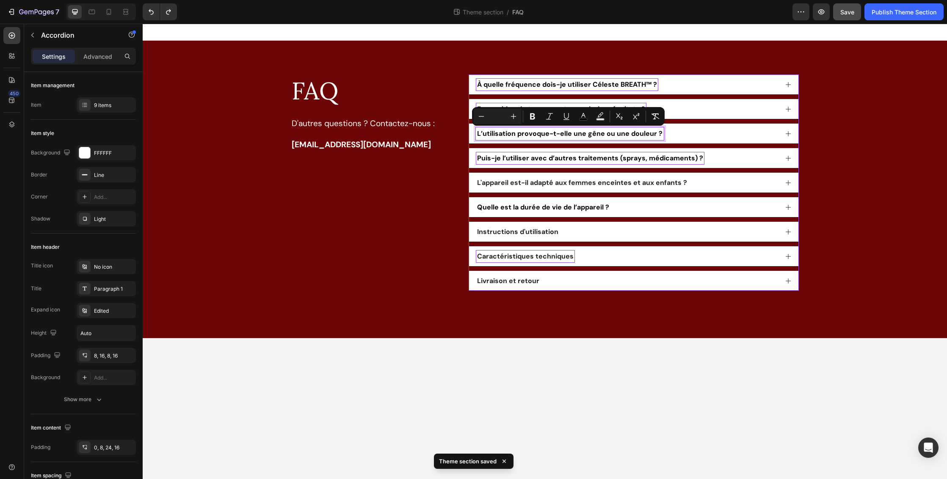
click at [523, 160] on span "Puis-je l’utiliser avec d’autres traitements (sprays, médicaments) ?" at bounding box center [590, 158] width 226 height 9
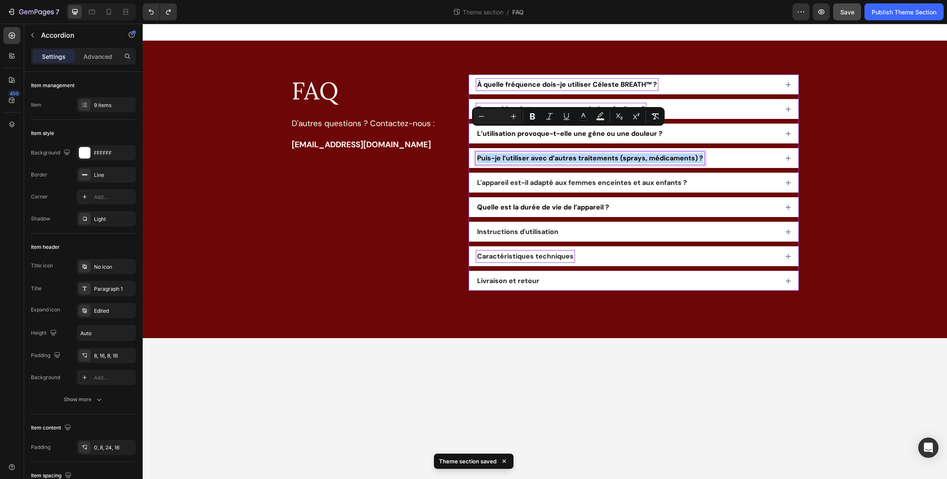
click at [523, 160] on span "Puis-je l’utiliser avec d’autres traitements (sprays, médicaments) ?" at bounding box center [590, 158] width 226 height 9
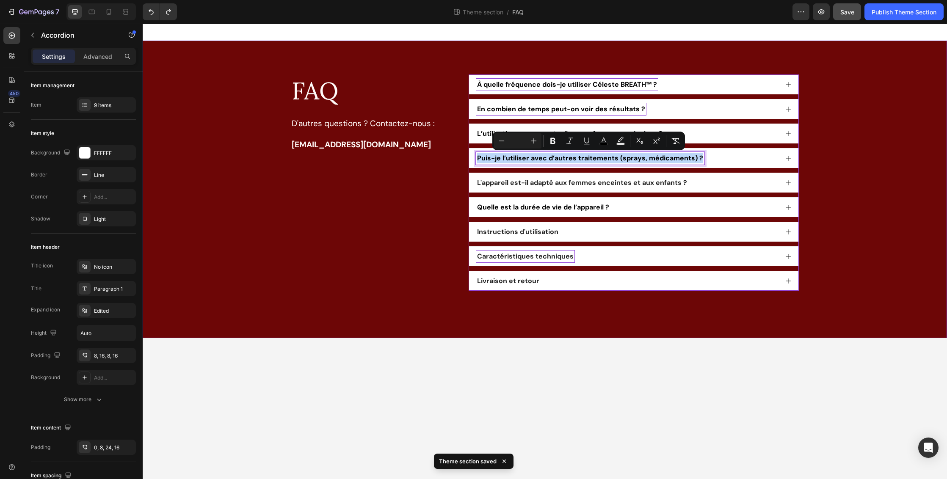
click at [850, 171] on div "FAQ Heading D'autres questions ? Contactez-nous : [EMAIL_ADDRESS][DOMAIN_NAME] …" at bounding box center [545, 190] width 788 height 230
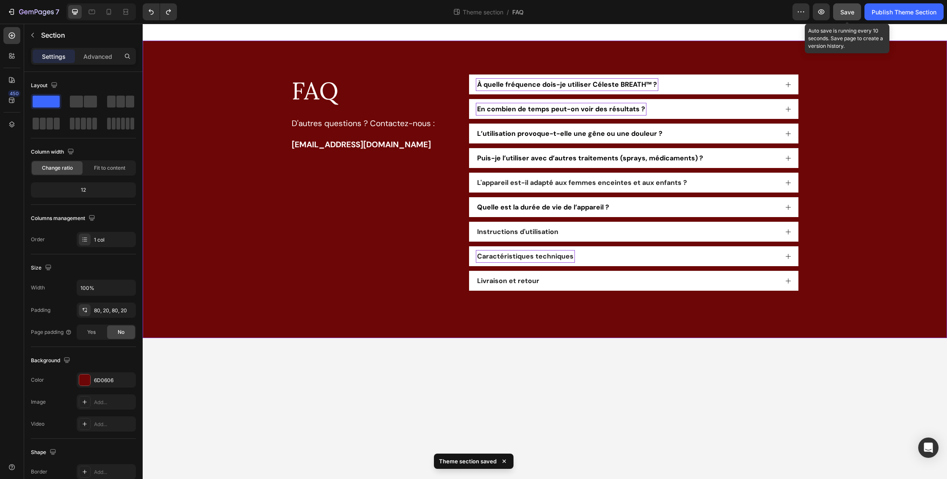
click at [852, 8] on span "Save" at bounding box center [848, 11] width 14 height 7
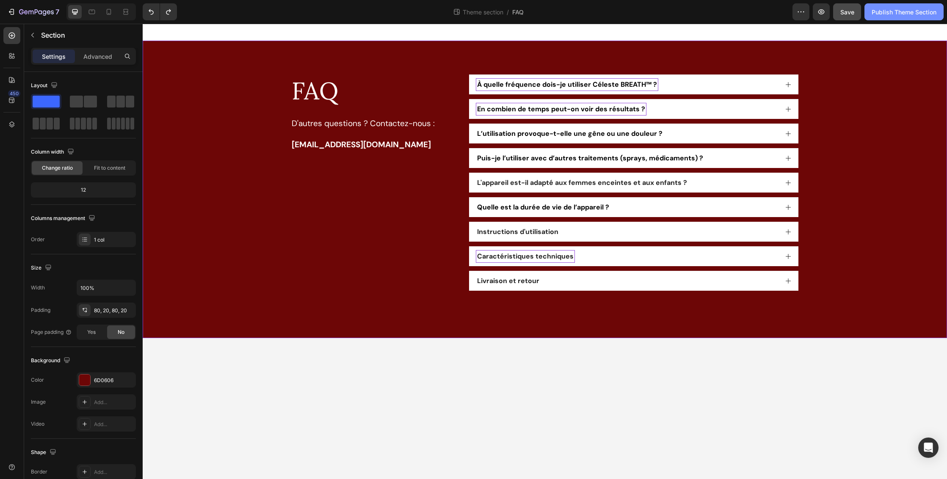
click at [895, 14] on div "Publish Theme Section" at bounding box center [904, 12] width 65 height 9
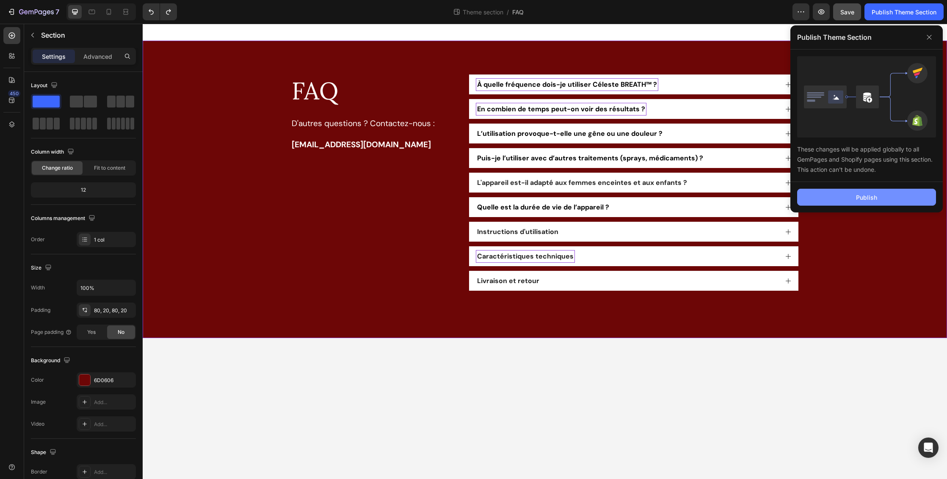
click at [849, 195] on button "Publish" at bounding box center [866, 197] width 139 height 17
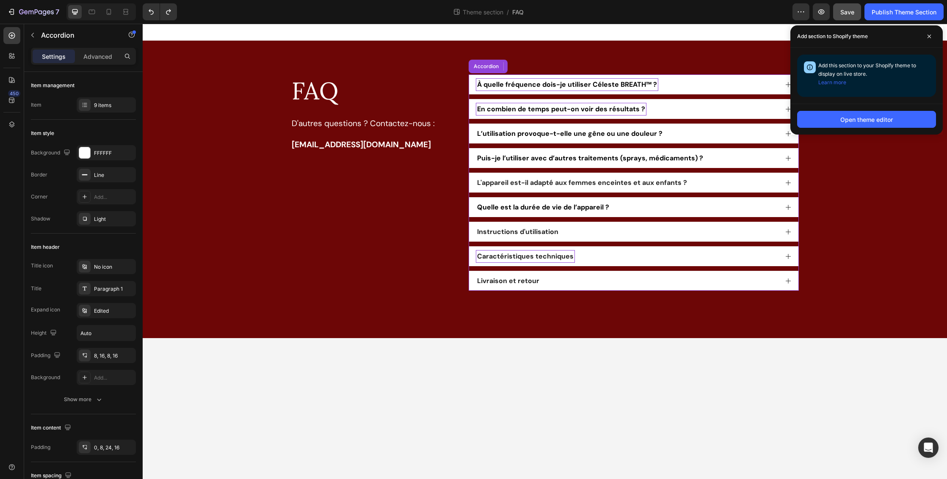
click at [788, 84] on icon at bounding box center [788, 84] width 7 height 7
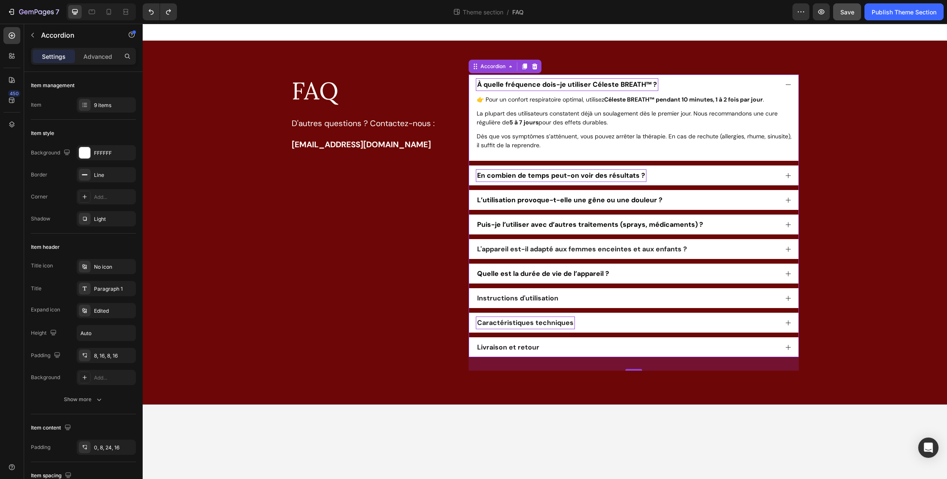
click at [563, 107] on div "👉 Pour un confort respiratoire optimal, utilisez Céleste BREATH™ pendant 10 min…" at bounding box center [635, 122] width 319 height 56
click at [490, 98] on p "👉 Pour un confort respiratoire optimal, utilisez Céleste BREATH™ pendant 10 min…" at bounding box center [636, 99] width 318 height 9
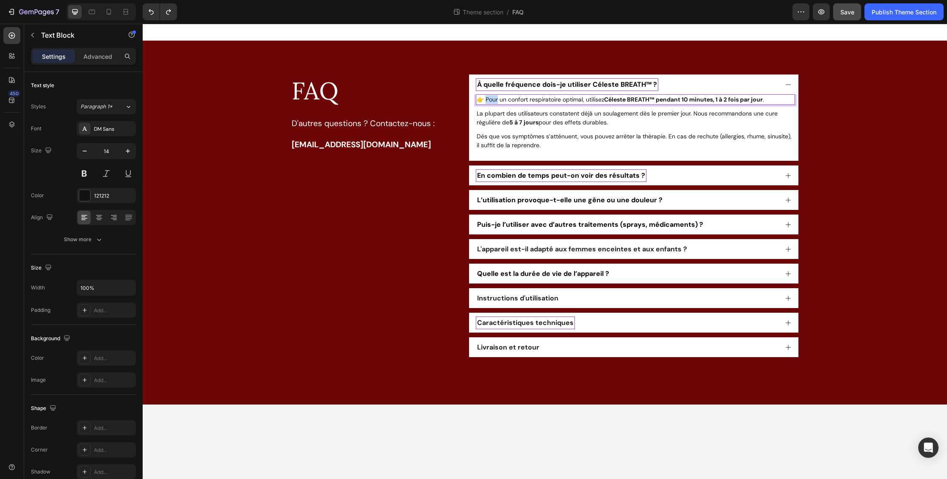
click at [490, 98] on p "👉 Pour un confort respiratoire optimal, utilisez Céleste BREATH™ pendant 10 min…" at bounding box center [636, 99] width 318 height 9
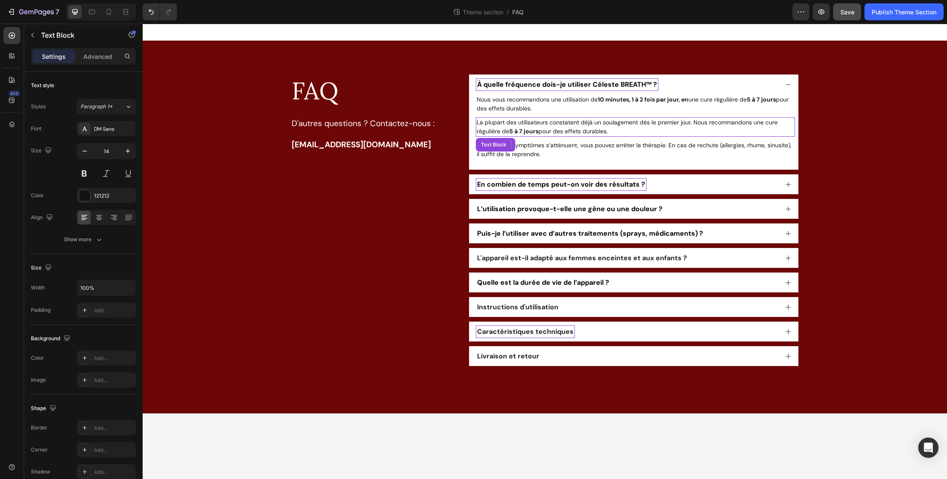
click at [495, 124] on p "La plupart des utilisateurs constatent déjà un soulagement dès le premier jour.…" at bounding box center [636, 127] width 318 height 18
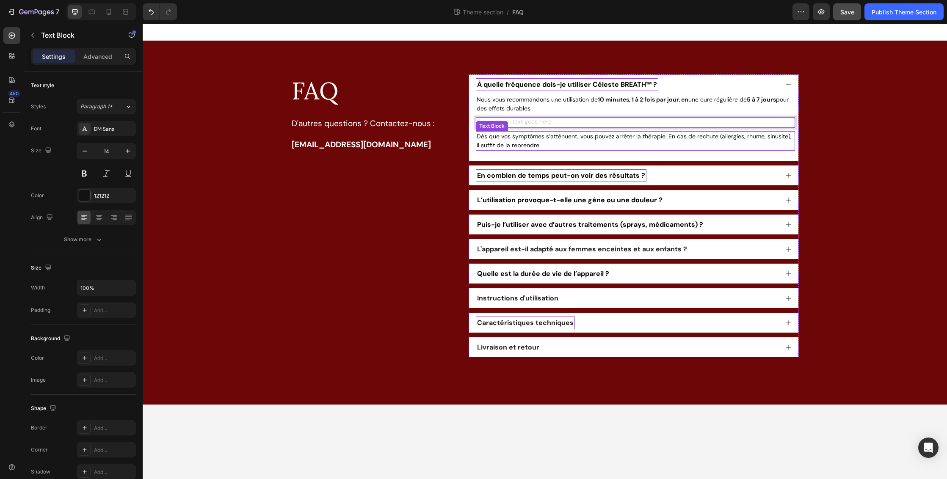
click at [497, 141] on p "Dès que vos symptômes s’atténuent, vous pouvez arrêter la thérapie. En cas de r…" at bounding box center [636, 141] width 318 height 18
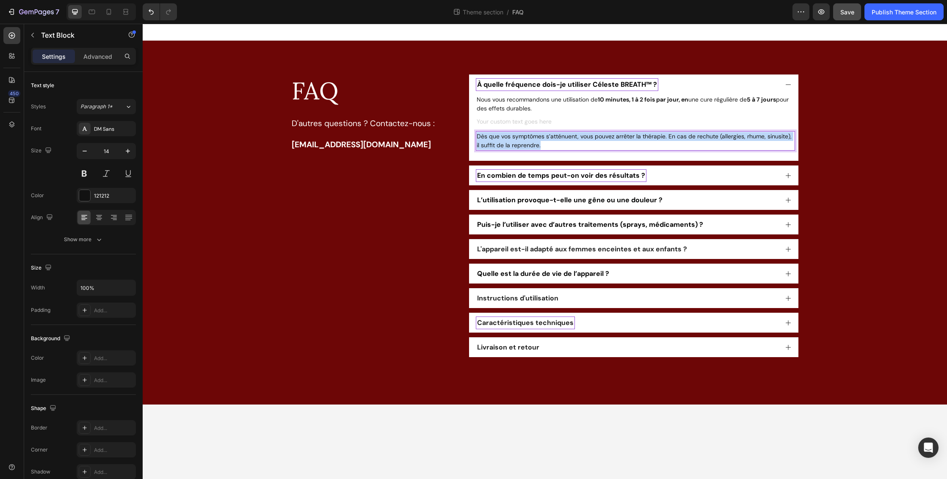
click at [497, 141] on p "Dès que vos symptômes s’atténuent, vous pouvez arrêter la thérapie. En cas de r…" at bounding box center [636, 141] width 318 height 18
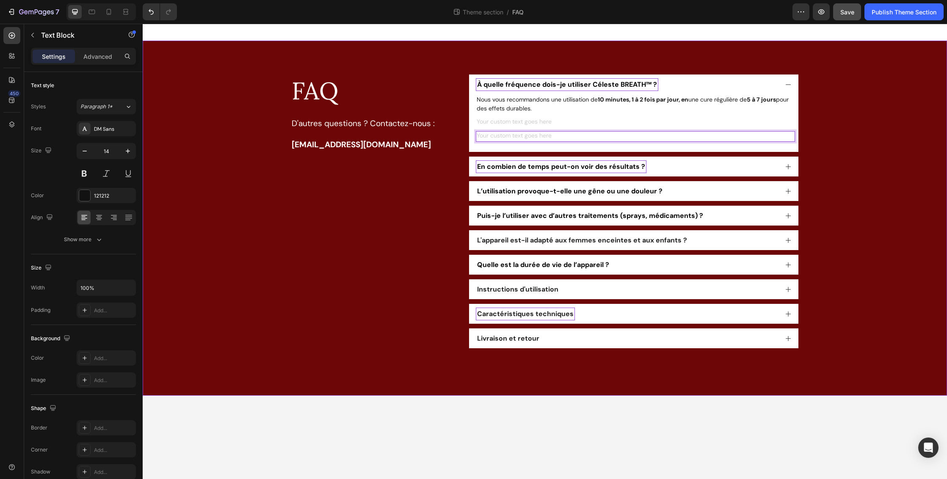
click at [858, 143] on div "FAQ Heading D'autres questions ? Contactez-nous : [EMAIL_ADDRESS][DOMAIN_NAME] …" at bounding box center [545, 219] width 788 height 288
click at [627, 135] on div "Rich Text Editor. Editing area: main" at bounding box center [635, 136] width 319 height 11
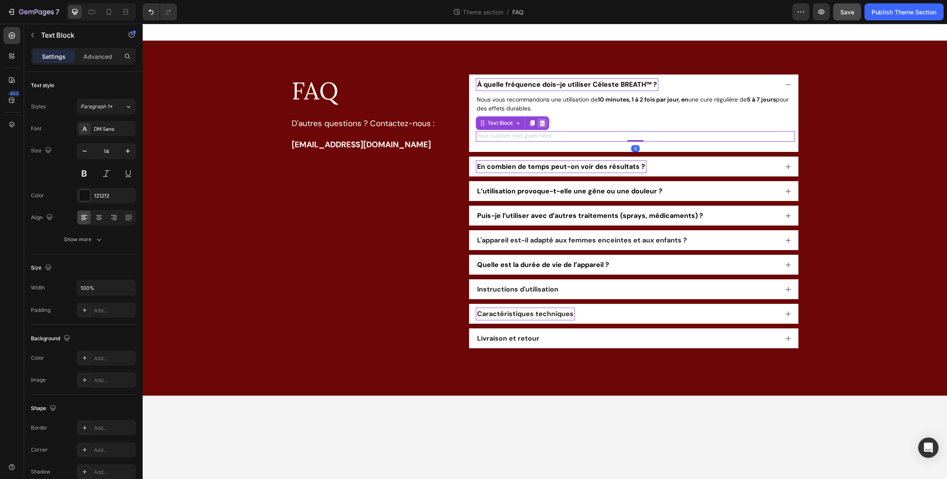
click at [542, 123] on icon at bounding box center [543, 123] width 6 height 6
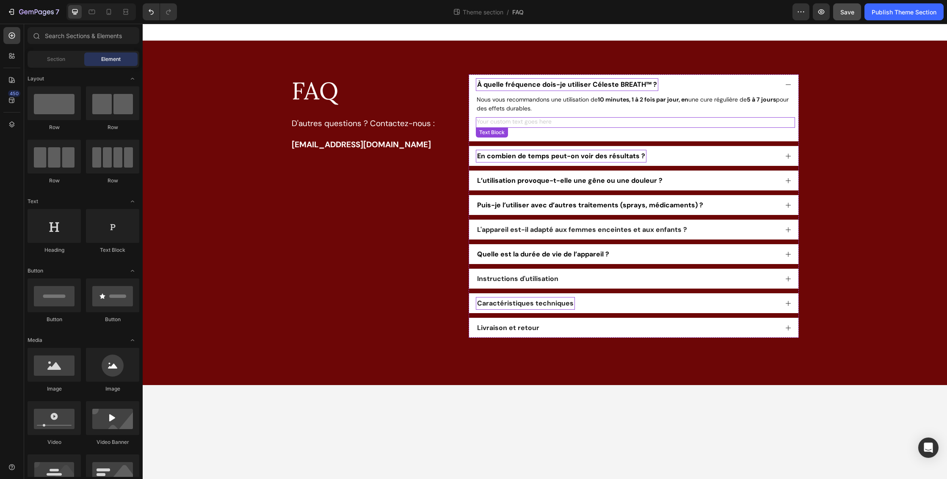
click at [542, 122] on div "Rich Text Editor. Editing area: main" at bounding box center [635, 122] width 319 height 11
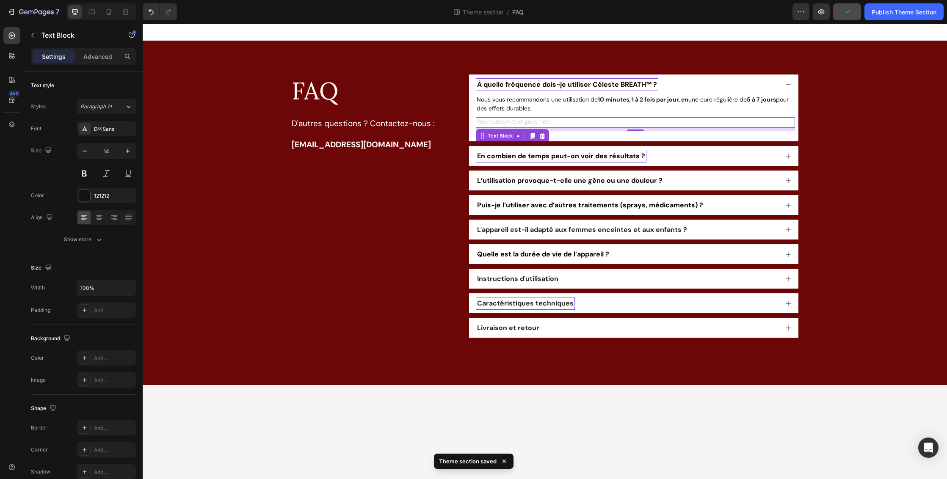
click at [528, 119] on div "Rich Text Editor. Editing area: main" at bounding box center [635, 122] width 319 height 11
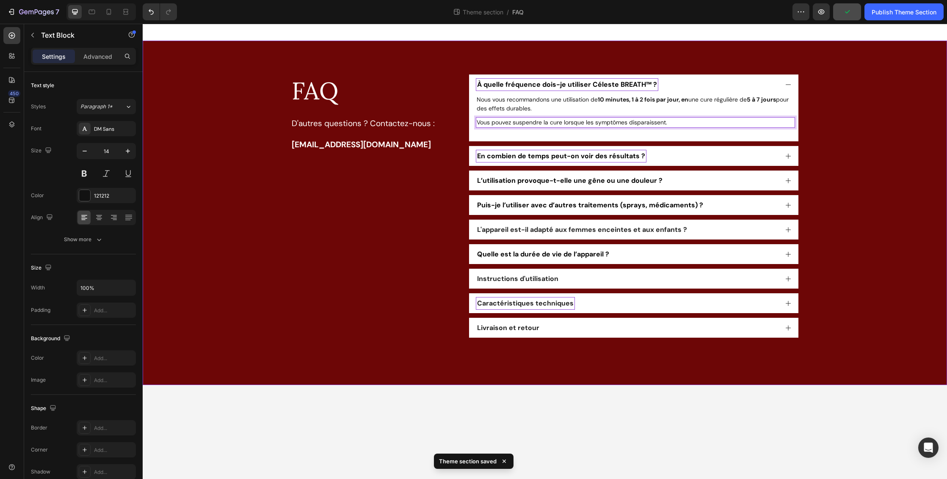
click at [835, 191] on div "FAQ Heading D'autres questions ? Contactez-nous : [EMAIL_ADDRESS][DOMAIN_NAME] …" at bounding box center [545, 213] width 788 height 277
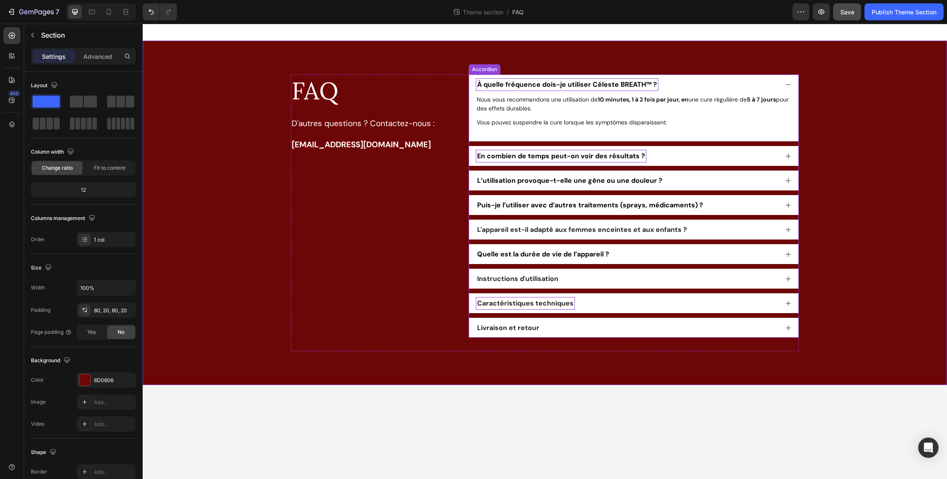
click at [494, 158] on span "En combien de temps peut-on voir des résultats ?" at bounding box center [561, 156] width 168 height 9
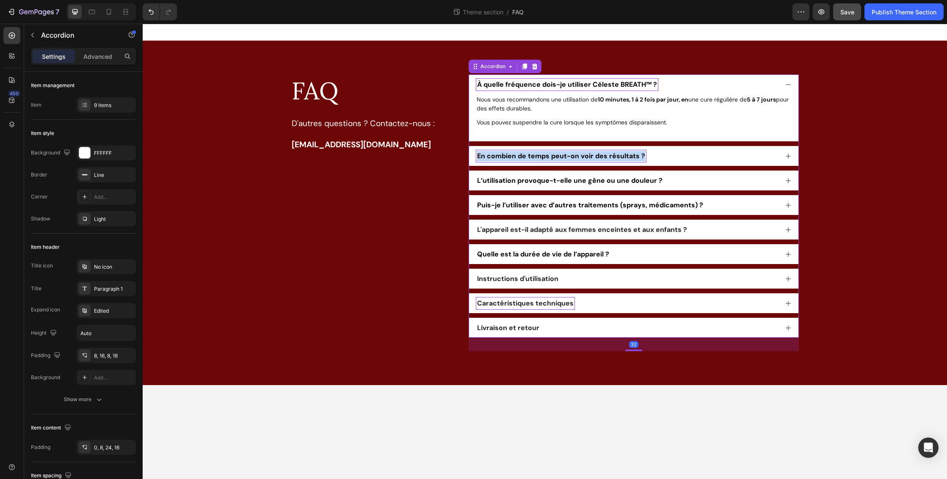
click at [494, 158] on span "En combien de temps peut-on voir des résultats ?" at bounding box center [561, 156] width 168 height 9
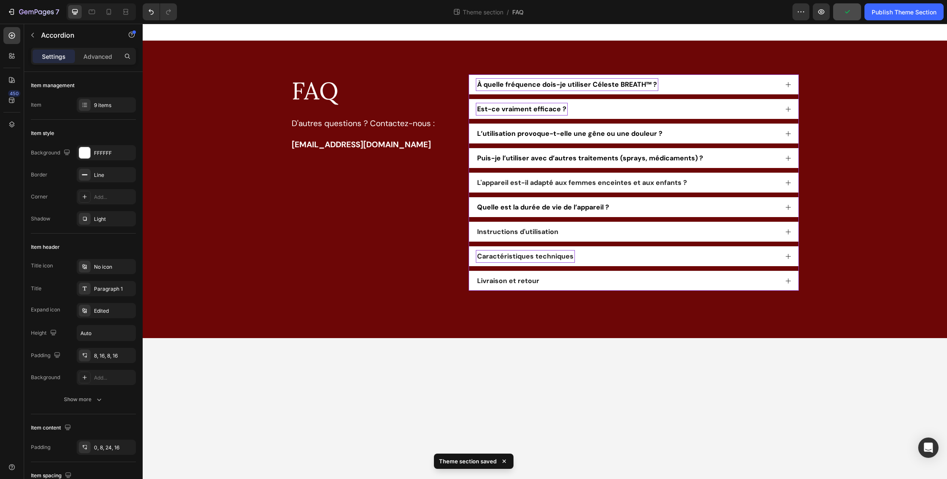
click at [790, 108] on icon at bounding box center [788, 109] width 7 height 7
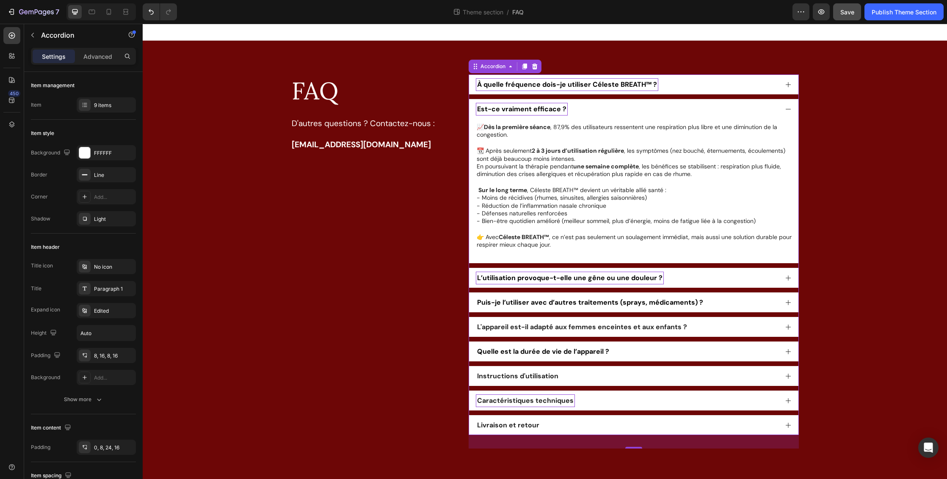
click at [580, 275] on span "L’utilisation provoque-t-elle une gêne ou une douleur ?" at bounding box center [569, 278] width 185 height 9
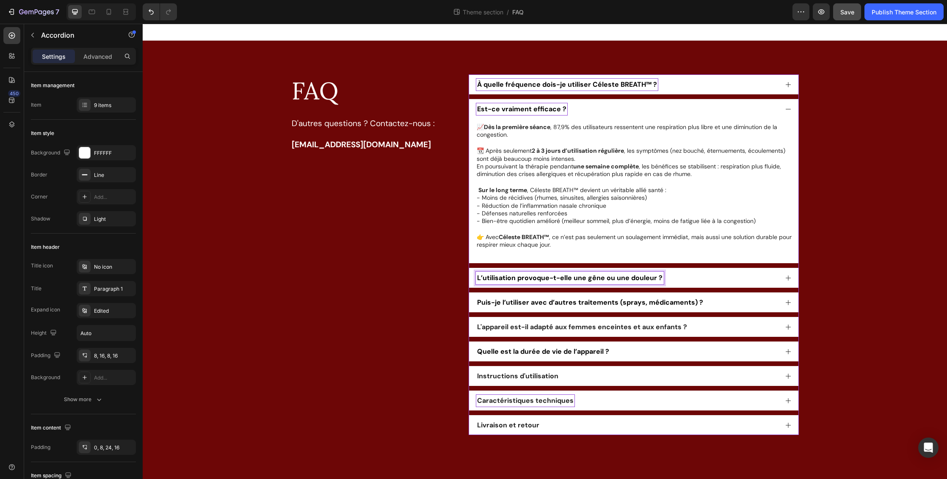
click at [790, 276] on icon at bounding box center [788, 278] width 7 height 7
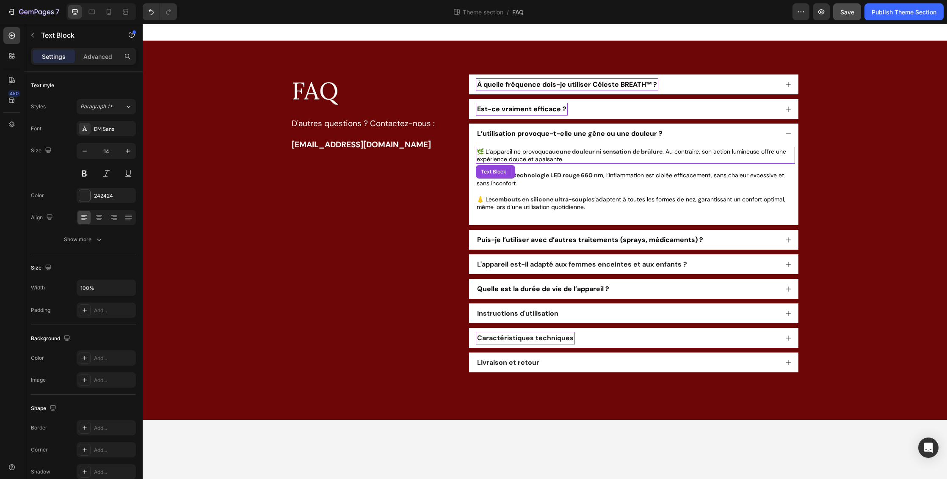
click at [538, 155] on span ". Au contraire, son action lumineuse offre une expérience douce et apaisante." at bounding box center [632, 155] width 310 height 15
click at [523, 179] on p "🔴 Grâce à la technologie LED rouge 660 nm , l’inflammation est ciblée efficacem…" at bounding box center [636, 178] width 318 height 15
click at [543, 194] on icon at bounding box center [543, 196] width 6 height 6
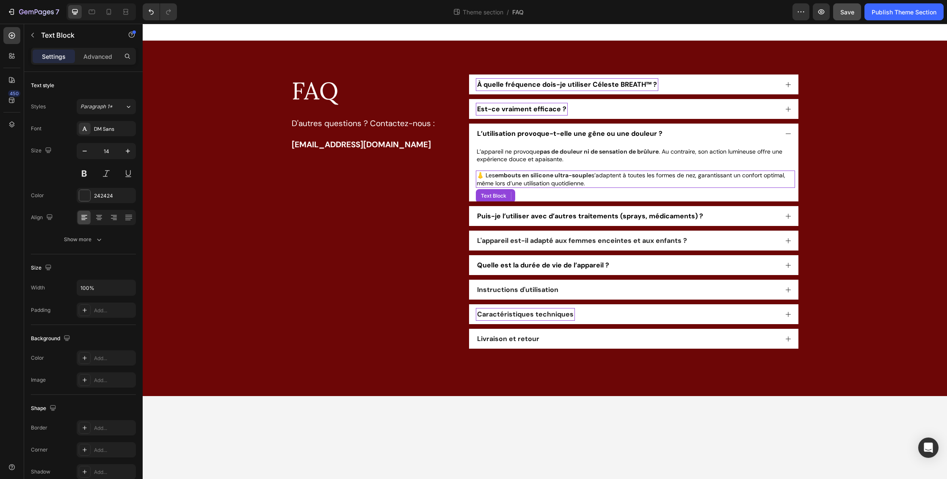
click at [557, 174] on strong "embouts en silicone ultra-souple" at bounding box center [543, 175] width 97 height 8
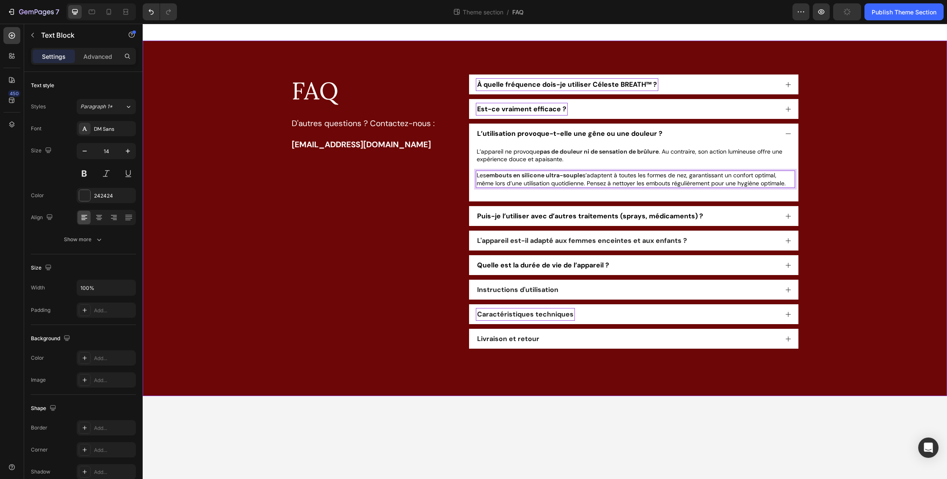
click at [867, 215] on div "FAQ Heading D'autres questions ? Contactez-nous : [EMAIL_ADDRESS][DOMAIN_NAME] …" at bounding box center [545, 219] width 788 height 288
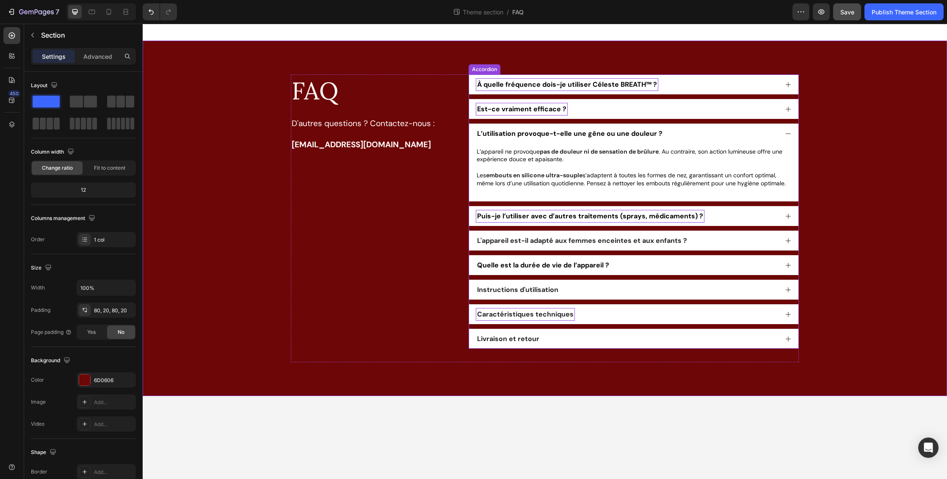
click at [585, 218] on span "Puis-je l’utiliser avec d’autres traitements (sprays, médicaments) ?" at bounding box center [590, 216] width 226 height 9
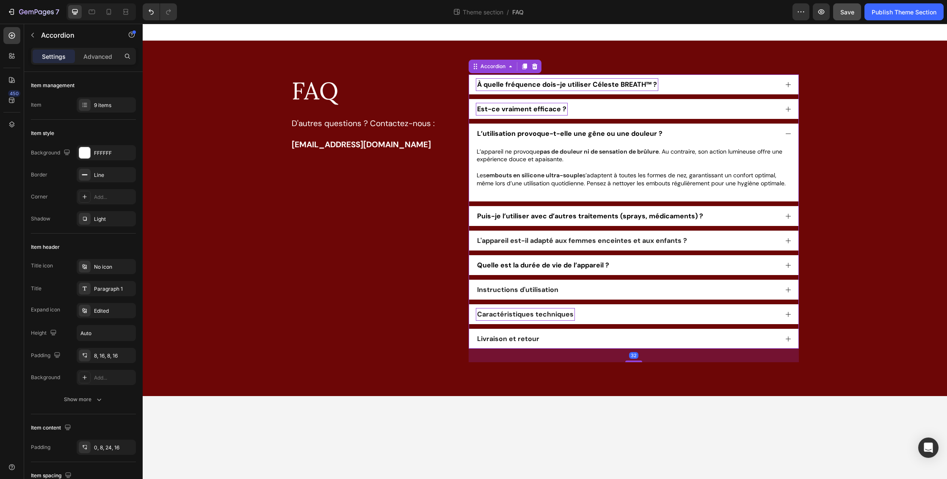
click at [791, 216] on icon at bounding box center [788, 216] width 5 height 5
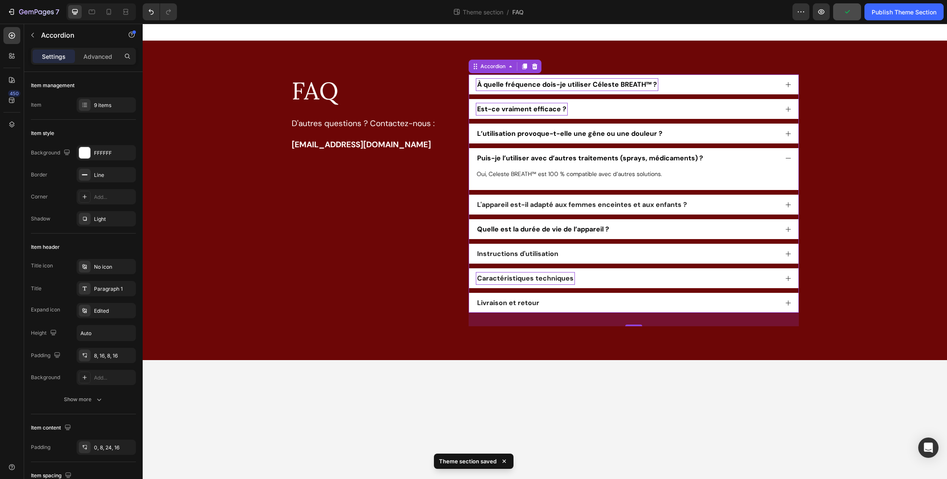
click at [786, 204] on icon at bounding box center [788, 205] width 7 height 7
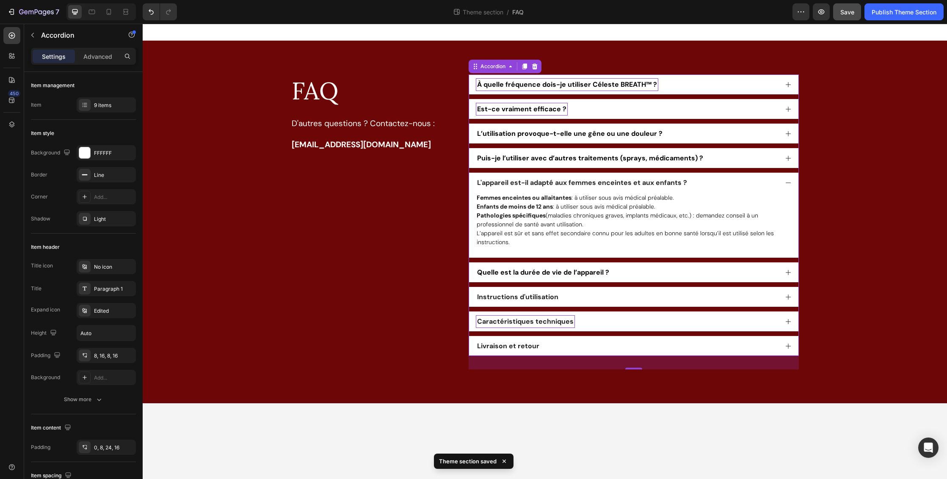
click at [790, 274] on icon at bounding box center [788, 272] width 7 height 7
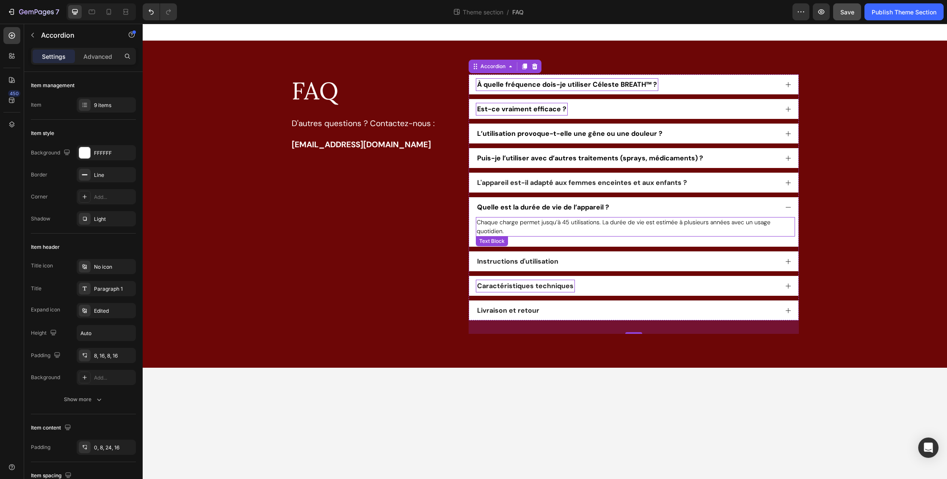
click at [669, 231] on p "Chaque charge permet jusqu’à 45 utilisations. La durée de vie est estimée à plu…" at bounding box center [636, 227] width 318 height 18
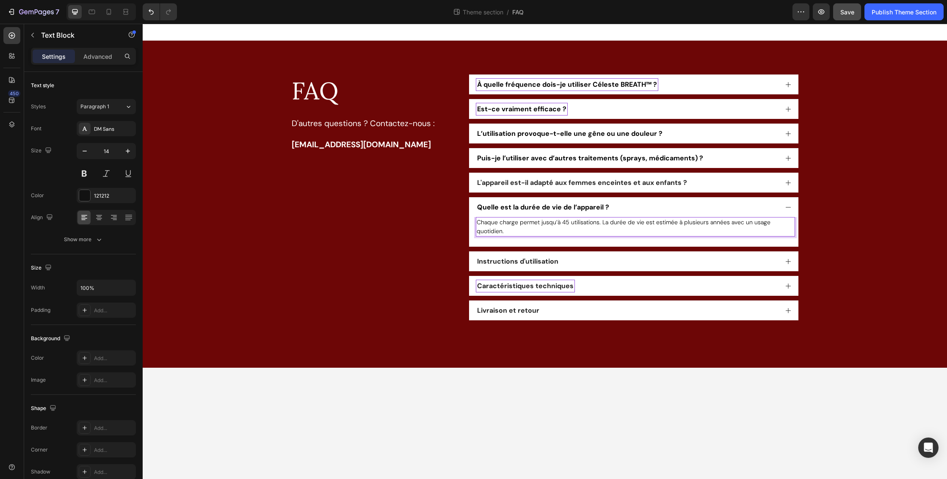
click at [666, 224] on span "Chaque charge permet jusqu’à 45 utilisations. La durée de vie est estimée à plu…" at bounding box center [624, 226] width 294 height 17
click at [603, 222] on span "Chaque charge permet jusqu’à 45 utilisations. La durée de vie est estimée à plu…" at bounding box center [624, 226] width 294 height 17
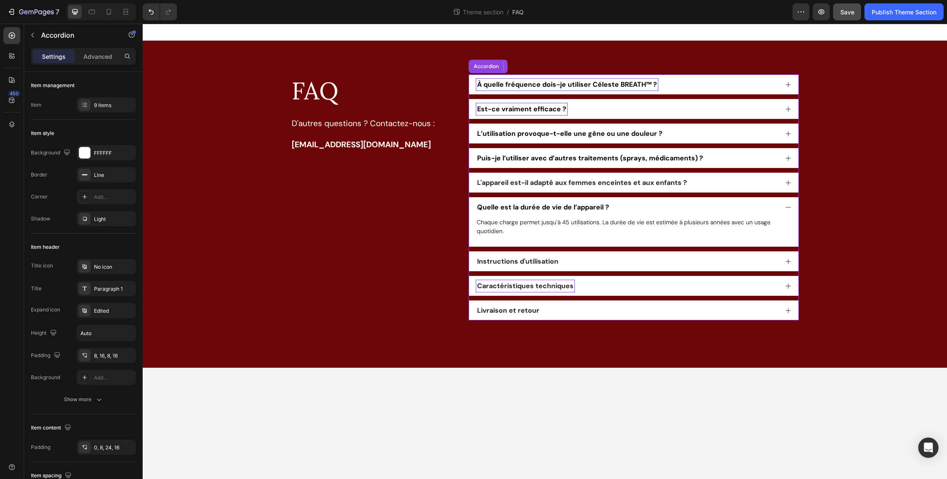
click at [789, 262] on icon at bounding box center [788, 261] width 5 height 5
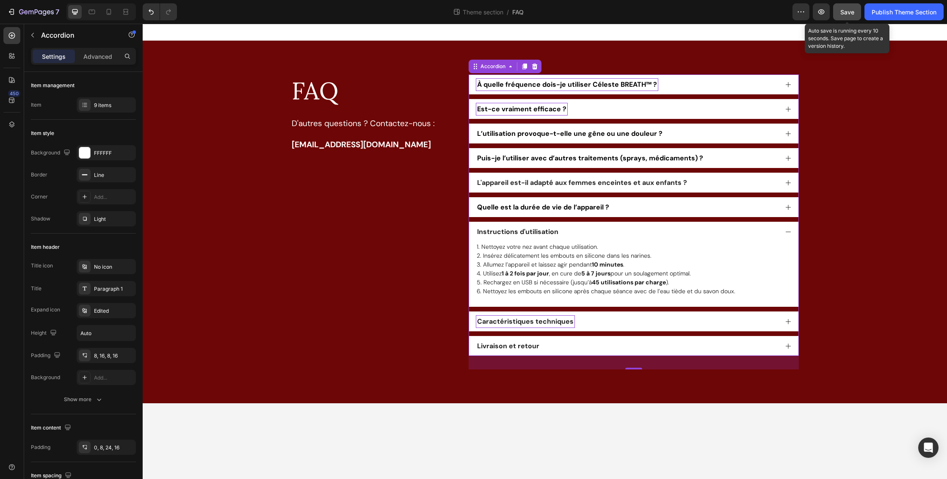
click at [848, 12] on span "Save" at bounding box center [848, 11] width 14 height 7
click at [788, 346] on icon at bounding box center [788, 346] width 5 height 5
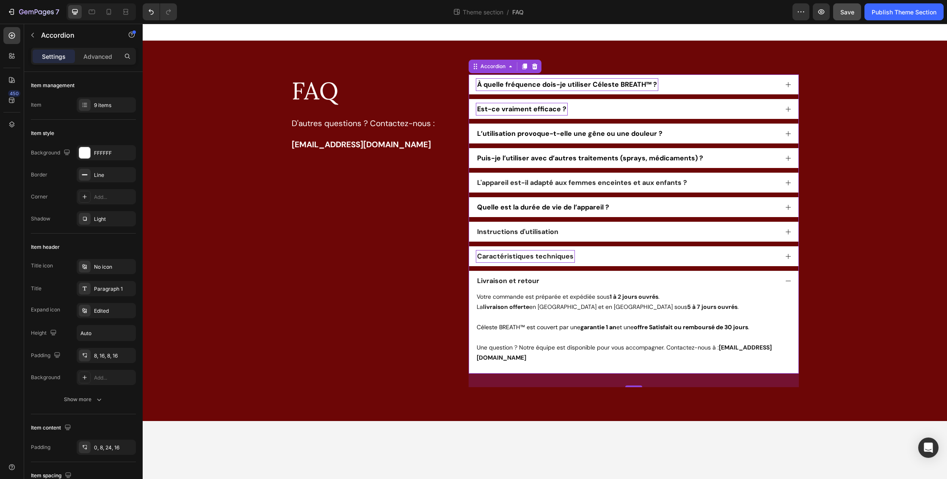
click at [786, 256] on icon at bounding box center [788, 256] width 7 height 7
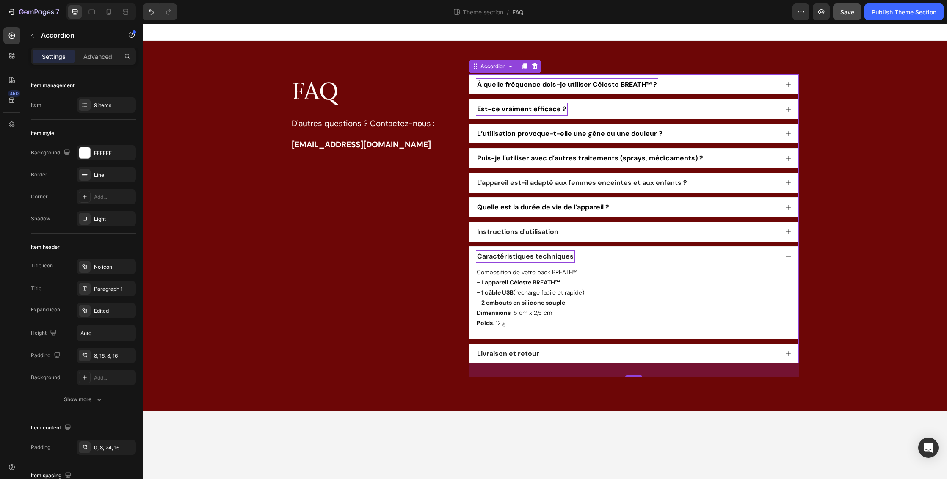
click at [787, 230] on icon at bounding box center [788, 232] width 7 height 7
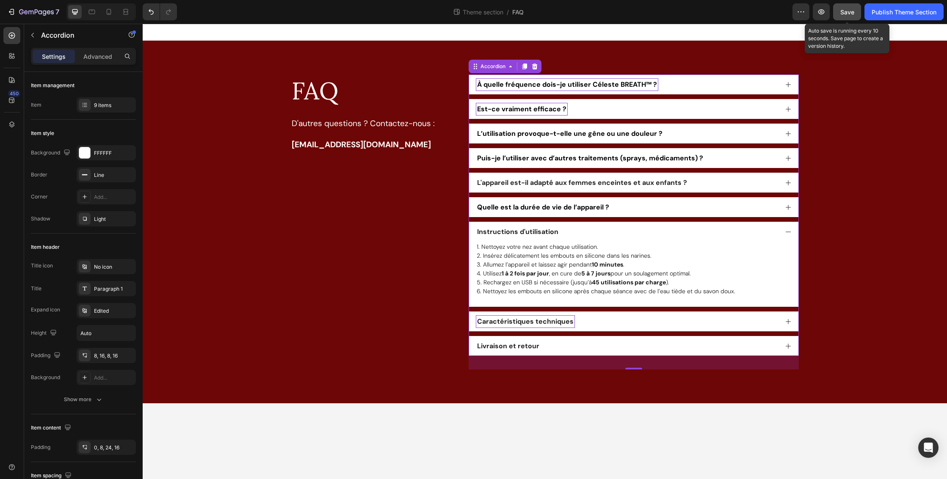
click at [854, 10] on span "Save" at bounding box center [848, 11] width 14 height 7
